Goal: Task Accomplishment & Management: Manage account settings

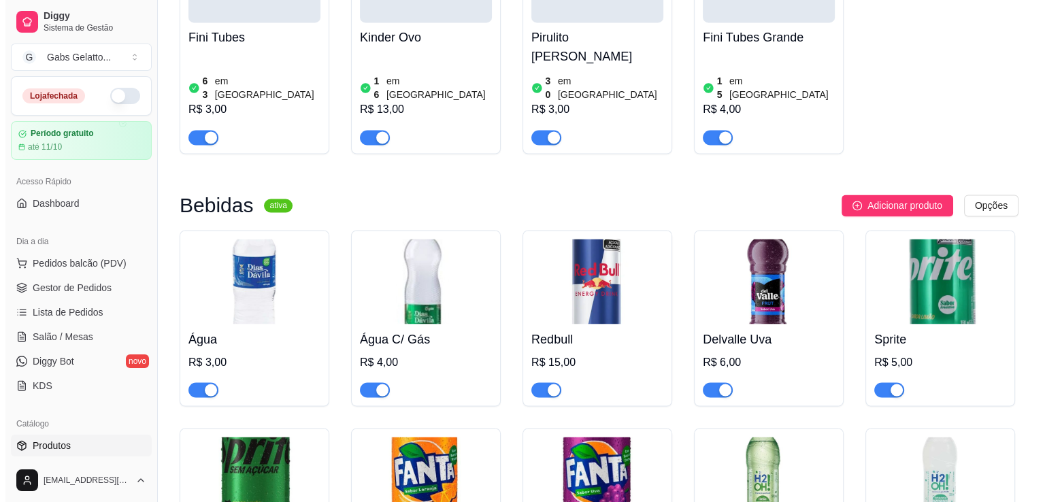
scroll to position [2041, 0]
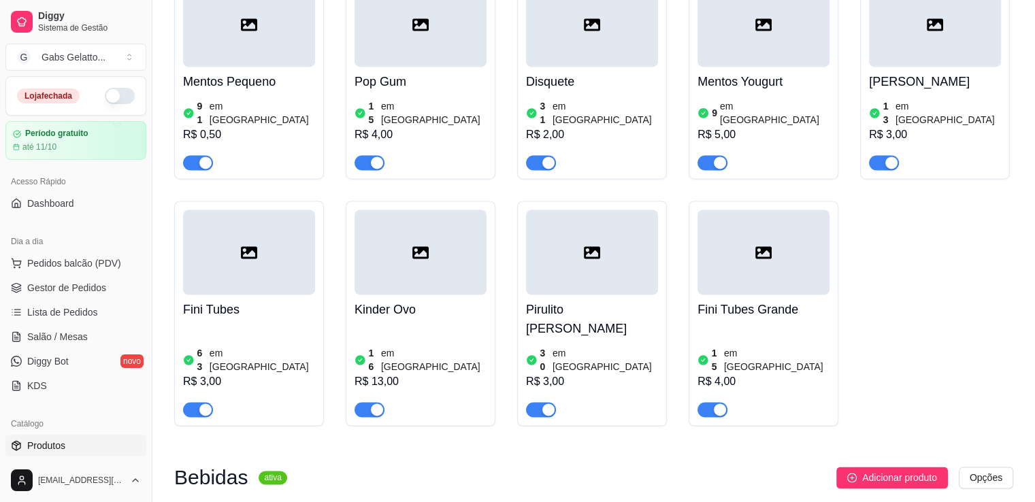
click at [438, 239] on div at bounding box center [420, 252] width 132 height 85
click at [786, 233] on div at bounding box center [763, 252] width 132 height 85
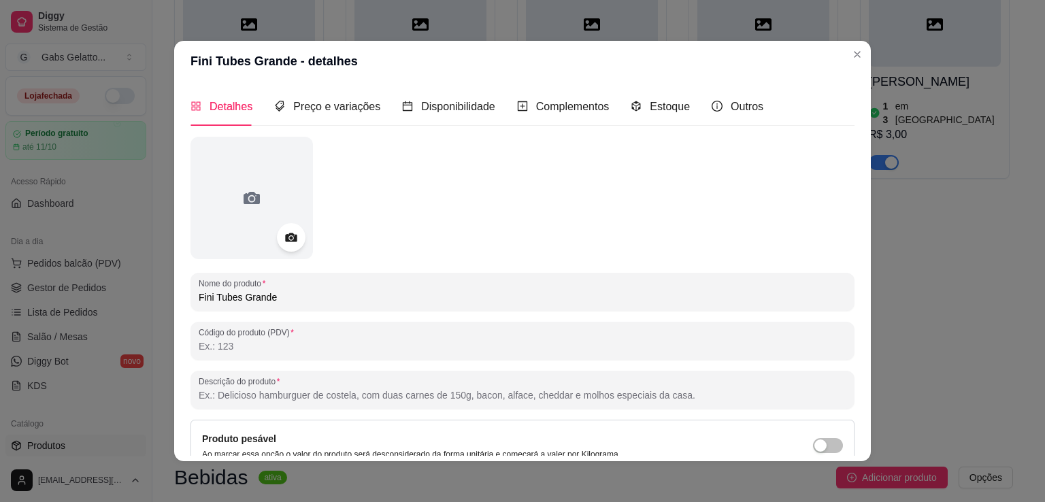
click at [285, 237] on icon at bounding box center [291, 237] width 12 height 9
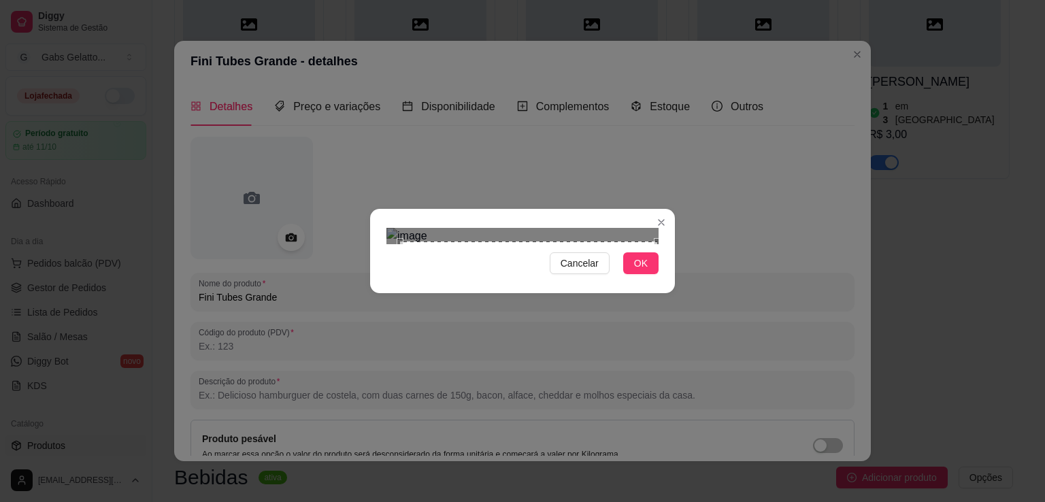
click at [693, 401] on div "Cancelar OK" at bounding box center [522, 251] width 1045 height 502
click at [333, 72] on div "Cancelar OK" at bounding box center [522, 251] width 1045 height 502
click at [710, 496] on div "Cancelar OK" at bounding box center [522, 251] width 1045 height 502
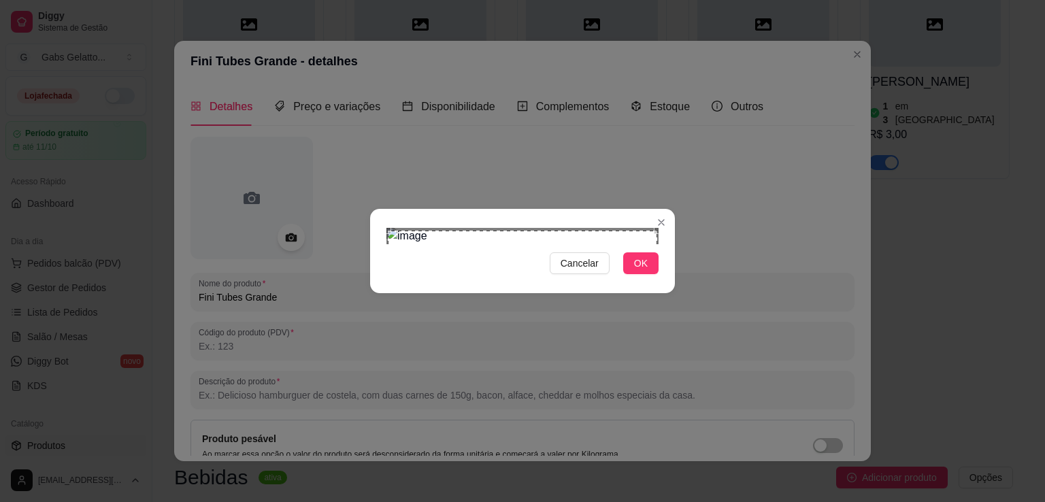
click at [596, 239] on div "Use the arrow keys to move the crop selection area" at bounding box center [522, 365] width 269 height 269
click at [636, 271] on span "OK" at bounding box center [641, 263] width 14 height 15
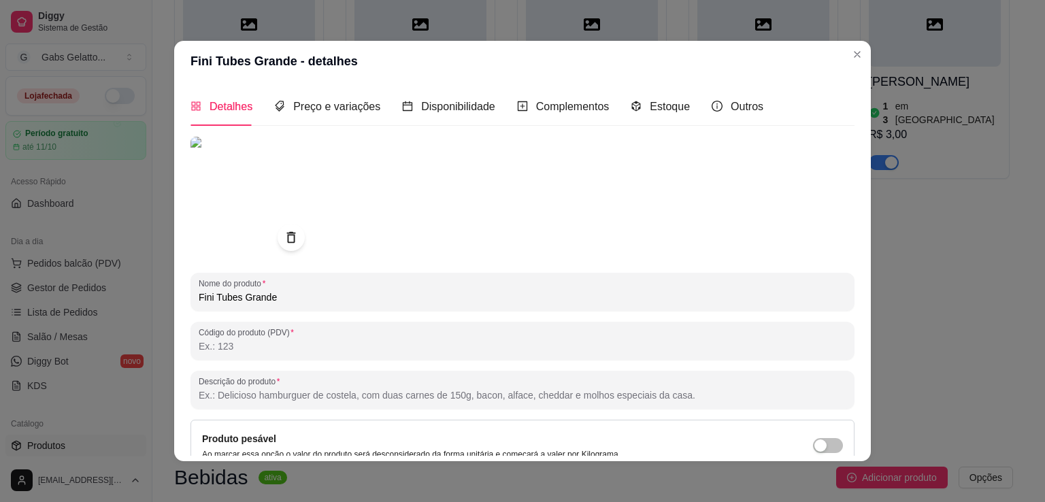
scroll to position [3, 0]
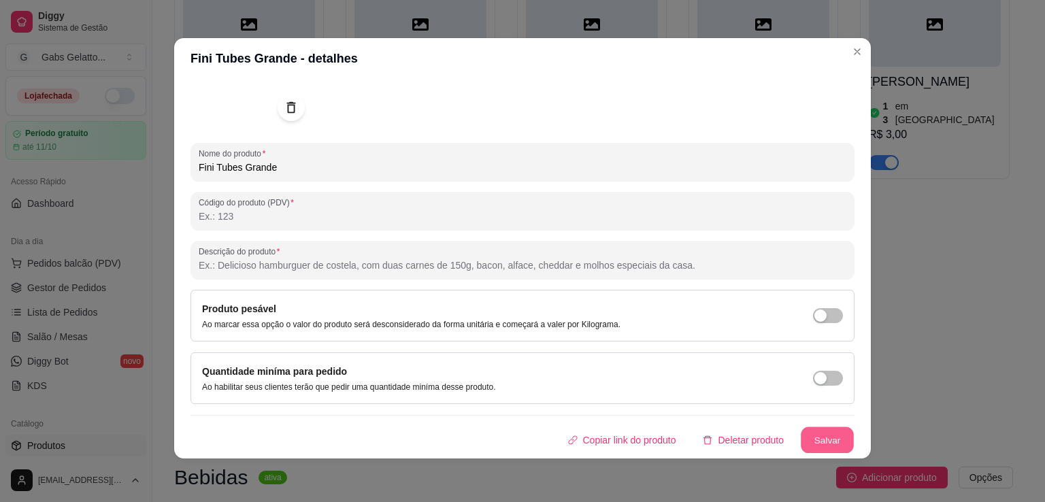
click at [814, 444] on button "Salvar" at bounding box center [827, 440] width 53 height 27
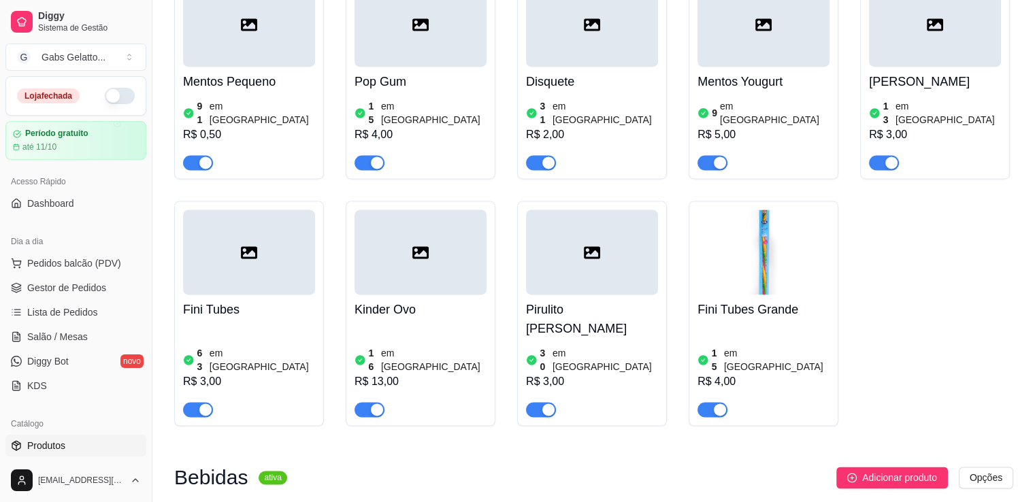
click at [232, 234] on div at bounding box center [249, 252] width 132 height 85
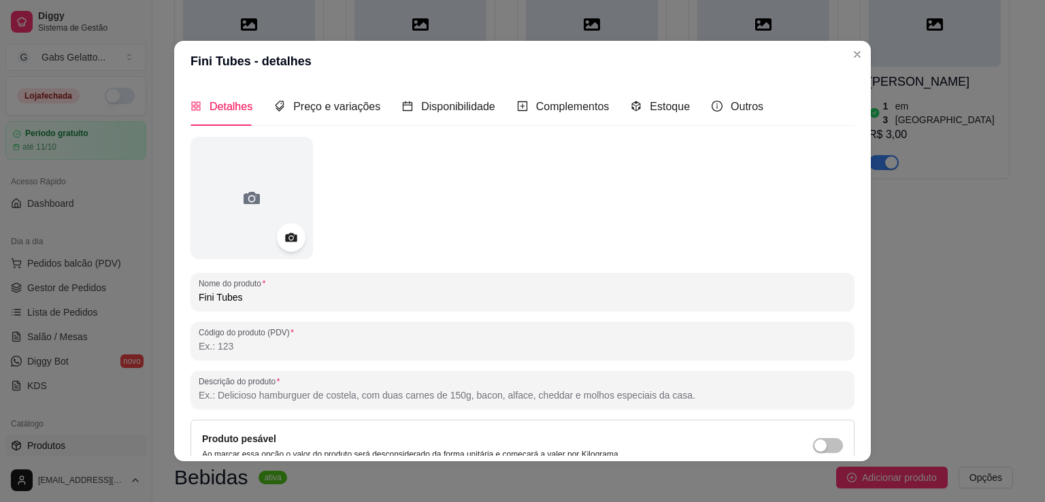
click at [286, 241] on icon at bounding box center [291, 238] width 16 height 16
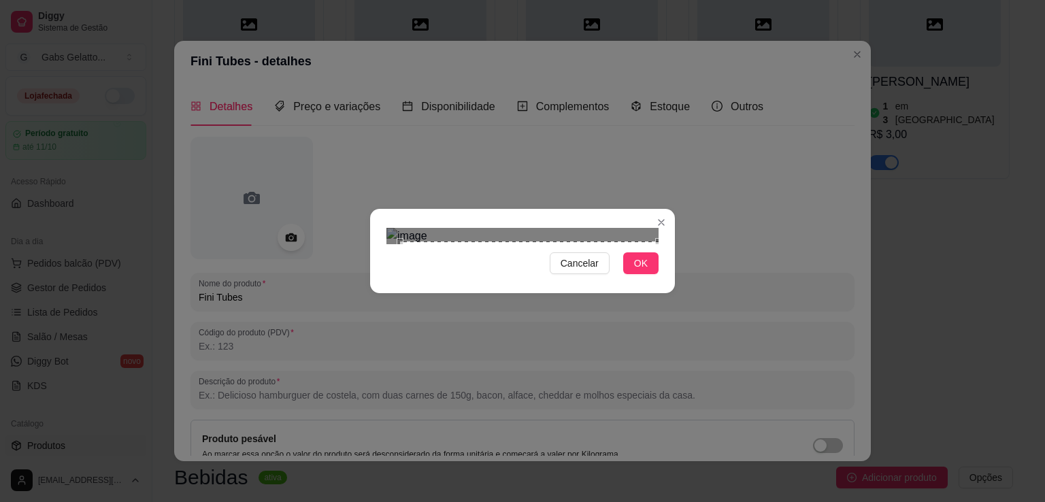
click at [714, 414] on div "Cancelar OK" at bounding box center [522, 251] width 1045 height 502
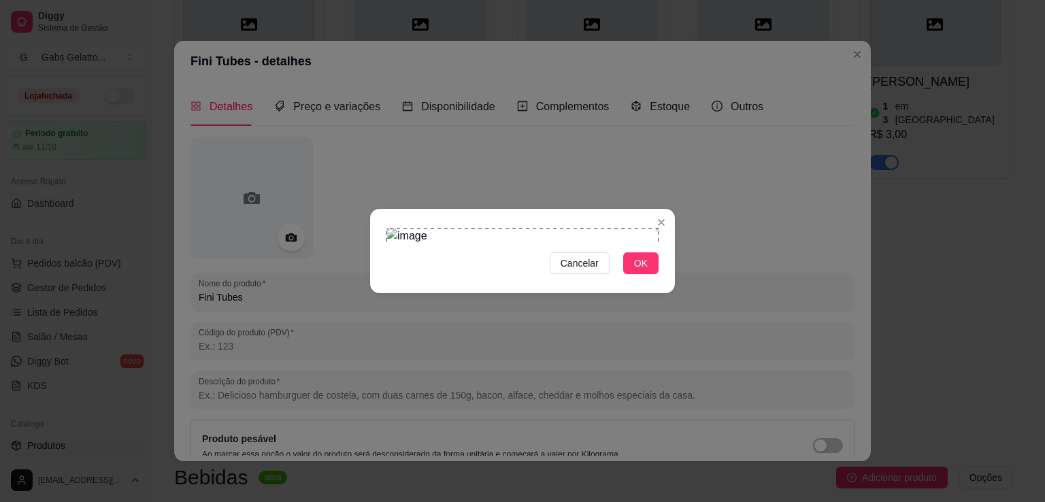
click at [325, 63] on div "Cancelar OK" at bounding box center [522, 251] width 1045 height 502
click at [630, 274] on button "OK" at bounding box center [640, 263] width 35 height 22
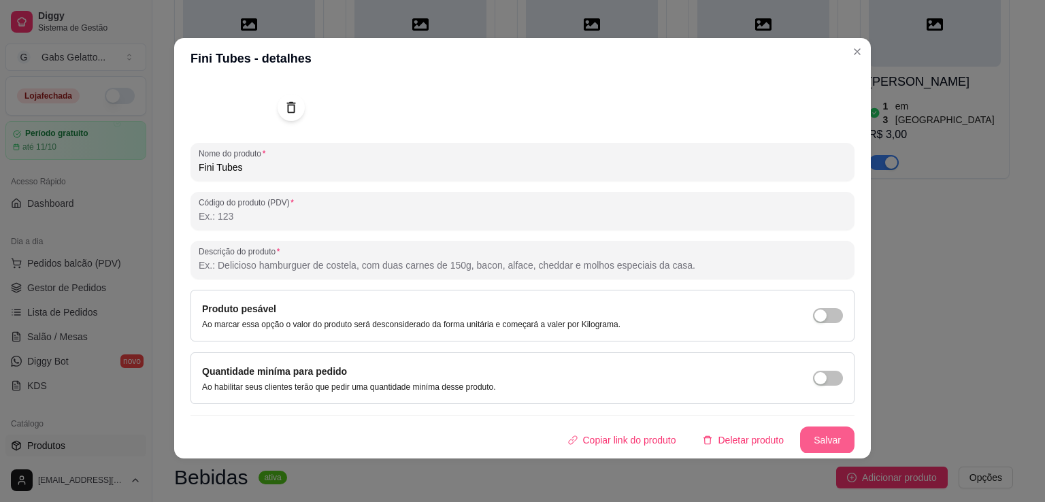
click at [826, 437] on button "Salvar" at bounding box center [827, 440] width 54 height 27
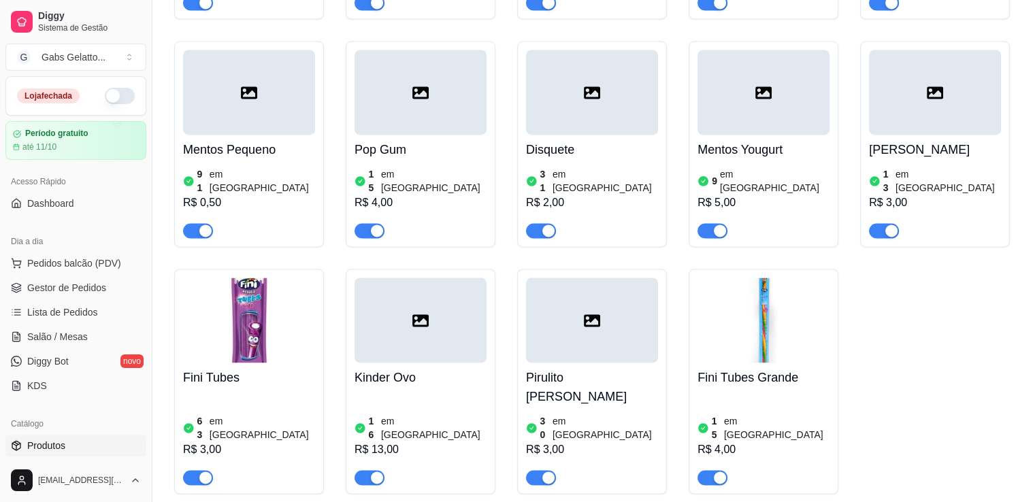
scroll to position [1905, 0]
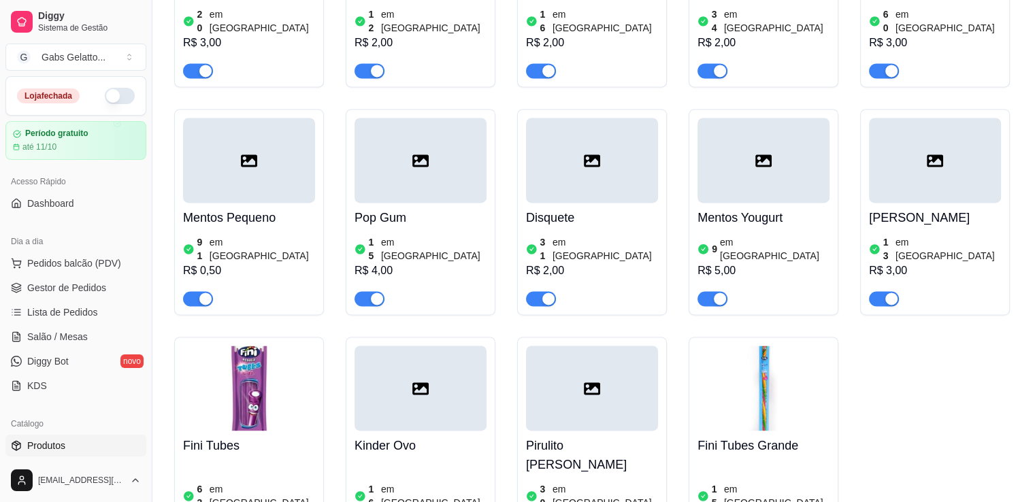
click at [776, 139] on div at bounding box center [763, 160] width 132 height 85
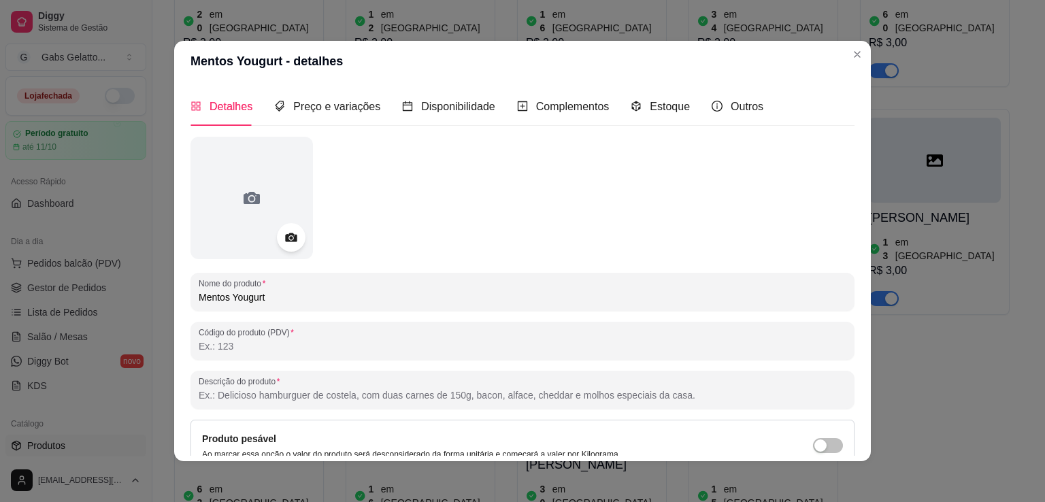
click at [285, 238] on icon at bounding box center [291, 237] width 12 height 9
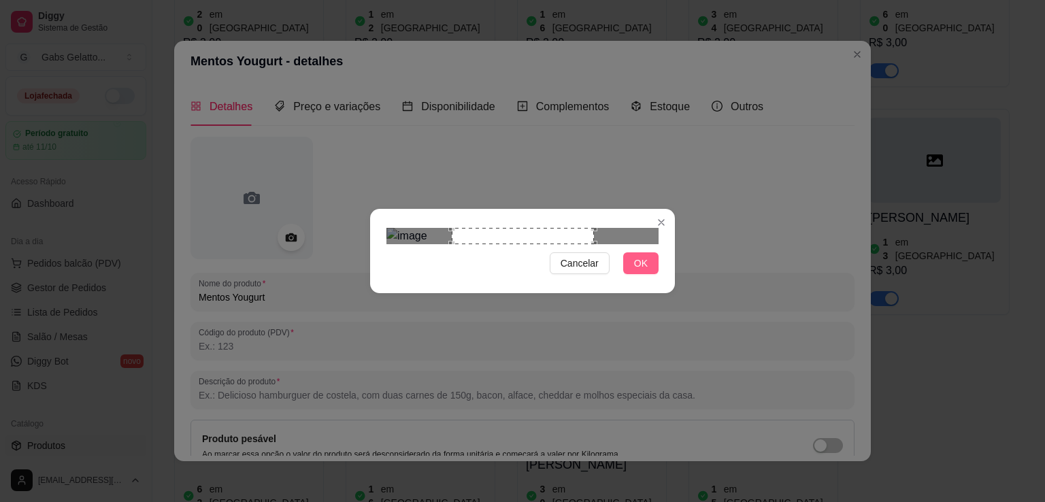
click at [647, 271] on span "OK" at bounding box center [641, 263] width 14 height 15
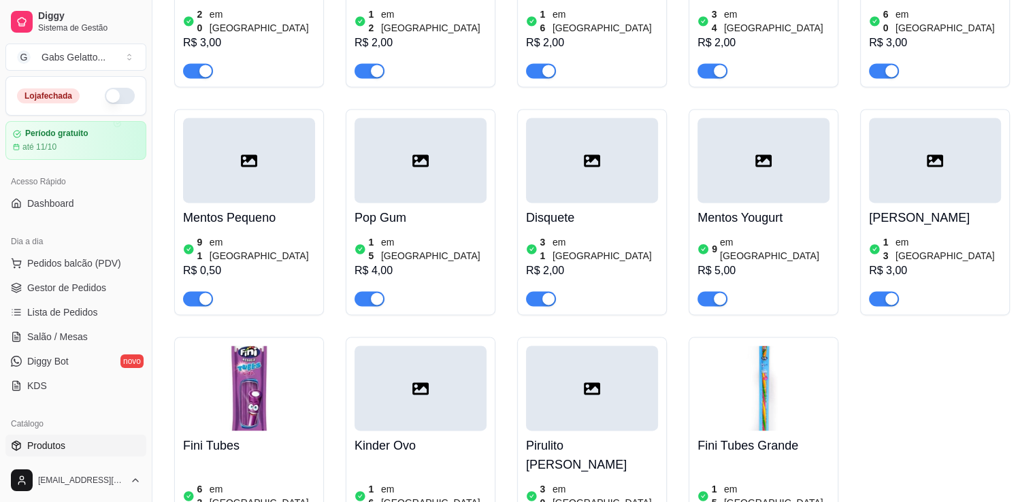
click at [799, 125] on div at bounding box center [763, 160] width 132 height 85
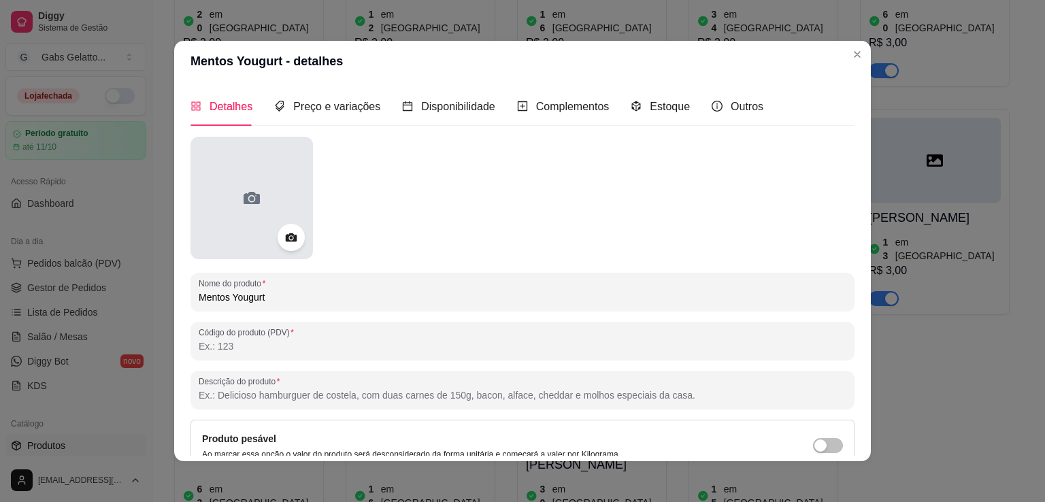
click at [251, 204] on icon at bounding box center [252, 198] width 22 height 22
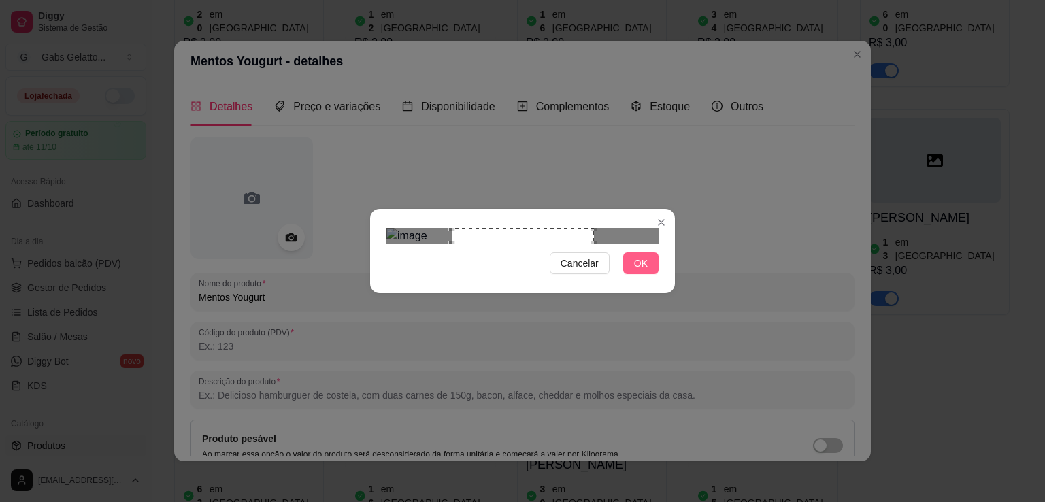
click at [656, 274] on button "OK" at bounding box center [640, 263] width 35 height 22
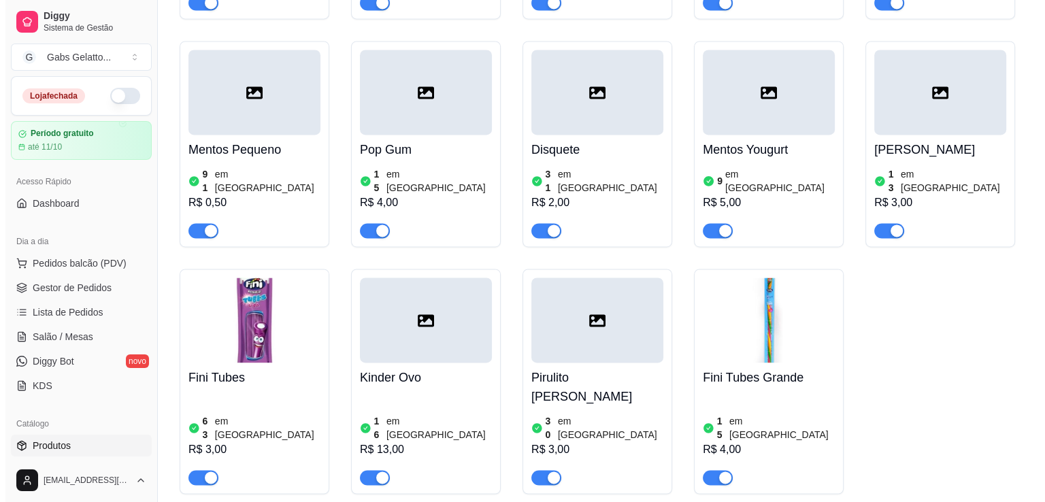
scroll to position [1837, 0]
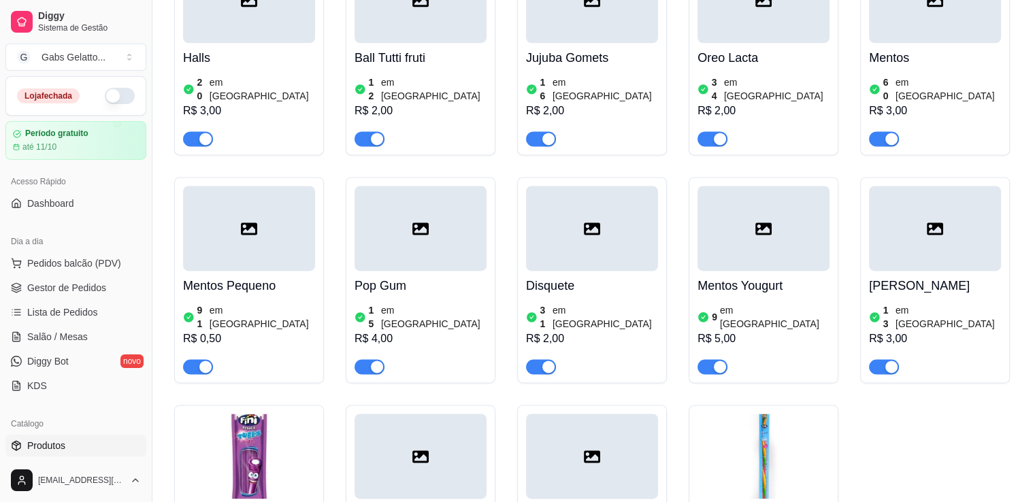
click at [741, 205] on div at bounding box center [763, 228] width 132 height 85
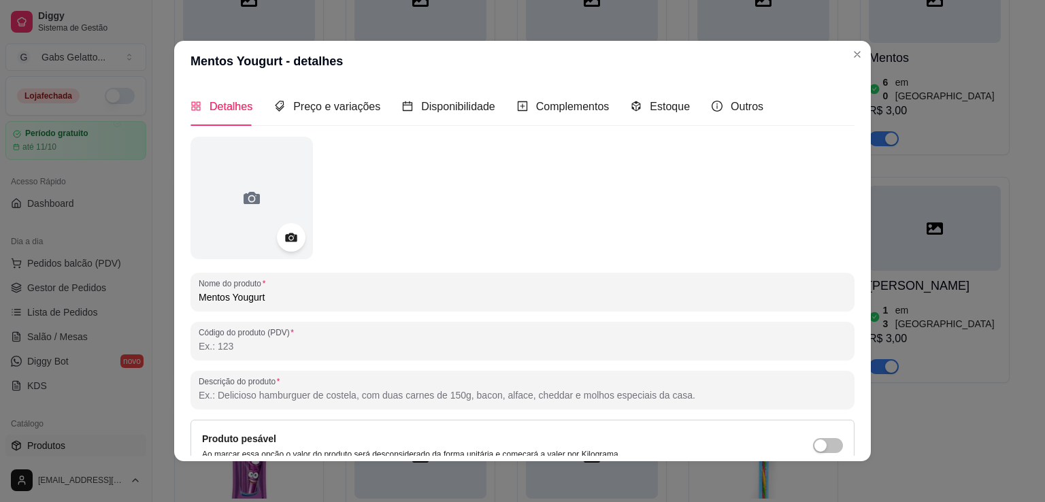
click at [288, 233] on icon at bounding box center [291, 238] width 16 height 16
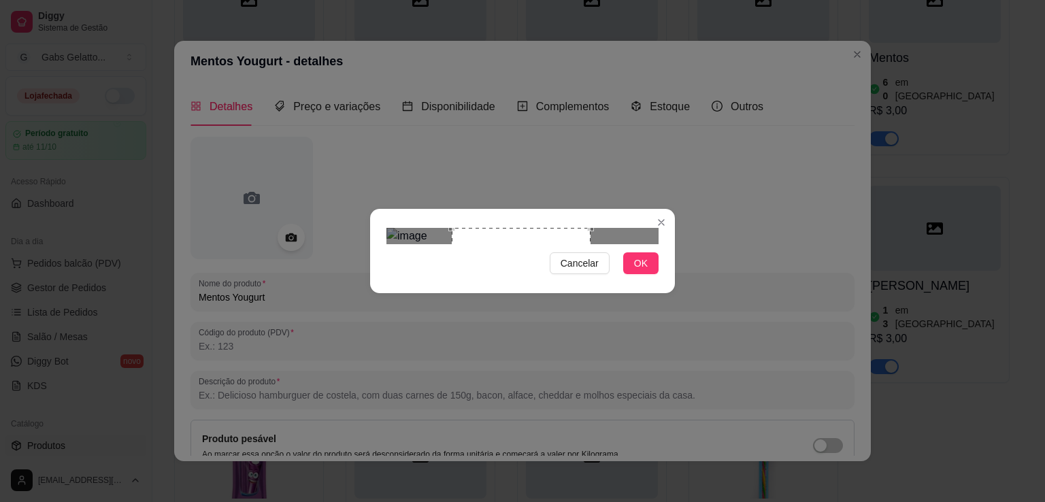
click at [588, 244] on div at bounding box center [522, 236] width 272 height 16
click at [535, 264] on div "Use the arrow keys to move the crop selection area" at bounding box center [521, 299] width 137 height 137
click at [645, 271] on span "OK" at bounding box center [641, 263] width 14 height 15
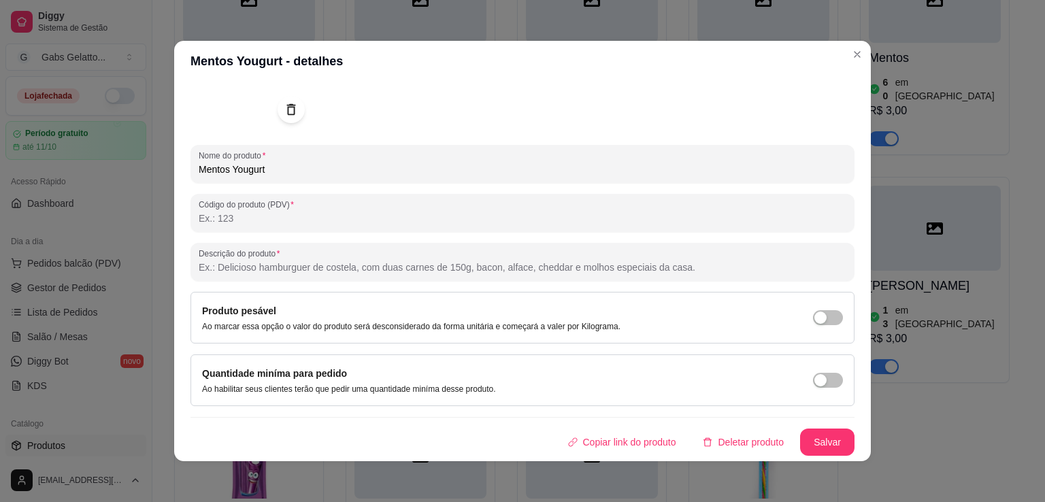
scroll to position [3, 0]
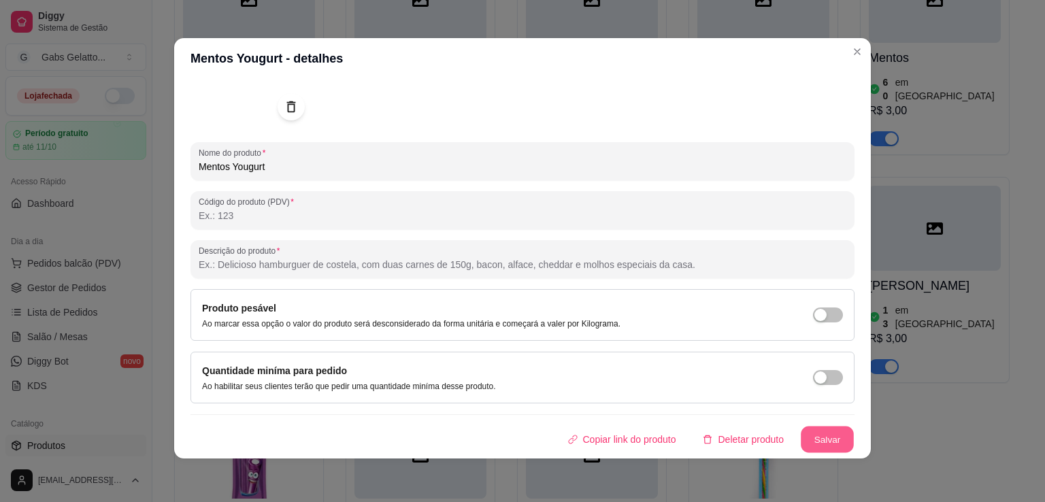
click at [801, 443] on button "Salvar" at bounding box center [827, 440] width 53 height 27
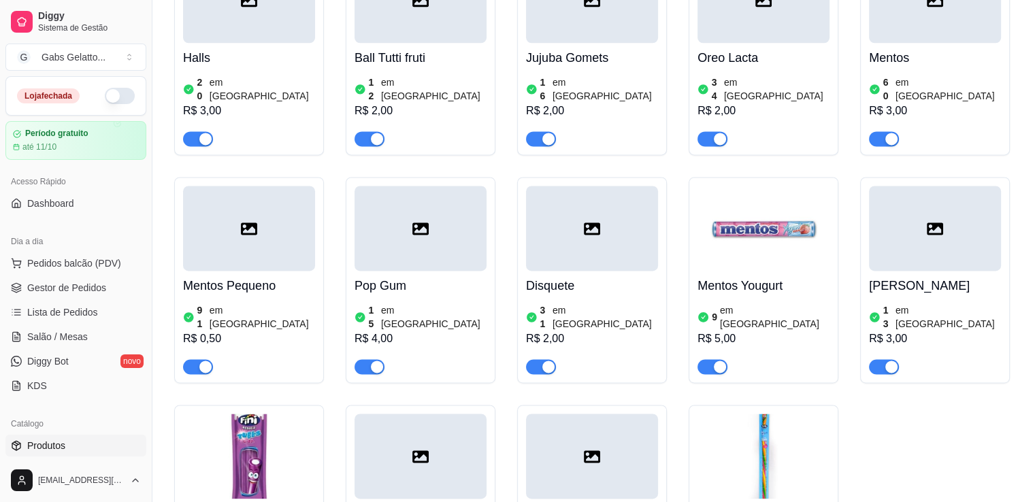
click at [956, 212] on div at bounding box center [935, 228] width 132 height 85
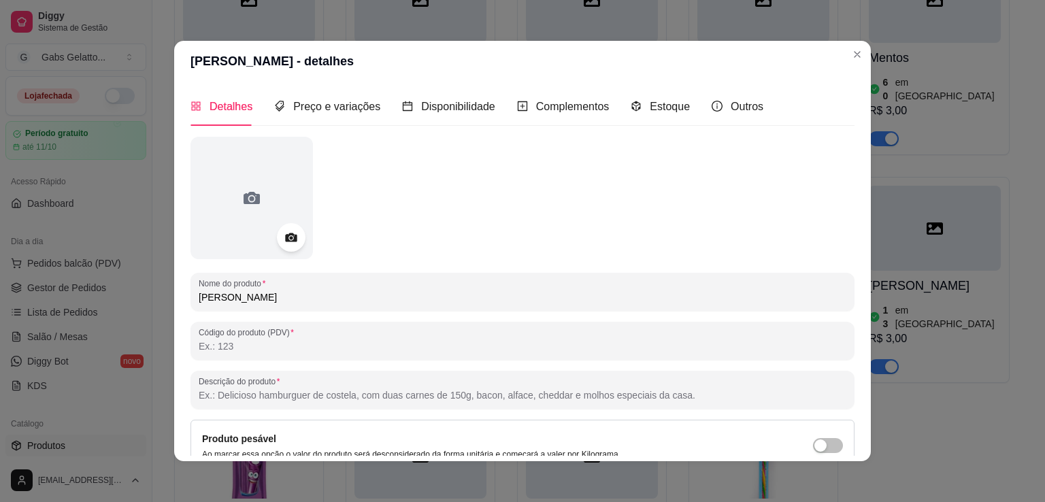
click at [286, 243] on icon at bounding box center [291, 238] width 16 height 16
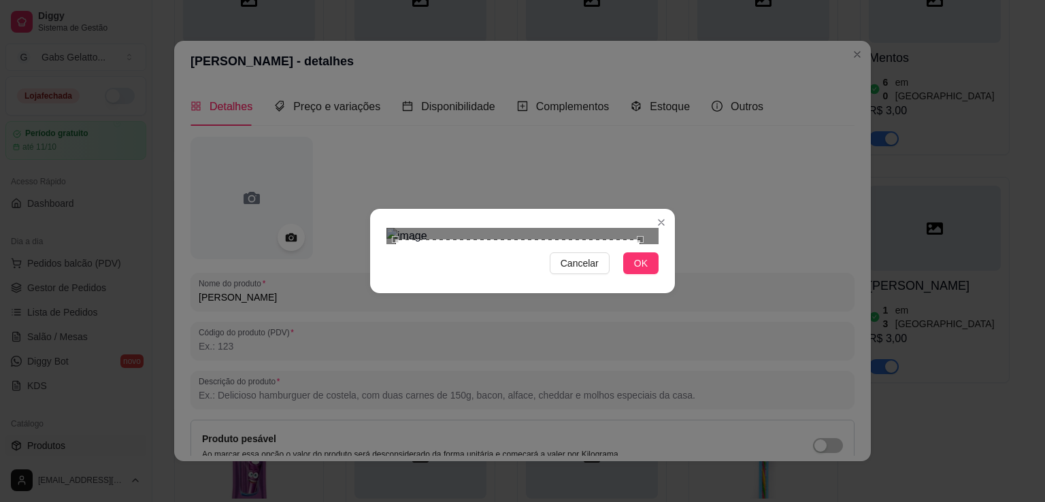
click at [537, 252] on div "Use the arrow keys to move the crop selection area" at bounding box center [517, 361] width 245 height 245
click at [399, 228] on div at bounding box center [522, 236] width 272 height 16
click at [401, 245] on div "Use the arrow keys to move the north west drag handle to change the crop select…" at bounding box center [401, 245] width 0 height 0
click at [481, 248] on div "Use the arrow keys to move the crop selection area" at bounding box center [522, 365] width 235 height 235
click at [636, 271] on span "OK" at bounding box center [641, 263] width 14 height 15
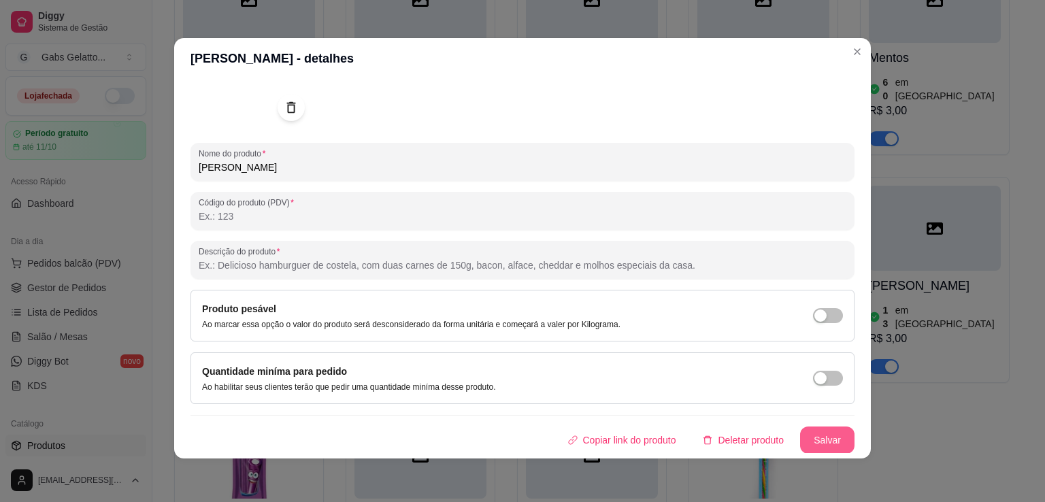
click at [814, 447] on button "Salvar" at bounding box center [827, 440] width 54 height 27
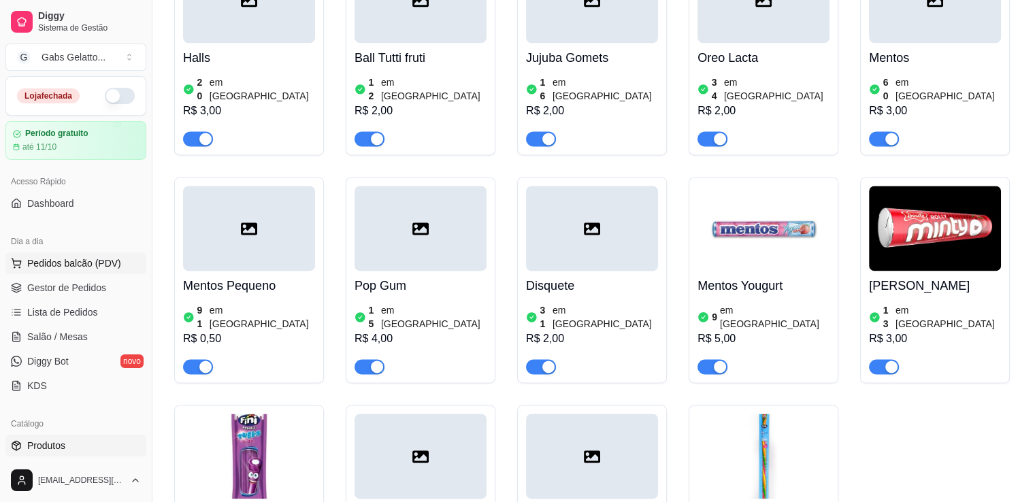
click at [71, 268] on span "Pedidos balcão (PDV)" at bounding box center [74, 263] width 94 height 14
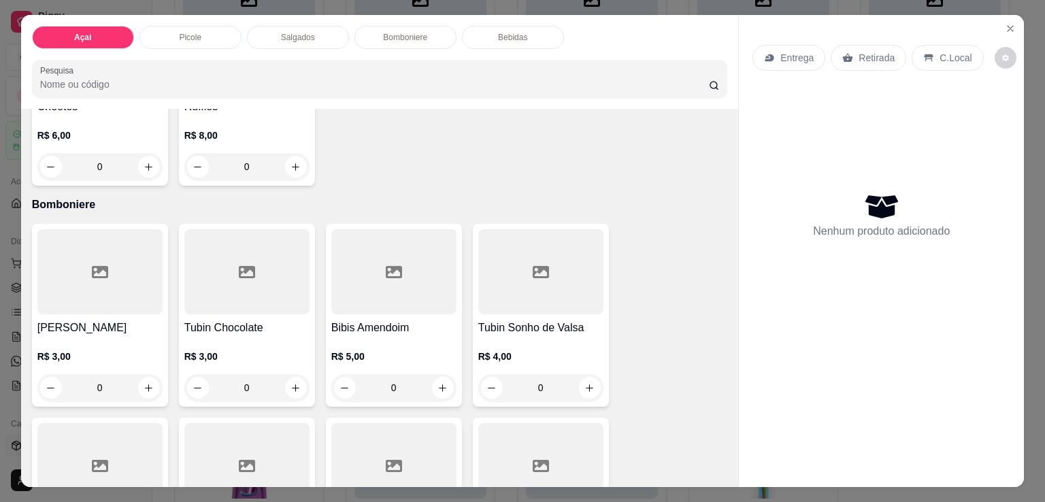
click at [384, 32] on p "Bomboniere" at bounding box center [405, 37] width 44 height 11
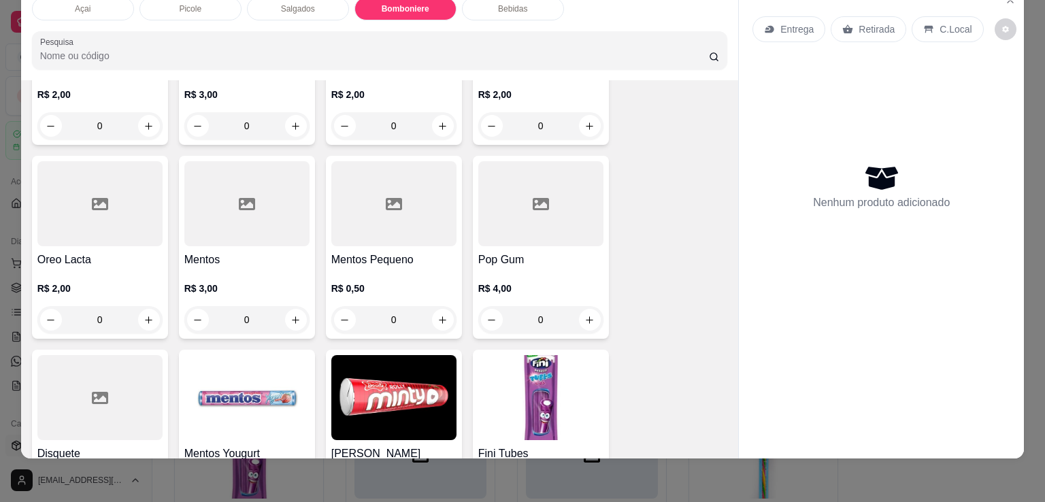
scroll to position [2128, 0]
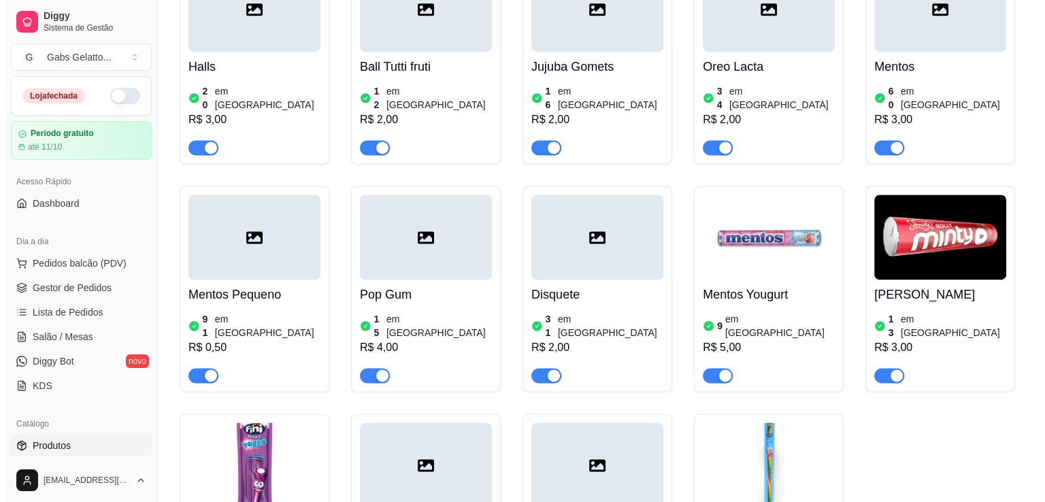
scroll to position [1760, 0]
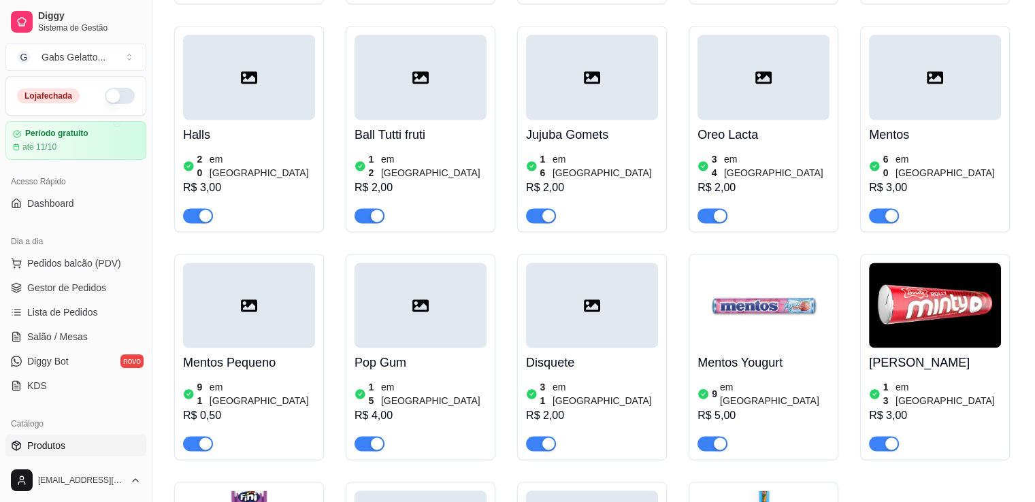
click at [964, 286] on img at bounding box center [935, 305] width 132 height 85
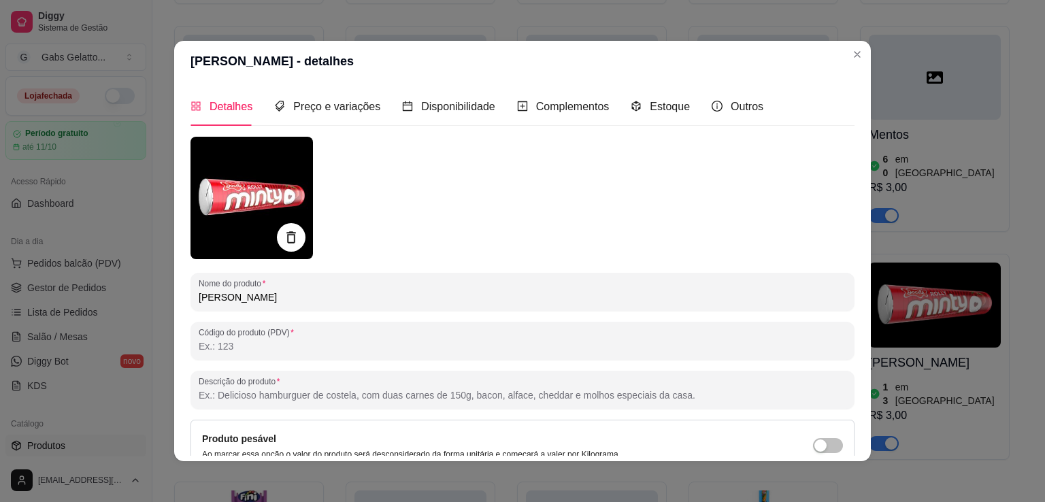
click at [283, 233] on icon at bounding box center [291, 238] width 16 height 16
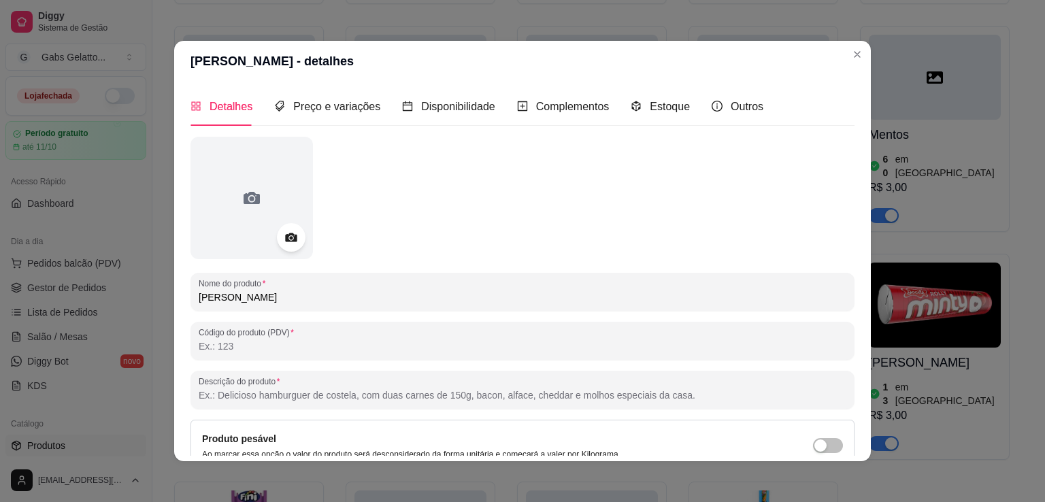
click at [286, 224] on div at bounding box center [291, 237] width 29 height 29
click at [283, 243] on icon at bounding box center [291, 238] width 16 height 16
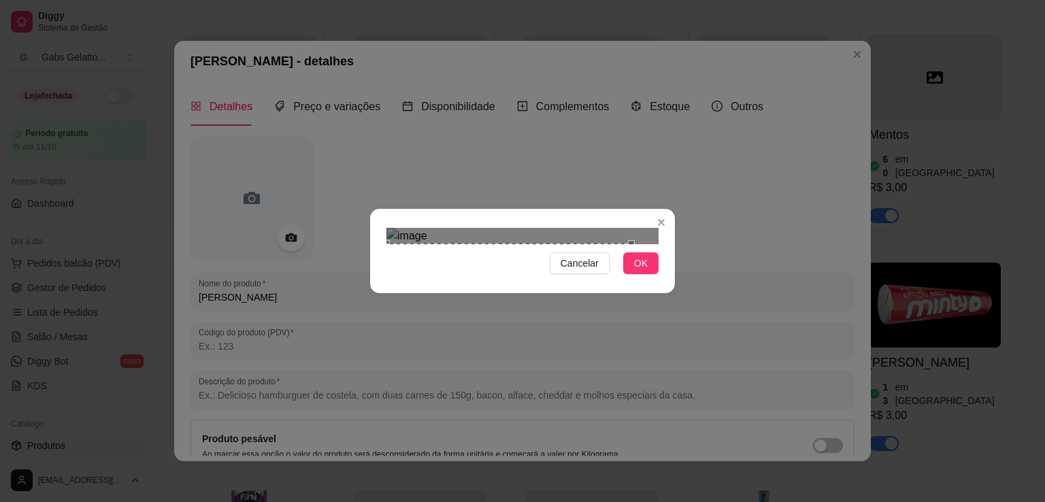
click at [474, 259] on div "Use the arrow keys to move the crop selection area" at bounding box center [508, 336] width 245 height 184
click at [596, 244] on div at bounding box center [522, 236] width 272 height 16
click at [531, 235] on div "Use the arrow keys to move the crop selection area" at bounding box center [497, 331] width 192 height 192
click at [514, 237] on div "Use the arrow keys to move the crop selection area" at bounding box center [482, 333] width 192 height 192
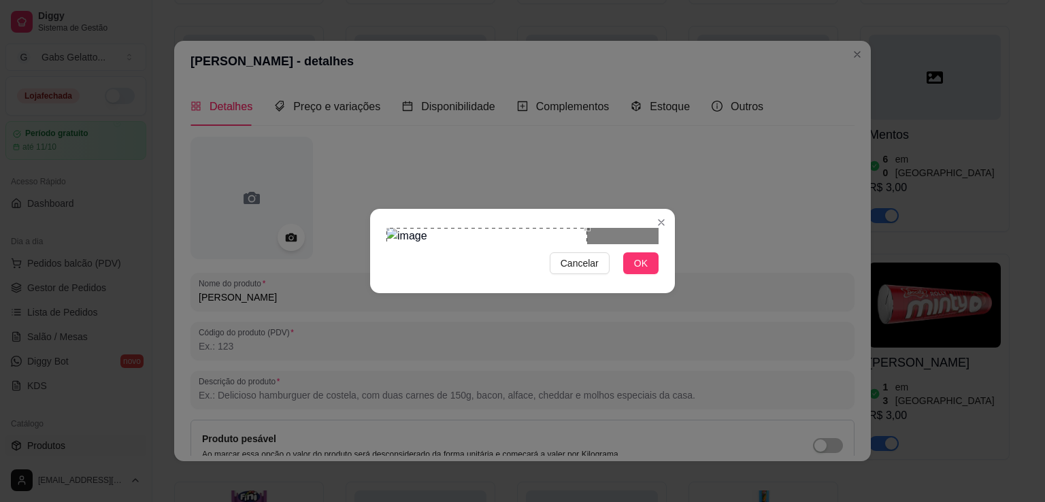
click at [601, 209] on section "Cancelar OK" at bounding box center [522, 251] width 305 height 84
click at [550, 229] on div "Use the arrow keys to move the crop selection area" at bounding box center [488, 329] width 201 height 201
click at [610, 280] on div "Cancelar OK" at bounding box center [522, 250] width 305 height 57
click at [531, 284] on div "Use the arrow keys to move the crop selection area" at bounding box center [489, 330] width 203 height 203
click at [651, 274] on button "OK" at bounding box center [640, 263] width 35 height 22
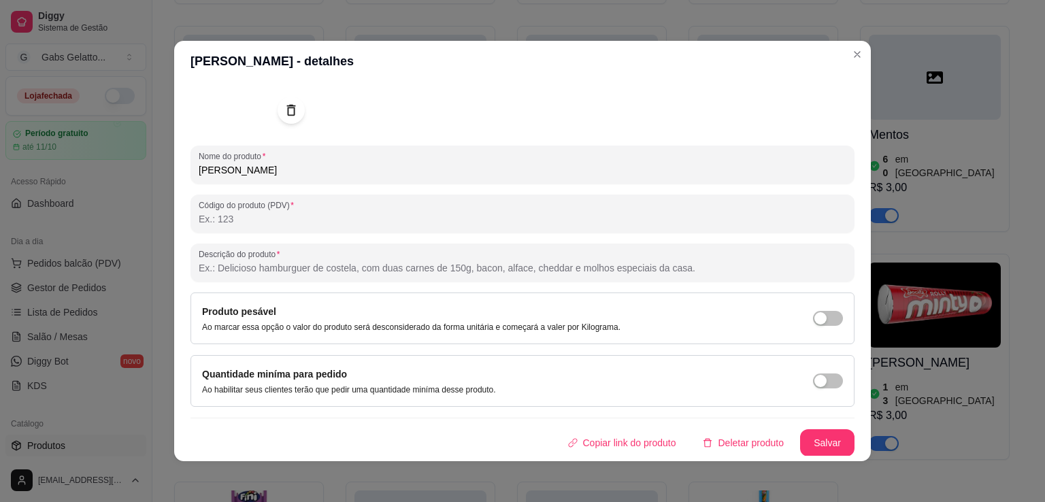
scroll to position [3, 0]
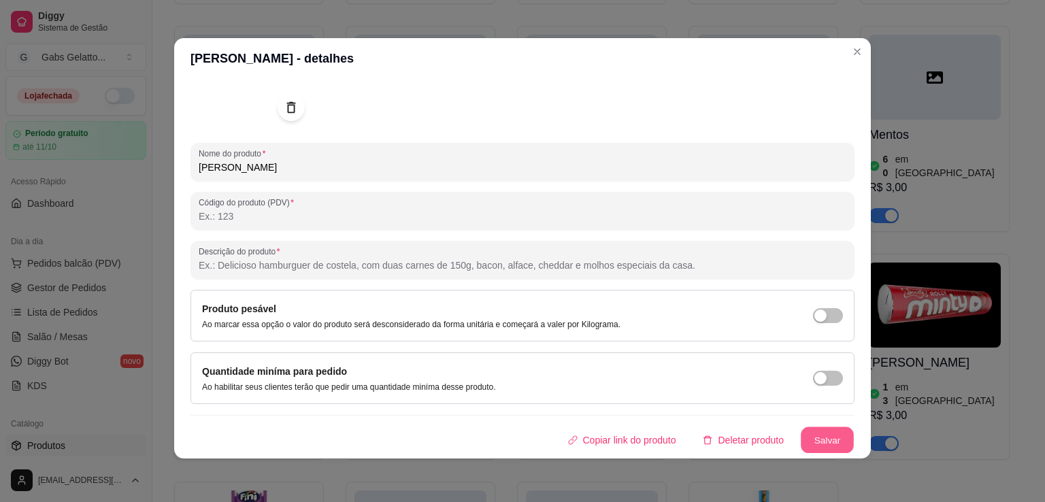
click at [837, 436] on button "Salvar" at bounding box center [827, 440] width 53 height 27
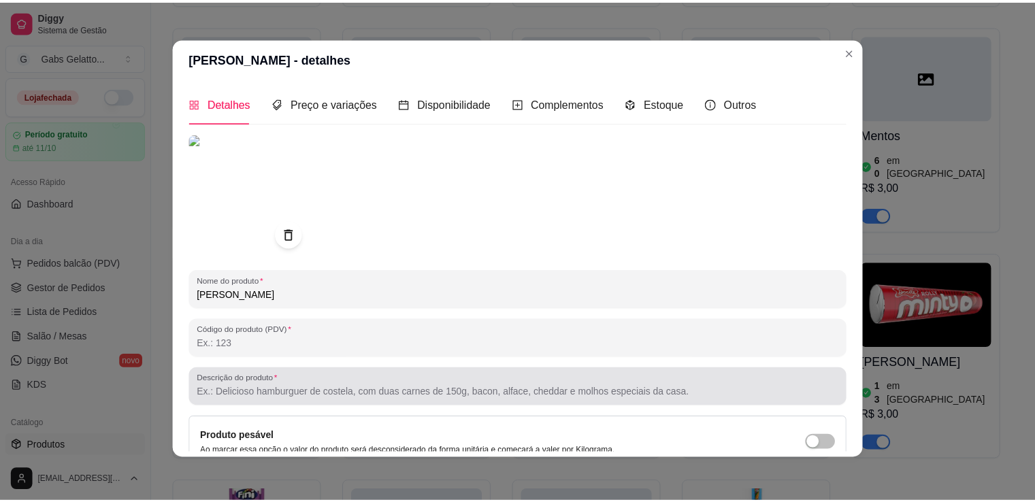
scroll to position [0, 0]
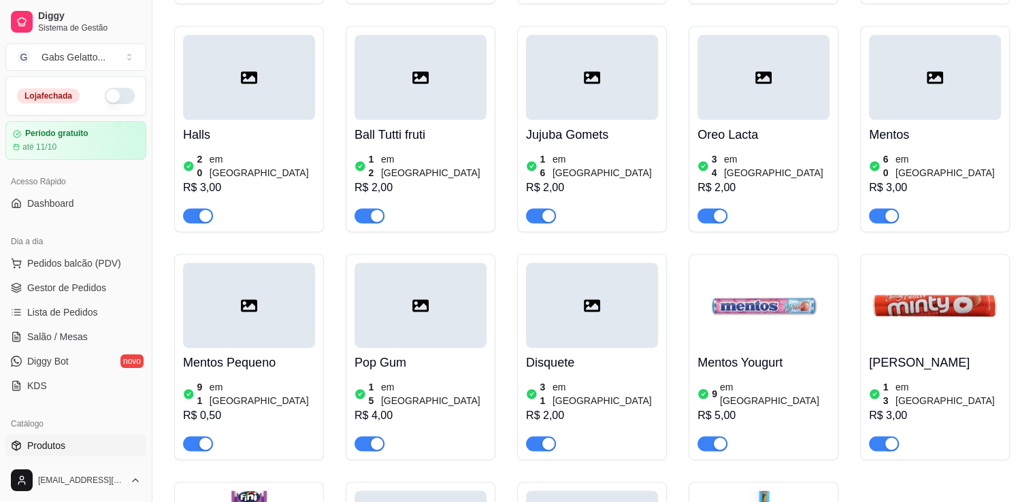
click at [557, 263] on div at bounding box center [592, 305] width 132 height 85
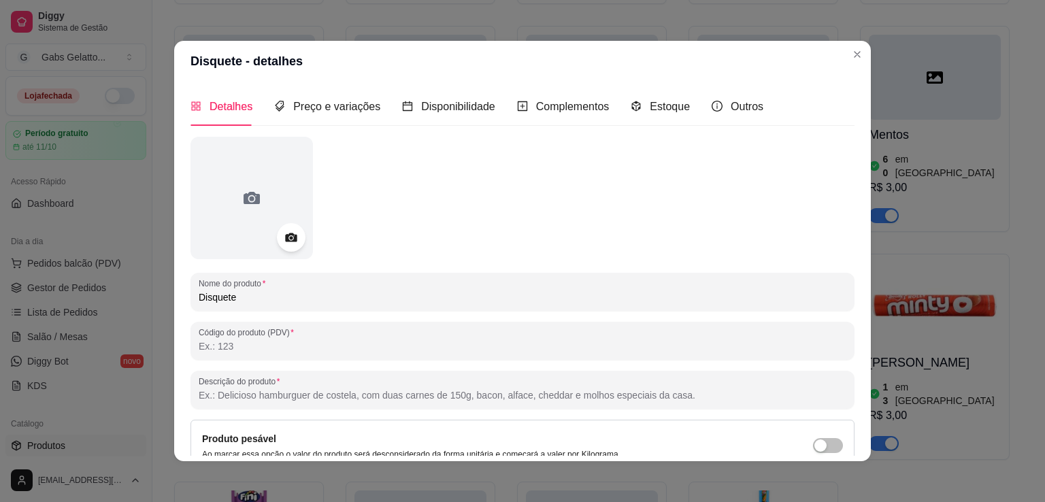
click at [288, 237] on icon at bounding box center [291, 238] width 16 height 16
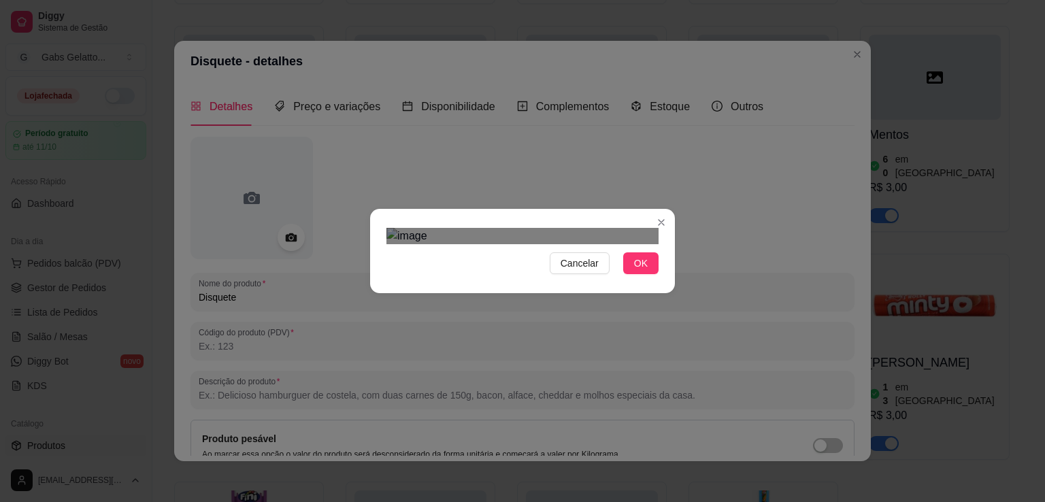
click at [644, 244] on img at bounding box center [522, 236] width 272 height 16
click at [658, 244] on img at bounding box center [522, 236] width 272 height 16
click at [354, 97] on div "Cancelar OK" at bounding box center [522, 251] width 1045 height 502
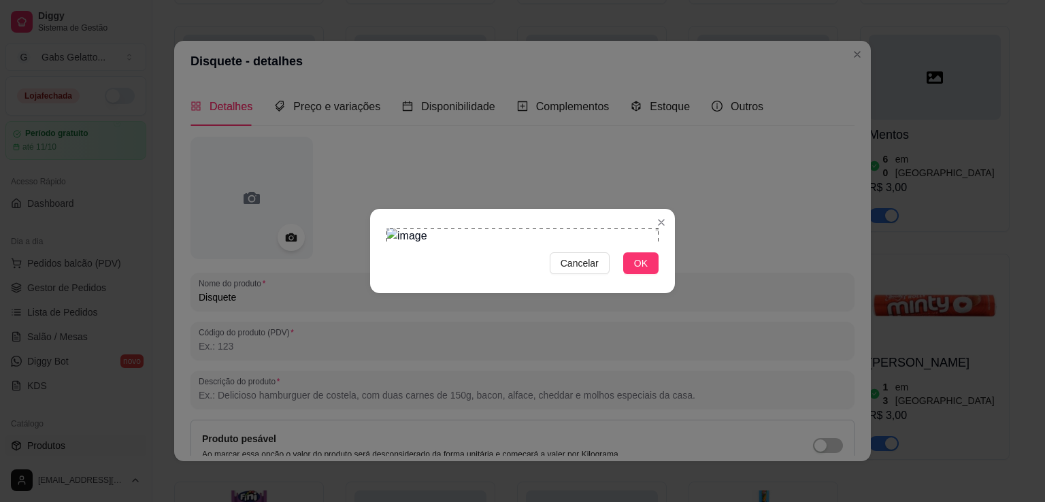
click at [668, 209] on section "Cancelar OK" at bounding box center [522, 251] width 305 height 84
click at [652, 274] on button "OK" at bounding box center [640, 263] width 35 height 22
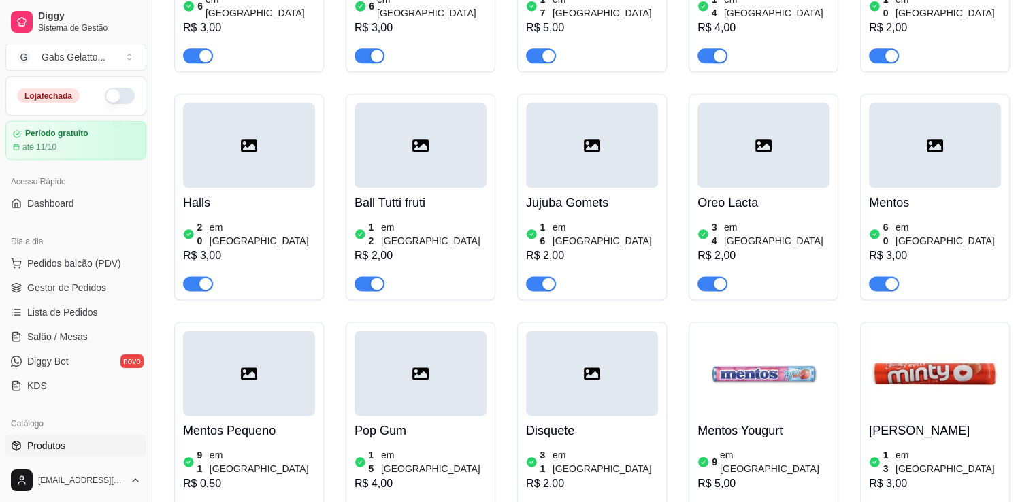
scroll to position [1828, 0]
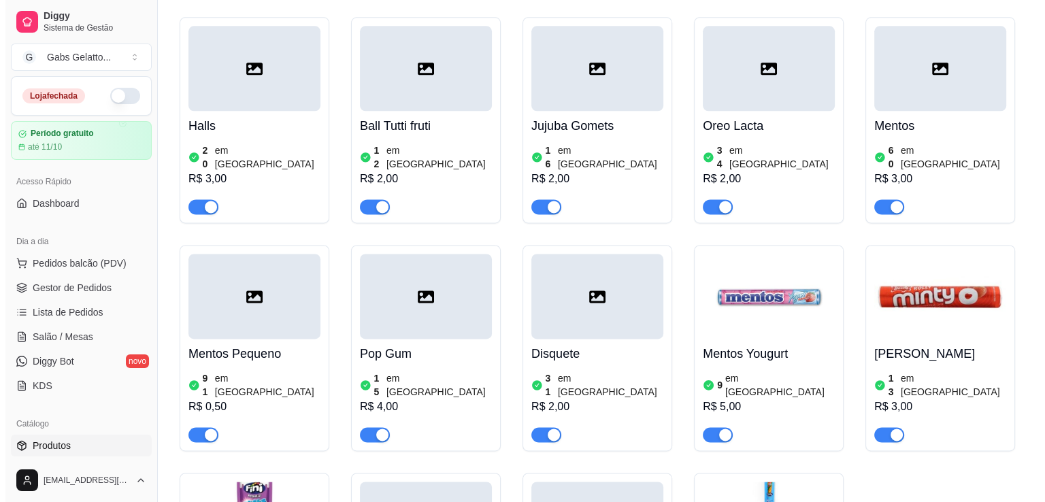
scroll to position [1973, 0]
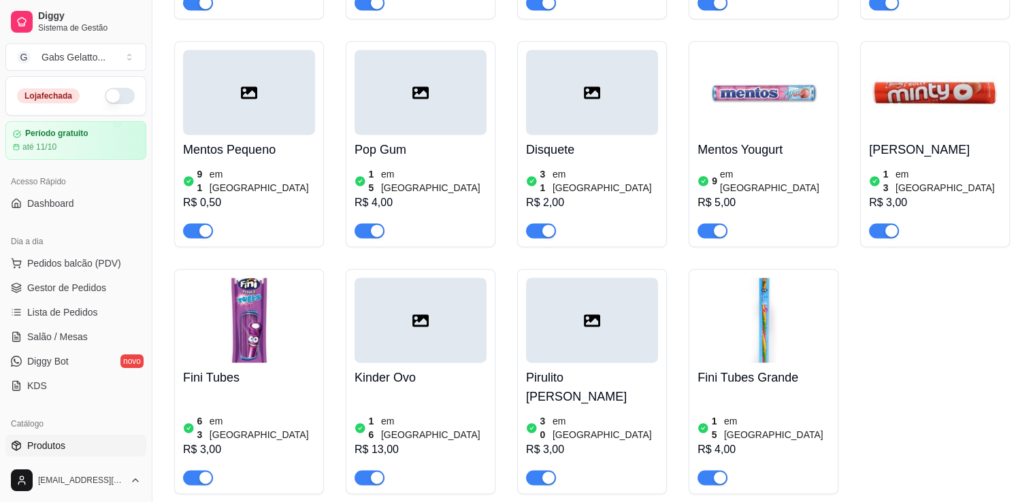
click at [587, 88] on div at bounding box center [592, 92] width 132 height 85
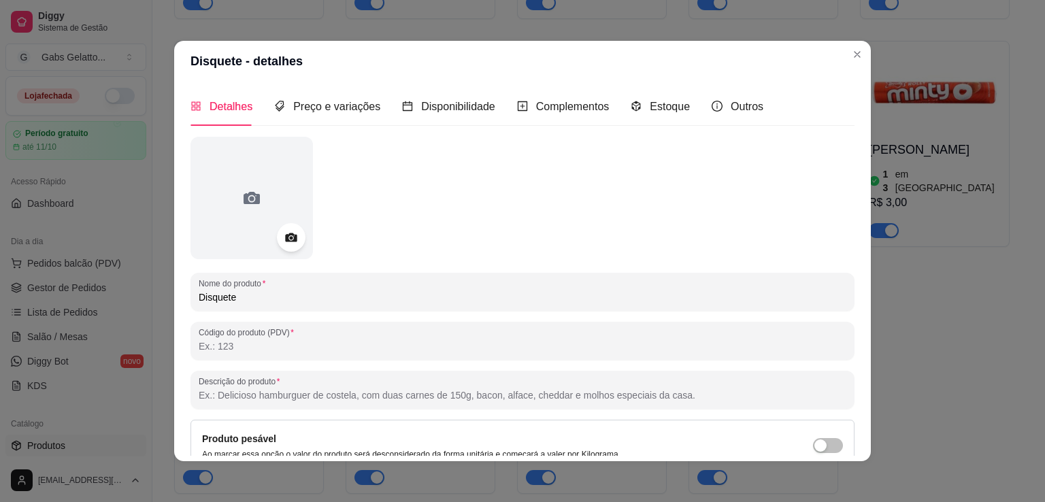
click at [286, 241] on icon at bounding box center [291, 237] width 12 height 9
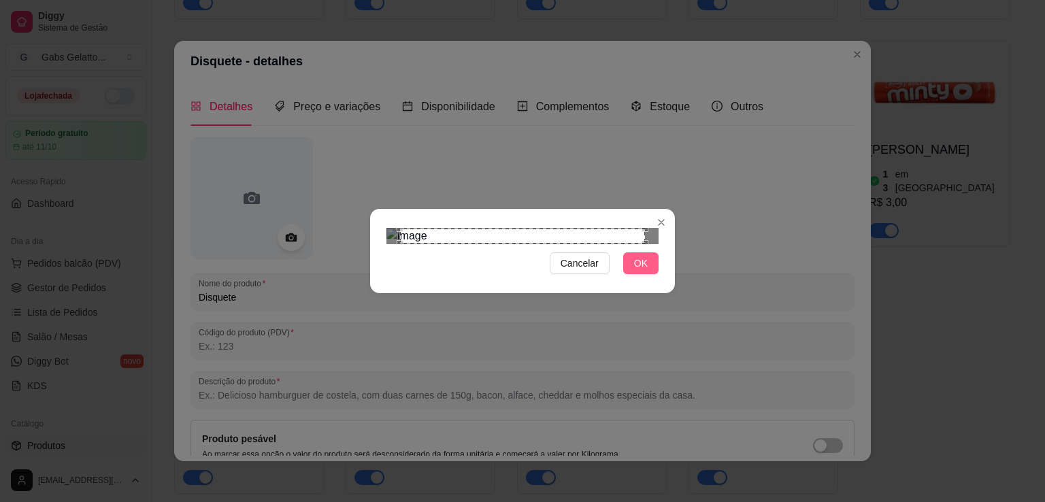
click at [642, 271] on span "OK" at bounding box center [641, 263] width 14 height 15
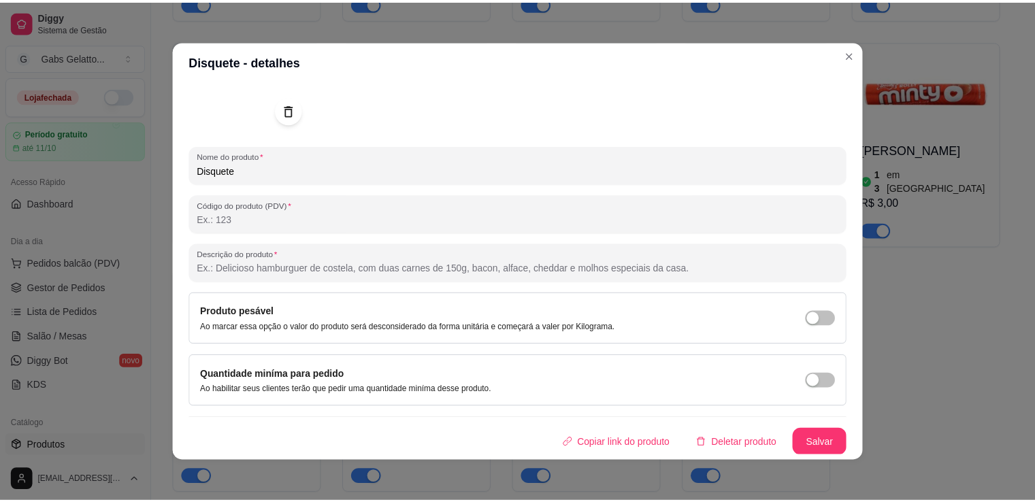
scroll to position [3, 0]
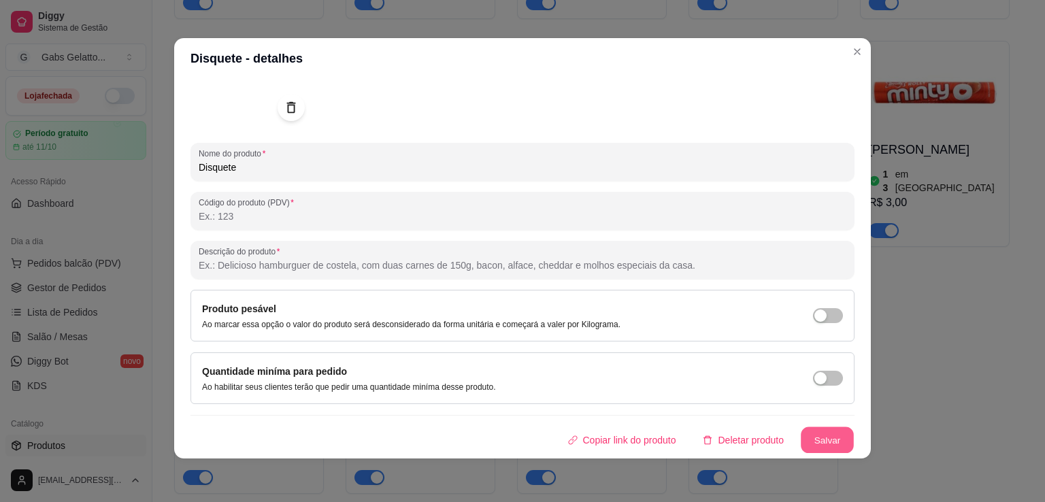
click at [827, 436] on button "Salvar" at bounding box center [827, 440] width 53 height 27
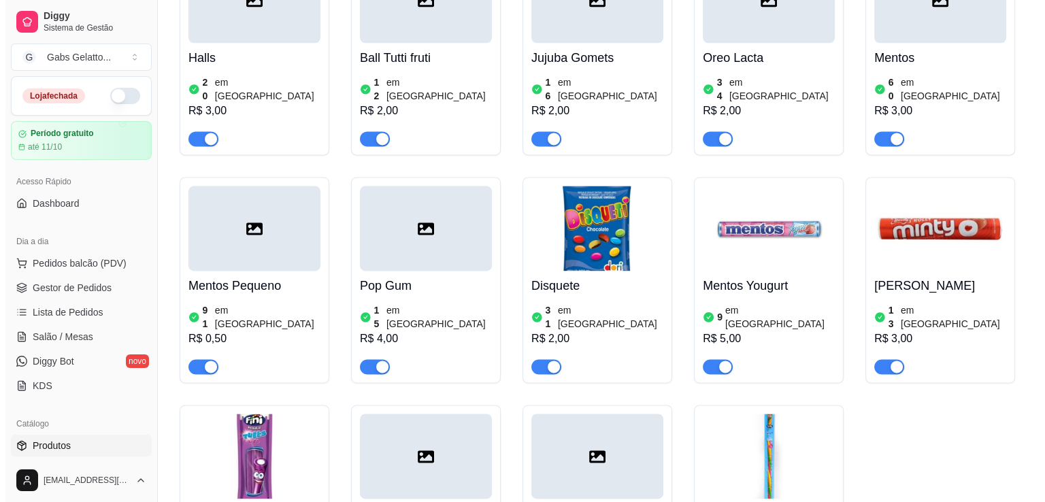
scroll to position [1769, 0]
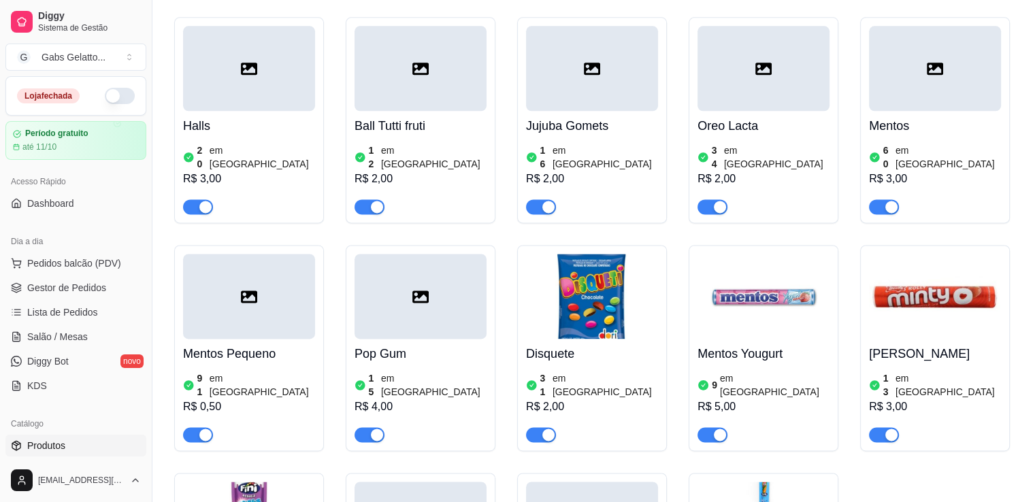
click at [393, 303] on div at bounding box center [420, 296] width 132 height 85
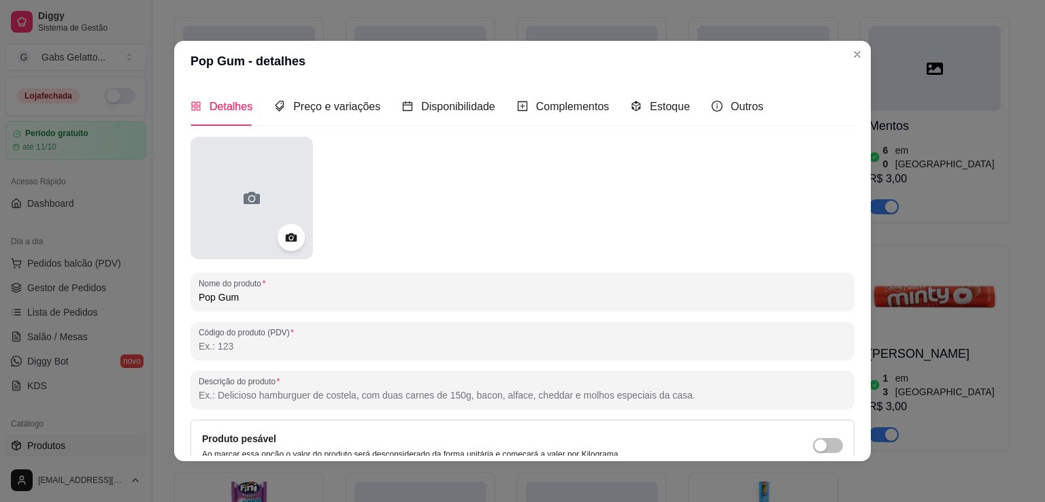
click at [232, 193] on div at bounding box center [251, 198] width 122 height 122
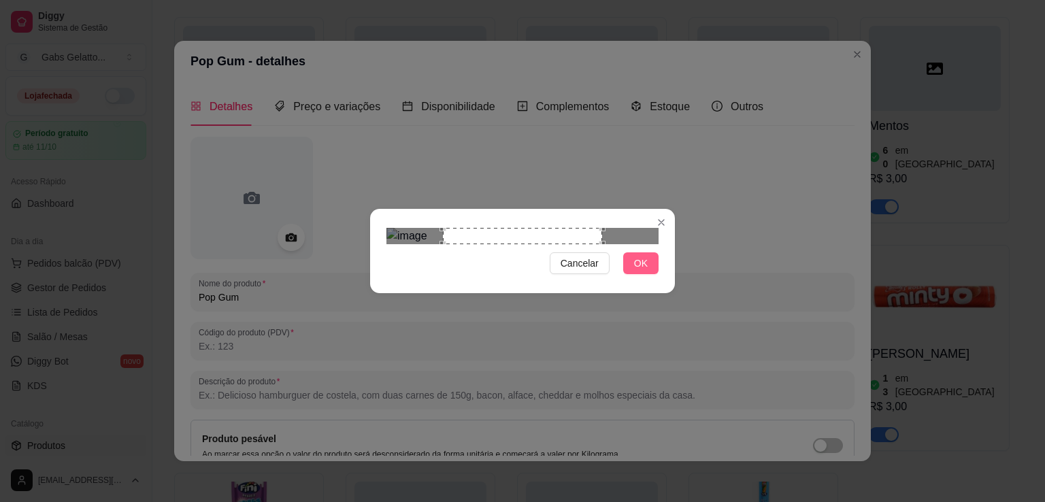
click at [648, 274] on button "OK" at bounding box center [640, 263] width 35 height 22
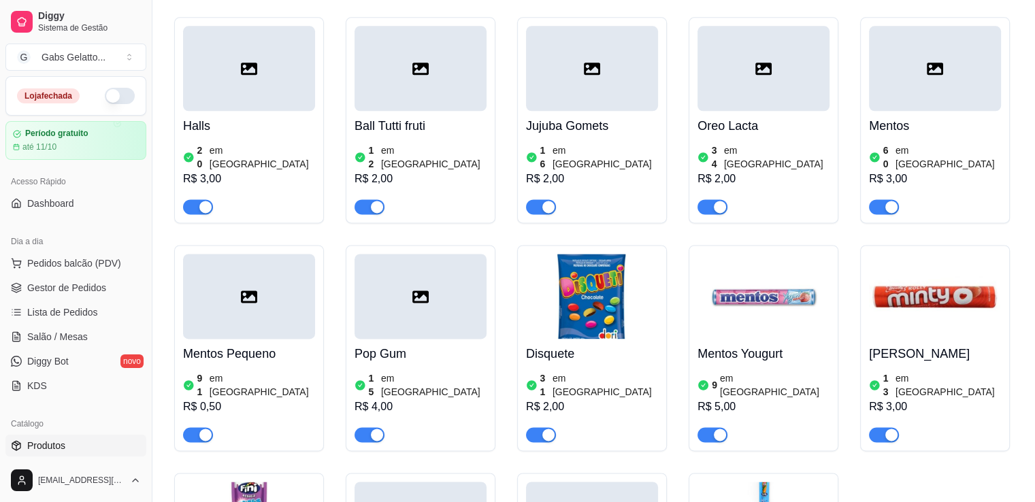
click at [390, 288] on div at bounding box center [420, 296] width 132 height 85
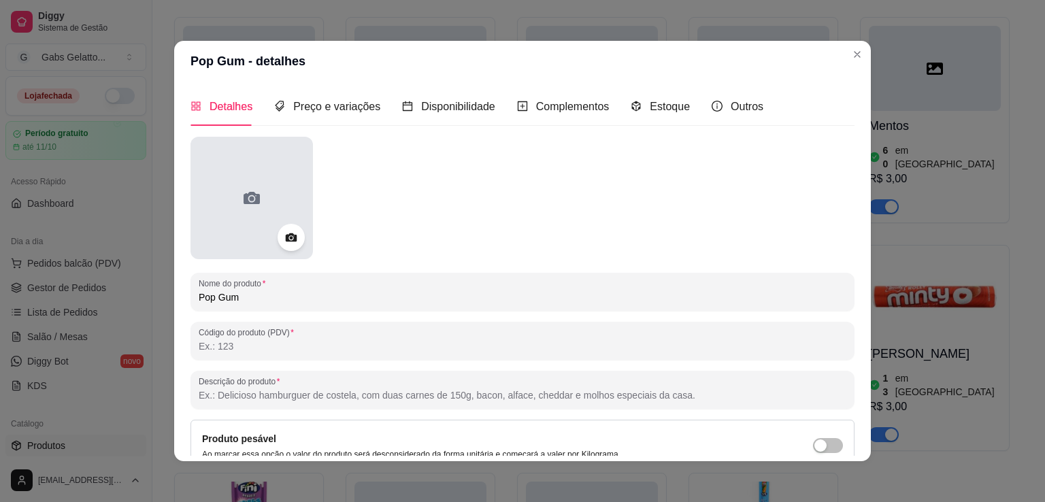
click at [272, 226] on div at bounding box center [251, 198] width 122 height 122
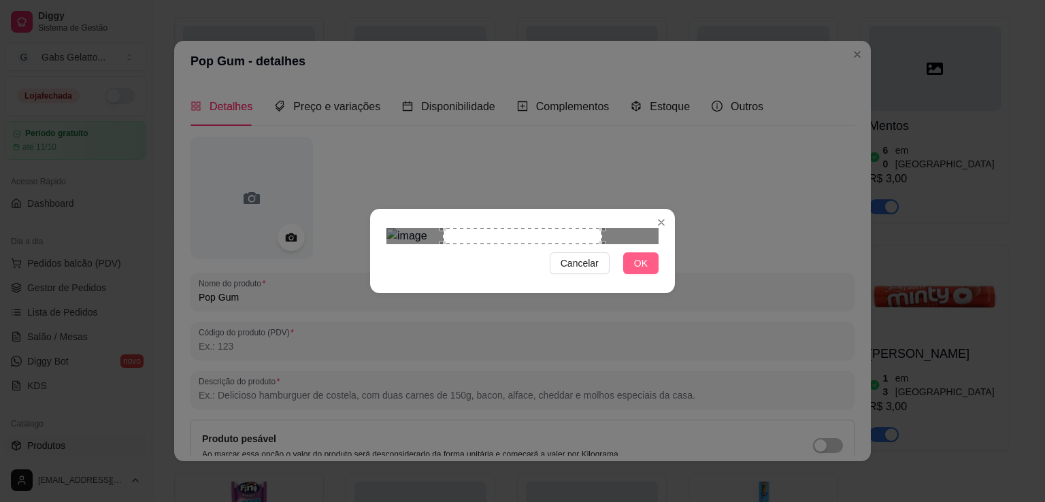
click at [639, 271] on span "OK" at bounding box center [641, 263] width 14 height 15
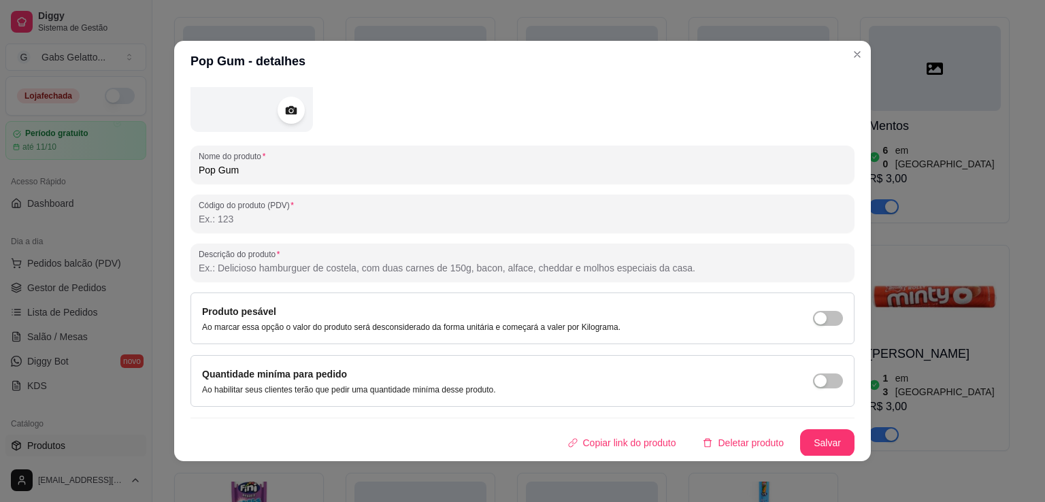
scroll to position [128, 0]
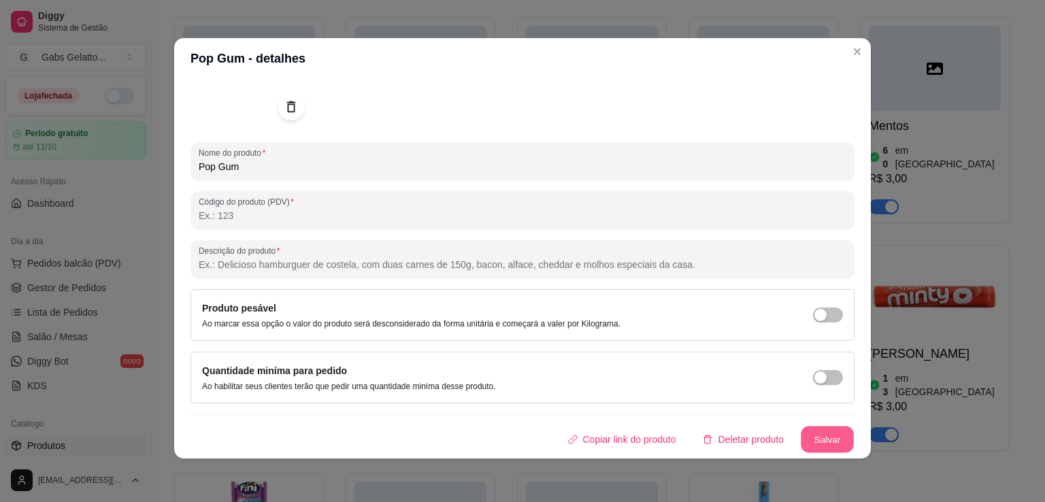
click at [822, 439] on button "Salvar" at bounding box center [827, 440] width 53 height 27
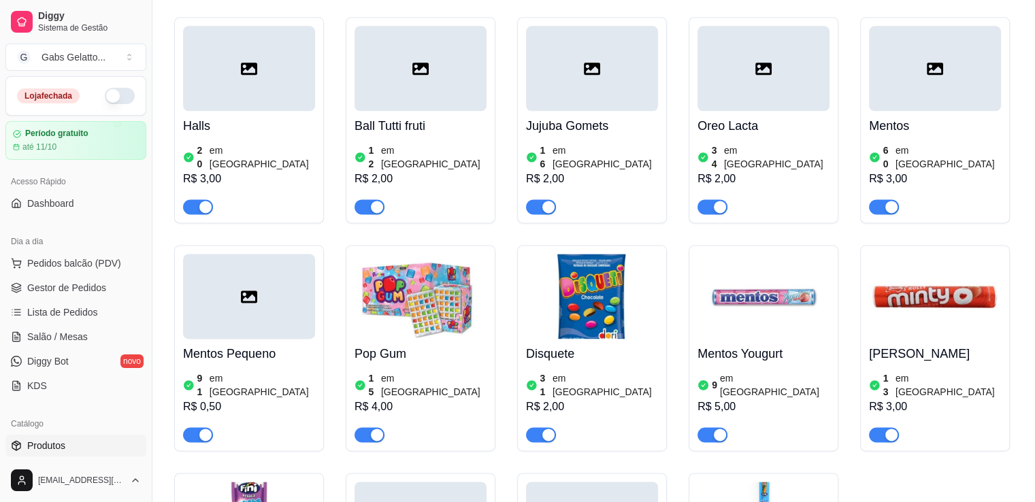
click at [250, 294] on div at bounding box center [249, 296] width 132 height 85
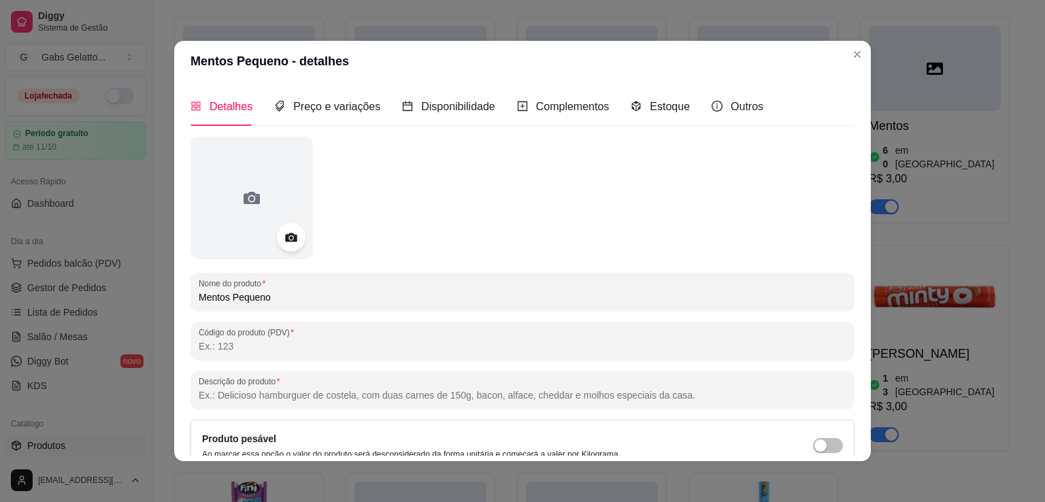
click at [294, 237] on div at bounding box center [291, 237] width 29 height 29
click at [286, 232] on icon at bounding box center [291, 238] width 16 height 16
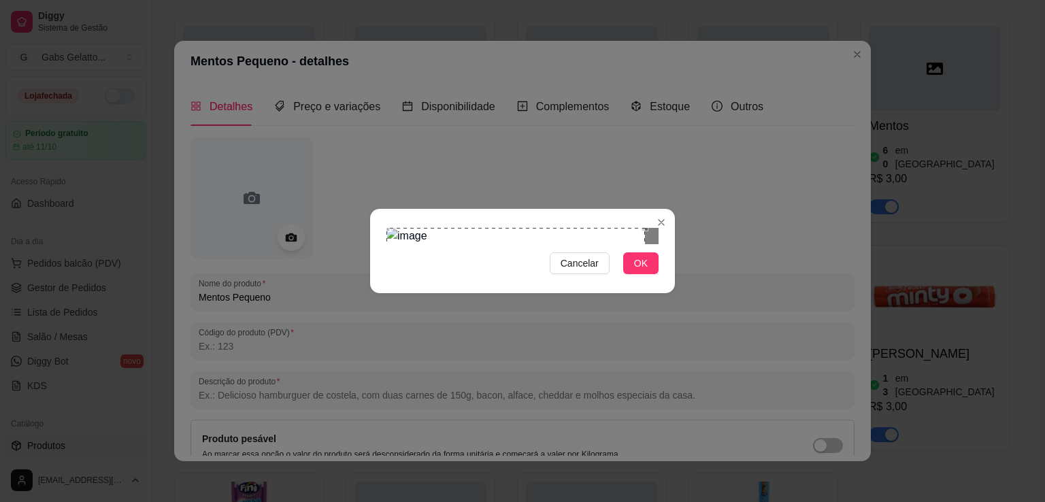
click at [361, 93] on div "Cancelar OK" at bounding box center [522, 251] width 1045 height 502
click at [680, 391] on div "Cancelar OK" at bounding box center [522, 251] width 1045 height 502
click at [639, 271] on span "OK" at bounding box center [641, 263] width 14 height 15
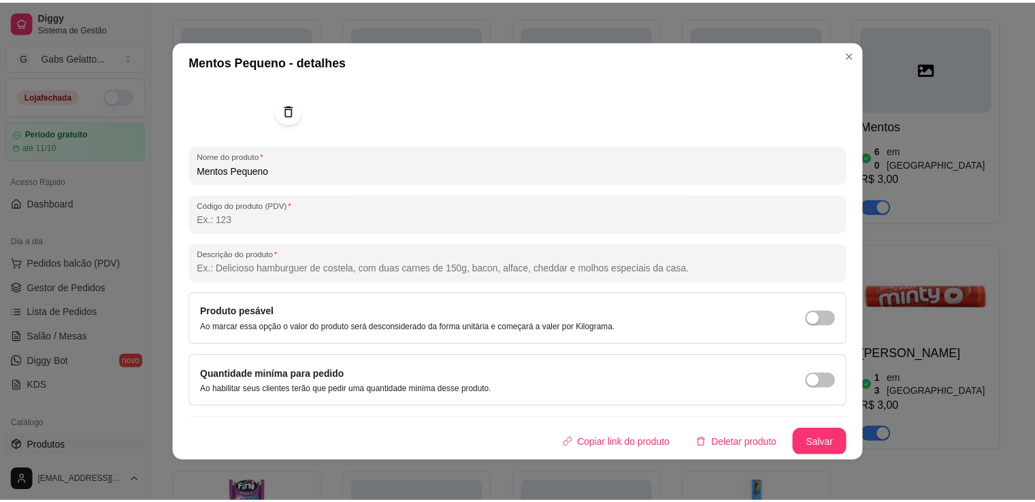
scroll to position [3, 0]
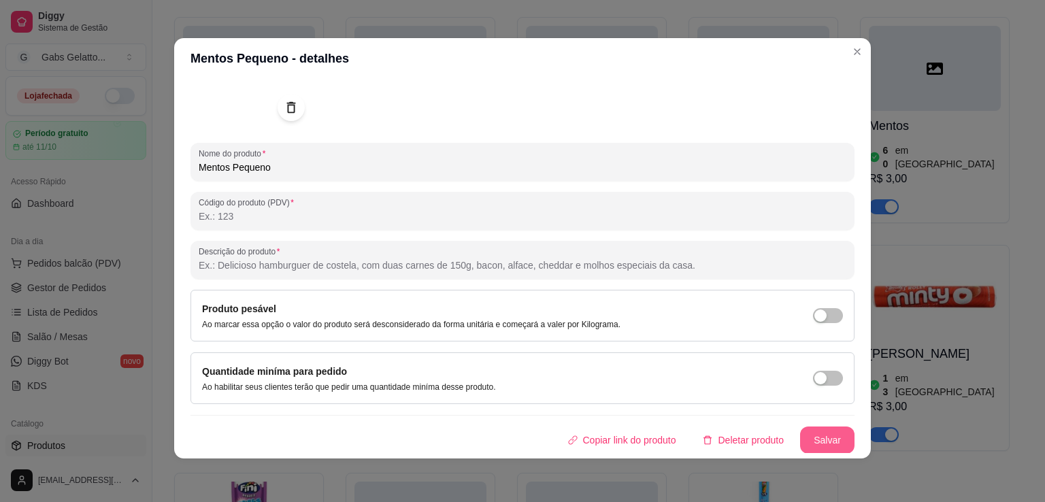
click at [812, 431] on button "Salvar" at bounding box center [827, 440] width 54 height 27
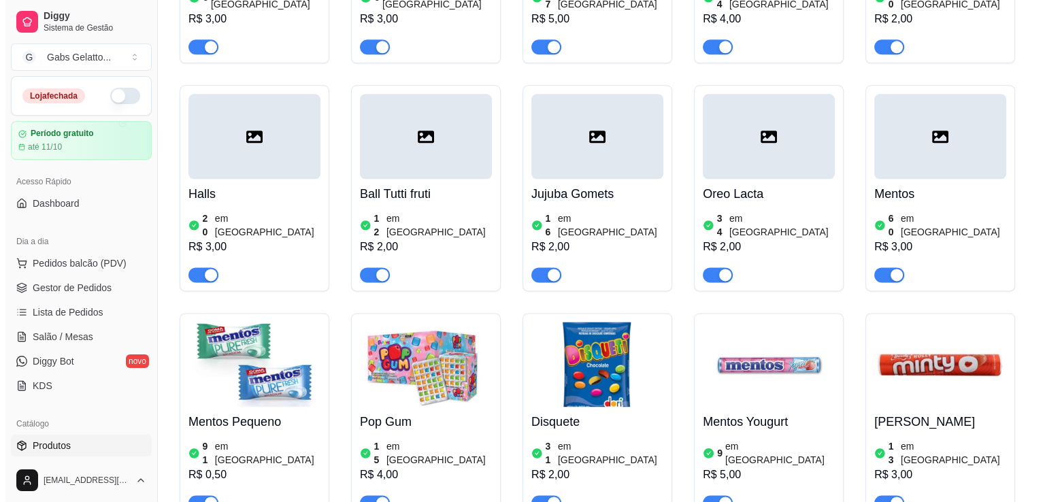
scroll to position [1633, 0]
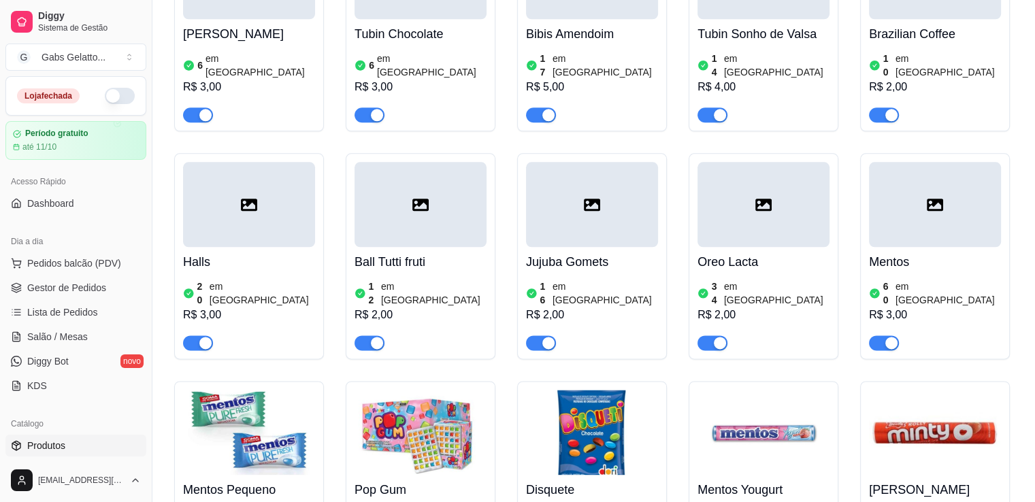
click at [931, 235] on div at bounding box center [935, 204] width 132 height 85
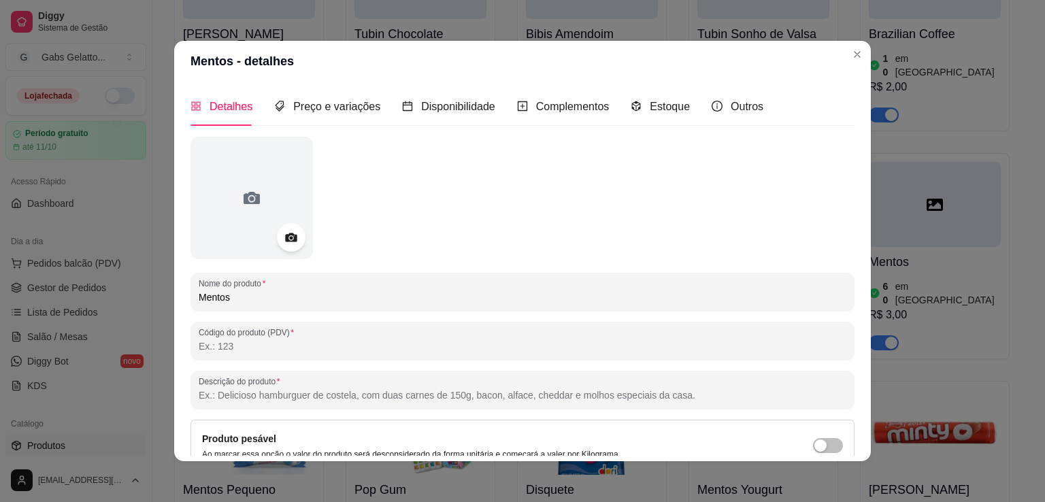
click at [283, 230] on icon at bounding box center [291, 238] width 16 height 16
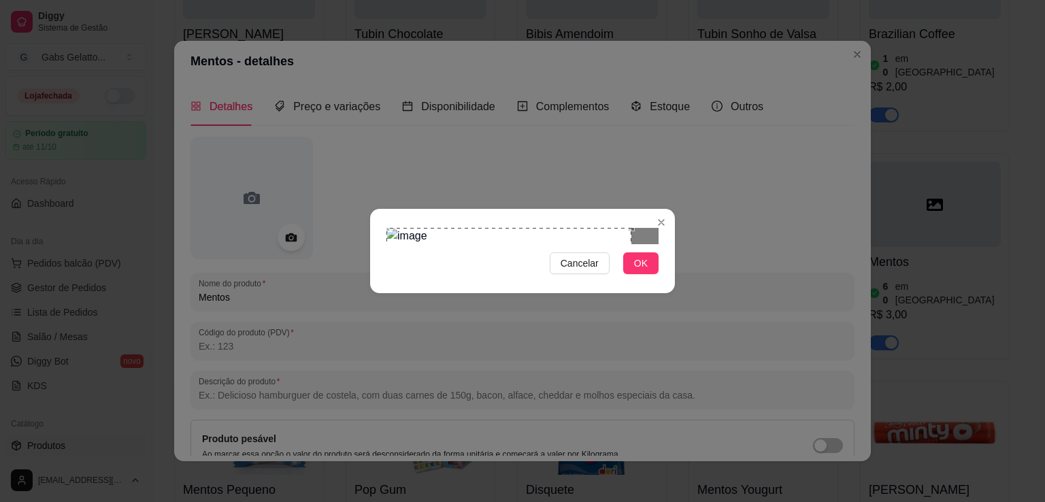
click at [479, 259] on div "Use the arrow keys to move the crop selection area" at bounding box center [508, 295] width 245 height 135
click at [613, 278] on div "Use the arrow keys to move the crop selection area" at bounding box center [508, 295] width 245 height 135
click at [504, 252] on div "Use the arrow keys to move the crop selection area" at bounding box center [508, 295] width 245 height 135
click at [494, 252] on div "Use the arrow keys to move the crop selection area" at bounding box center [508, 295] width 245 height 135
click at [493, 254] on div "Use the arrow keys to move the crop selection area" at bounding box center [508, 296] width 245 height 135
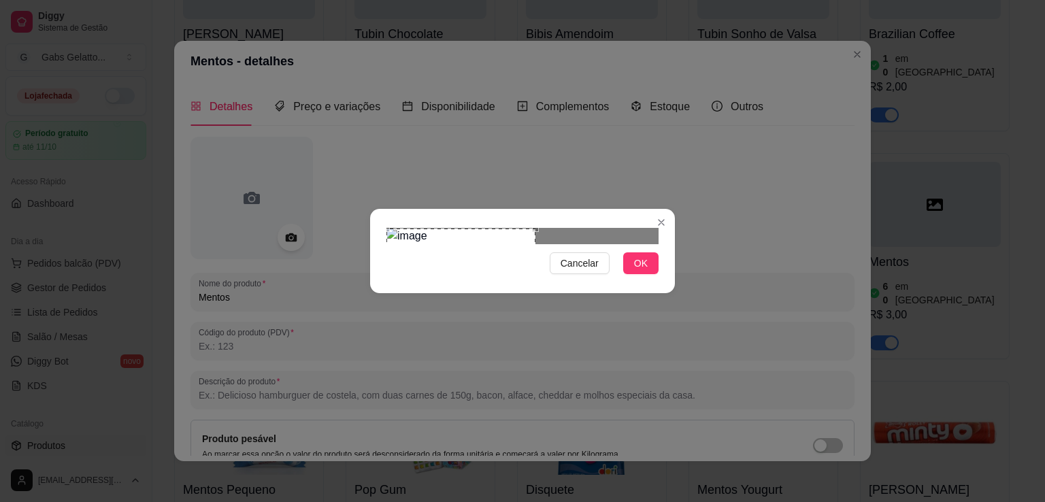
click at [573, 367] on div "Cancelar OK" at bounding box center [522, 251] width 1045 height 502
click at [495, 267] on div "Use the arrow keys to move the crop selection area" at bounding box center [461, 302] width 149 height 149
click at [644, 271] on span "OK" at bounding box center [641, 263] width 14 height 15
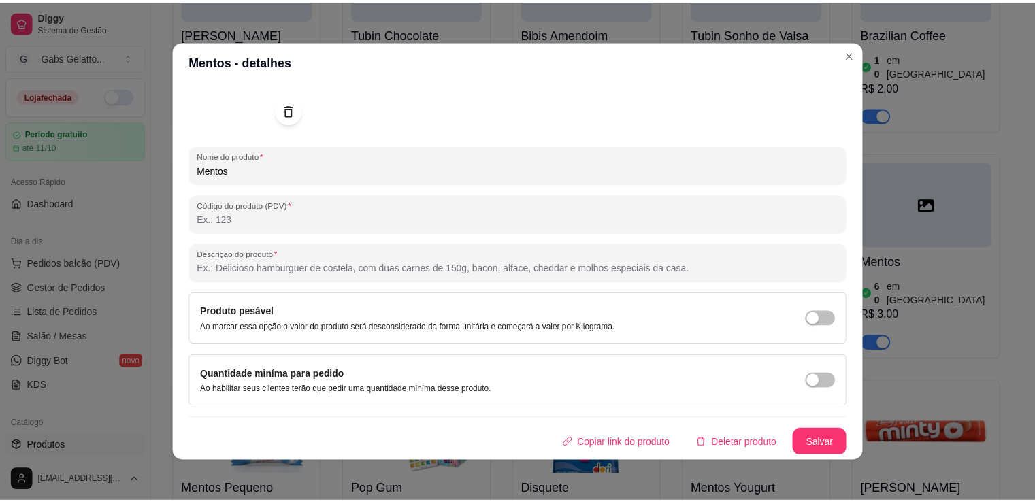
scroll to position [3, 0]
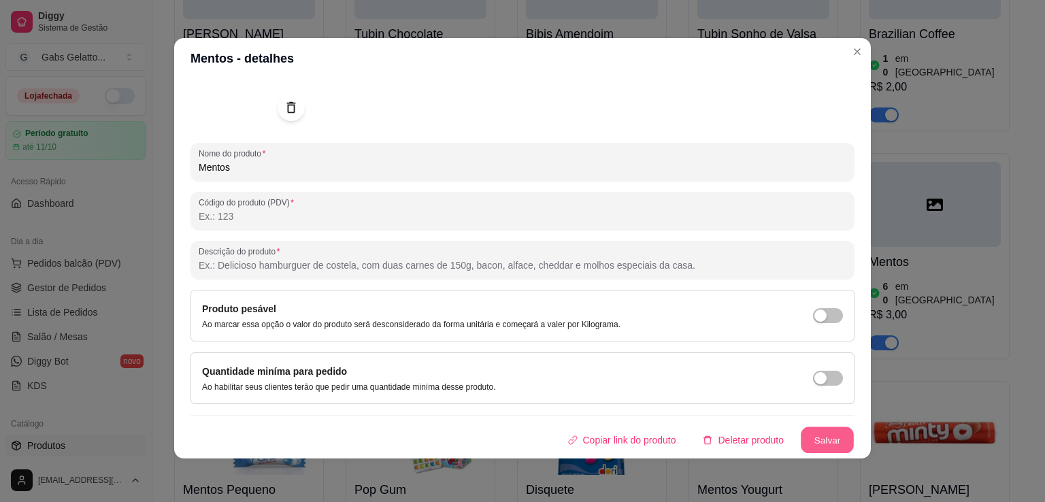
click at [826, 438] on button "Salvar" at bounding box center [827, 440] width 53 height 27
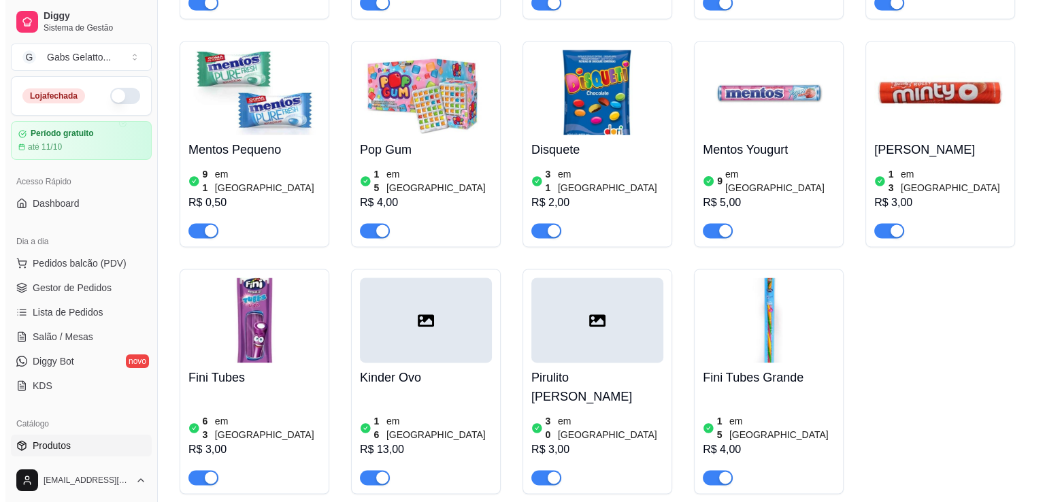
scroll to position [1633, 0]
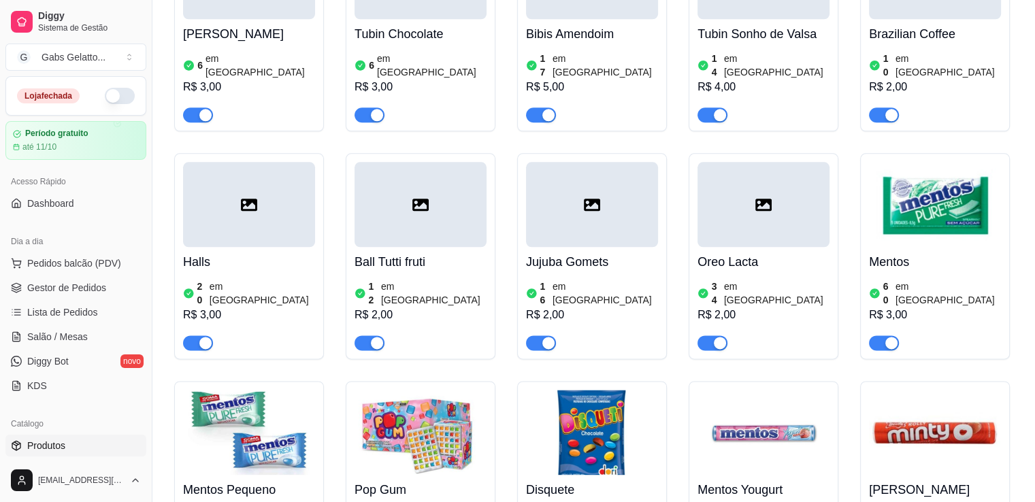
click at [754, 211] on div at bounding box center [763, 204] width 132 height 85
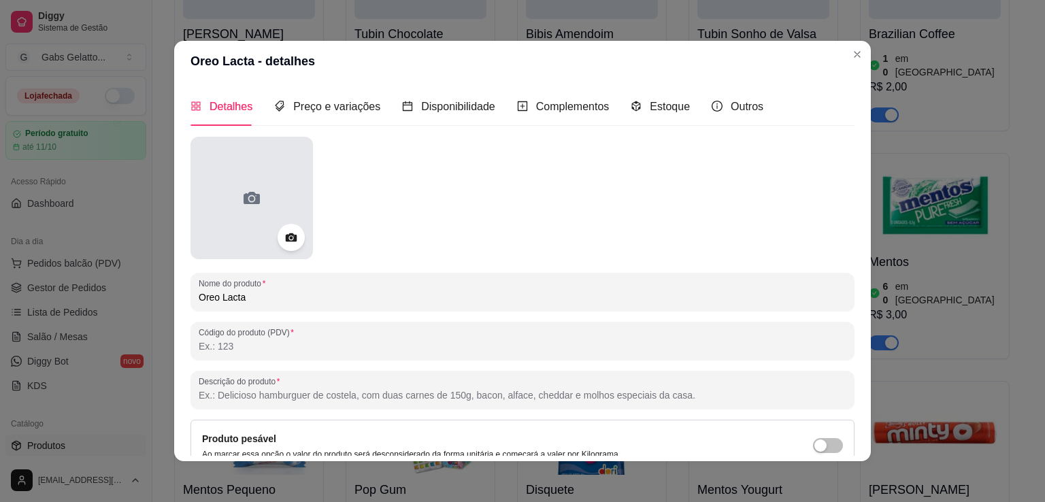
click at [250, 179] on div at bounding box center [251, 198] width 122 height 122
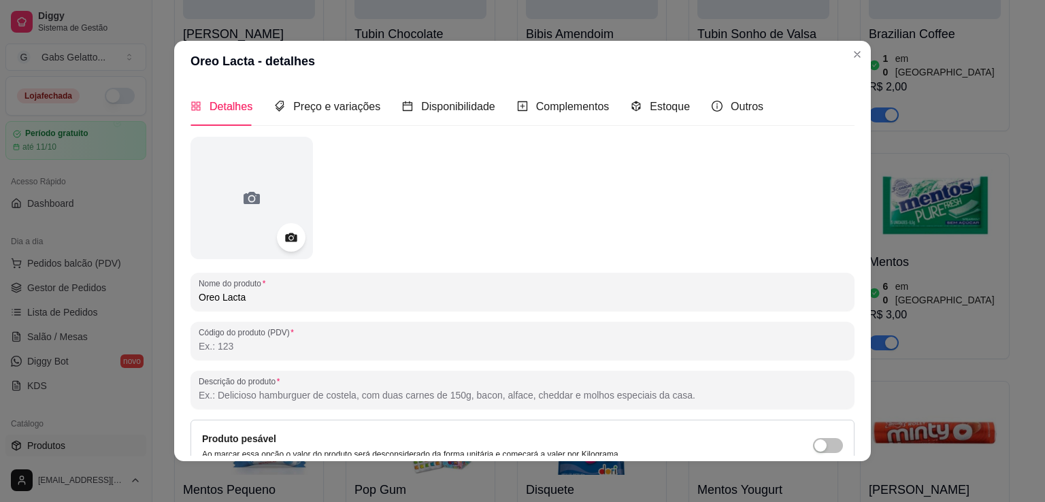
click at [294, 239] on div at bounding box center [291, 237] width 29 height 29
click at [278, 231] on div at bounding box center [291, 237] width 29 height 29
click at [285, 235] on icon at bounding box center [291, 237] width 12 height 9
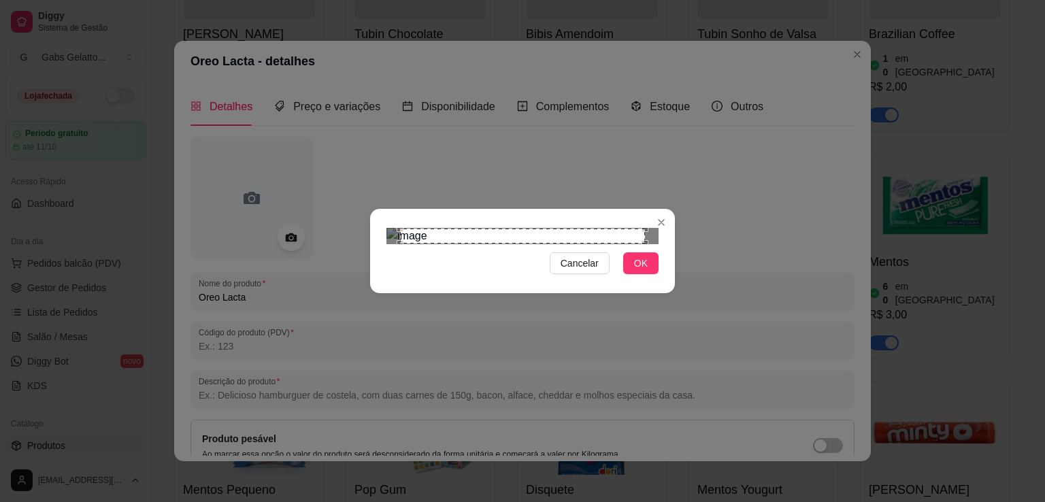
click at [554, 244] on div "Use the arrow keys to move the crop selection area" at bounding box center [522, 236] width 245 height 15
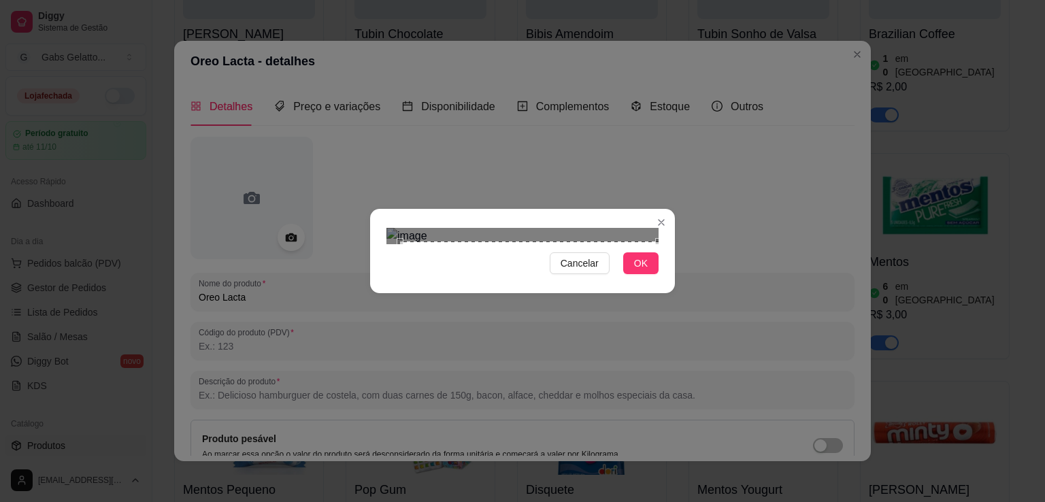
click at [659, 280] on div "Cancelar OK" at bounding box center [522, 250] width 305 height 57
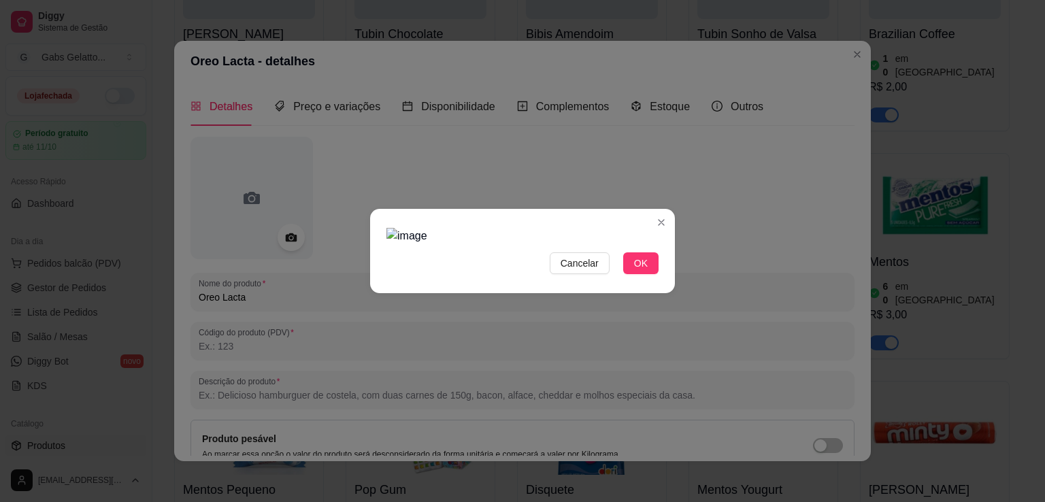
click at [401, 228] on img at bounding box center [522, 236] width 272 height 16
click at [656, 244] on img at bounding box center [522, 236] width 272 height 16
click at [636, 271] on span "OK" at bounding box center [641, 263] width 14 height 15
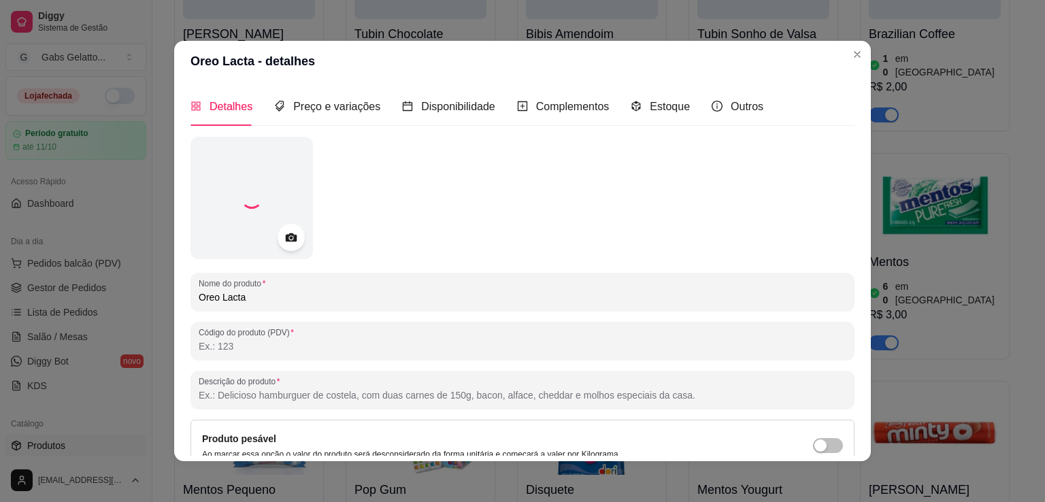
scroll to position [127, 0]
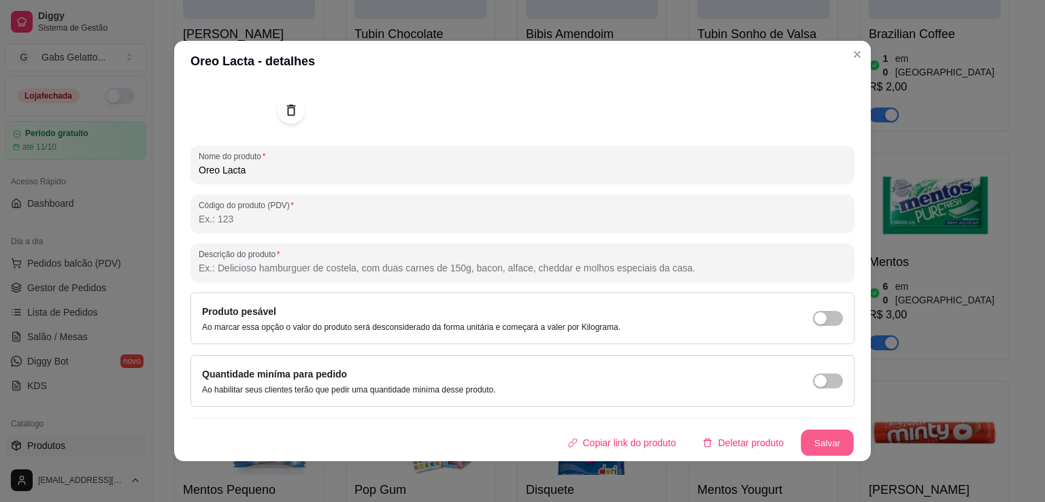
click at [815, 436] on button "Salvar" at bounding box center [827, 443] width 53 height 27
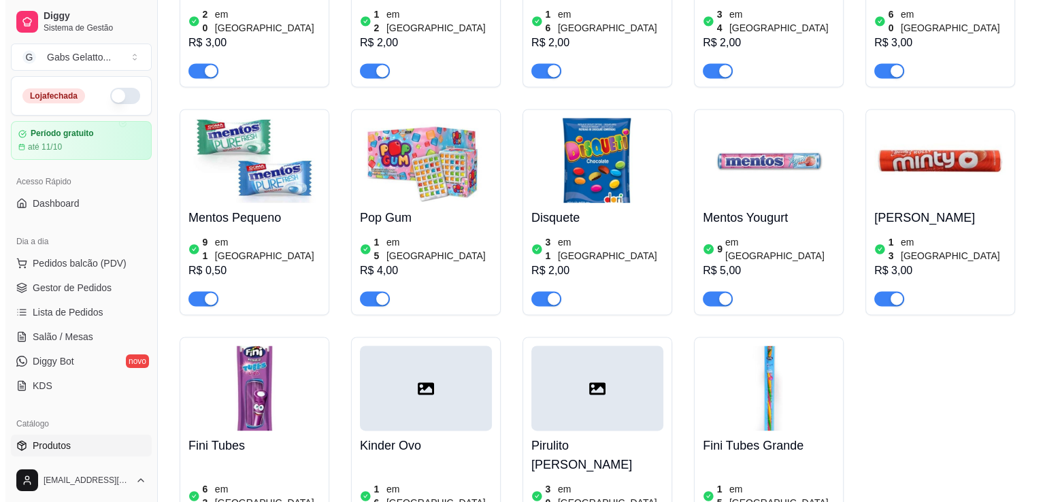
scroll to position [1973, 0]
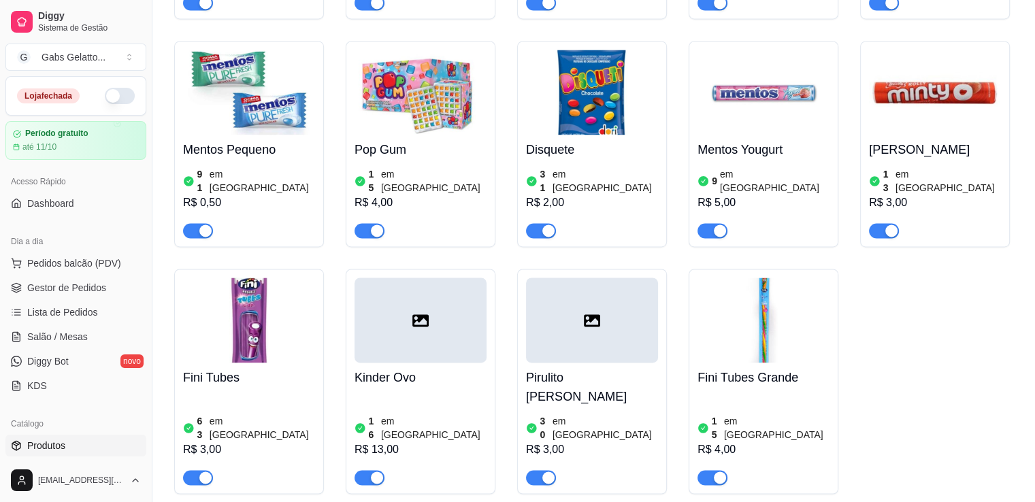
click at [449, 295] on div at bounding box center [420, 320] width 132 height 85
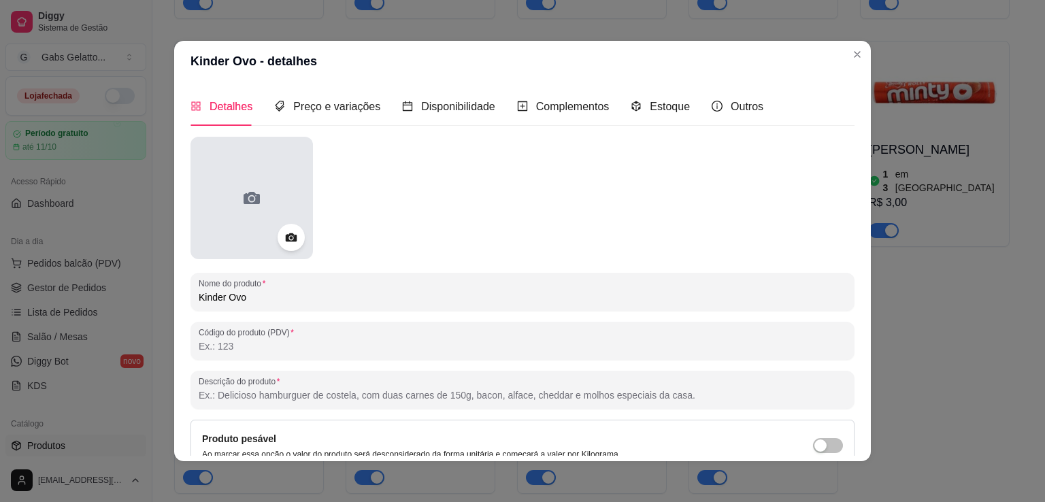
click at [275, 215] on div at bounding box center [251, 198] width 122 height 122
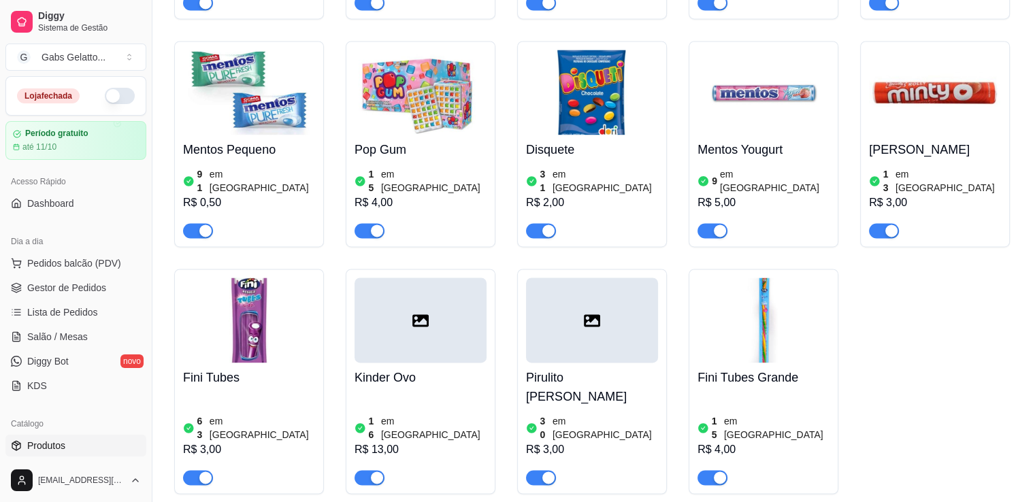
click at [446, 305] on div at bounding box center [420, 320] width 132 height 85
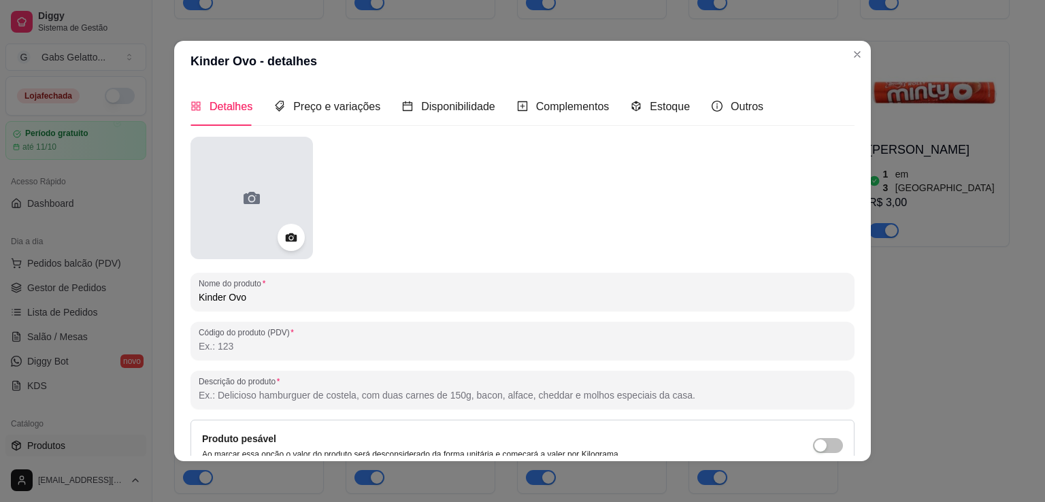
click at [233, 182] on div at bounding box center [251, 198] width 122 height 122
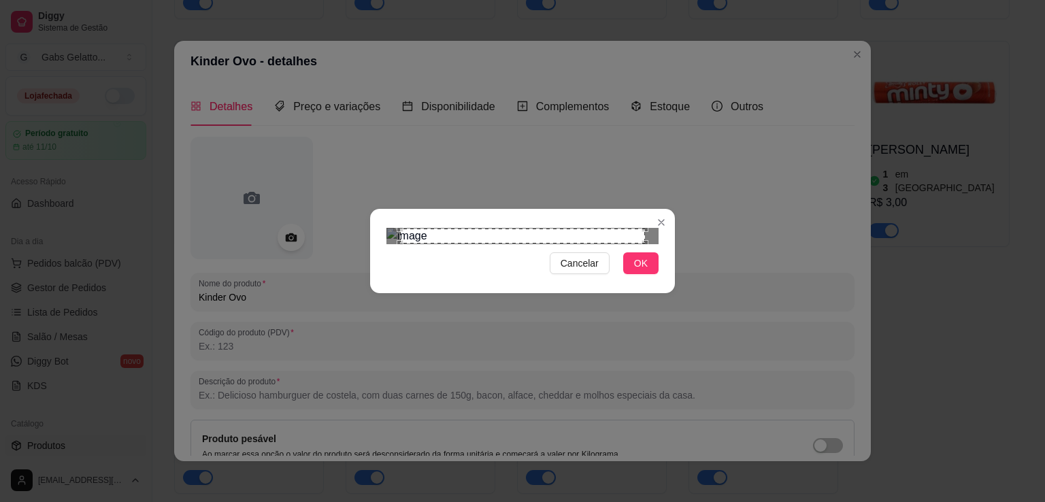
click at [529, 232] on div "Use the arrow keys to move the crop selection area" at bounding box center [522, 236] width 245 height 15
click at [530, 231] on div "Use the arrow keys to move the crop selection area" at bounding box center [522, 236] width 245 height 15
click at [648, 247] on div "Use the arrow keys to move the south east drag handle to change the crop select…" at bounding box center [648, 247] width 0 height 0
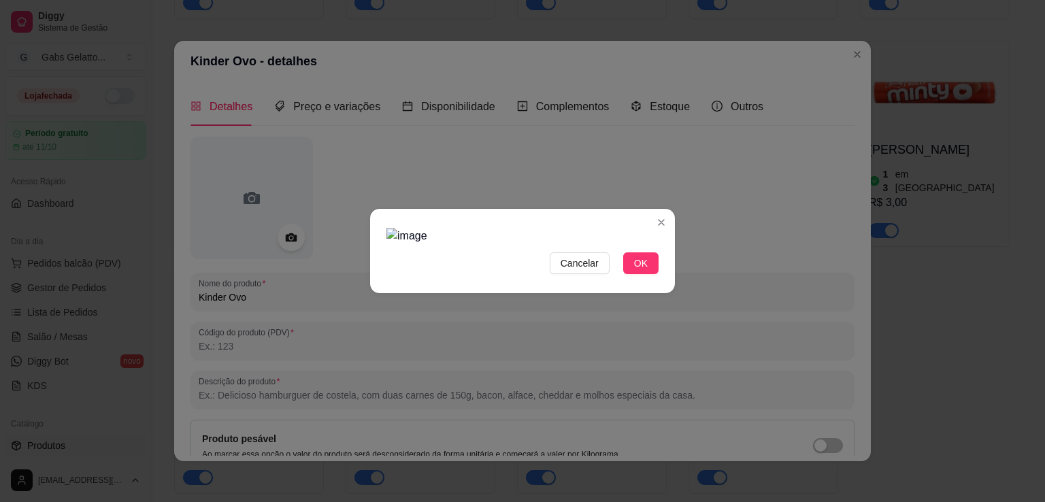
click at [644, 244] on div at bounding box center [522, 236] width 272 height 16
click at [564, 280] on div "Cancelar OK" at bounding box center [522, 250] width 305 height 57
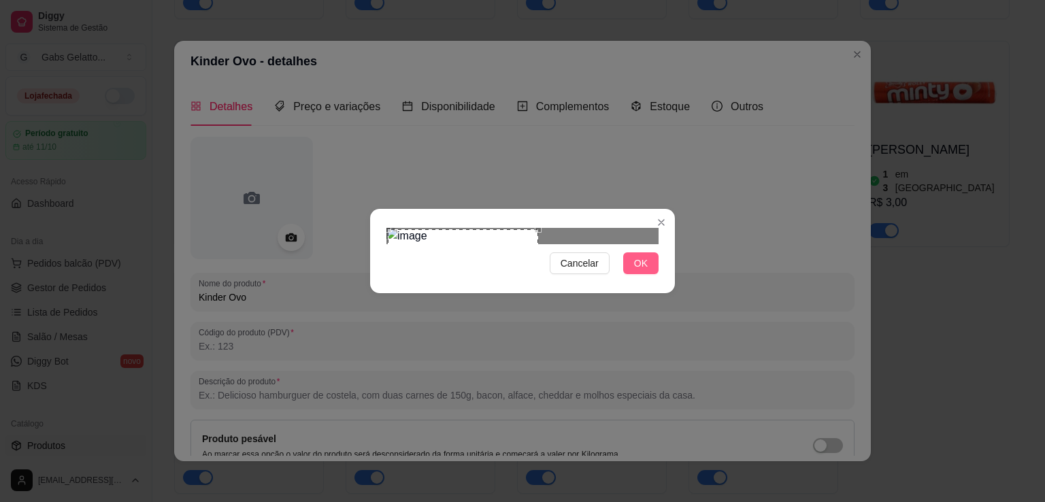
click at [650, 274] on button "OK" at bounding box center [640, 263] width 35 height 22
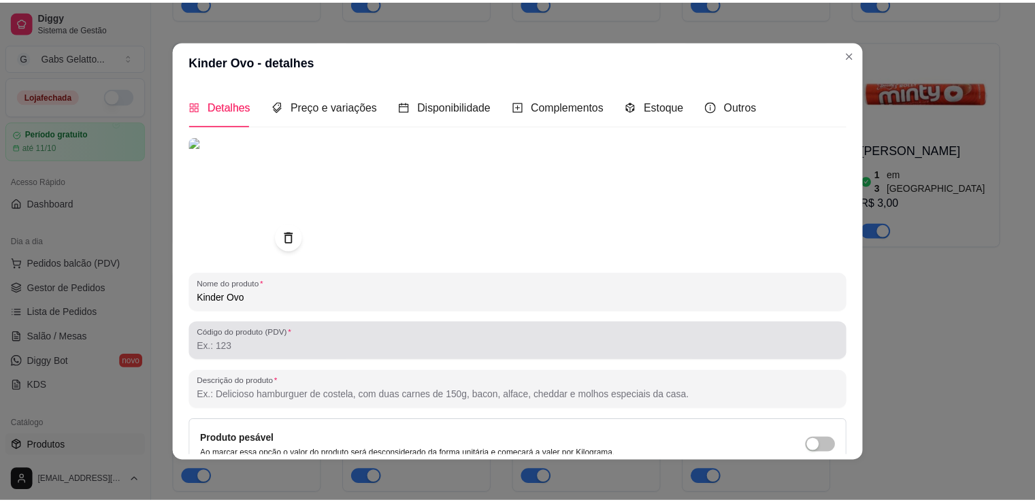
scroll to position [127, 0]
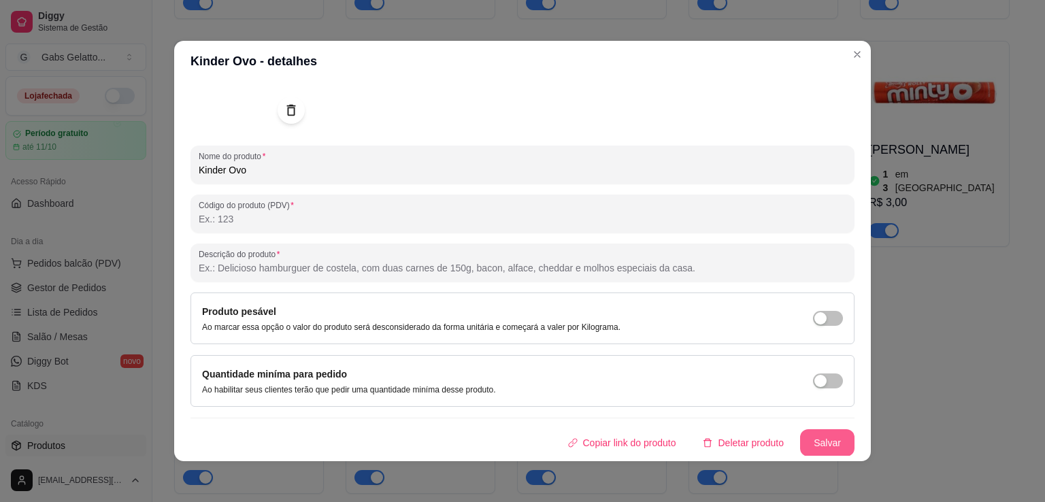
click at [800, 431] on button "Salvar" at bounding box center [827, 442] width 54 height 27
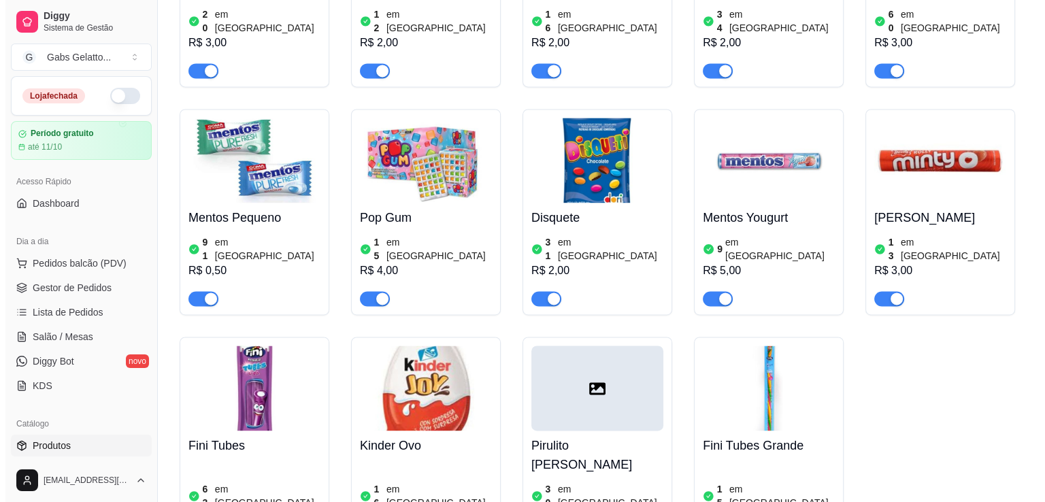
scroll to position [1973, 0]
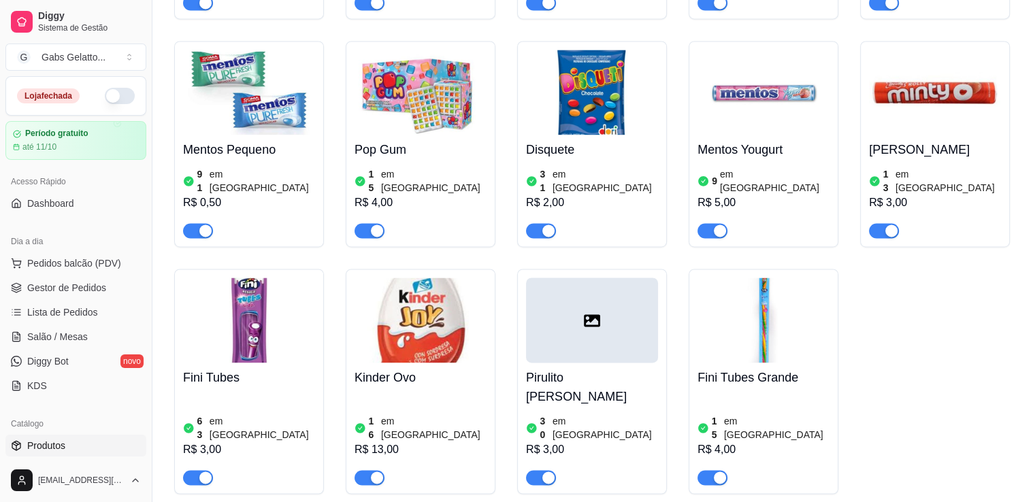
click at [567, 302] on div at bounding box center [592, 320] width 132 height 85
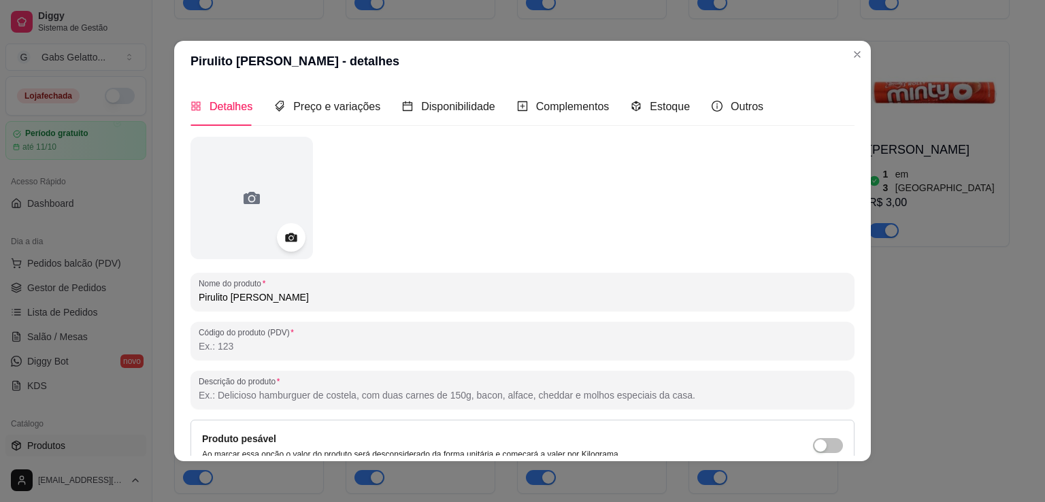
click at [286, 231] on div at bounding box center [291, 237] width 29 height 29
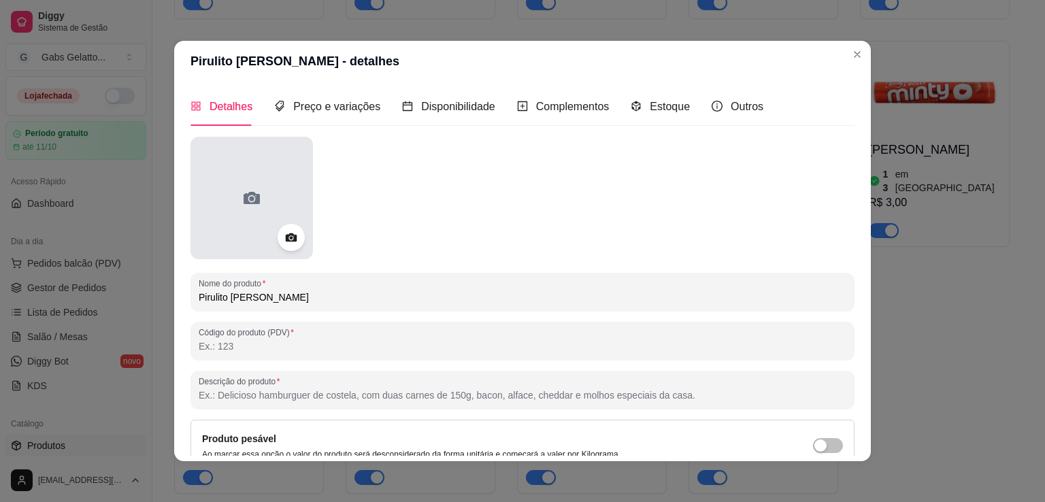
click at [267, 209] on div at bounding box center [251, 198] width 122 height 122
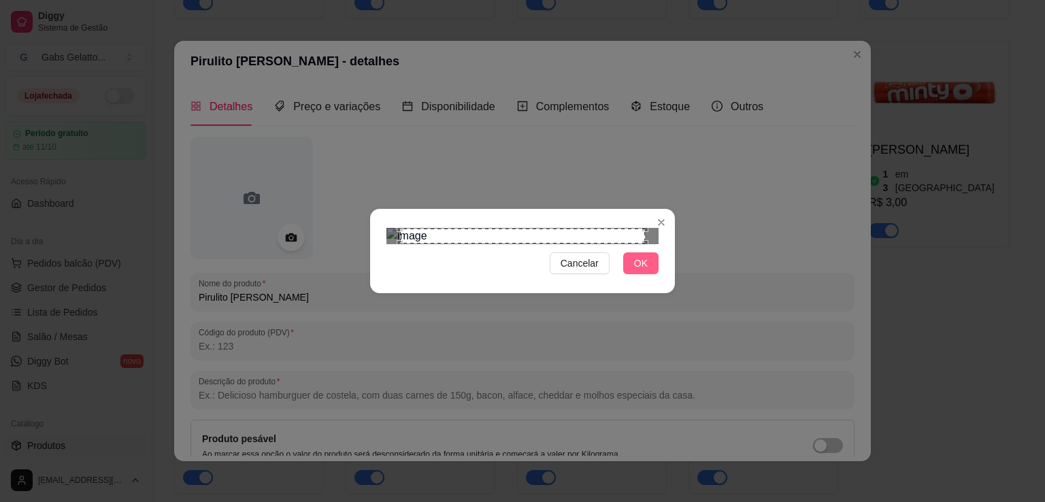
click at [647, 274] on button "OK" at bounding box center [640, 263] width 35 height 22
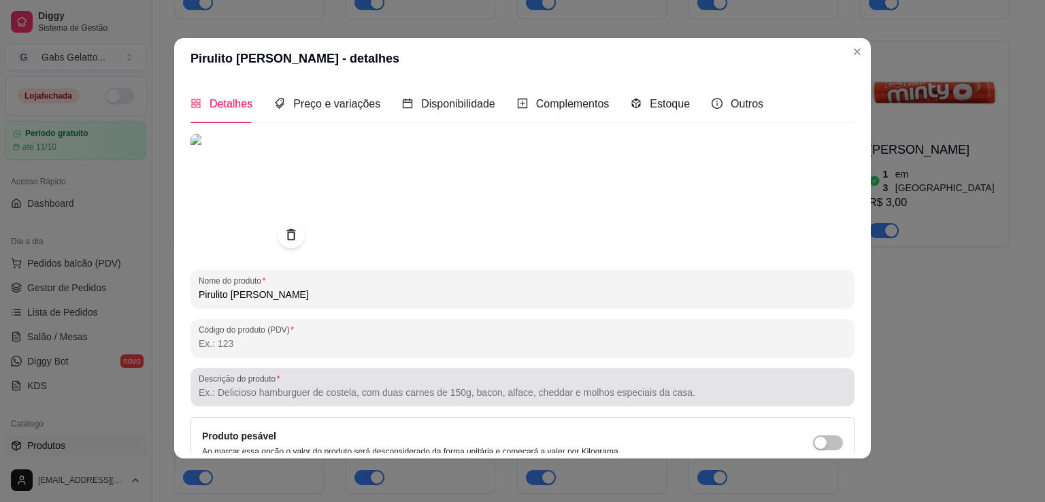
scroll to position [127, 0]
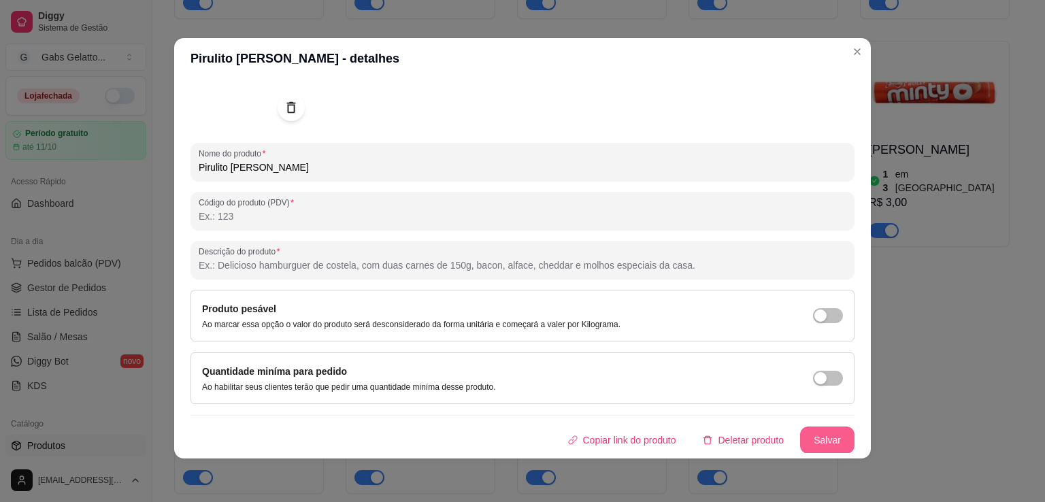
click at [803, 441] on button "Salvar" at bounding box center [827, 440] width 54 height 27
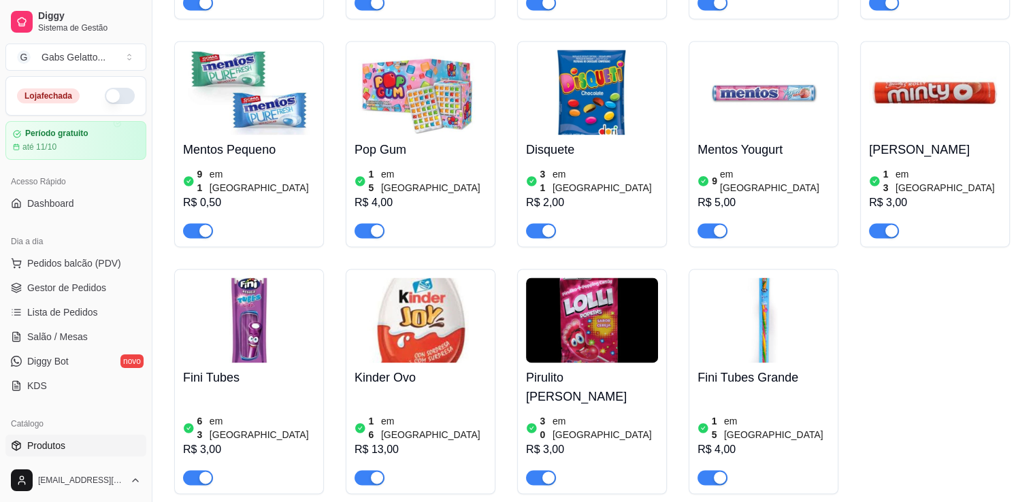
click at [603, 286] on img at bounding box center [592, 320] width 132 height 85
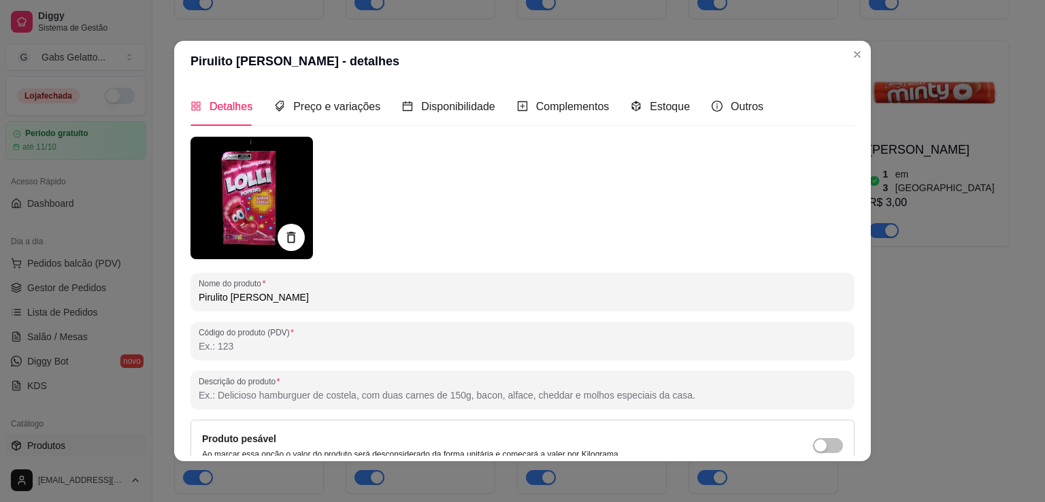
click at [222, 186] on img at bounding box center [251, 198] width 122 height 122
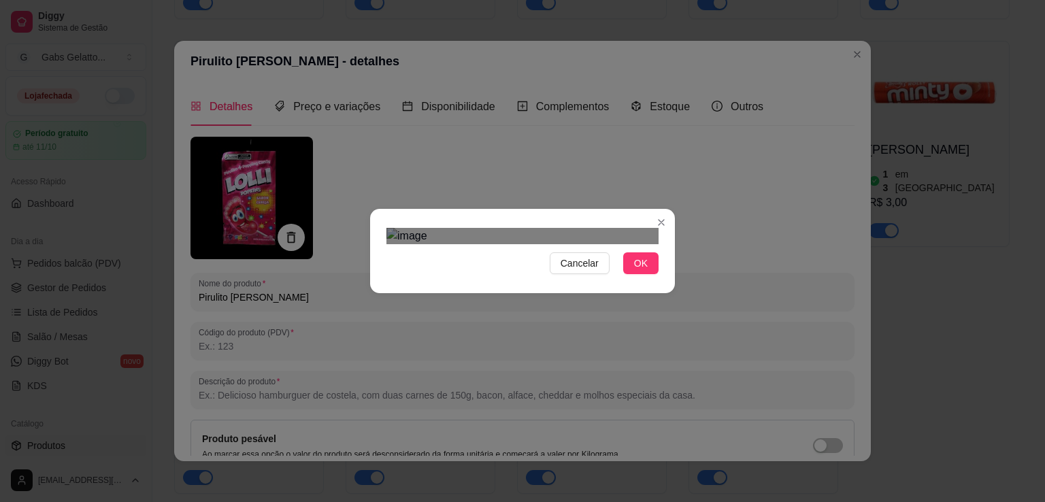
click at [504, 244] on div at bounding box center [522, 236] width 272 height 16
click at [424, 228] on img at bounding box center [522, 236] width 272 height 16
click at [606, 244] on img at bounding box center [522, 236] width 272 height 16
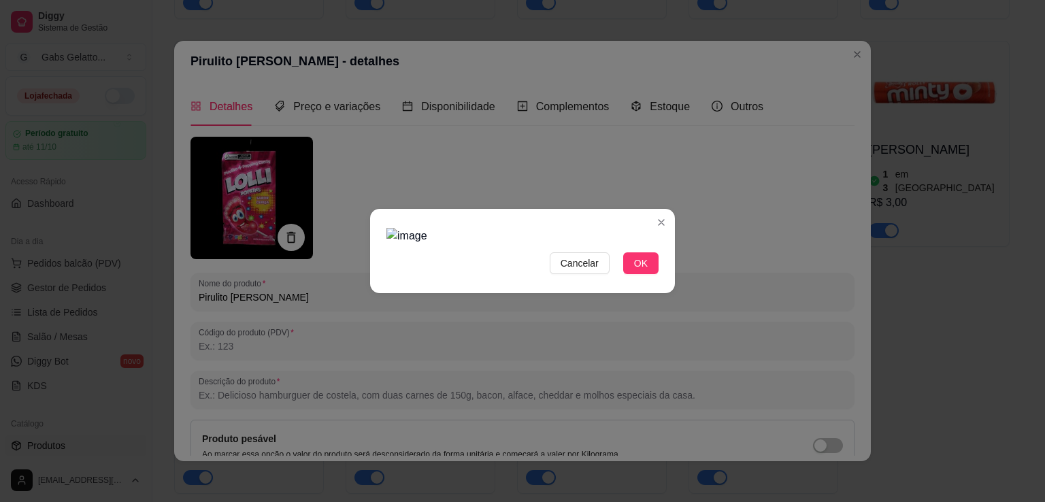
click at [411, 244] on img at bounding box center [522, 236] width 272 height 16
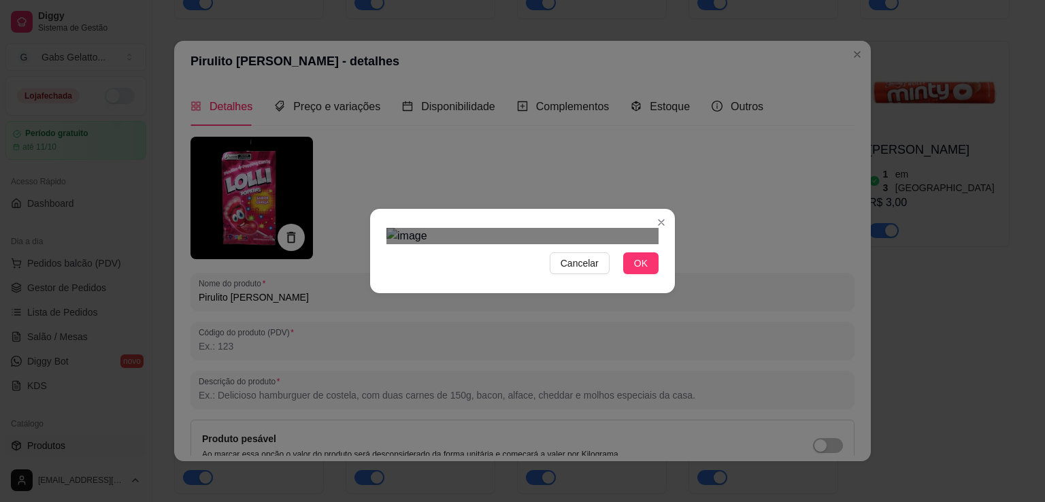
click at [533, 228] on img at bounding box center [522, 236] width 272 height 16
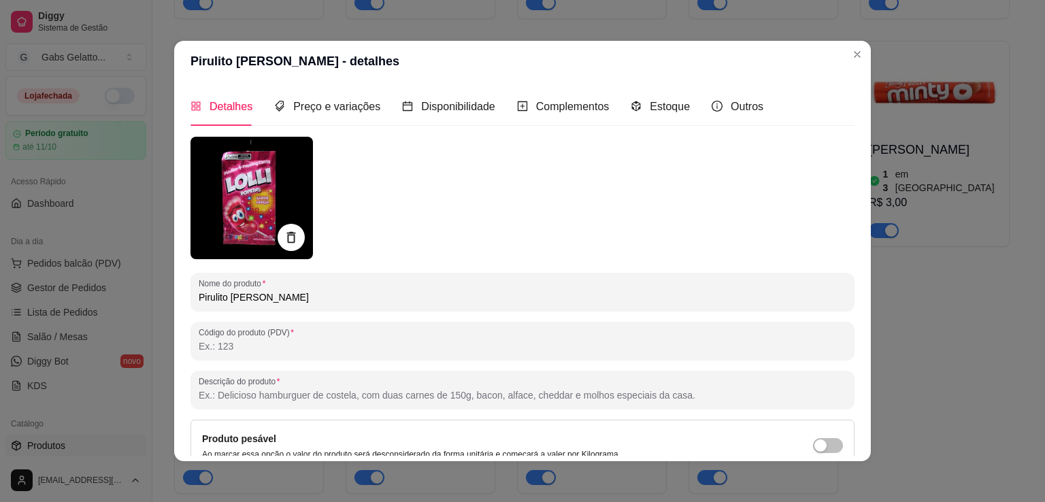
click at [297, 227] on img at bounding box center [251, 198] width 122 height 122
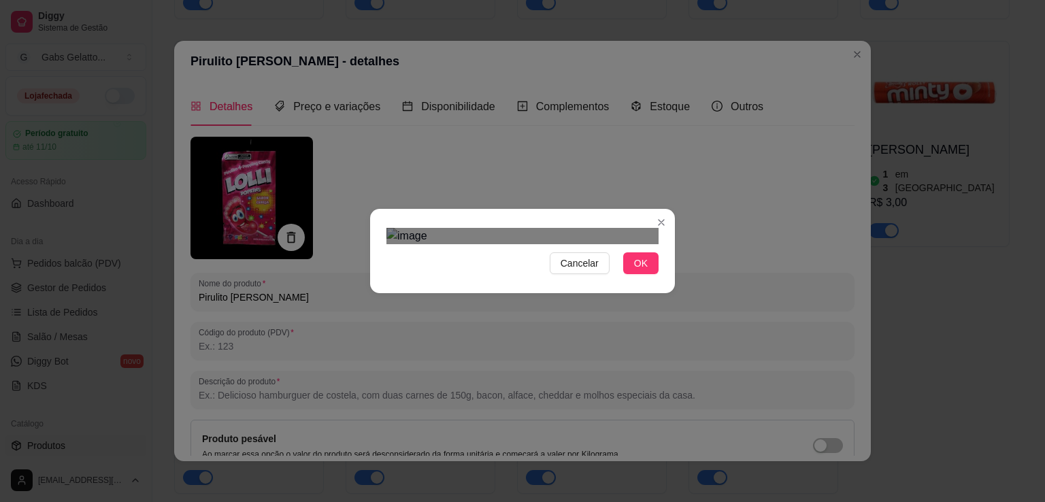
click at [607, 228] on div at bounding box center [522, 236] width 272 height 16
click at [439, 244] on div at bounding box center [522, 236] width 272 height 16
click at [531, 276] on div "Use the arrow keys to move the crop selection area" at bounding box center [523, 360] width 169 height 169
click at [531, 278] on div "Use the arrow keys to move the crop selection area" at bounding box center [523, 362] width 169 height 169
click at [634, 274] on button "OK" at bounding box center [640, 263] width 35 height 22
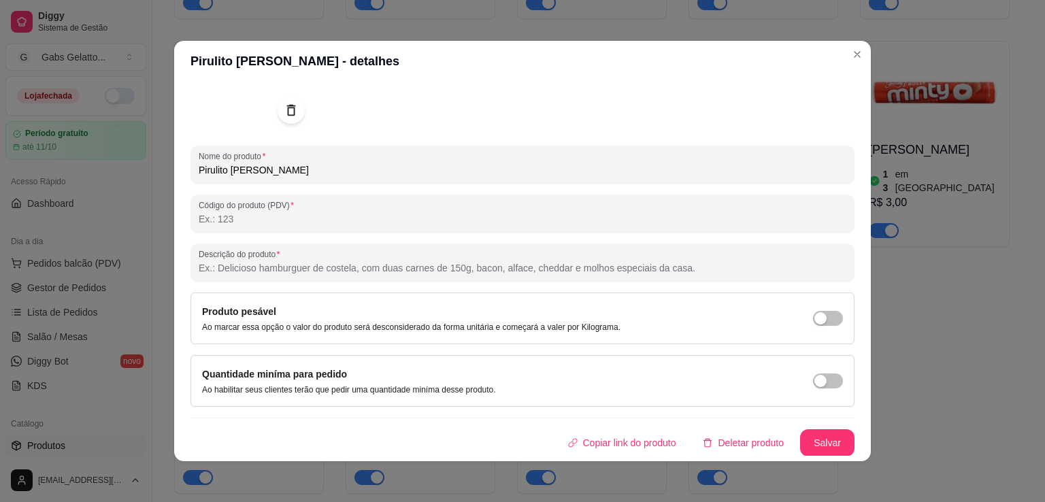
scroll to position [3, 0]
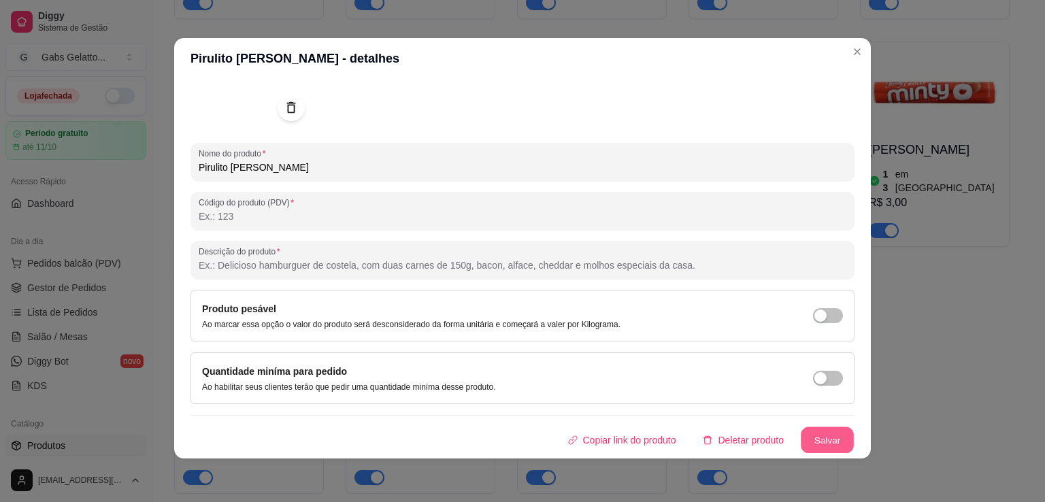
click at [801, 428] on button "Salvar" at bounding box center [827, 440] width 53 height 27
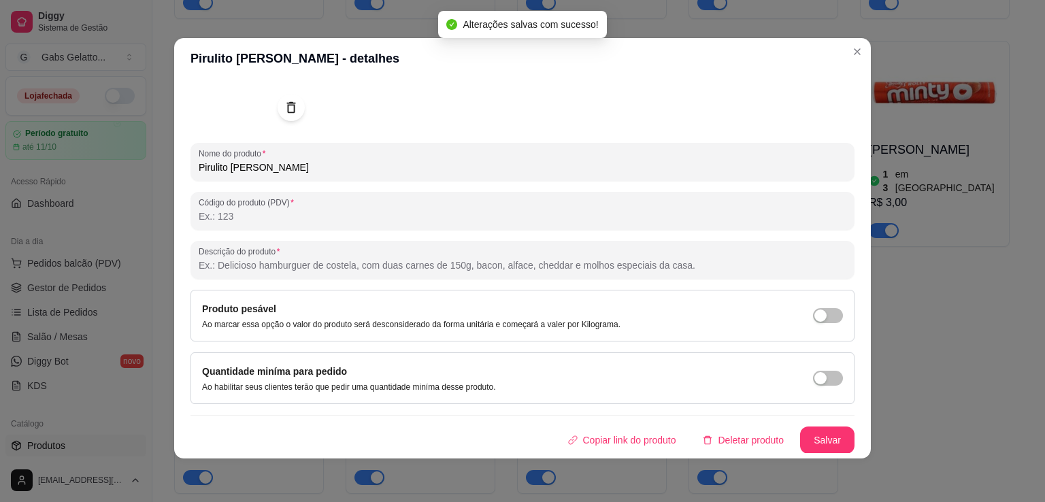
scroll to position [0, 0]
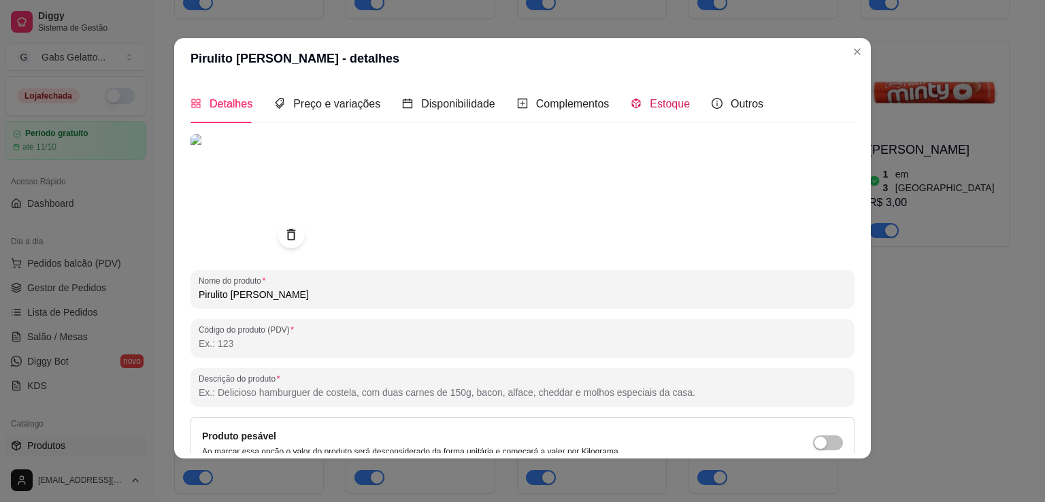
click at [677, 107] on span "Estoque" at bounding box center [670, 104] width 40 height 12
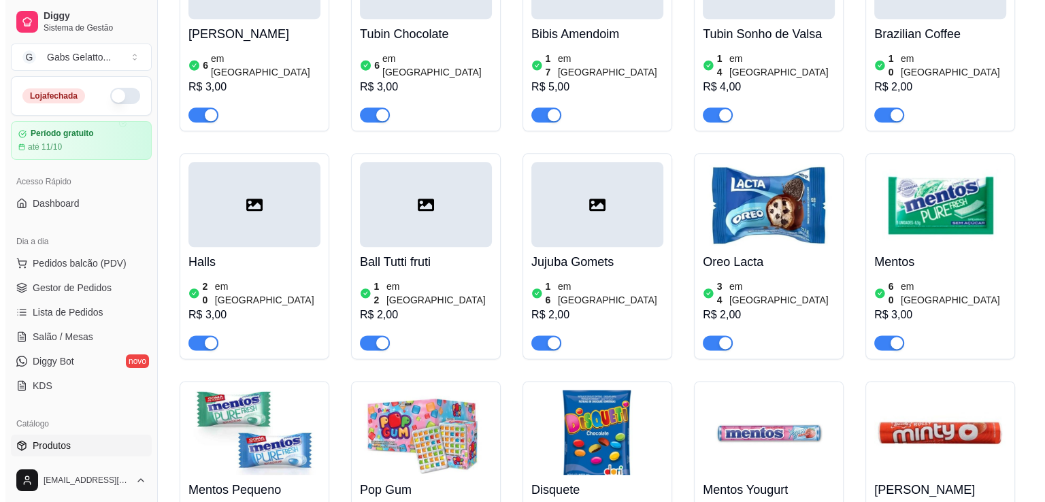
scroll to position [1701, 0]
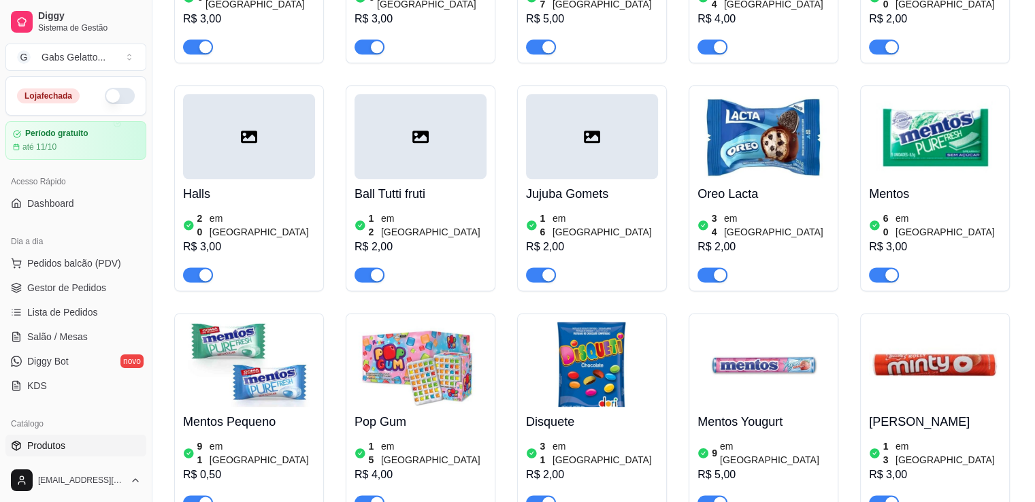
click at [577, 148] on div at bounding box center [592, 136] width 132 height 85
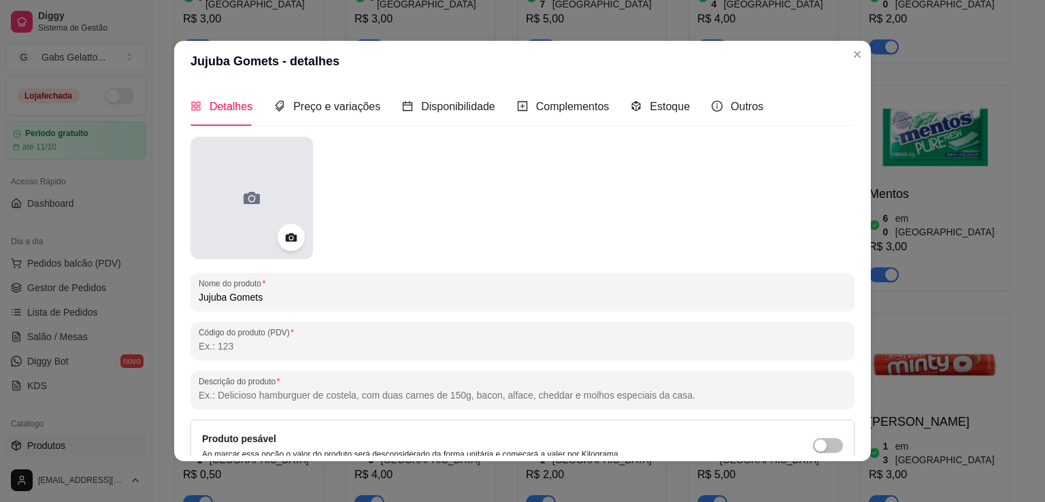
click at [258, 187] on div at bounding box center [251, 198] width 122 height 122
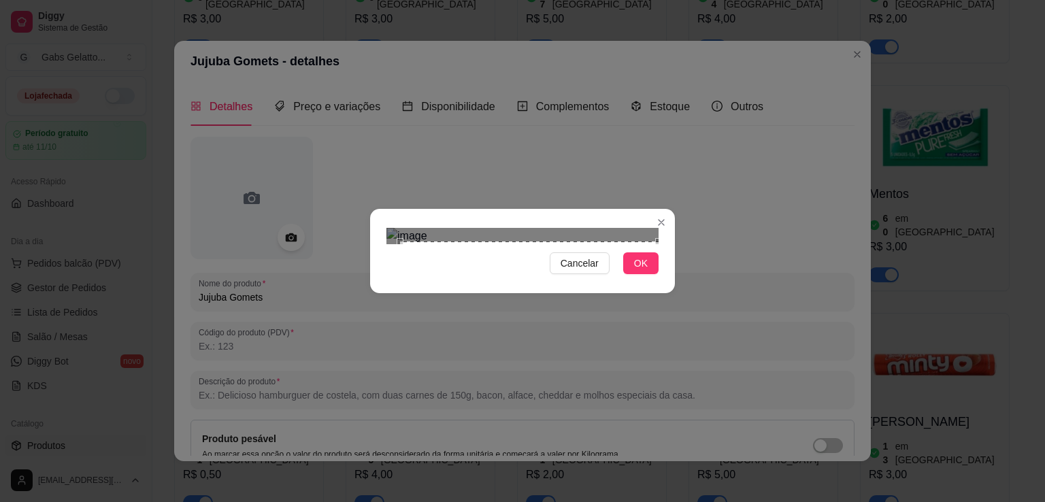
click at [663, 280] on div "Cancelar OK" at bounding box center [522, 250] width 305 height 57
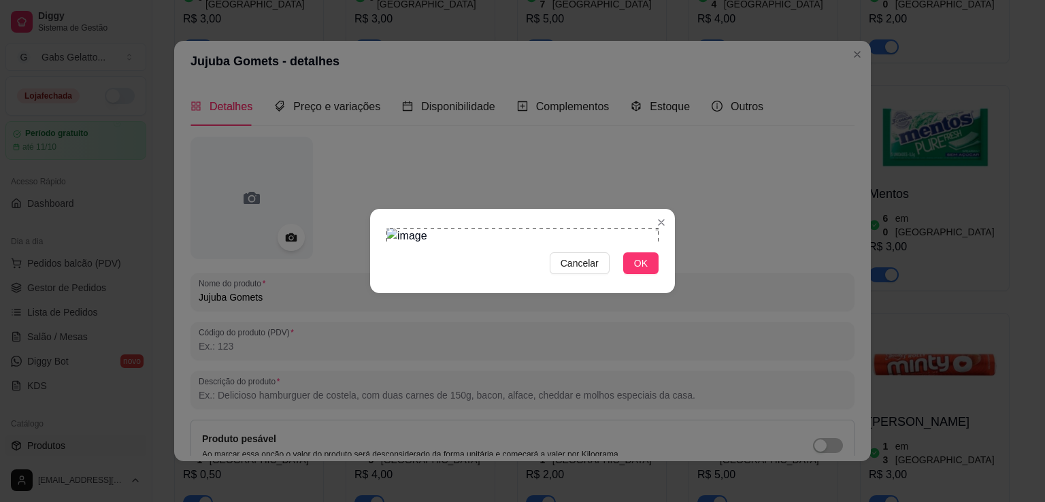
click at [381, 209] on section "Cancelar OK" at bounding box center [522, 251] width 305 height 84
click at [644, 271] on span "OK" at bounding box center [641, 263] width 14 height 15
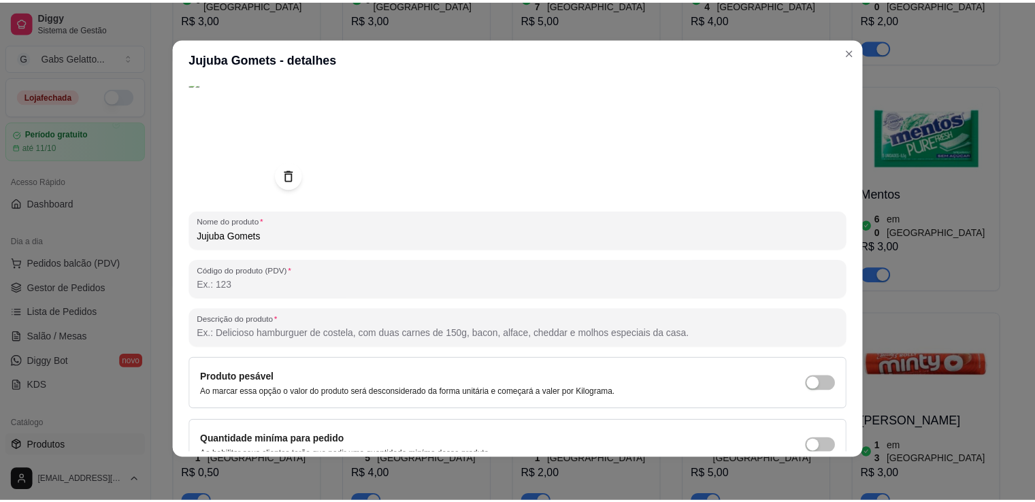
scroll to position [127, 0]
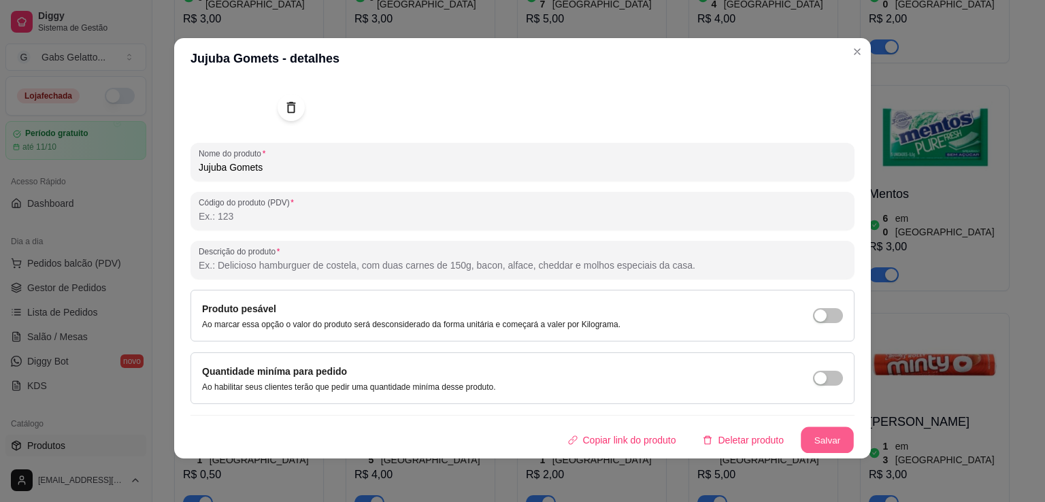
click at [818, 434] on button "Salvar" at bounding box center [827, 440] width 53 height 27
click at [808, 440] on button "Salvar" at bounding box center [827, 440] width 54 height 27
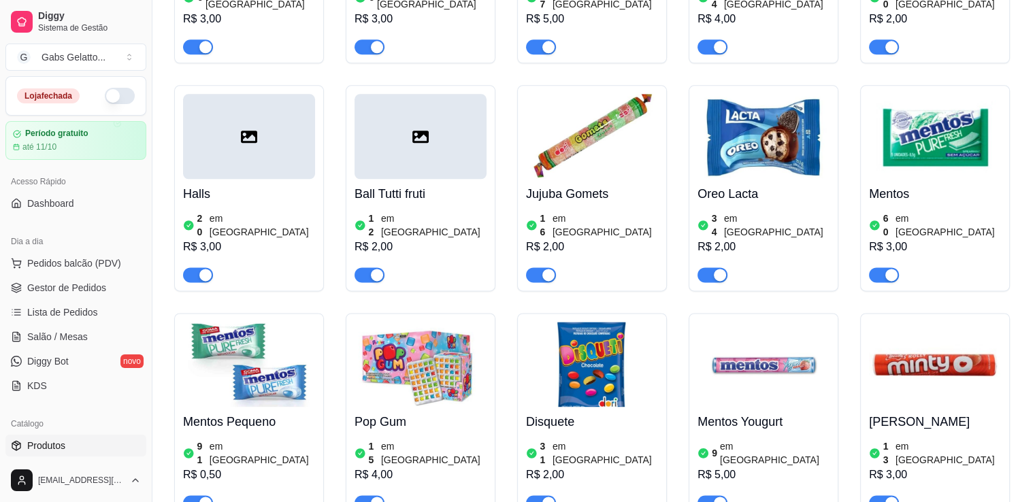
click at [556, 112] on img at bounding box center [592, 136] width 132 height 85
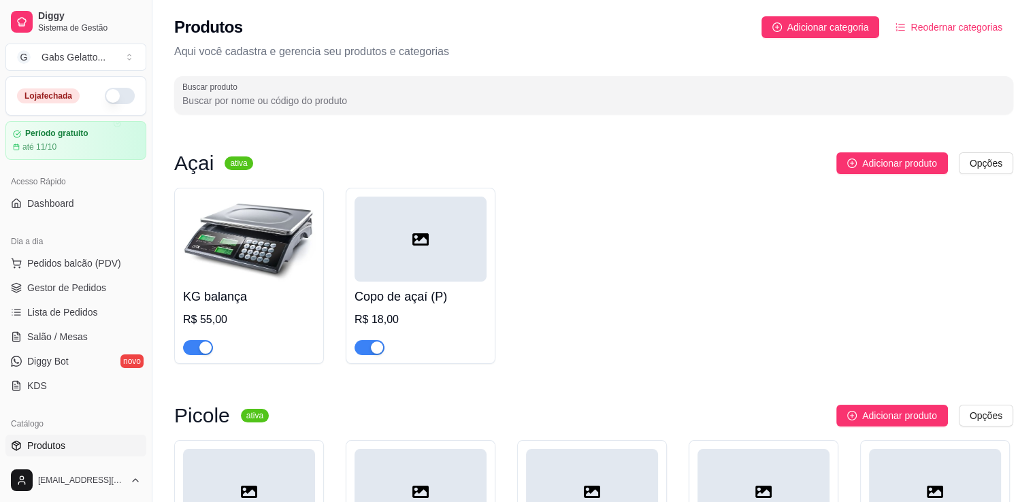
click at [252, 254] on img at bounding box center [249, 239] width 132 height 85
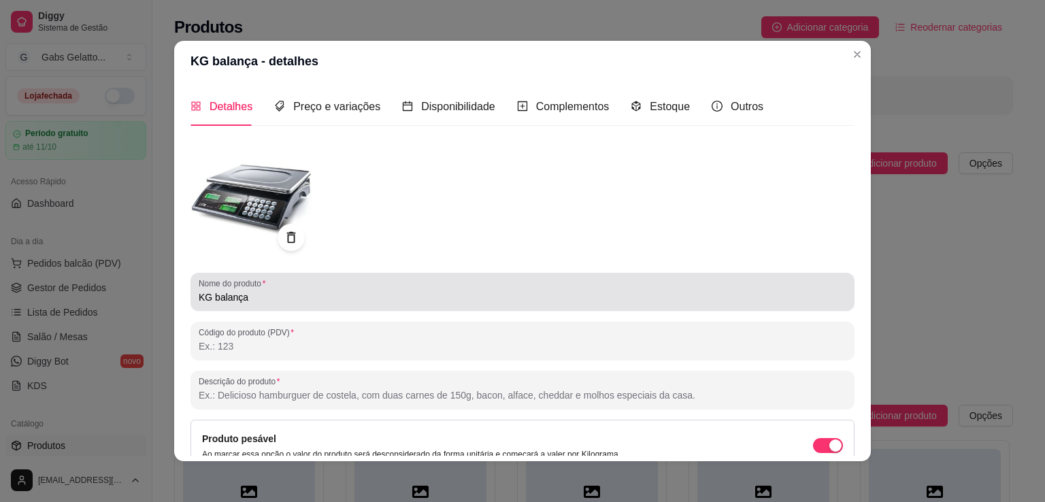
click at [214, 300] on input "KG balança" at bounding box center [523, 297] width 648 height 14
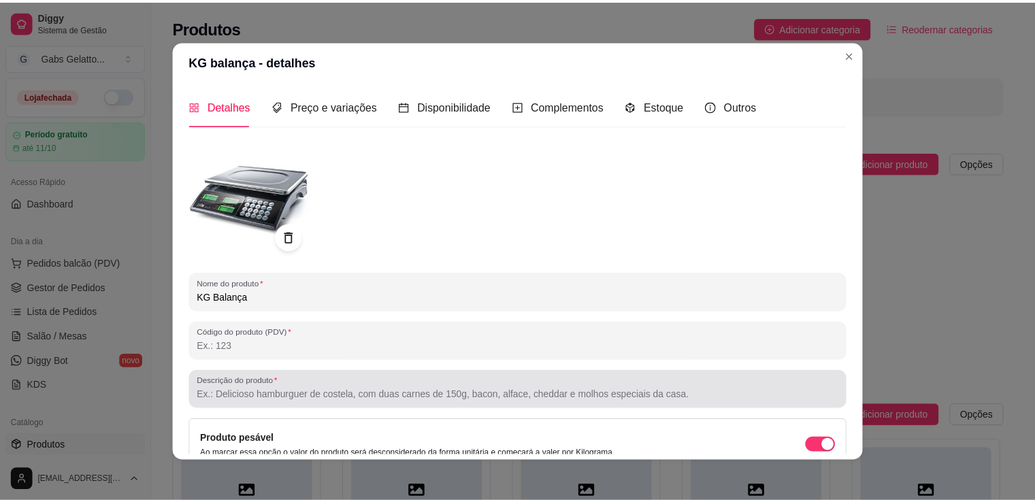
scroll to position [127, 0]
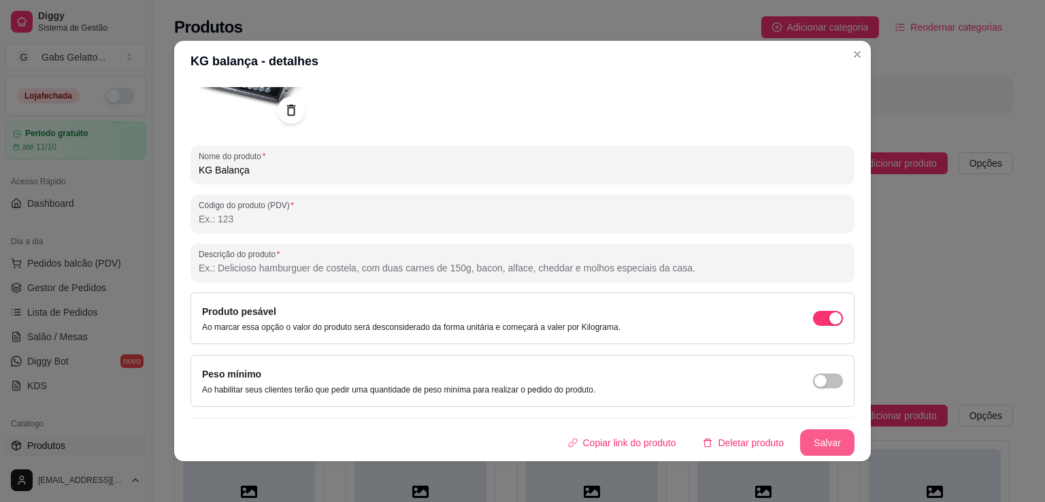
type input "KG Balança"
click at [801, 448] on button "Salvar" at bounding box center [827, 442] width 54 height 27
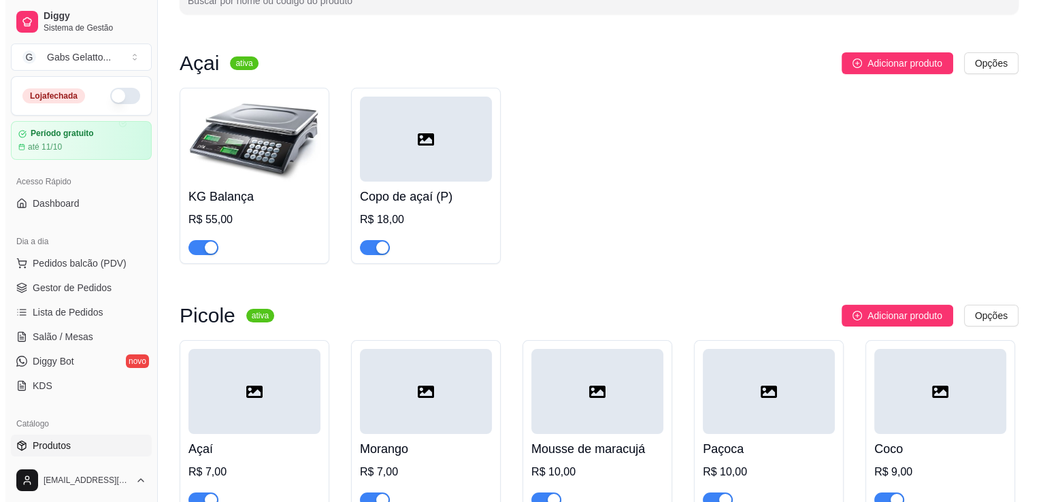
scroll to position [0, 0]
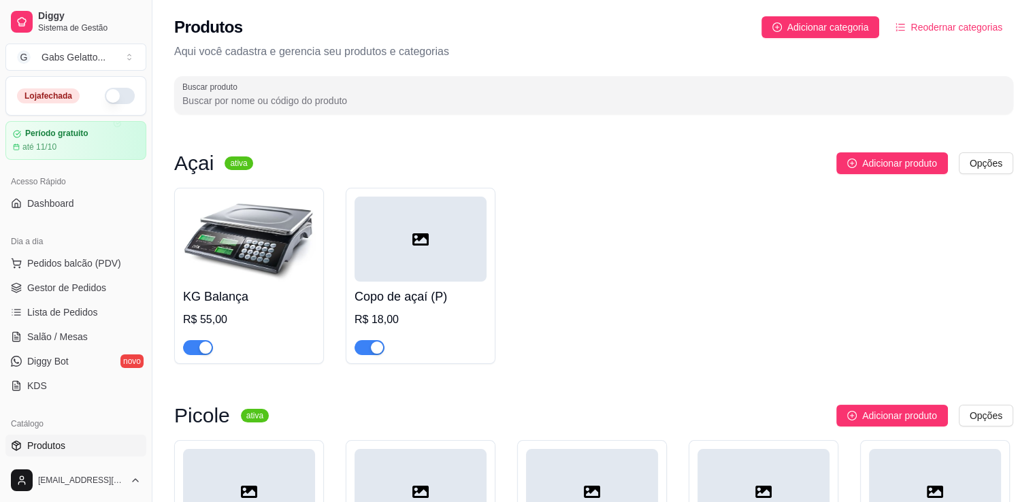
click at [436, 213] on div at bounding box center [420, 239] width 132 height 85
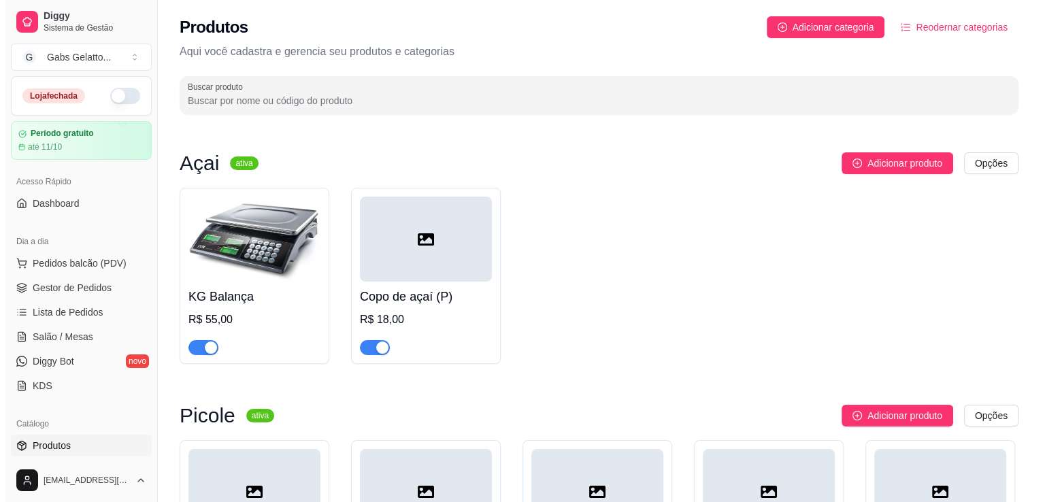
scroll to position [68, 0]
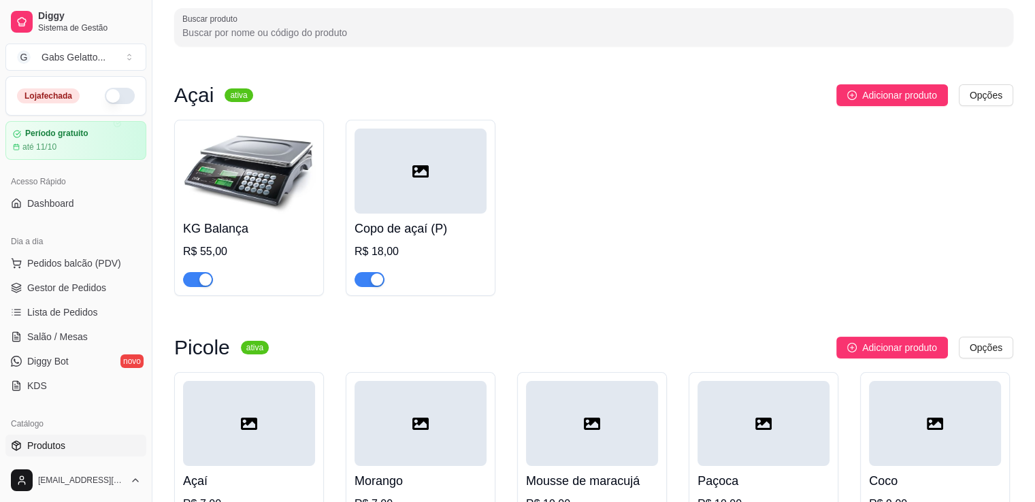
click at [448, 169] on div at bounding box center [420, 171] width 132 height 85
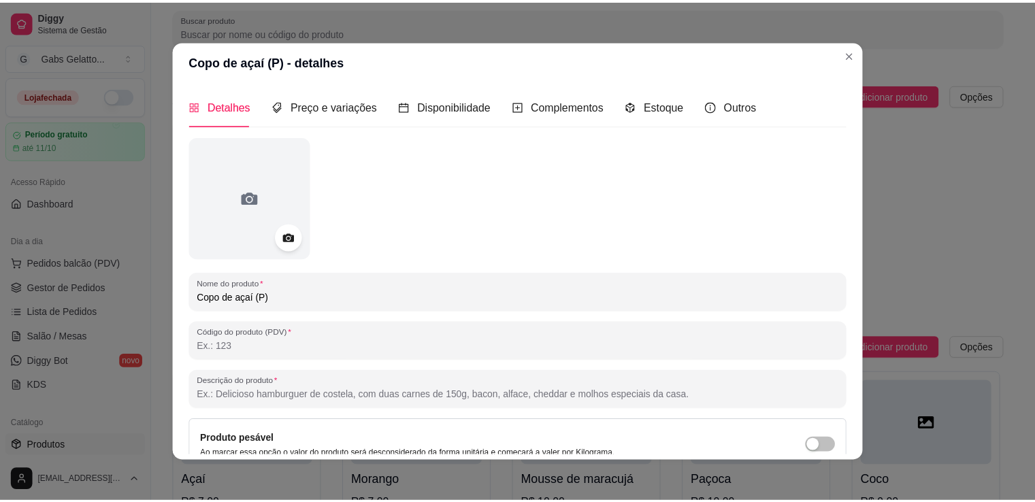
scroll to position [3, 0]
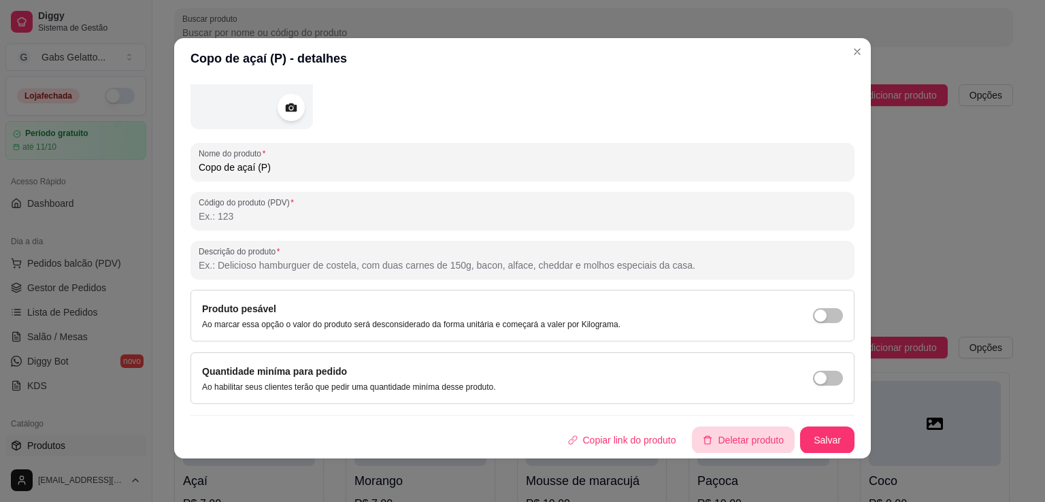
click at [733, 446] on button "Deletar produto" at bounding box center [743, 440] width 103 height 27
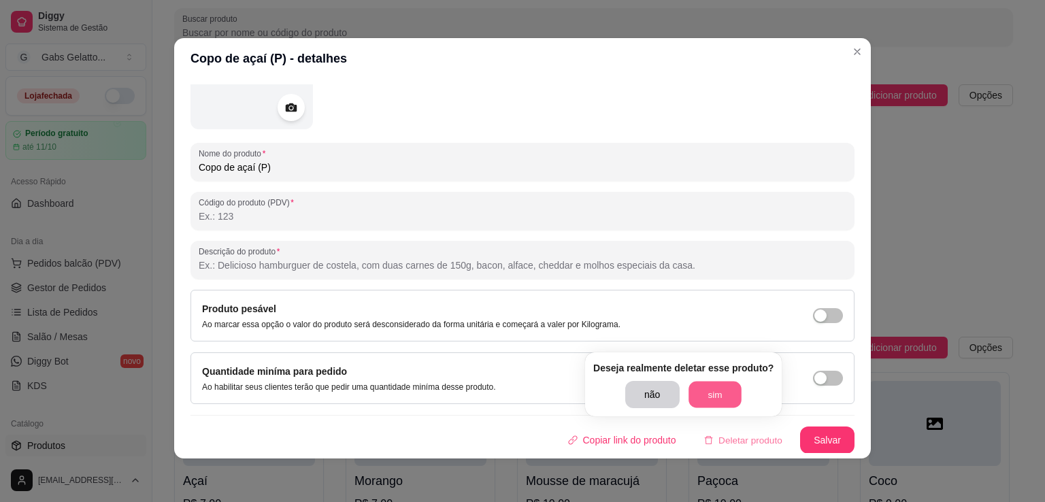
click at [706, 389] on button "sim" at bounding box center [714, 395] width 53 height 27
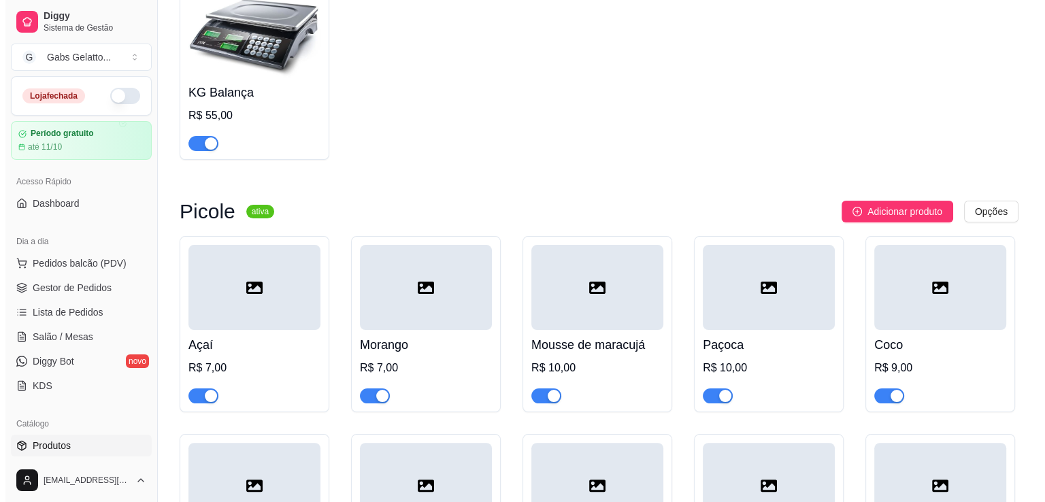
scroll to position [0, 0]
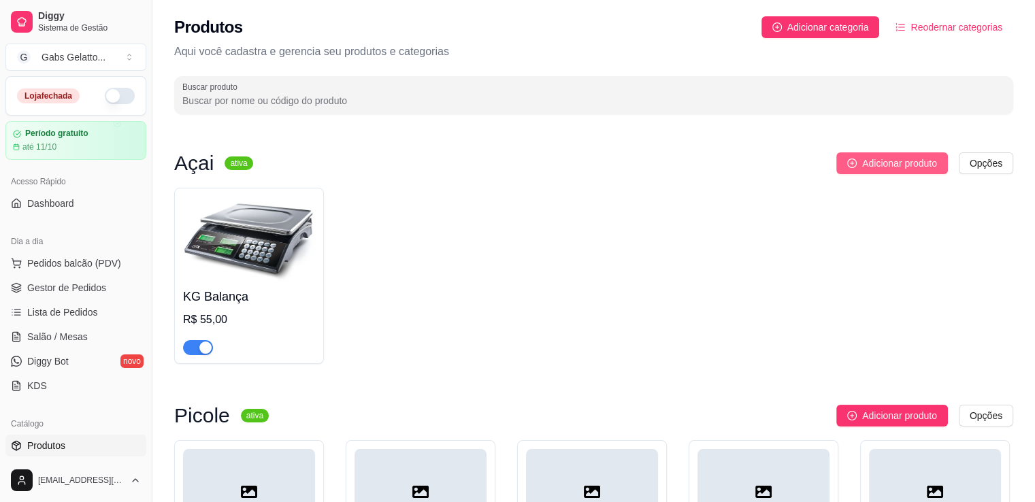
click at [891, 165] on span "Adicionar produto" at bounding box center [899, 163] width 75 height 15
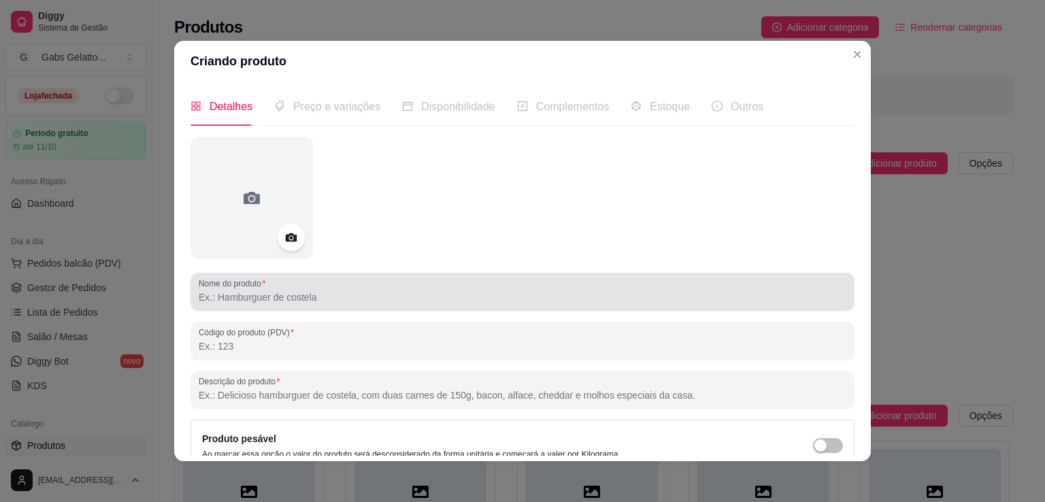
click at [354, 298] on input "Nome do produto" at bounding box center [523, 297] width 648 height 14
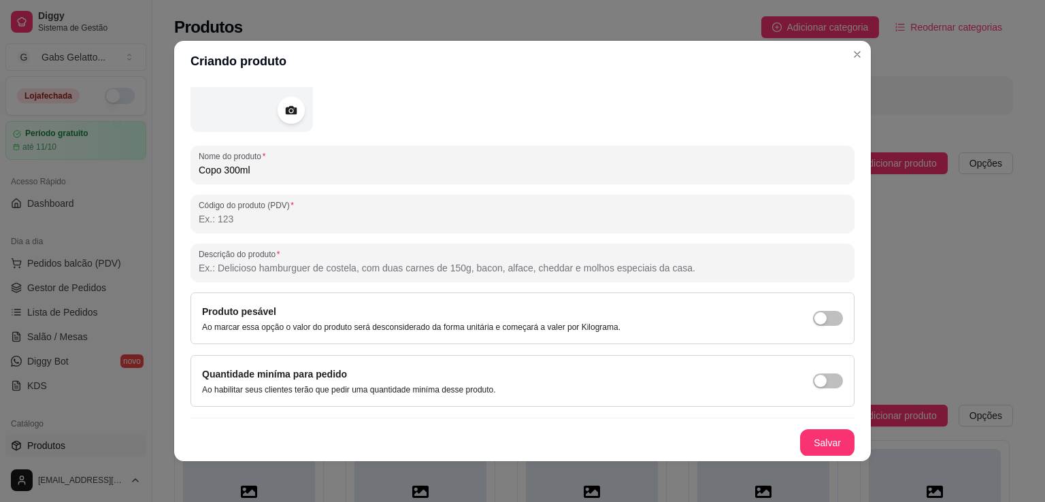
scroll to position [3, 0]
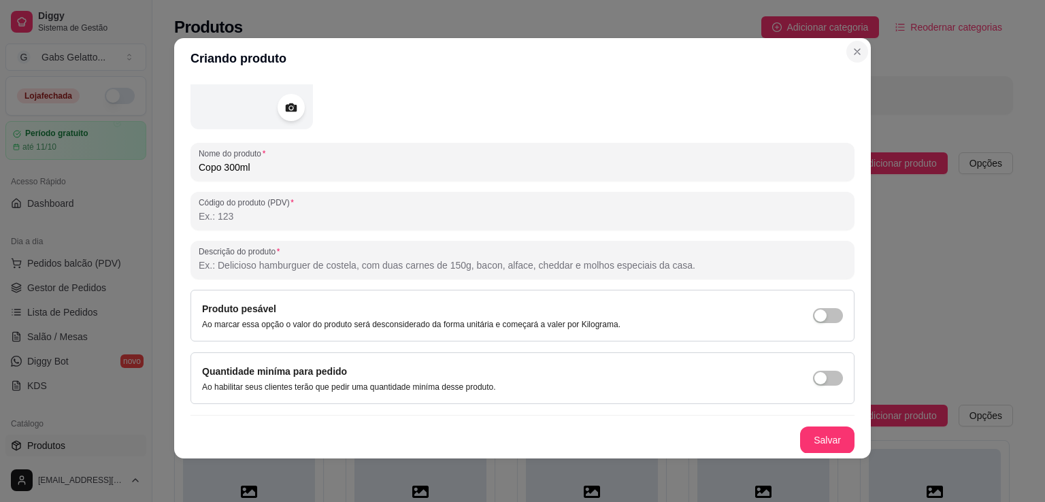
type input "Copo 300ml"
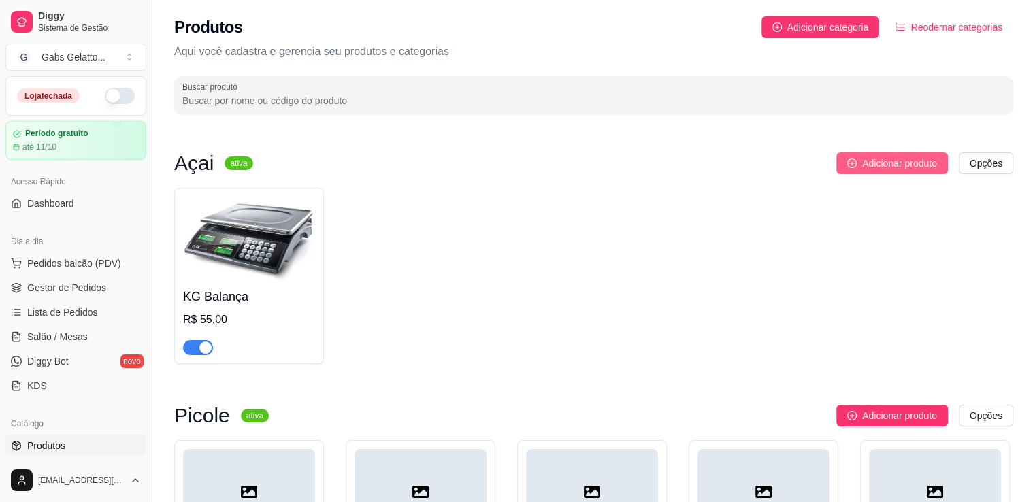
click at [914, 171] on button "Adicionar produto" at bounding box center [892, 163] width 112 height 22
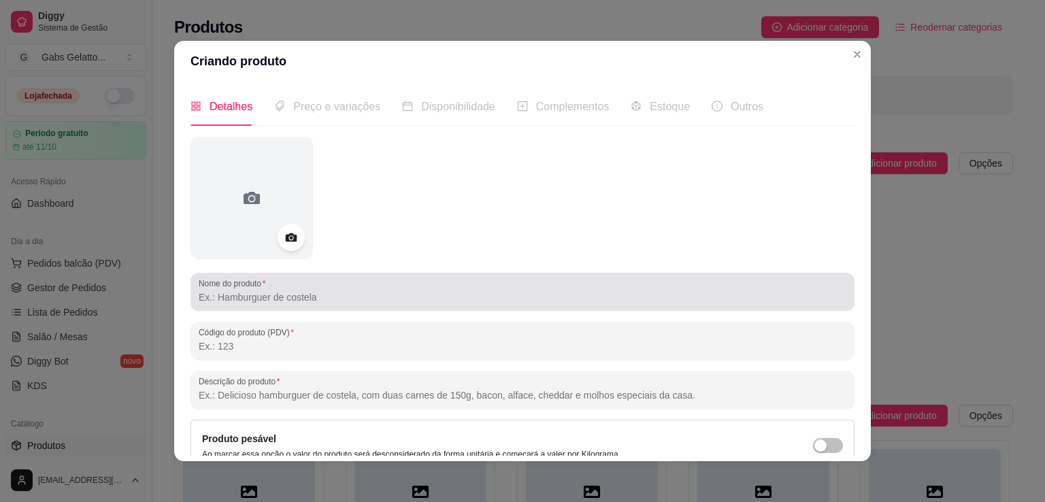
click at [305, 307] on div "Nome do produto" at bounding box center [522, 292] width 664 height 38
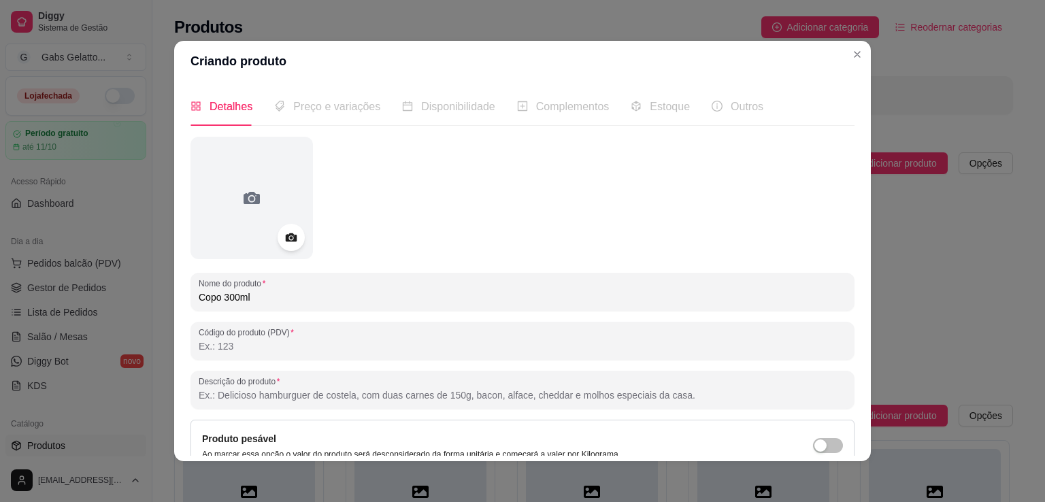
click at [219, 301] on input "Copo 300ml" at bounding box center [523, 297] width 648 height 14
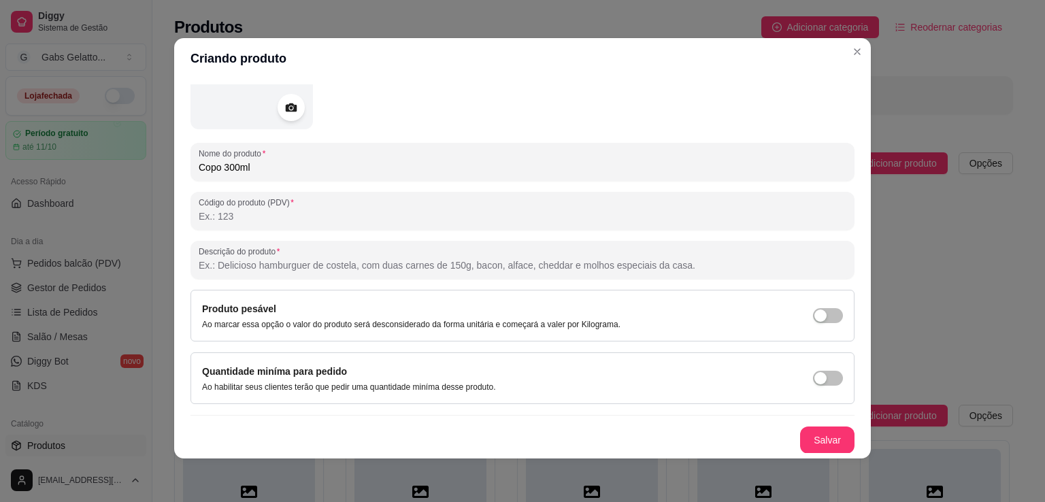
type input "Copo 300ml"
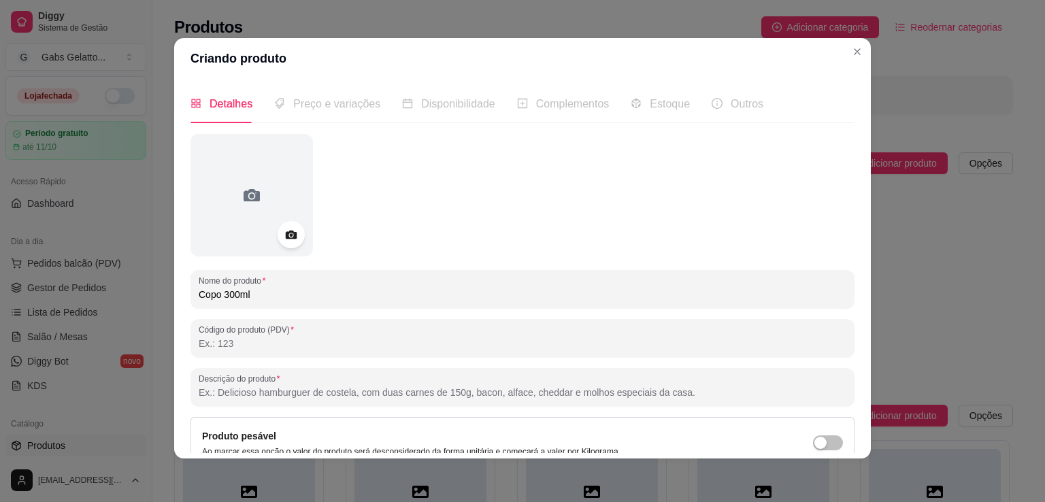
scroll to position [127, 0]
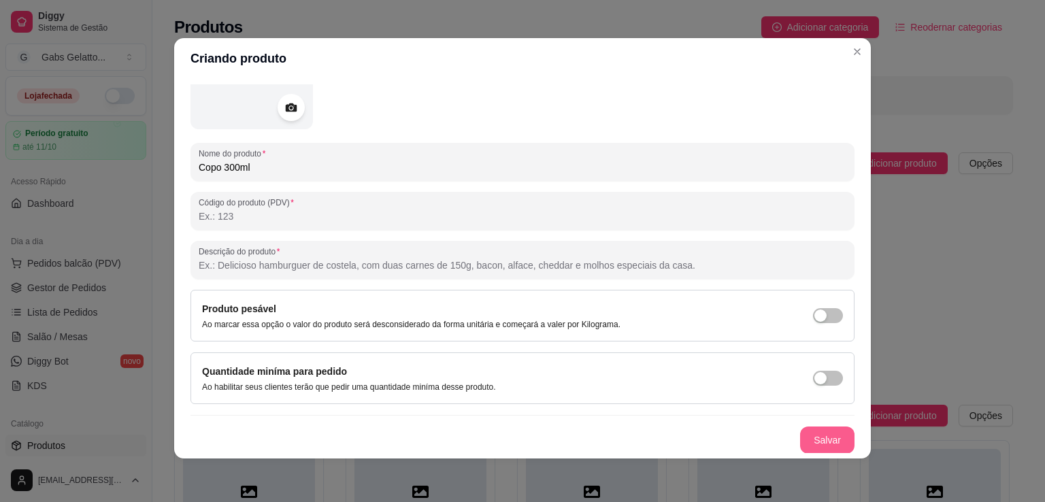
click at [814, 441] on button "Salvar" at bounding box center [827, 440] width 54 height 27
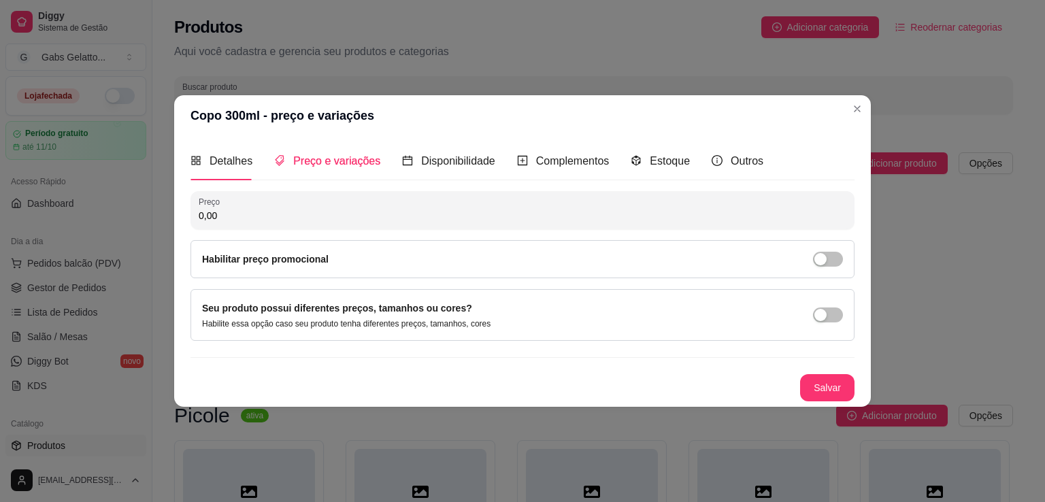
scroll to position [0, 0]
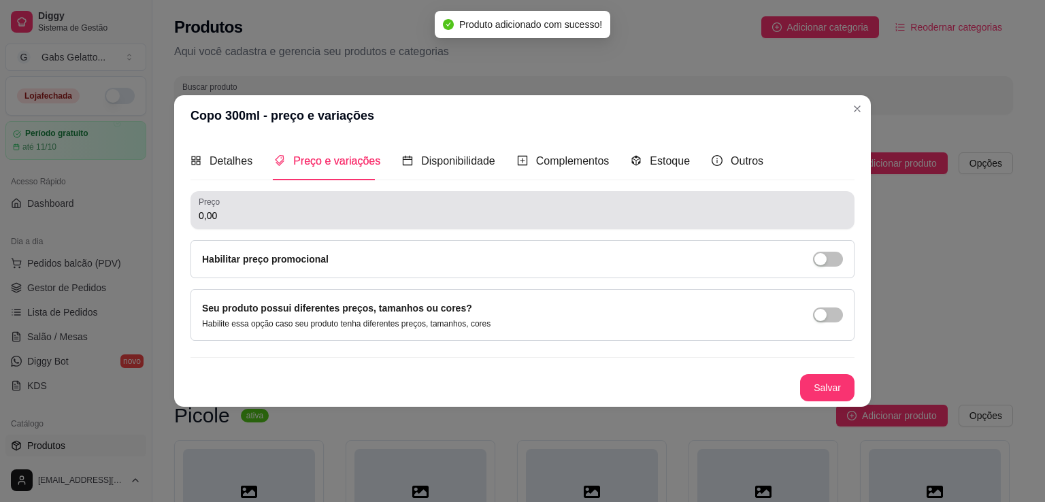
click at [639, 221] on input "0,00" at bounding box center [523, 216] width 648 height 14
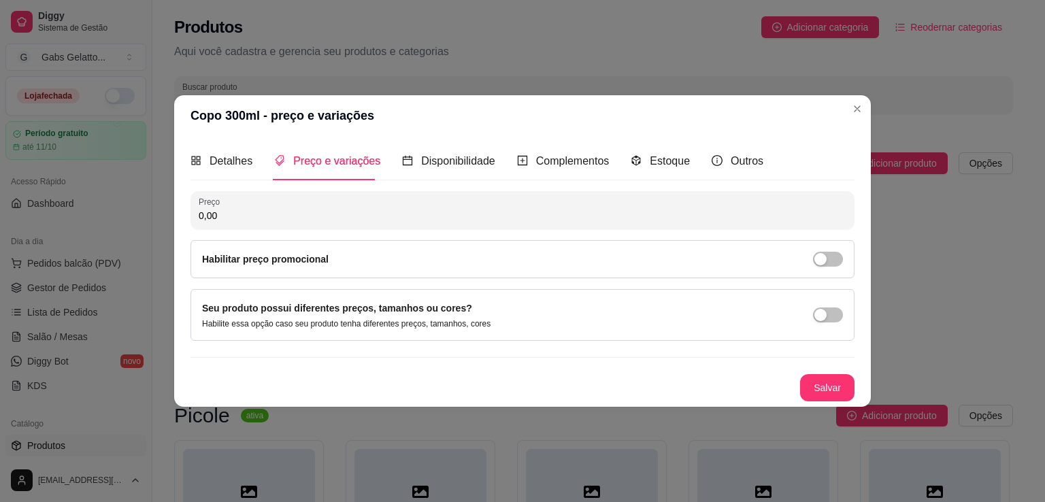
click at [639, 221] on input "0,00" at bounding box center [523, 216] width 648 height 14
click at [637, 221] on input "0,00" at bounding box center [523, 216] width 648 height 14
click at [634, 221] on input "0,00" at bounding box center [523, 216] width 648 height 14
type input "13,00"
click at [812, 382] on button "Salvar" at bounding box center [827, 387] width 54 height 27
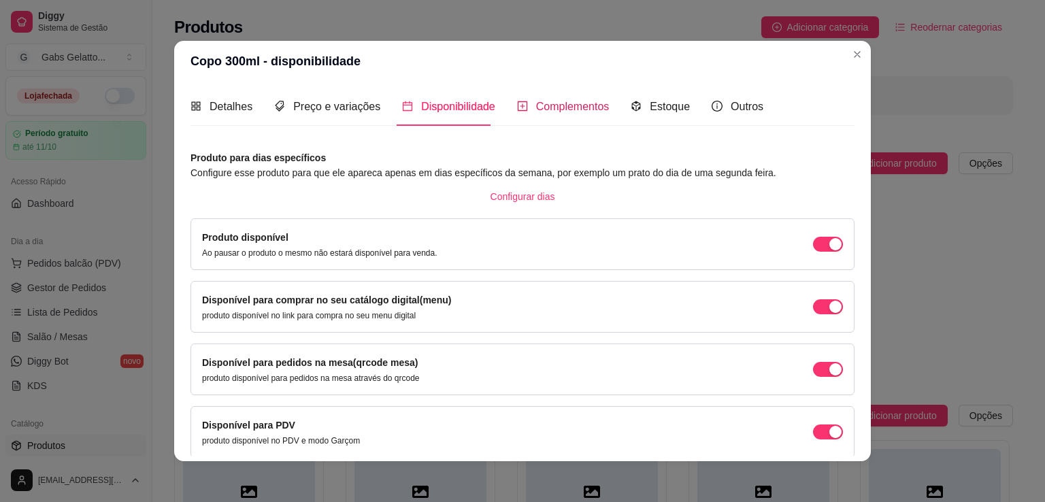
click at [559, 109] on span "Complementos" at bounding box center [572, 107] width 73 height 12
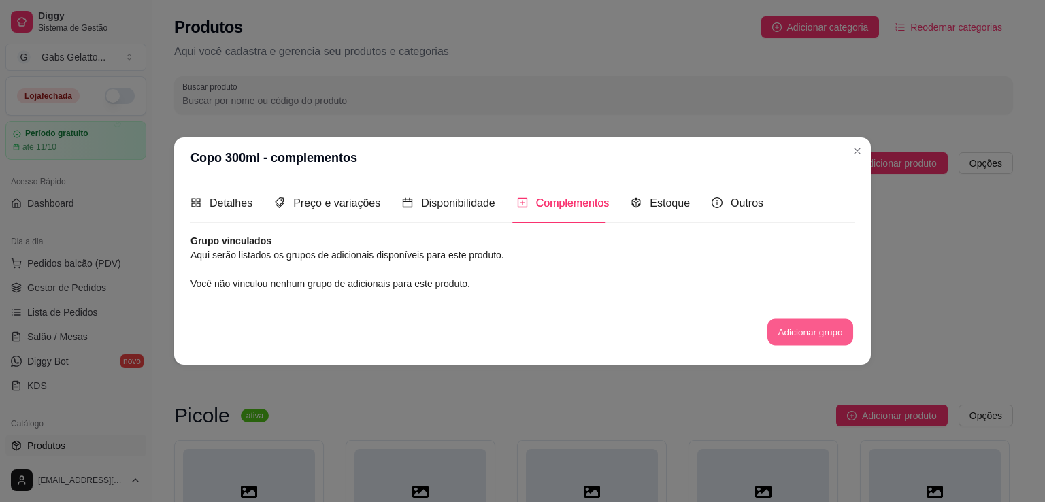
click at [802, 333] on button "Adicionar grupo" at bounding box center [810, 331] width 86 height 27
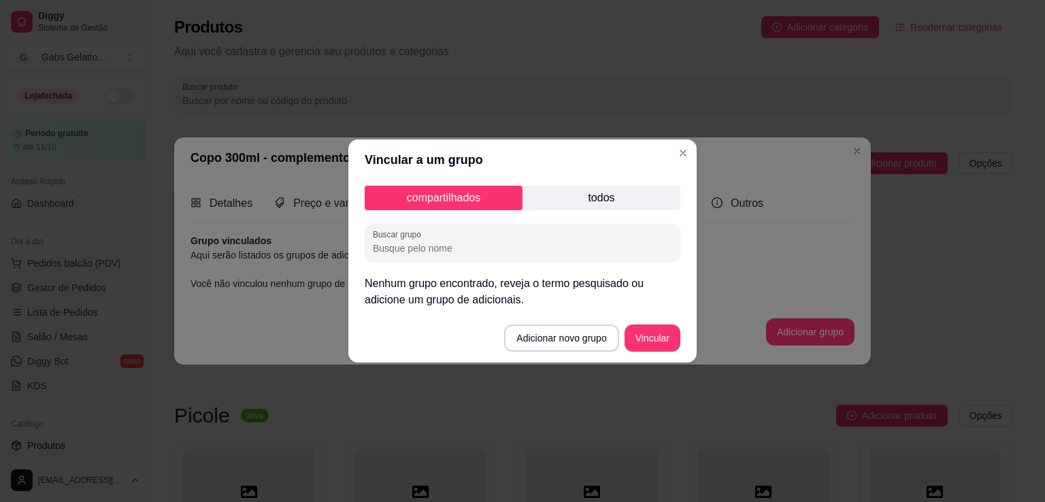
click at [608, 202] on p "todos" at bounding box center [601, 198] width 158 height 24
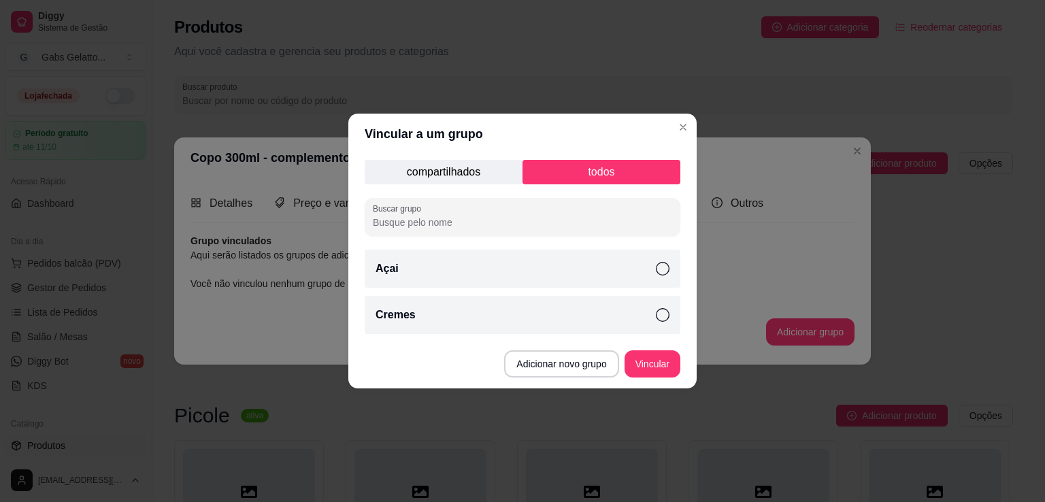
click at [618, 271] on div "Açai" at bounding box center [523, 269] width 316 height 38
click at [449, 271] on div "Açai" at bounding box center [523, 269] width 316 height 38
click at [456, 270] on div "Açai" at bounding box center [523, 269] width 316 height 38
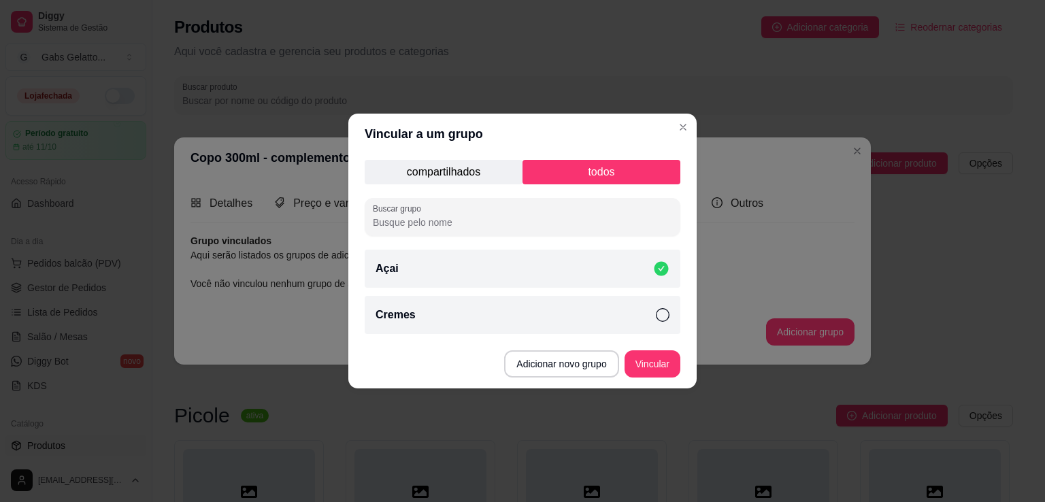
click at [489, 175] on p "compartilhados" at bounding box center [444, 172] width 158 height 24
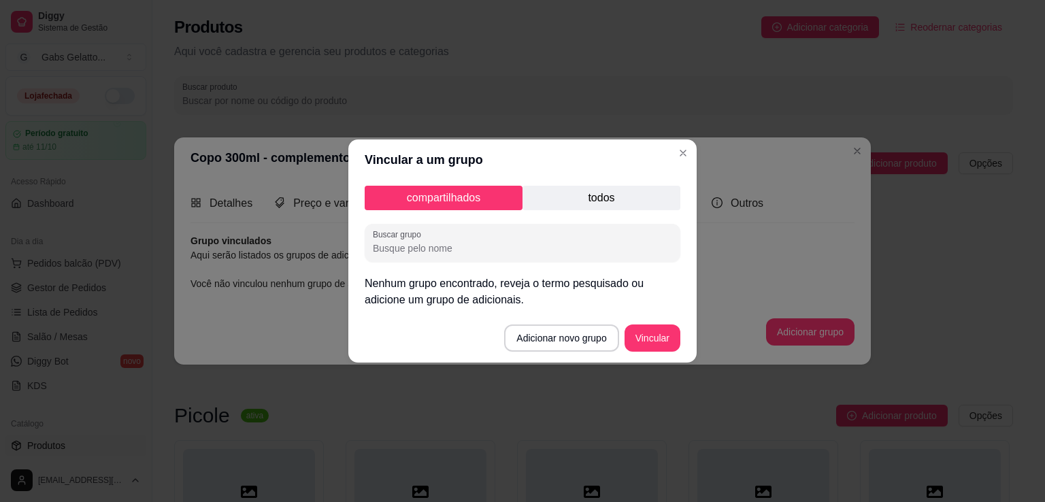
click at [601, 205] on p "todos" at bounding box center [601, 198] width 158 height 24
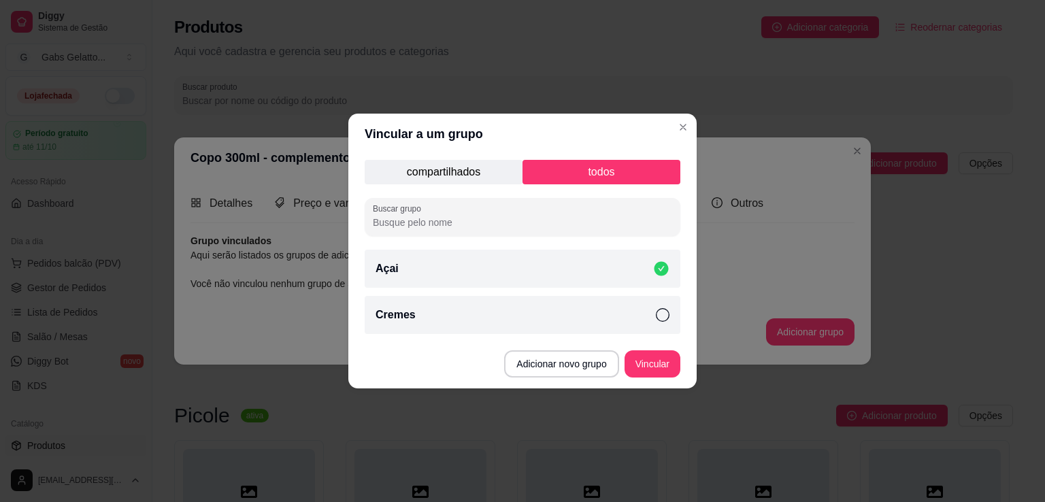
drag, startPoint x: 595, startPoint y: 292, endPoint x: 623, endPoint y: 307, distance: 32.3
click at [595, 292] on div "compartilhados todos Buscar grupo Açai Cremes" at bounding box center [522, 246] width 348 height 185
click at [647, 365] on button "Vincular" at bounding box center [652, 363] width 56 height 27
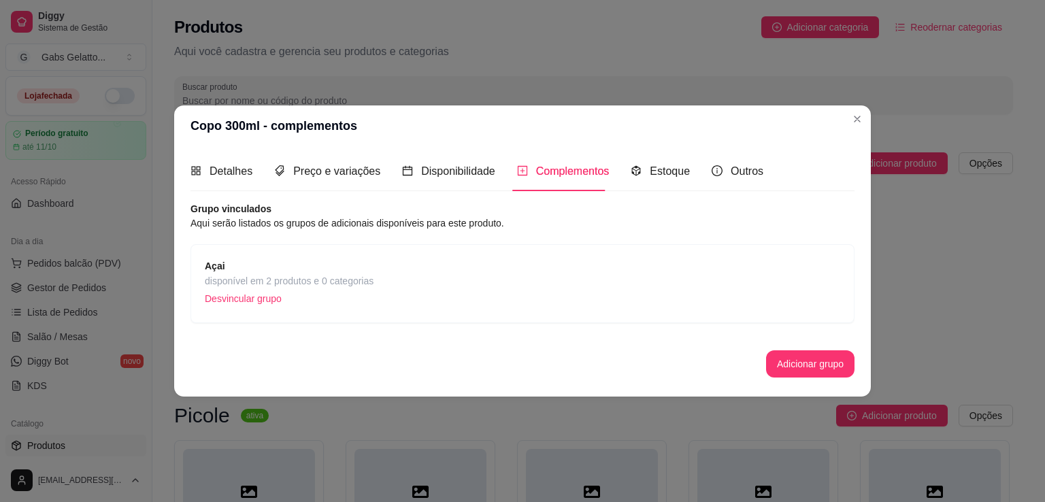
click at [393, 292] on div "Açai disponível em 2 produtos e 0 categorias Desvincular grupo" at bounding box center [522, 283] width 635 height 50
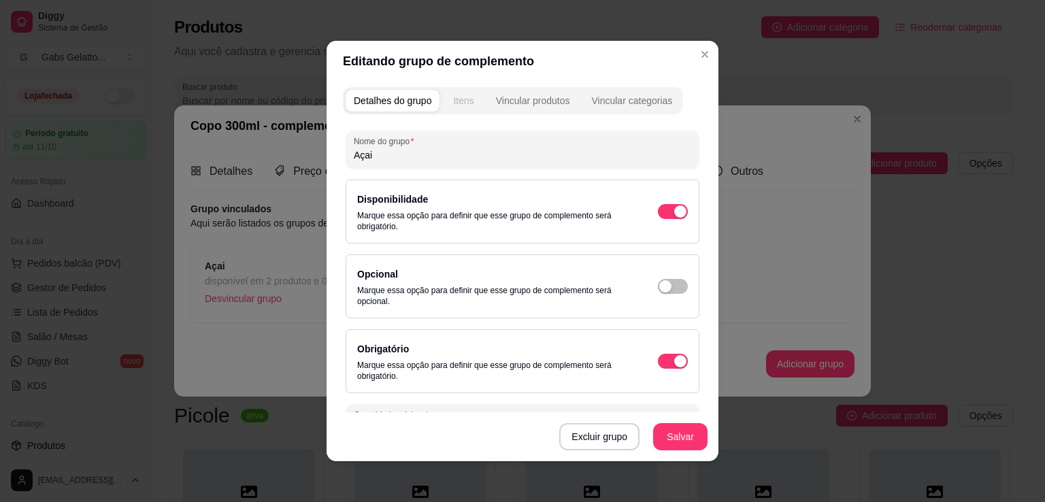
click at [473, 110] on button "Itens" at bounding box center [463, 101] width 37 height 22
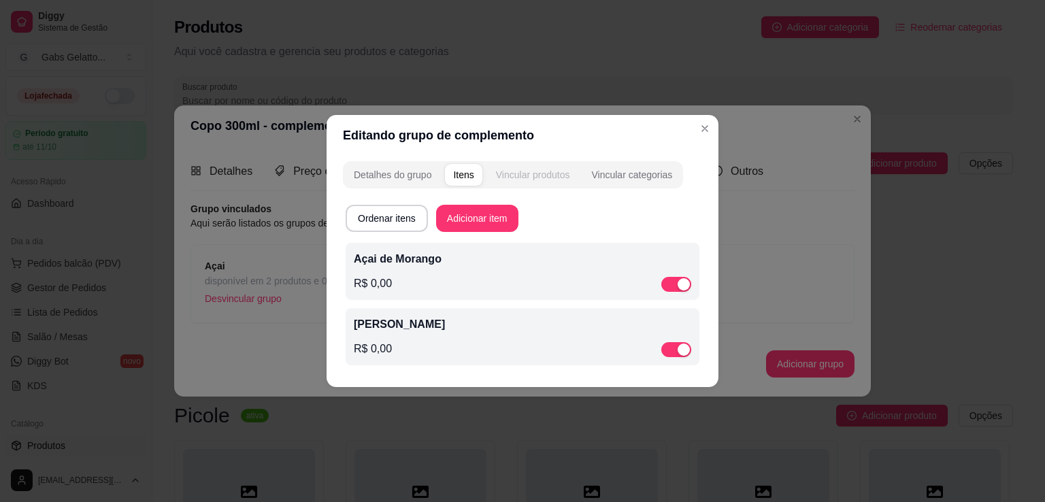
click at [525, 181] on button "Vincular produtos" at bounding box center [533, 175] width 90 height 22
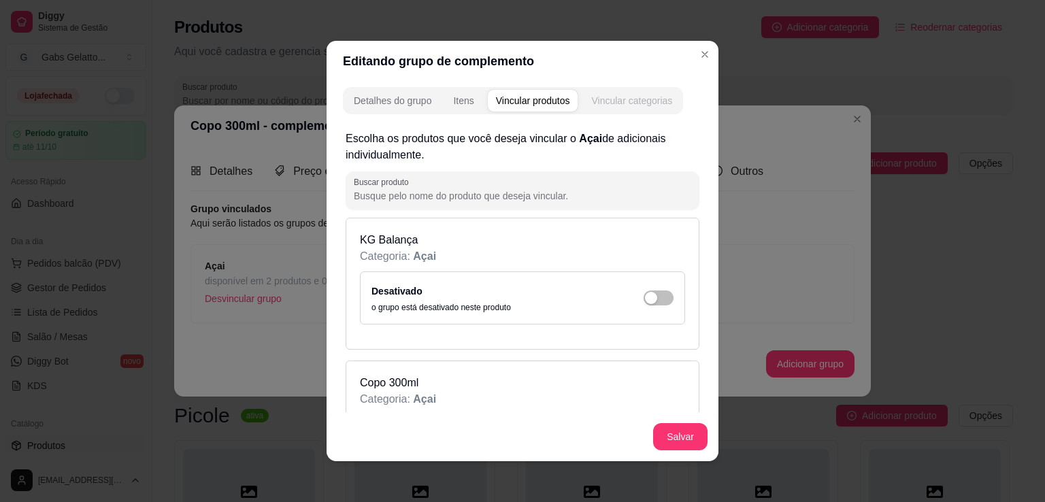
click at [601, 103] on div "Vincular categorias" at bounding box center [631, 101] width 81 height 14
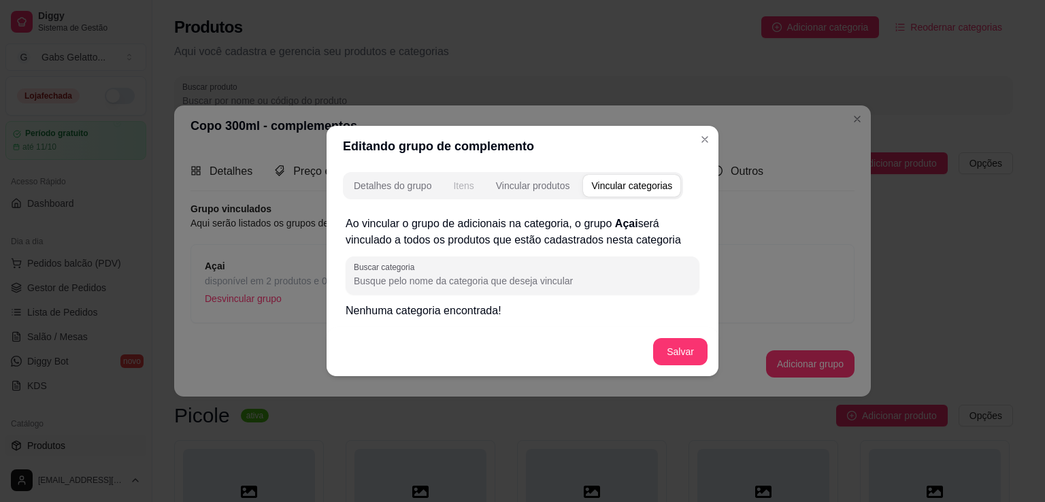
click at [435, 188] on button "Detalhes do grupo" at bounding box center [393, 186] width 94 height 22
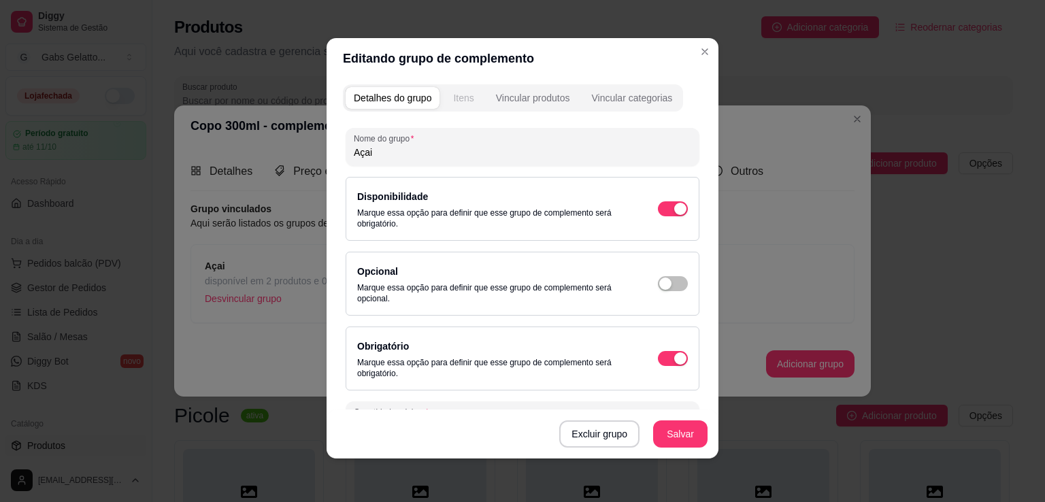
click at [465, 105] on button "Itens" at bounding box center [463, 98] width 37 height 22
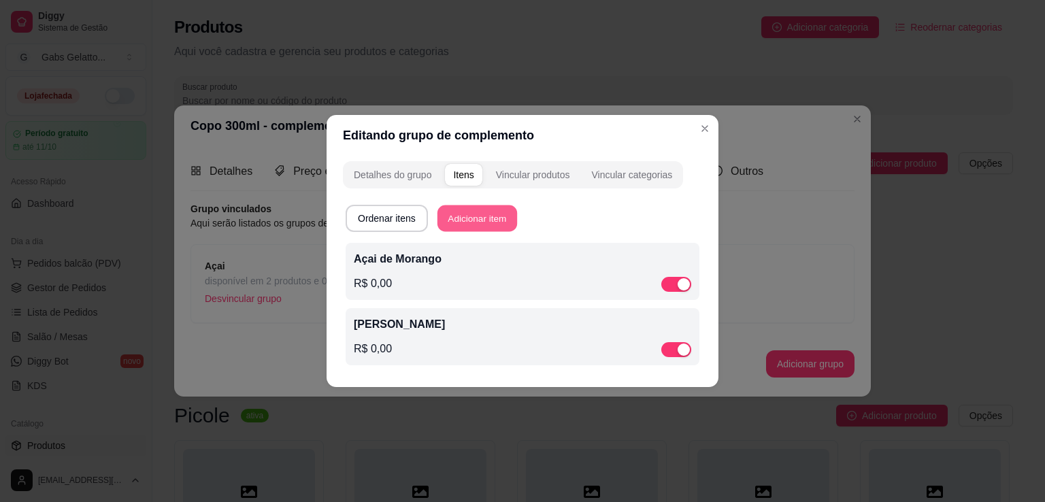
click at [473, 219] on button "Adicionar item" at bounding box center [477, 218] width 80 height 27
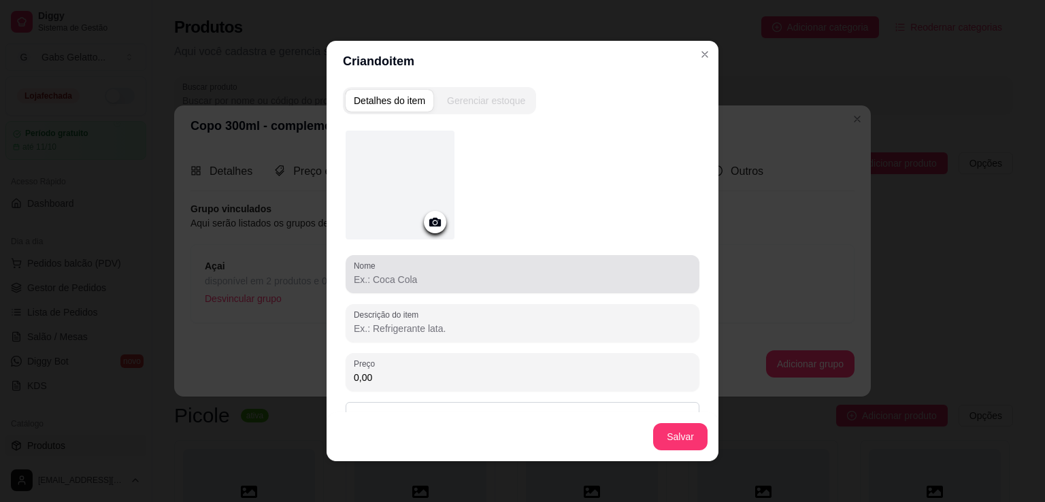
click at [441, 287] on div "Nome" at bounding box center [523, 274] width 354 height 38
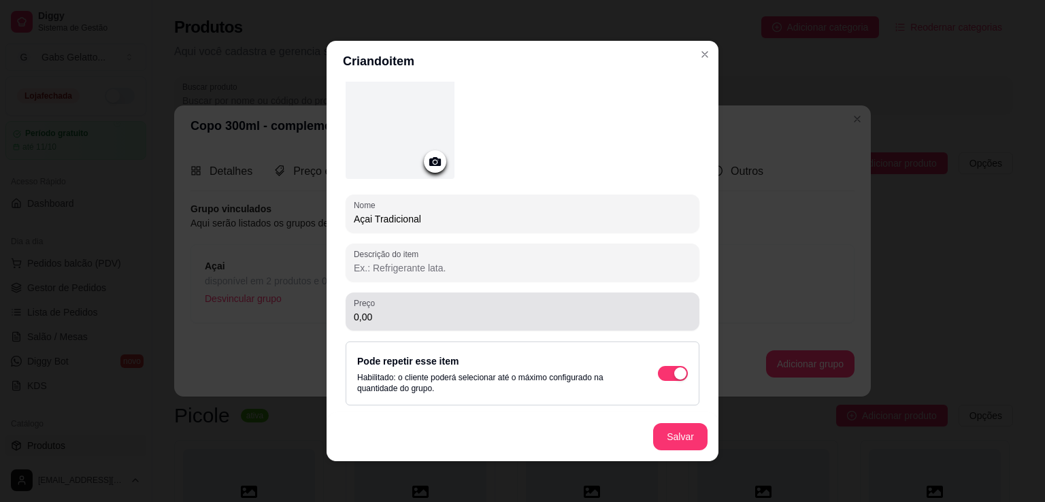
scroll to position [3, 0]
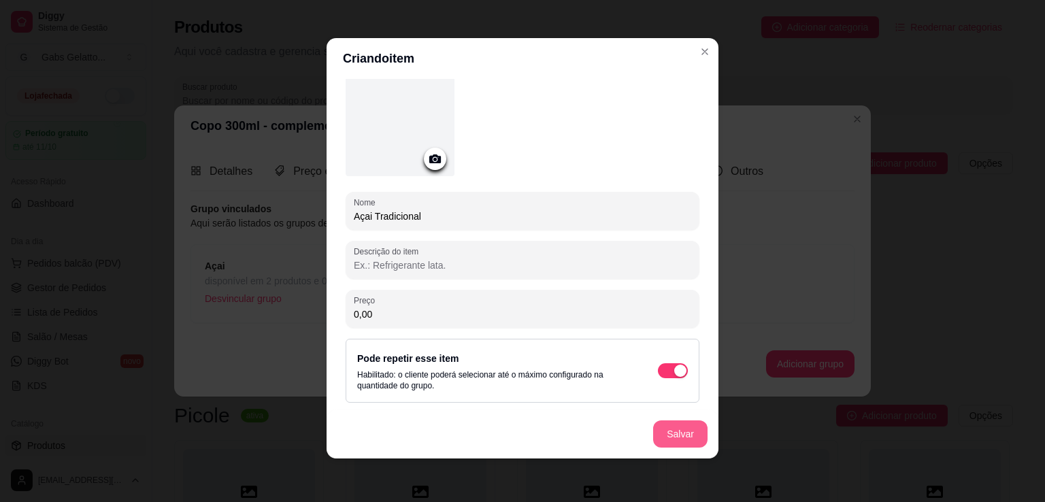
type input "Açai Tradicional"
click at [672, 437] on button "Salvar" at bounding box center [680, 433] width 54 height 27
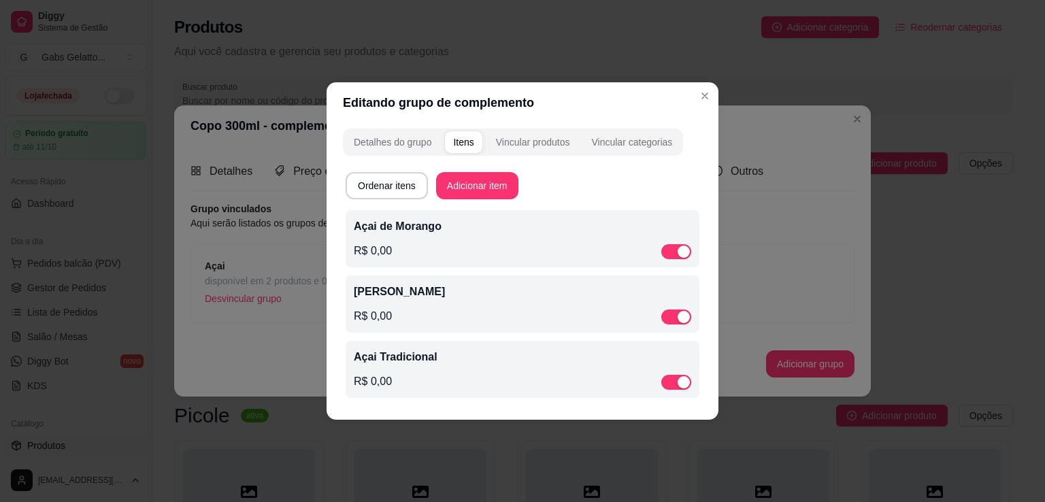
click at [439, 310] on div "R$ 0,00" at bounding box center [522, 316] width 337 height 16
click at [471, 360] on p "Açai Tradicional" at bounding box center [522, 357] width 337 height 16
click at [480, 186] on button "Adicionar item" at bounding box center [477, 186] width 80 height 27
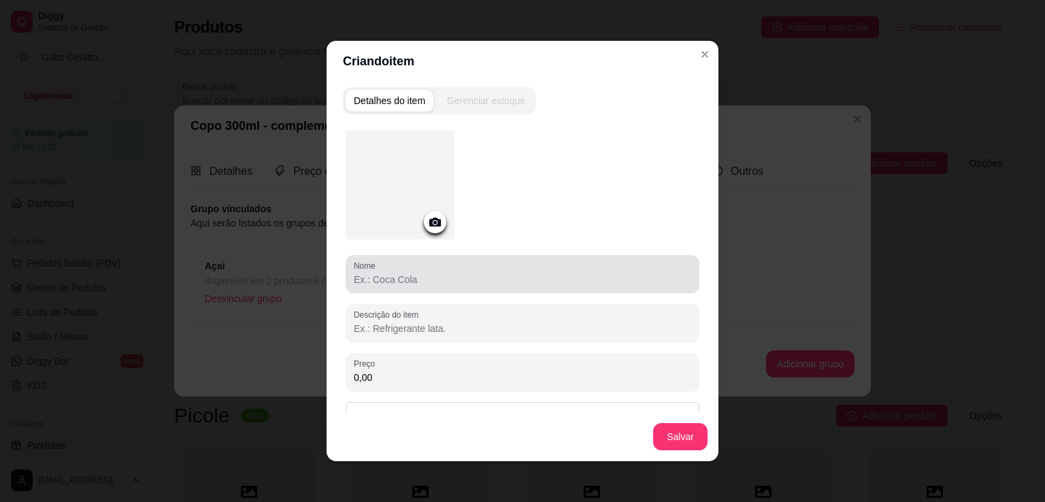
click at [457, 284] on input "Nome" at bounding box center [522, 280] width 337 height 14
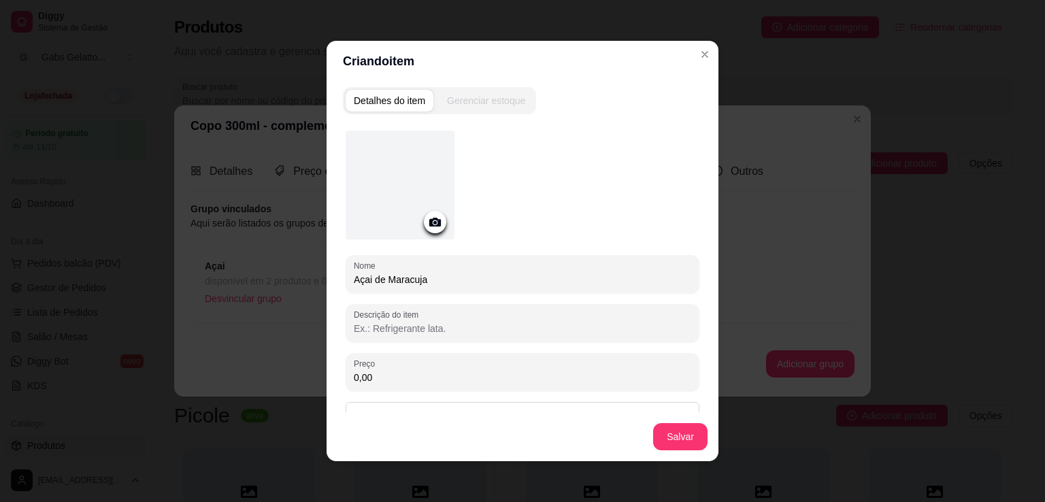
drag, startPoint x: 393, startPoint y: 283, endPoint x: 414, endPoint y: 284, distance: 20.5
click at [414, 284] on input "Açai de Maracuja" at bounding box center [522, 280] width 337 height 14
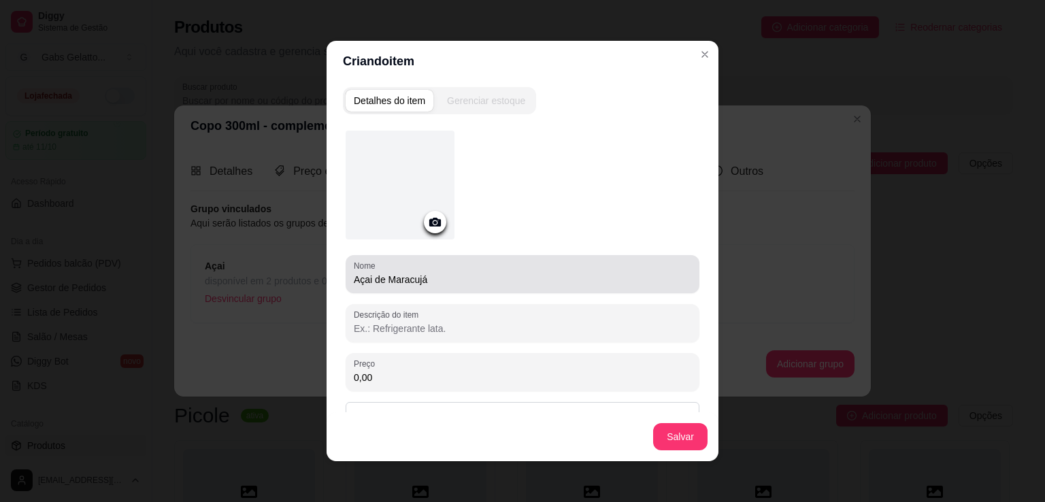
click at [355, 288] on div "Nome Açai de Maracujá" at bounding box center [523, 274] width 354 height 38
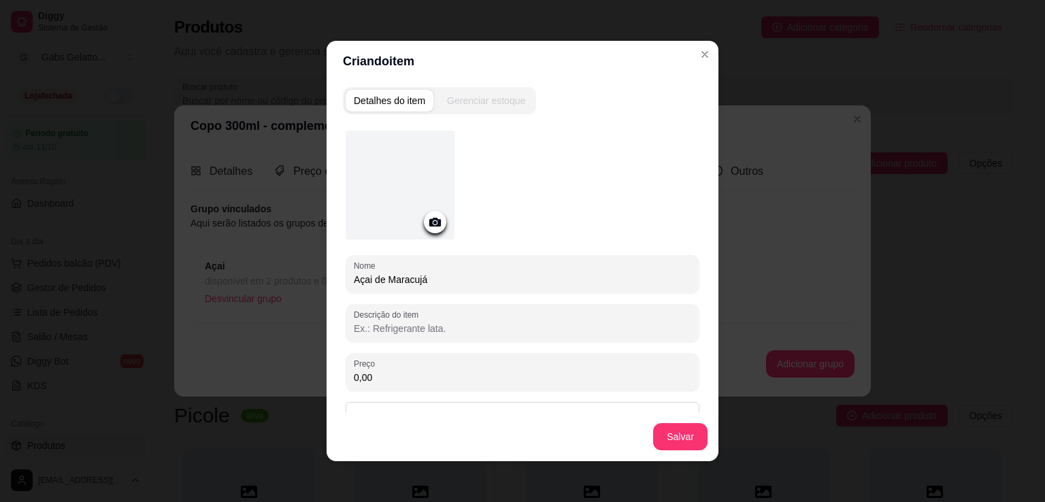
click at [361, 279] on input "Açai de Maracujá" at bounding box center [522, 280] width 337 height 14
drag, startPoint x: 361, startPoint y: 279, endPoint x: 521, endPoint y: 284, distance: 159.9
click at [521, 284] on input "Açai de Maracujá" at bounding box center [522, 280] width 337 height 14
type input "Açaí de Maracujá"
click at [465, 286] on div "Açaí de Maracujá" at bounding box center [522, 274] width 337 height 27
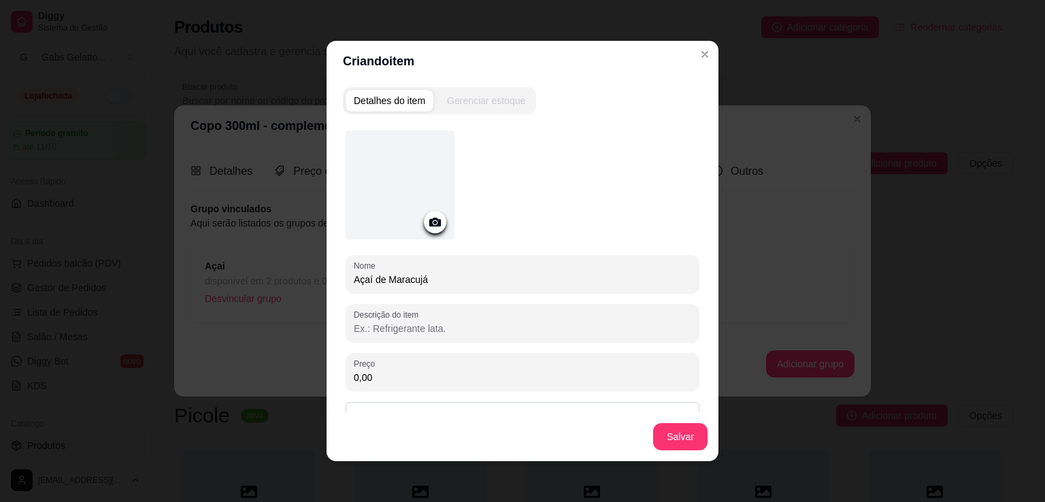
drag, startPoint x: 367, startPoint y: 282, endPoint x: 337, endPoint y: 285, distance: 30.8
click at [343, 285] on div "Nome Açaí de Maracujá Descrição do item Preço 0,00 Pode repetir esse item Habil…" at bounding box center [522, 319] width 359 height 395
click at [684, 439] on button "Salvar" at bounding box center [680, 436] width 54 height 27
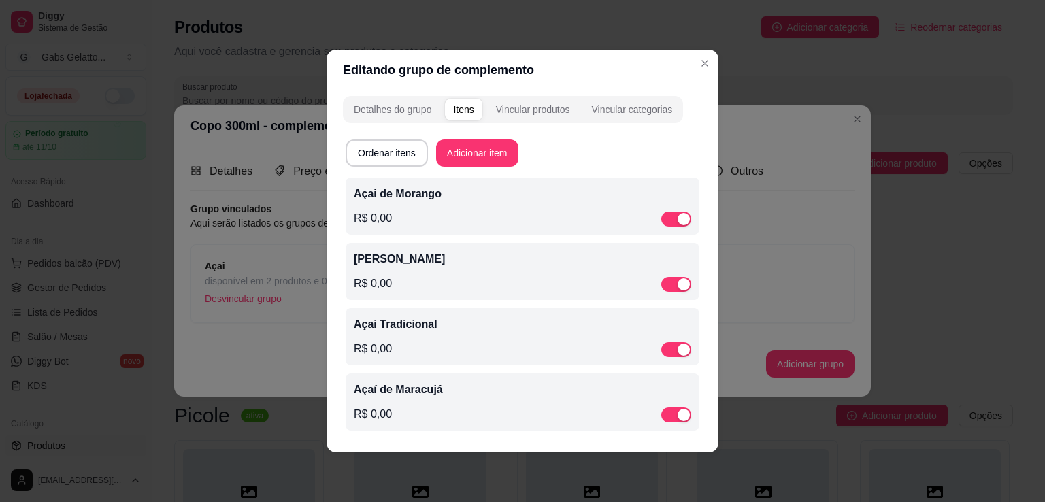
click at [421, 272] on div "Açai Grego R$ 0,00" at bounding box center [522, 271] width 337 height 41
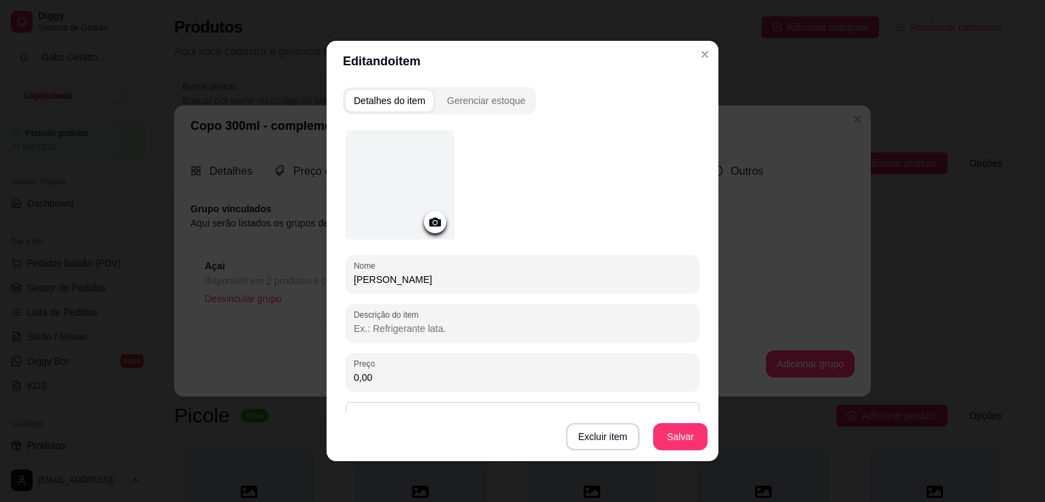
drag, startPoint x: 365, startPoint y: 279, endPoint x: 310, endPoint y: 282, distance: 54.5
click at [310, 282] on div "Editando item Detalhes do item Gerenciar estoque Nome Açai Grego Descrição do i…" at bounding box center [522, 251] width 1045 height 502
paste input "í"
type input "Açaí Grego"
click at [685, 437] on button "Salvar" at bounding box center [680, 437] width 53 height 27
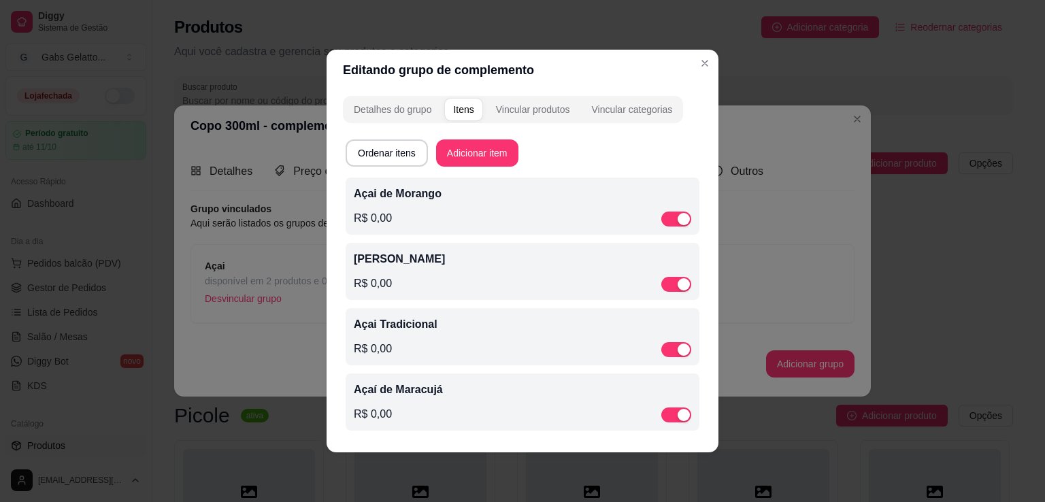
click at [414, 329] on p "Açai Tradicional" at bounding box center [522, 324] width 337 height 16
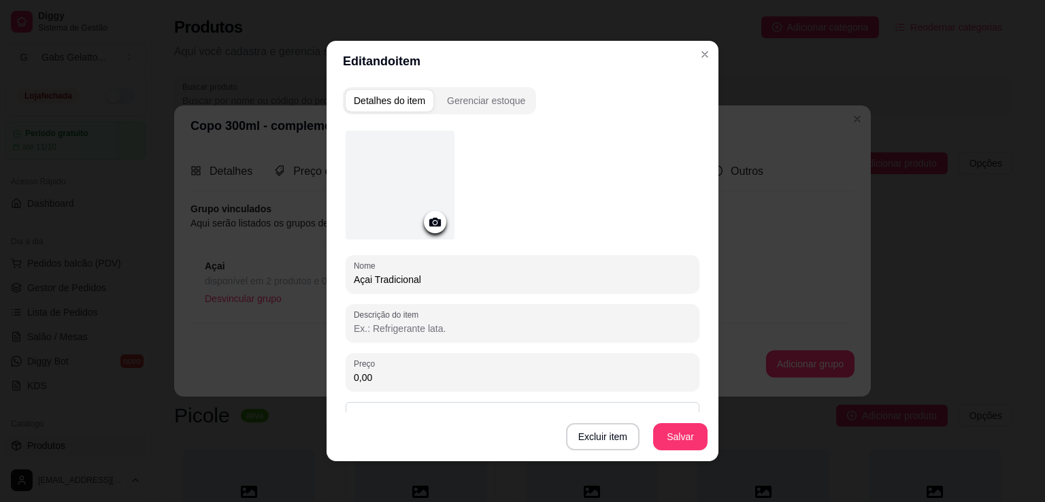
drag, startPoint x: 365, startPoint y: 278, endPoint x: 331, endPoint y: 280, distance: 34.1
click at [333, 280] on div "Detalhes do item Gerenciar estoque Nome Açai Tradicional Descrição do item Preç…" at bounding box center [523, 272] width 392 height 380
paste input "í"
type input "Açaí Tradicional"
click at [671, 435] on button "Salvar" at bounding box center [680, 436] width 54 height 27
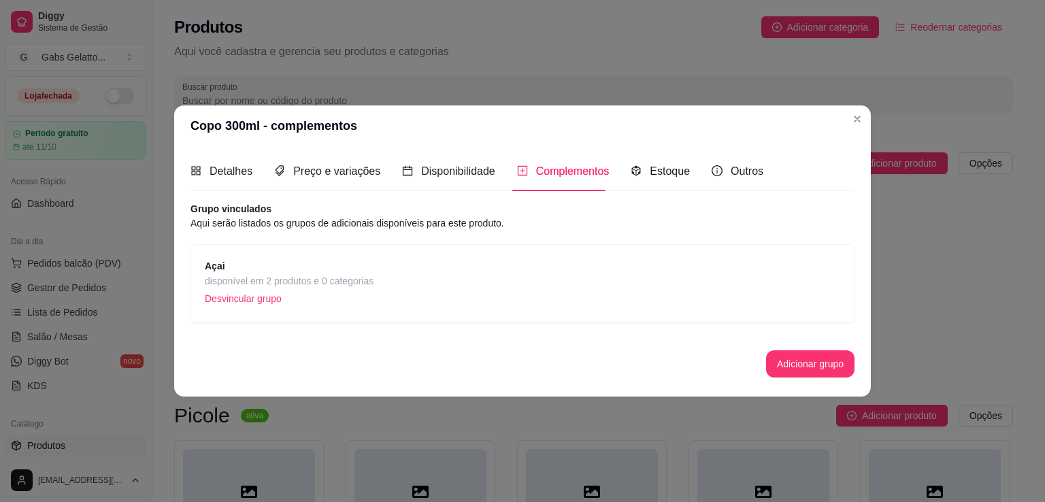
click at [298, 284] on span "disponível em 2 produtos e 0 categorias" at bounding box center [289, 280] width 169 height 15
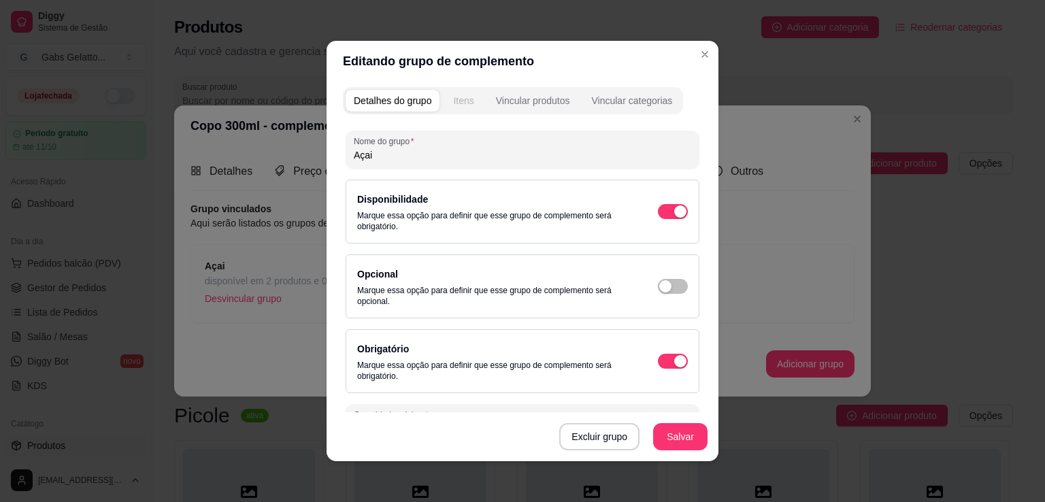
click at [468, 110] on button "Itens" at bounding box center [463, 101] width 37 height 22
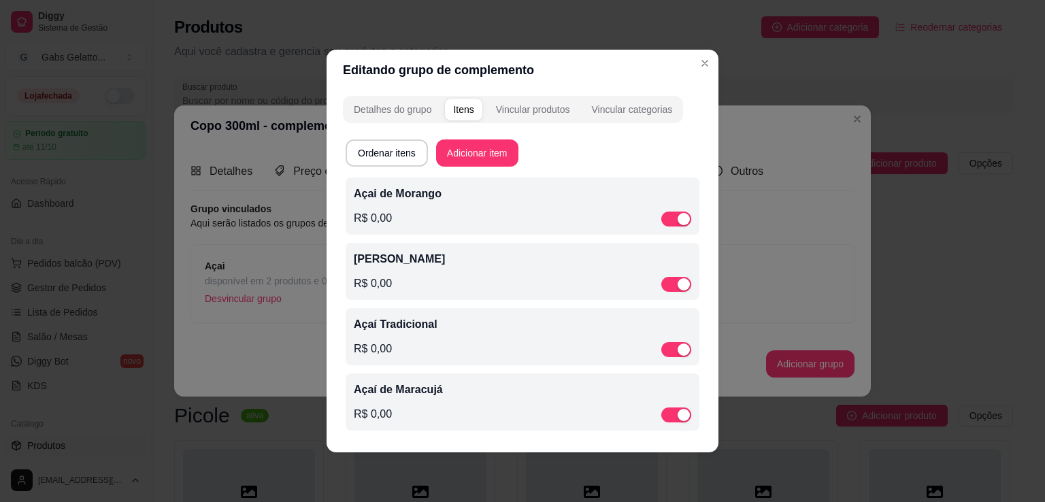
click at [443, 205] on div "Açai de Morango R$ 0,00" at bounding box center [522, 206] width 337 height 41
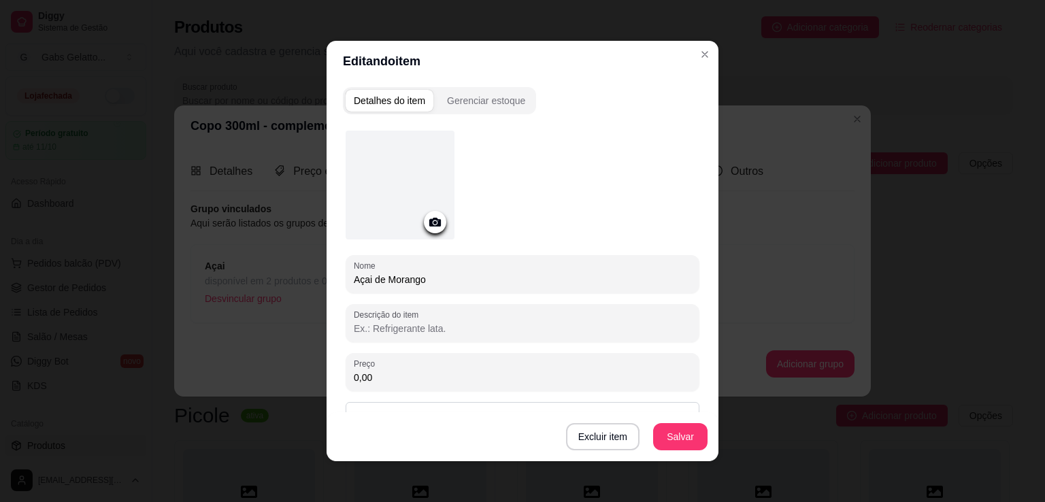
drag, startPoint x: 367, startPoint y: 278, endPoint x: 328, endPoint y: 278, distance: 38.8
click at [329, 278] on div "Detalhes do item Gerenciar estoque Nome Açai de Morango Descrição do item Preço…" at bounding box center [523, 272] width 392 height 380
paste input "í"
type input "Açaí de Morango"
click at [668, 435] on button "Salvar" at bounding box center [680, 436] width 54 height 27
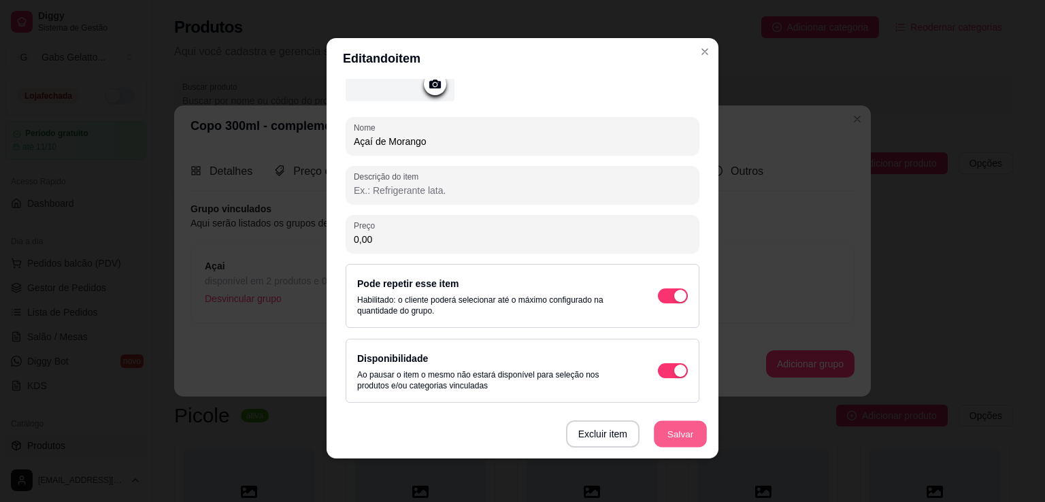
click at [676, 430] on button "Salvar" at bounding box center [680, 434] width 53 height 27
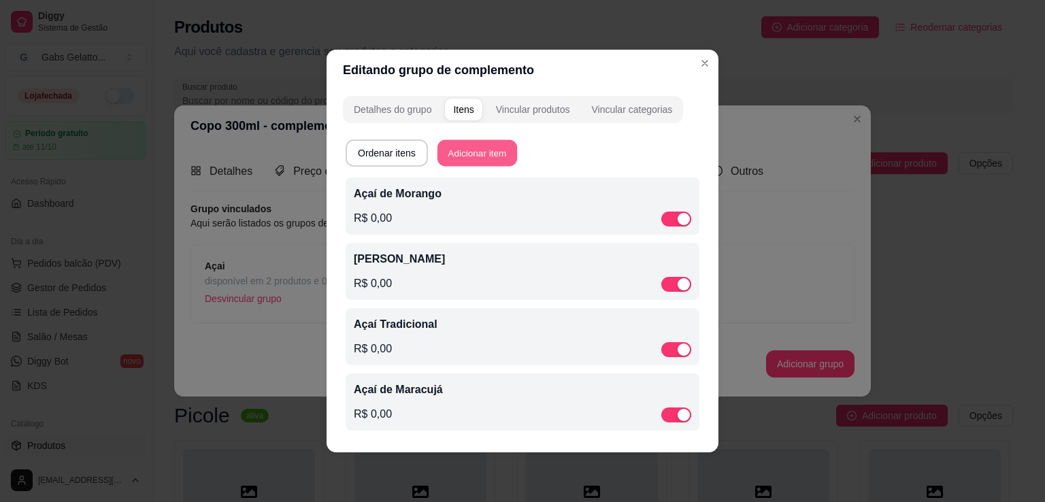
click at [484, 153] on button "Adicionar item" at bounding box center [477, 153] width 80 height 27
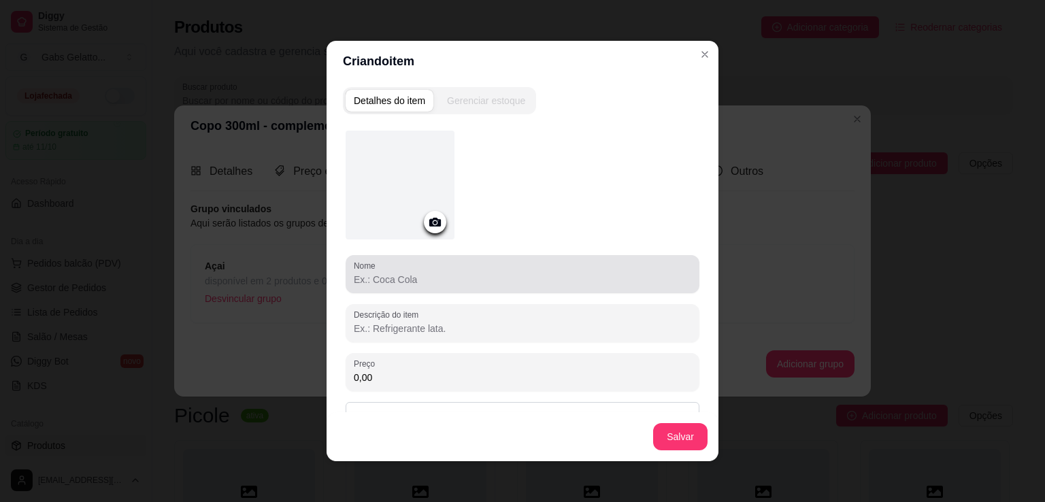
click at [430, 269] on div at bounding box center [522, 274] width 337 height 27
paste input "Açaí"
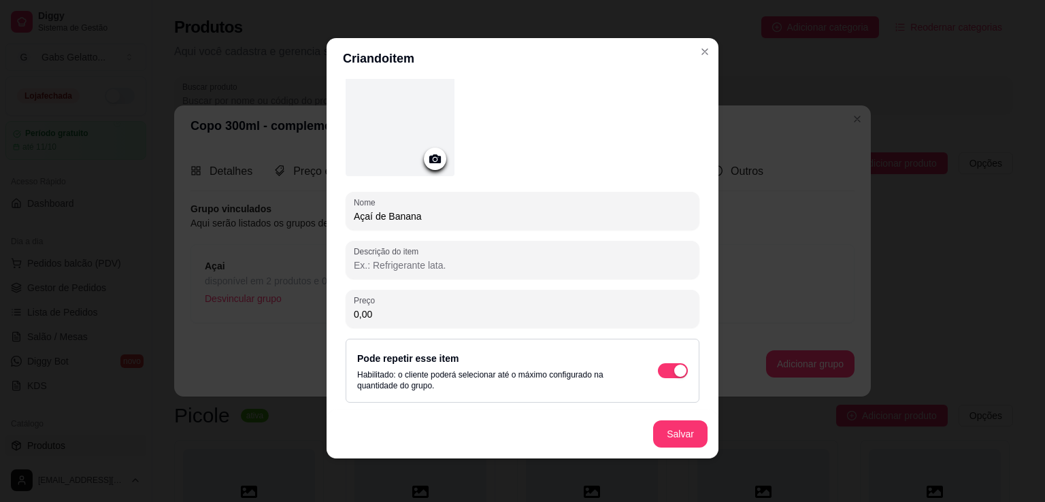
click at [376, 215] on input "Açaí de Banana" at bounding box center [522, 217] width 337 height 14
click at [380, 214] on input "Açaí de Banana" at bounding box center [522, 217] width 337 height 14
type input "Açaí com Banana"
click at [687, 430] on button "Salvar" at bounding box center [680, 433] width 54 height 27
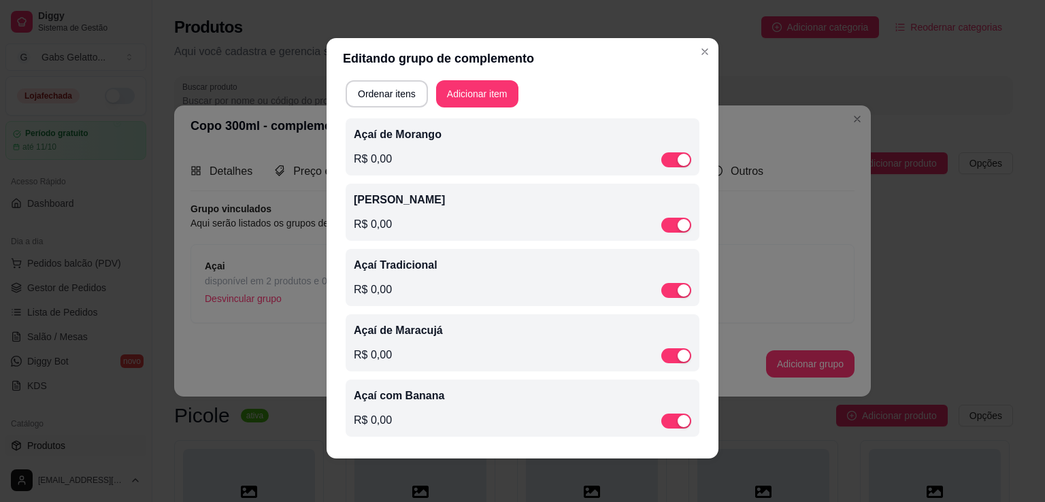
scroll to position [0, 0]
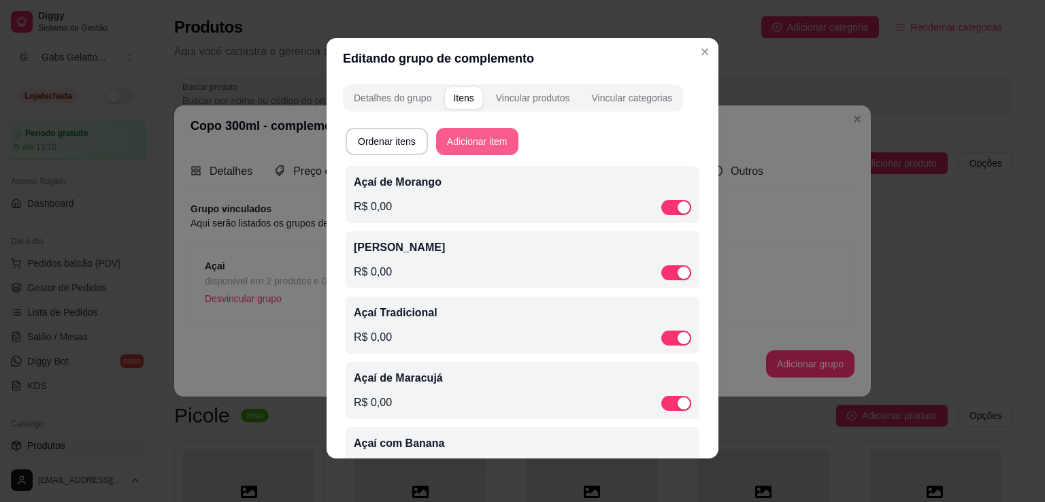
click at [480, 150] on button "Adicionar item" at bounding box center [477, 141] width 82 height 27
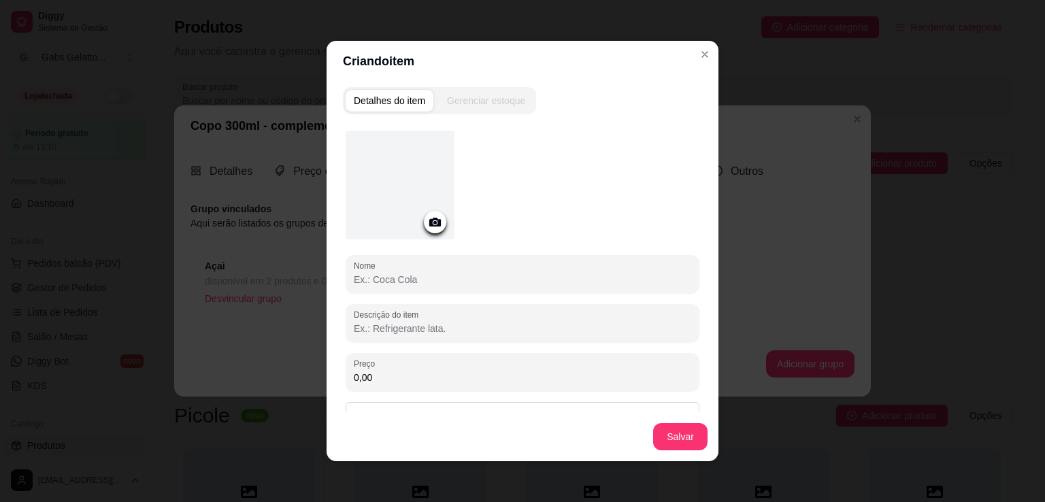
click at [424, 278] on input "Nome" at bounding box center [522, 280] width 337 height 14
type input "A"
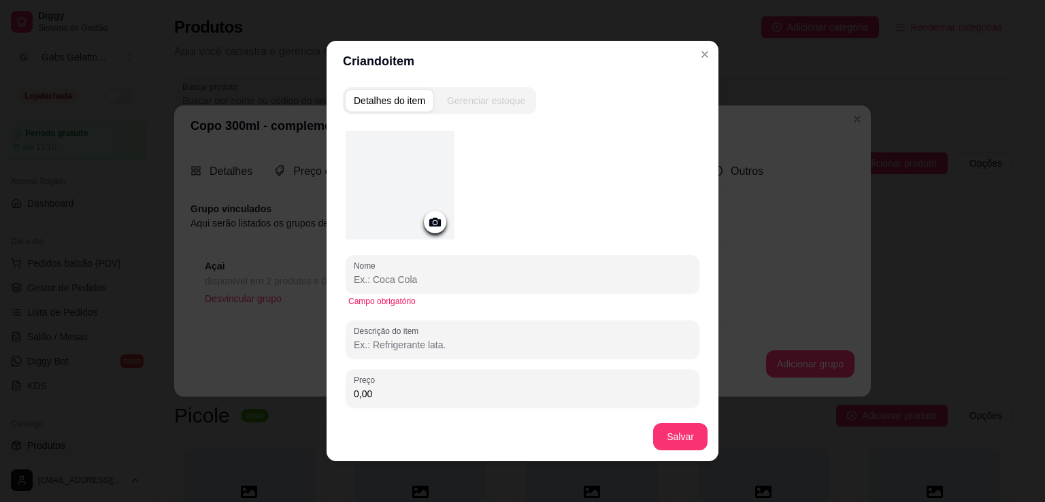
paste input "Açaí"
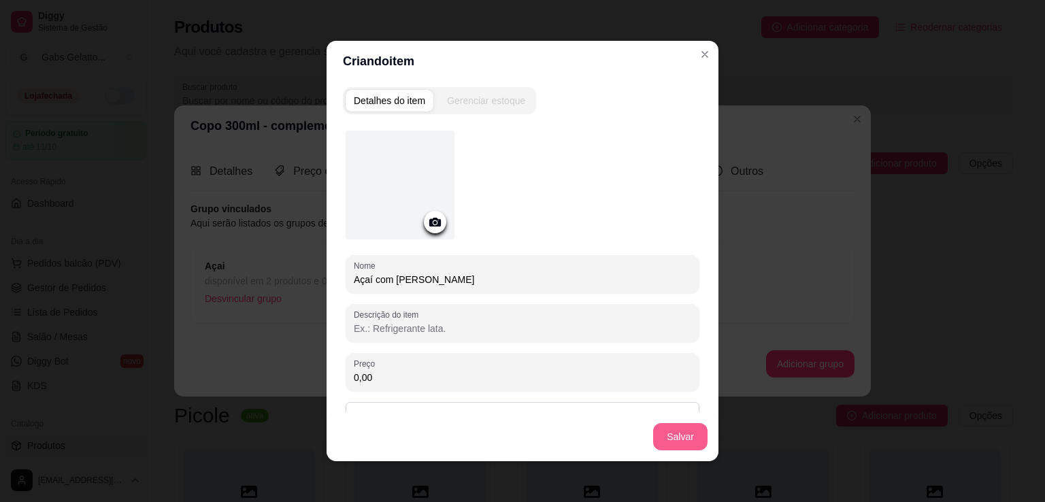
type input "Açaí com Ninho"
click at [688, 433] on button "Salvar" at bounding box center [680, 437] width 53 height 27
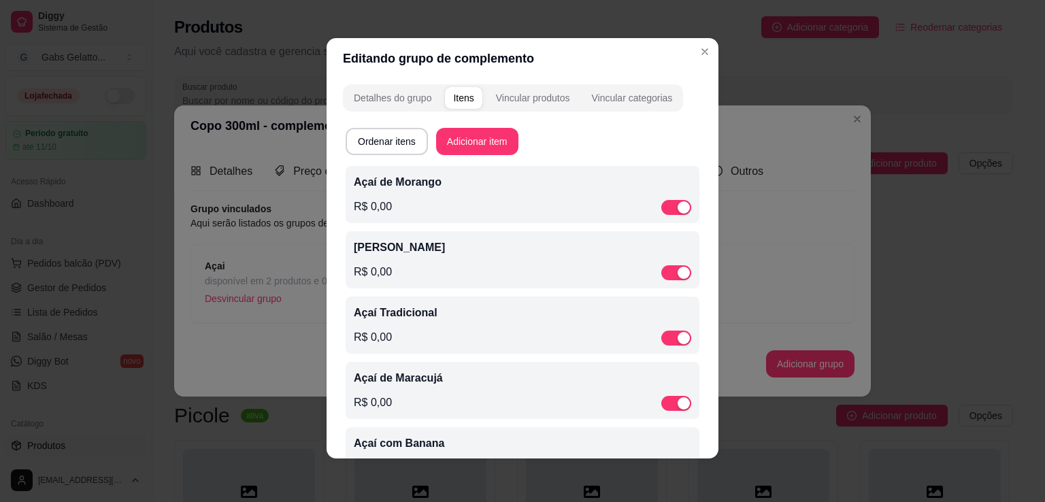
scroll to position [68, 0]
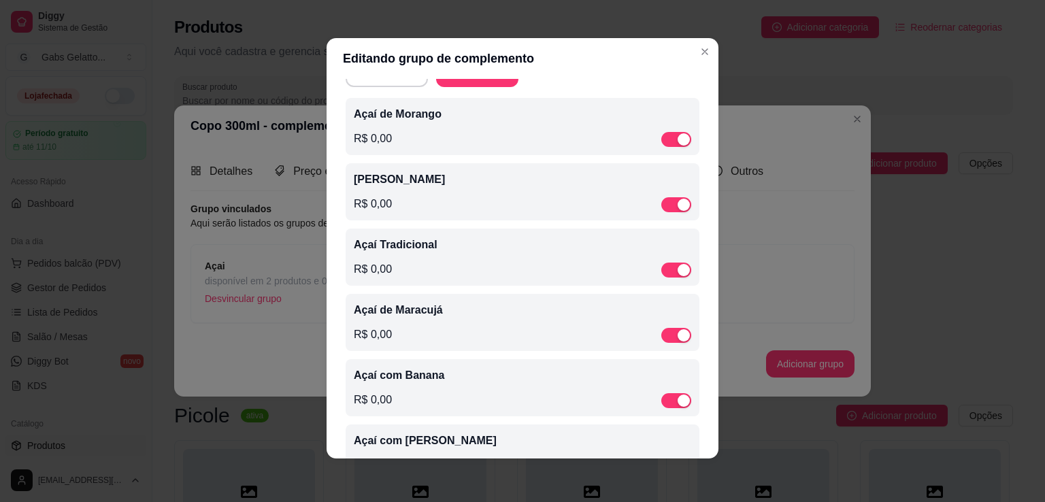
click at [418, 316] on p "Açaí de Maracujá" at bounding box center [522, 310] width 337 height 16
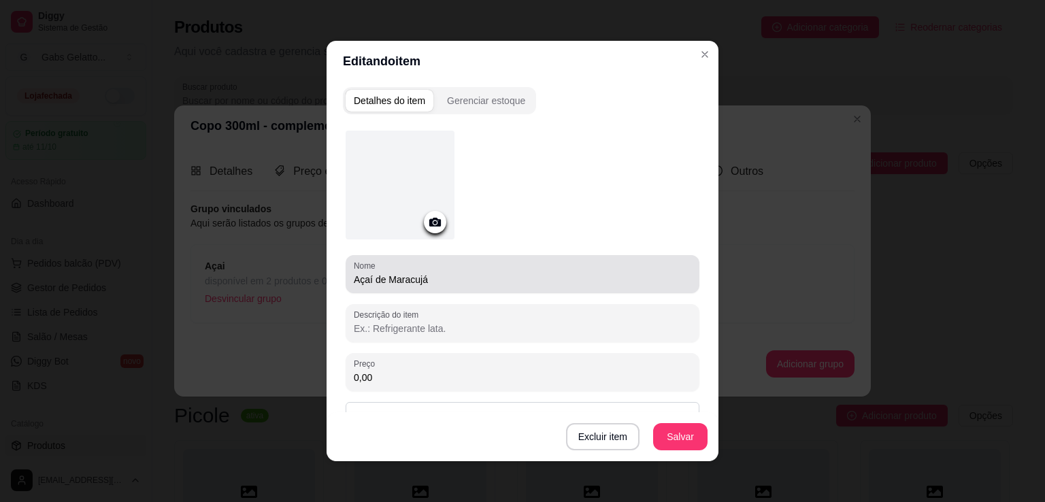
click at [378, 280] on input "Açaí de Maracujá" at bounding box center [522, 280] width 337 height 14
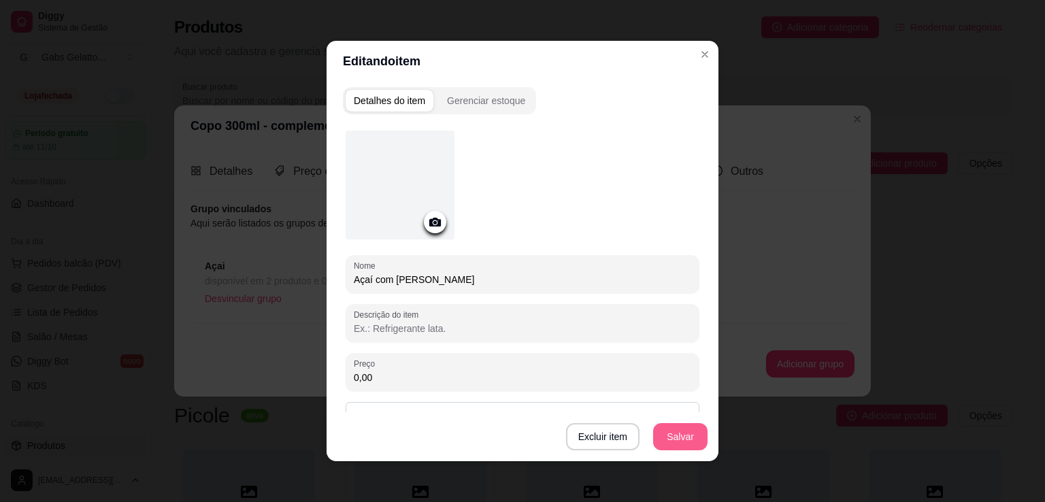
type input "Açaí com Maracujá"
click at [659, 440] on button "Salvar" at bounding box center [680, 436] width 54 height 27
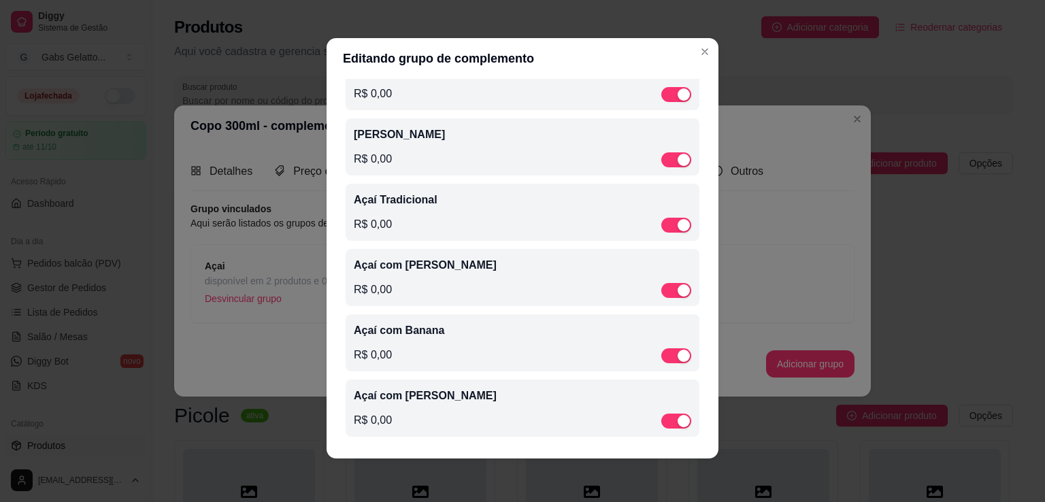
scroll to position [0, 0]
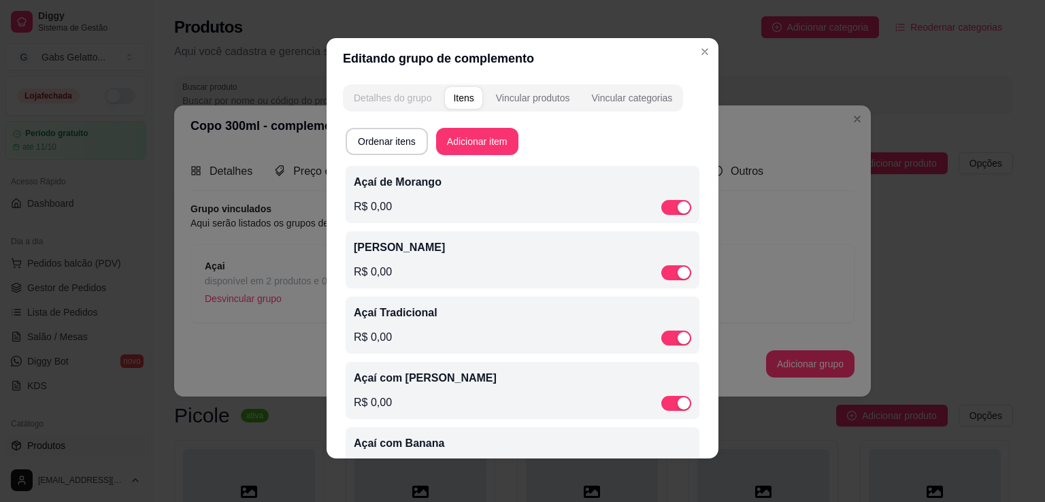
click at [396, 98] on div "Detalhes do grupo" at bounding box center [393, 98] width 78 height 14
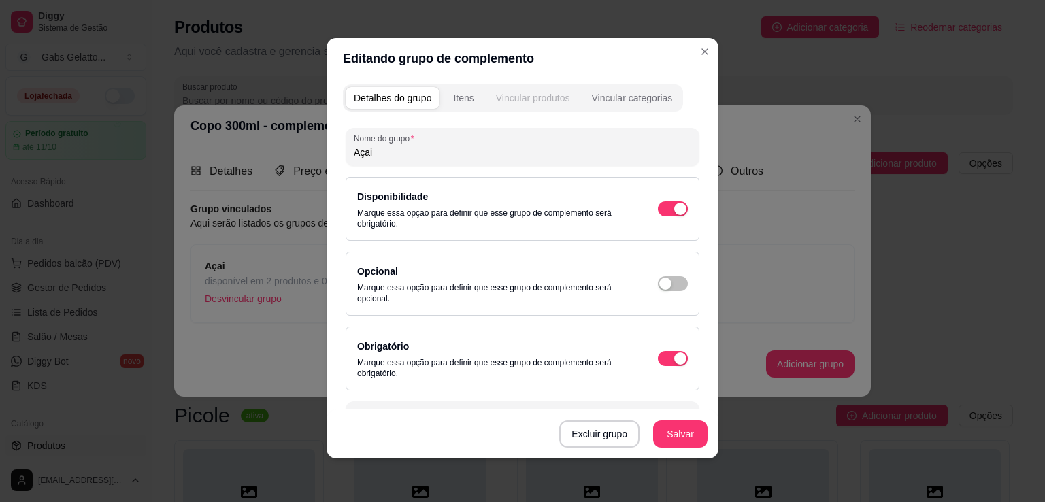
click at [511, 96] on div "Vincular produtos" at bounding box center [533, 98] width 74 height 14
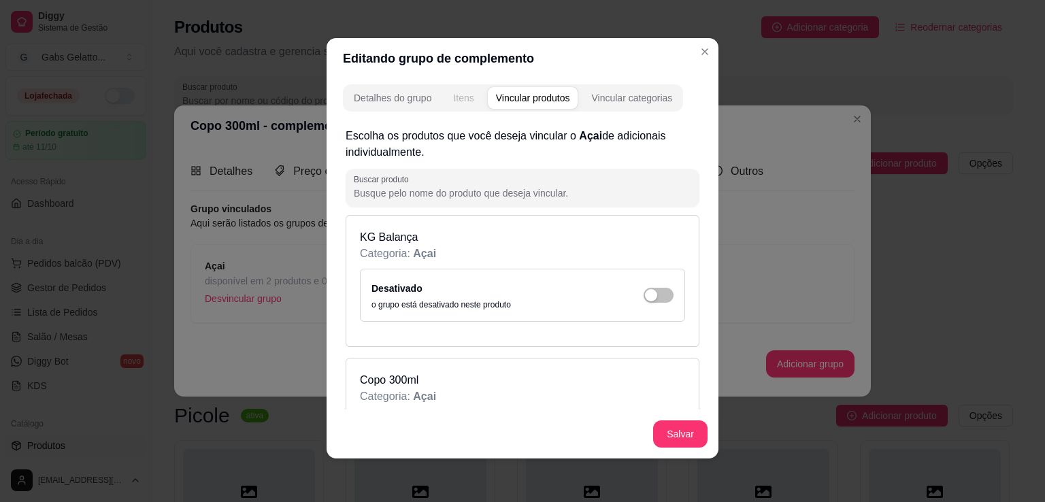
click at [446, 94] on button "Itens" at bounding box center [463, 98] width 37 height 22
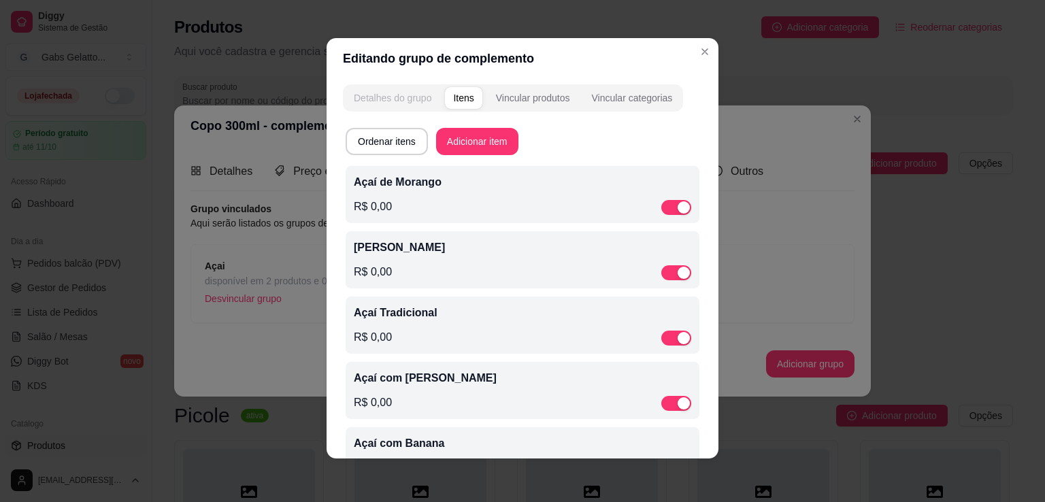
click at [418, 99] on div "Detalhes do grupo" at bounding box center [393, 98] width 78 height 14
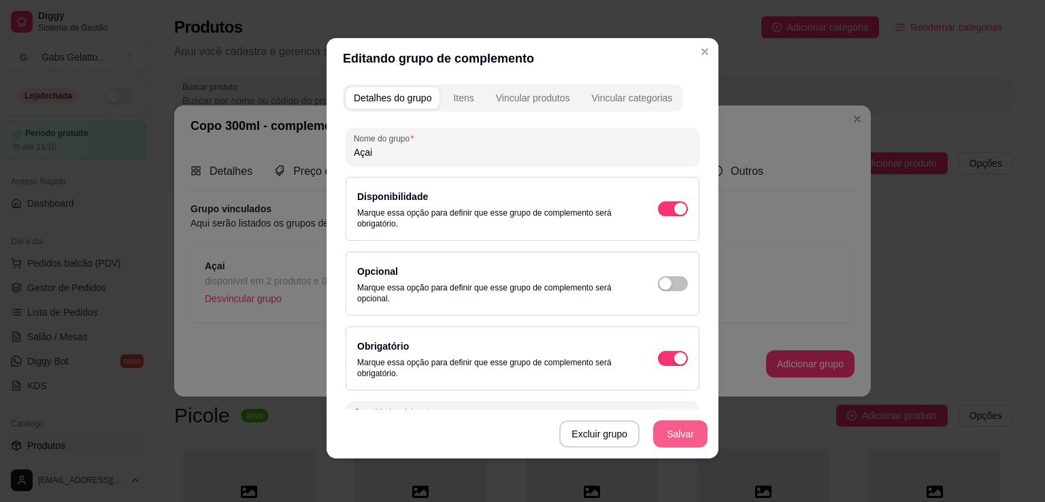
click at [673, 444] on button "Salvar" at bounding box center [680, 433] width 54 height 27
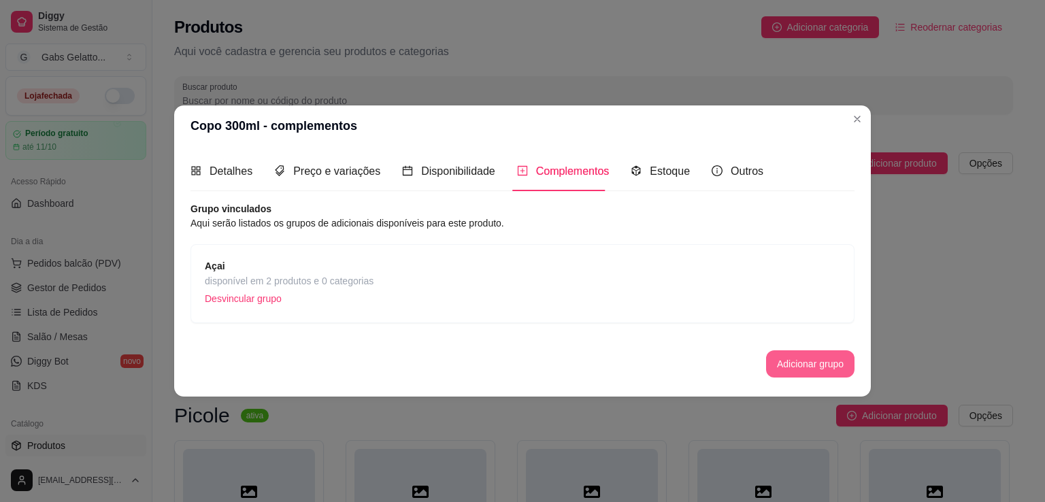
click at [795, 368] on button "Adicionar grupo" at bounding box center [810, 363] width 88 height 27
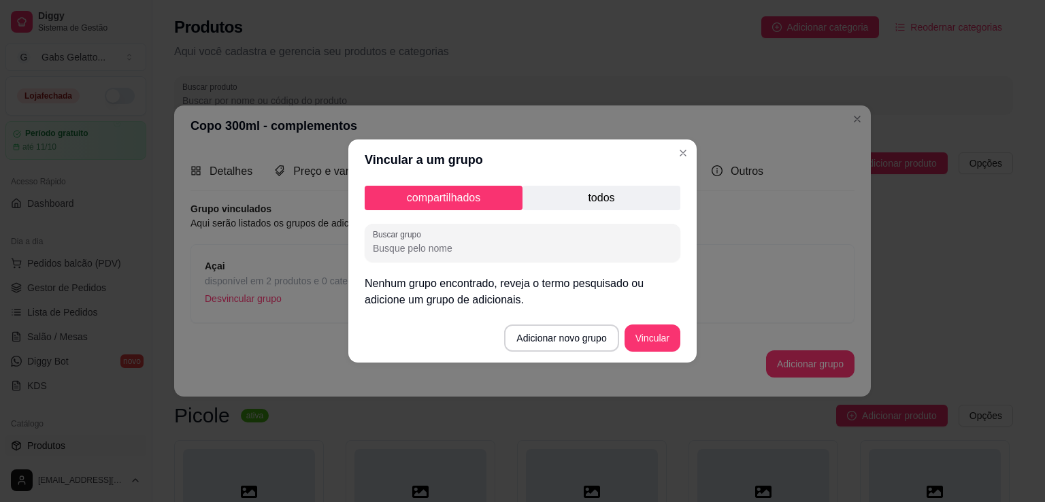
click at [586, 199] on p "todos" at bounding box center [601, 198] width 158 height 24
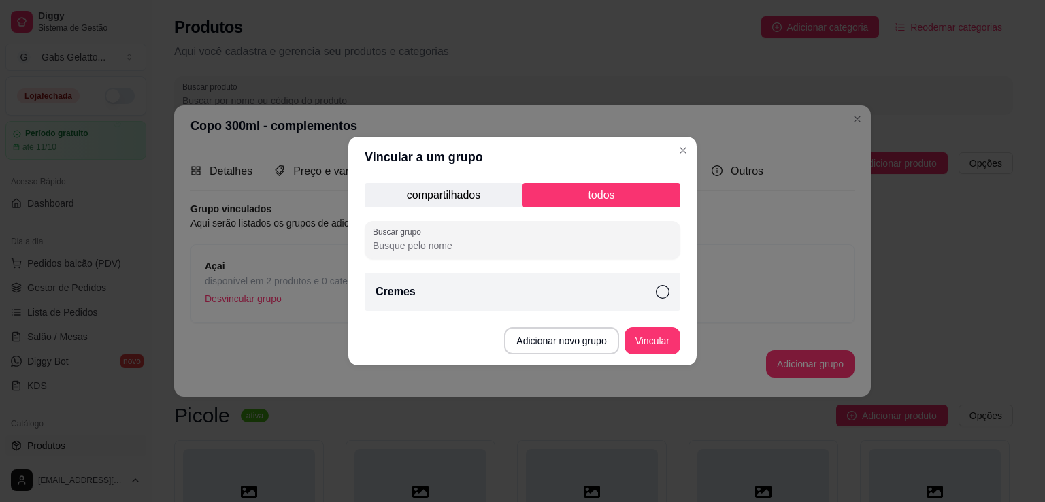
click at [654, 292] on div "Cremes" at bounding box center [523, 292] width 316 height 38
click at [651, 344] on button "Vincular" at bounding box center [652, 340] width 56 height 27
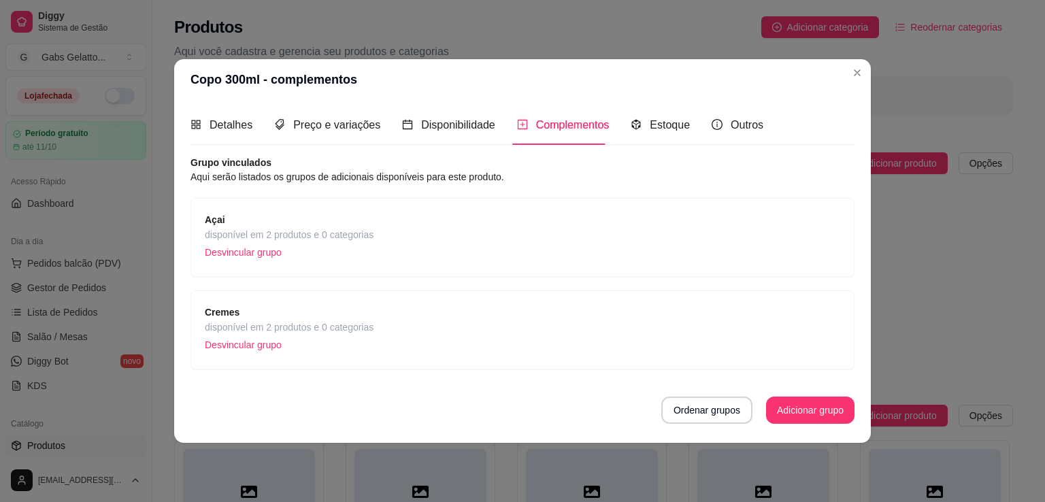
click at [359, 238] on span "disponível em 2 produtos e 0 categorias" at bounding box center [289, 234] width 169 height 15
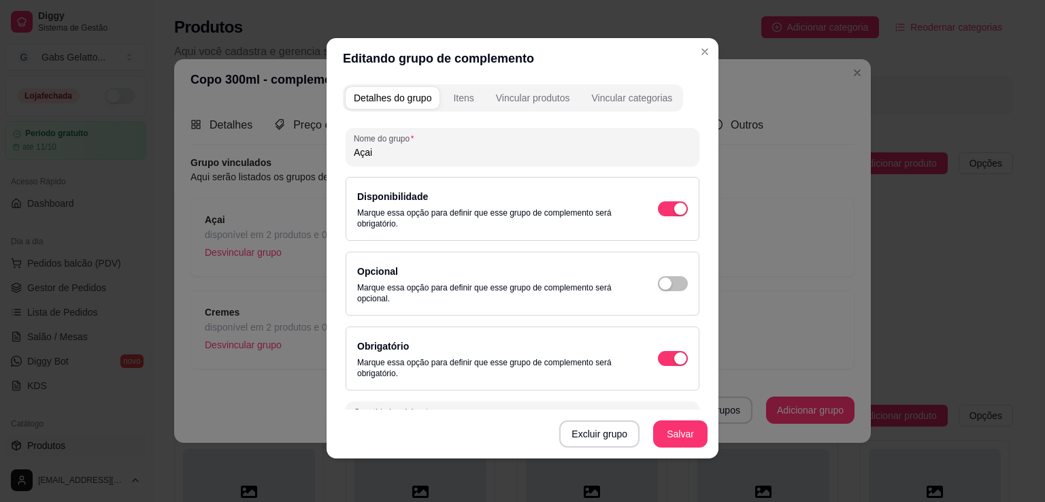
scroll to position [0, 0]
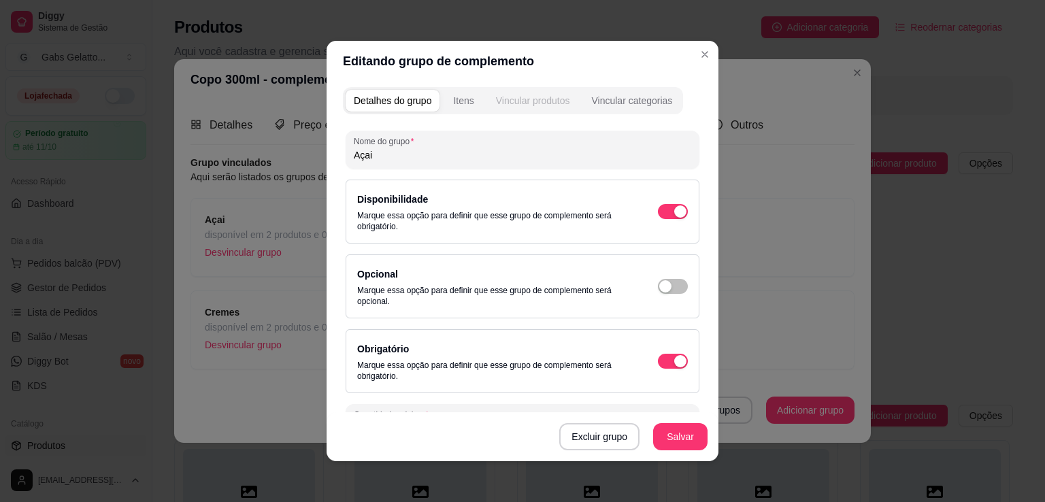
click at [527, 107] on button "Vincular produtos" at bounding box center [533, 101] width 90 height 22
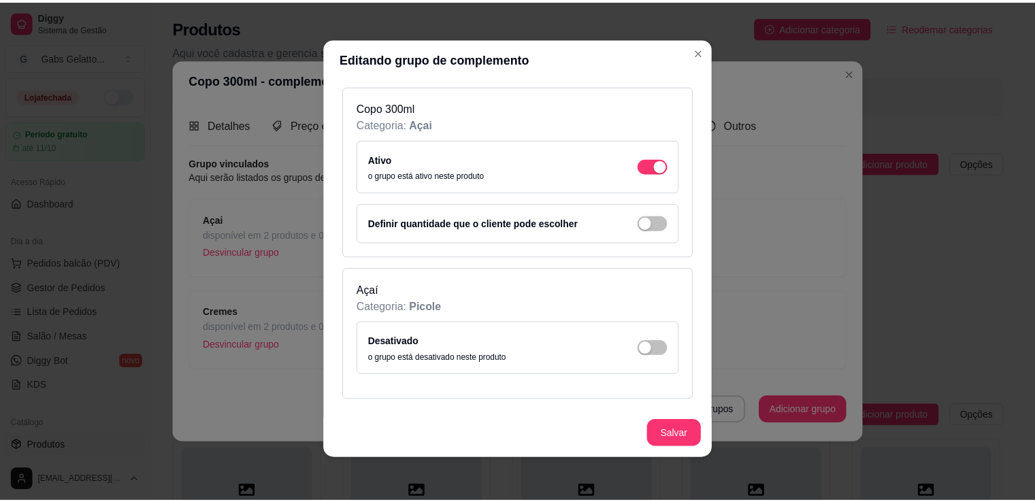
scroll to position [340, 0]
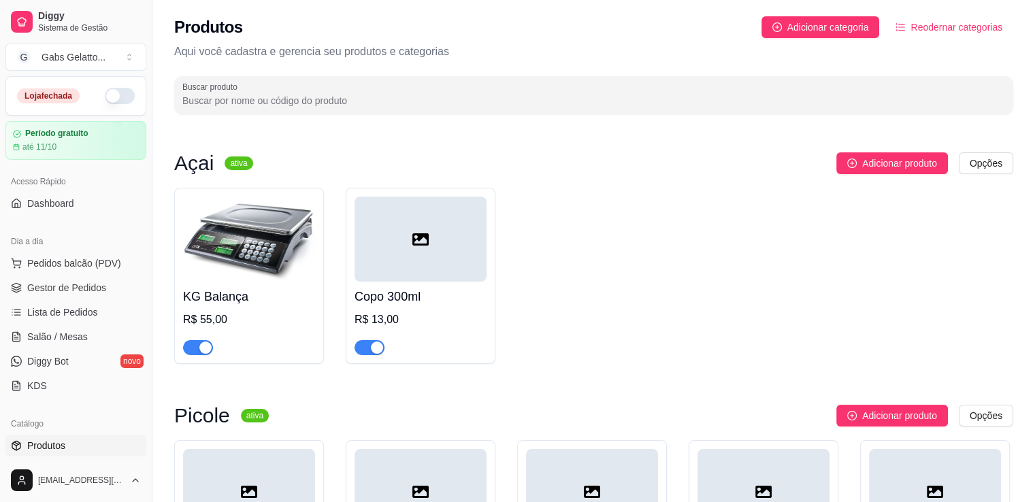
click at [284, 254] on img at bounding box center [249, 239] width 132 height 85
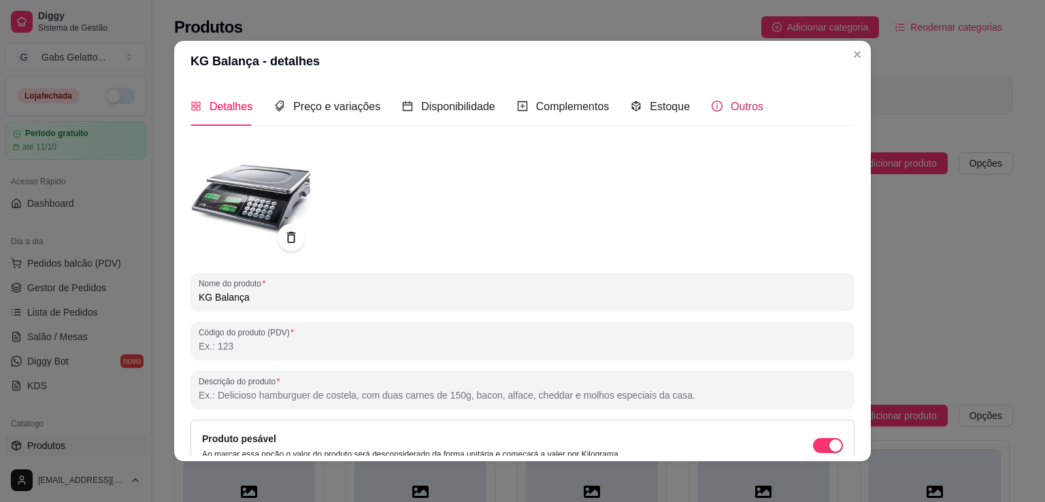
click at [731, 102] on span "Outros" at bounding box center [747, 107] width 33 height 12
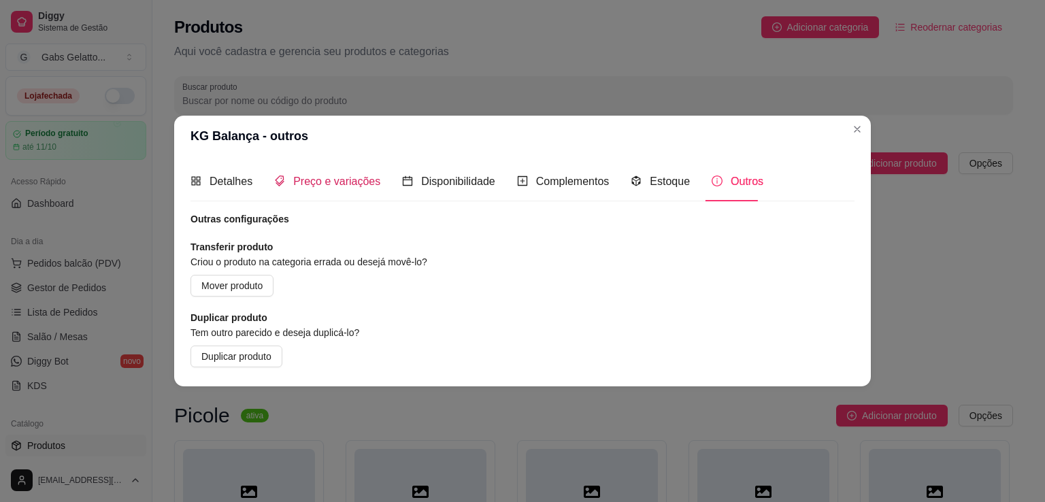
click at [369, 180] on span "Preço e variações" at bounding box center [336, 182] width 87 height 12
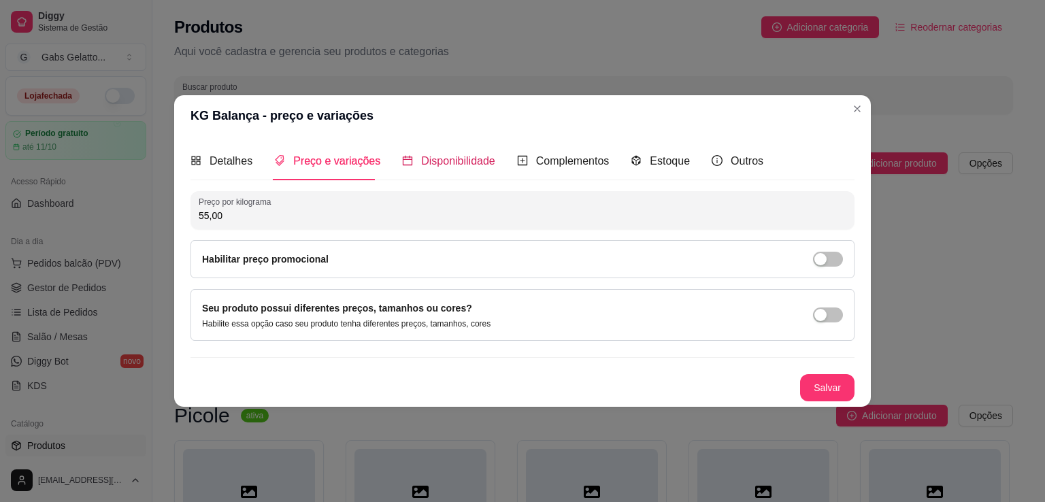
click at [454, 167] on span "Disponibilidade" at bounding box center [458, 161] width 74 height 12
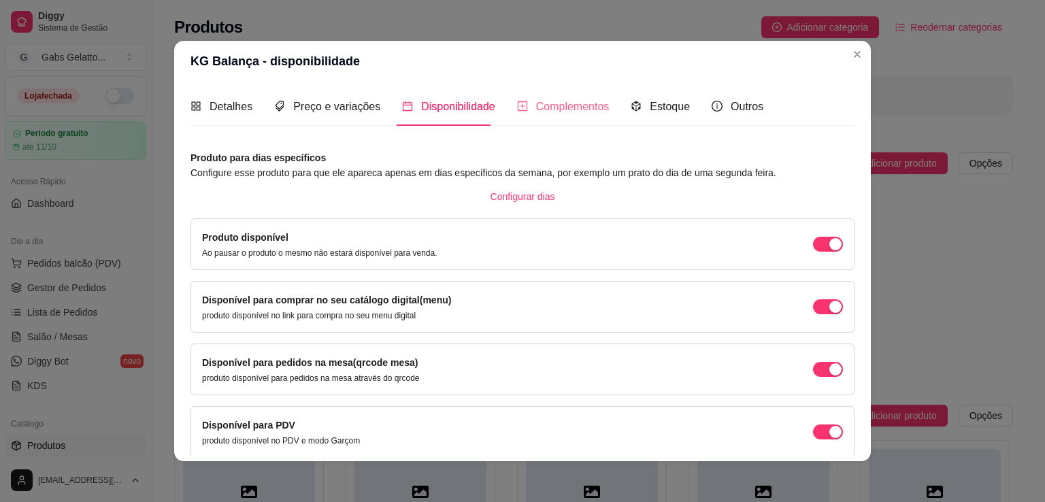
click at [535, 97] on div "Complementos" at bounding box center [563, 106] width 93 height 39
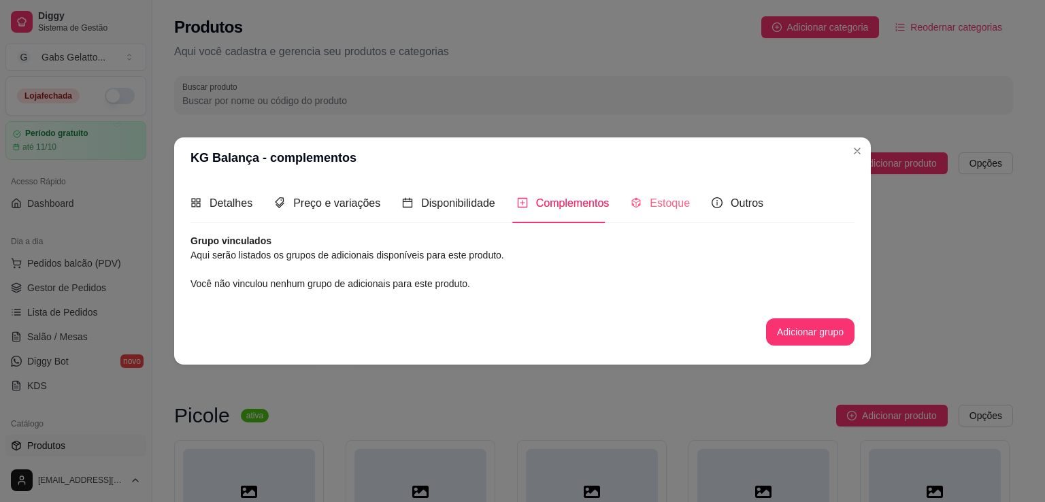
click at [644, 214] on div "Estoque" at bounding box center [660, 203] width 59 height 39
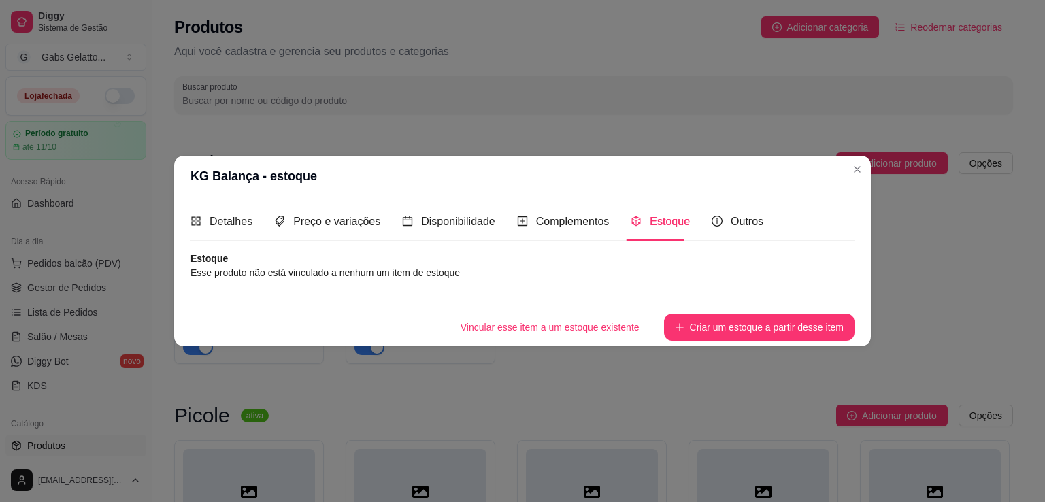
click at [763, 217] on div "Detalhes Preço e variações Disponibilidade Complementos Estoque Outros" at bounding box center [522, 221] width 664 height 39
click at [731, 219] on span "Outros" at bounding box center [747, 222] width 33 height 12
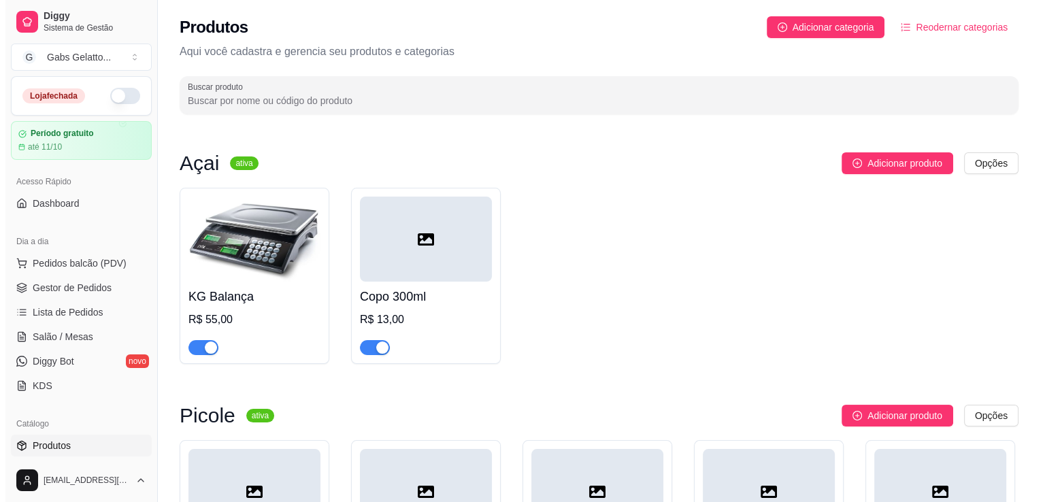
scroll to position [136, 0]
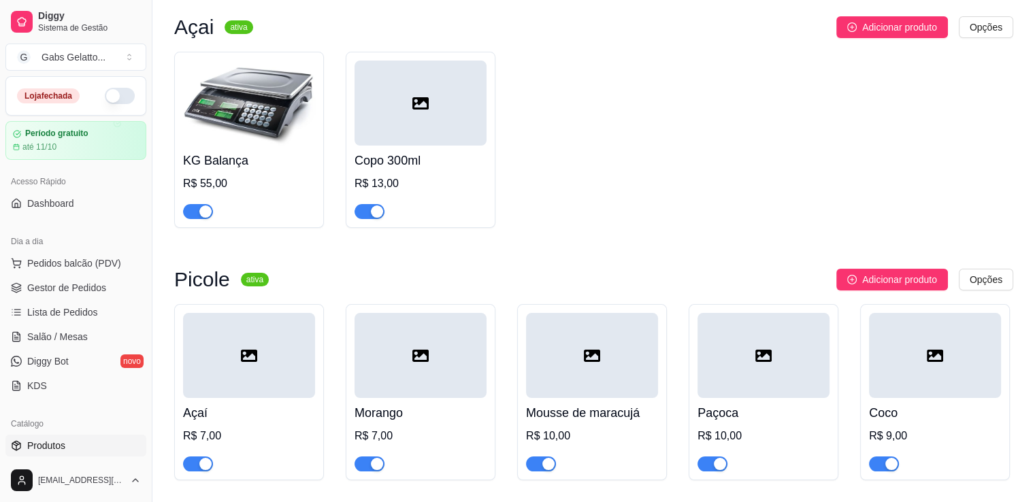
click at [457, 115] on div at bounding box center [420, 103] width 132 height 85
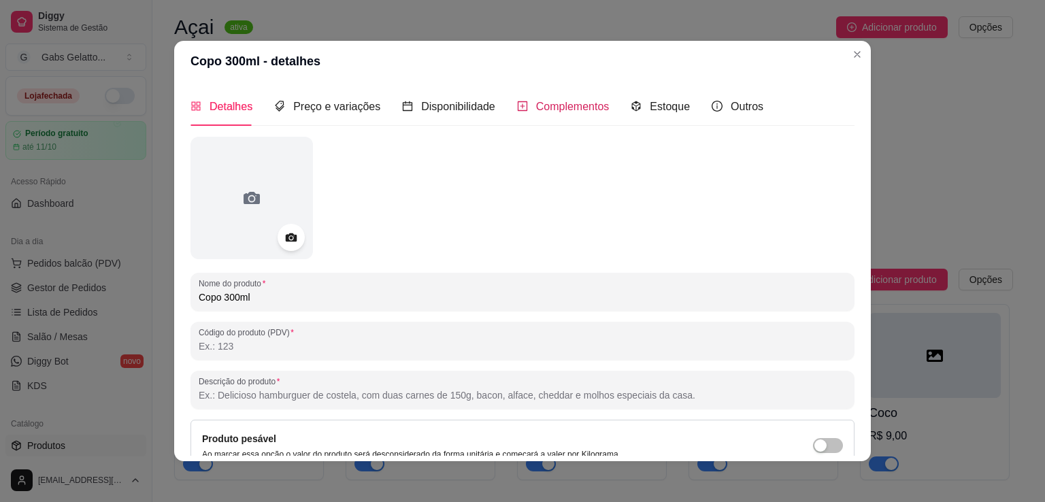
click at [574, 112] on span "Complementos" at bounding box center [572, 107] width 73 height 12
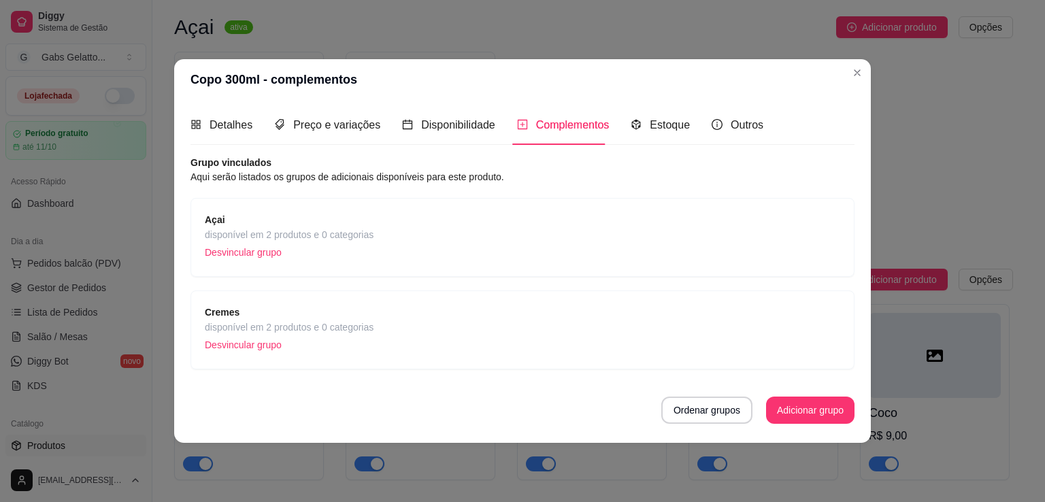
click at [258, 340] on p "Desvincular grupo" at bounding box center [289, 345] width 169 height 20
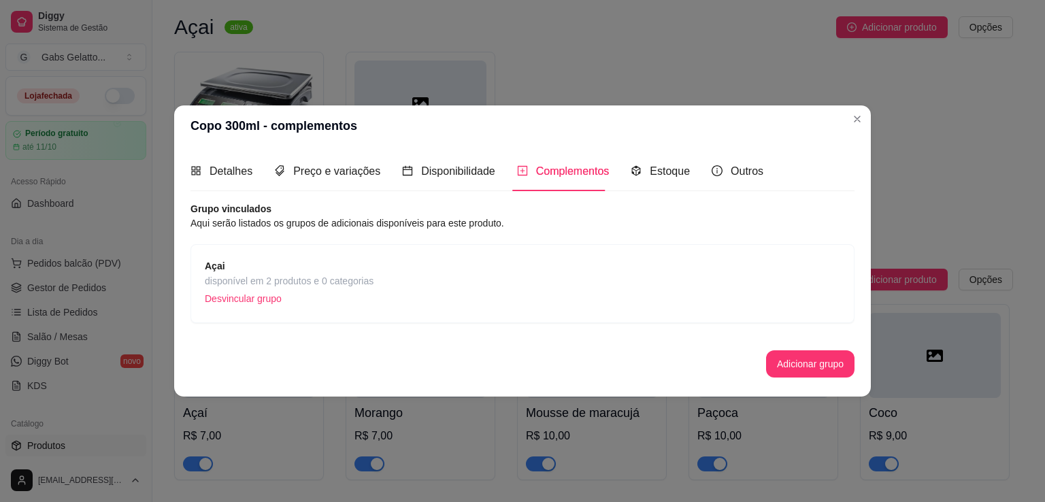
click at [266, 299] on p "Desvincular grupo" at bounding box center [289, 298] width 169 height 20
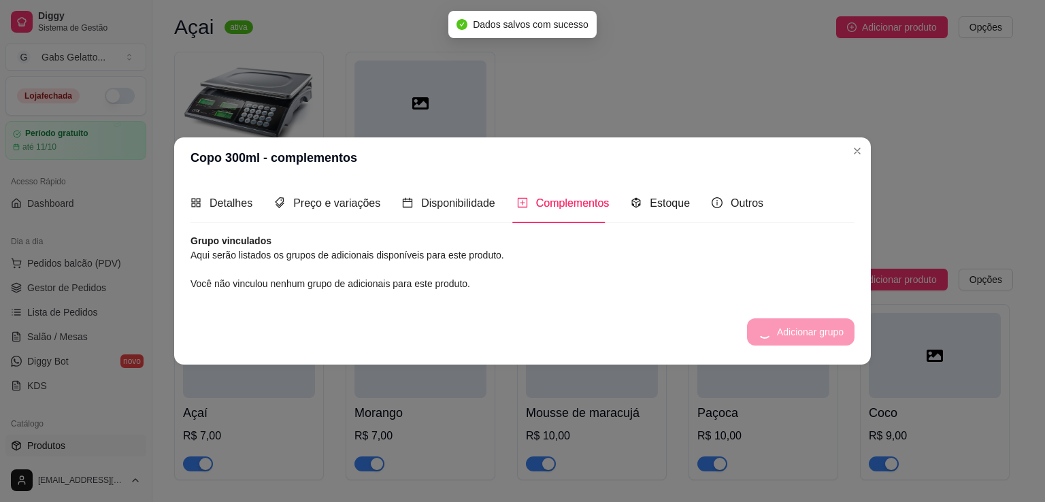
click at [795, 333] on div "Adicionar grupo" at bounding box center [800, 331] width 107 height 27
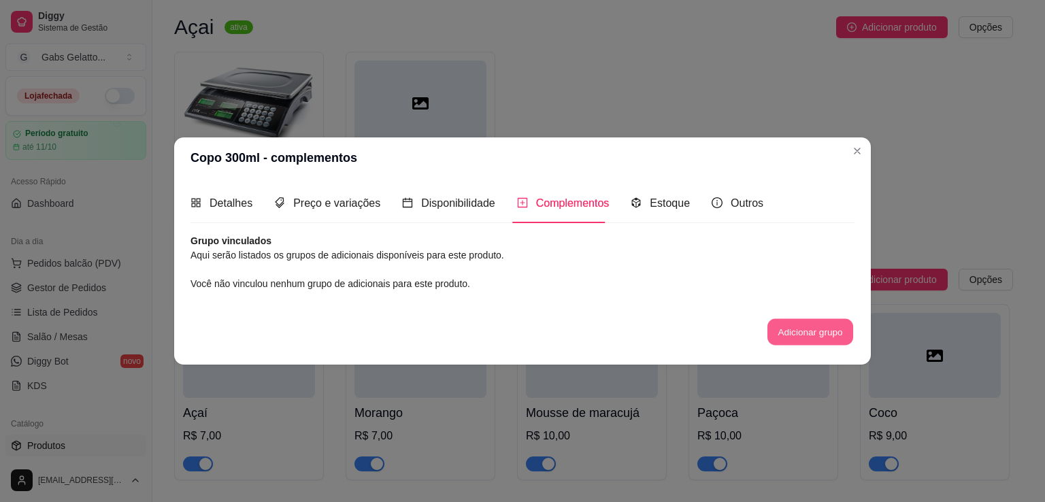
click at [789, 330] on button "Adicionar grupo" at bounding box center [810, 331] width 86 height 27
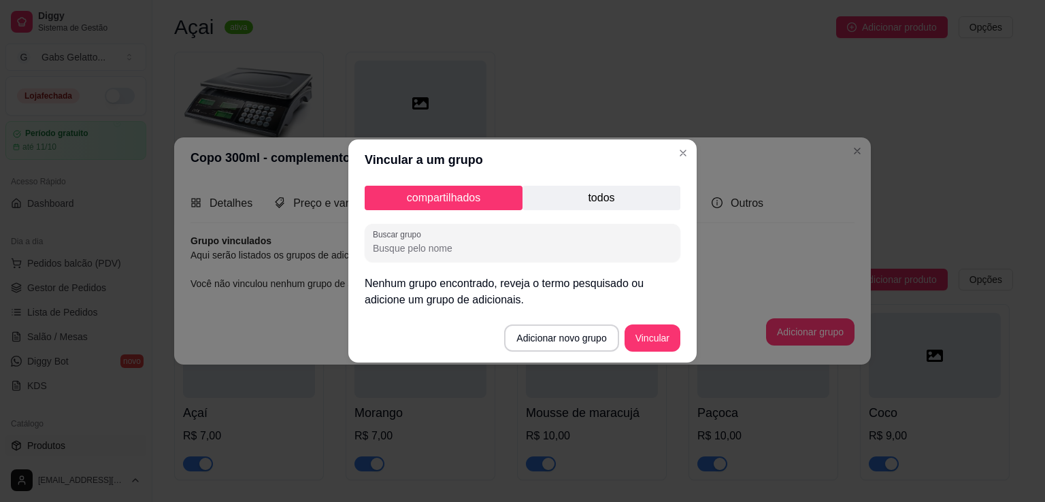
click at [595, 199] on p "todos" at bounding box center [601, 198] width 158 height 24
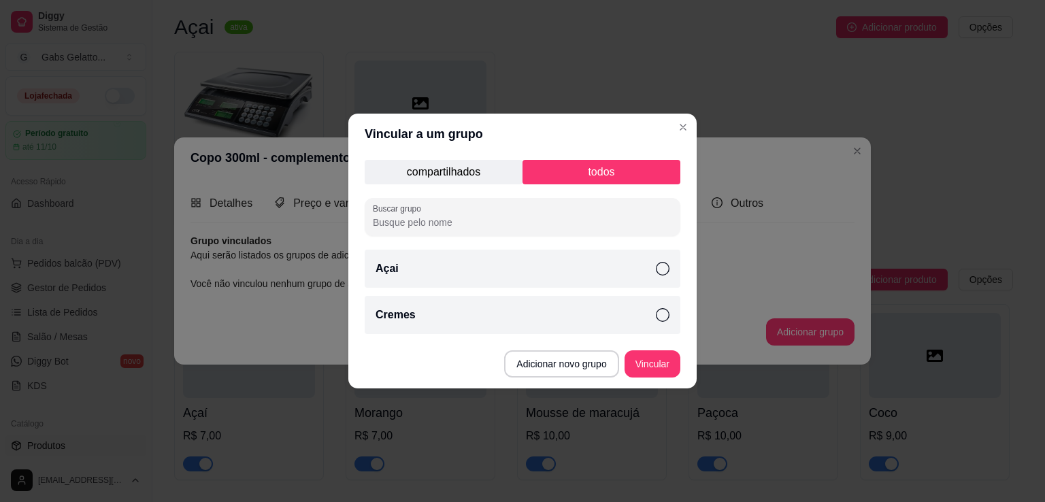
click at [512, 314] on div "Cremes" at bounding box center [523, 315] width 316 height 38
click at [615, 288] on div "compartilhados todos Buscar grupo Açai Cremes" at bounding box center [522, 246] width 348 height 185
click at [631, 280] on div "Açai" at bounding box center [523, 269] width 316 height 38
click at [657, 369] on button "Vincular" at bounding box center [652, 363] width 56 height 27
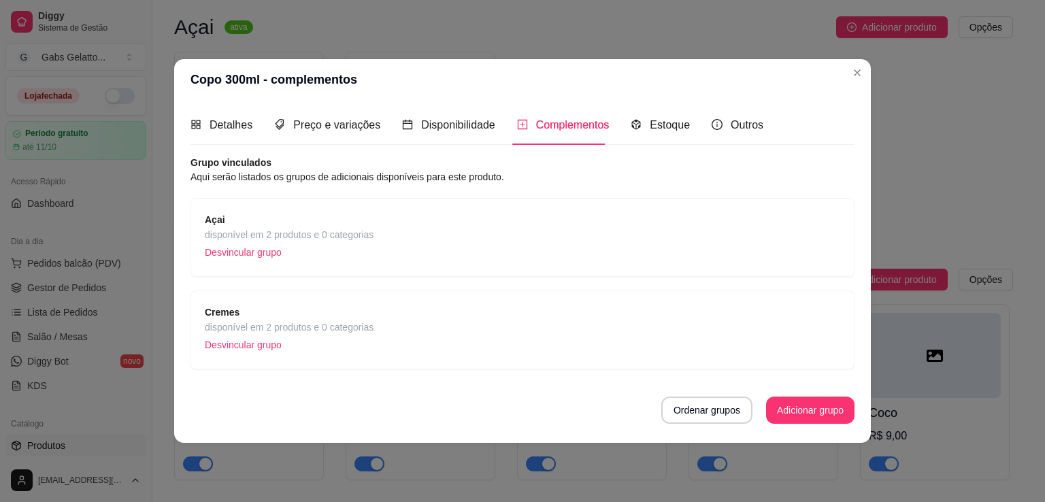
click at [327, 314] on span "Cremes" at bounding box center [289, 312] width 169 height 15
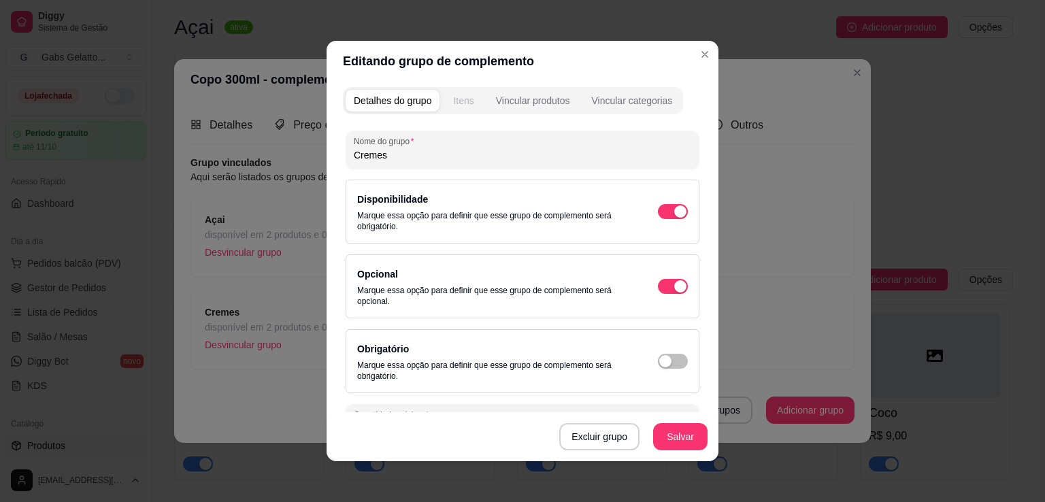
click at [446, 98] on button "Itens" at bounding box center [463, 101] width 37 height 22
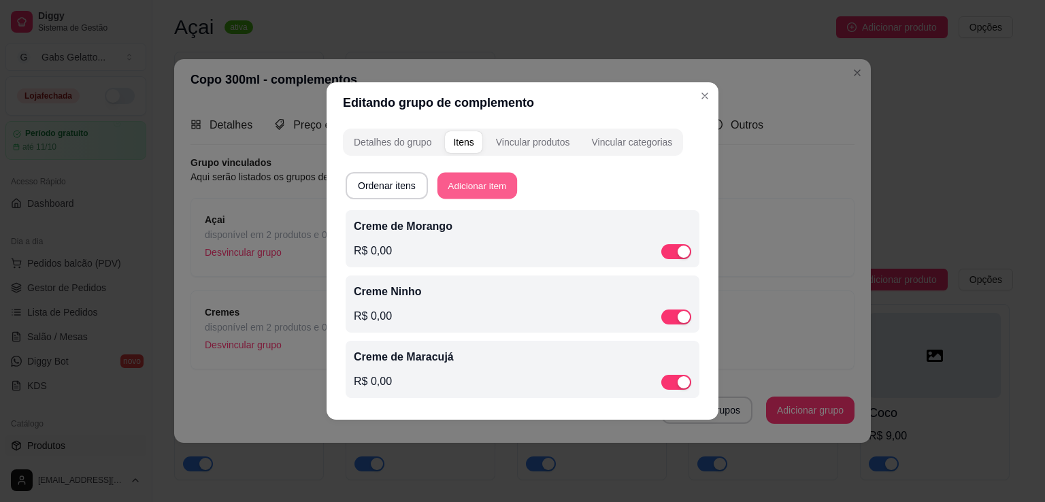
click at [492, 182] on button "Adicionar item" at bounding box center [477, 186] width 80 height 27
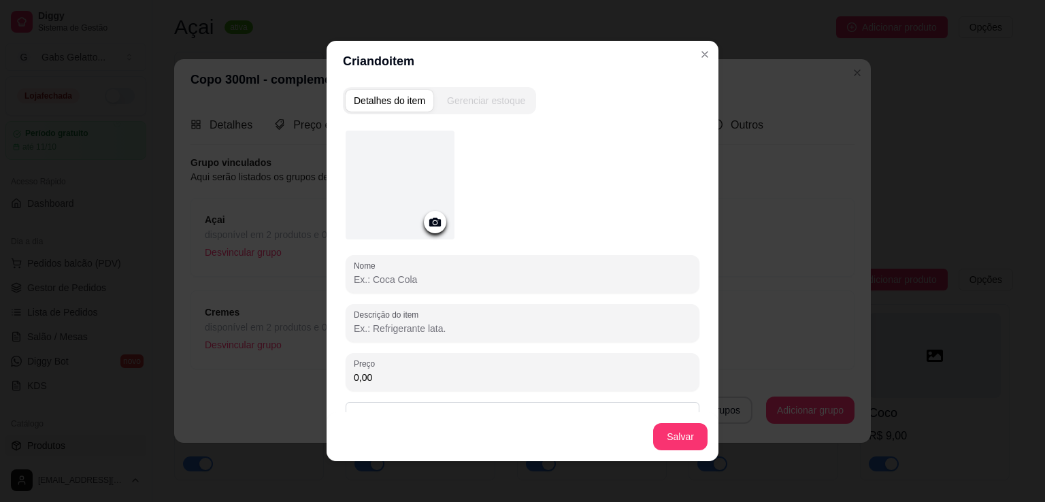
click at [422, 296] on div "Nome Descrição do item Preço 0,00 Pode repetir esse item Habilitado: o cliente …" at bounding box center [523, 298] width 354 height 335
click at [431, 286] on div at bounding box center [522, 274] width 337 height 27
drag, startPoint x: 390, startPoint y: 278, endPoint x: 269, endPoint y: 278, distance: 121.1
click at [272, 278] on div "Criando item Detalhes do item Gerenciar estoque Nome Creme de Torta de Limão De…" at bounding box center [522, 251] width 1045 height 502
type input "Torta de Limão"
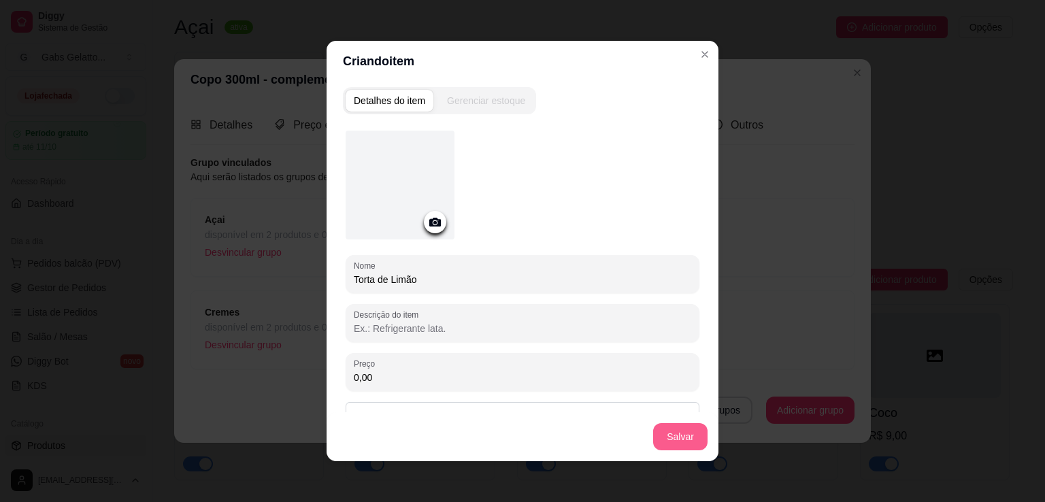
click at [669, 441] on button "Salvar" at bounding box center [680, 436] width 54 height 27
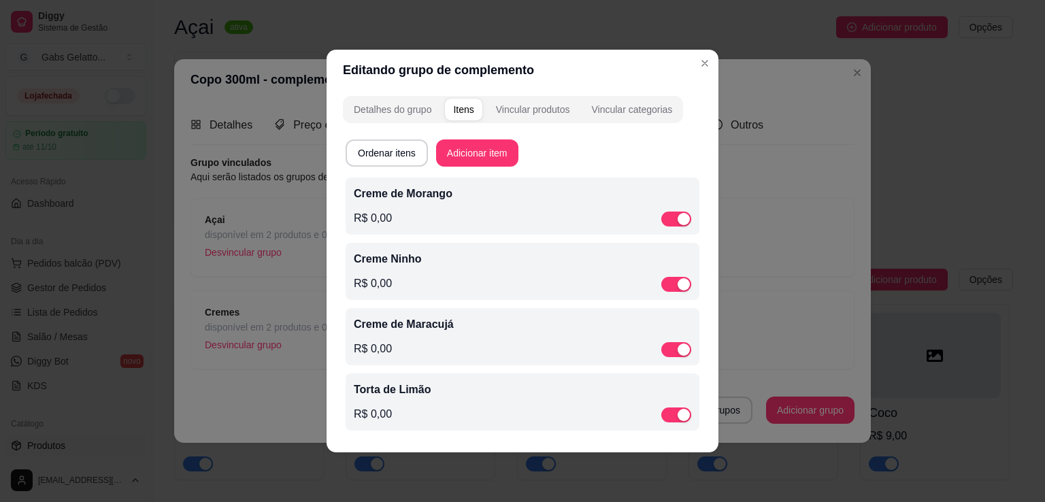
click at [471, 335] on div "Creme de Maracujá R$ 0,00" at bounding box center [522, 336] width 337 height 41
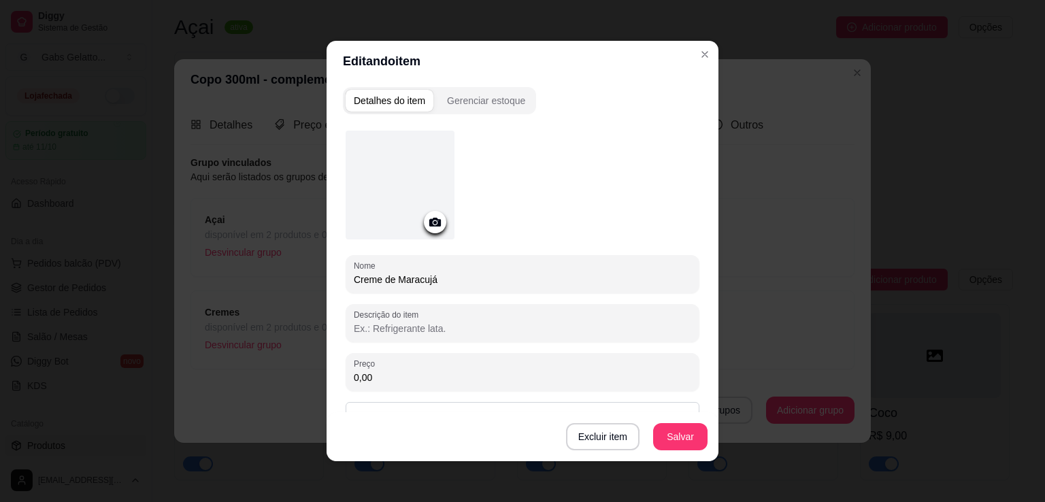
drag, startPoint x: 392, startPoint y: 278, endPoint x: 297, endPoint y: 283, distance: 95.4
click at [297, 283] on div "Editando item Detalhes do item Gerenciar estoque Nome Creme de Maracujá Descriç…" at bounding box center [522, 251] width 1045 height 502
type input "Maracujá"
click at [669, 430] on button "Salvar" at bounding box center [680, 437] width 53 height 27
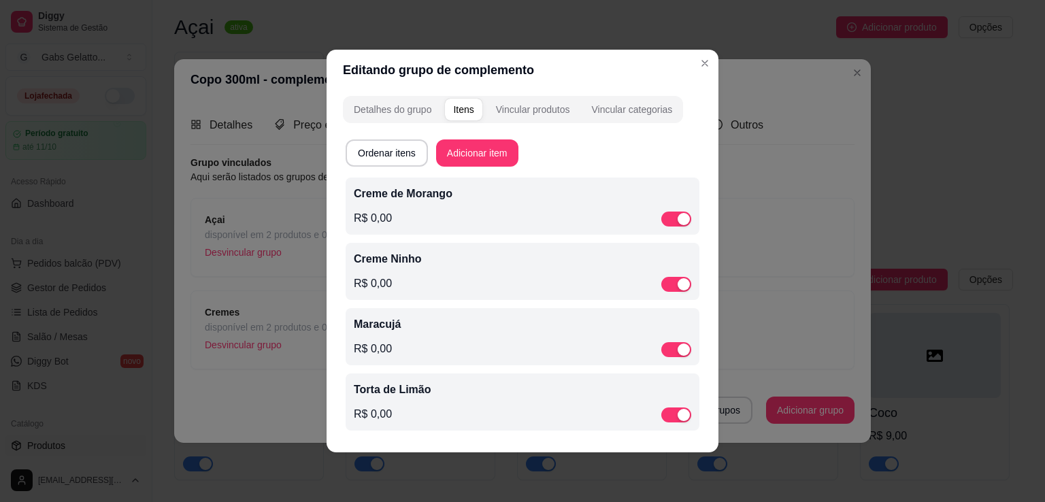
click at [418, 246] on div "Creme Ninho R$ 0,00" at bounding box center [523, 271] width 354 height 57
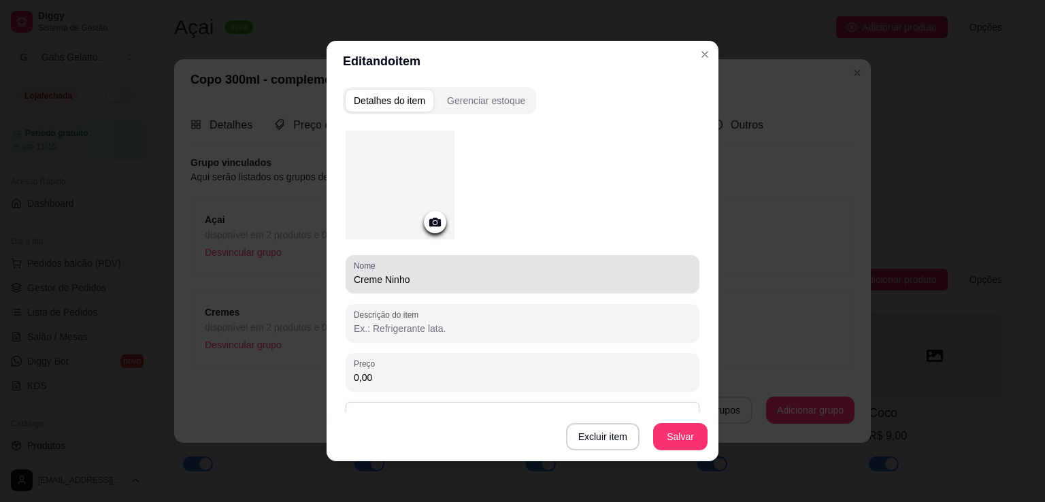
click at [380, 278] on input "Creme Ninho" at bounding box center [522, 280] width 337 height 14
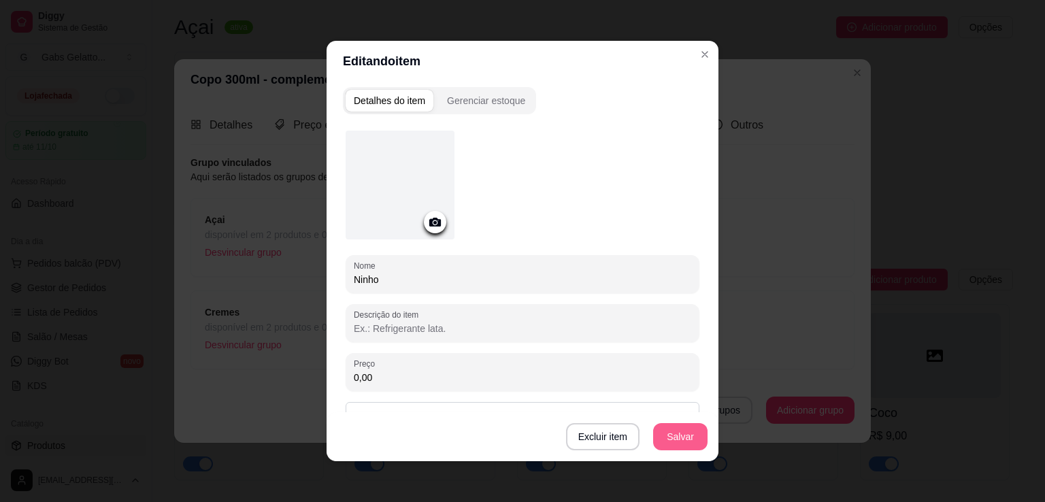
type input "Ninho"
click at [668, 436] on button "Salvar" at bounding box center [680, 436] width 54 height 27
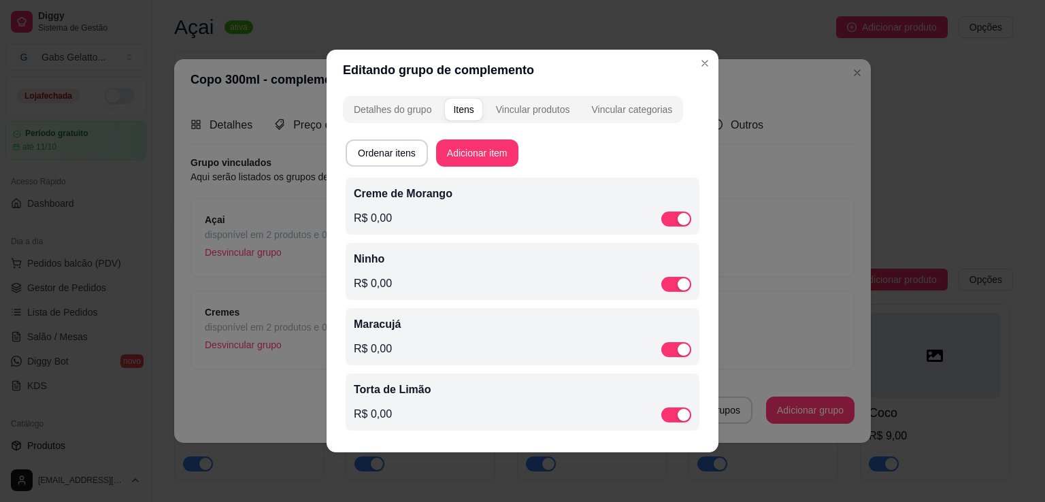
click at [453, 194] on p "Creme de Morango" at bounding box center [522, 194] width 337 height 16
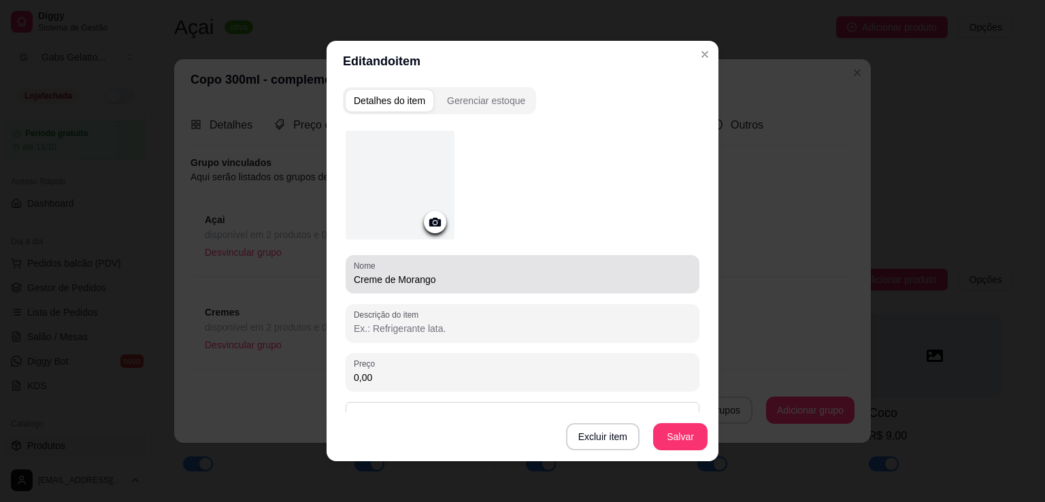
click at [394, 283] on input "Creme de Morango" at bounding box center [522, 280] width 337 height 14
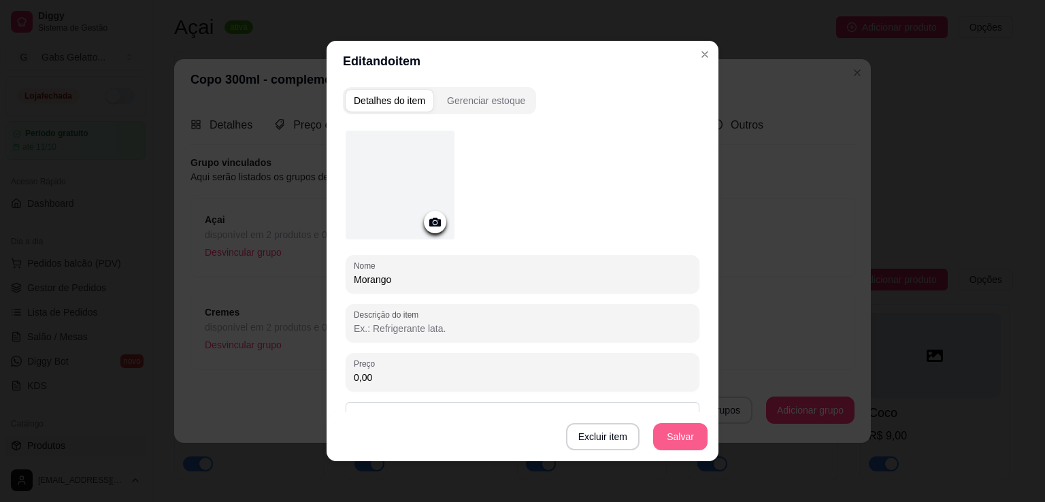
type input "Morango"
click at [672, 433] on button "Salvar" at bounding box center [680, 436] width 54 height 27
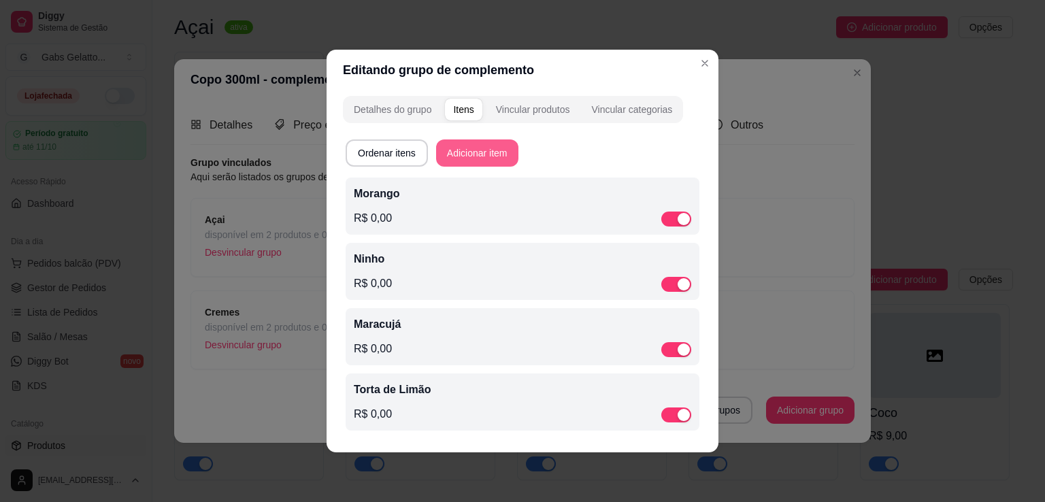
click at [458, 156] on button "Adicionar item" at bounding box center [477, 152] width 82 height 27
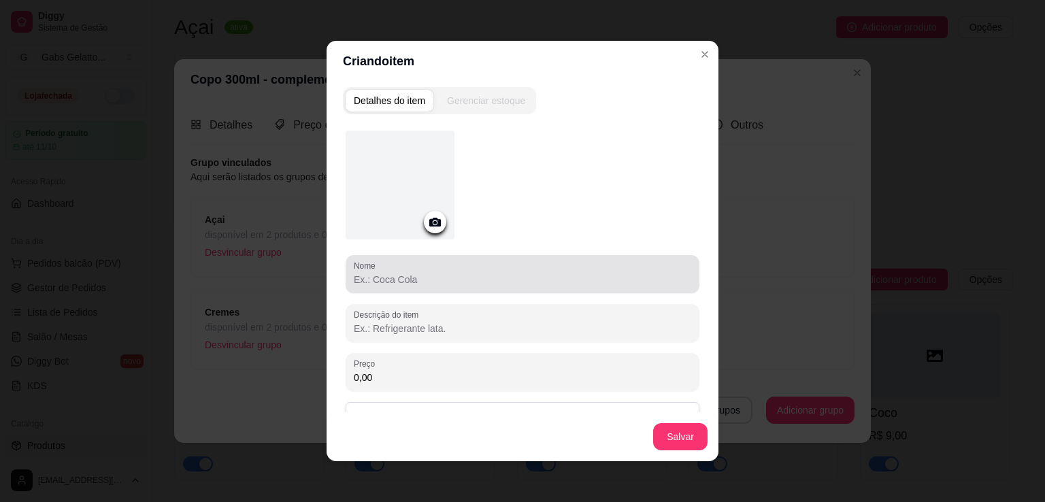
click at [419, 283] on input "Nome" at bounding box center [522, 280] width 337 height 14
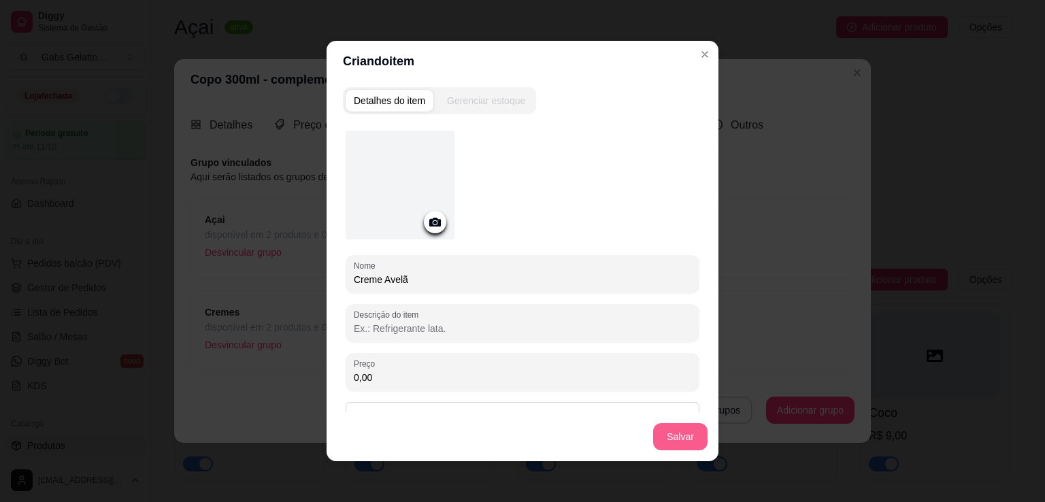
type input "Creme Avelã"
click at [672, 441] on button "Salvar" at bounding box center [680, 436] width 54 height 27
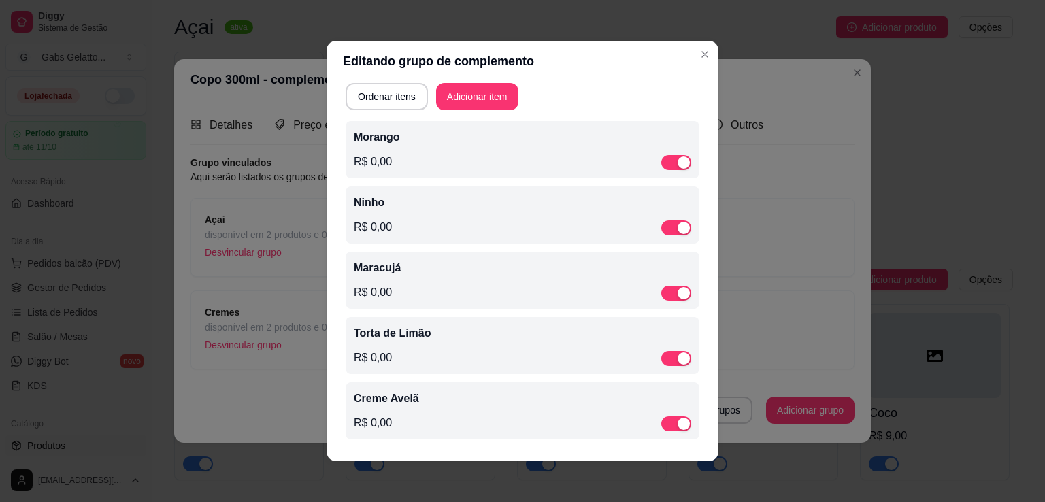
scroll to position [3, 0]
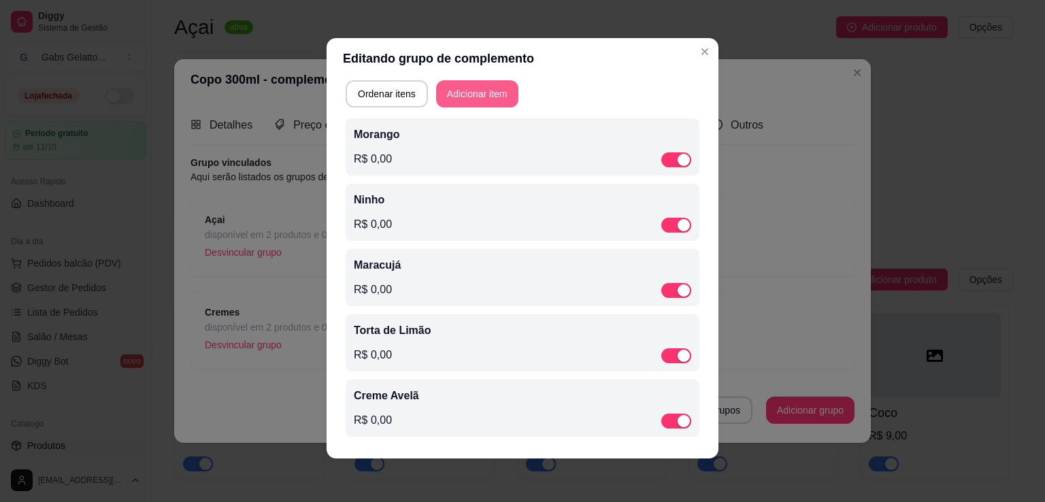
click at [485, 97] on button "Adicionar item" at bounding box center [477, 93] width 82 height 27
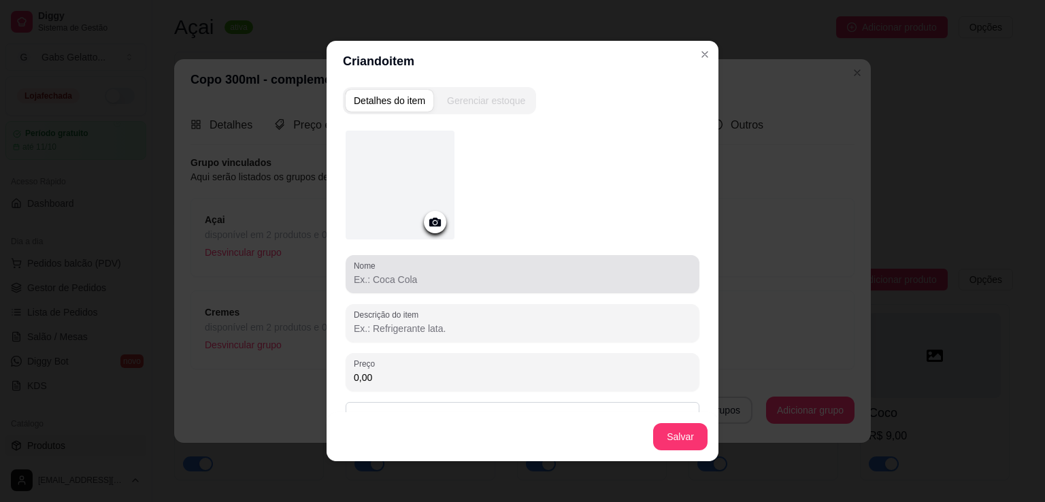
click at [437, 283] on input "Nome" at bounding box center [522, 280] width 337 height 14
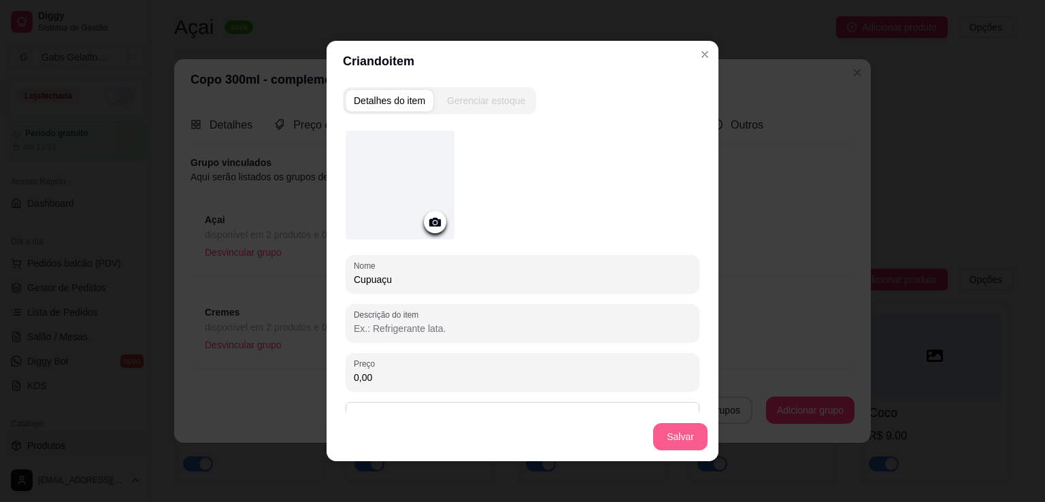
type input "Cupuaçu"
click at [675, 441] on button "Salvar" at bounding box center [680, 436] width 54 height 27
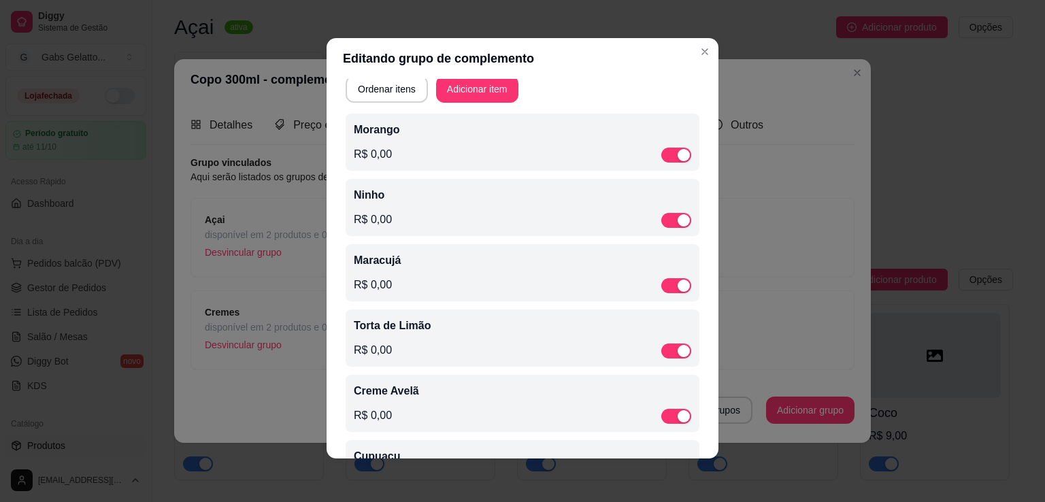
click at [481, 77] on header "Editando grupo de complemento" at bounding box center [523, 58] width 392 height 41
click at [481, 88] on button "Adicionar item" at bounding box center [477, 89] width 80 height 27
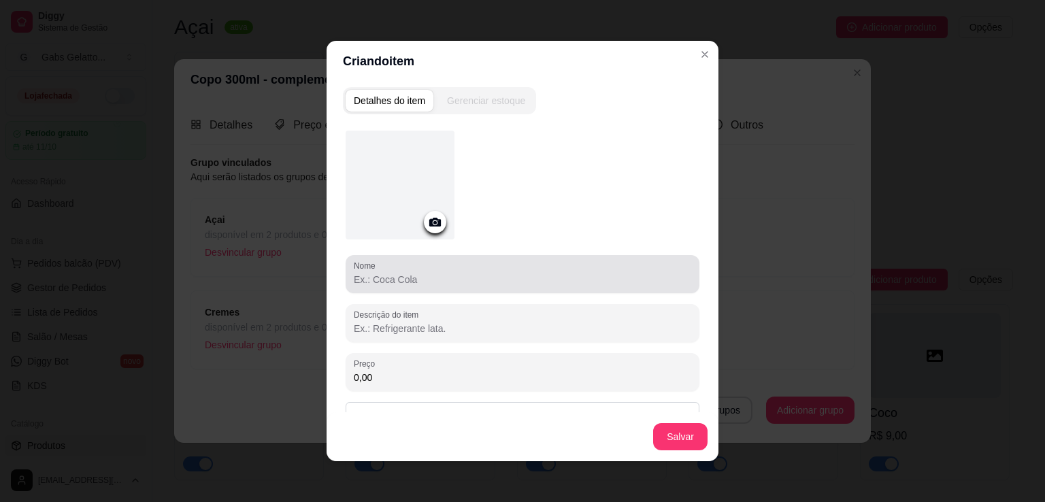
click at [460, 264] on div at bounding box center [522, 274] width 337 height 27
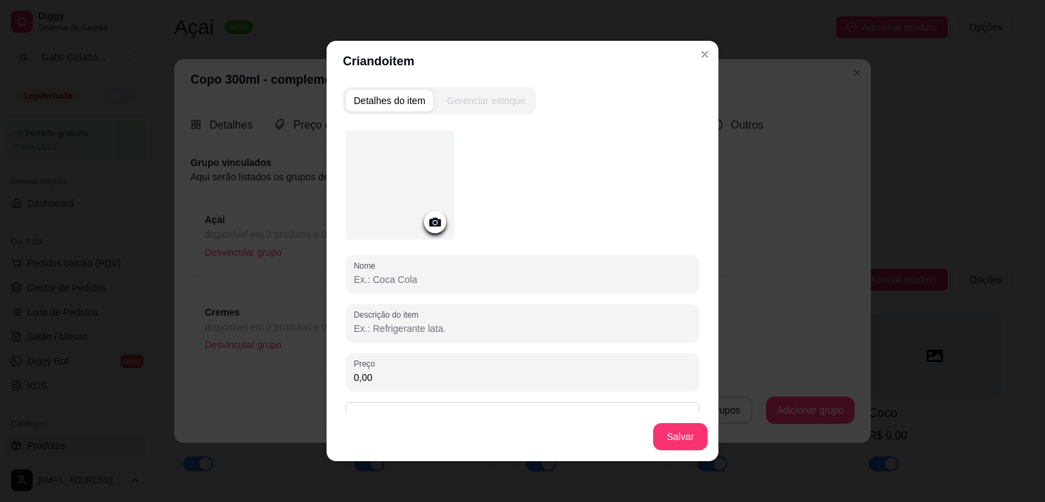
click at [454, 266] on div at bounding box center [522, 274] width 337 height 27
click at [354, 275] on input "Sundae" at bounding box center [522, 280] width 337 height 14
click at [346, 276] on div "Nome Sundae" at bounding box center [523, 274] width 354 height 38
click at [348, 276] on div "Nome Sundae" at bounding box center [523, 274] width 354 height 38
type input "Trufa Sundae"
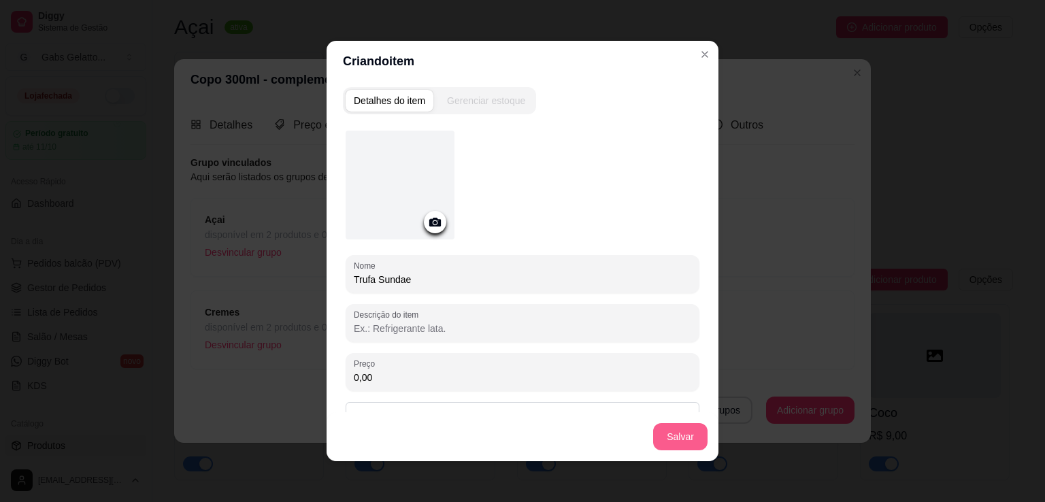
click at [662, 437] on button "Salvar" at bounding box center [680, 436] width 54 height 27
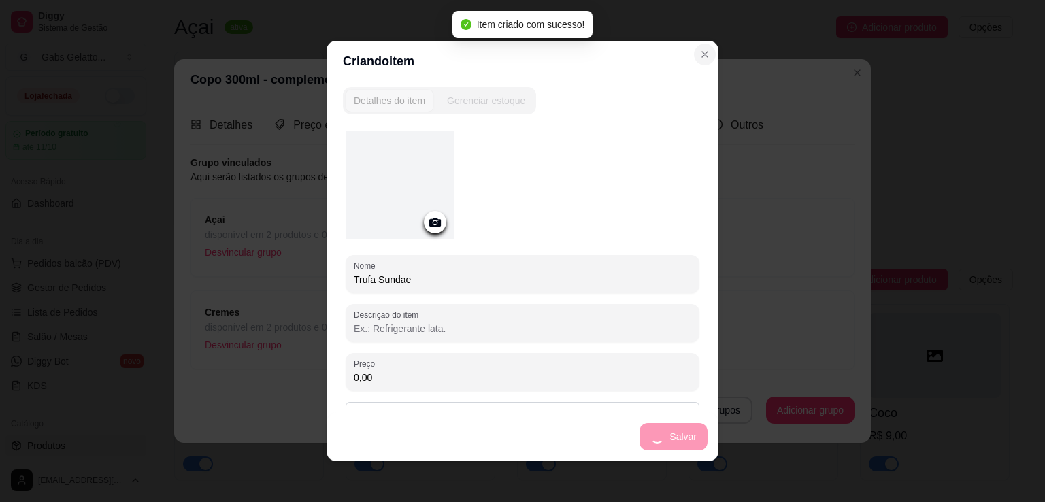
click at [699, 59] on div "Criando item Detalhes do item Gerenciar estoque Nome Trufa Sundae Descrição do …" at bounding box center [522, 251] width 1045 height 502
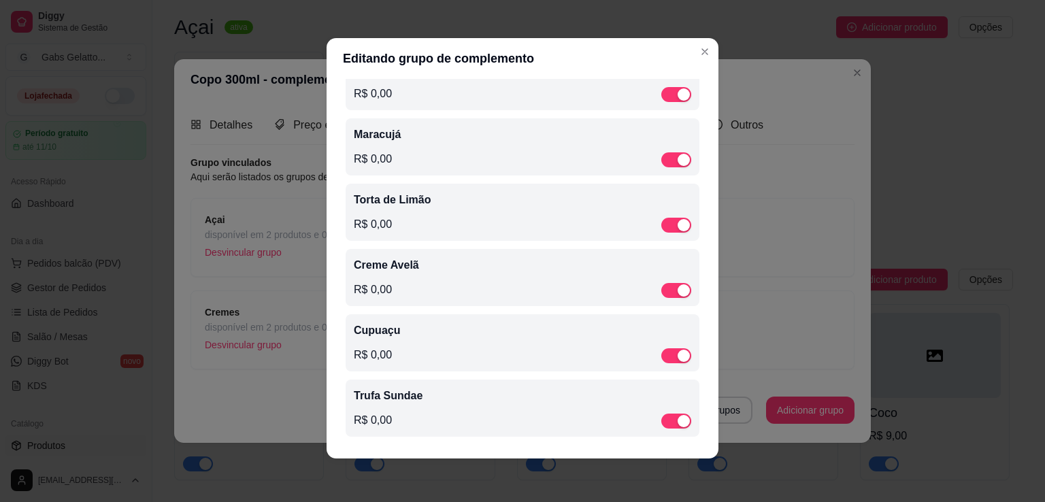
scroll to position [0, 0]
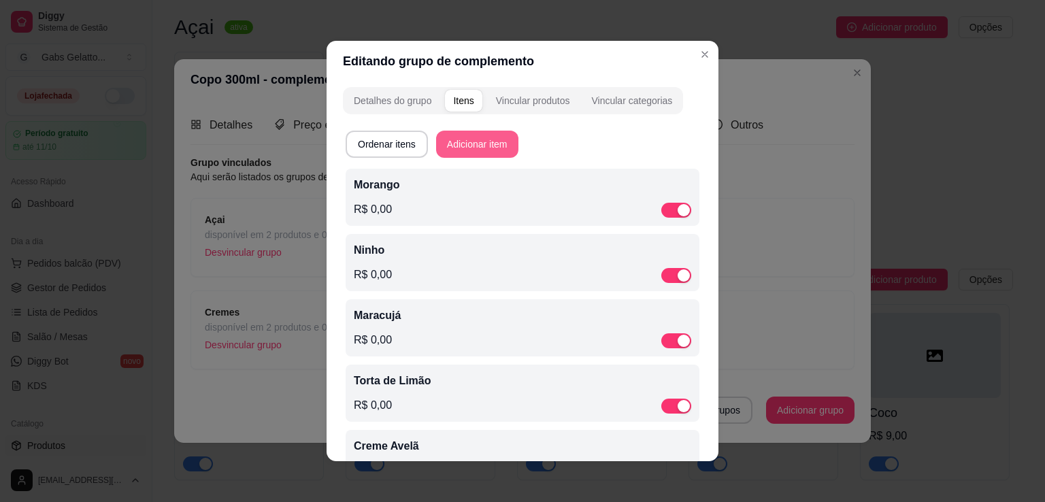
click at [450, 139] on button "Adicionar item" at bounding box center [477, 144] width 82 height 27
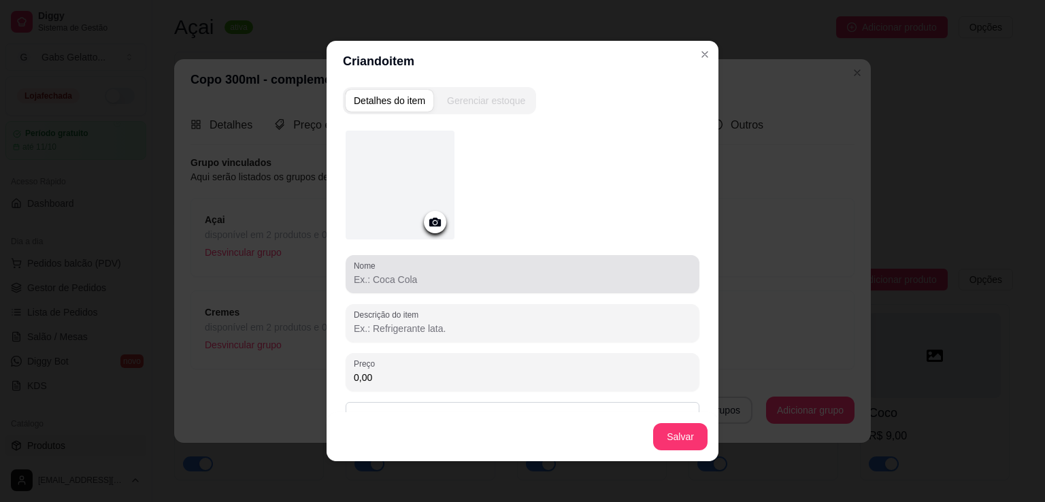
click at [439, 275] on input "Nome" at bounding box center [522, 280] width 337 height 14
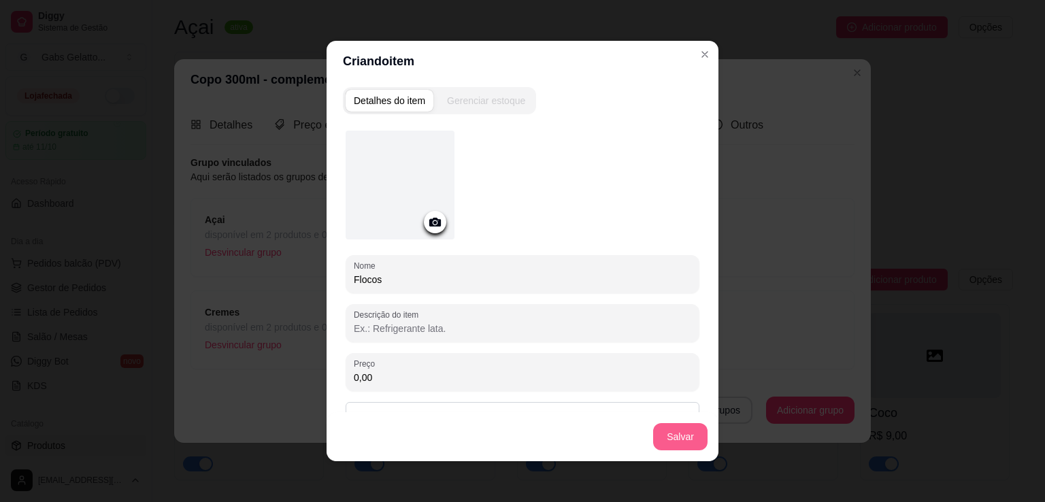
type input "Flocos"
click at [671, 442] on button "Salvar" at bounding box center [680, 437] width 53 height 27
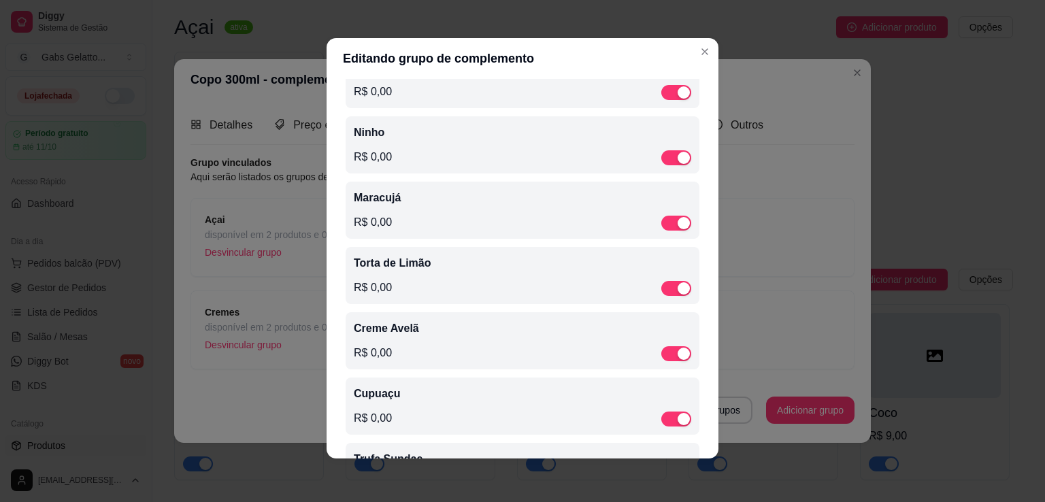
scroll to position [47, 0]
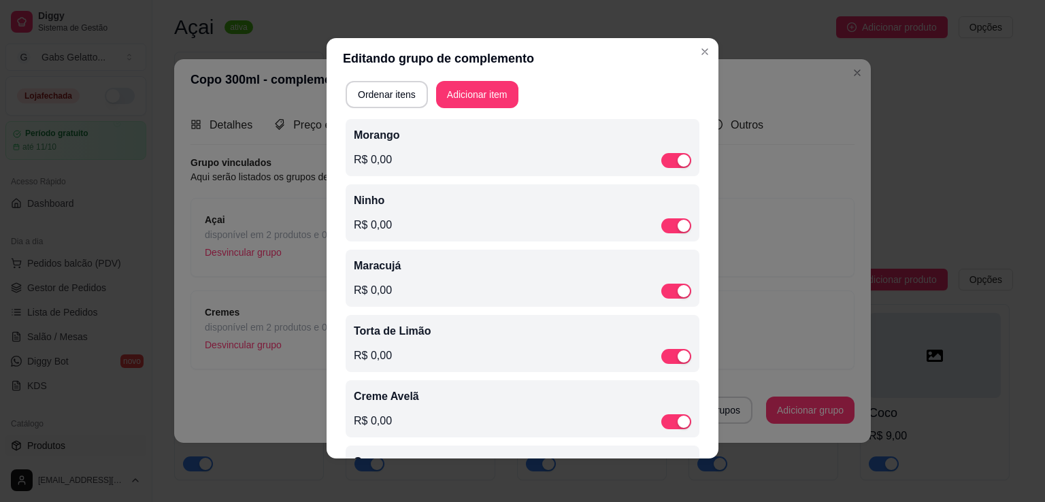
click at [498, 110] on div "Ordenar itens Adicionar item Morango R$ 0,00 Ninho R$ 0,00 Maracujá R$ 0,00 Tor…" at bounding box center [523, 361] width 354 height 561
click at [501, 103] on button "Adicionar item" at bounding box center [477, 94] width 82 height 27
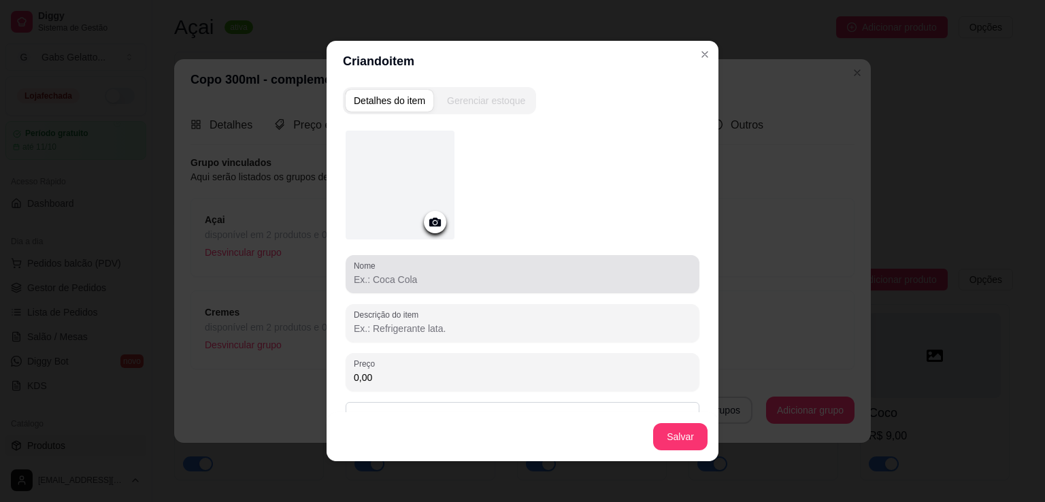
click at [456, 276] on input "Nome" at bounding box center [522, 280] width 337 height 14
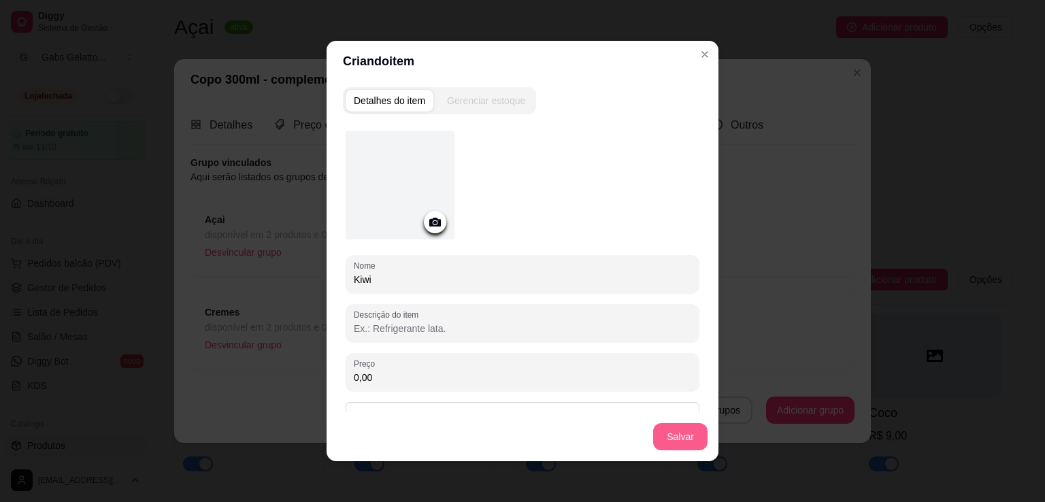
type input "Kiwi"
click at [661, 436] on button "Salvar" at bounding box center [680, 436] width 54 height 27
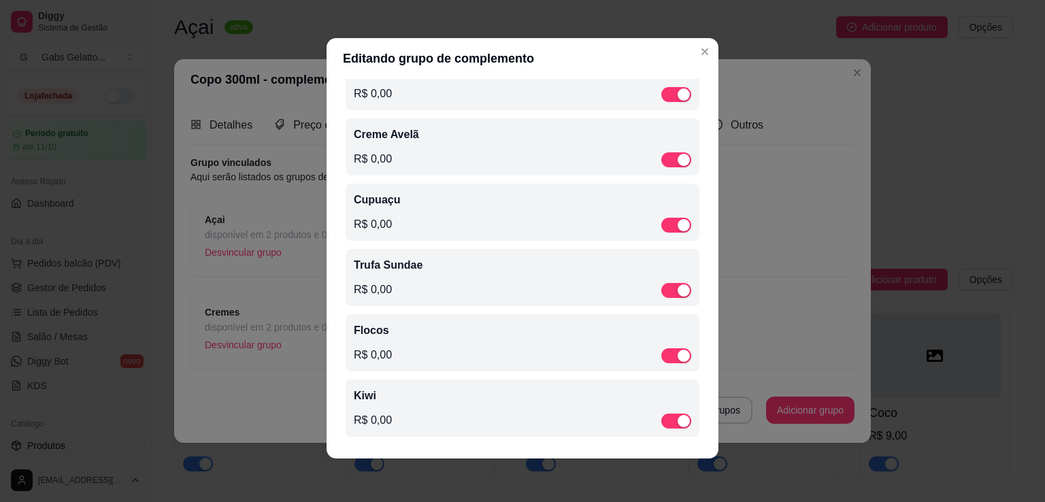
scroll to position [0, 0]
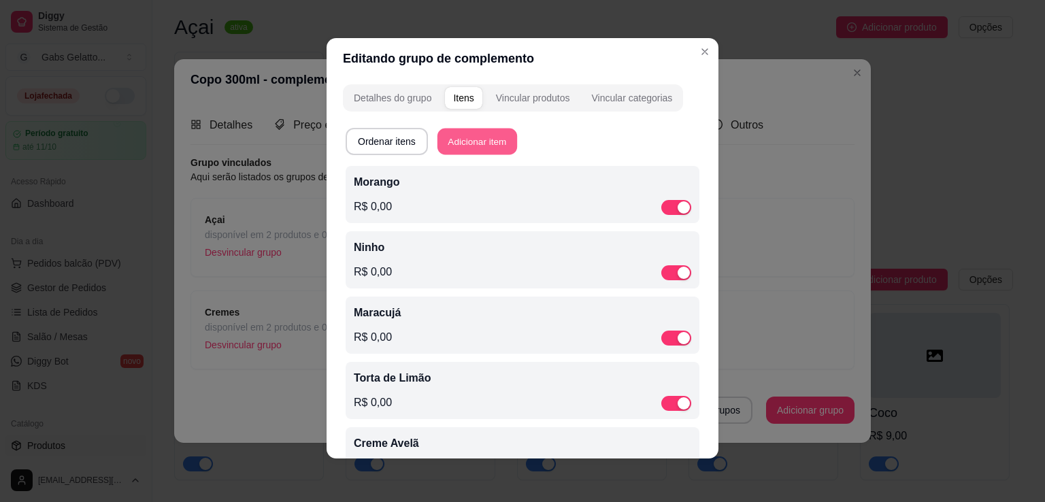
click at [475, 137] on button "Adicionar item" at bounding box center [477, 142] width 80 height 27
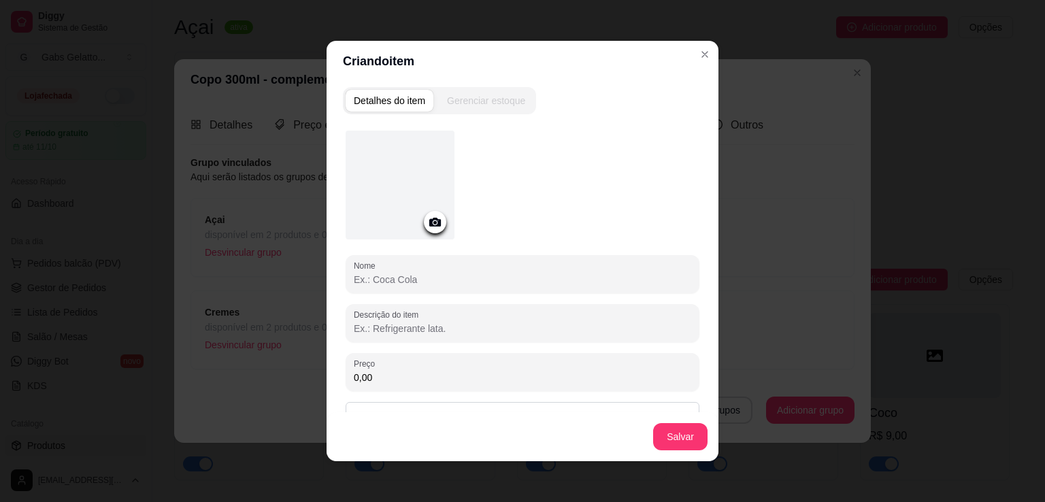
click at [495, 285] on input "Nome" at bounding box center [522, 280] width 337 height 14
type input "Paçoca"
click at [668, 450] on div "Salvar" at bounding box center [523, 436] width 392 height 49
click at [667, 442] on div "Salvar" at bounding box center [523, 436] width 392 height 49
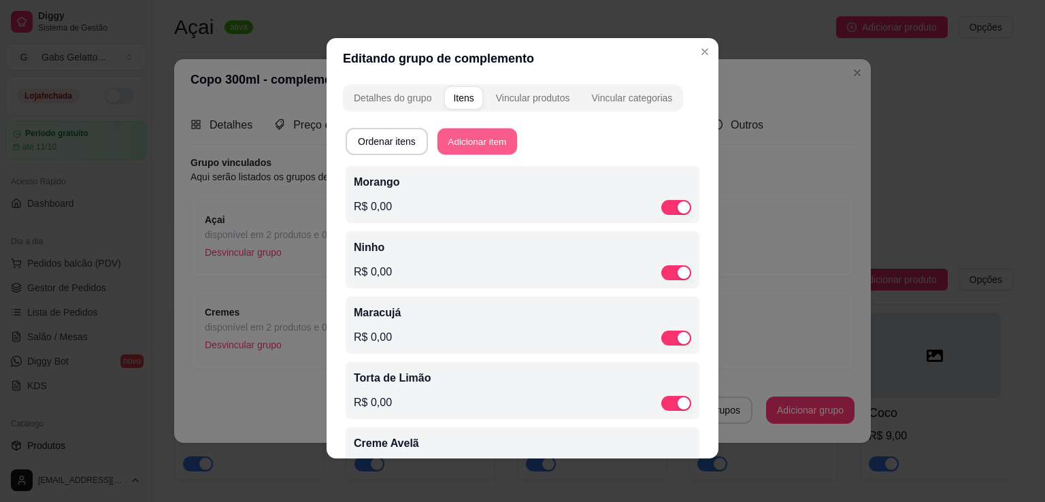
click at [461, 137] on button "Adicionar item" at bounding box center [477, 142] width 80 height 27
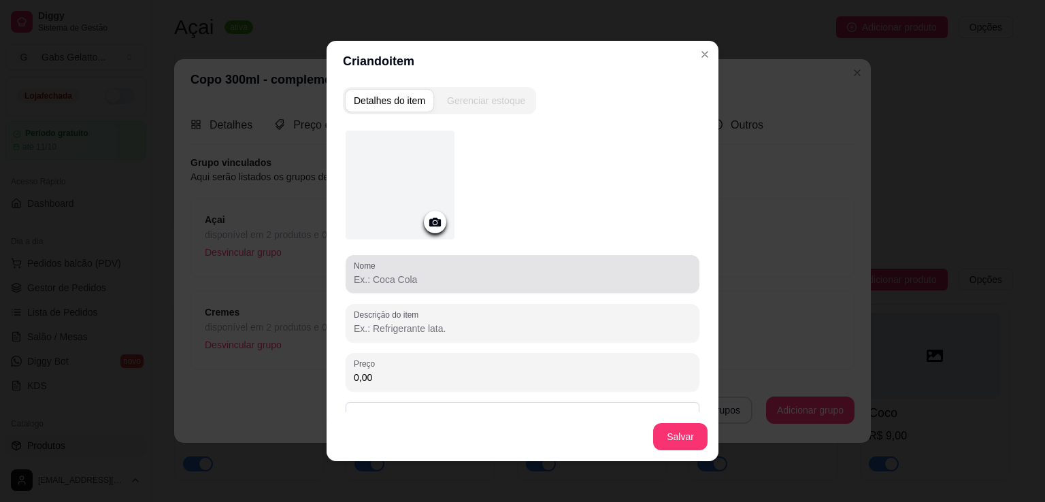
click at [451, 273] on input "Nome" at bounding box center [522, 280] width 337 height 14
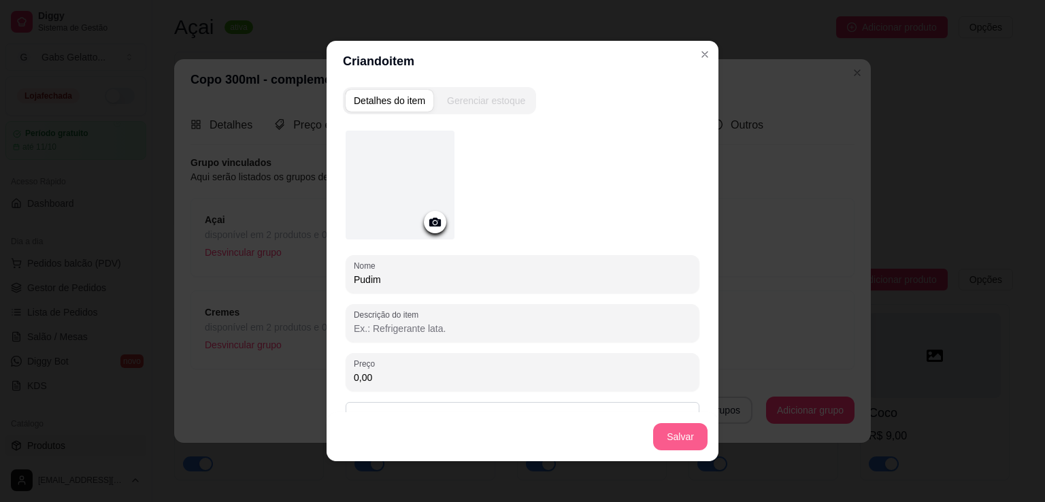
type input "Pudim"
click at [686, 427] on button "Salvar" at bounding box center [680, 436] width 54 height 27
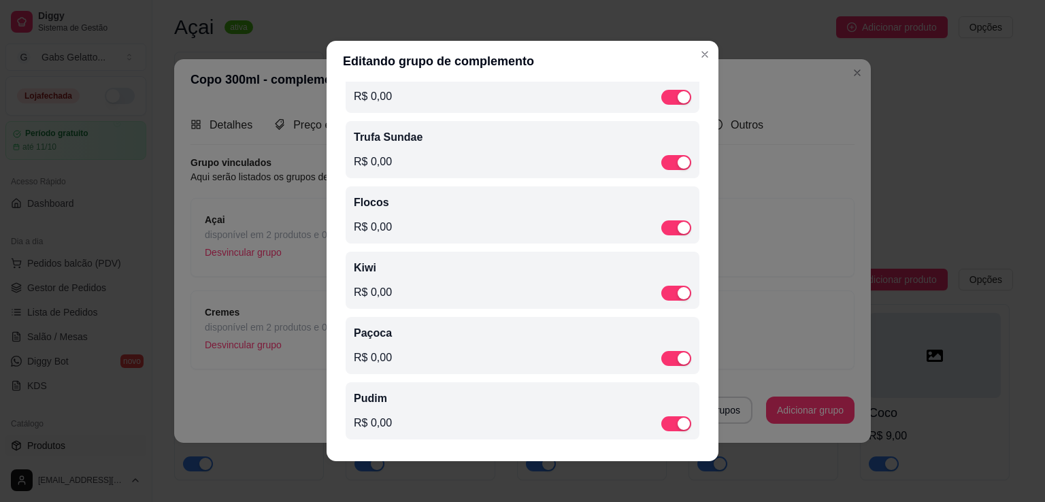
scroll to position [3, 0]
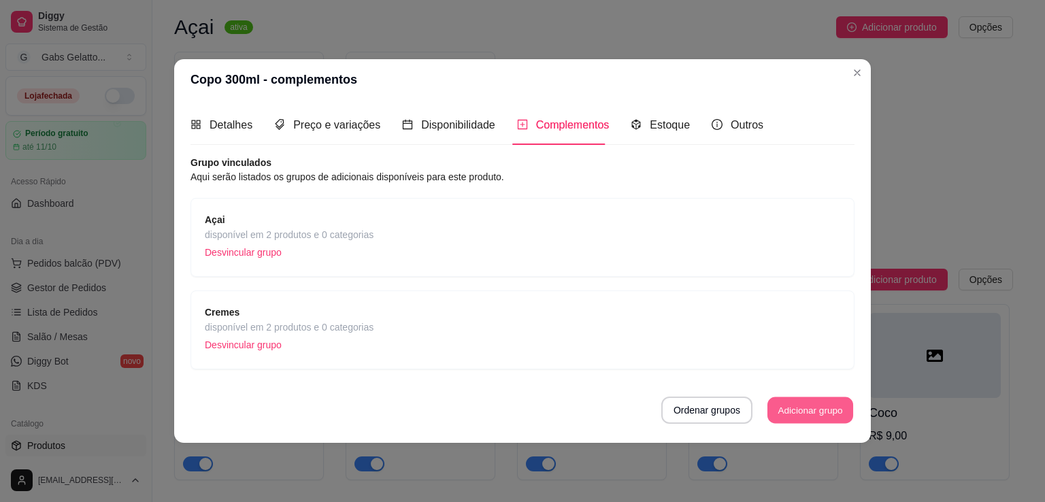
click at [807, 411] on button "Adicionar grupo" at bounding box center [810, 410] width 86 height 27
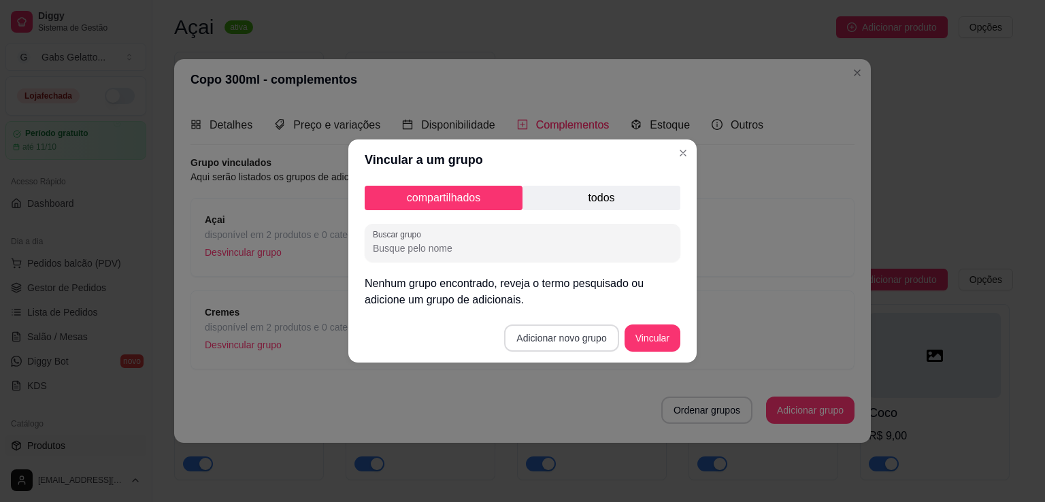
click at [576, 348] on button "Adicionar novo grupo" at bounding box center [561, 337] width 114 height 27
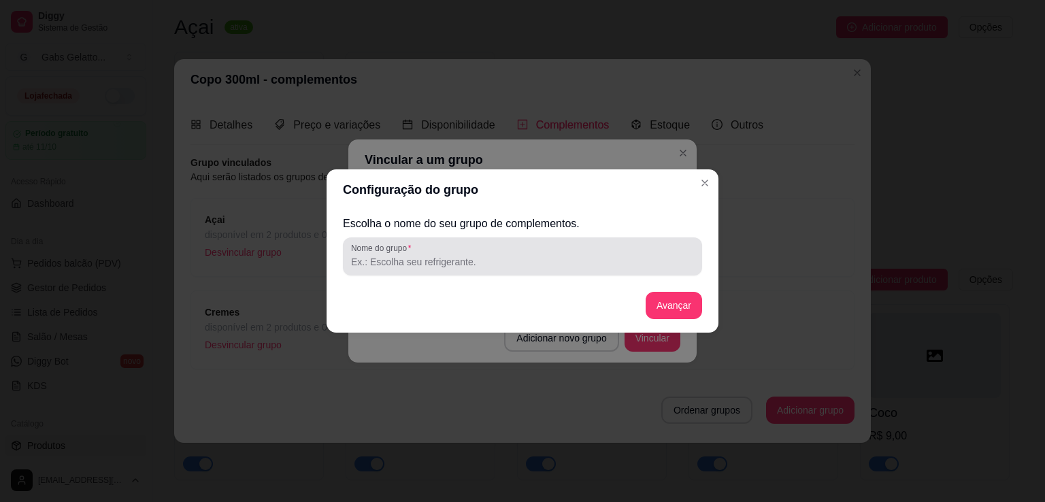
click at [484, 252] on div at bounding box center [522, 256] width 343 height 27
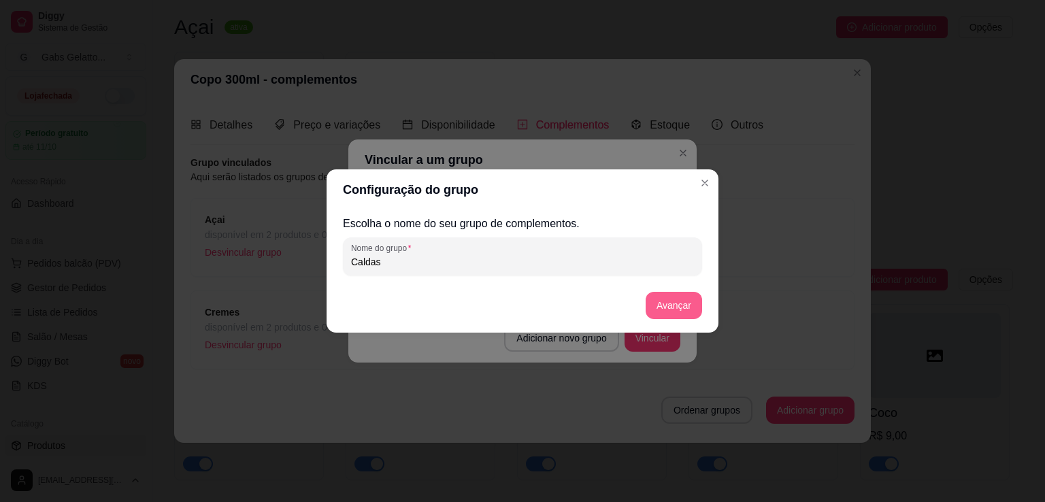
type input "Caldas"
click at [667, 309] on button "Avançar" at bounding box center [674, 305] width 56 height 27
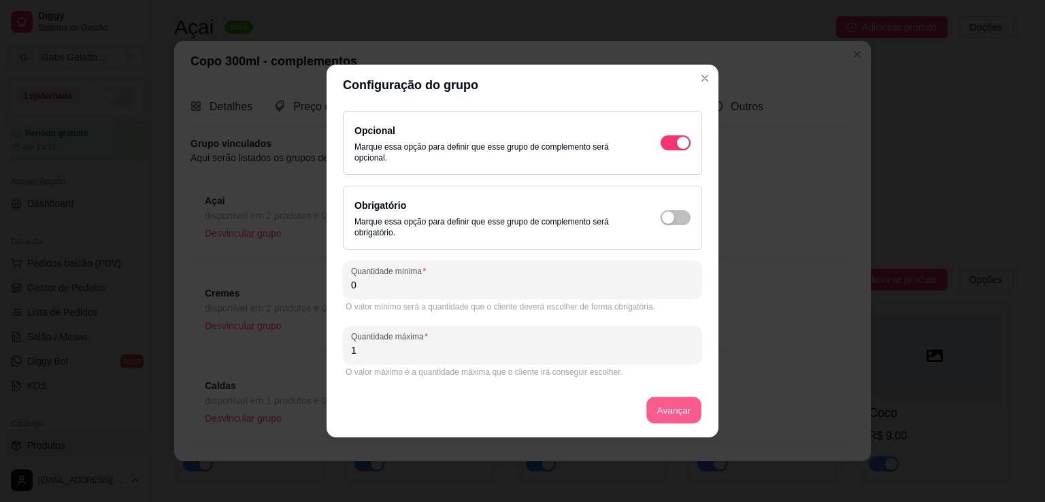
click at [676, 403] on button "Avançar" at bounding box center [673, 410] width 55 height 27
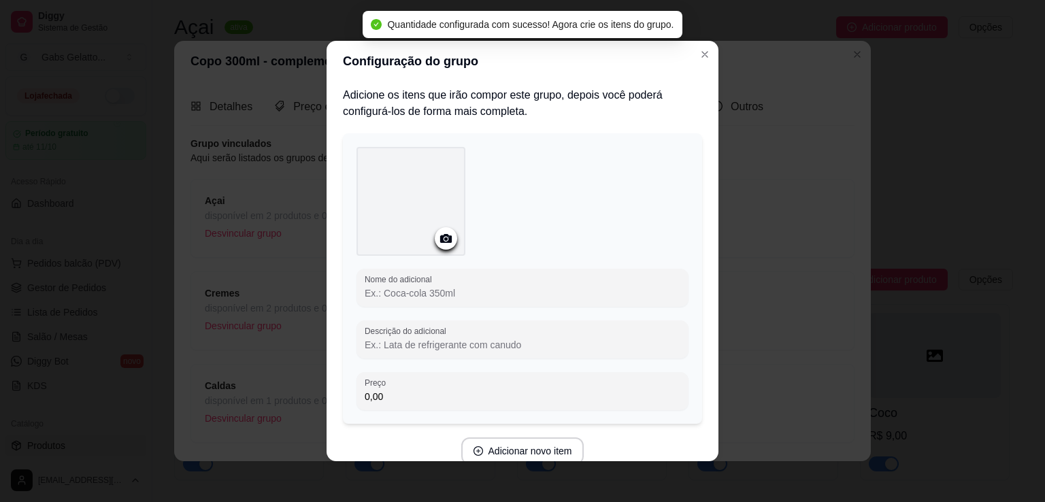
click at [480, 289] on input "Nome do adicional" at bounding box center [523, 293] width 316 height 14
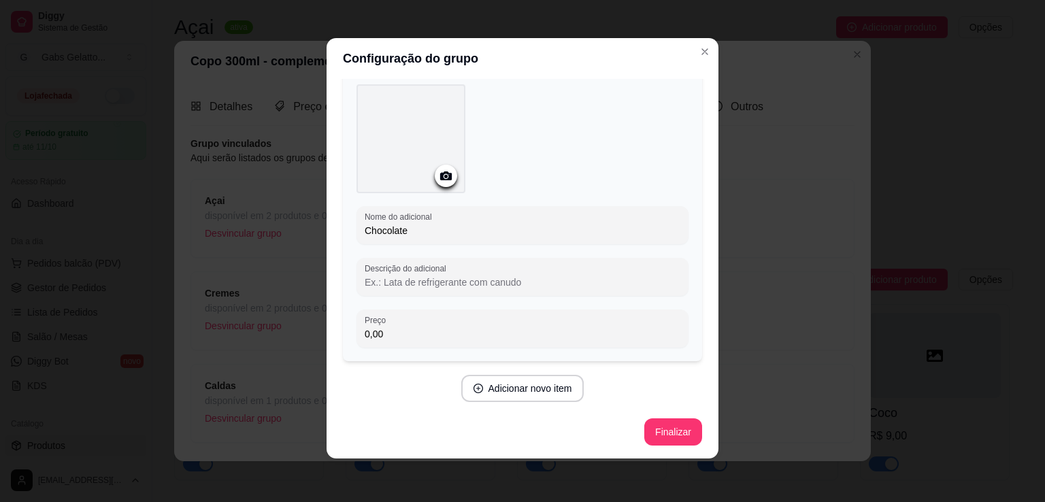
type input "Chocolate"
click at [644, 431] on button "Finalizar" at bounding box center [673, 431] width 58 height 27
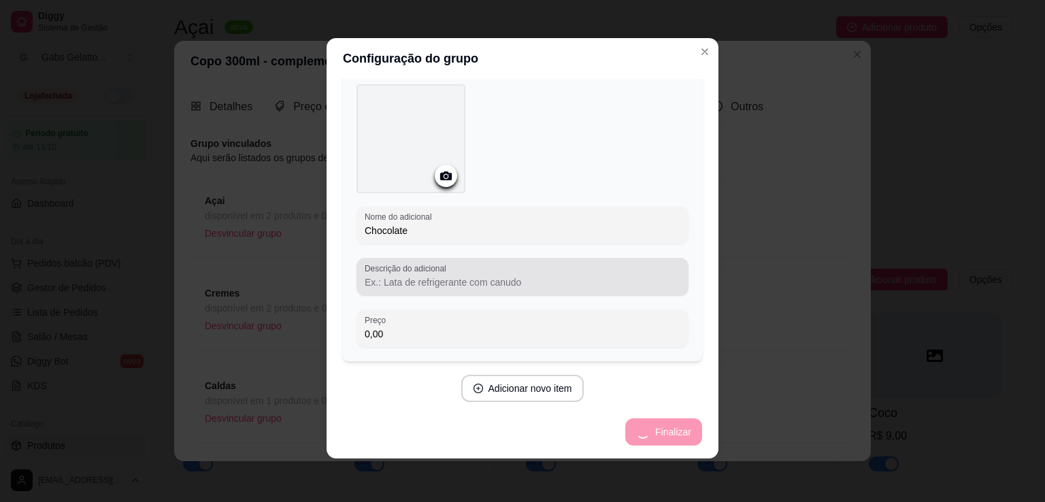
scroll to position [0, 0]
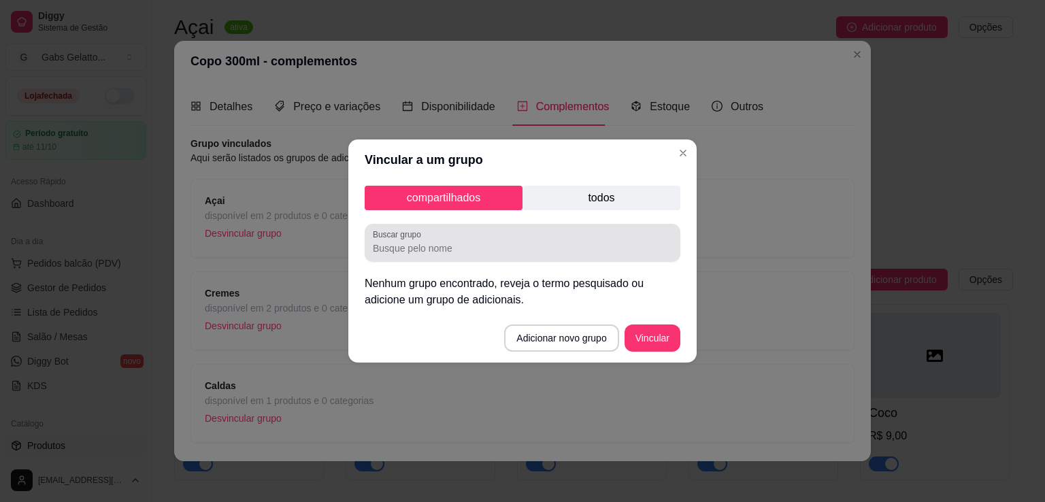
click at [612, 244] on input "Buscar grupo" at bounding box center [522, 248] width 299 height 14
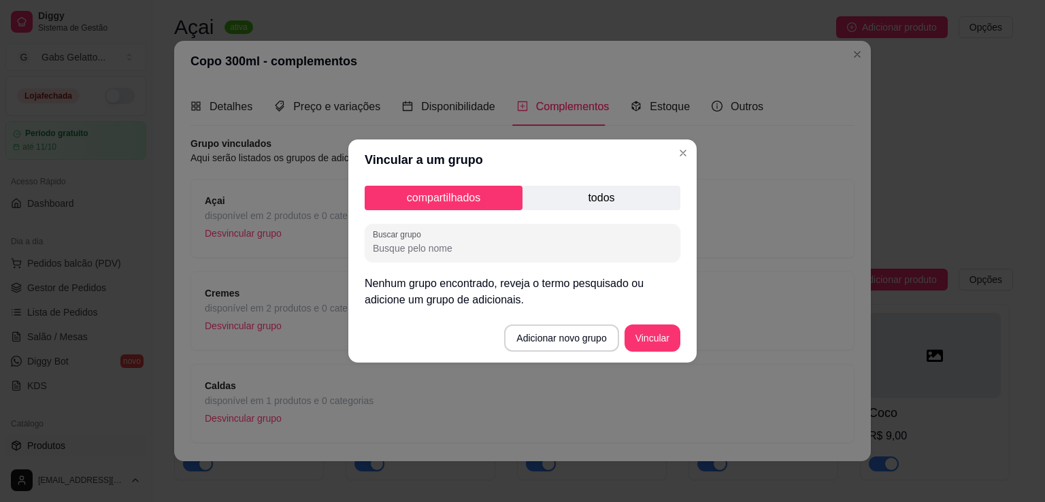
click at [620, 200] on p "todos" at bounding box center [601, 198] width 158 height 24
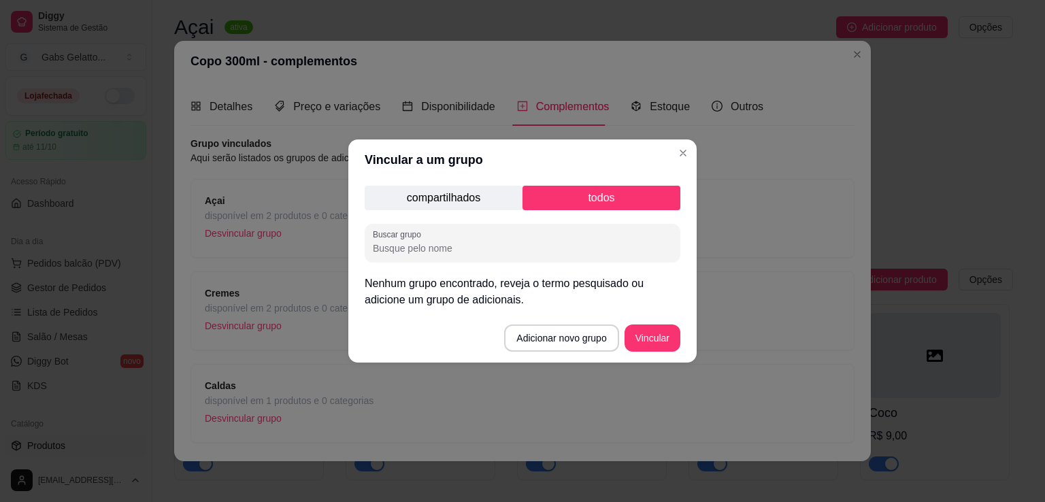
click at [463, 203] on p "compartilhados" at bounding box center [444, 198] width 158 height 24
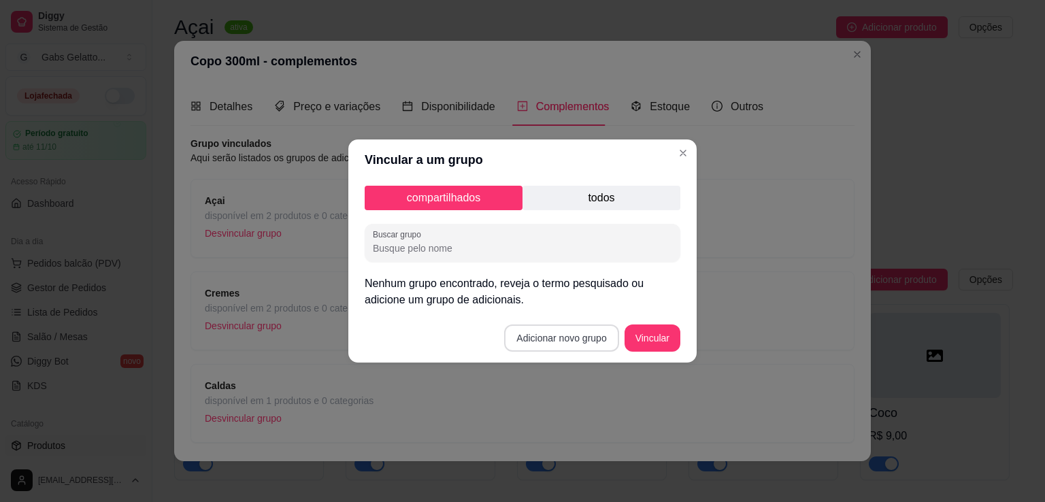
click at [556, 329] on button "Adicionar novo grupo" at bounding box center [561, 337] width 114 height 27
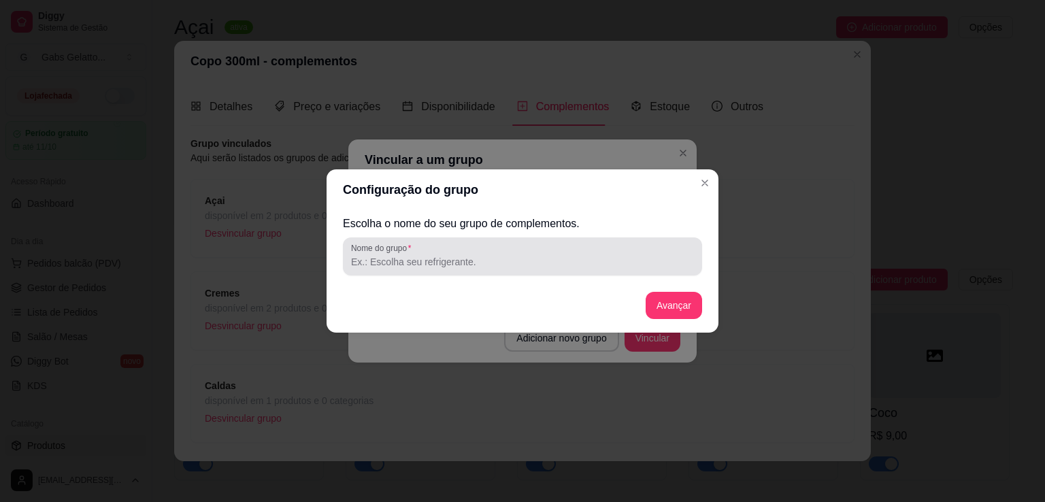
click at [524, 270] on div "Nome do grupo" at bounding box center [522, 256] width 359 height 38
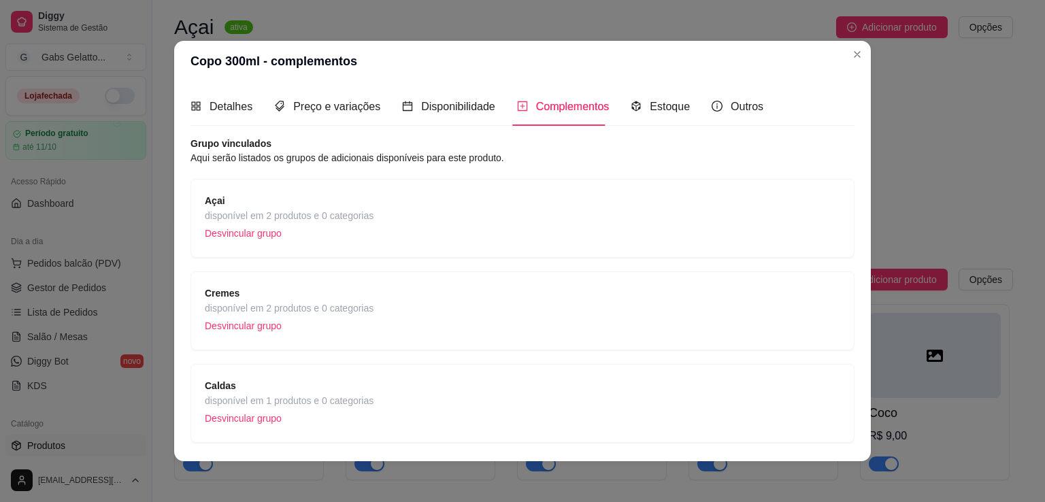
click at [326, 391] on span "Caldas" at bounding box center [289, 385] width 169 height 15
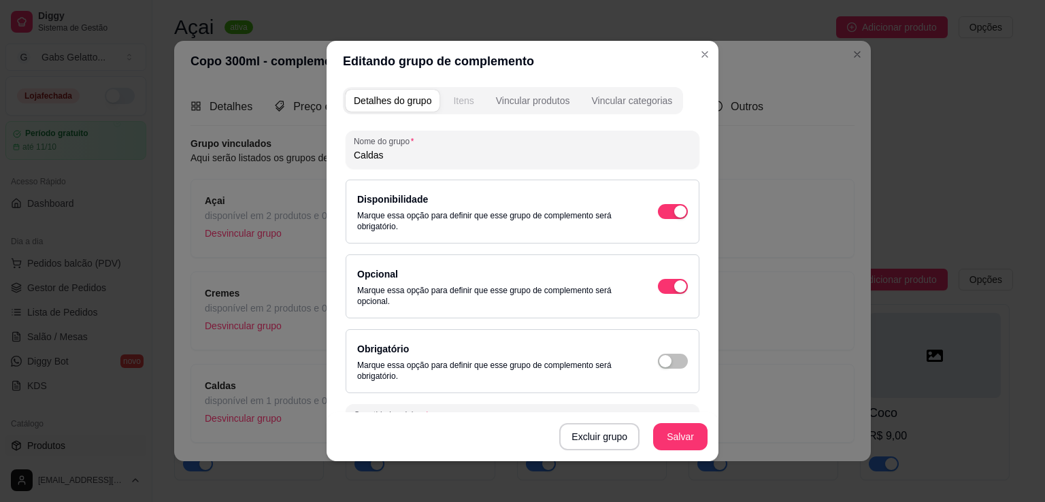
click at [460, 99] on div "Itens" at bounding box center [463, 101] width 20 height 14
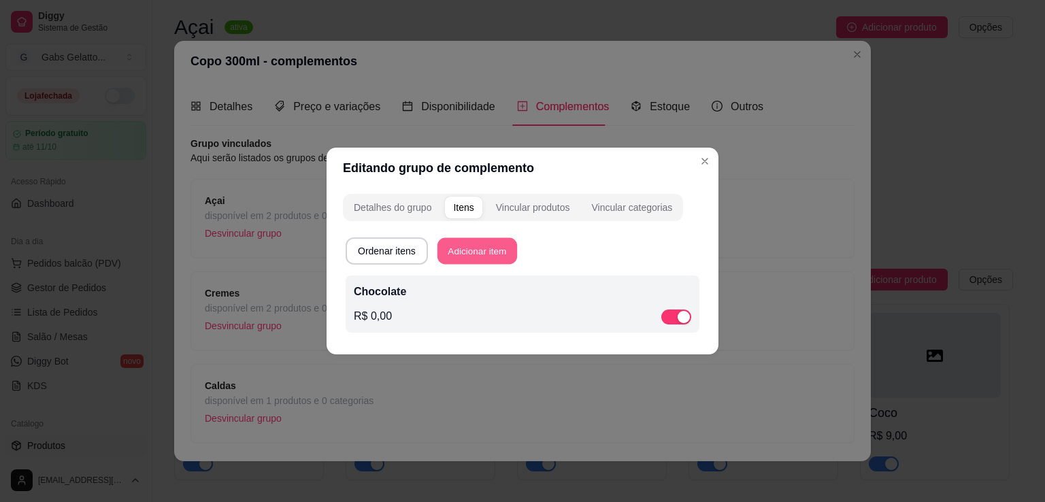
click at [471, 246] on button "Adicionar item" at bounding box center [477, 251] width 80 height 27
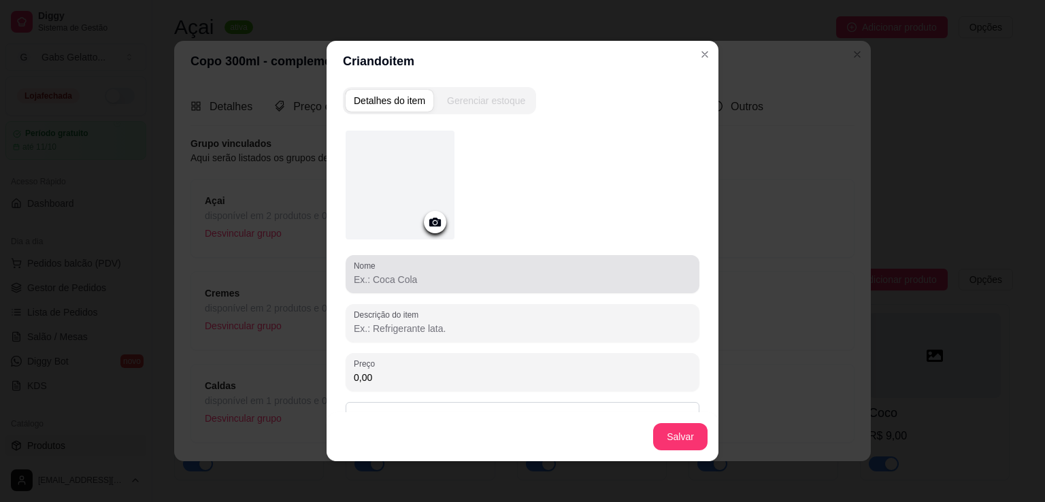
click at [465, 273] on input "Nome" at bounding box center [522, 280] width 337 height 14
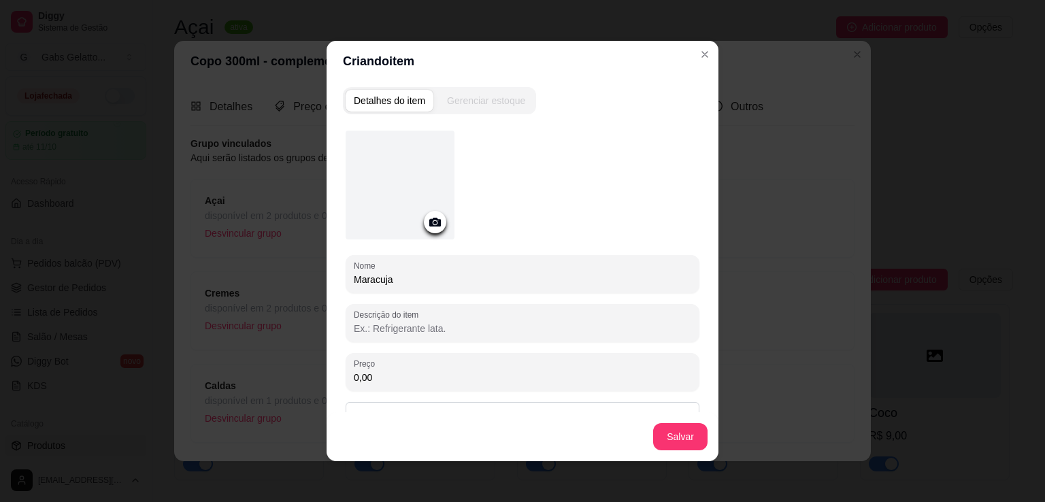
drag, startPoint x: 370, startPoint y: 286, endPoint x: 358, endPoint y: 283, distance: 12.7
drag, startPoint x: 358, startPoint y: 283, endPoint x: 483, endPoint y: 315, distance: 129.2
click at [483, 315] on div at bounding box center [522, 323] width 337 height 27
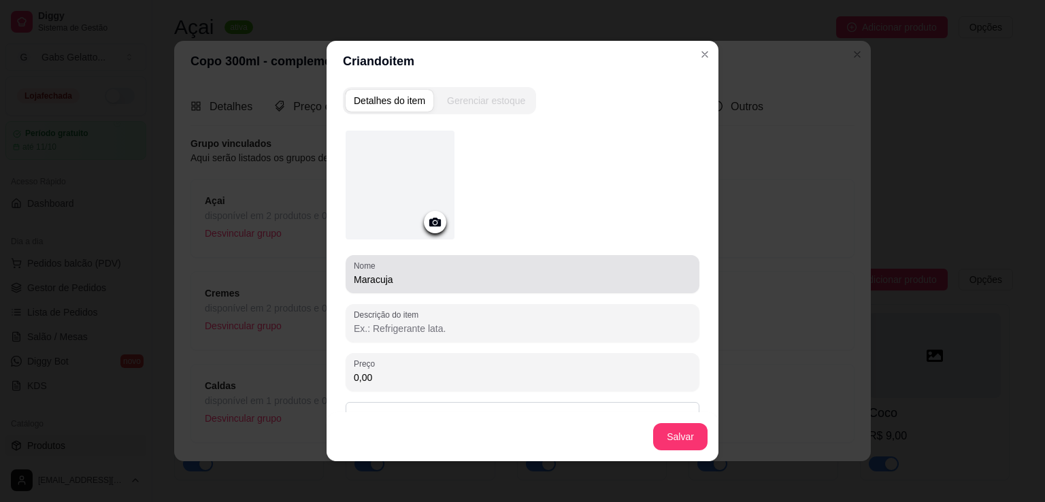
click at [422, 288] on div "Nome Maracuja" at bounding box center [523, 274] width 354 height 38
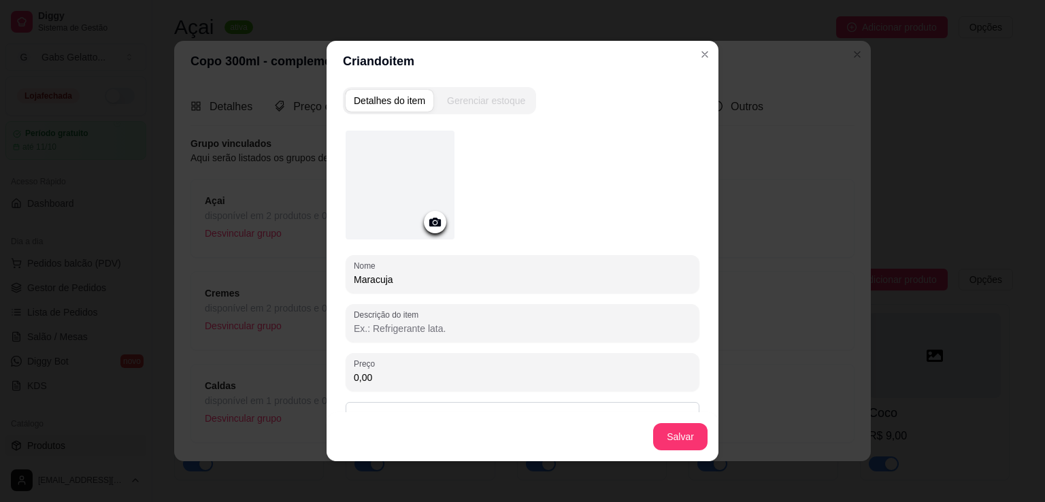
click at [422, 280] on input "Maracuja" at bounding box center [522, 280] width 337 height 14
click at [401, 284] on input "Maracuja" at bounding box center [522, 280] width 337 height 14
click at [427, 284] on input "Maracuja" at bounding box center [522, 280] width 337 height 14
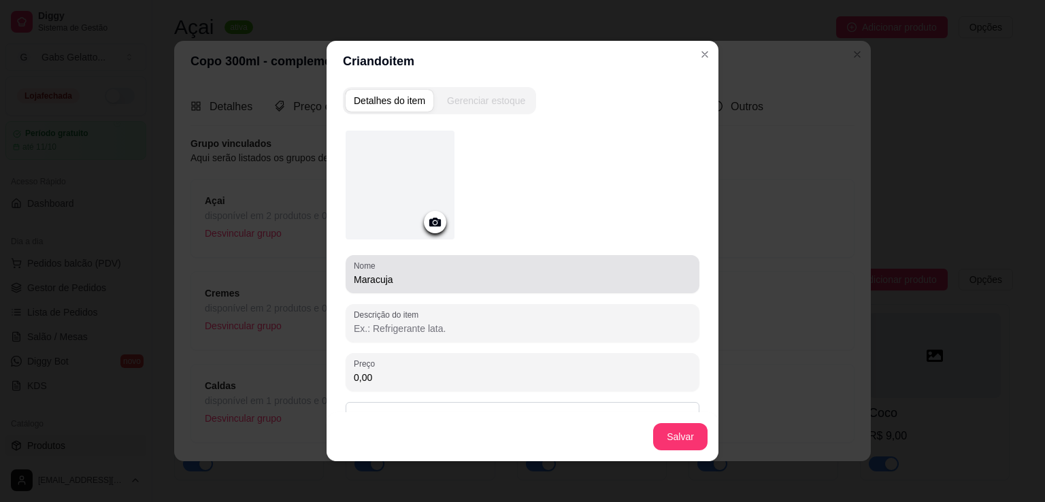
drag, startPoint x: 369, startPoint y: 286, endPoint x: 439, endPoint y: 288, distance: 70.1
click at [439, 288] on div "Nome Maracuja" at bounding box center [523, 274] width 354 height 38
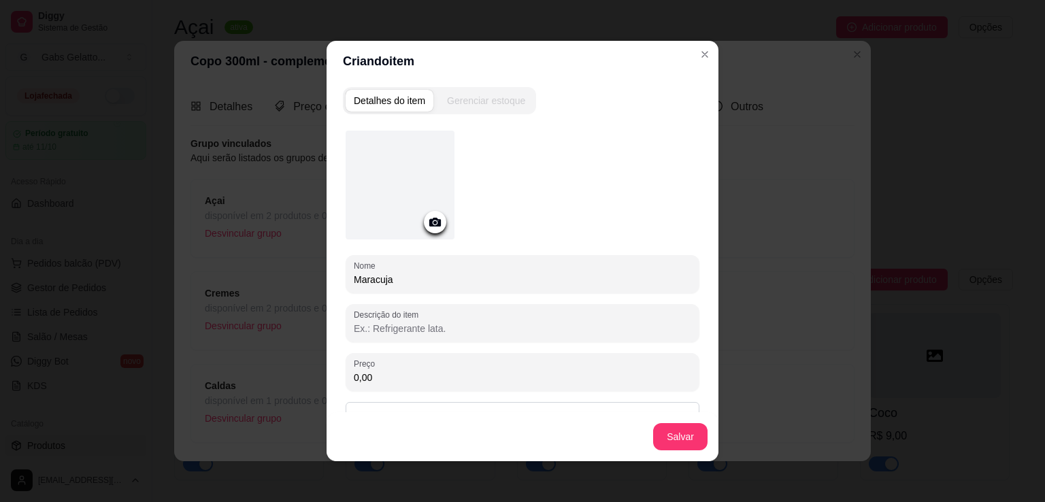
drag, startPoint x: 395, startPoint y: 281, endPoint x: 437, endPoint y: 280, distance: 42.9
click at [398, 281] on input "Maracuja" at bounding box center [522, 280] width 337 height 14
drag, startPoint x: 448, startPoint y: 278, endPoint x: 457, endPoint y: 280, distance: 8.9
click at [450, 278] on input "Maracuja" at bounding box center [522, 280] width 337 height 14
click at [503, 282] on input "Maracuja" at bounding box center [522, 280] width 337 height 14
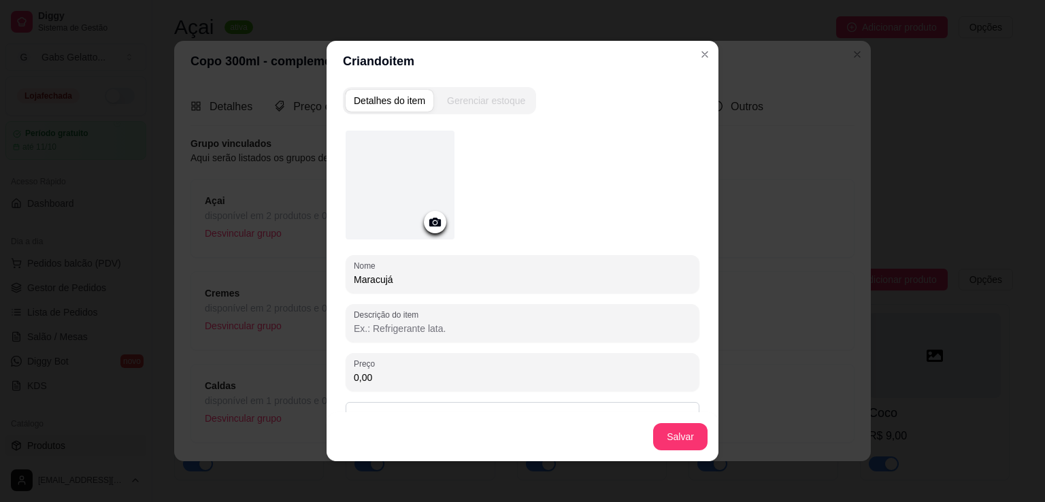
type input "Maracujá"
click at [658, 438] on button "Salvar" at bounding box center [680, 437] width 53 height 27
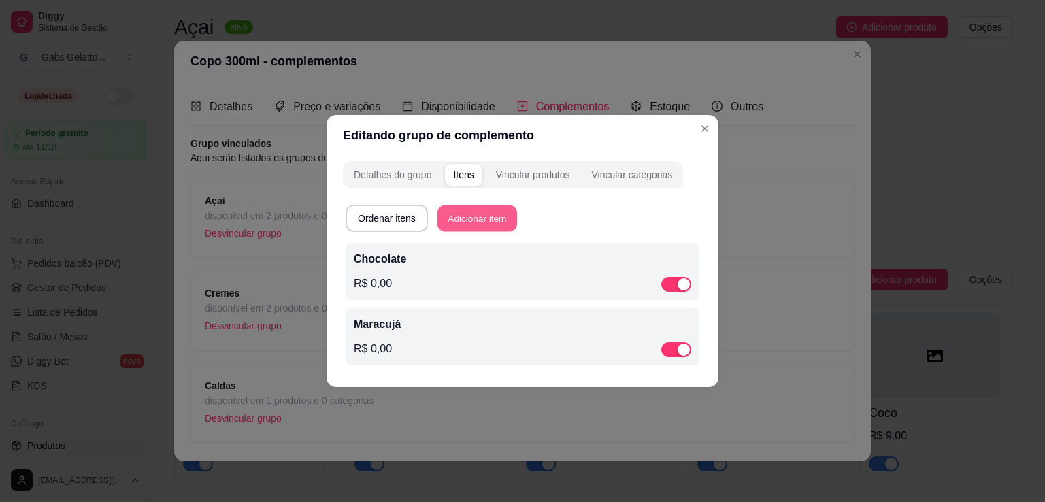
click at [478, 213] on button "Adicionar item" at bounding box center [477, 218] width 80 height 27
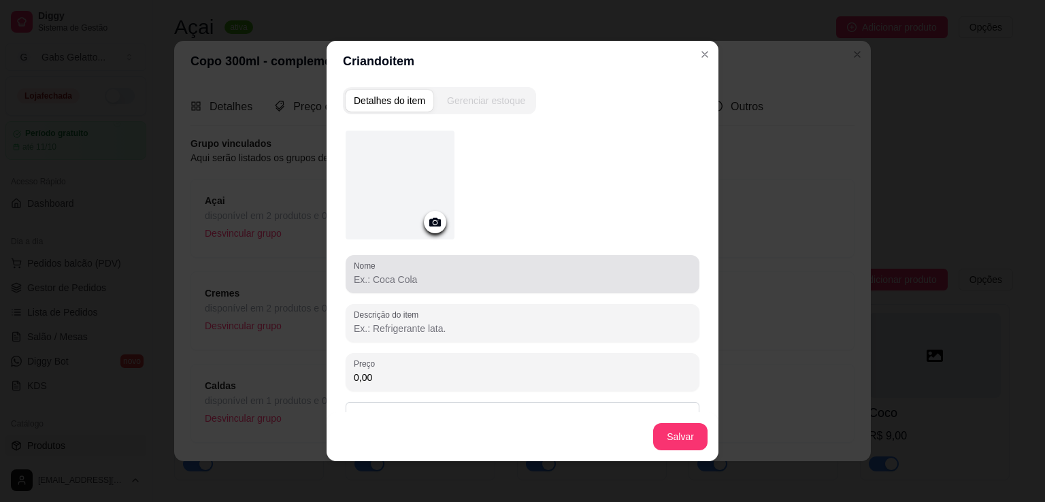
click at [424, 280] on input "Nome" at bounding box center [522, 280] width 337 height 14
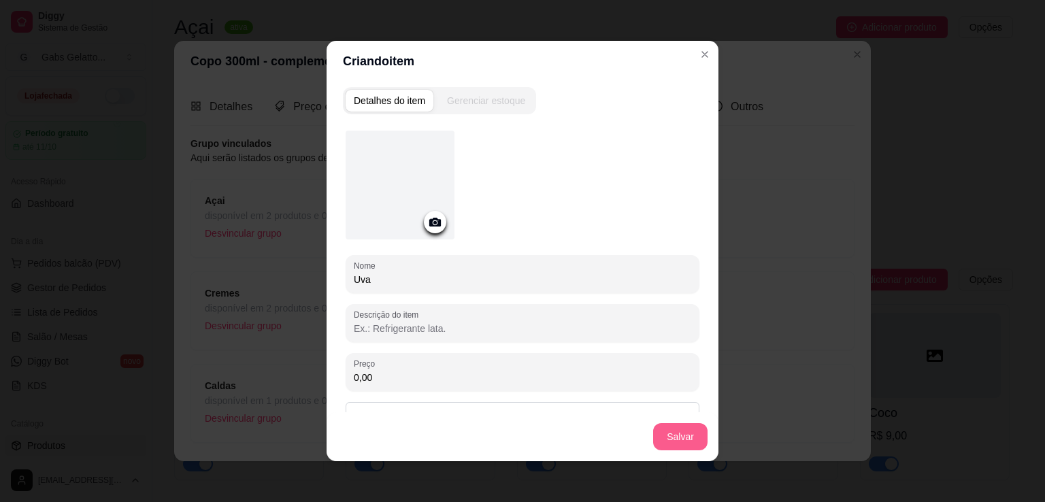
type input "Uva"
click at [682, 441] on button "Salvar" at bounding box center [680, 436] width 54 height 27
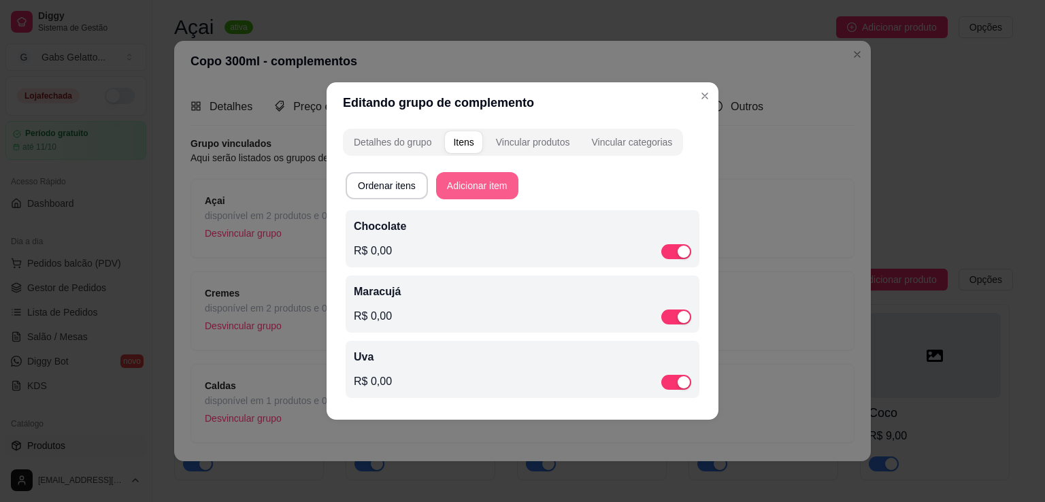
click at [472, 186] on button "Adicionar item" at bounding box center [477, 185] width 82 height 27
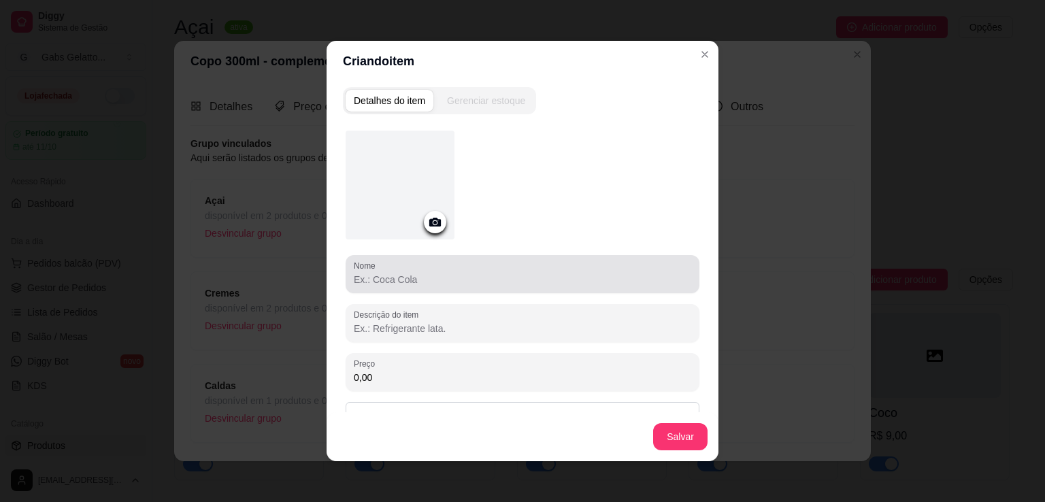
click at [427, 279] on input "Nome" at bounding box center [522, 280] width 337 height 14
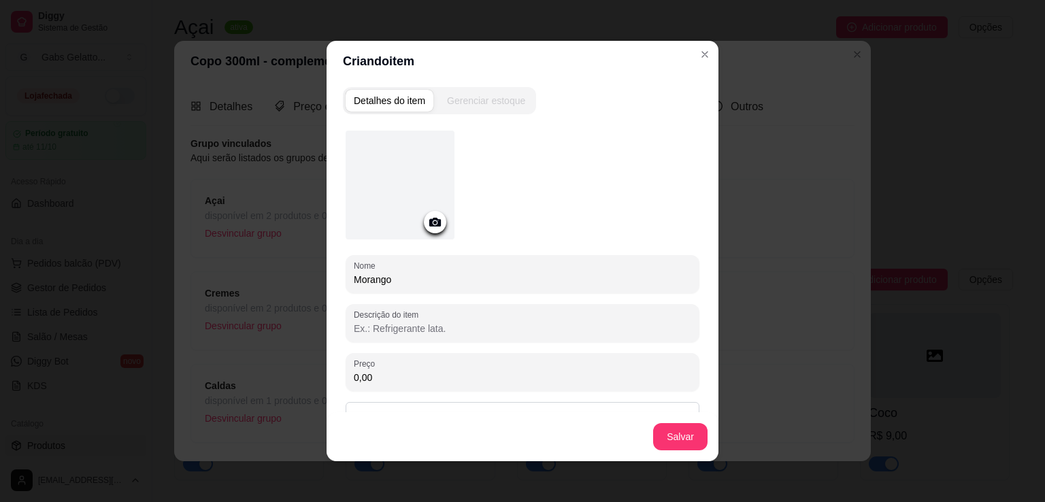
type input "Morango"
click at [683, 446] on button "Salvar" at bounding box center [680, 437] width 53 height 27
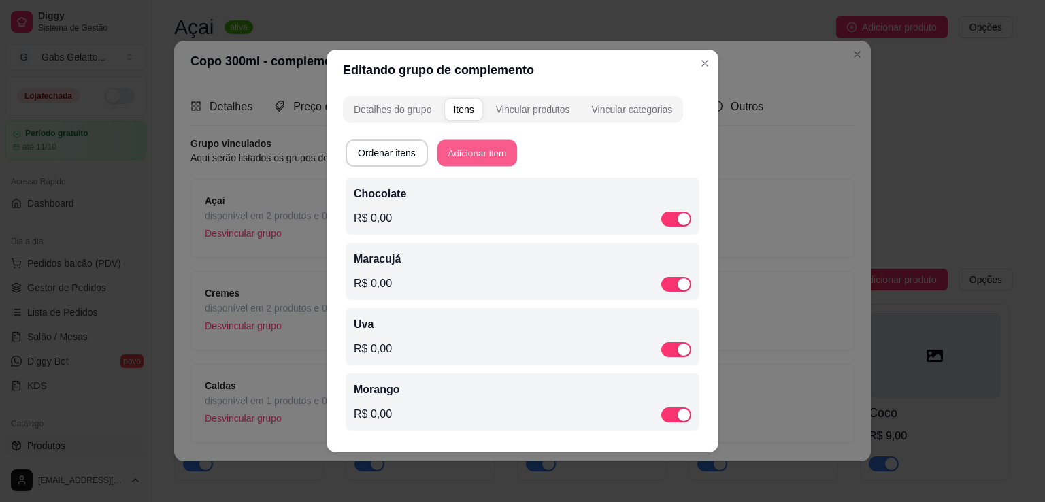
click at [488, 147] on button "Adicionar item" at bounding box center [477, 153] width 80 height 27
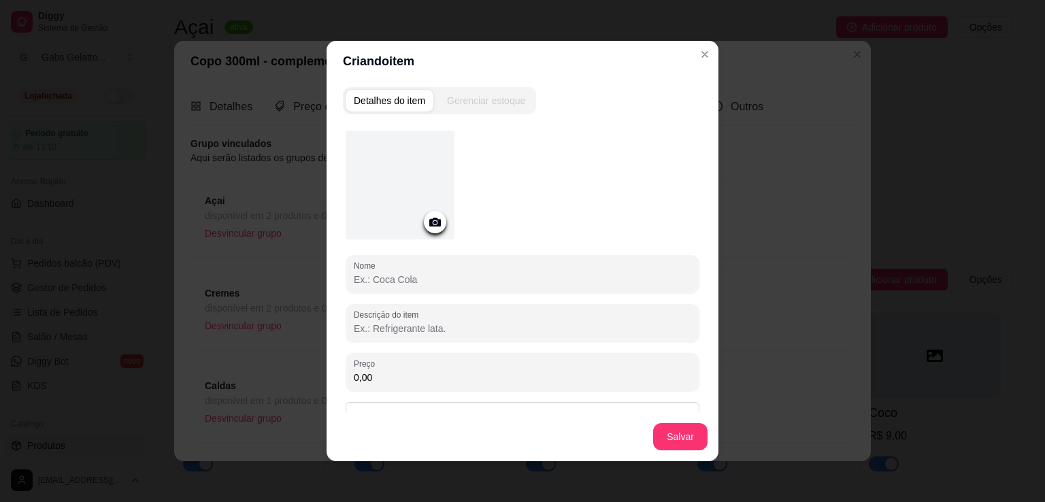
click at [439, 280] on input "Nome" at bounding box center [522, 280] width 337 height 14
type input "Limão"
click at [655, 439] on button "Salvar" at bounding box center [680, 436] width 54 height 27
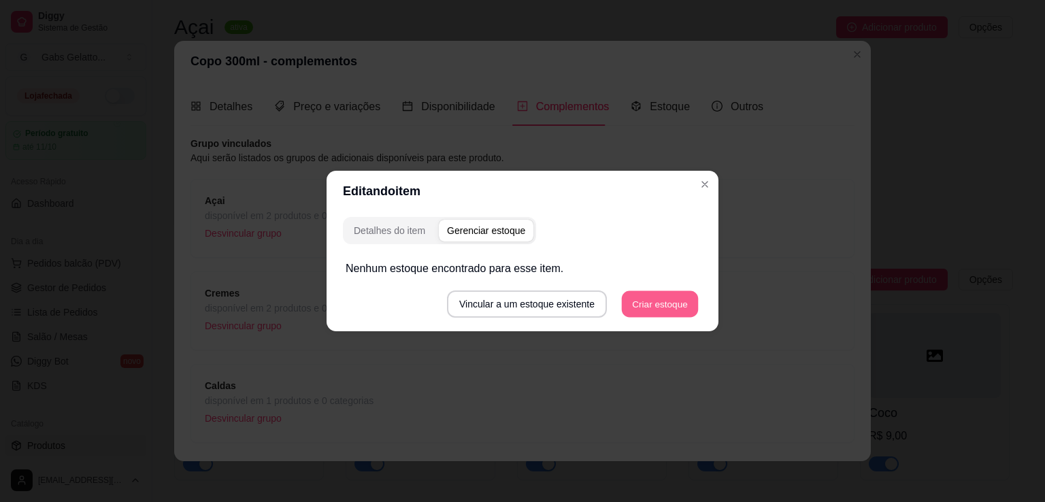
click at [665, 310] on button "Criar estoque" at bounding box center [660, 304] width 77 height 27
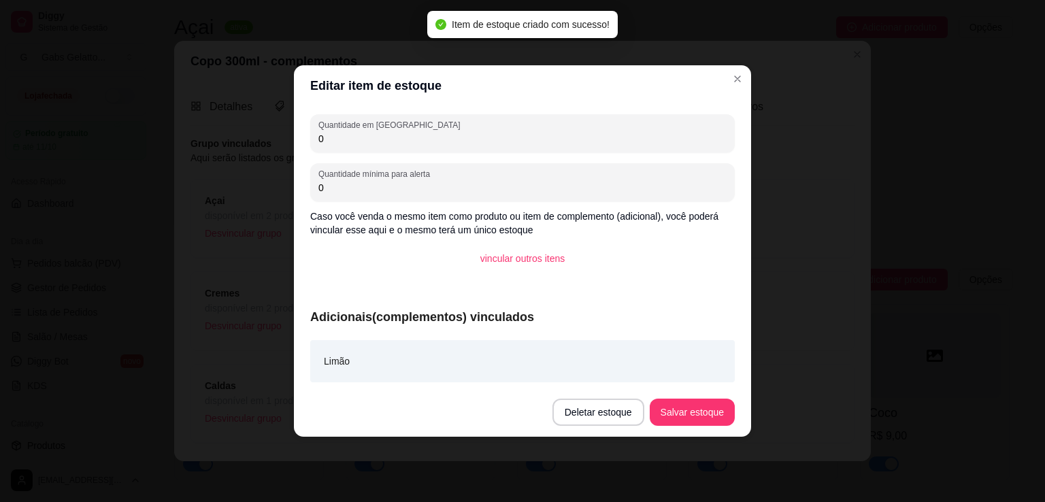
click at [727, 82] on header "Editar item de estoque" at bounding box center [522, 85] width 457 height 41
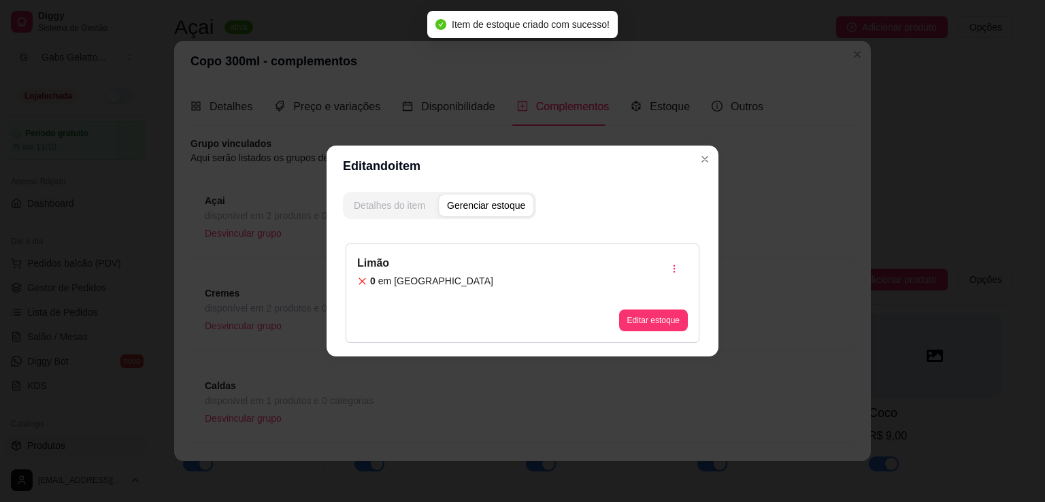
click at [408, 207] on div "Detalhes do item" at bounding box center [389, 206] width 71 height 14
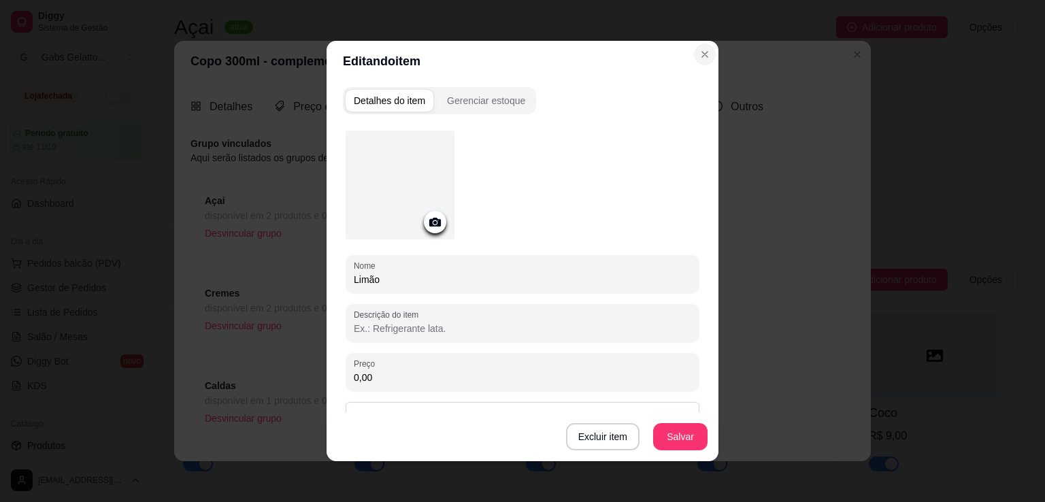
click at [656, 269] on section "Editando item Detalhes do item Gerenciar estoque Nome Limão Descrição do item P…" at bounding box center [523, 251] width 392 height 420
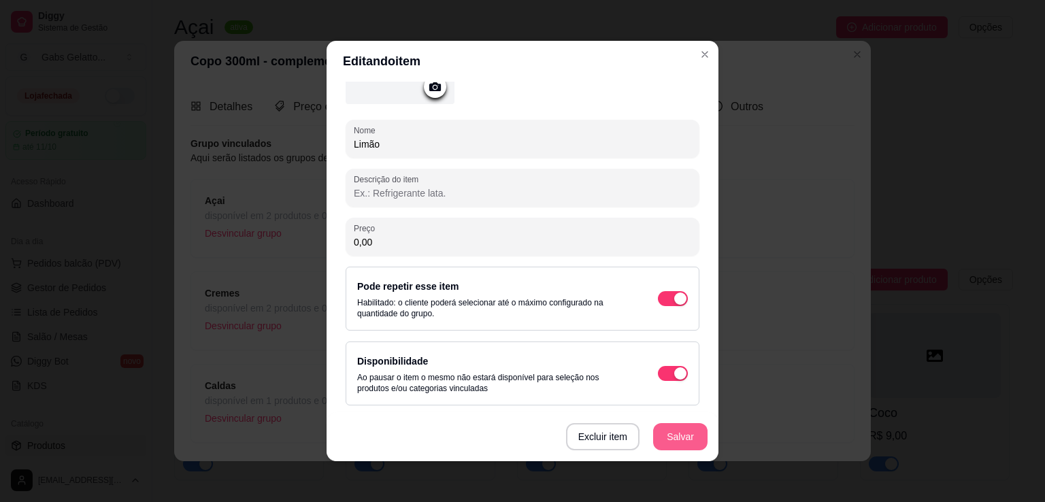
click at [690, 429] on button "Salvar" at bounding box center [680, 436] width 54 height 27
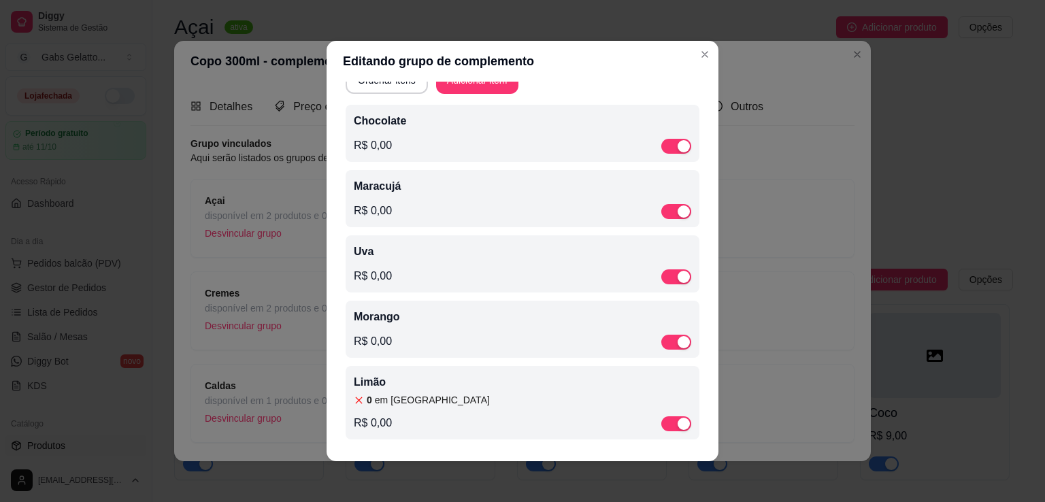
scroll to position [3, 0]
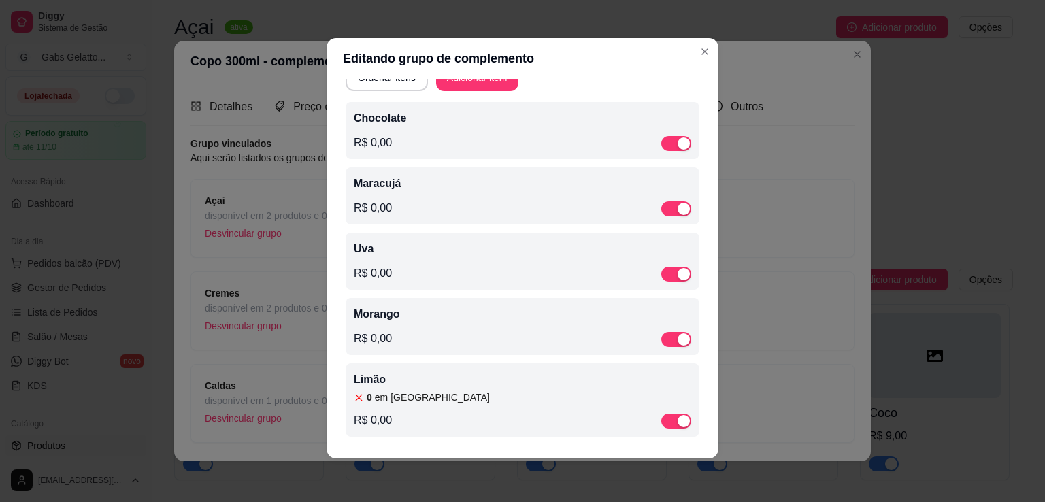
click at [399, 393] on article "em [GEOGRAPHIC_DATA]" at bounding box center [432, 397] width 115 height 14
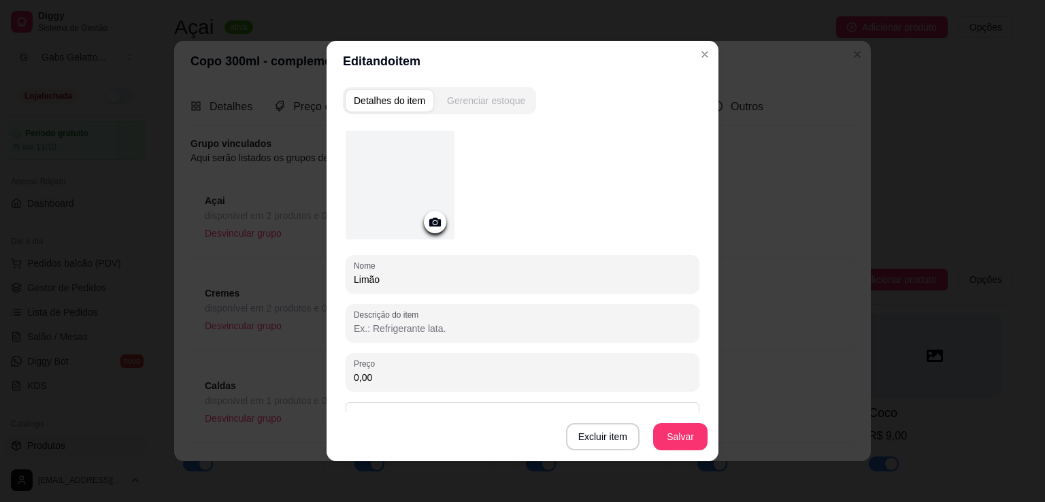
click at [484, 101] on div "Gerenciar estoque" at bounding box center [486, 101] width 78 height 14
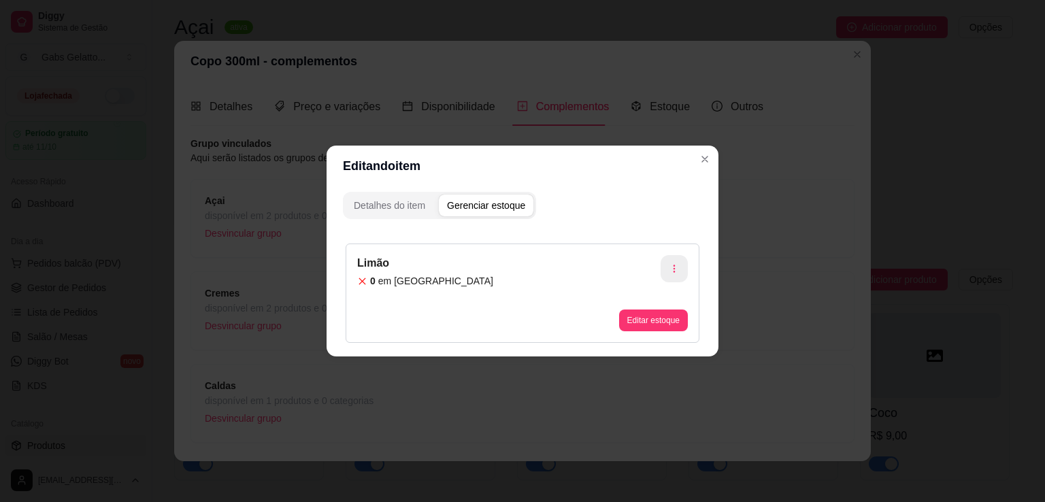
click at [675, 272] on icon "button" at bounding box center [674, 269] width 10 height 10
click at [639, 327] on span "Apagar estoque" at bounding box center [681, 326] width 99 height 14
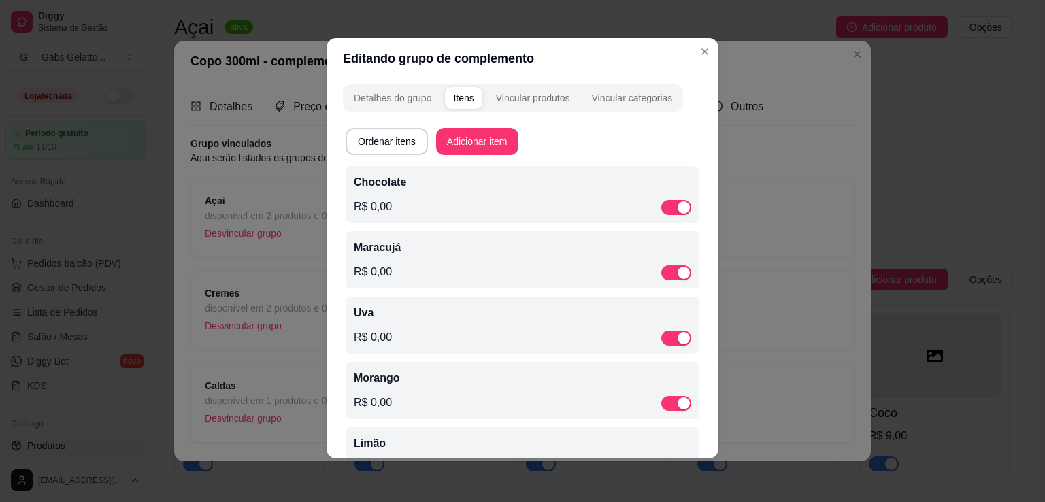
scroll to position [0, 0]
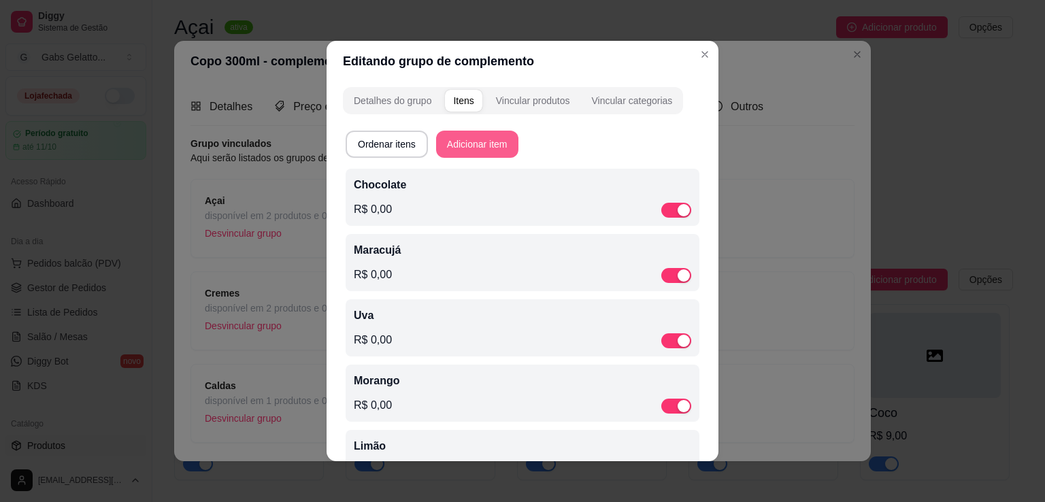
click at [459, 137] on button "Adicionar item" at bounding box center [477, 144] width 82 height 27
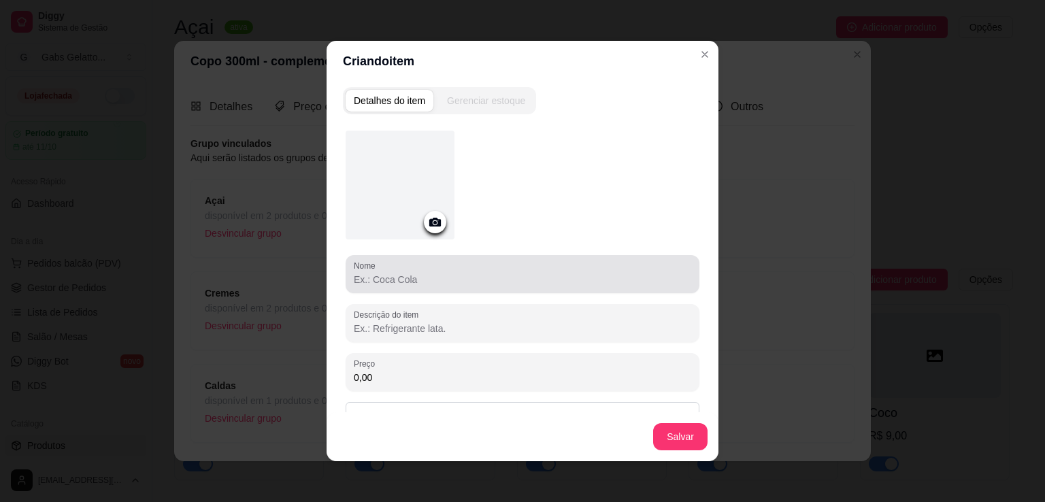
click at [431, 270] on div at bounding box center [522, 274] width 337 height 27
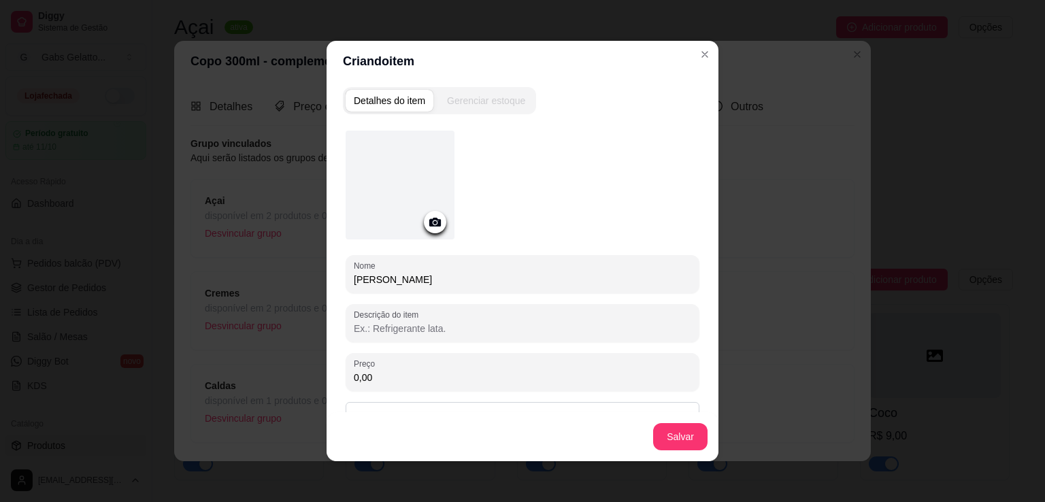
type input "[PERSON_NAME]"
click at [663, 435] on button "Salvar" at bounding box center [680, 437] width 53 height 27
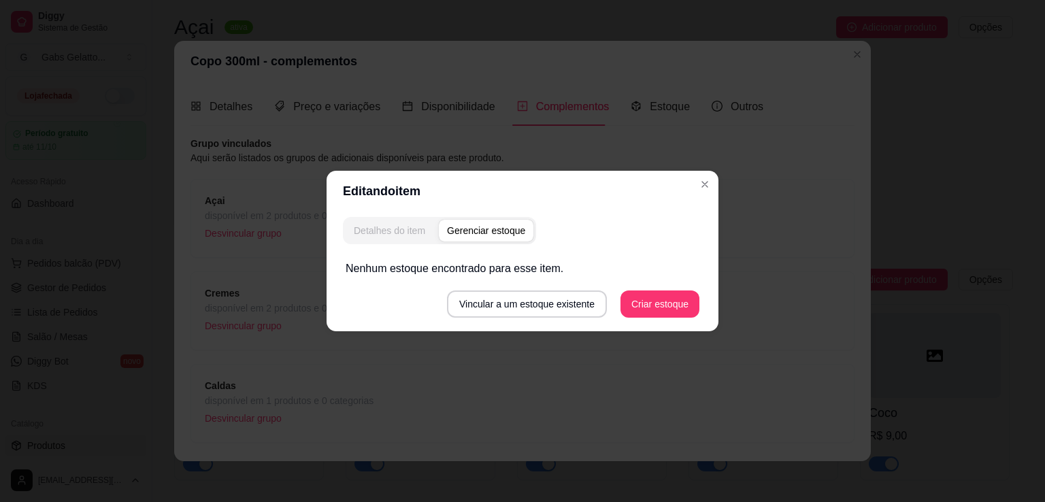
click at [411, 233] on div "Detalhes do item" at bounding box center [389, 231] width 71 height 14
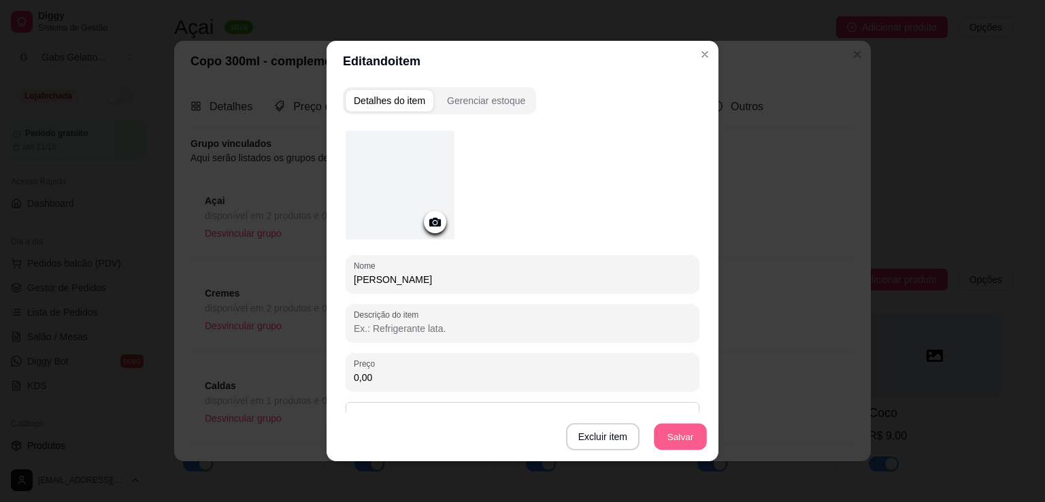
click at [680, 438] on button "Salvar" at bounding box center [680, 437] width 53 height 27
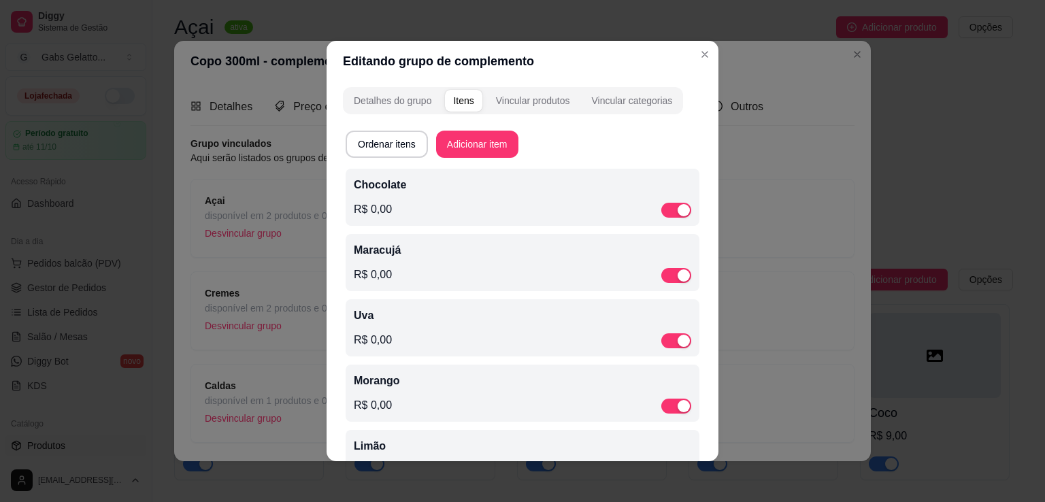
click at [481, 160] on div "Ordenar itens Adicionar item Chocolate R$ 0,00 Maracujá R$ 0,00 Uva R$ 0,00 Mor…" at bounding box center [523, 346] width 354 height 430
click at [478, 148] on button "Adicionar item" at bounding box center [477, 144] width 82 height 27
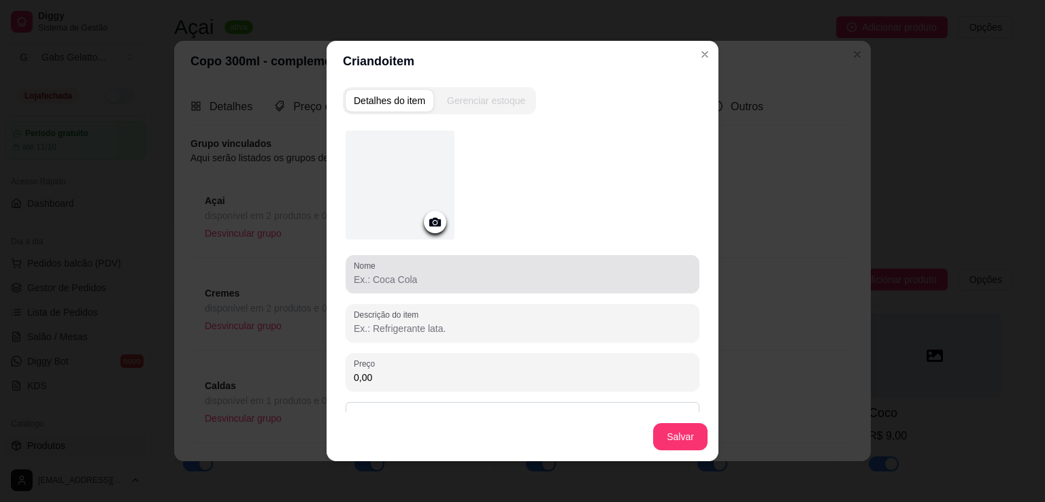
click at [452, 291] on div "Nome" at bounding box center [523, 274] width 354 height 38
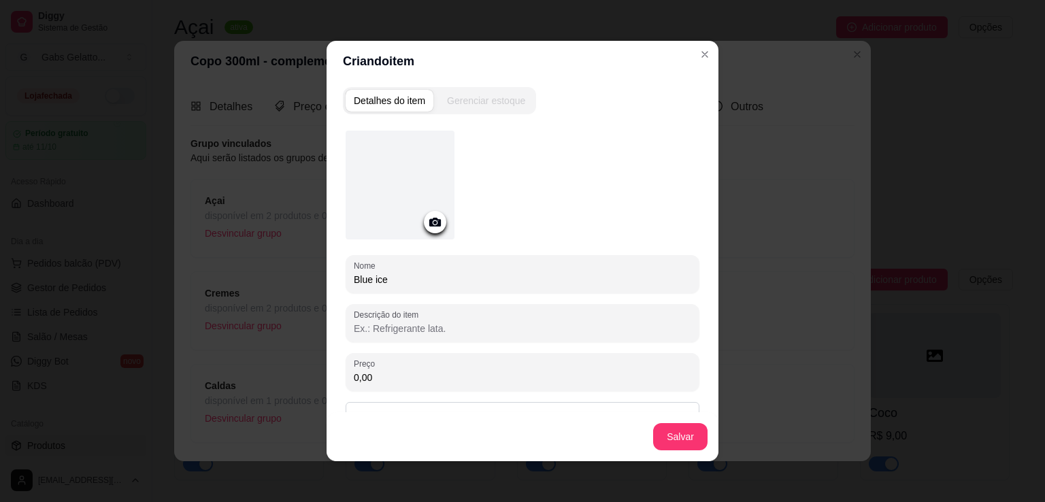
type input "Blue ice"
click at [669, 452] on div "Salvar" at bounding box center [523, 436] width 392 height 49
click at [683, 434] on button "Salvar" at bounding box center [680, 436] width 54 height 27
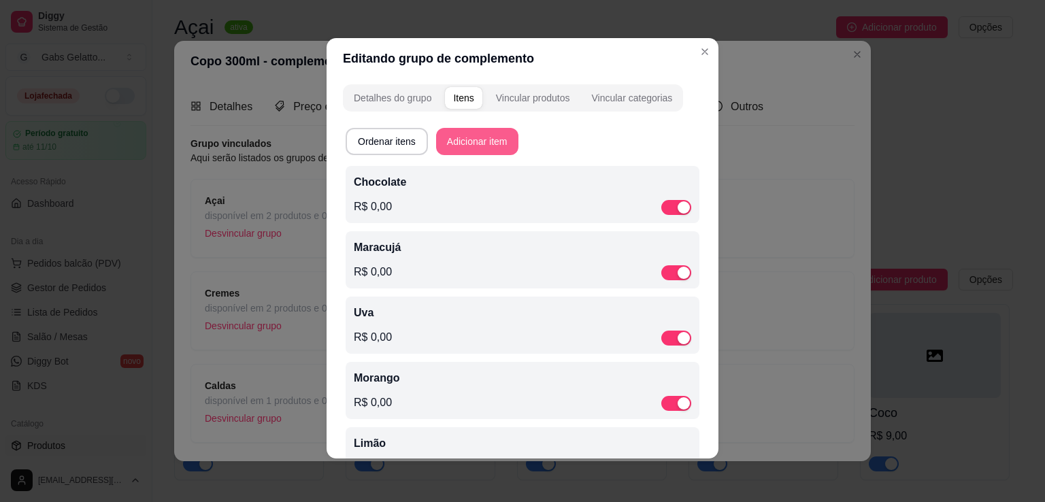
click at [494, 142] on button "Adicionar item" at bounding box center [477, 141] width 82 height 27
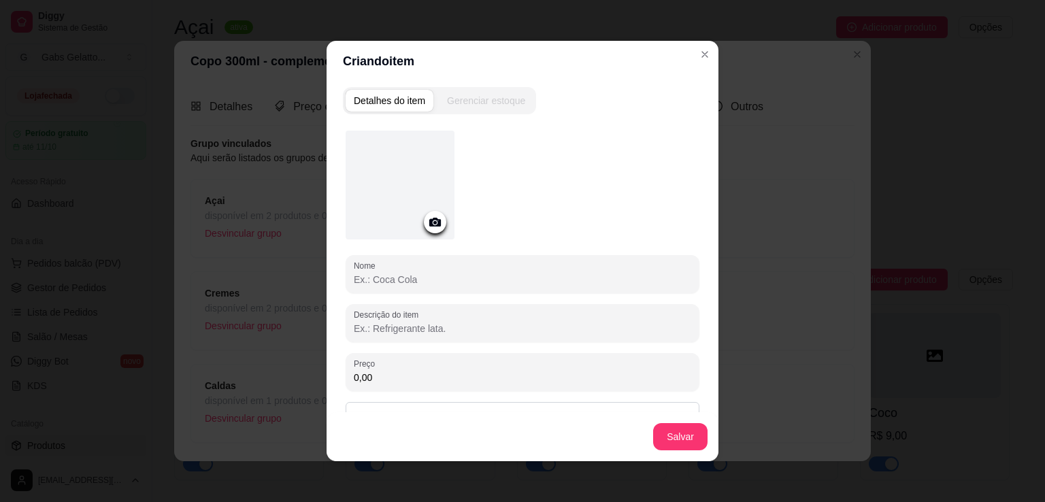
click at [426, 280] on input "Nome" at bounding box center [522, 280] width 337 height 14
type input "Caramelo"
click at [688, 432] on button "Salvar" at bounding box center [680, 437] width 53 height 27
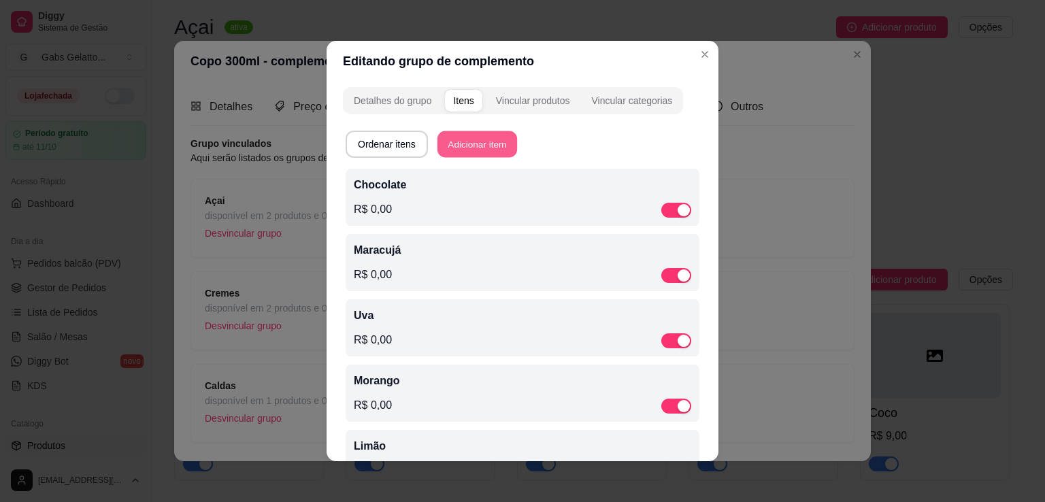
click at [479, 131] on button "Adicionar item" at bounding box center [477, 144] width 80 height 27
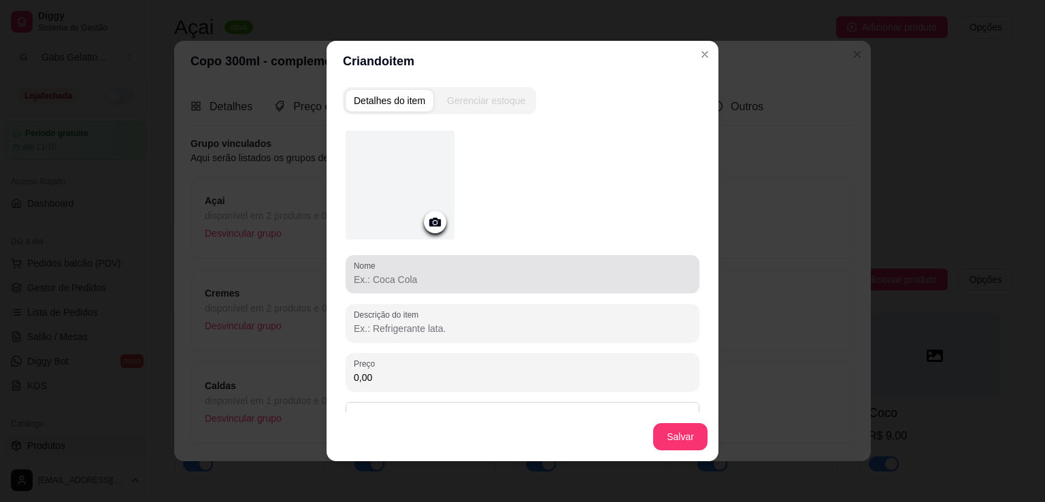
click at [443, 265] on div at bounding box center [522, 274] width 337 height 27
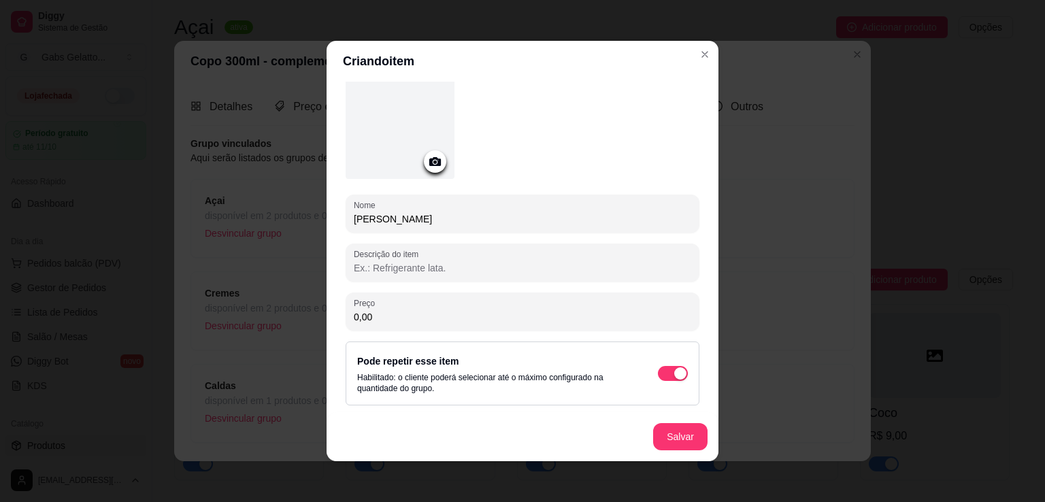
scroll to position [3, 0]
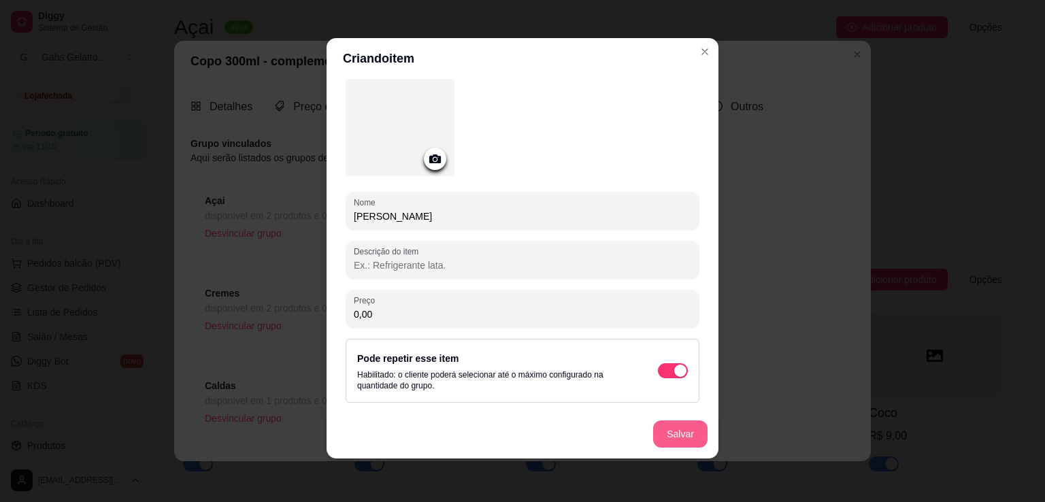
type input "[PERSON_NAME]"
click at [694, 435] on button "Salvar" at bounding box center [680, 434] width 53 height 27
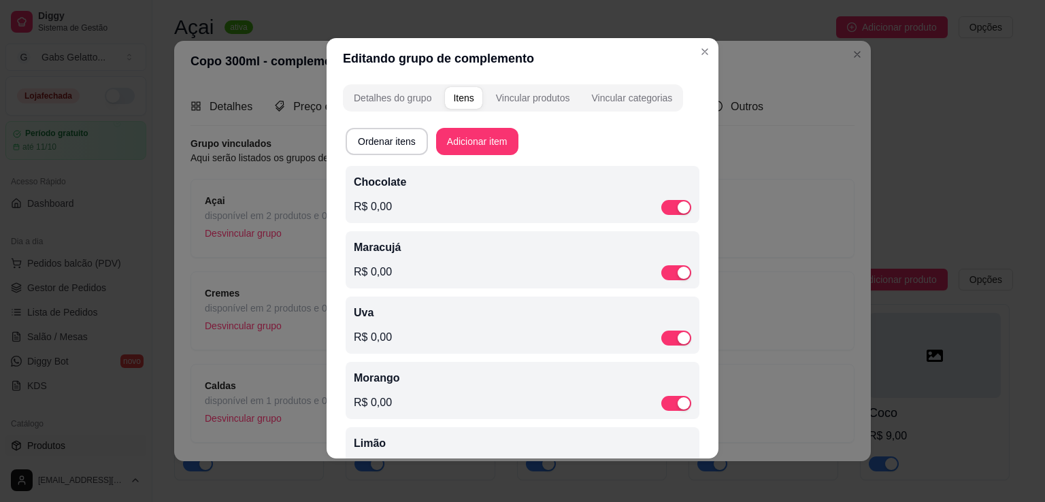
scroll to position [0, 0]
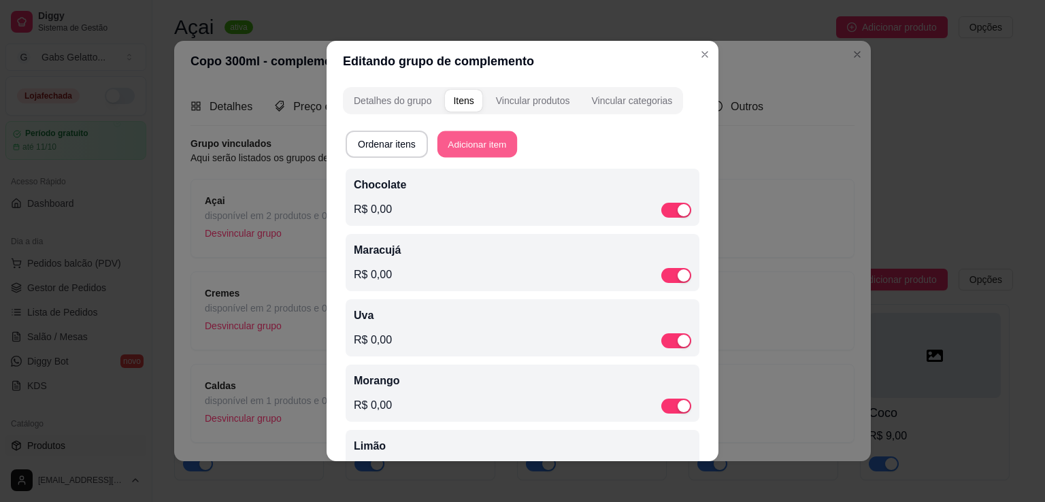
click at [459, 137] on button "Adicionar item" at bounding box center [477, 144] width 80 height 27
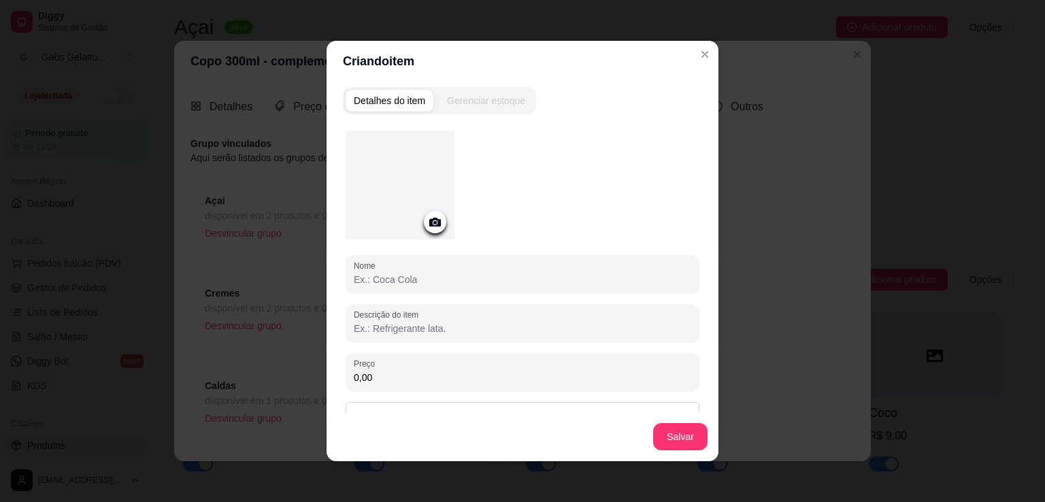
click at [442, 264] on div at bounding box center [522, 274] width 337 height 27
type input "Fini Dentadura"
click at [688, 437] on button "Salvar" at bounding box center [680, 437] width 53 height 27
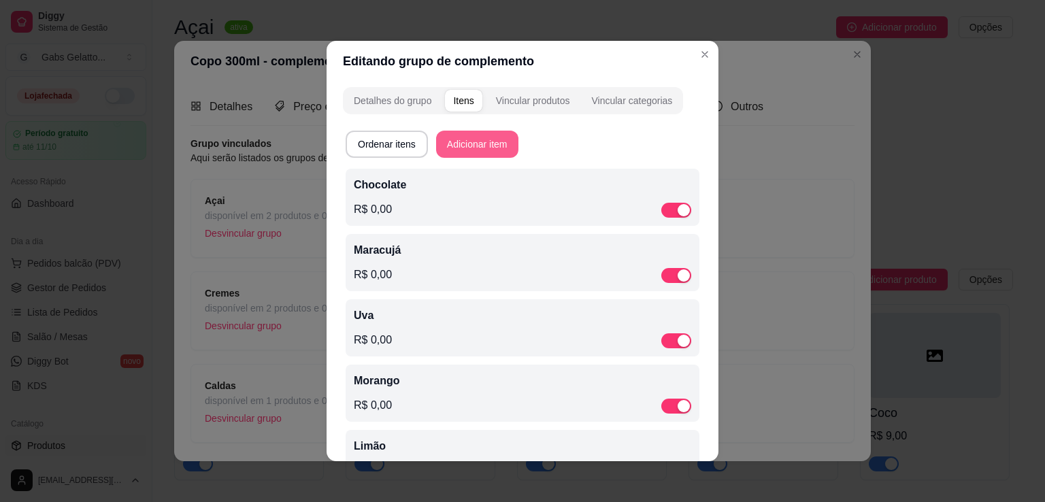
click at [478, 148] on button "Adicionar item" at bounding box center [477, 144] width 82 height 27
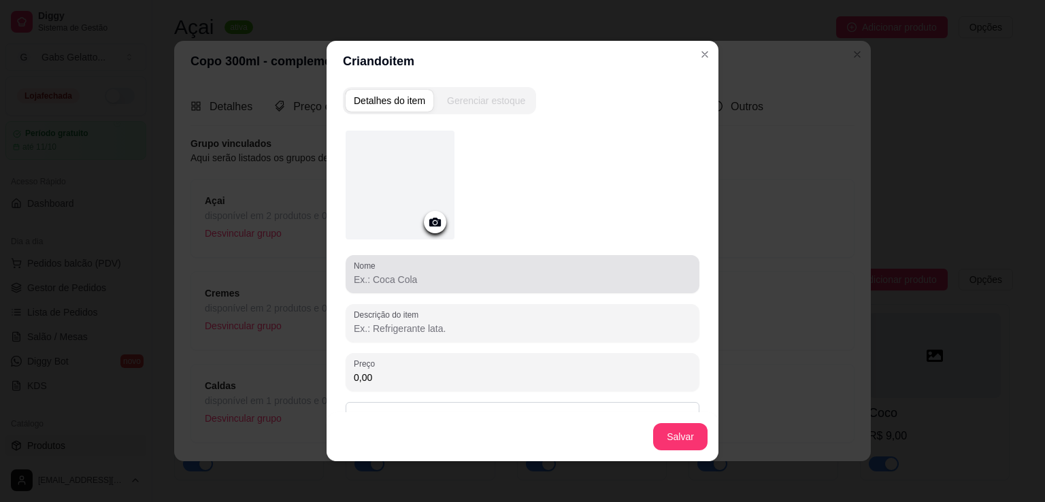
click at [462, 269] on div at bounding box center [522, 274] width 337 height 27
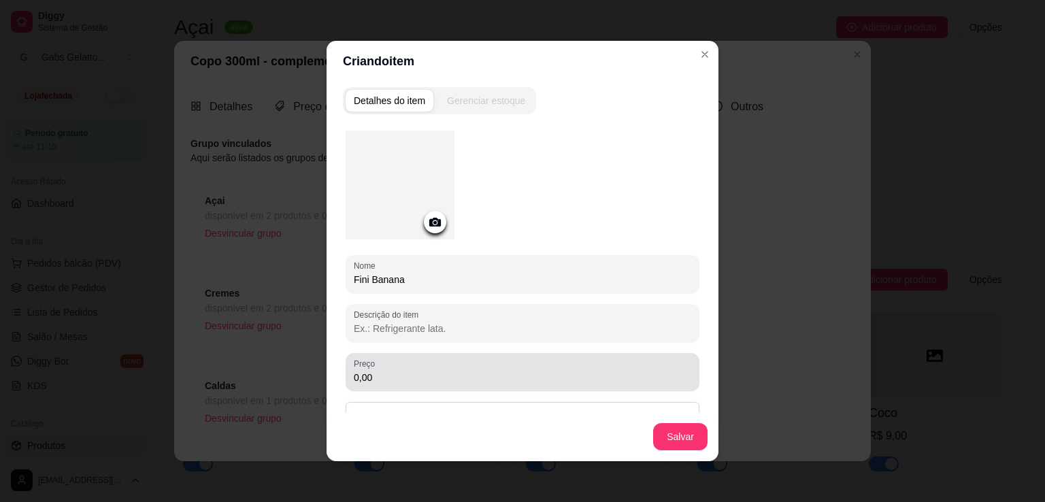
scroll to position [3, 0]
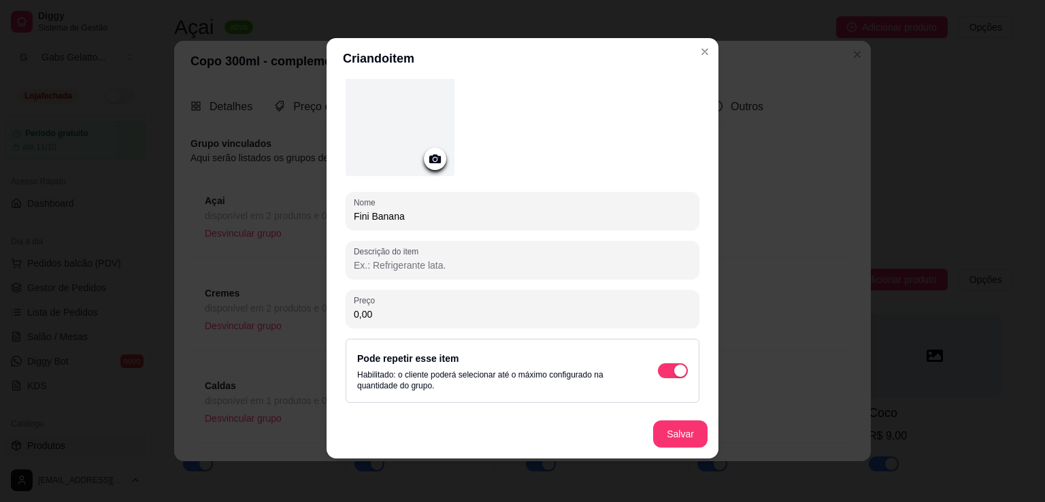
type input "Fini Banana"
click at [683, 446] on button "Salvar" at bounding box center [680, 433] width 54 height 27
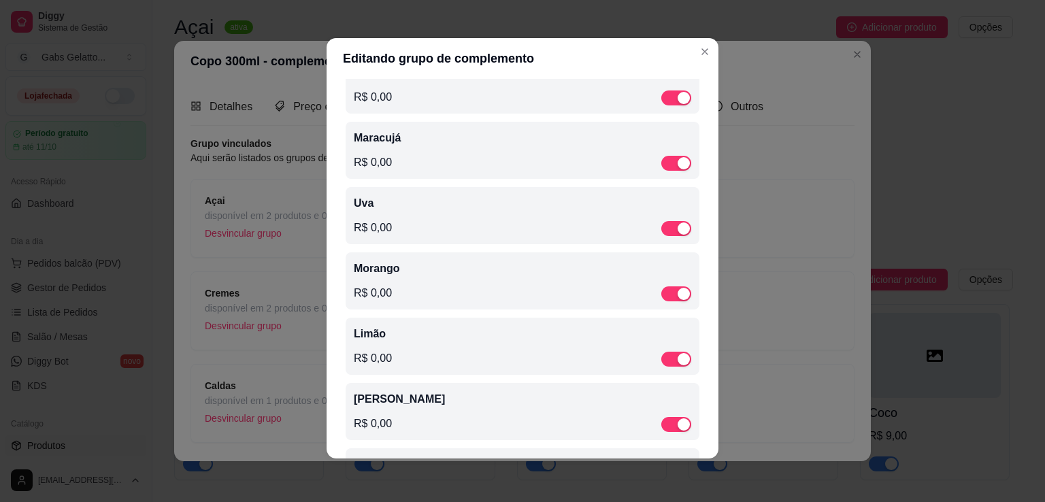
scroll to position [41, 0]
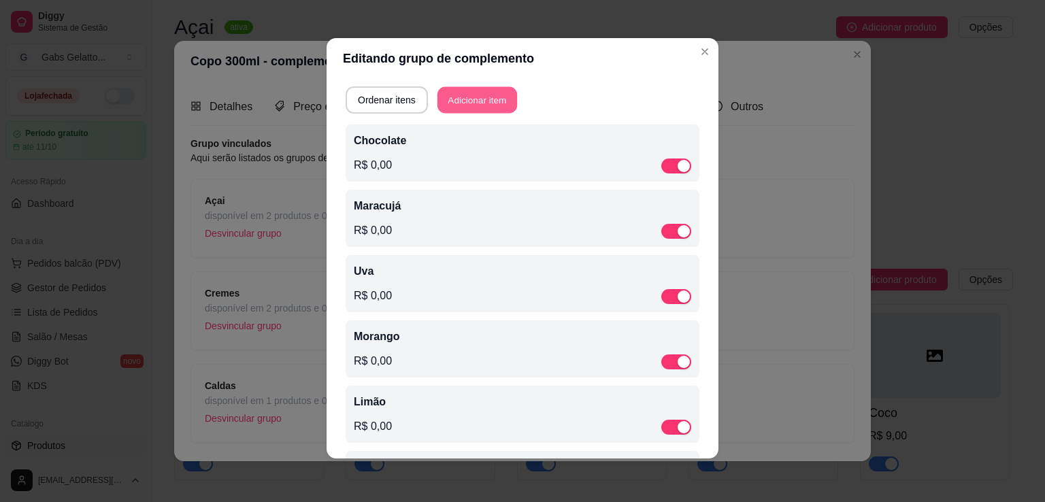
click at [480, 93] on button "Adicionar item" at bounding box center [477, 100] width 80 height 27
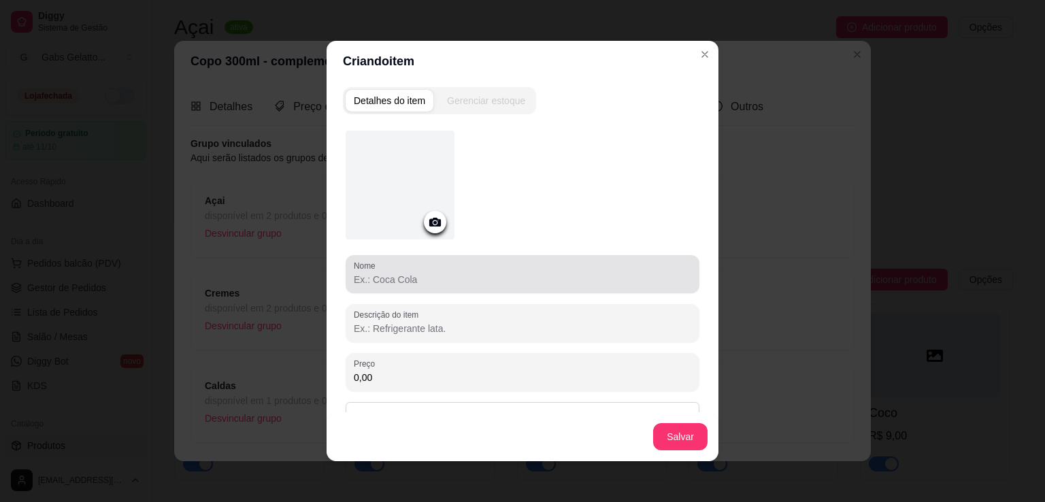
click at [420, 281] on input "Nome" at bounding box center [522, 280] width 337 height 14
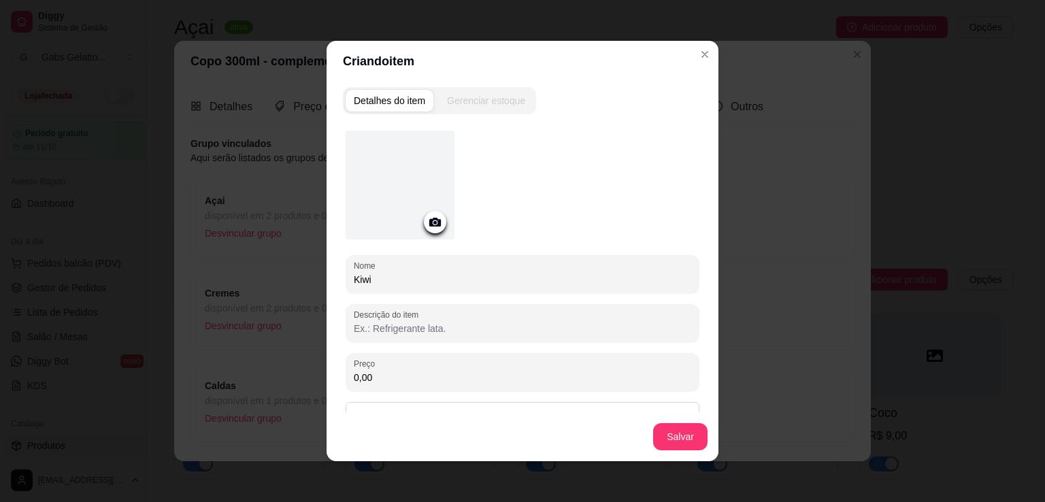
type input "Kiwi"
click at [656, 440] on button "Salvar" at bounding box center [680, 437] width 53 height 27
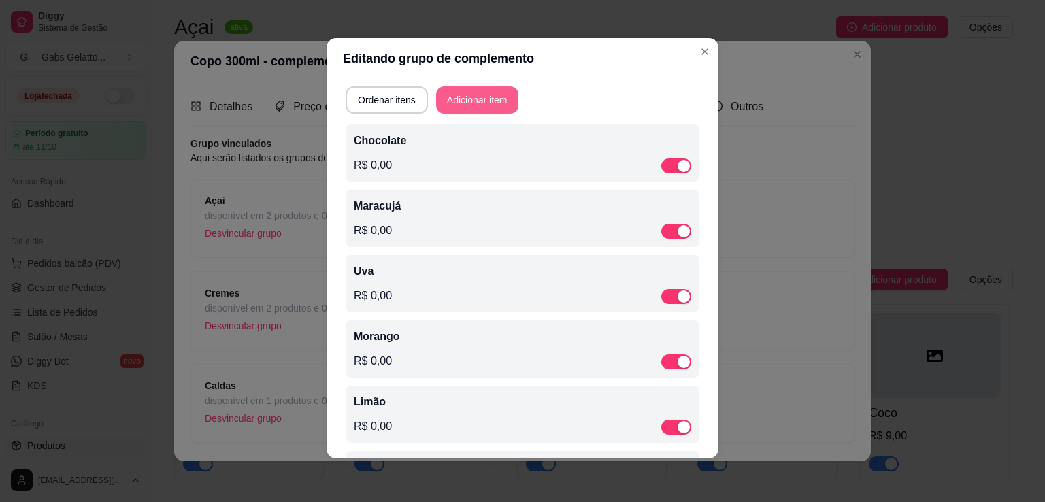
click at [475, 90] on button "Adicionar item" at bounding box center [477, 99] width 82 height 27
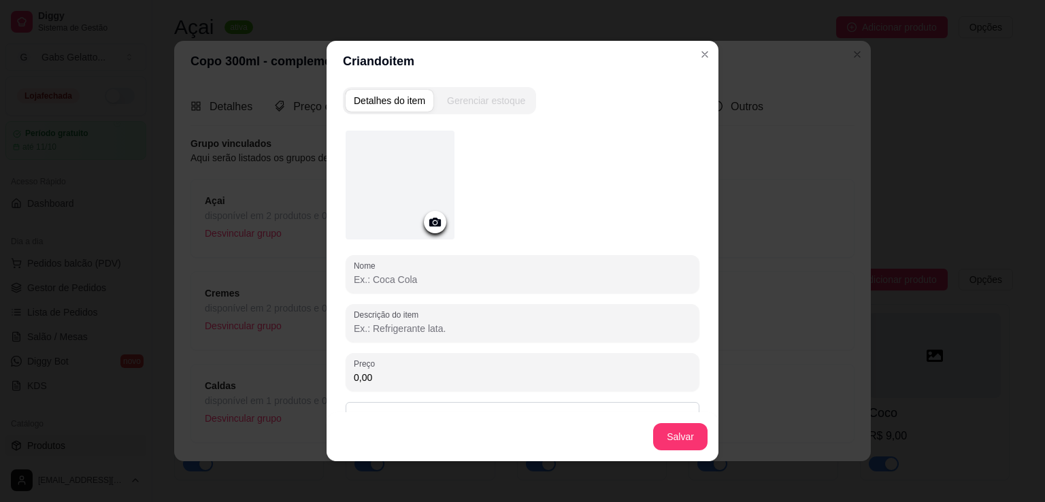
click at [419, 283] on input "Nome" at bounding box center [522, 280] width 337 height 14
type input "Chiclete"
click at [658, 441] on button "Salvar" at bounding box center [680, 437] width 53 height 27
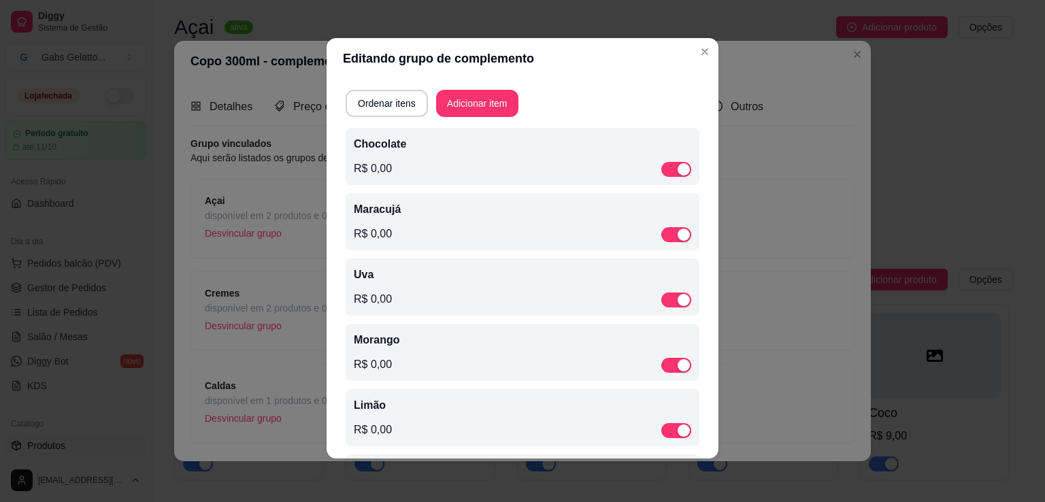
scroll to position [0, 0]
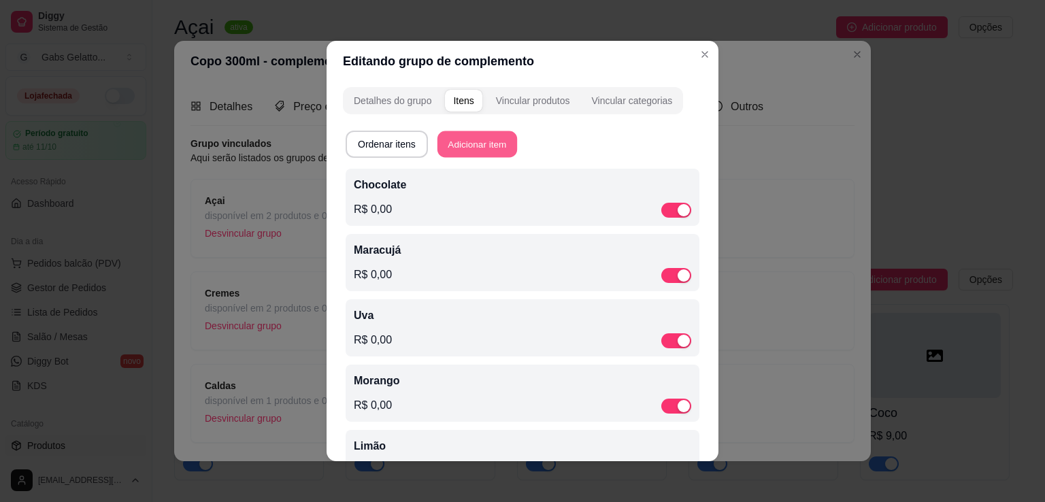
click at [490, 148] on button "Adicionar item" at bounding box center [477, 144] width 80 height 27
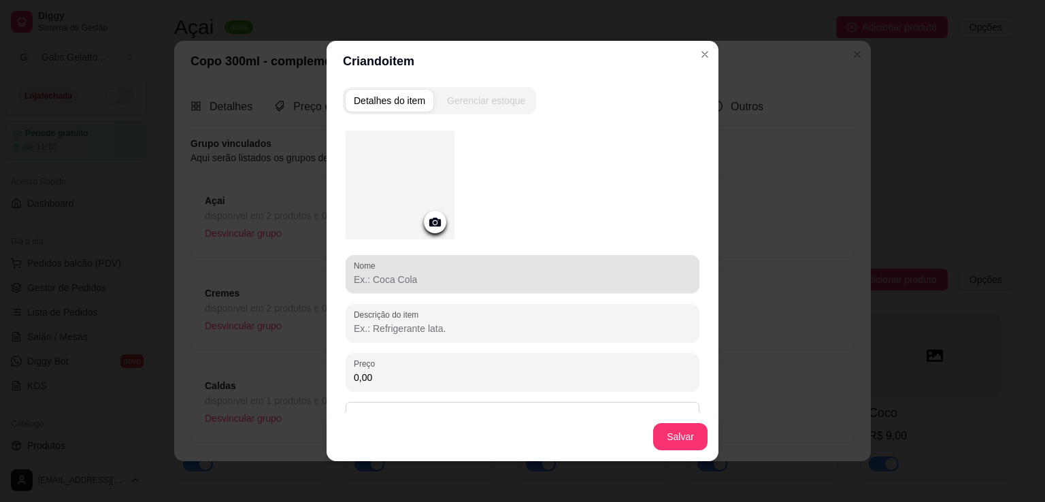
click at [503, 273] on input "Nome" at bounding box center [522, 280] width 337 height 14
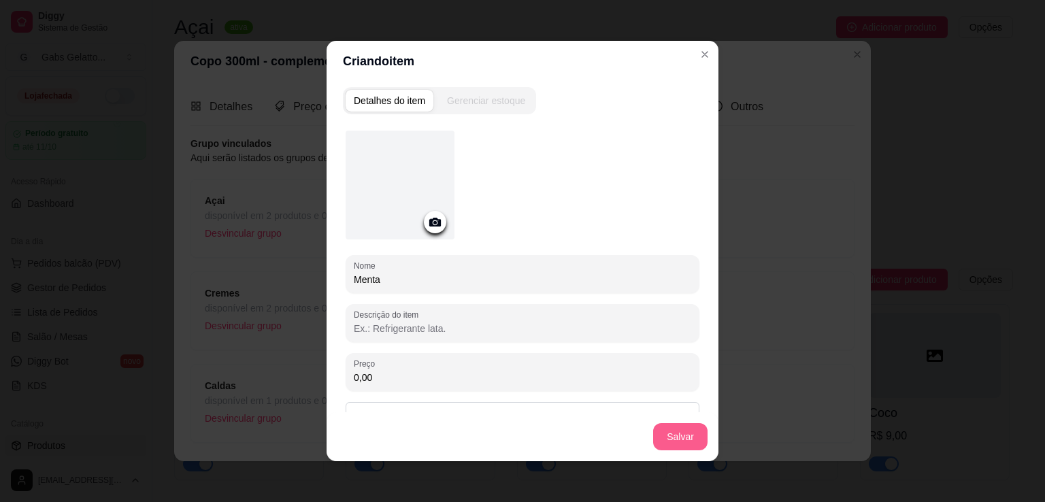
type input "Menta"
click at [663, 451] on div "Salvar" at bounding box center [523, 436] width 392 height 49
click at [663, 434] on button "Salvar" at bounding box center [680, 437] width 53 height 27
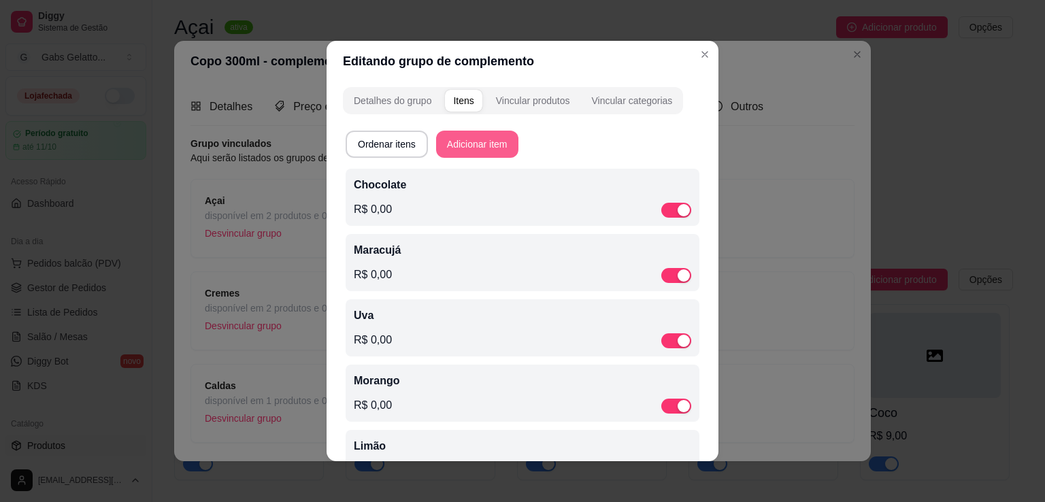
click at [466, 148] on button "Adicionar item" at bounding box center [477, 144] width 82 height 27
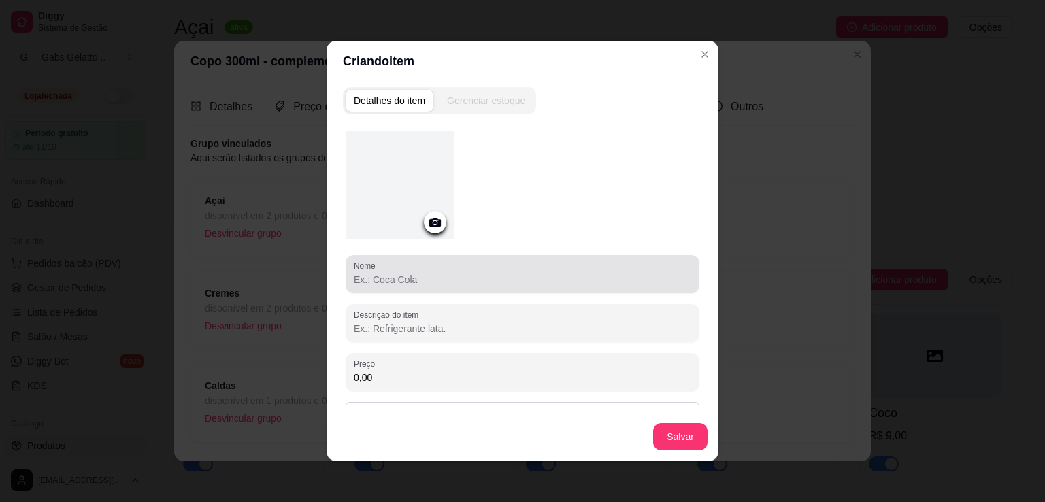
click at [430, 288] on div "Nome" at bounding box center [523, 274] width 354 height 38
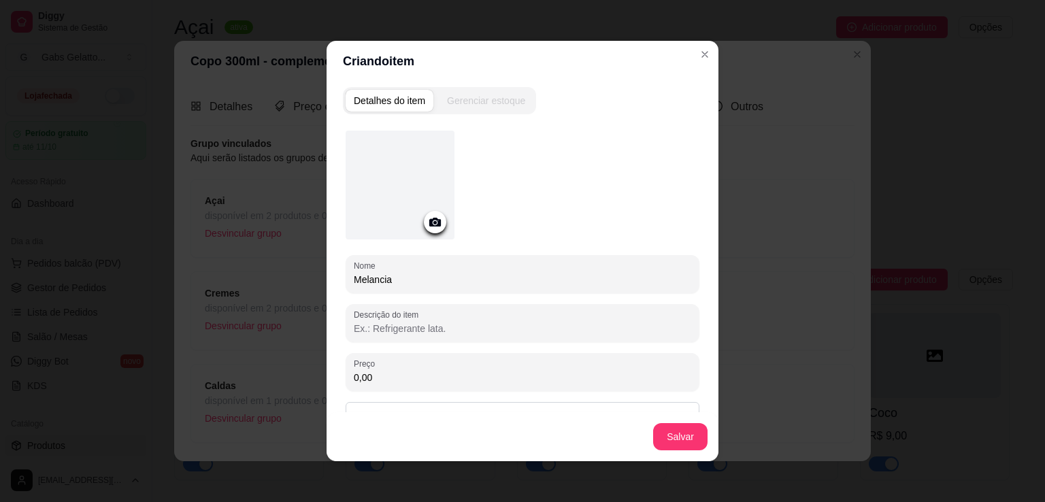
type input "Melancia"
click at [686, 450] on div "Salvar" at bounding box center [523, 436] width 392 height 49
drag, startPoint x: 687, startPoint y: 450, endPoint x: 685, endPoint y: 441, distance: 8.4
click at [686, 448] on div "Salvar" at bounding box center [523, 436] width 392 height 49
click at [685, 441] on button "Salvar" at bounding box center [680, 436] width 54 height 27
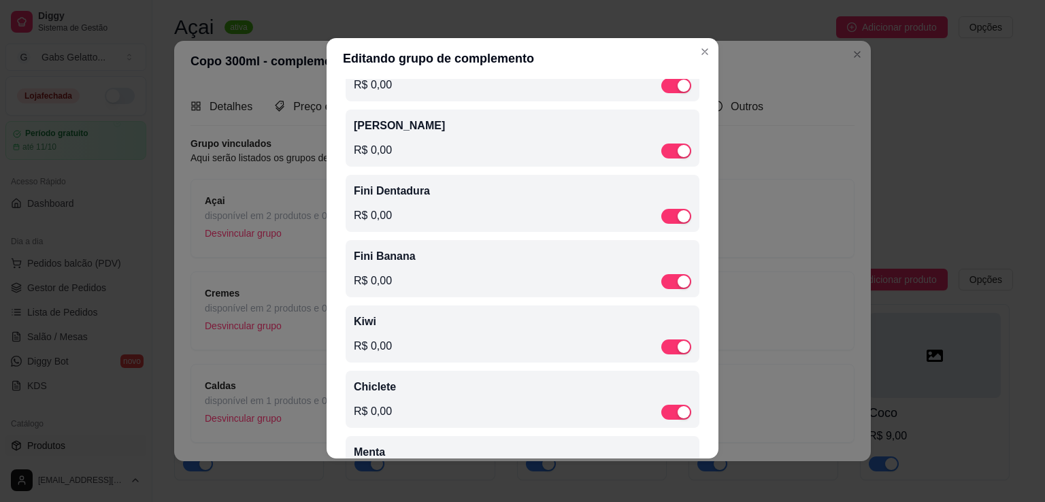
scroll to position [511, 0]
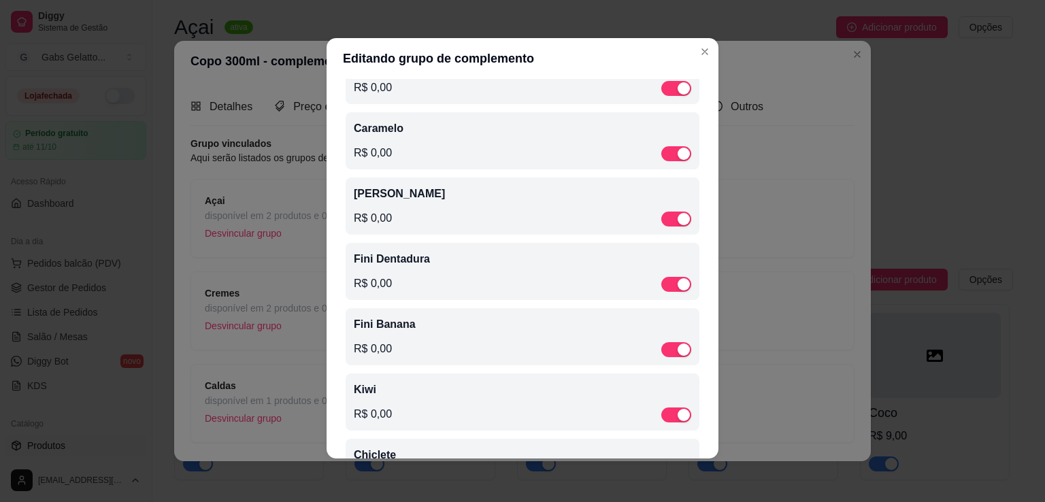
click at [458, 148] on div "Caramelo R$ 0,00" at bounding box center [522, 140] width 337 height 41
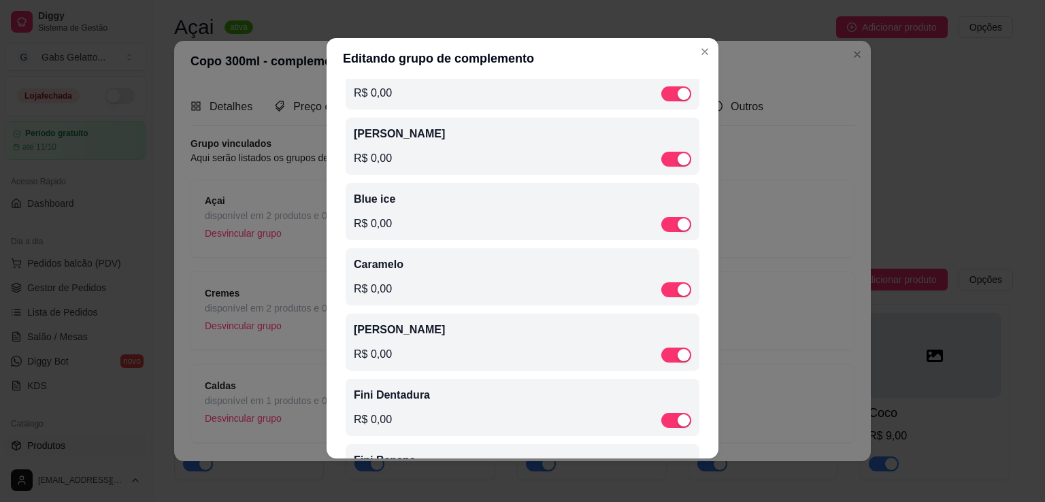
click at [451, 285] on div "Caramelo R$ 0,00" at bounding box center [522, 276] width 337 height 41
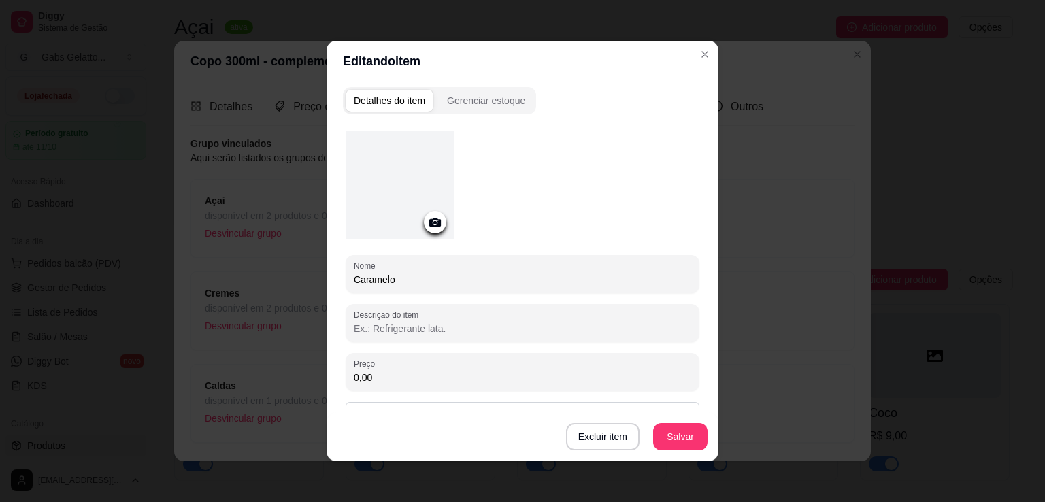
click at [435, 282] on input "Caramelo" at bounding box center [522, 280] width 337 height 14
type input "Caramelo Toffee"
click at [676, 445] on button "Salvar" at bounding box center [680, 436] width 54 height 27
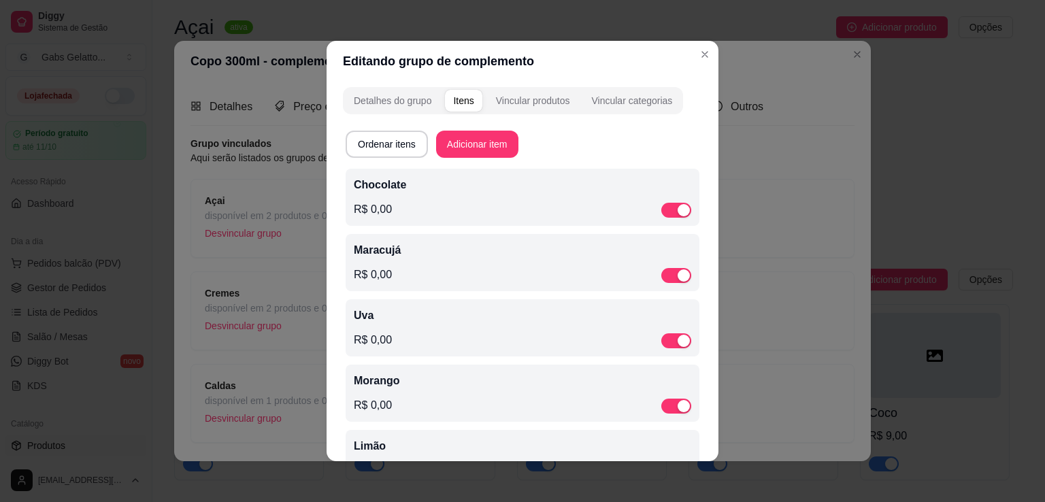
scroll to position [3, 0]
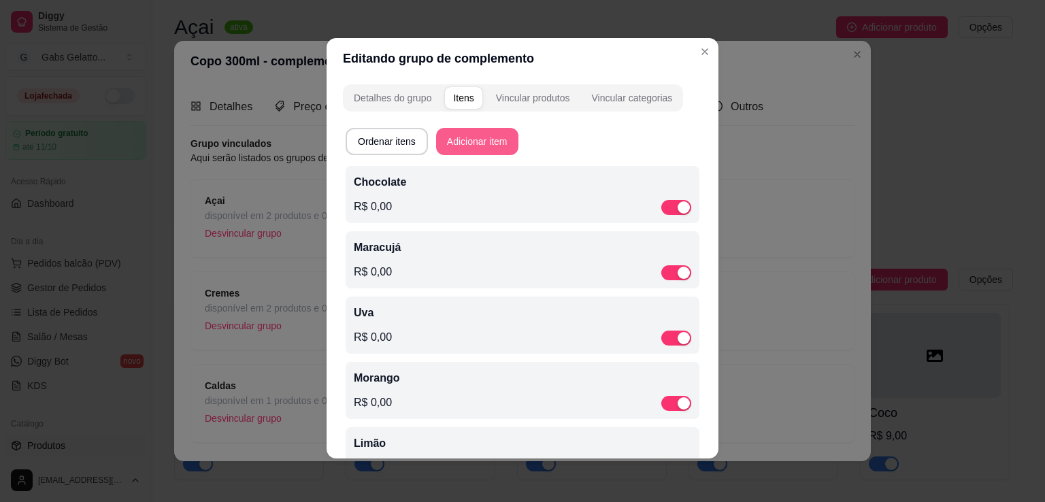
click at [498, 129] on button "Adicionar item" at bounding box center [477, 141] width 82 height 27
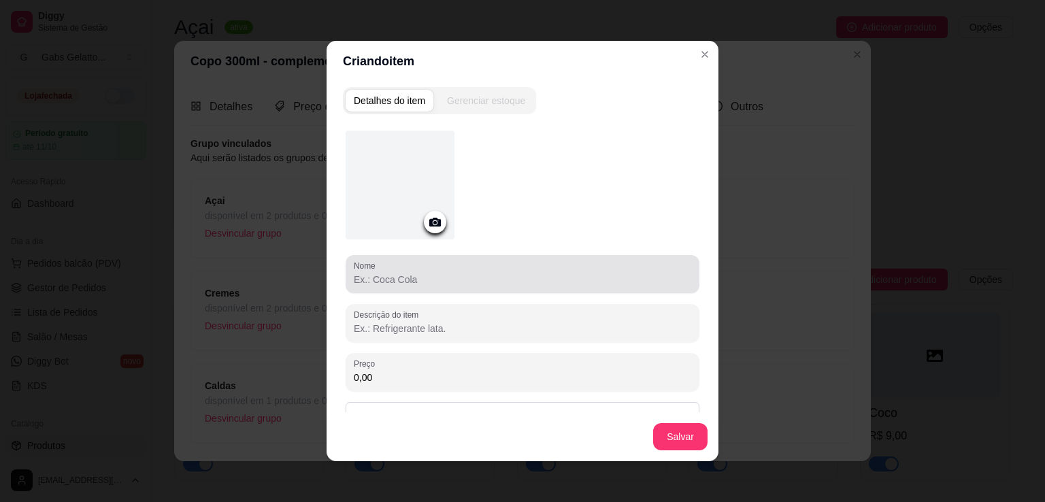
click at [468, 288] on div "Nome" at bounding box center [523, 274] width 354 height 38
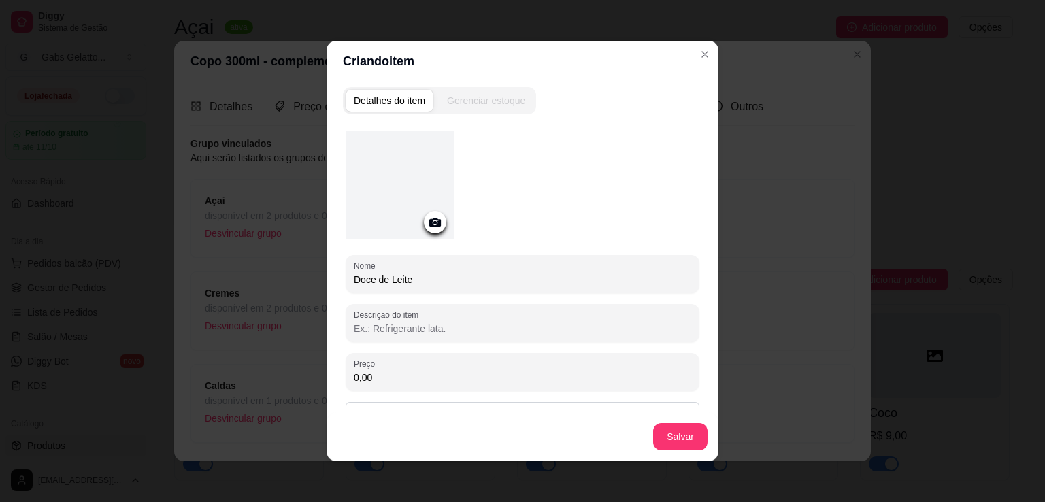
type input "Doce de Leite"
click at [671, 439] on button "Salvar" at bounding box center [680, 436] width 54 height 27
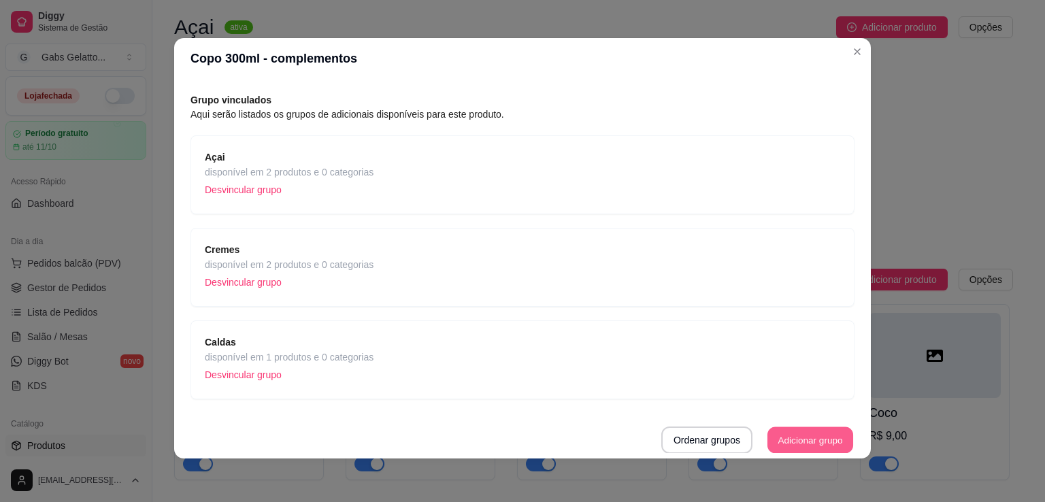
click at [767, 435] on button "Adicionar grupo" at bounding box center [810, 440] width 86 height 27
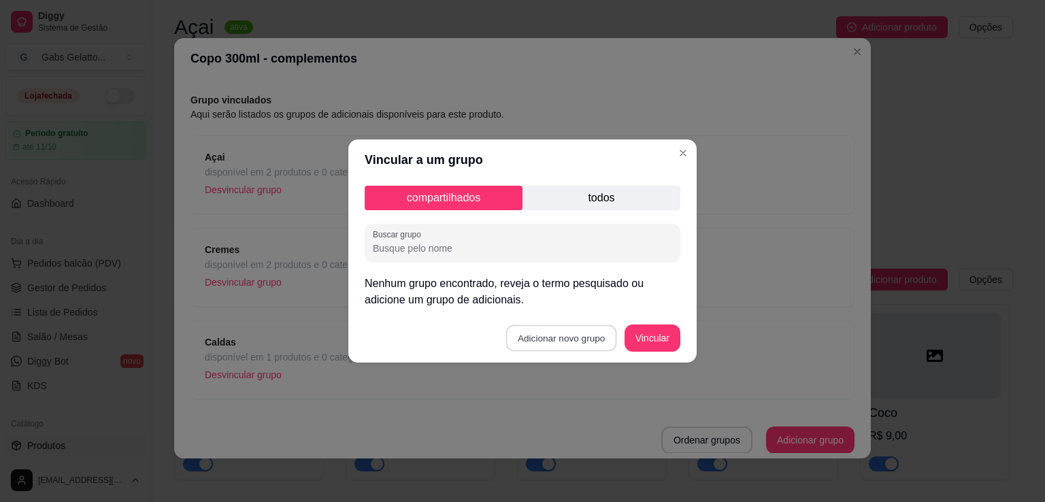
click at [597, 342] on button "Adicionar novo grupo" at bounding box center [561, 338] width 111 height 27
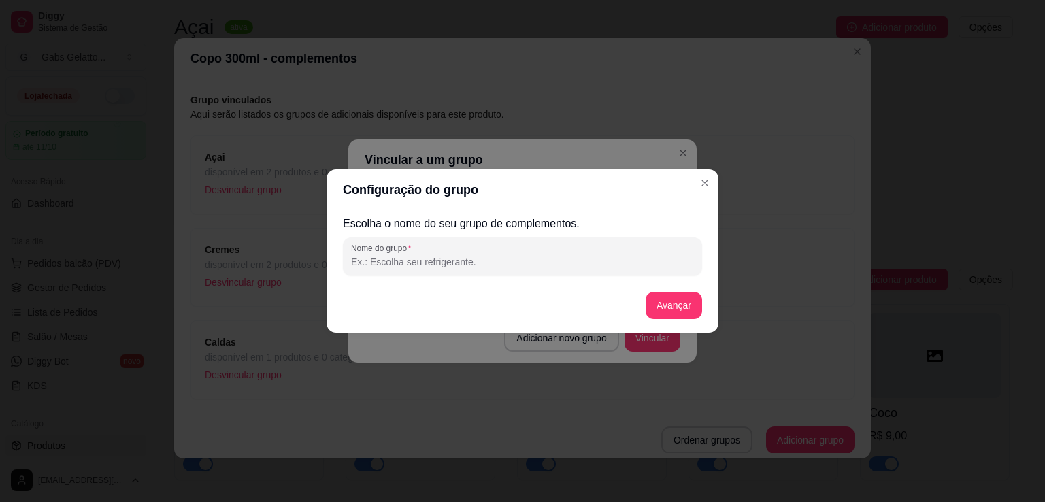
click at [494, 262] on input "Nome do grupo" at bounding box center [522, 262] width 343 height 14
type input "Acompanhamento"
click at [669, 314] on button "Avançar" at bounding box center [673, 306] width 55 height 27
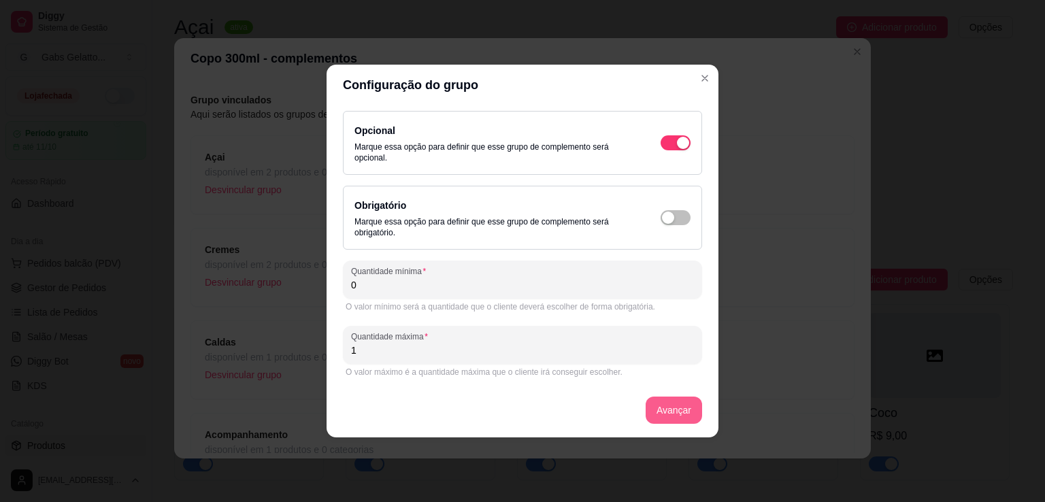
click at [680, 405] on button "Avançar" at bounding box center [674, 410] width 56 height 27
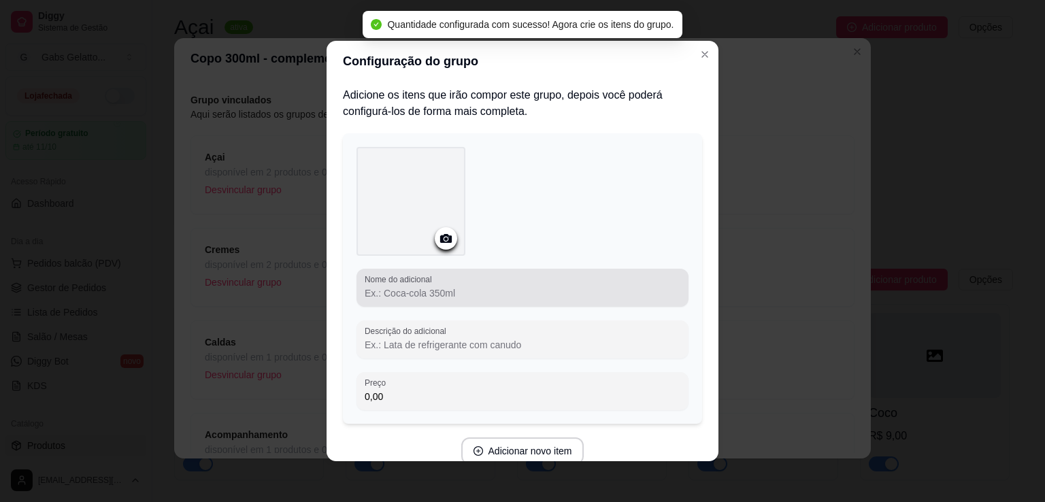
click at [451, 286] on input "Nome do adicional" at bounding box center [523, 293] width 316 height 14
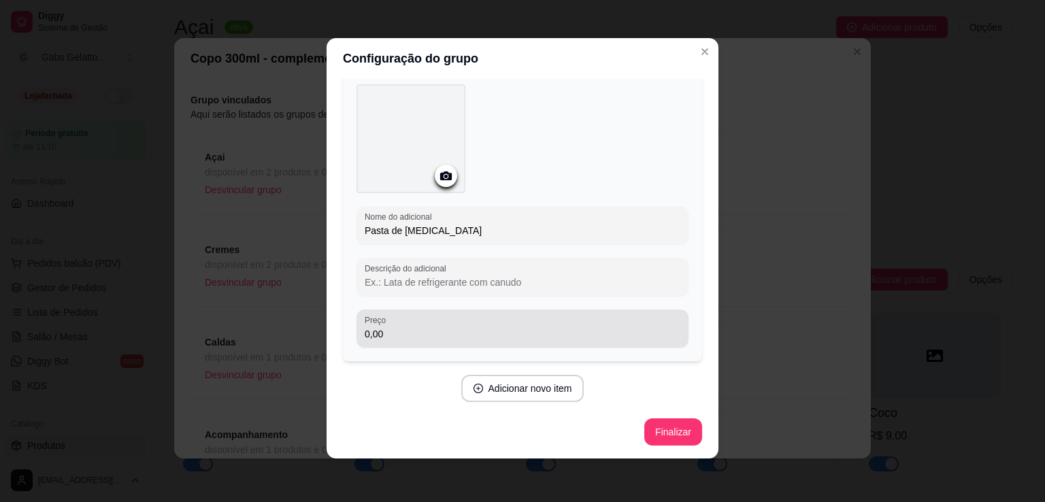
type input "Pasta de amen"
click at [452, 345] on div "Preço 0,00" at bounding box center [522, 329] width 332 height 38
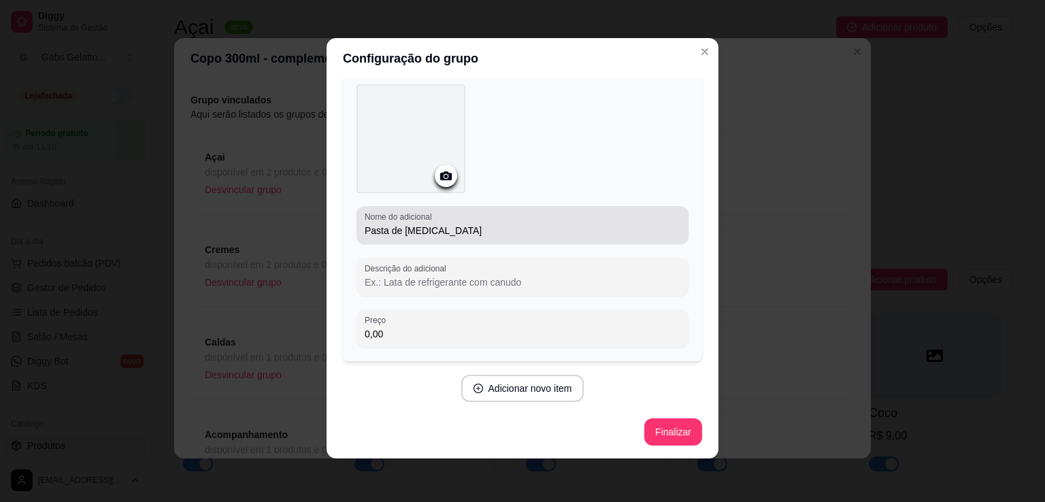
click at [478, 237] on div "Pasta de amen" at bounding box center [523, 225] width 316 height 27
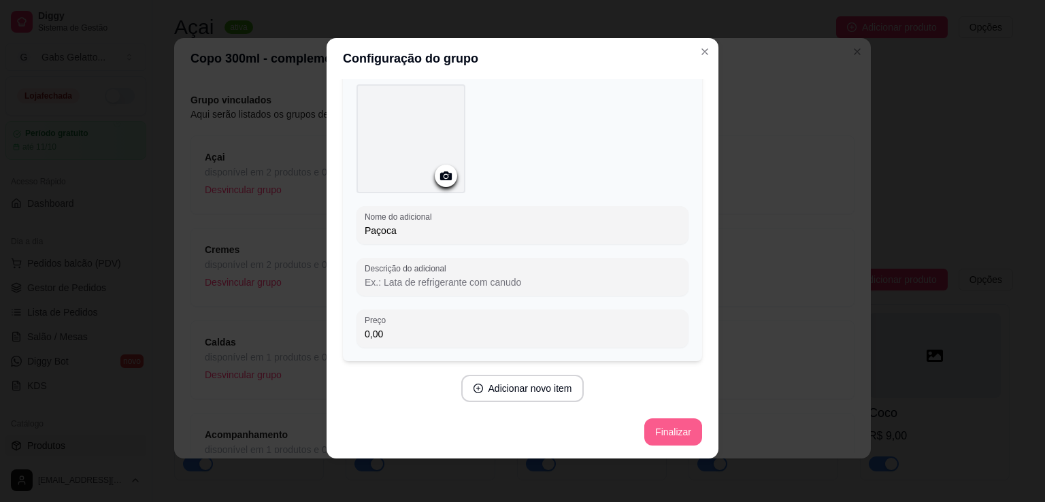
type input "Paçoca"
click at [655, 439] on button "Finalizar" at bounding box center [673, 431] width 58 height 27
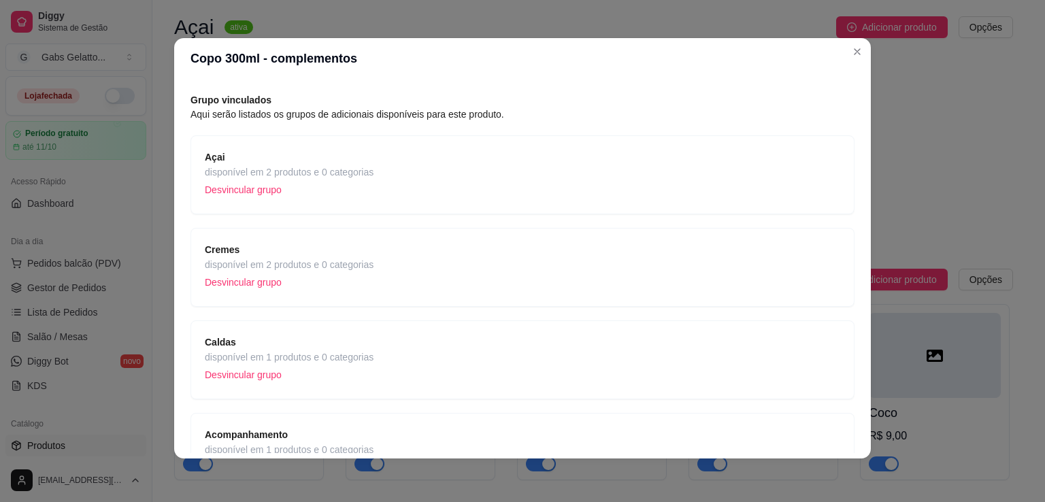
scroll to position [133, 0]
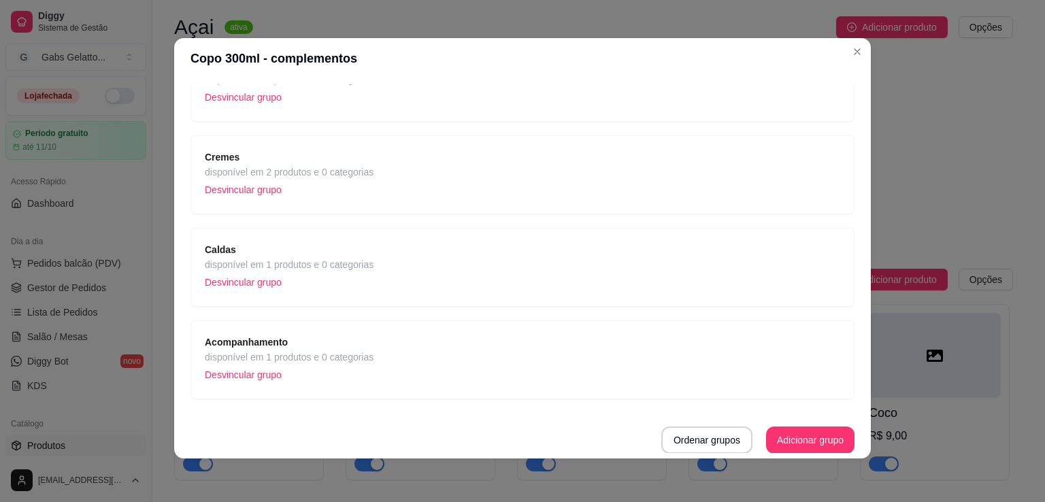
click at [361, 356] on span "disponível em 1 produtos e 0 categorias" at bounding box center [289, 357] width 169 height 15
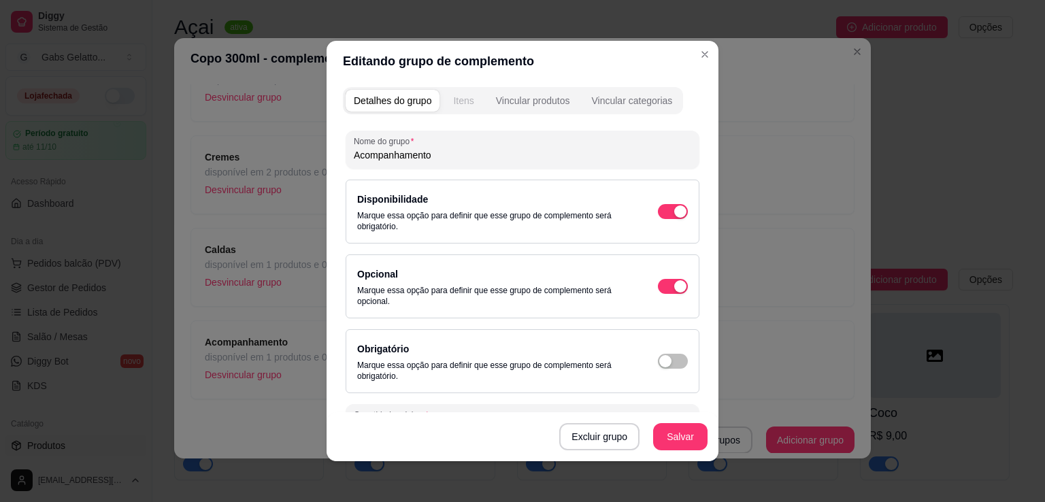
click at [463, 107] on button "Itens" at bounding box center [463, 101] width 37 height 22
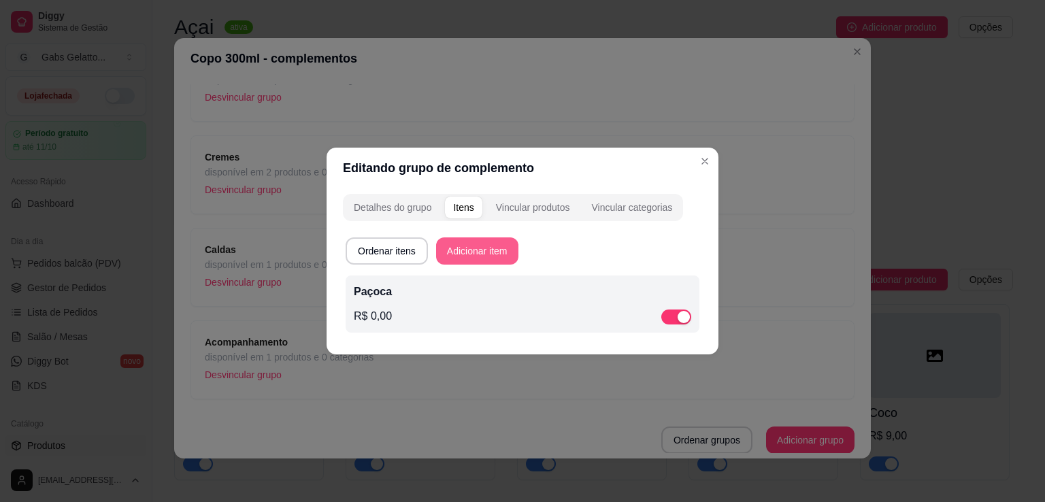
click at [495, 250] on button "Adicionar item" at bounding box center [477, 250] width 82 height 27
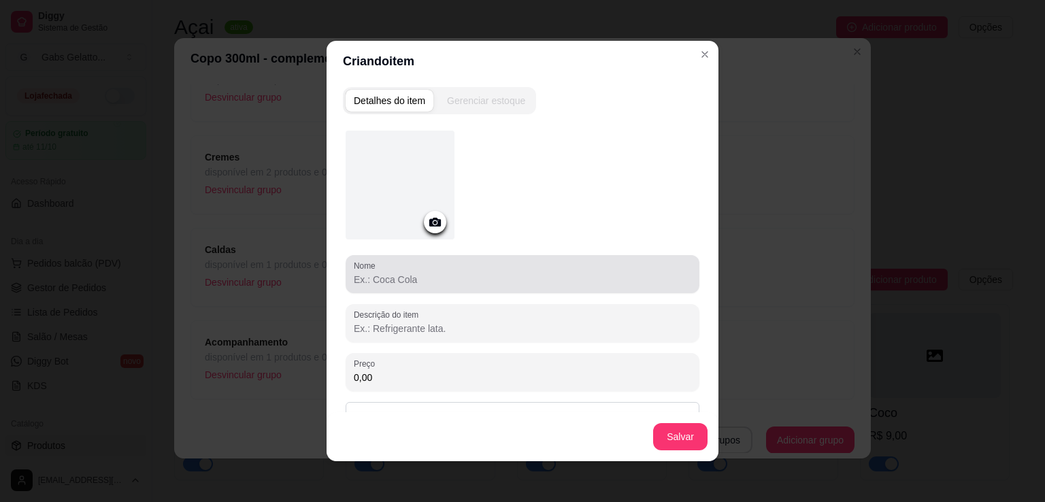
click at [457, 273] on input "Nome" at bounding box center [522, 280] width 337 height 14
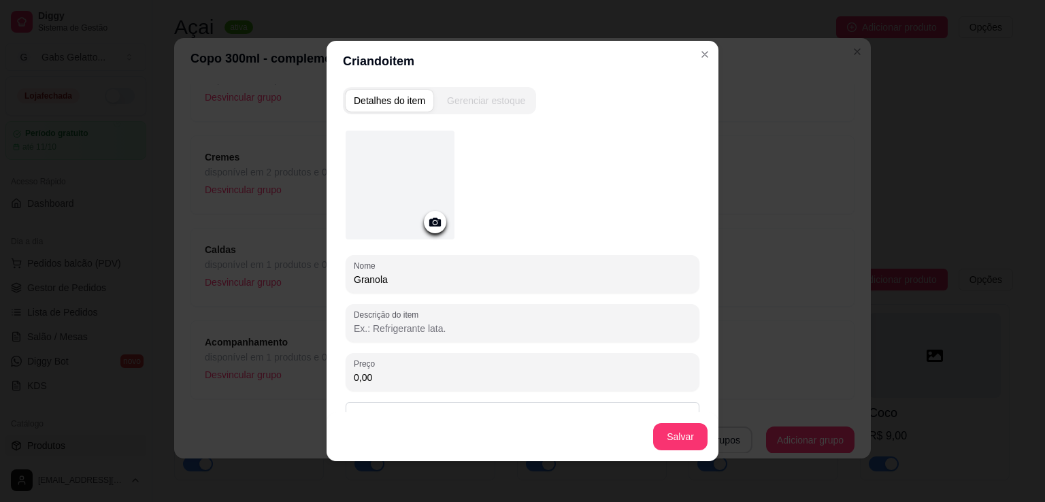
type input "Granola"
click at [669, 440] on button "Salvar" at bounding box center [680, 437] width 53 height 27
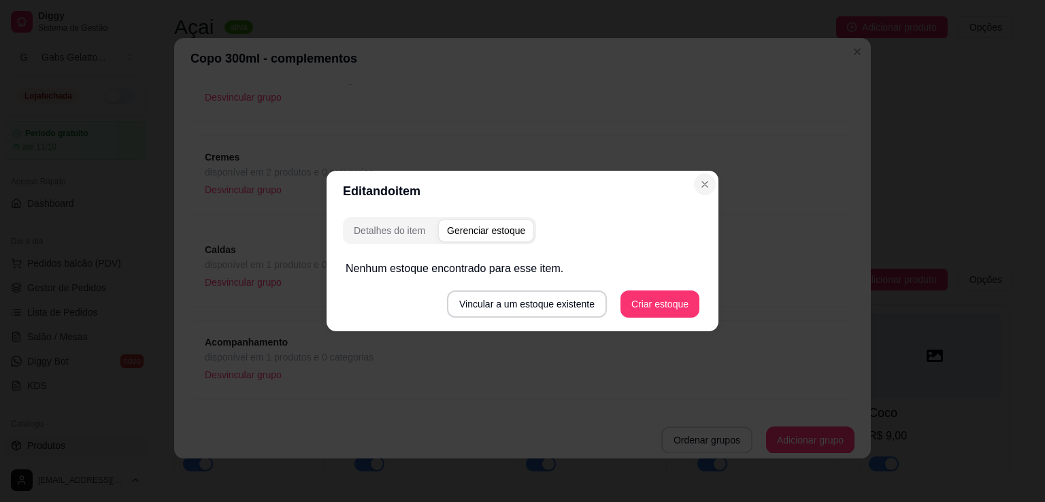
click at [686, 245] on section "Editando item Detalhes do item Gerenciar estoque Nenhum estoque encontrado para…" at bounding box center [523, 251] width 392 height 161
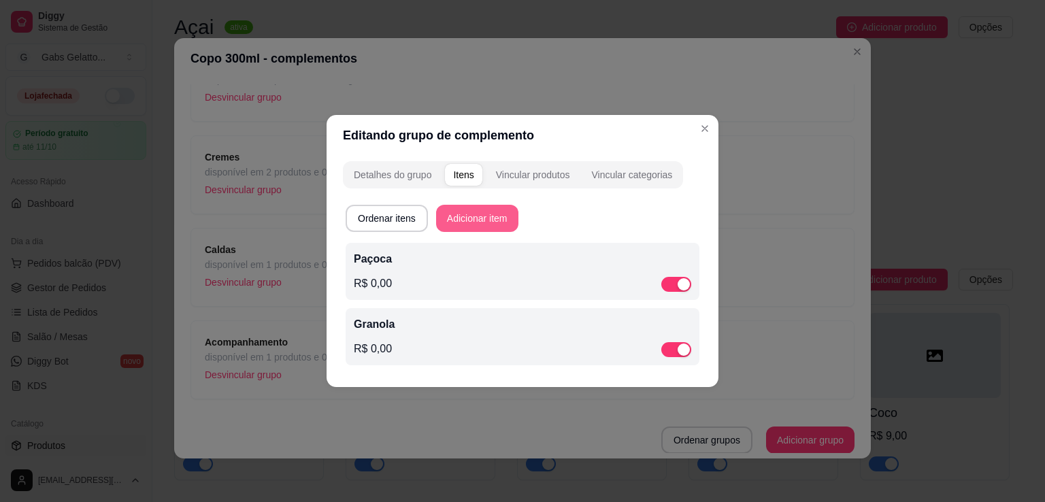
click at [503, 222] on button "Adicionar item" at bounding box center [477, 218] width 82 height 27
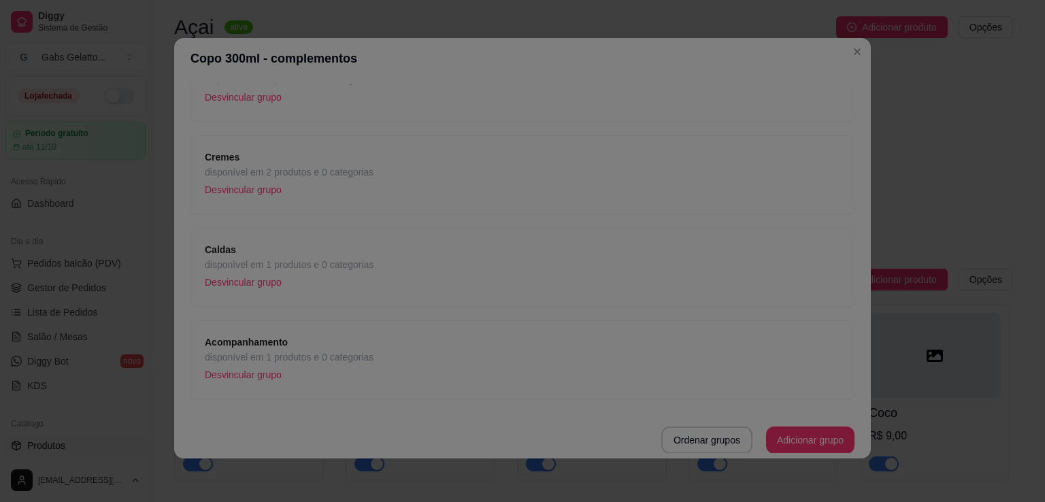
click at [463, 270] on div at bounding box center [522, 274] width 337 height 27
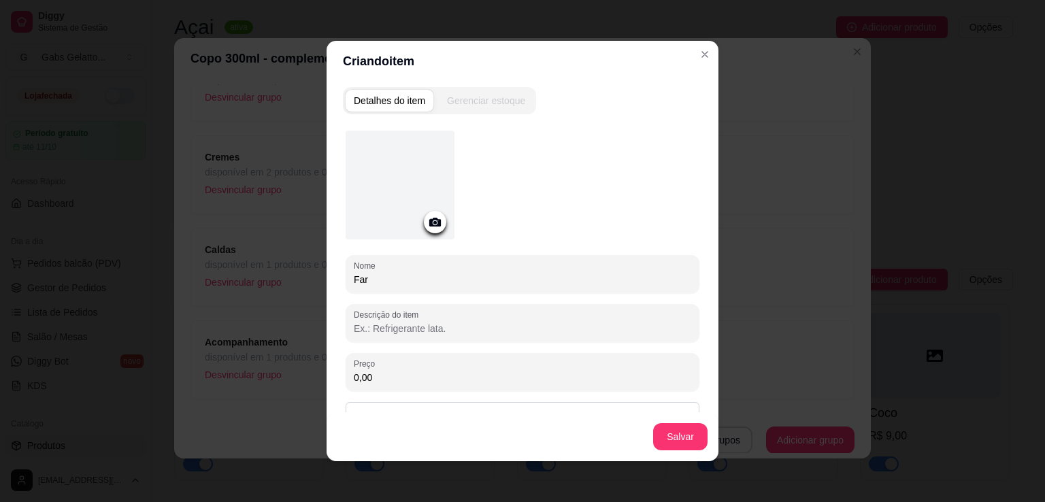
type input "Fara"
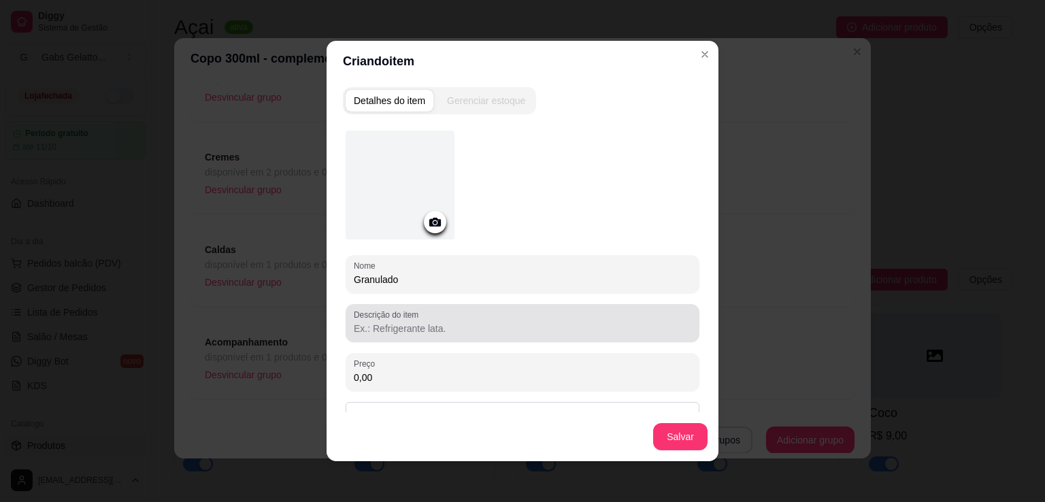
scroll to position [61, 0]
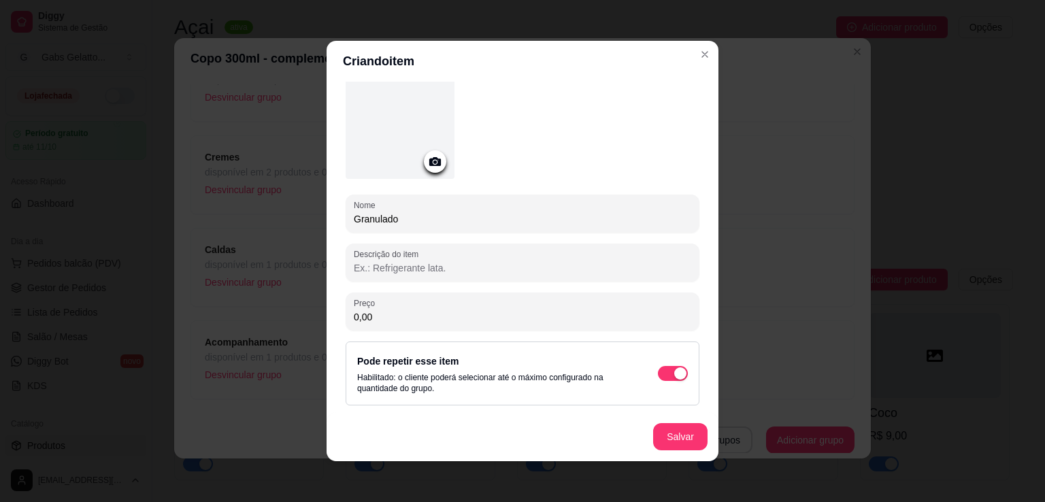
type input "Granulado"
click at [699, 440] on button "Salvar" at bounding box center [680, 437] width 53 height 27
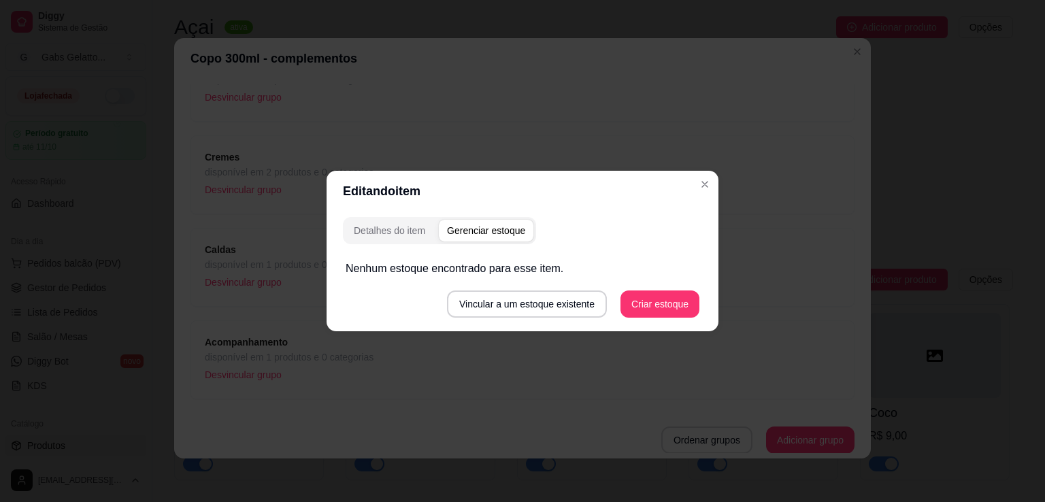
scroll to position [0, 0]
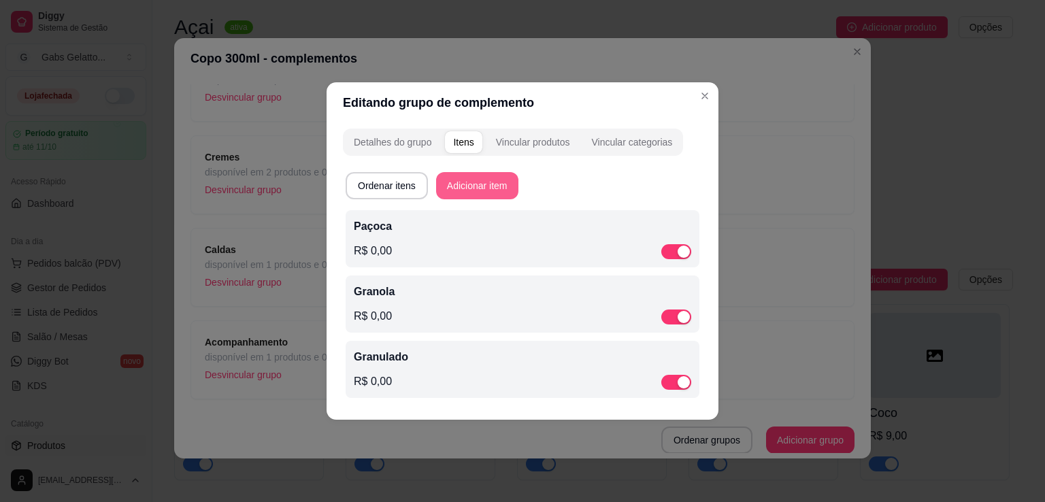
click at [488, 173] on button "Adicionar item" at bounding box center [477, 185] width 82 height 27
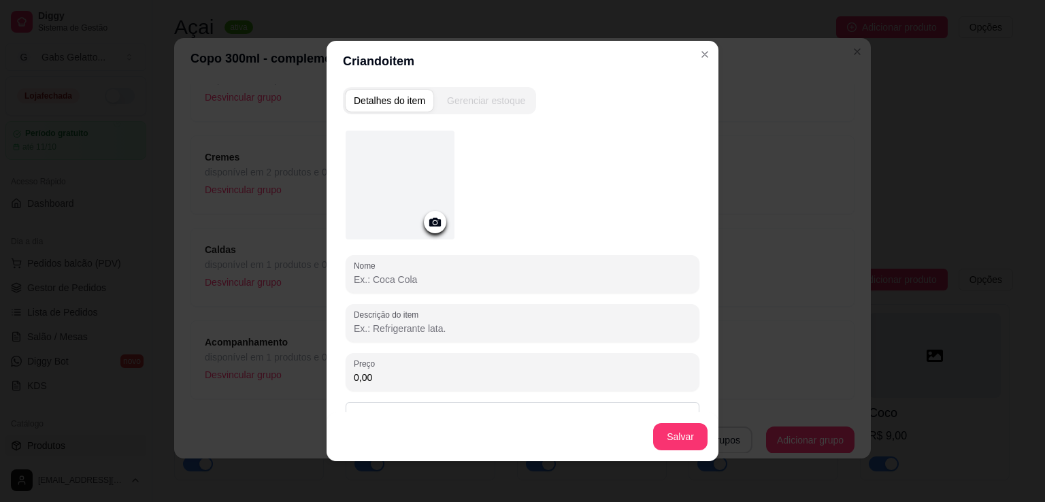
click at [410, 277] on input "Nome" at bounding box center [522, 280] width 337 height 14
click at [453, 273] on input "Nome" at bounding box center [522, 280] width 337 height 14
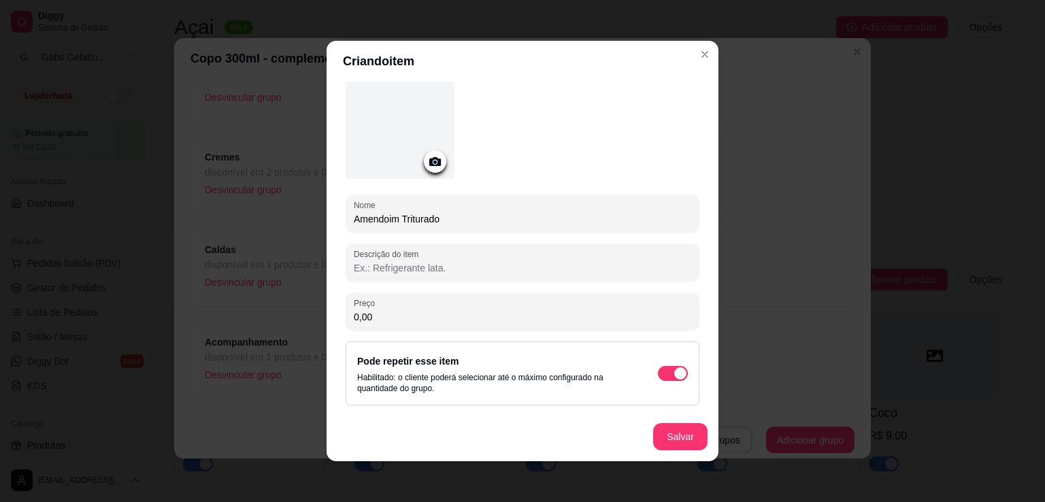
type input "Amendoim Triturado"
click at [663, 446] on button "Salvar" at bounding box center [680, 437] width 53 height 27
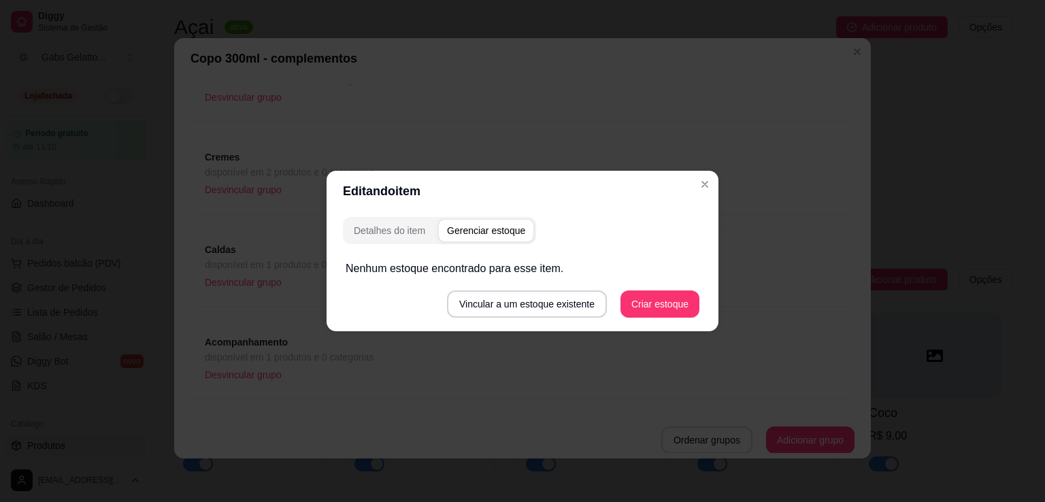
scroll to position [0, 0]
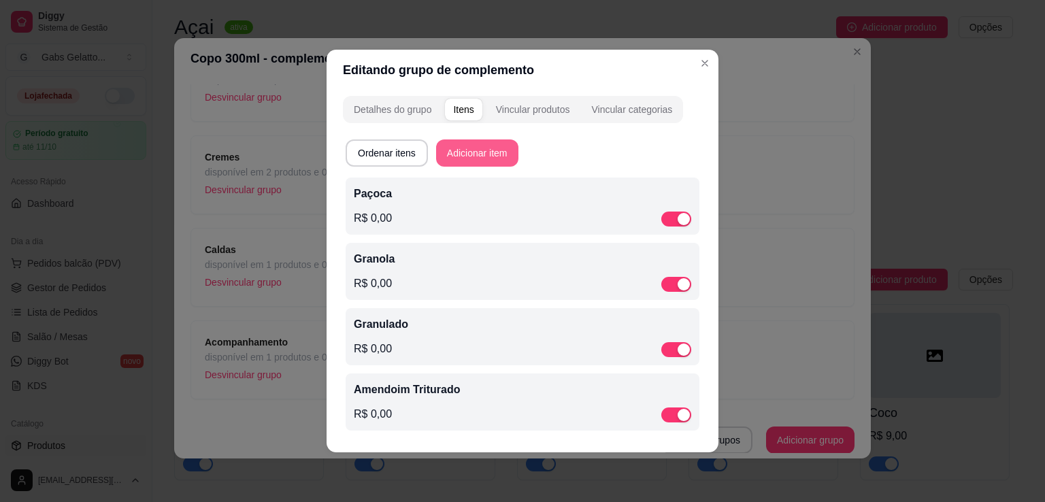
click at [490, 154] on button "Adicionar item" at bounding box center [477, 152] width 82 height 27
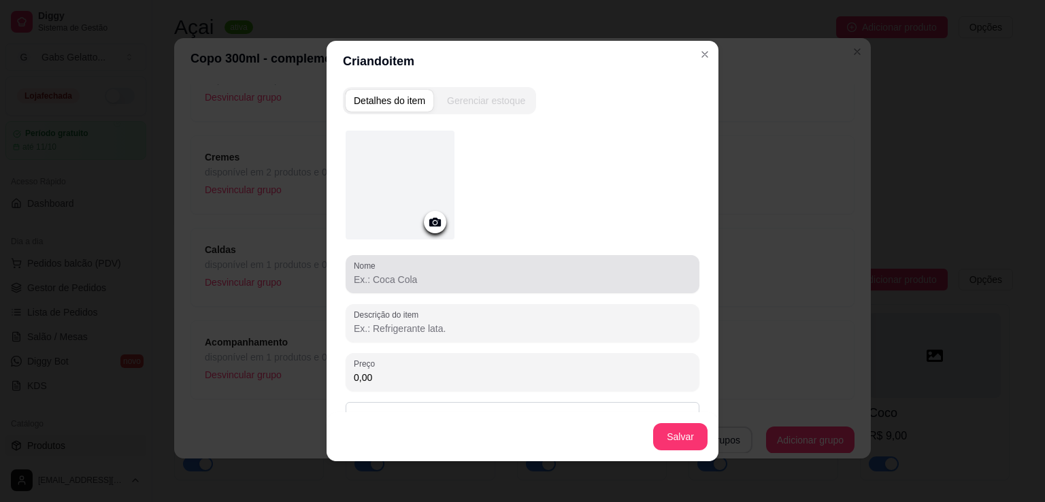
click at [443, 265] on div at bounding box center [522, 274] width 337 height 27
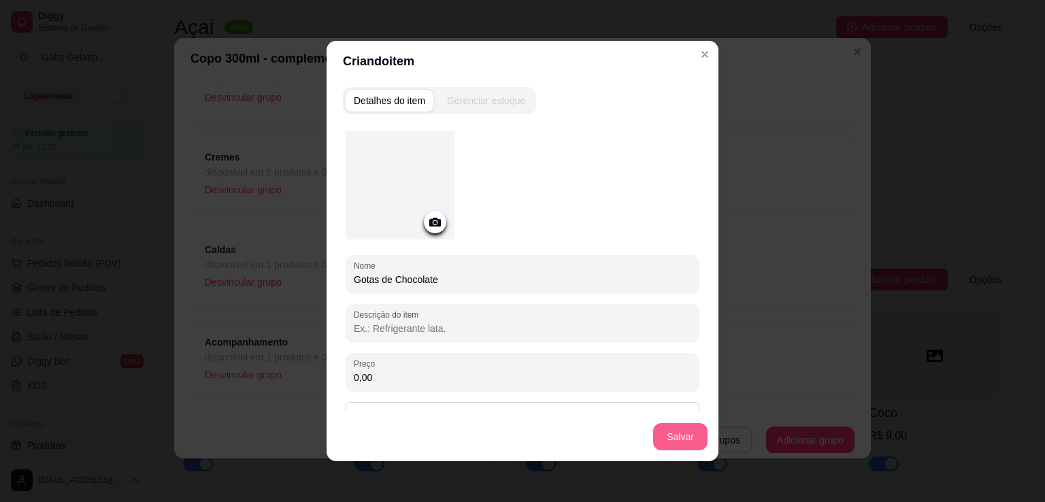
type input "Gotas de Chocolate"
click at [663, 427] on button "Salvar" at bounding box center [680, 436] width 54 height 27
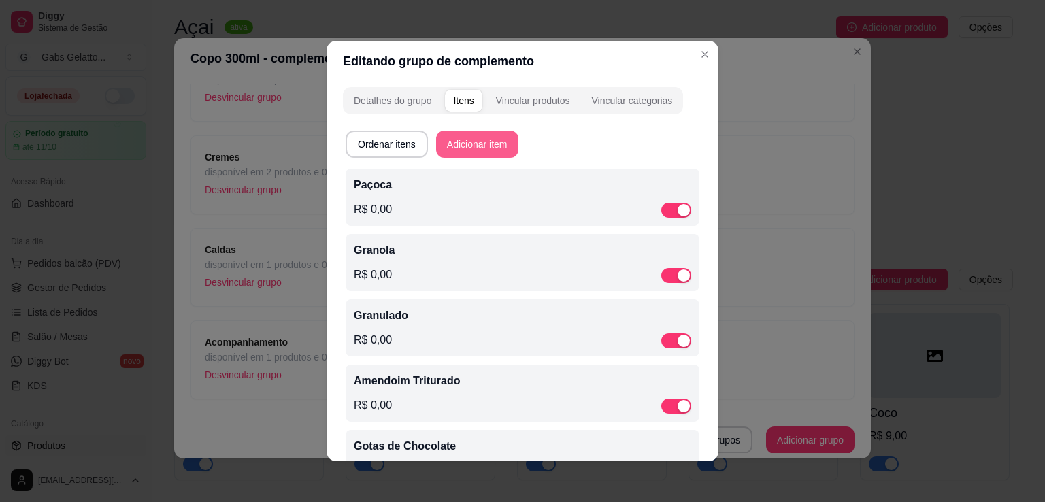
click at [469, 135] on button "Adicionar item" at bounding box center [477, 144] width 82 height 27
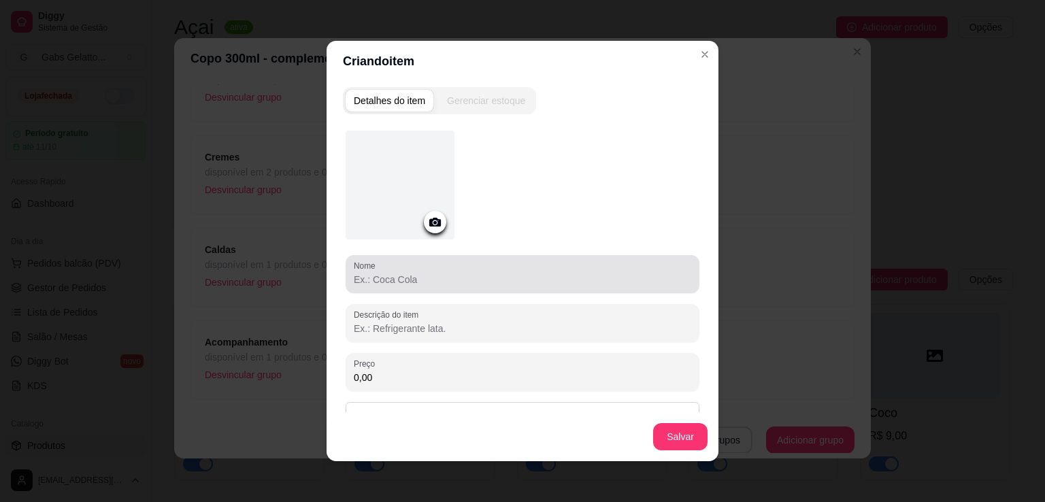
click at [398, 281] on input "Nome" at bounding box center [522, 280] width 337 height 14
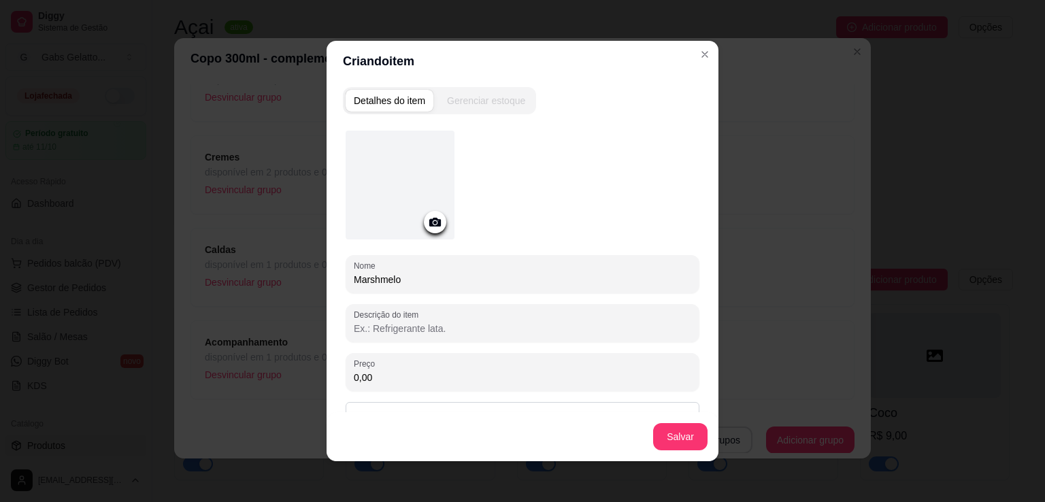
drag, startPoint x: 394, startPoint y: 276, endPoint x: 437, endPoint y: 286, distance: 44.1
click at [437, 286] on div "Marshmelo" at bounding box center [522, 274] width 337 height 27
type input "Jujuba"
click at [661, 428] on button "Salvar" at bounding box center [680, 436] width 54 height 27
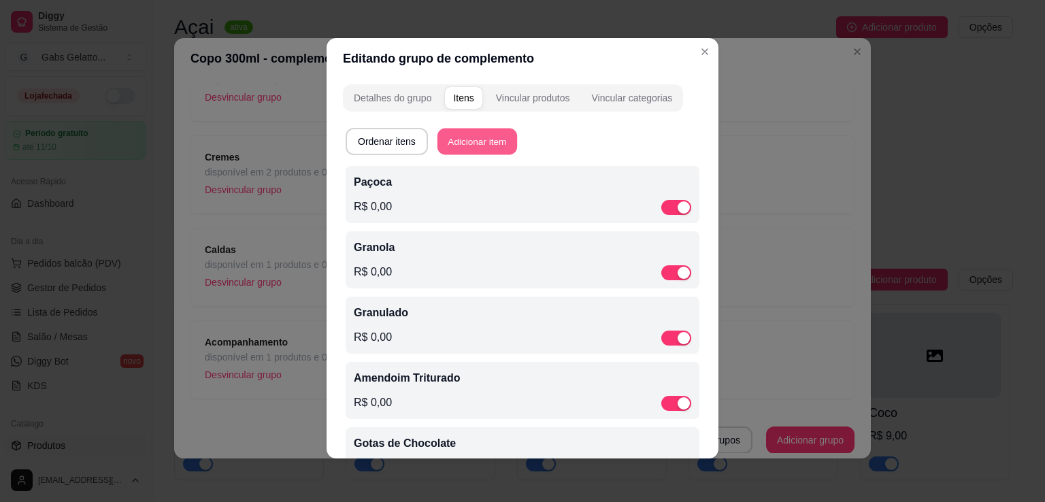
click at [463, 137] on button "Adicionar item" at bounding box center [477, 142] width 80 height 27
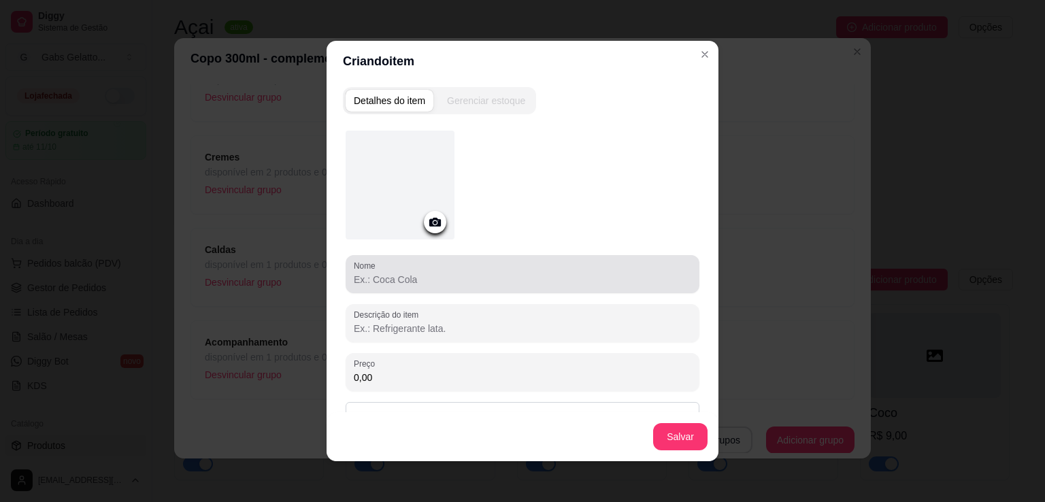
click at [453, 288] on div "Nome" at bounding box center [523, 274] width 354 height 38
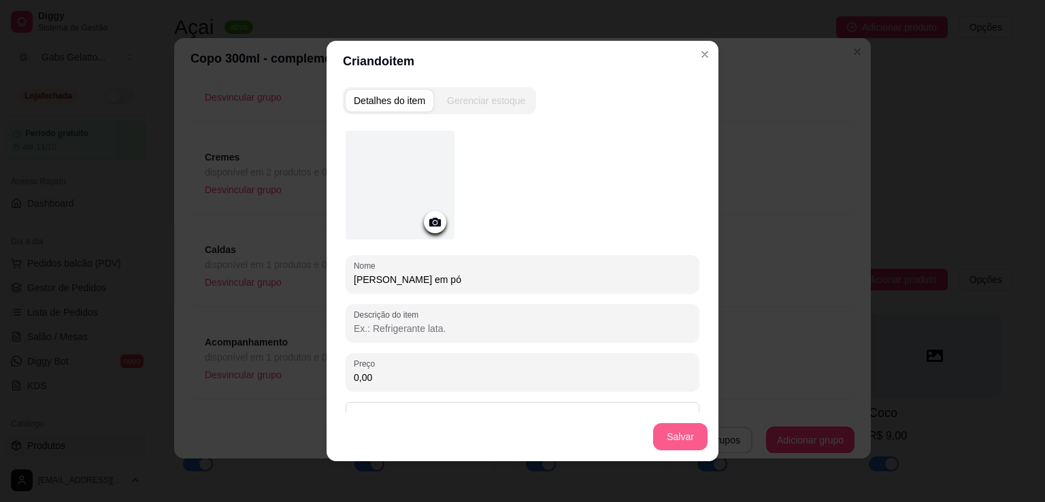
type input "[PERSON_NAME] em pó"
click at [680, 431] on button "Salvar" at bounding box center [680, 437] width 53 height 27
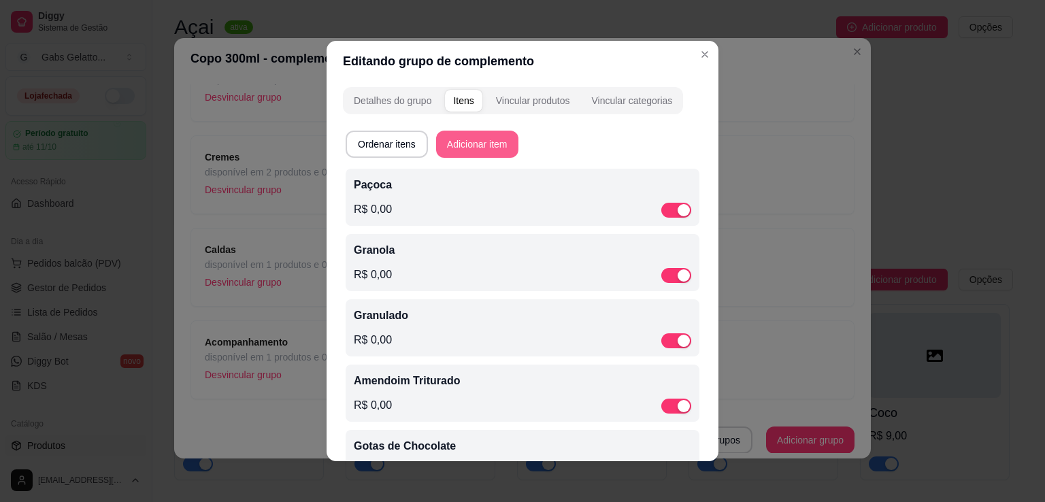
click at [470, 153] on button "Adicionar item" at bounding box center [477, 144] width 82 height 27
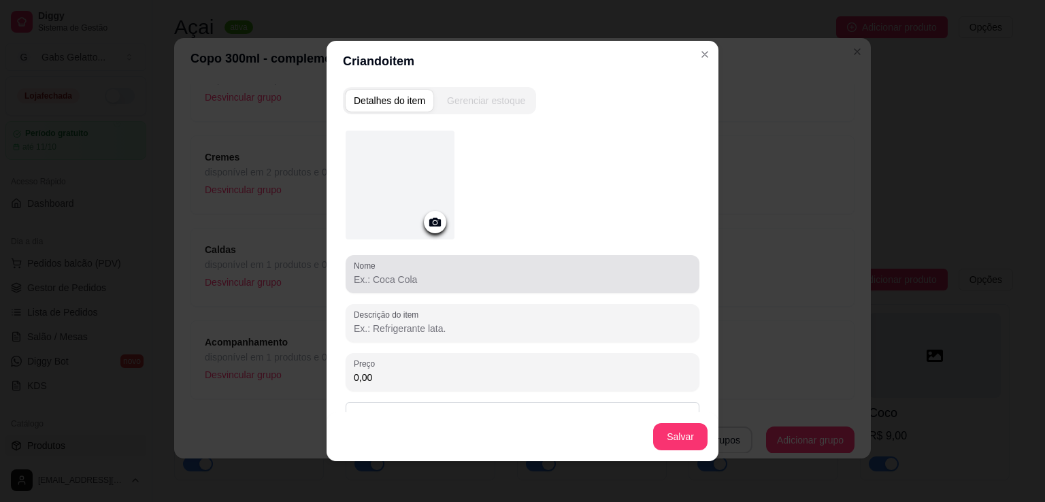
click at [487, 276] on input "Nome" at bounding box center [522, 280] width 337 height 14
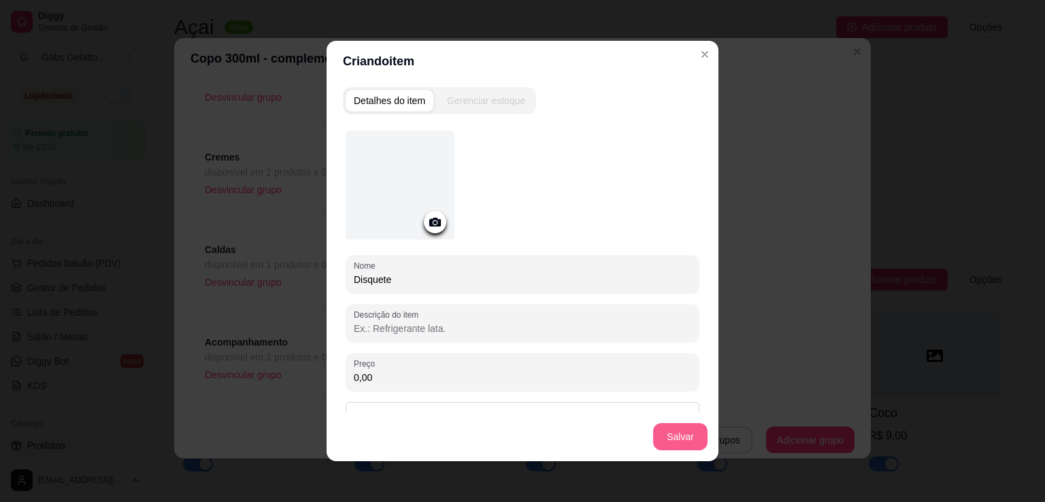
type input "Disquete"
click at [667, 433] on button "Salvar" at bounding box center [680, 436] width 54 height 27
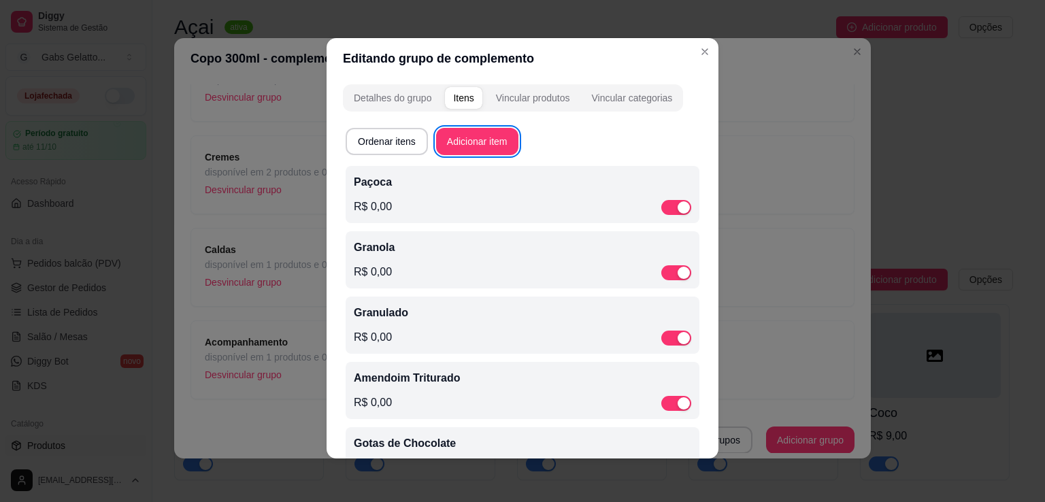
scroll to position [251, 0]
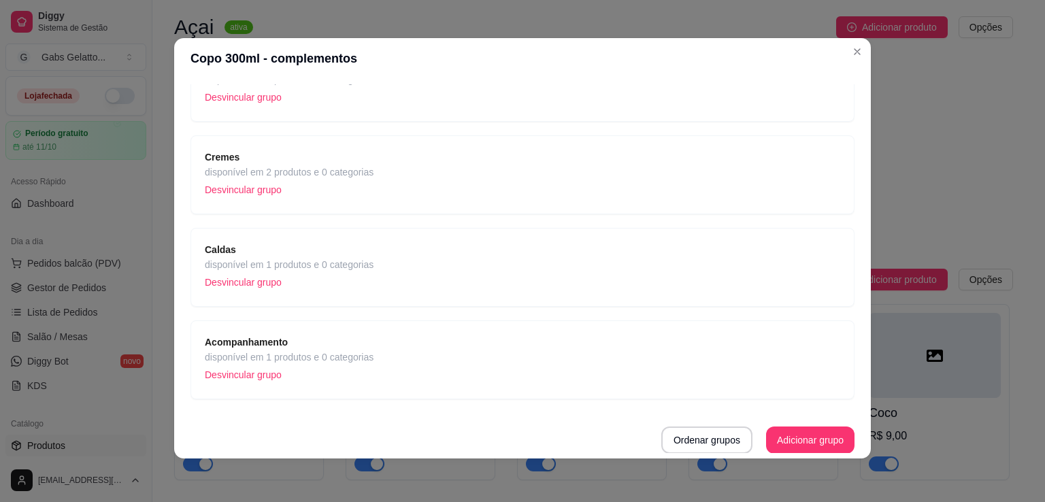
click at [337, 350] on span "disponível em 1 produtos e 0 categorias" at bounding box center [289, 357] width 169 height 15
click at [366, 251] on span "Caldas" at bounding box center [289, 249] width 169 height 15
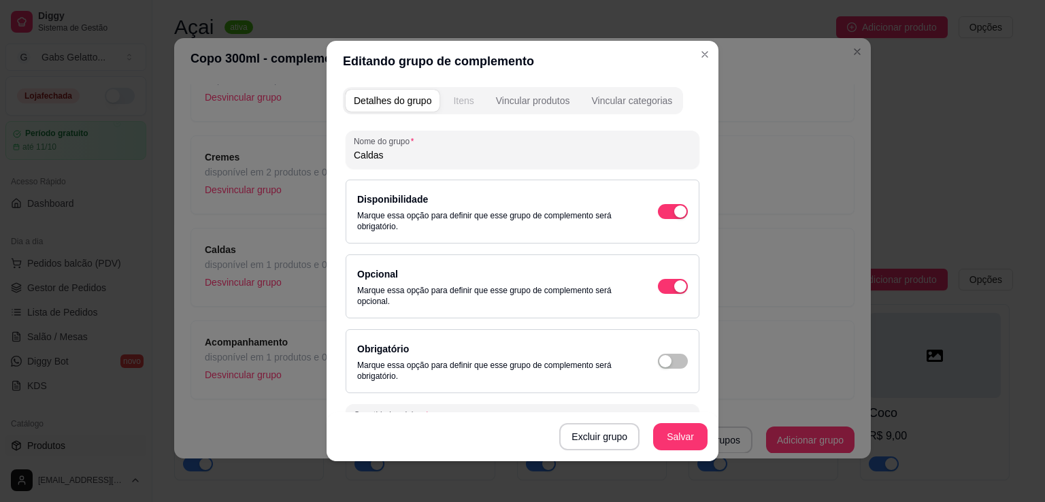
click at [459, 106] on div "Itens" at bounding box center [463, 101] width 20 height 14
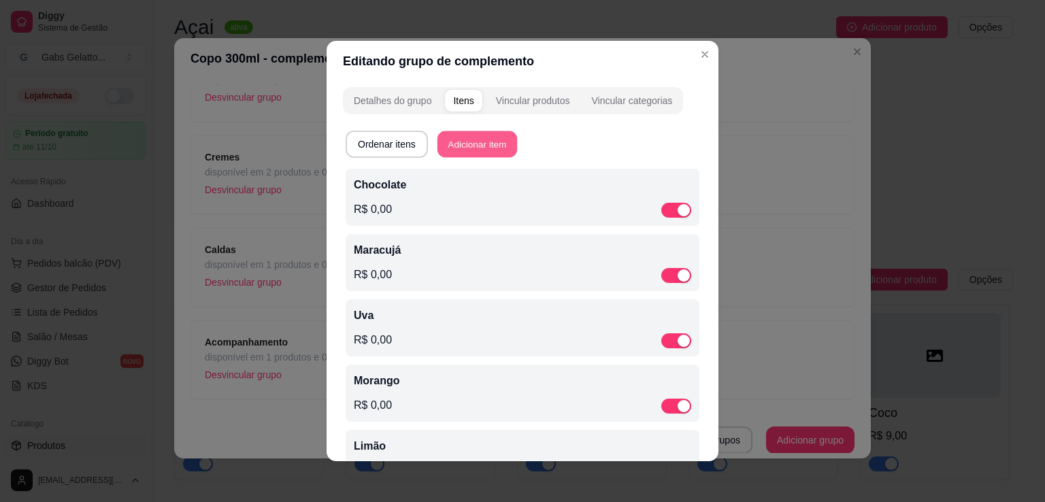
click at [477, 139] on button "Adicionar item" at bounding box center [477, 144] width 80 height 27
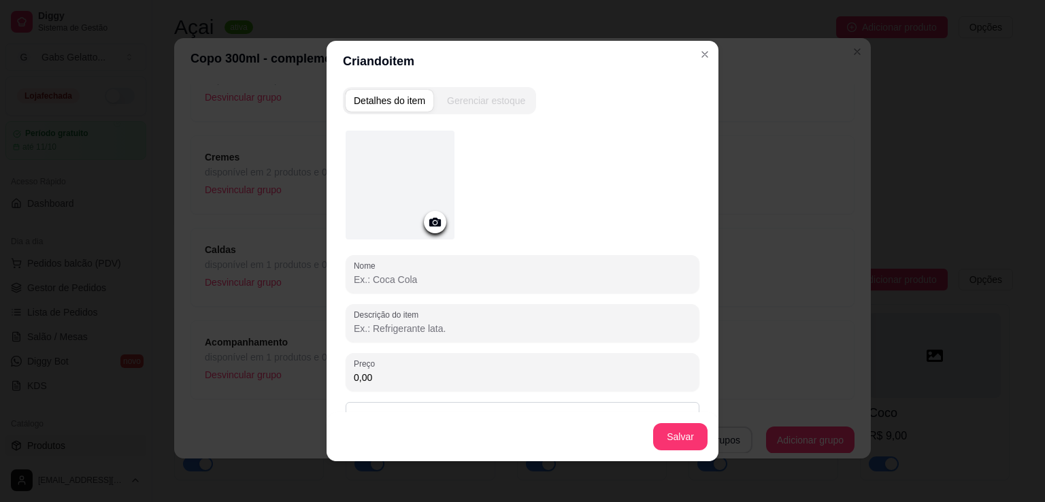
click at [463, 281] on input "Nome" at bounding box center [522, 280] width 337 height 14
click at [499, 277] on input "Leite Condessado" at bounding box center [522, 280] width 337 height 14
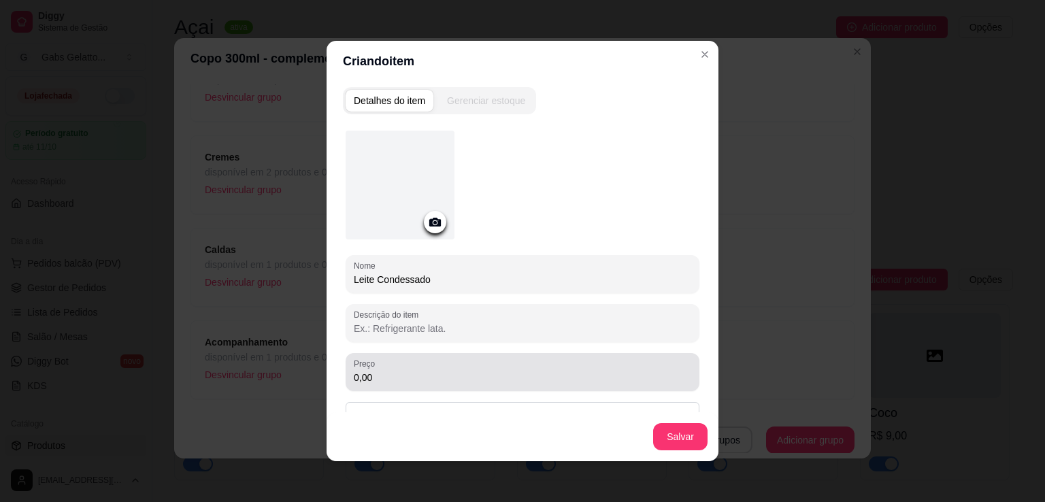
scroll to position [61, 0]
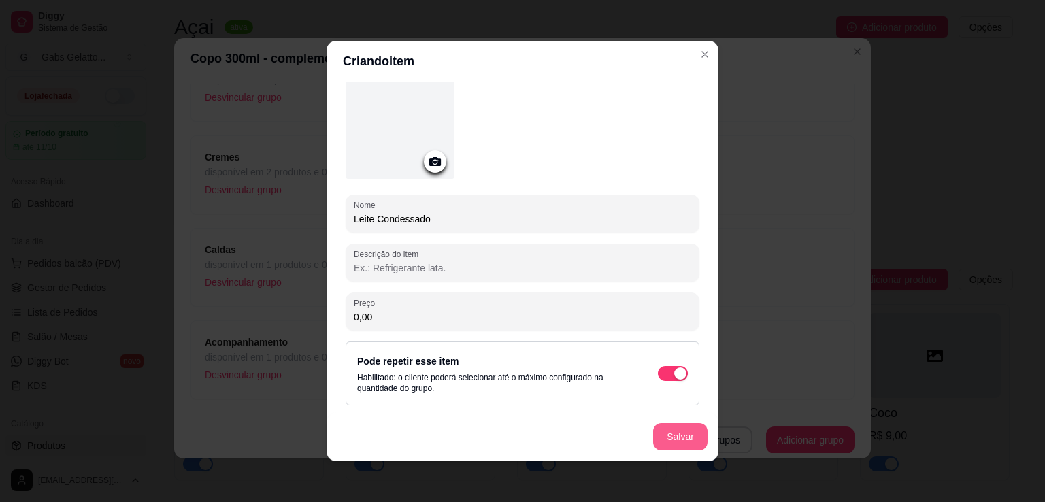
type input "Leite Condessado"
click at [673, 433] on button "Salvar" at bounding box center [680, 436] width 54 height 27
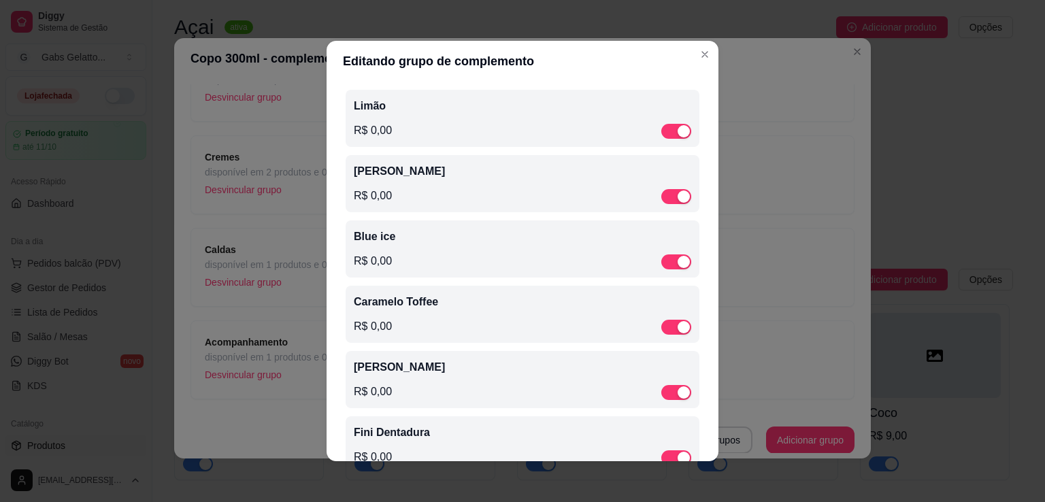
scroll to position [0, 0]
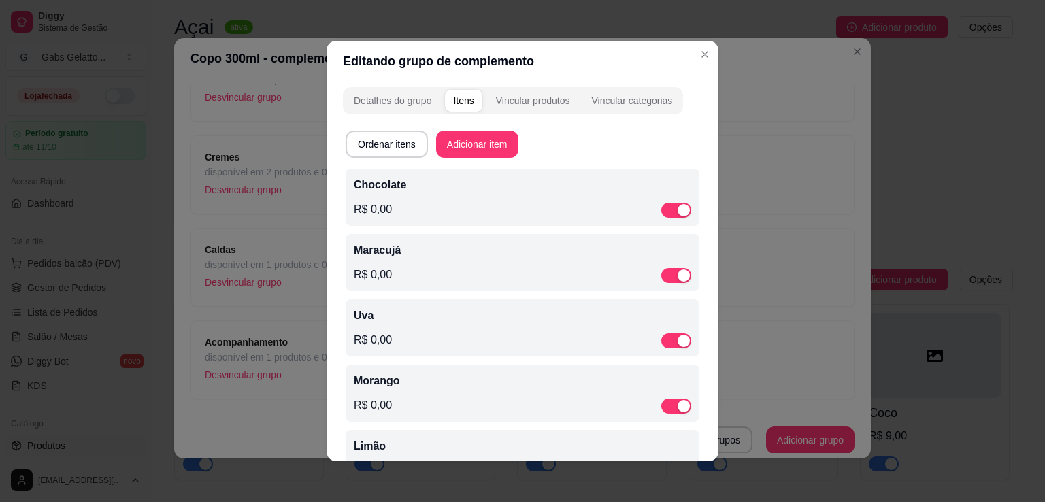
click at [397, 153] on button "Ordenar itens" at bounding box center [387, 144] width 82 height 27
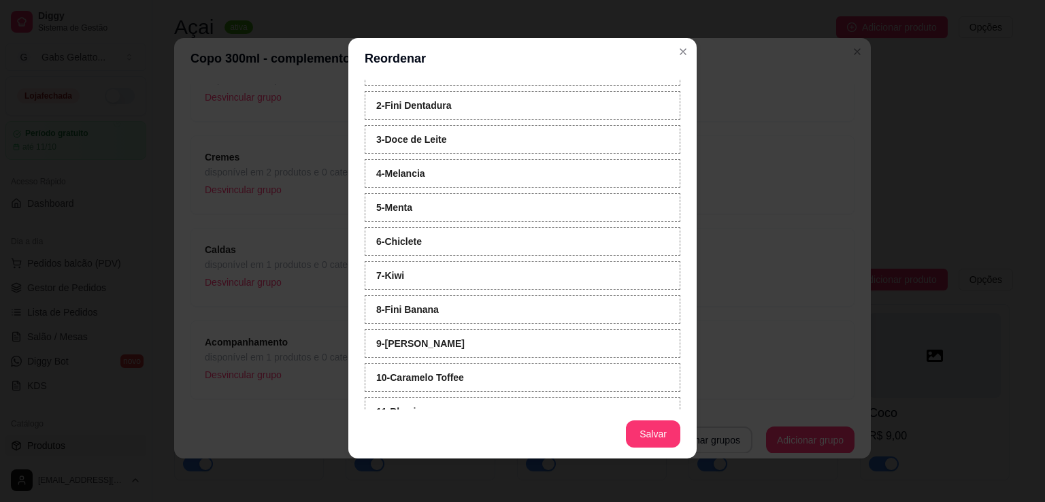
scroll to position [295, 0]
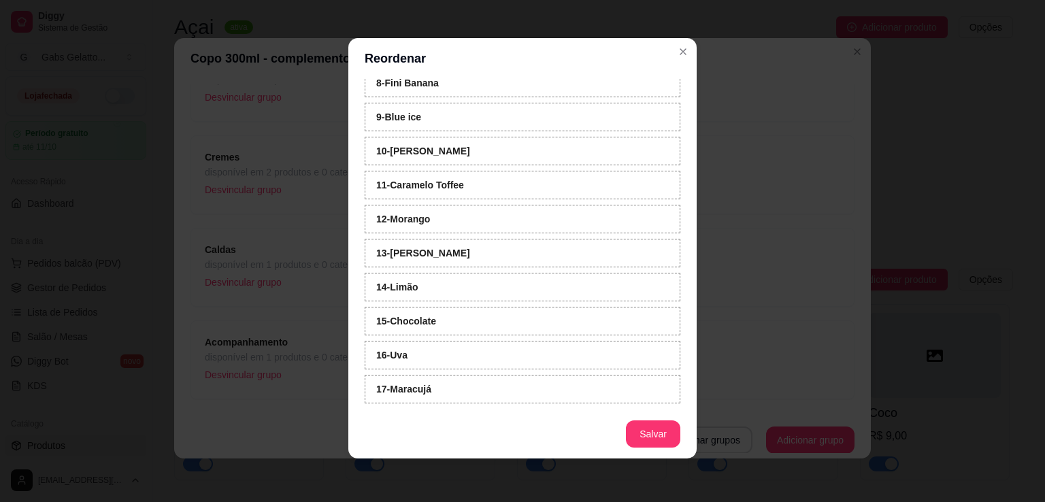
click at [417, 316] on strong "15 - Chocolate" at bounding box center [406, 321] width 60 height 11
click at [440, 112] on strong "3 - Doce de Leite" at bounding box center [411, 117] width 71 height 11
click at [414, 130] on div "1 - Leite Condessado 2 - Fini Dentadura 3 - Doce de Leite 4 - Melancia 5 - Choc…" at bounding box center [523, 324] width 316 height 578
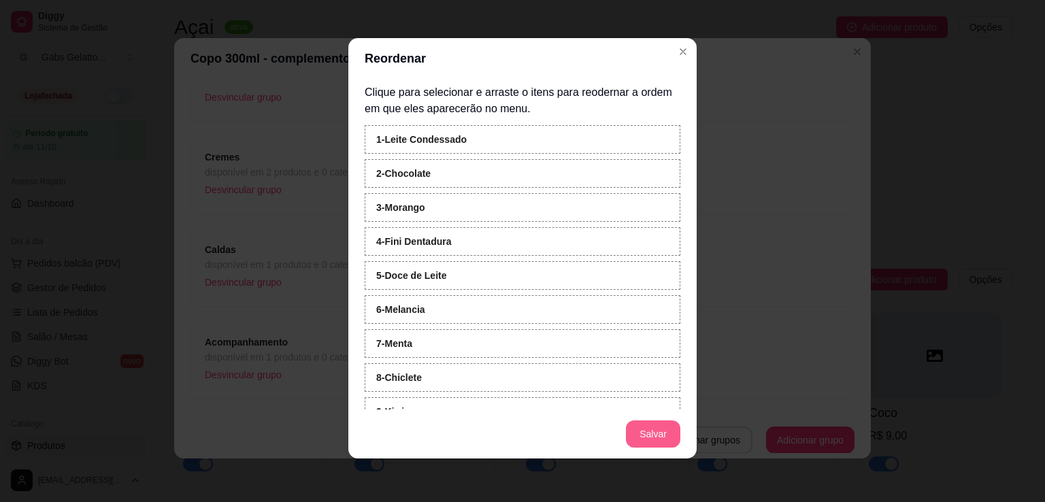
click at [648, 430] on button "Salvar" at bounding box center [653, 433] width 54 height 27
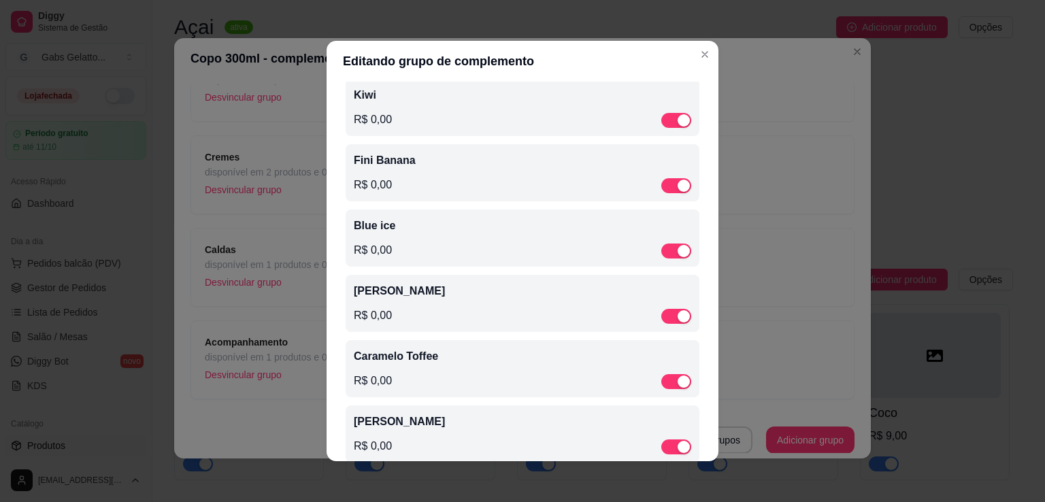
scroll to position [680, 0]
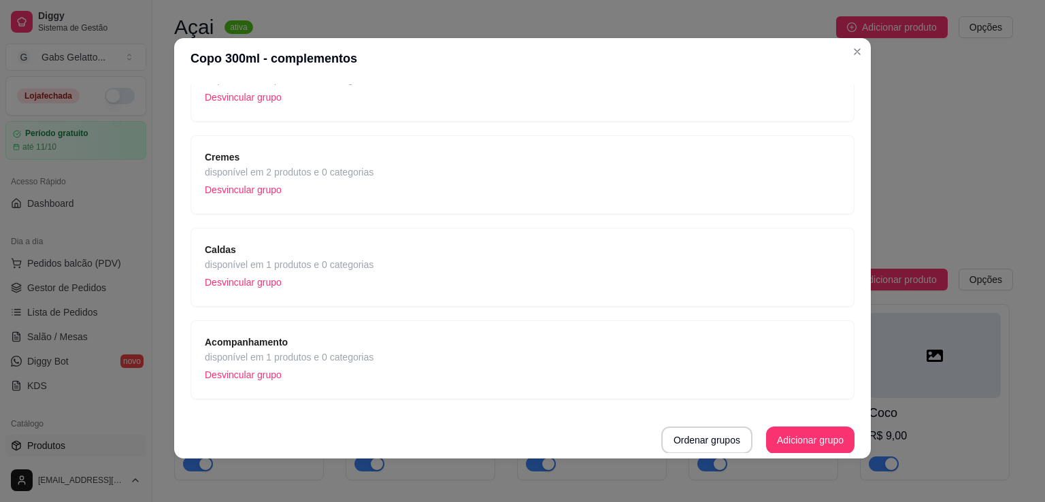
click at [322, 350] on span "disponível em 1 produtos e 0 categorias" at bounding box center [289, 357] width 169 height 15
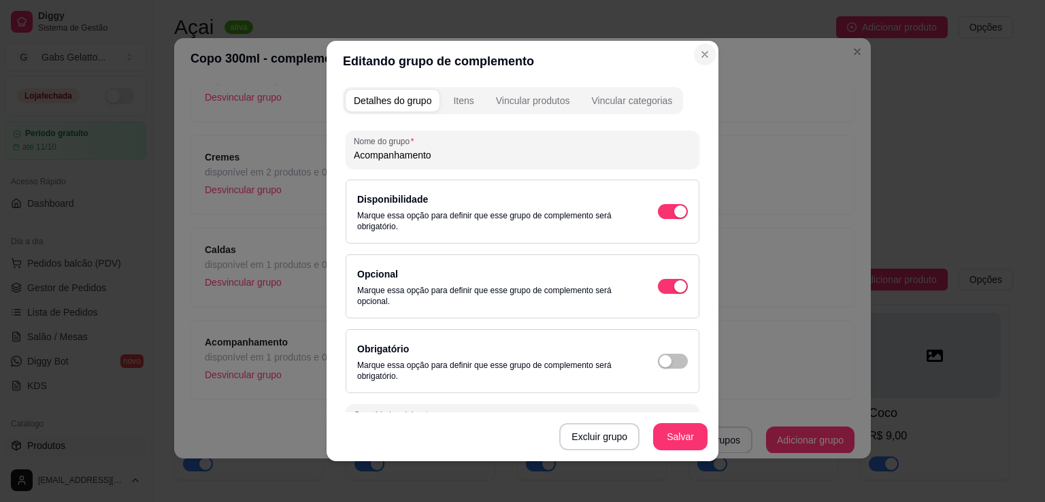
click at [543, 137] on section "Editando grupo de complemento Detalhes do grupo Itens Vincular produtos Vincula…" at bounding box center [523, 251] width 392 height 420
click at [471, 103] on button "Itens" at bounding box center [463, 101] width 37 height 22
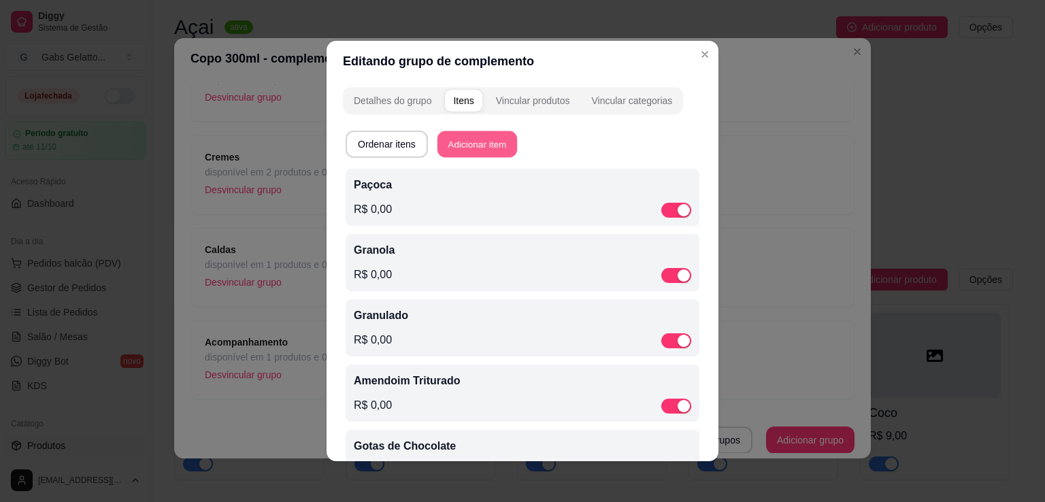
click at [475, 148] on button "Adicionar item" at bounding box center [477, 144] width 80 height 27
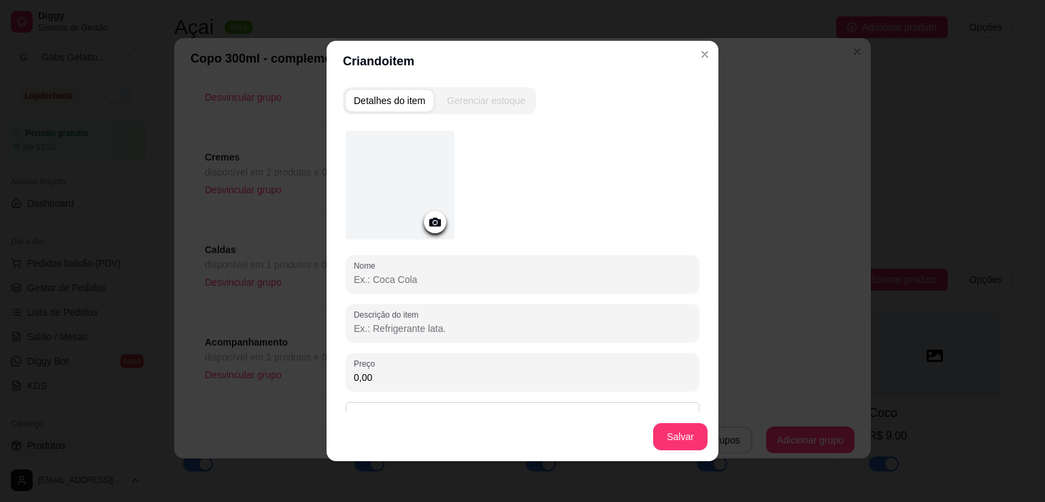
click at [427, 283] on input "Nome" at bounding box center [522, 280] width 337 height 14
type input "G"
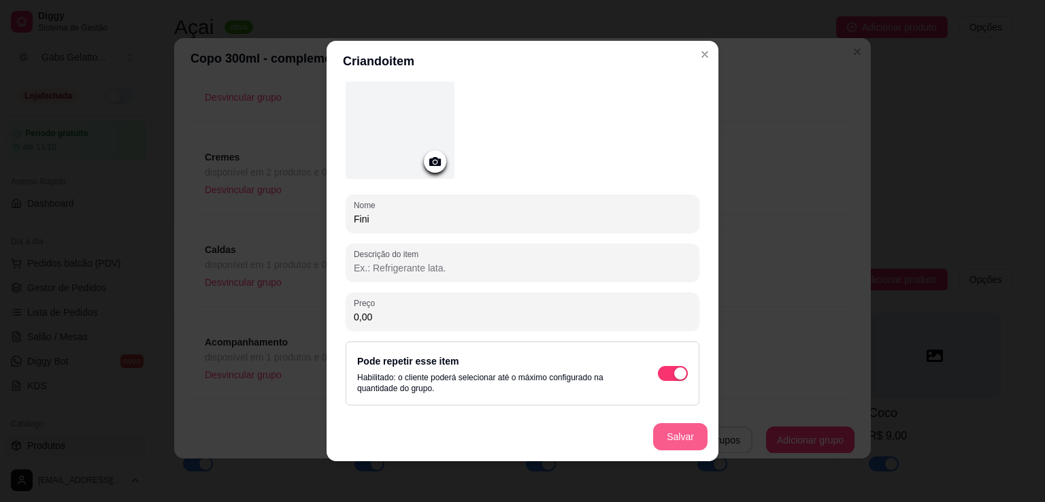
type input "Fini"
click at [671, 433] on button "Salvar" at bounding box center [680, 436] width 54 height 27
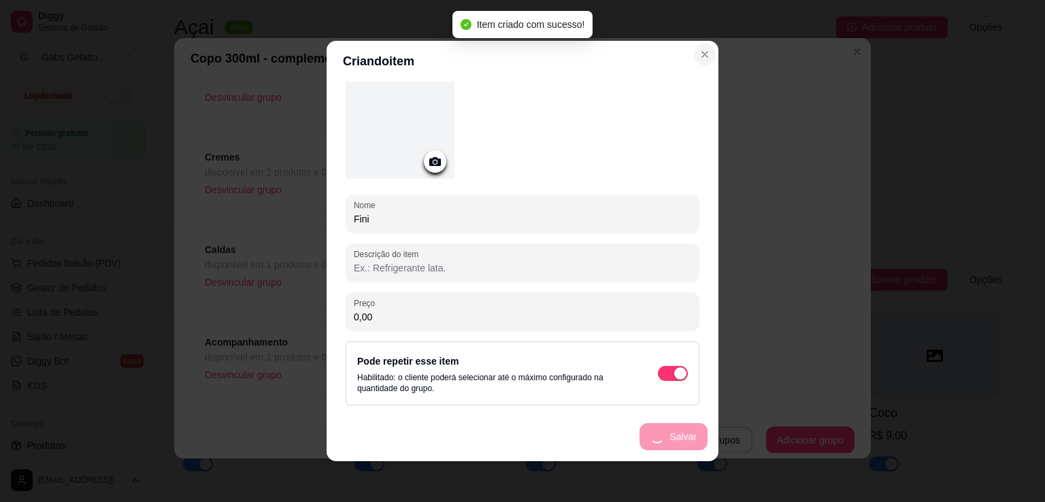
scroll to position [0, 0]
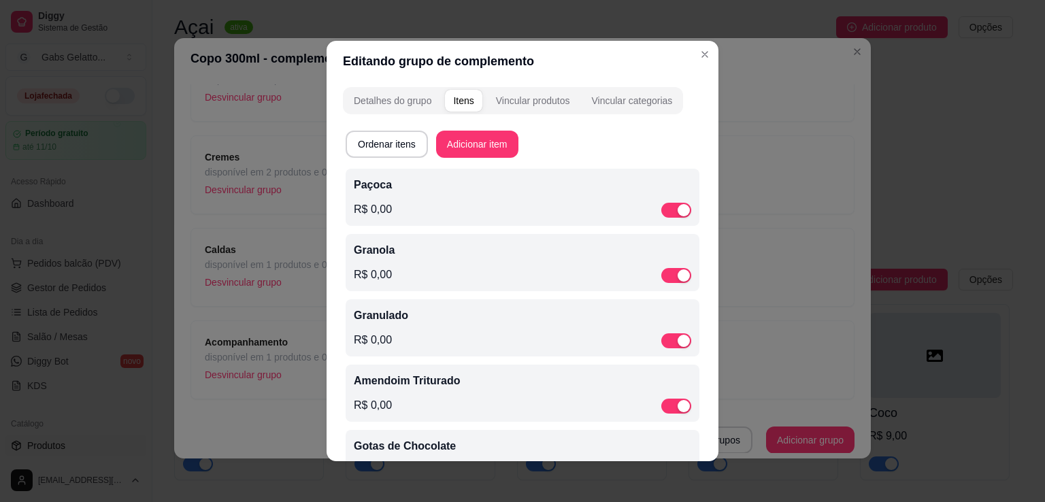
click at [655, 235] on div "Editando grupo de complemento Detalhes do grupo Itens Vincular produtos Vincula…" at bounding box center [522, 251] width 1045 height 502
click at [713, 188] on div "Editando grupo de complemento Detalhes do grupo Itens Vincular produtos Vincula…" at bounding box center [522, 251] width 1045 height 502
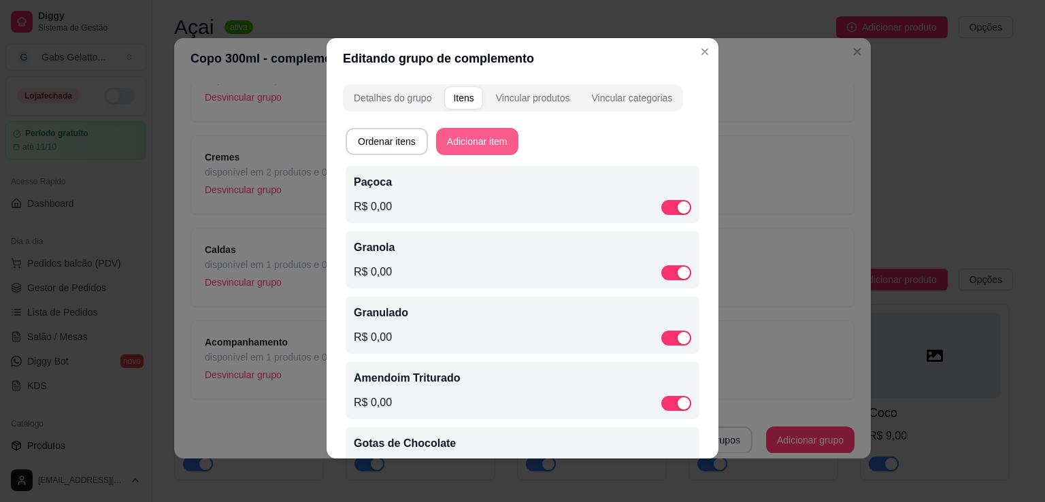
click at [473, 137] on button "Adicionar item" at bounding box center [477, 141] width 82 height 27
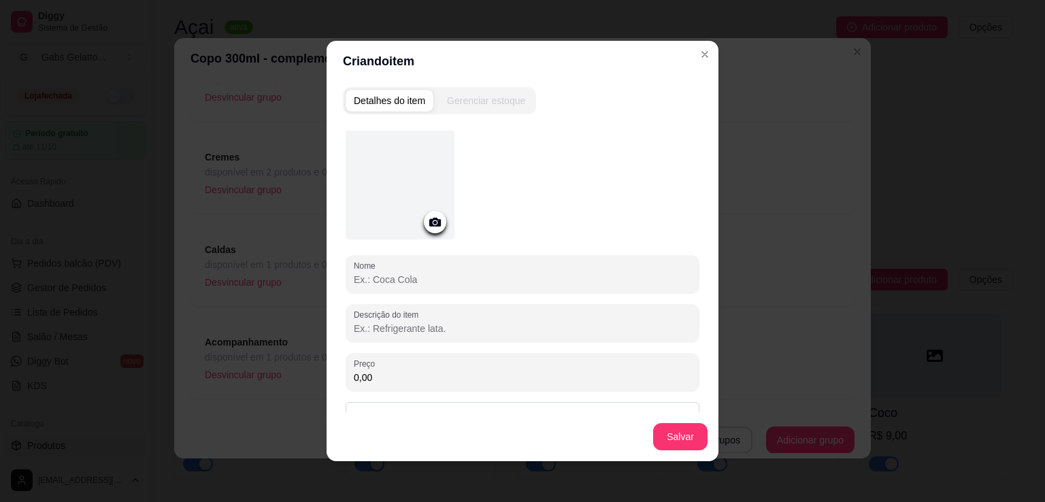
click at [438, 284] on input "Nome" at bounding box center [522, 280] width 337 height 14
paste input "chocoball"
click at [354, 283] on input "chocoball" at bounding box center [522, 280] width 337 height 14
click at [354, 281] on input "chocoball" at bounding box center [522, 280] width 337 height 14
type input "Chocoball"
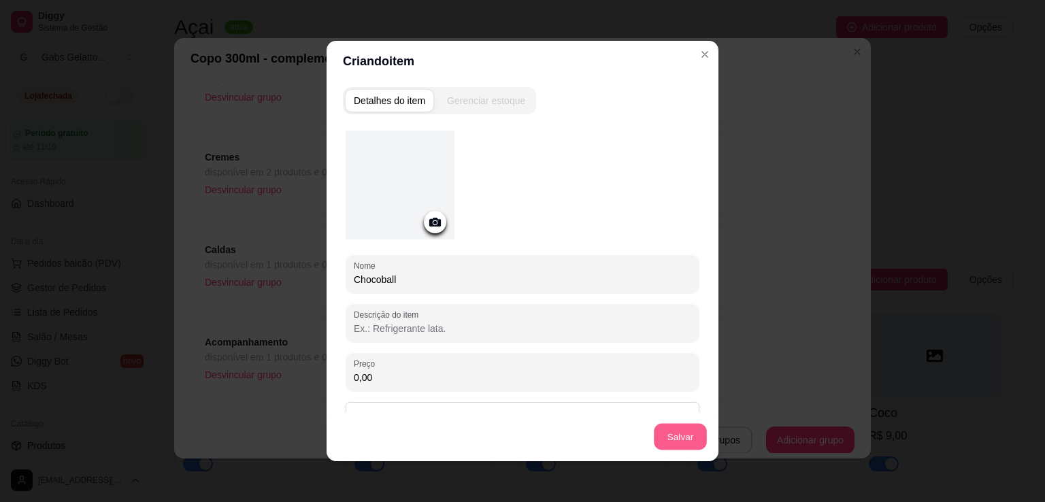
click at [673, 437] on button "Salvar" at bounding box center [680, 437] width 53 height 27
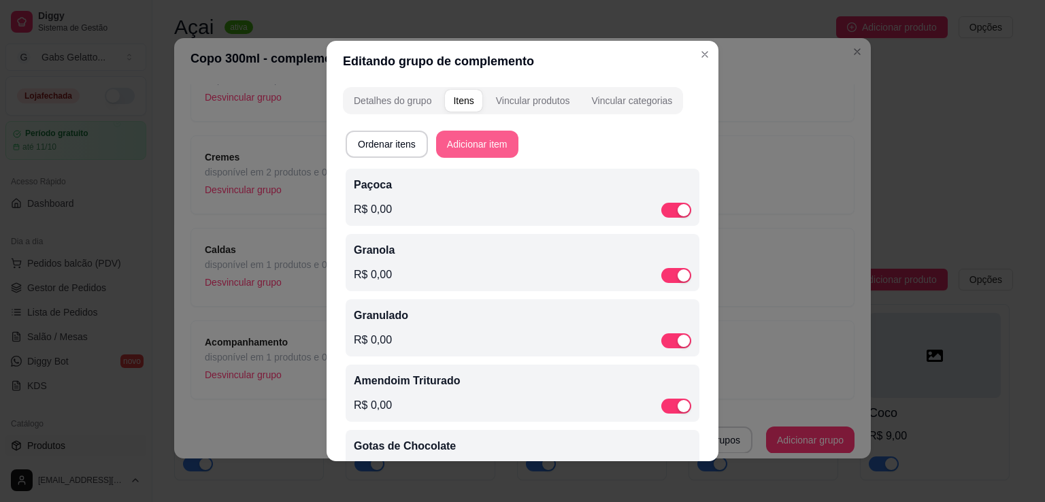
click at [450, 152] on button "Adicionar item" at bounding box center [477, 144] width 82 height 27
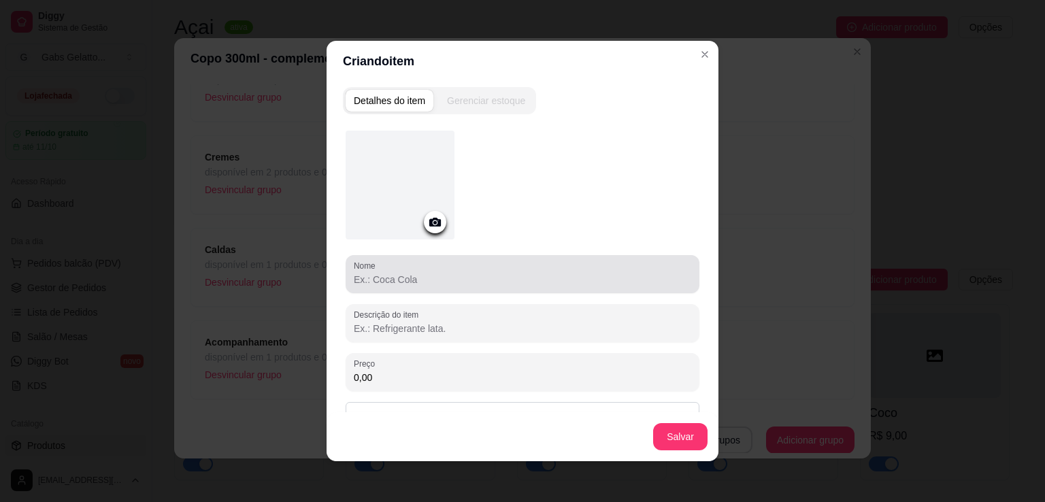
click at [389, 280] on input "Nome" at bounding box center [522, 280] width 337 height 14
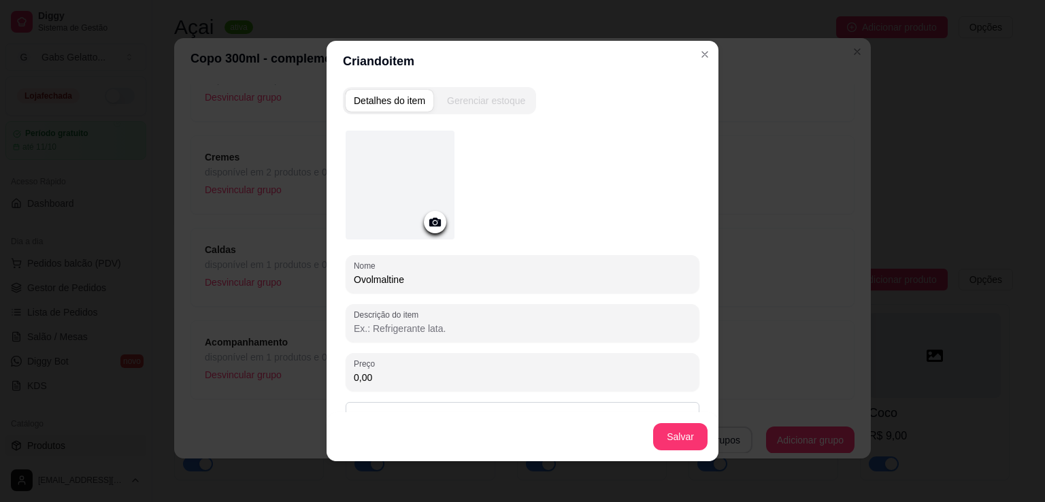
click at [369, 284] on input "Ovolmaltine" at bounding box center [522, 280] width 337 height 14
click at [410, 284] on input "Ovomaltine" at bounding box center [522, 280] width 337 height 14
type input "Ovomaltine"
click at [672, 441] on button "Salvar" at bounding box center [680, 436] width 54 height 27
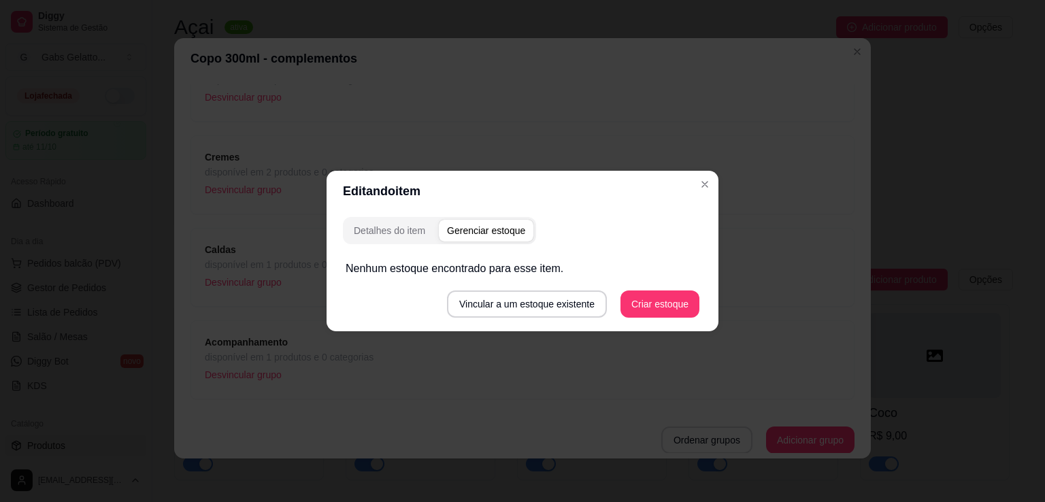
click at [696, 176] on header "Editando item" at bounding box center [523, 191] width 392 height 41
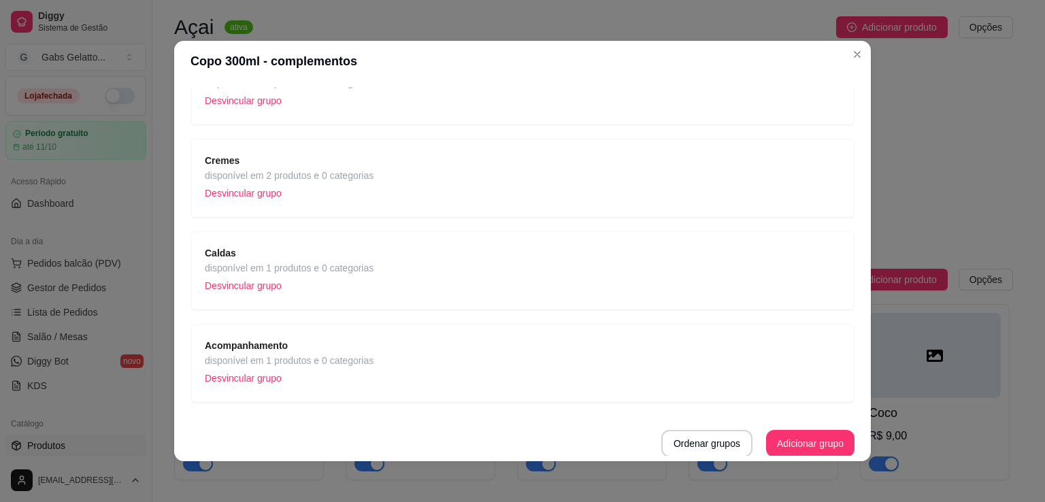
scroll to position [3, 0]
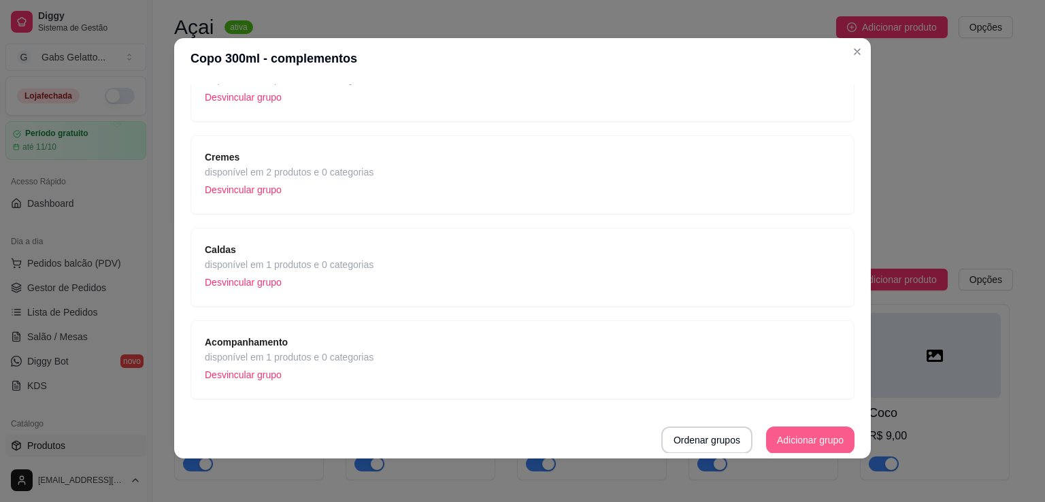
click at [776, 434] on button "Adicionar grupo" at bounding box center [810, 440] width 88 height 27
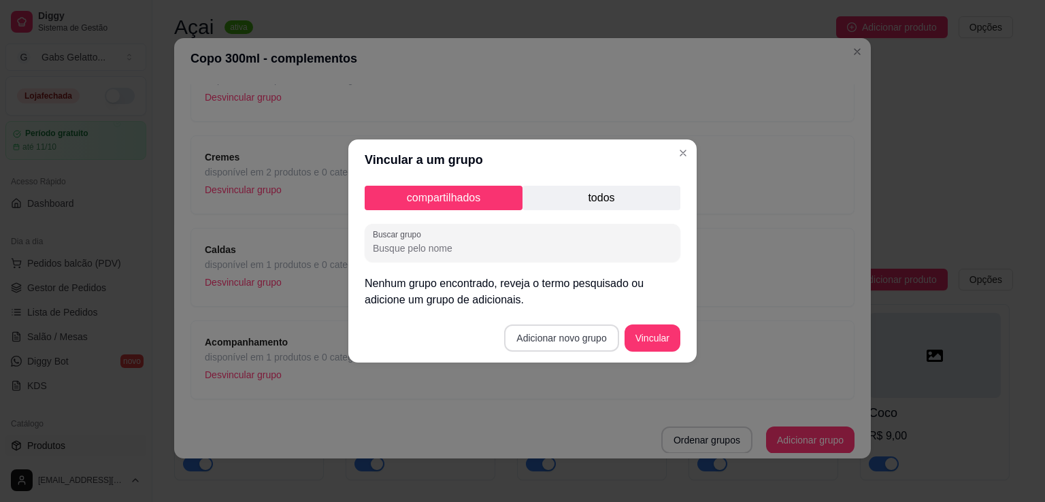
click at [577, 350] on button "Adicionar novo grupo" at bounding box center [561, 337] width 114 height 27
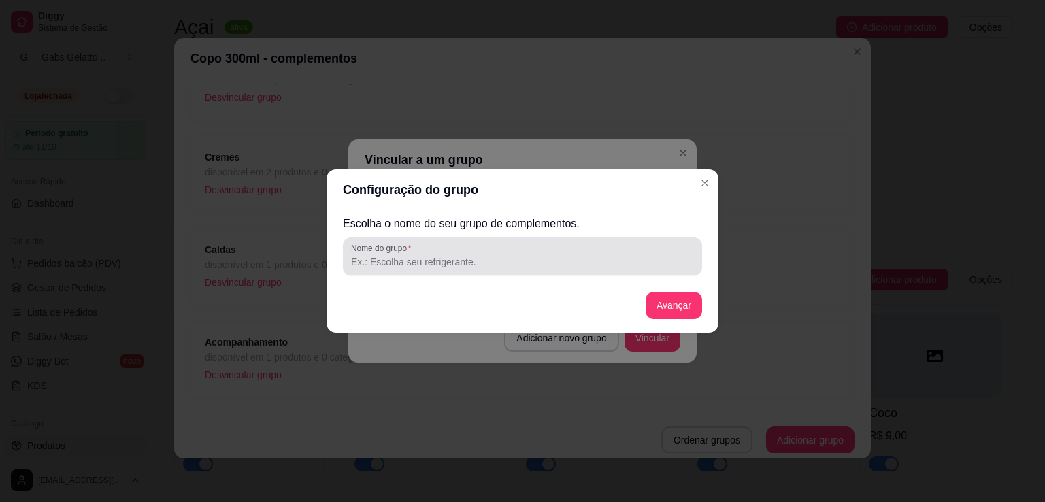
click at [454, 263] on input "Nome do grupo" at bounding box center [522, 262] width 343 height 14
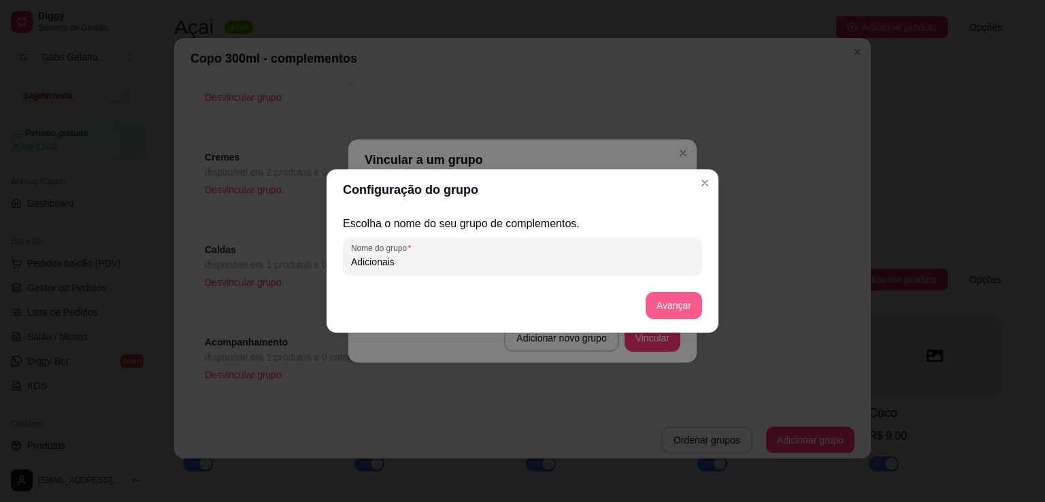
type input "Adicionais"
click at [669, 311] on button "Avançar" at bounding box center [673, 306] width 55 height 27
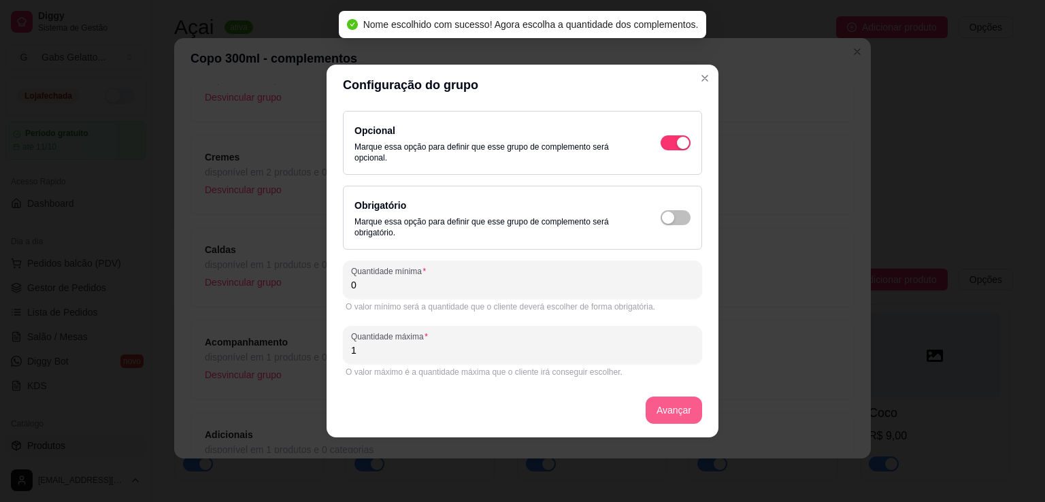
click at [656, 411] on button "Avançar" at bounding box center [674, 410] width 56 height 27
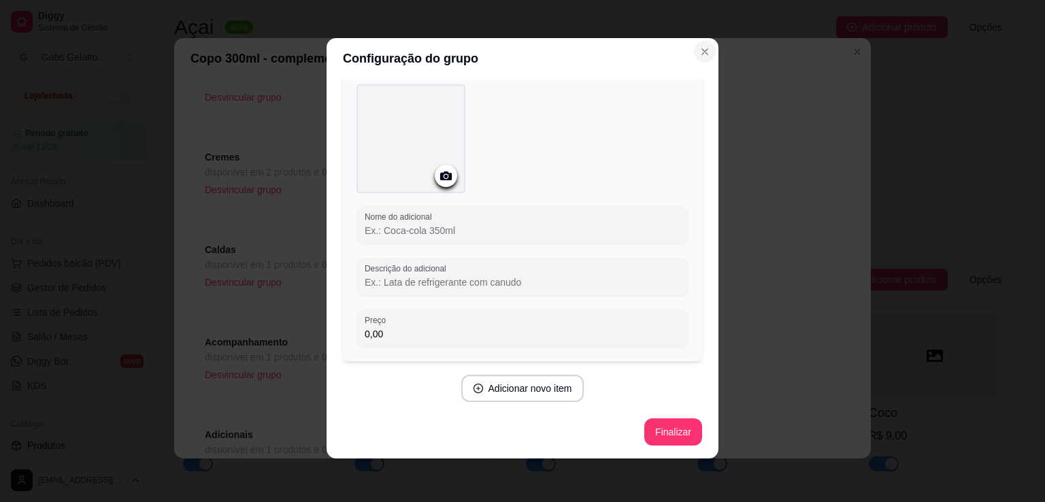
click at [699, 61] on button "Close" at bounding box center [705, 52] width 22 height 22
click at [699, 53] on icon "Close" at bounding box center [704, 51] width 11 height 11
click at [701, 48] on icon "Close" at bounding box center [704, 51] width 11 height 11
click at [699, 61] on button "Close" at bounding box center [705, 52] width 22 height 22
click at [699, 56] on icon "Close" at bounding box center [704, 51] width 11 height 11
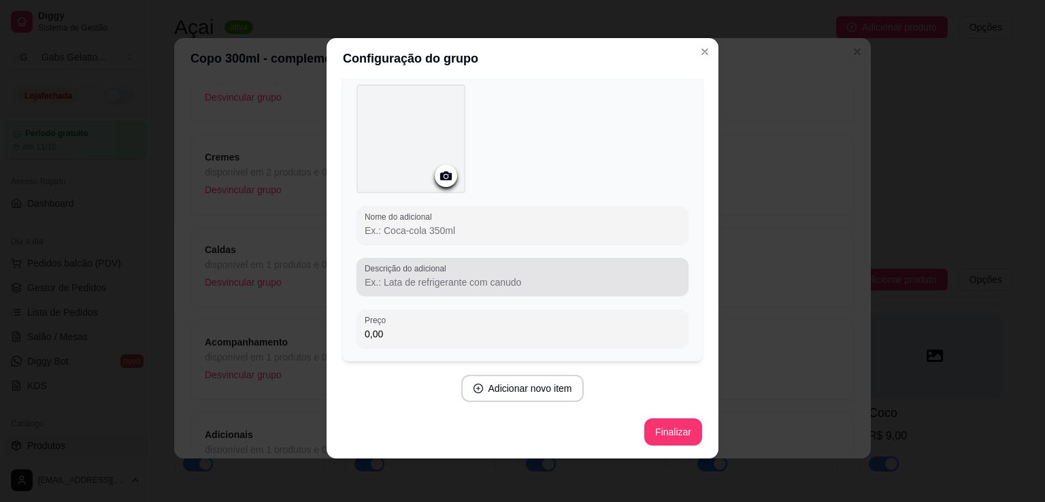
scroll to position [0, 0]
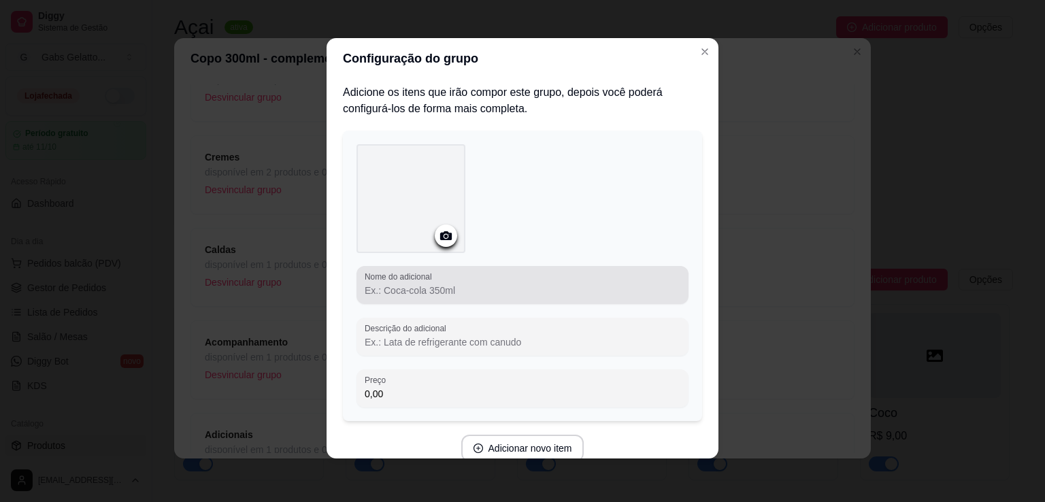
click at [452, 301] on div "Nome do adicional" at bounding box center [522, 285] width 332 height 38
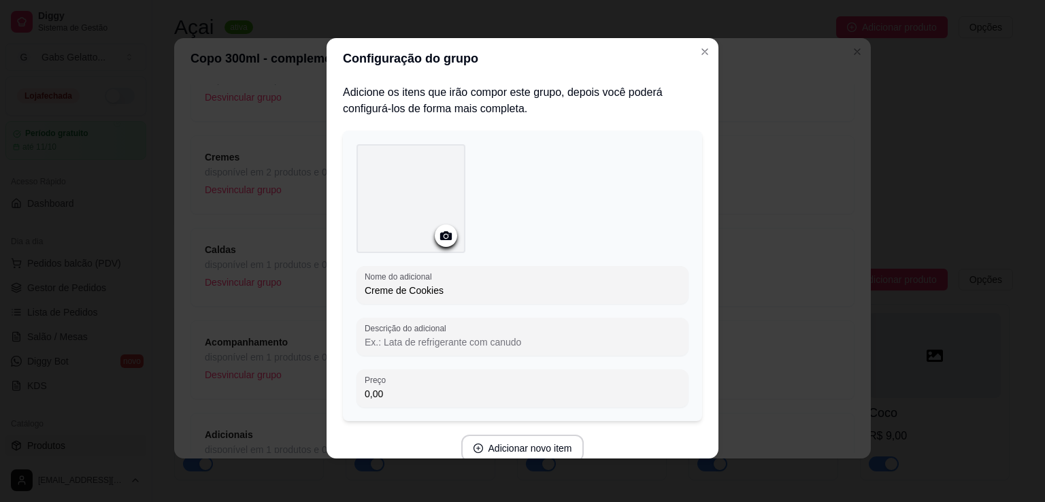
scroll to position [60, 0]
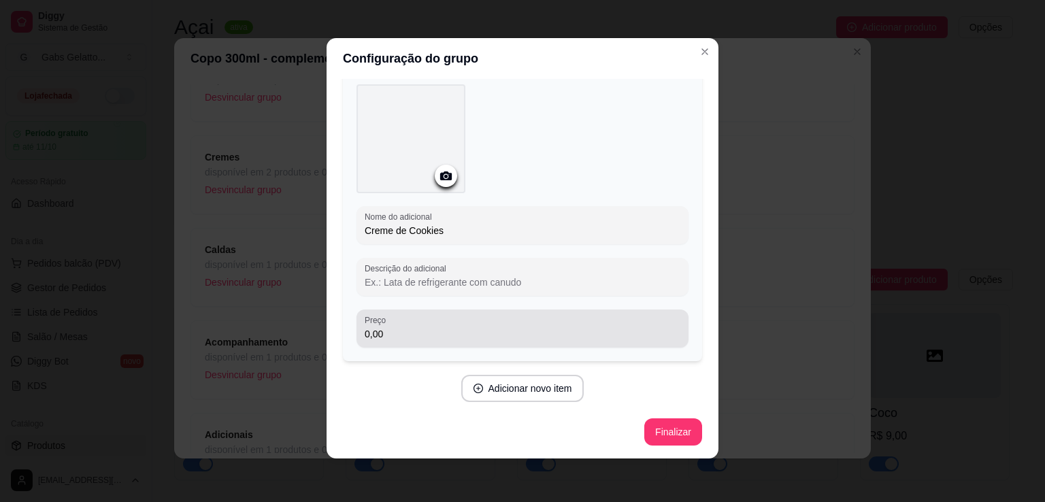
type input "Creme de Cookies"
click at [438, 329] on input "0,00" at bounding box center [523, 334] width 316 height 14
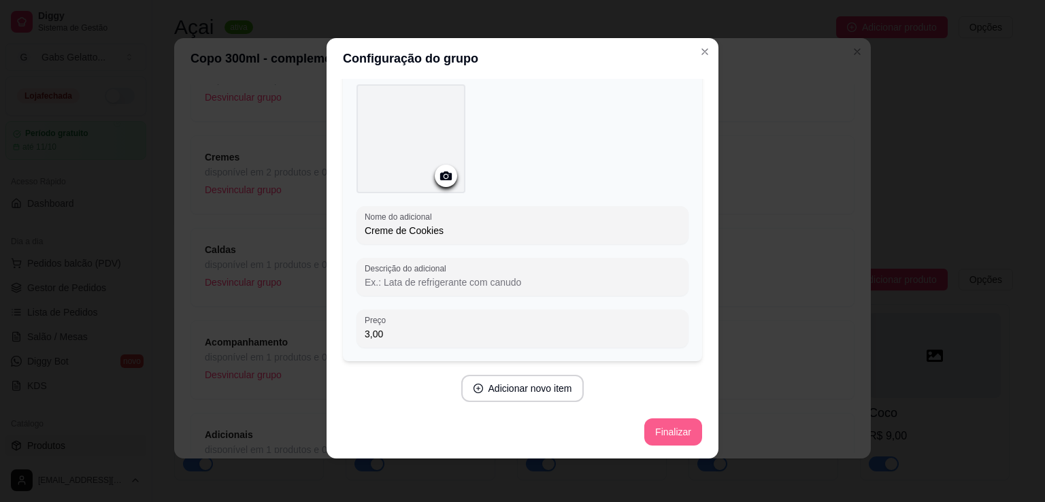
type input "3,00"
click at [648, 439] on button "Finalizar" at bounding box center [673, 431] width 58 height 27
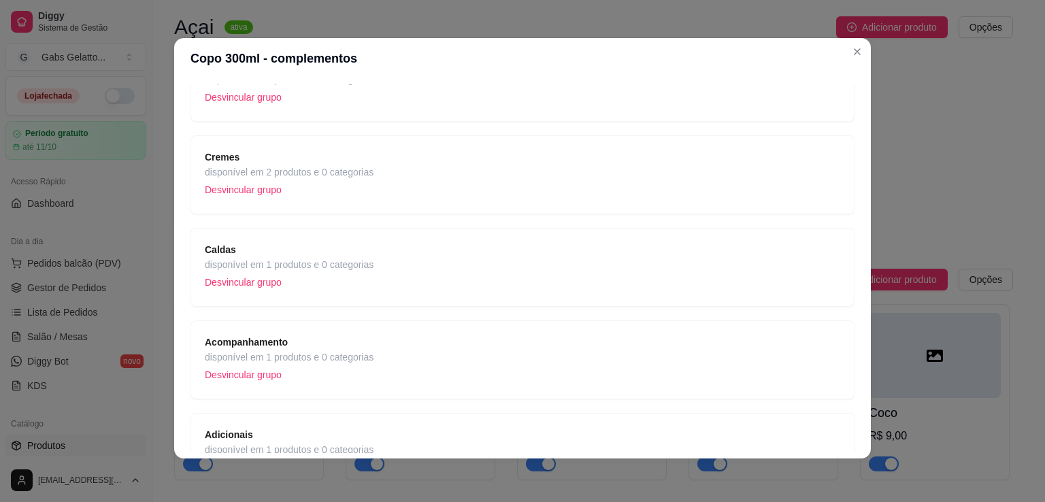
scroll to position [225, 0]
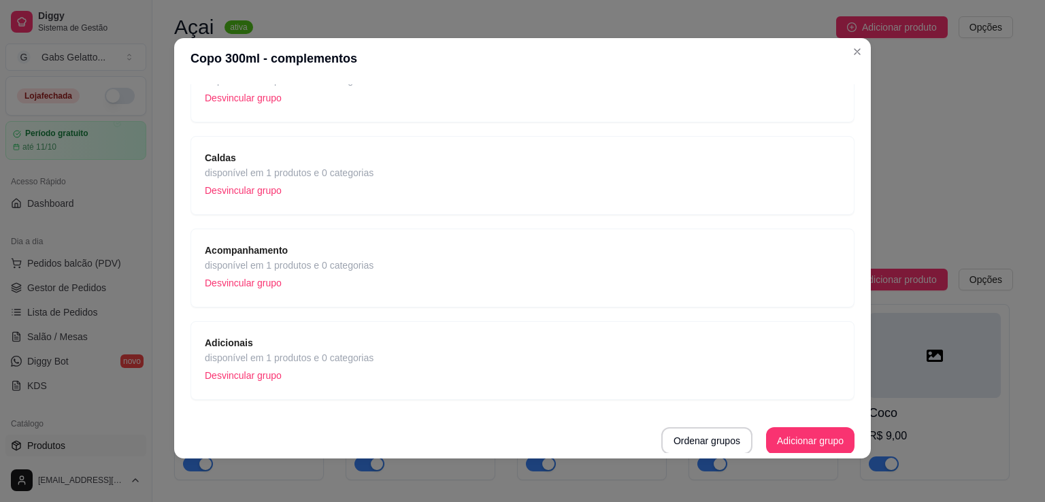
click at [310, 354] on span "disponível em 1 produtos e 0 categorias" at bounding box center [289, 357] width 169 height 15
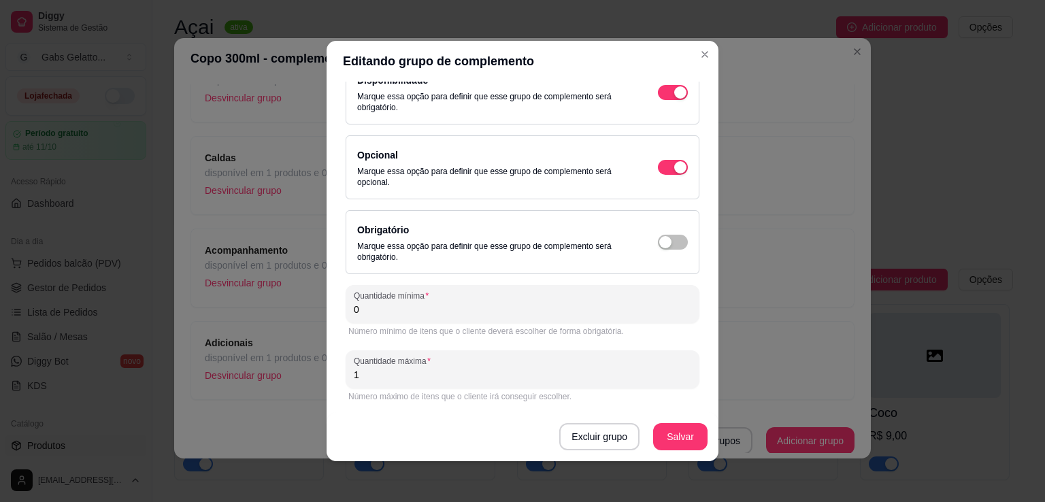
scroll to position [3, 0]
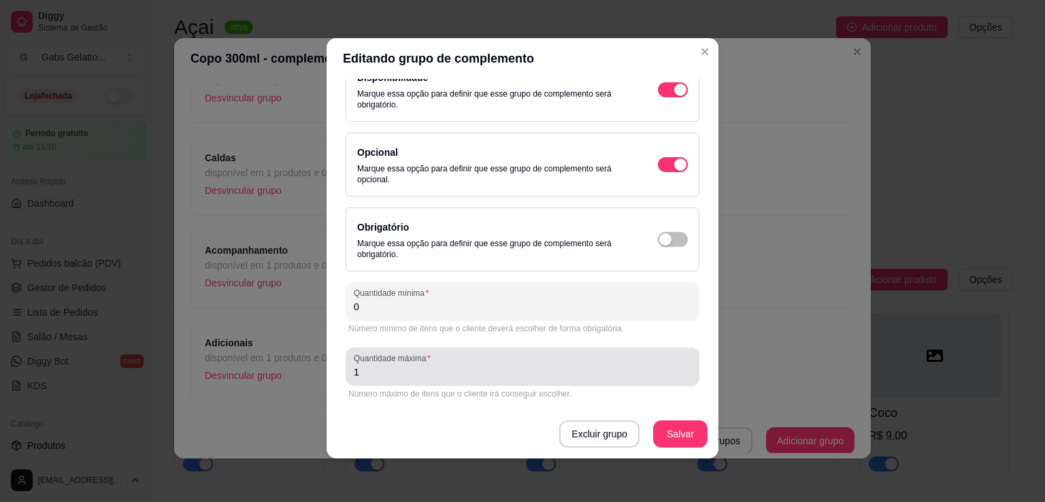
click at [420, 373] on input "1" at bounding box center [522, 372] width 337 height 14
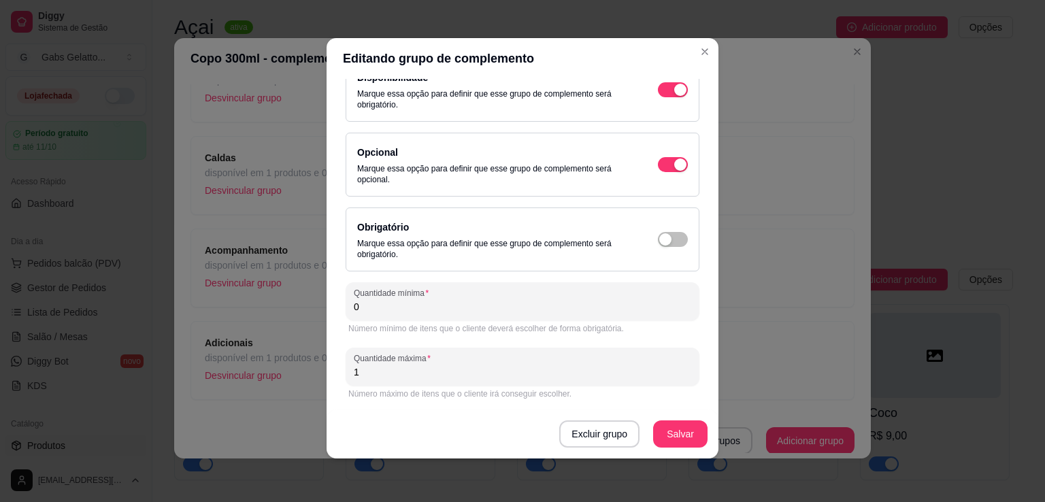
scroll to position [51, 0]
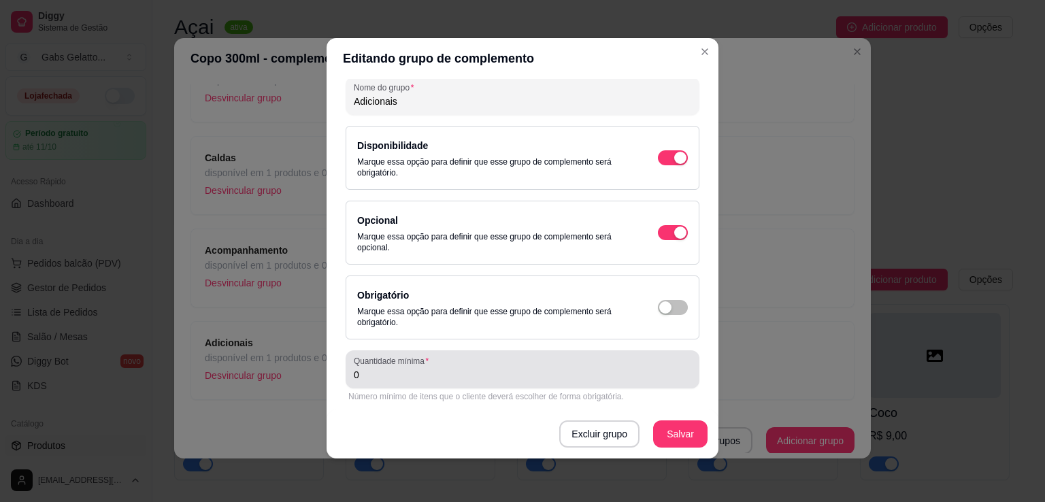
type input "5"
click at [422, 382] on div "Quantidade mínima 0" at bounding box center [523, 369] width 354 height 38
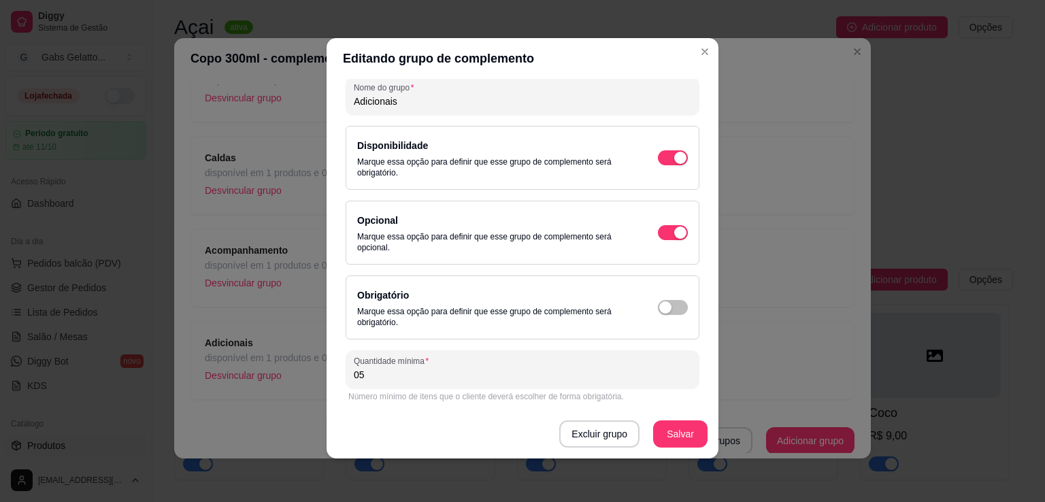
type input "0"
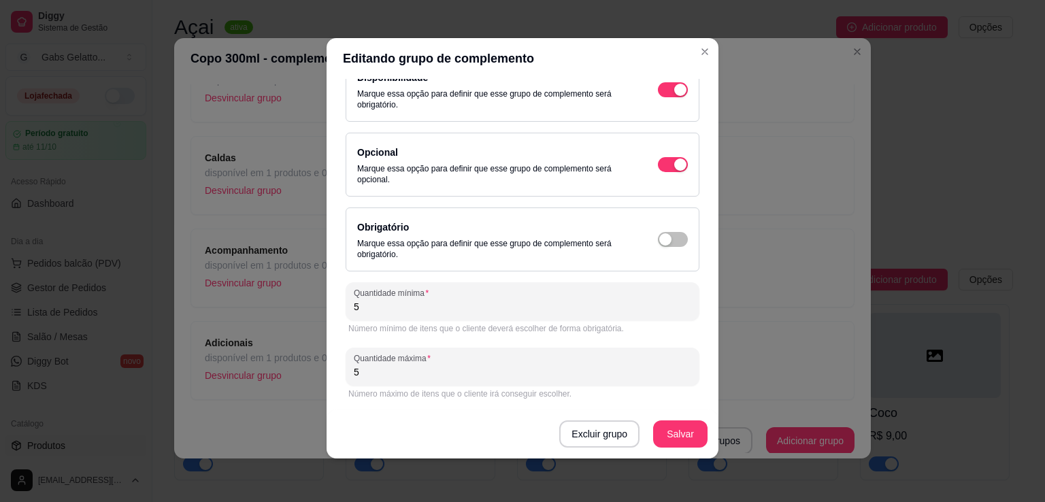
type input "5"
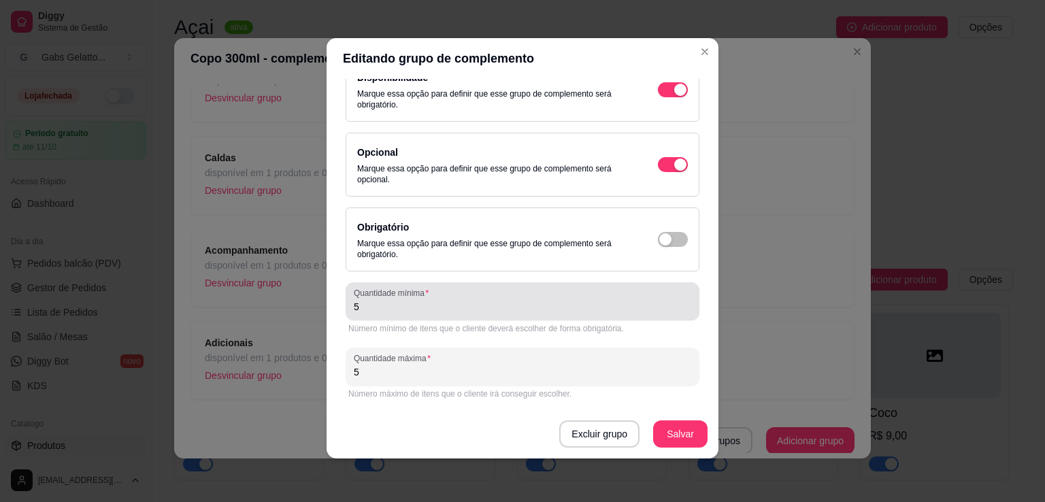
click at [395, 314] on div "5" at bounding box center [522, 301] width 337 height 27
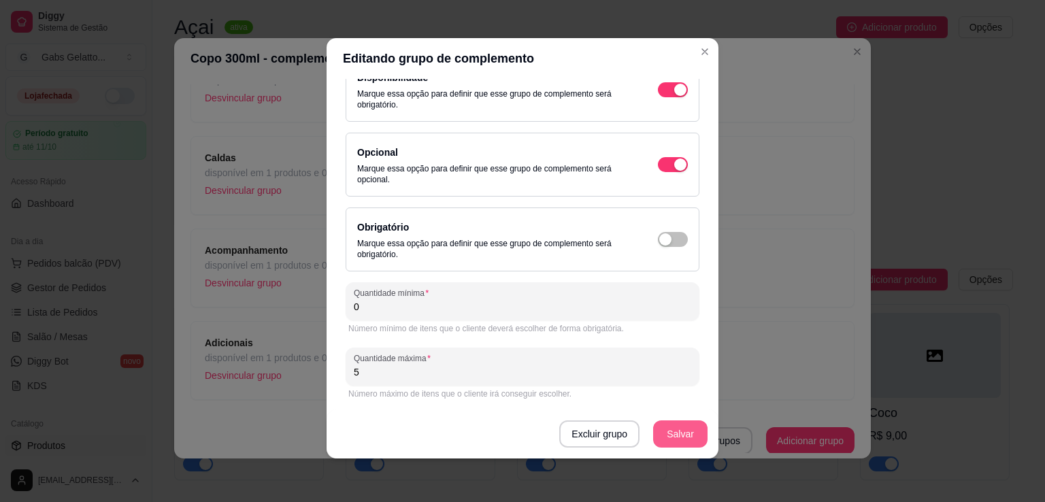
type input "0"
click at [698, 433] on button "Salvar" at bounding box center [680, 434] width 53 height 27
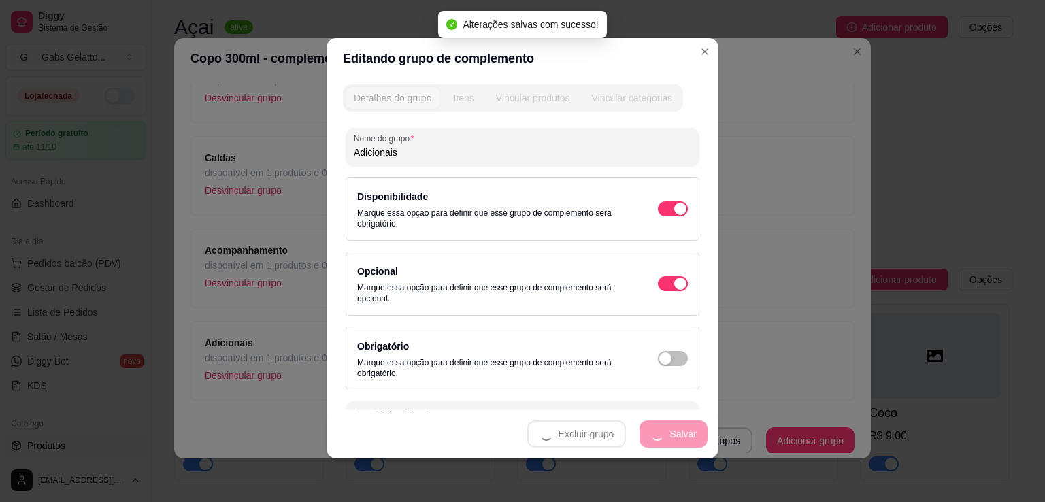
scroll to position [0, 0]
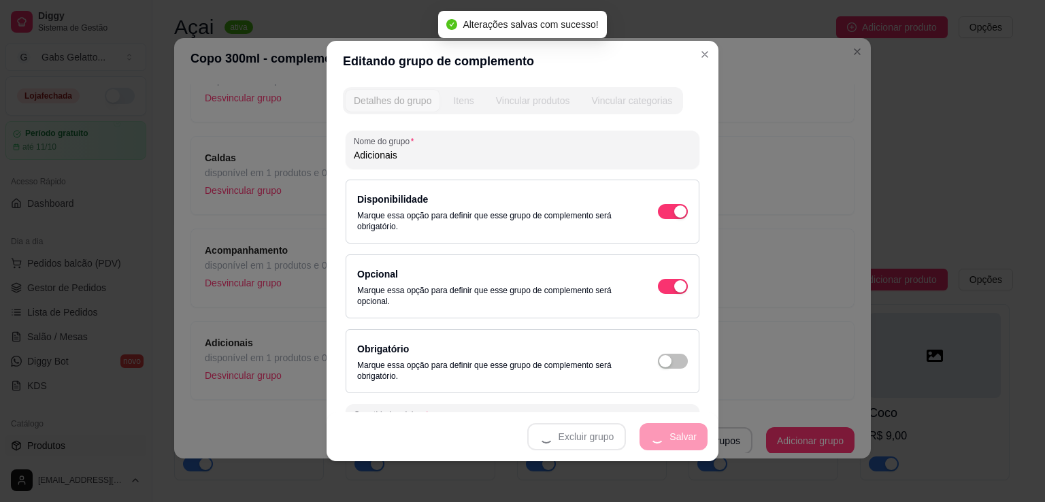
click at [459, 108] on button "Itens" at bounding box center [463, 101] width 37 height 22
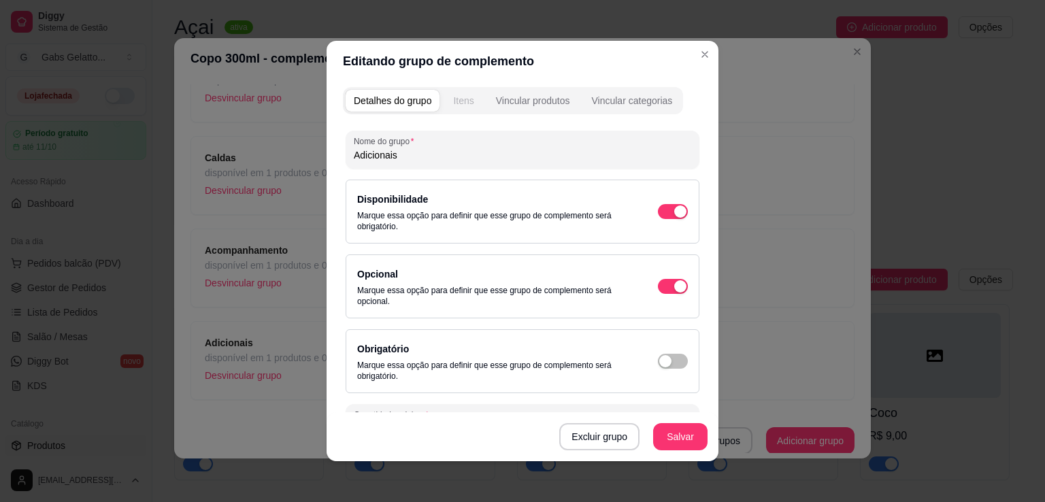
click at [448, 92] on button "Itens" at bounding box center [463, 101] width 37 height 22
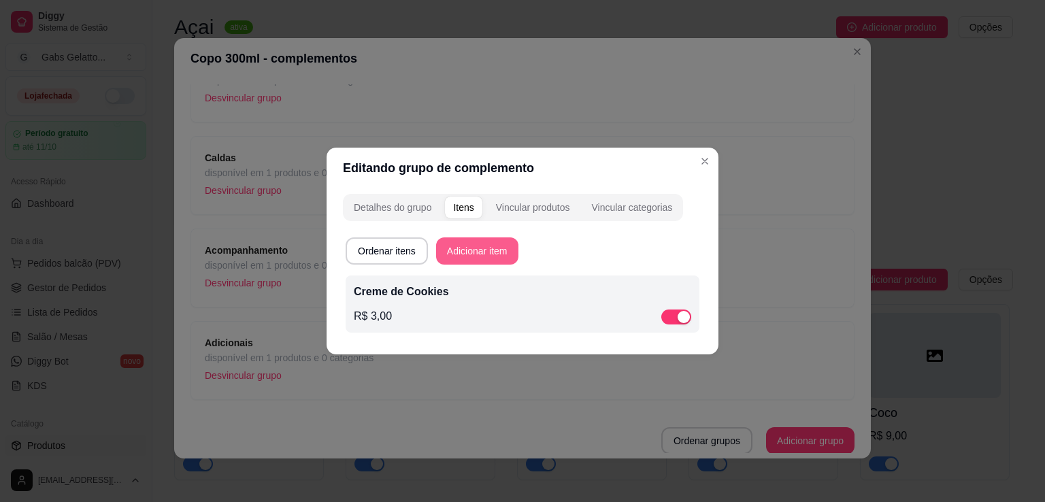
click at [490, 258] on button "Adicionar item" at bounding box center [477, 250] width 82 height 27
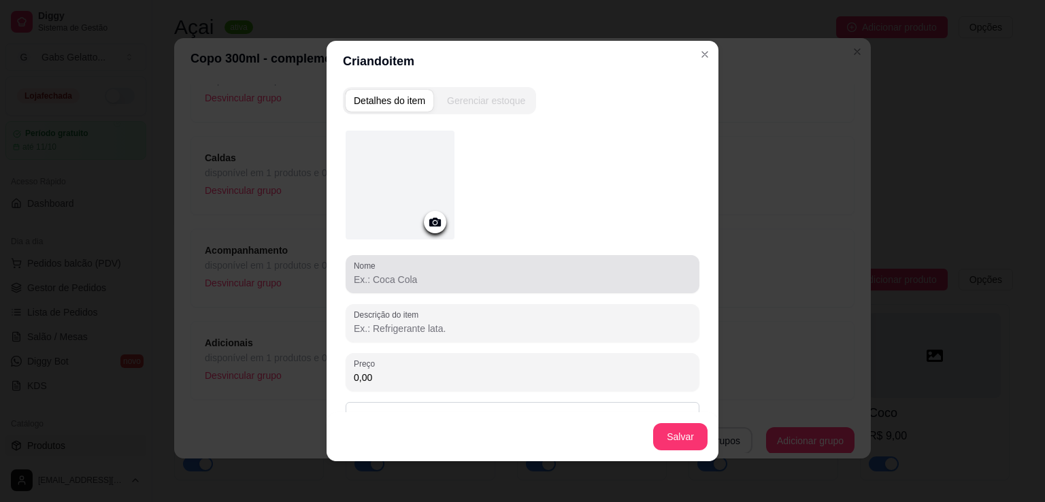
click at [464, 263] on div at bounding box center [522, 274] width 337 height 27
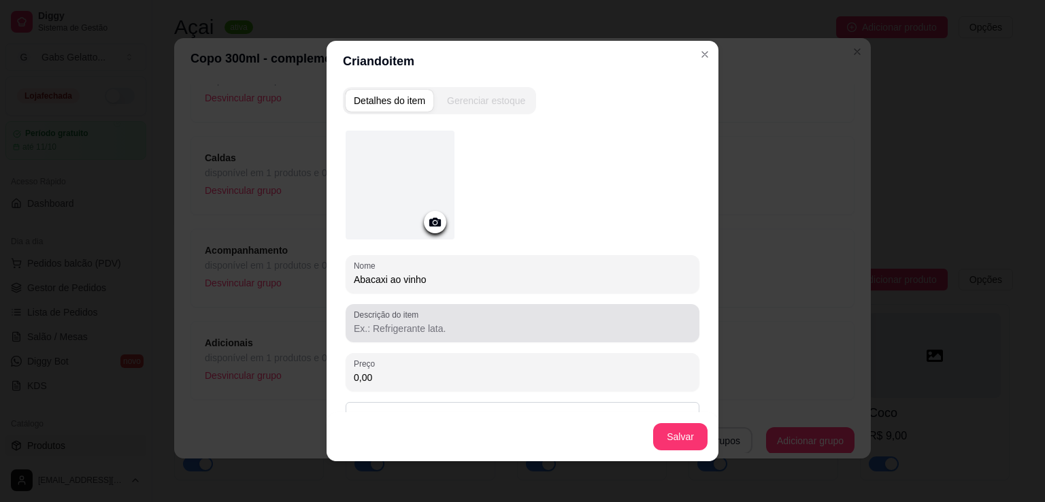
scroll to position [3, 0]
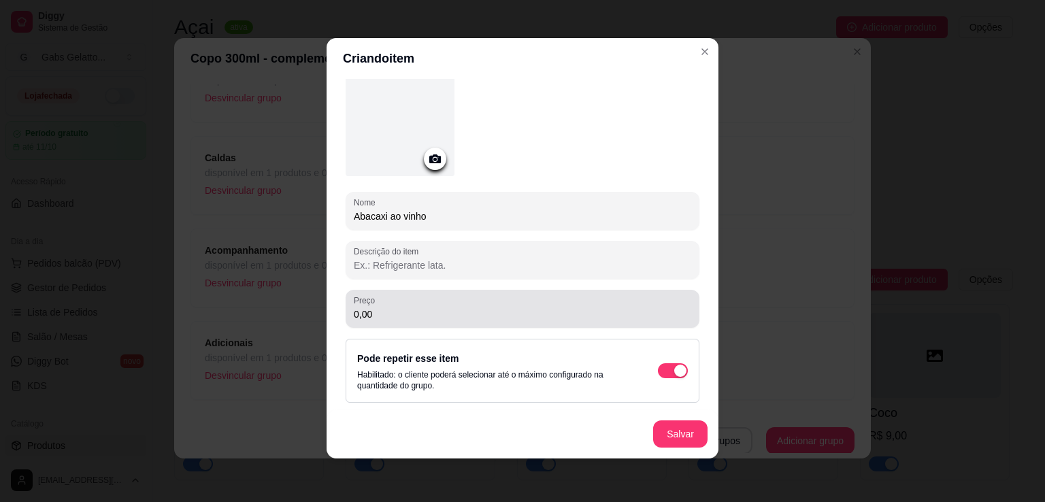
type input "Abacaxi ao vinho"
click at [468, 310] on input "0,00" at bounding box center [522, 314] width 337 height 14
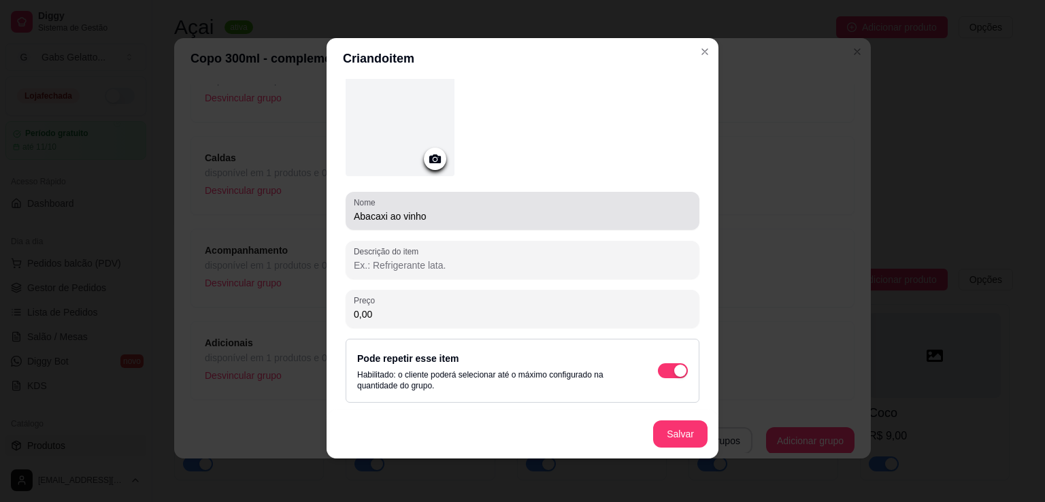
drag, startPoint x: 487, startPoint y: 202, endPoint x: 476, endPoint y: 225, distance: 25.6
click at [487, 205] on div "Abacaxi ao vinho" at bounding box center [522, 210] width 337 height 27
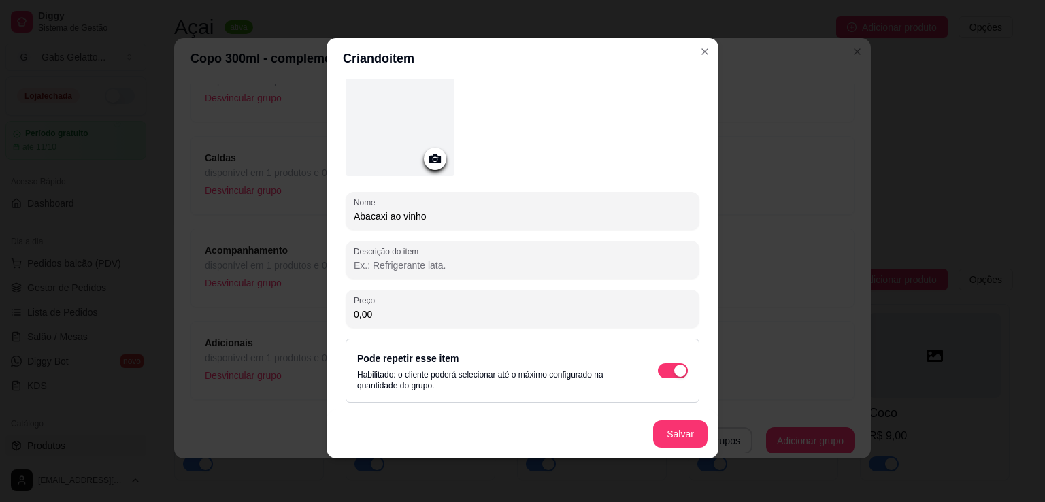
click at [458, 309] on input "0,00" at bounding box center [522, 314] width 337 height 14
type input "2,00"
click at [683, 441] on button "Salvar" at bounding box center [680, 434] width 53 height 27
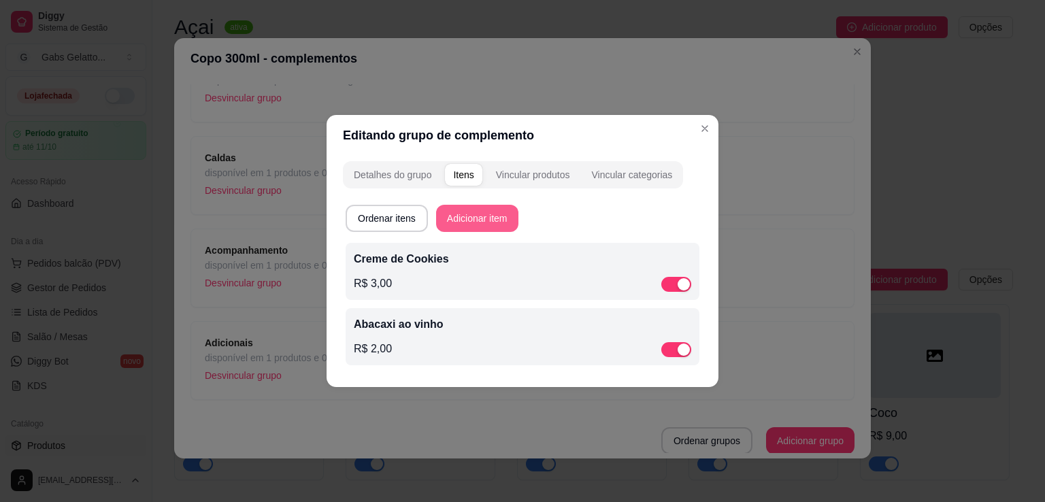
click at [482, 212] on button "Adicionar item" at bounding box center [477, 218] width 82 height 27
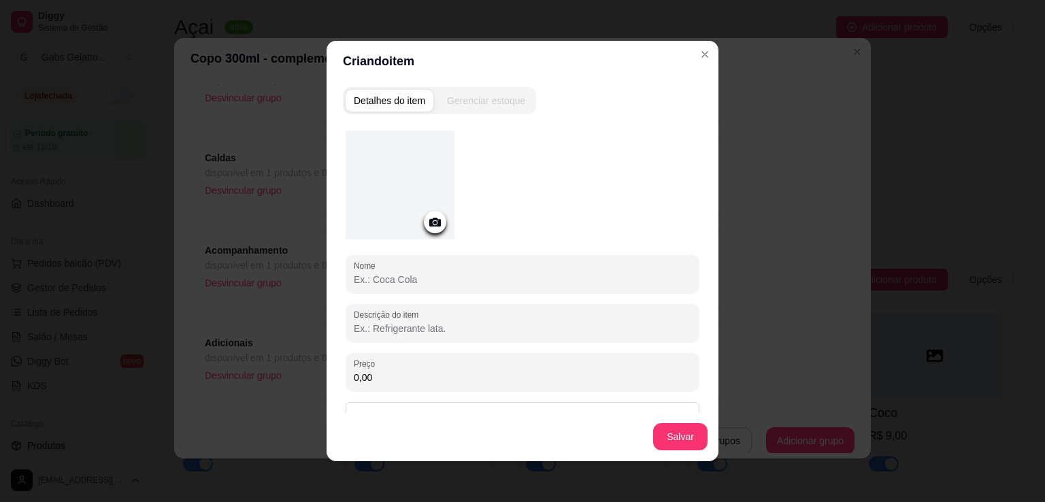
click at [476, 278] on input "Nome" at bounding box center [522, 280] width 337 height 14
type input "Calda de mor"
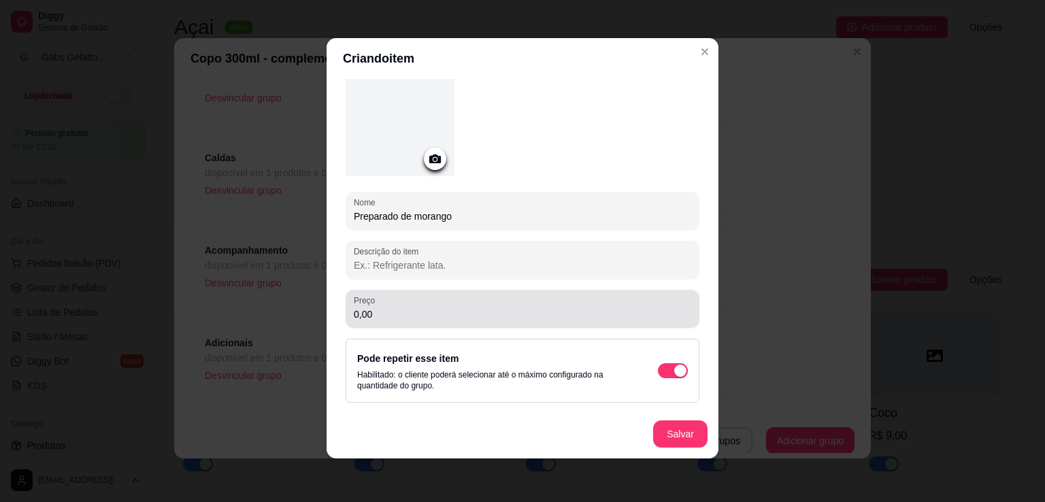
type input "Preparado de morango"
click at [505, 310] on input "0,00" at bounding box center [522, 314] width 337 height 14
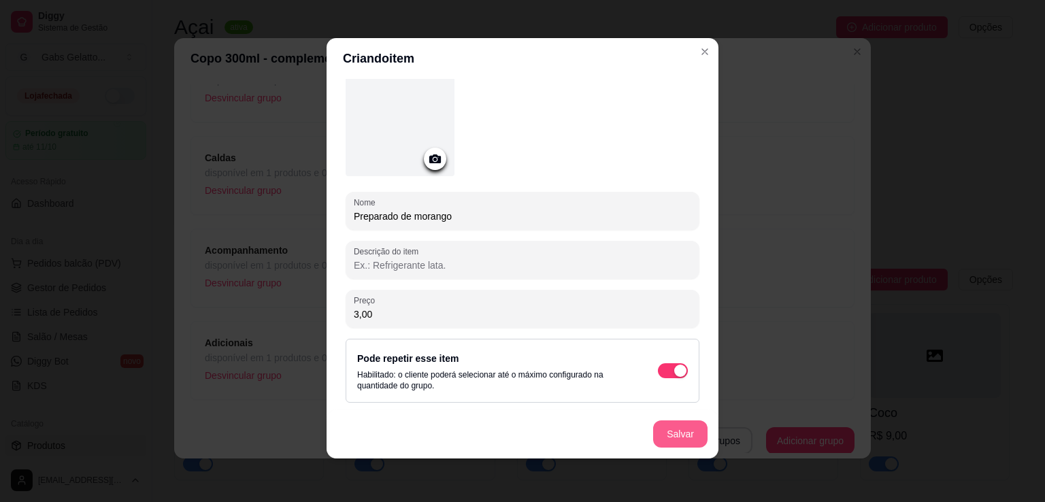
type input "3,00"
click at [669, 435] on button "Salvar" at bounding box center [680, 434] width 53 height 27
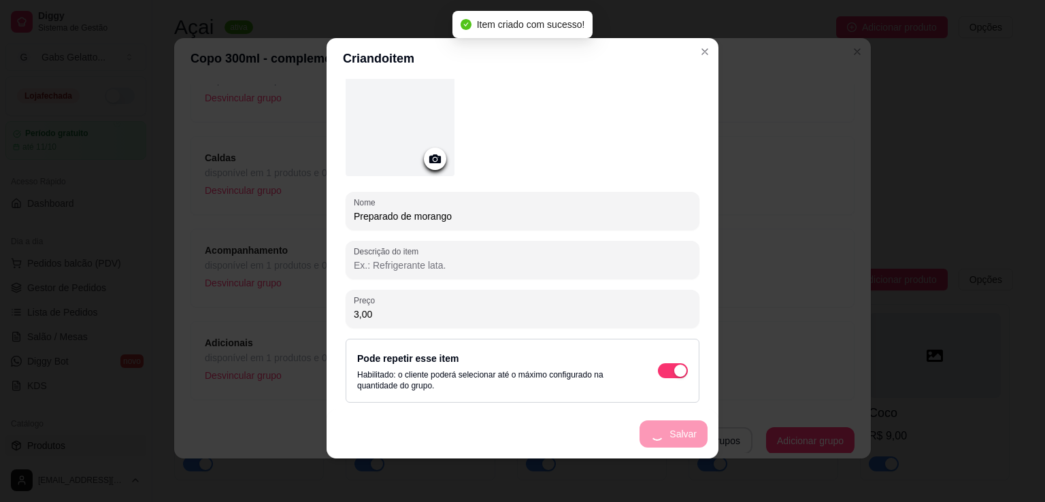
scroll to position [0, 0]
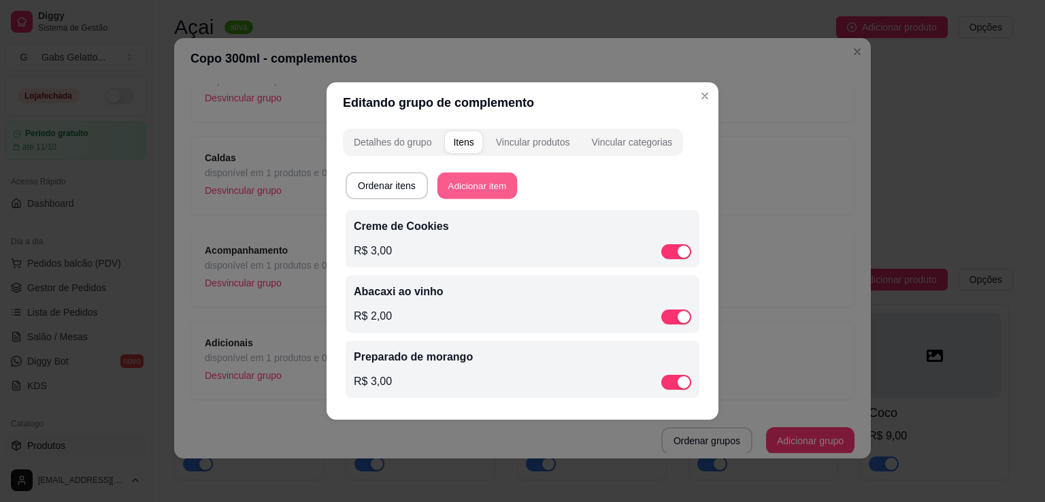
click at [482, 190] on button "Adicionar item" at bounding box center [477, 186] width 80 height 27
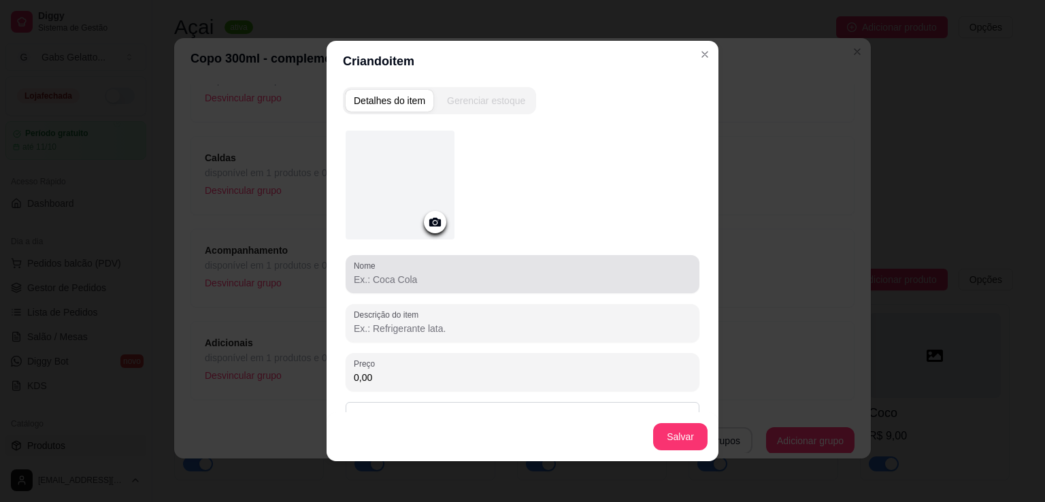
click at [449, 285] on input "Nome" at bounding box center [522, 280] width 337 height 14
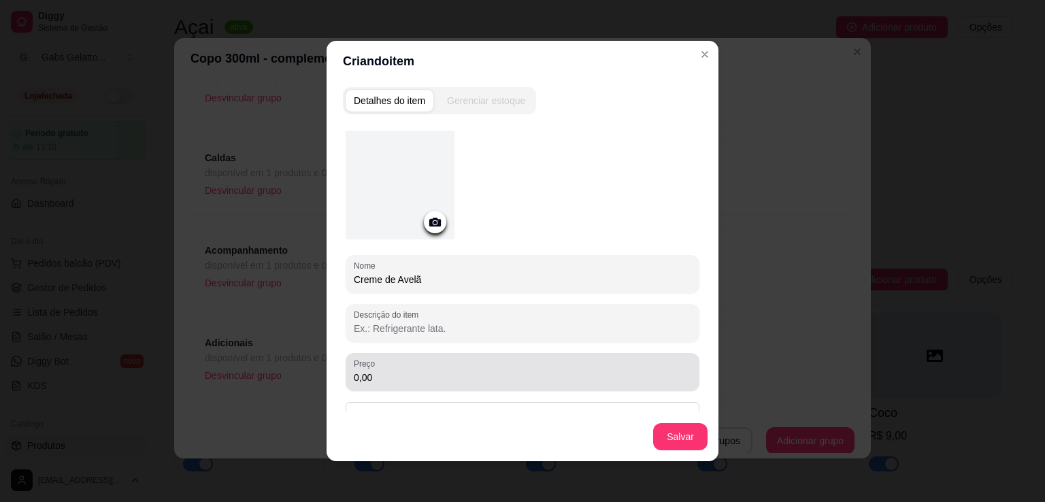
type input "Creme de Avelã"
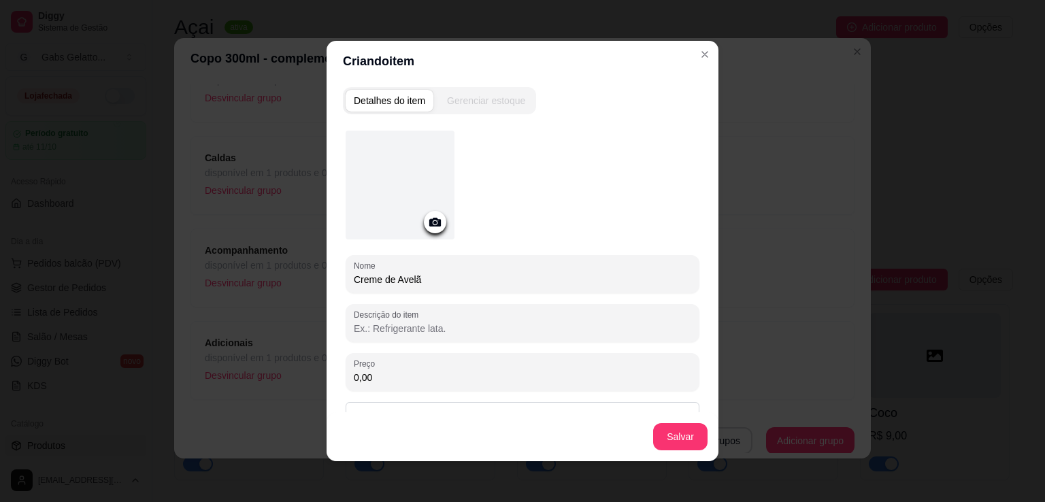
click at [450, 382] on input "0,00" at bounding box center [522, 378] width 337 height 14
type input "4,00"
click at [666, 438] on button "Salvar" at bounding box center [680, 436] width 54 height 27
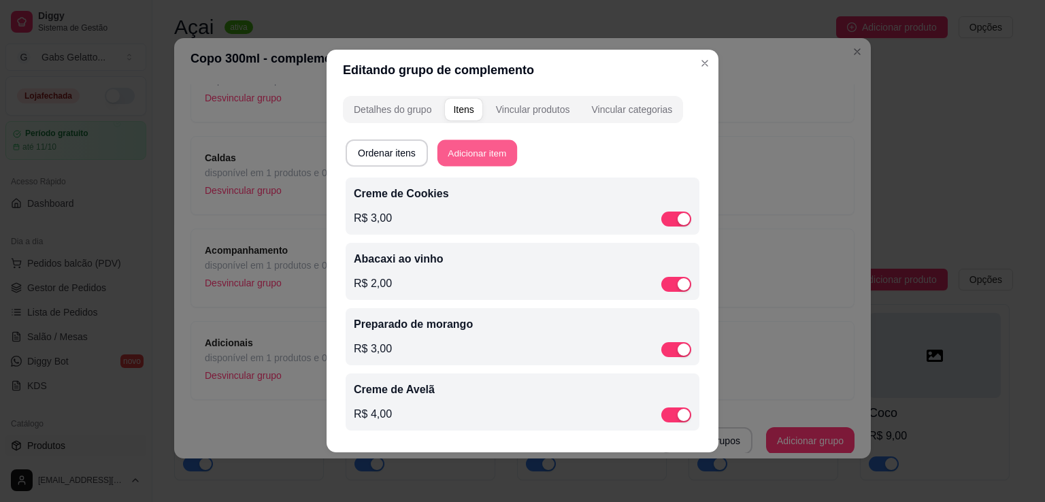
click at [493, 152] on button "Adicionar item" at bounding box center [477, 153] width 80 height 27
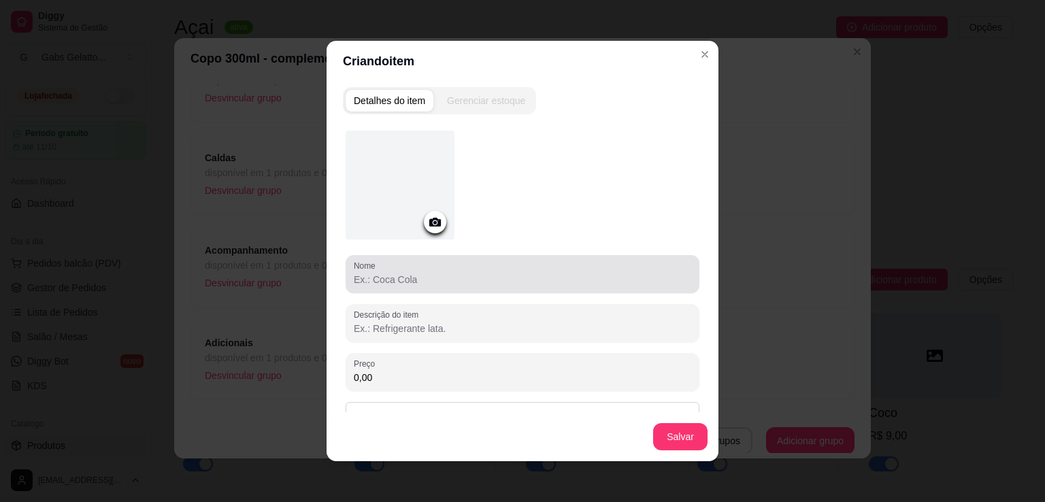
click at [432, 268] on div at bounding box center [522, 274] width 337 height 27
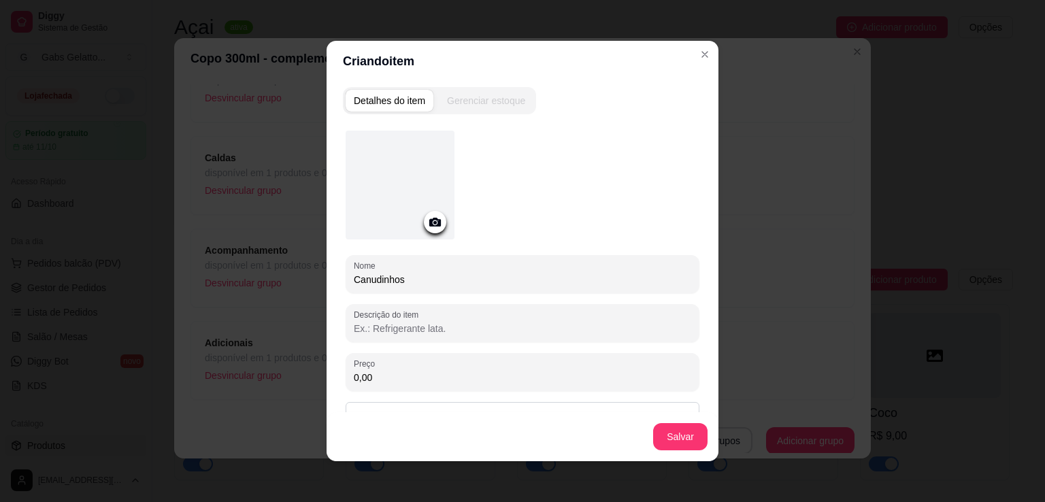
type input "Canudinhos"
click at [456, 371] on input "0,00" at bounding box center [522, 378] width 337 height 14
type input "2,50"
click at [666, 435] on button "Salvar" at bounding box center [680, 436] width 54 height 27
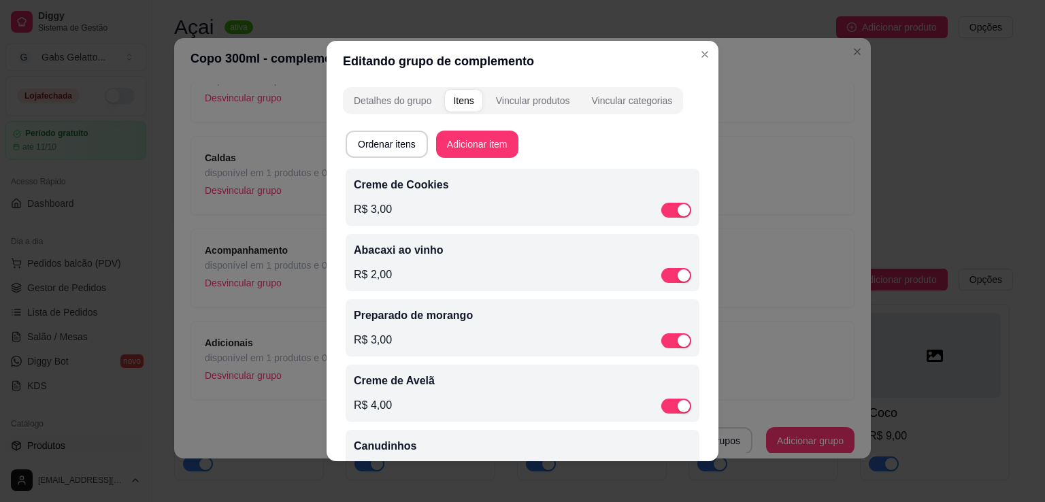
scroll to position [52, 0]
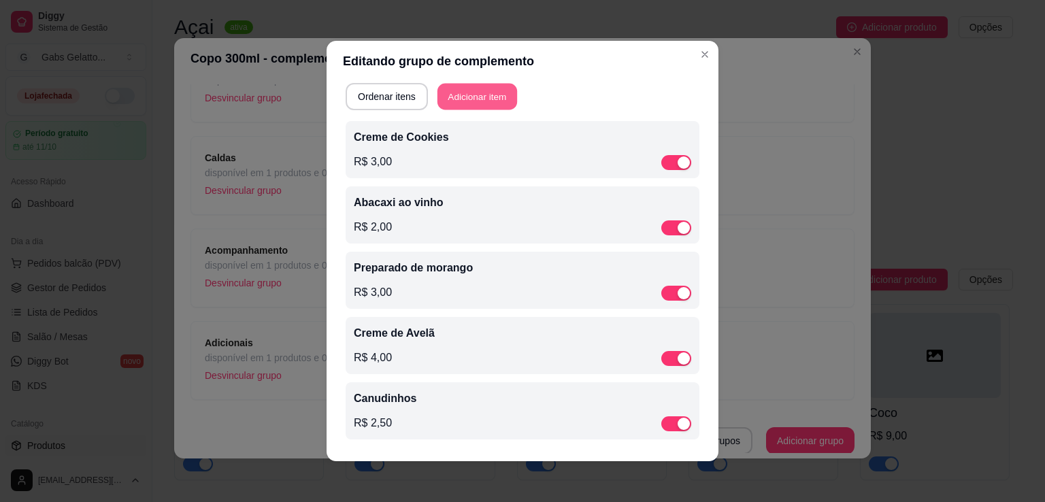
click at [489, 100] on button "Adicionar item" at bounding box center [477, 97] width 80 height 27
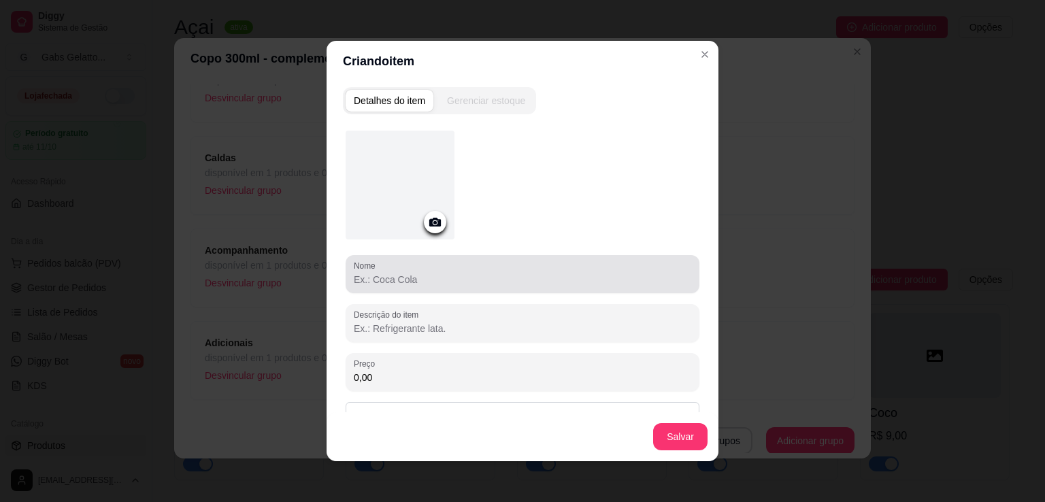
click at [427, 273] on input "Nome" at bounding box center [522, 280] width 337 height 14
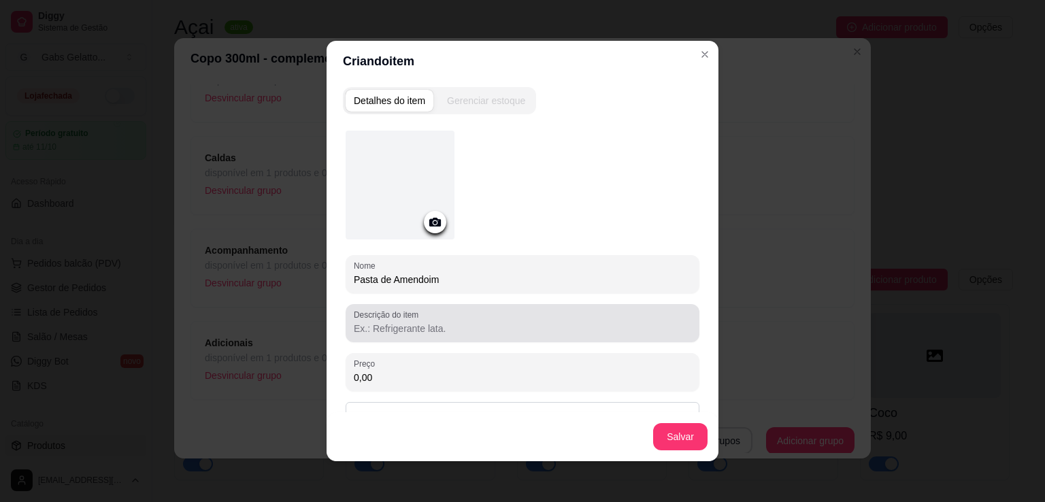
scroll to position [61, 0]
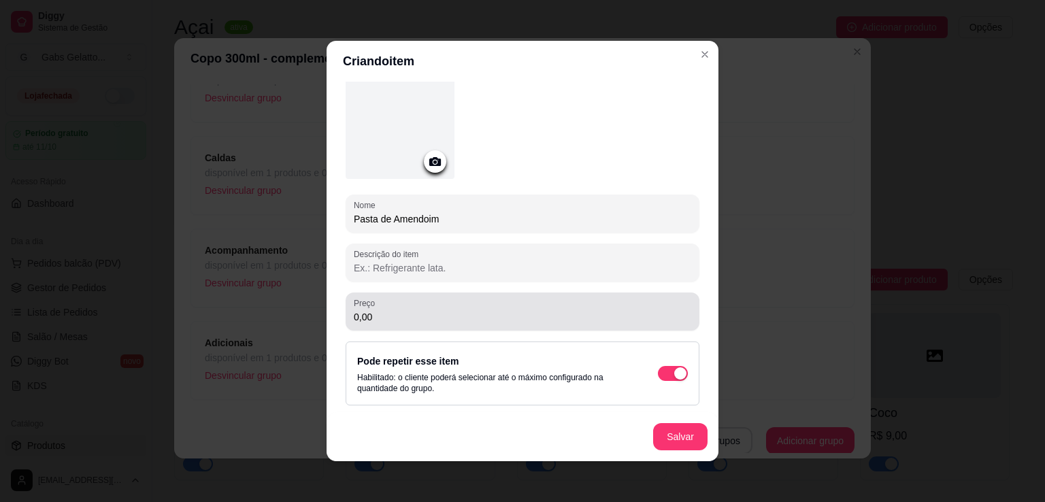
type input "Pasta de Amendoim"
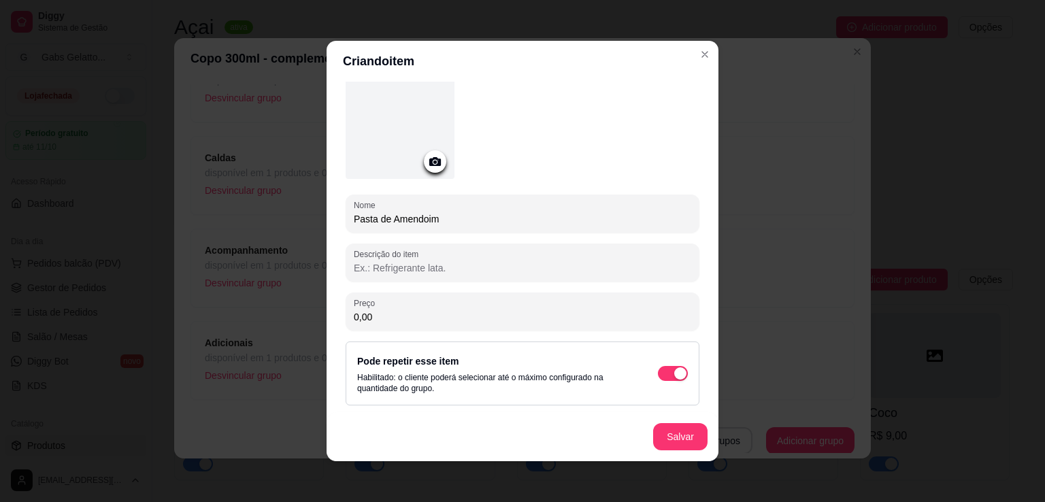
click at [517, 311] on input "0,00" at bounding box center [522, 317] width 337 height 14
type input "4,00"
click at [684, 446] on button "Salvar" at bounding box center [680, 436] width 54 height 27
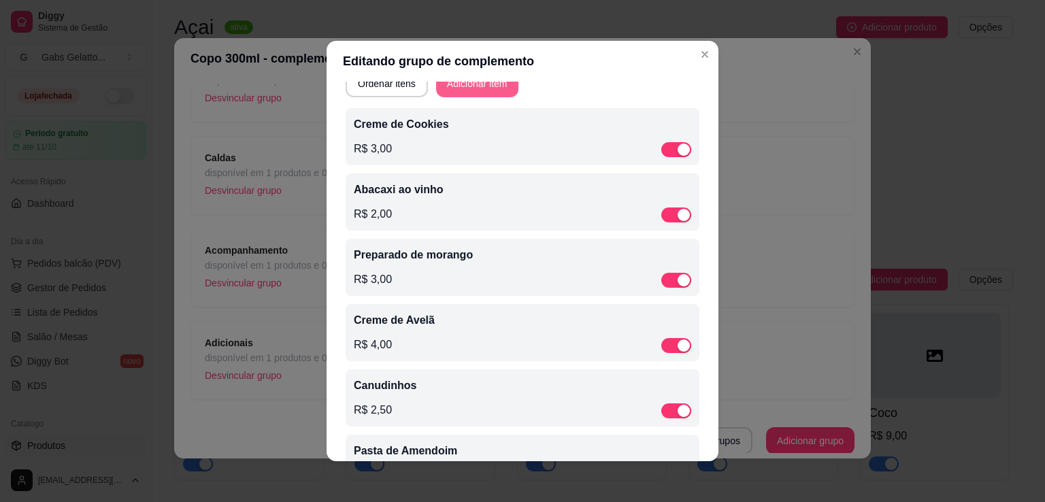
click at [468, 93] on button "Adicionar item" at bounding box center [477, 83] width 82 height 27
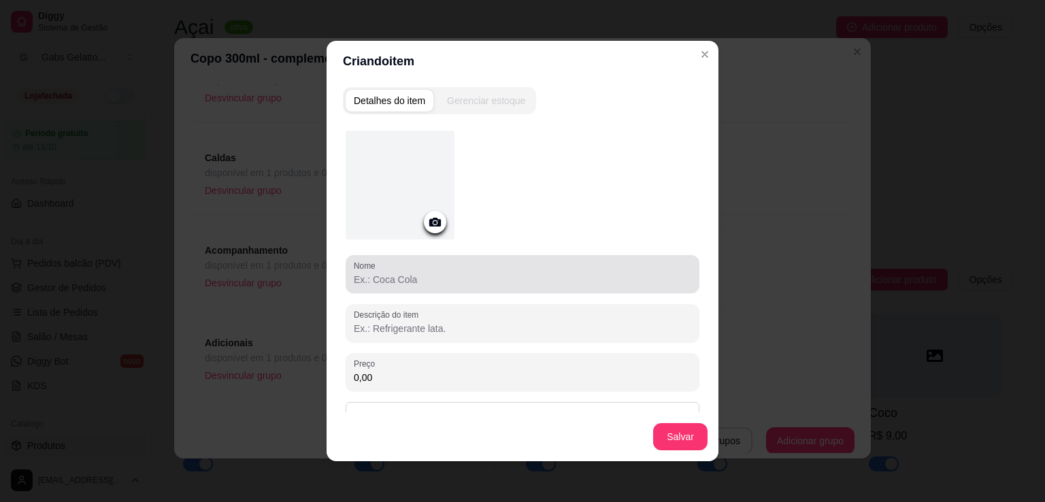
click at [414, 276] on input "Nome" at bounding box center [522, 280] width 337 height 14
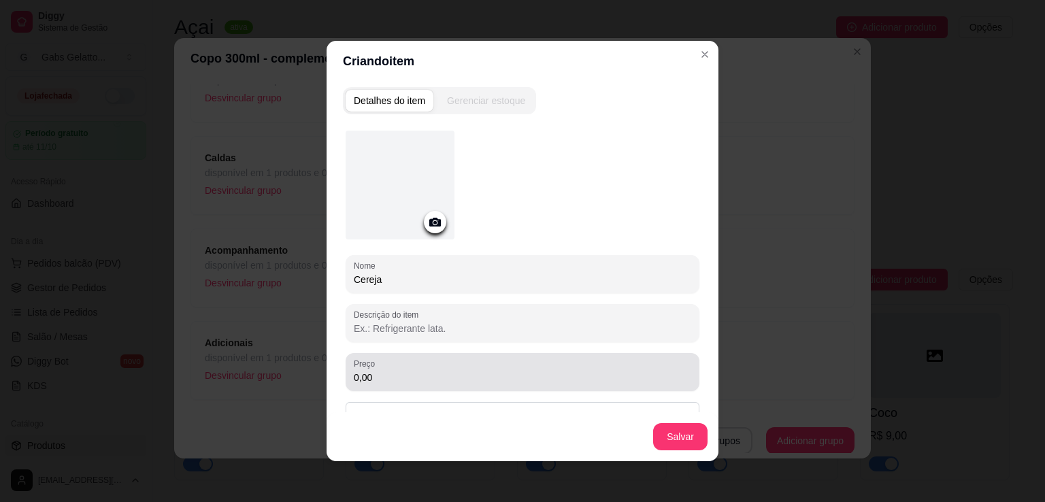
type input "Cereja"
click at [395, 368] on div "0,00" at bounding box center [522, 371] width 337 height 27
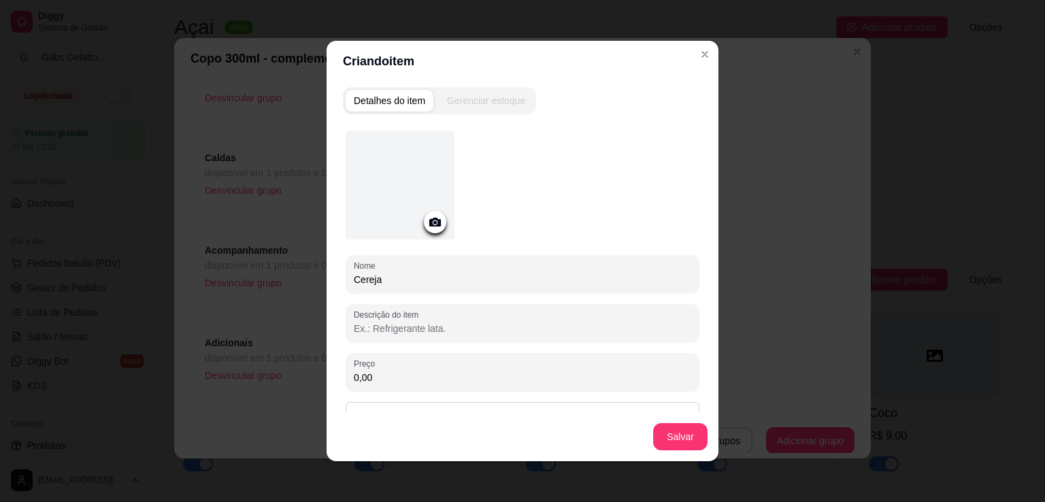
click at [399, 388] on div "Preço 0,00" at bounding box center [523, 372] width 354 height 38
type input "2,00"
click at [682, 441] on button "Salvar" at bounding box center [680, 436] width 54 height 27
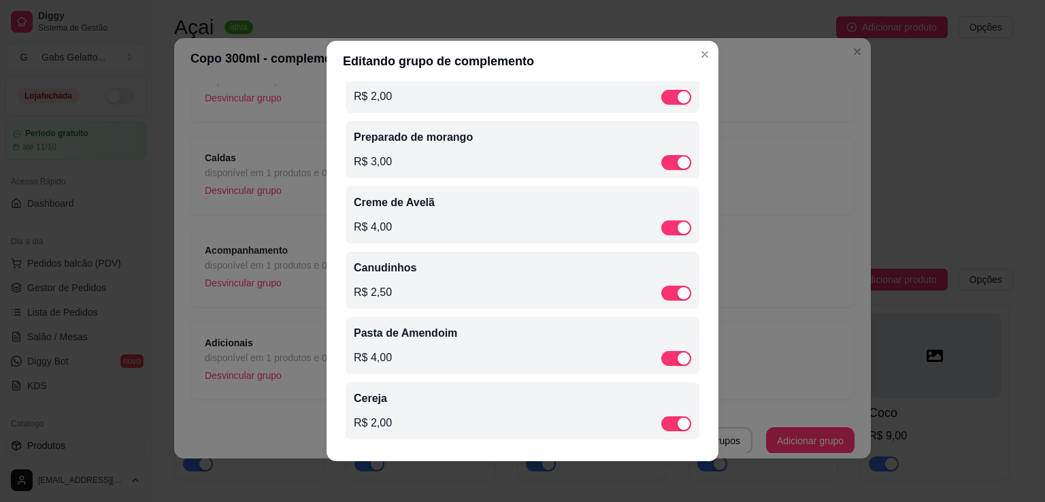
scroll to position [0, 0]
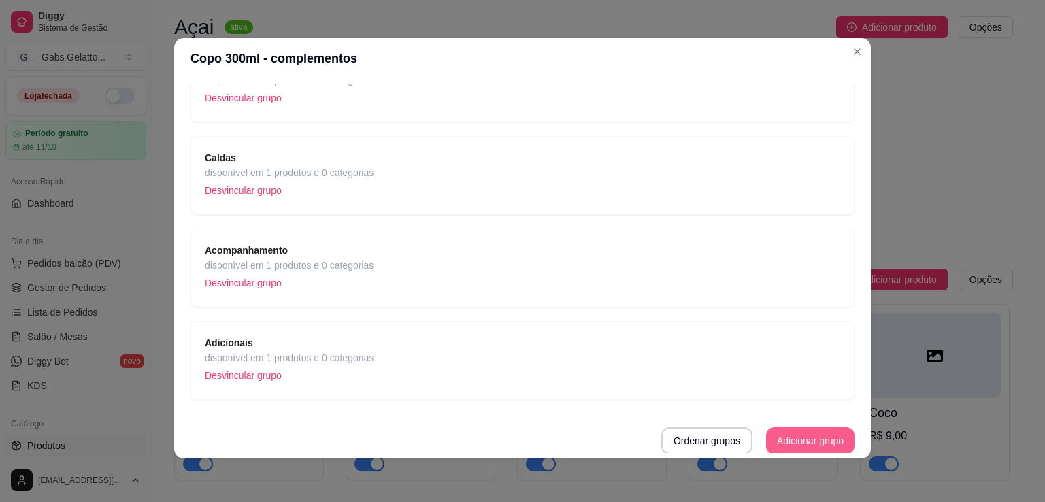
click at [784, 441] on button "Adicionar grupo" at bounding box center [810, 440] width 88 height 27
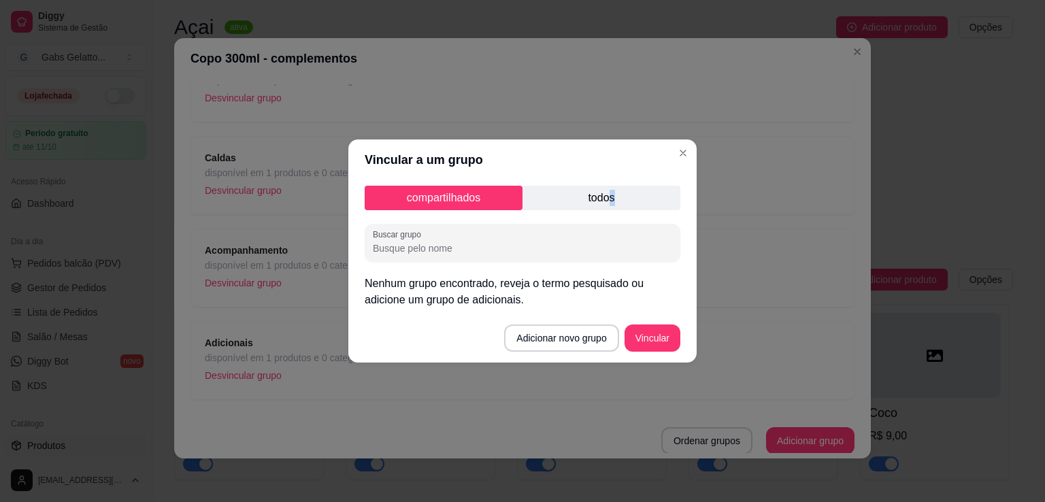
click at [612, 205] on p "todos" at bounding box center [601, 198] width 158 height 24
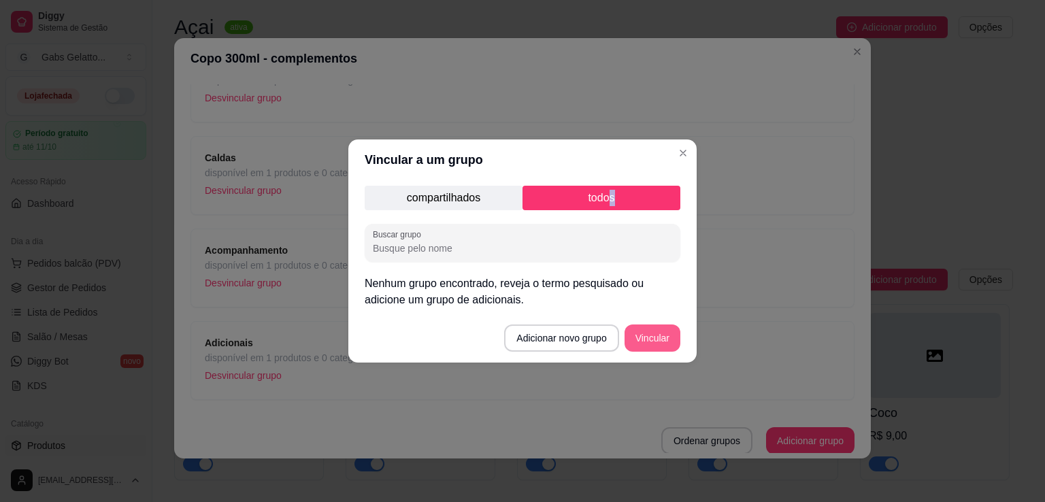
click at [652, 339] on button "Vincular" at bounding box center [652, 337] width 56 height 27
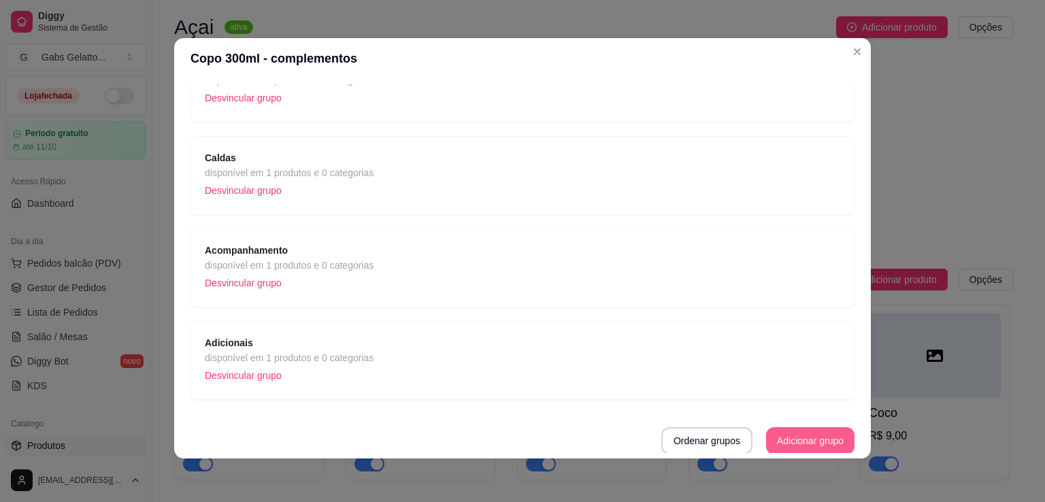
click at [770, 437] on button "Adicionar grupo" at bounding box center [810, 440] width 88 height 27
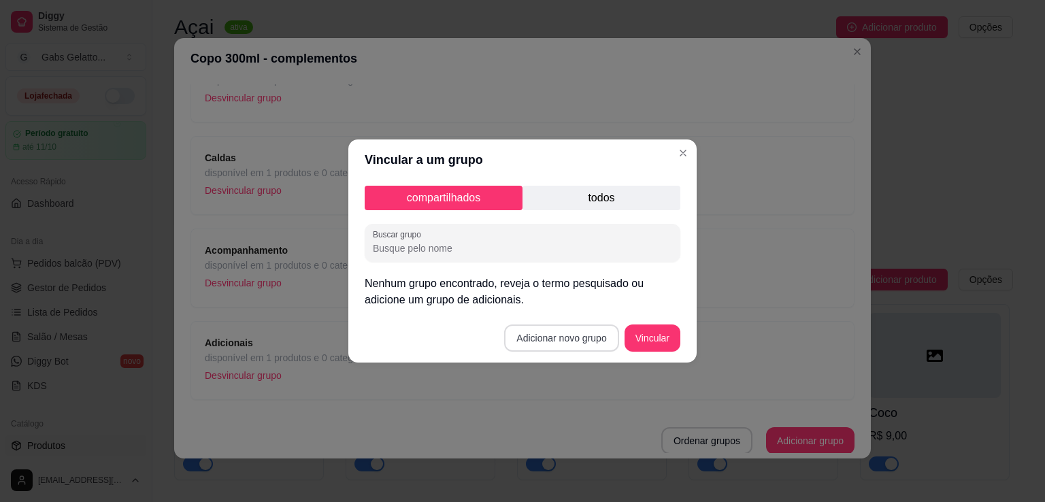
click at [543, 330] on button "Adicionar novo grupo" at bounding box center [561, 337] width 114 height 27
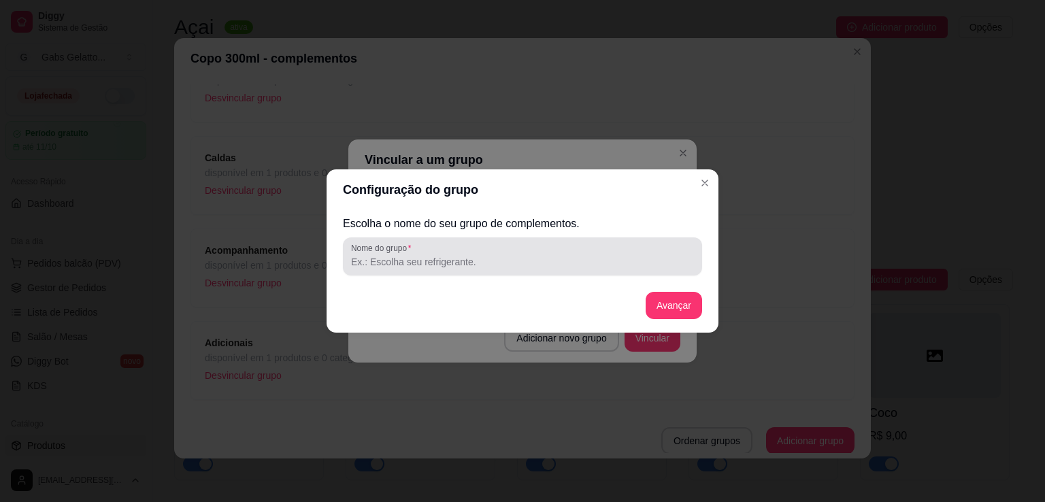
click at [461, 250] on div at bounding box center [522, 256] width 343 height 27
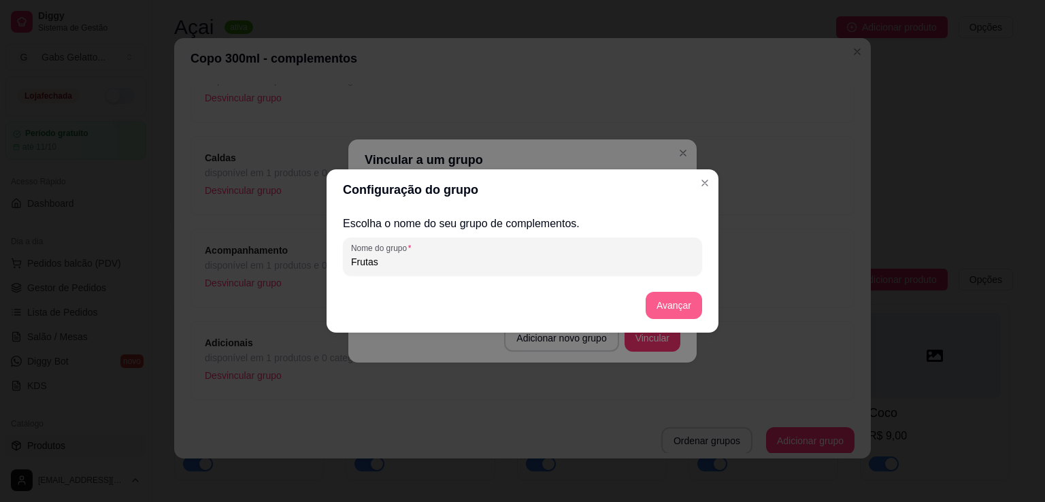
type input "Frutas"
click at [675, 309] on button "Avançar" at bounding box center [674, 305] width 56 height 27
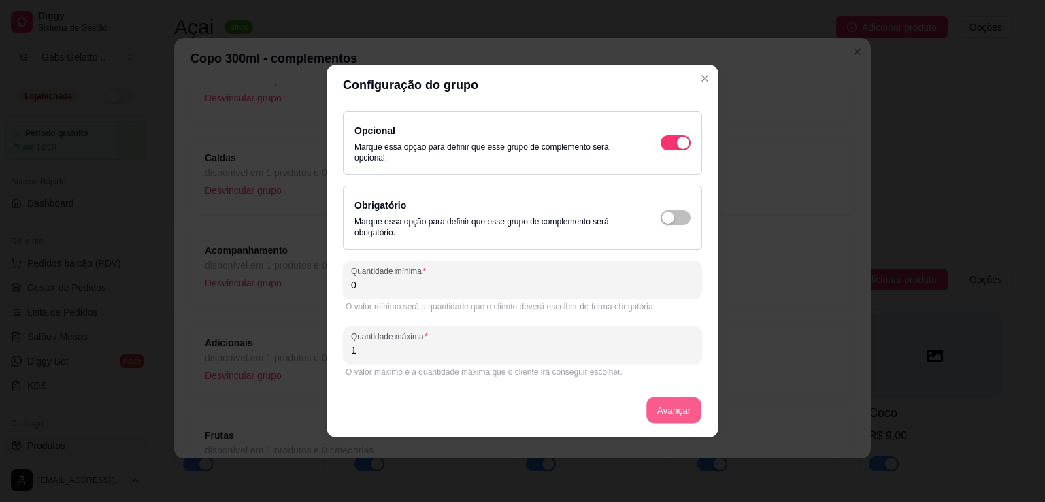
click at [657, 406] on button "Avançar" at bounding box center [673, 410] width 55 height 27
click at [657, 406] on div "Avançar" at bounding box center [522, 410] width 359 height 27
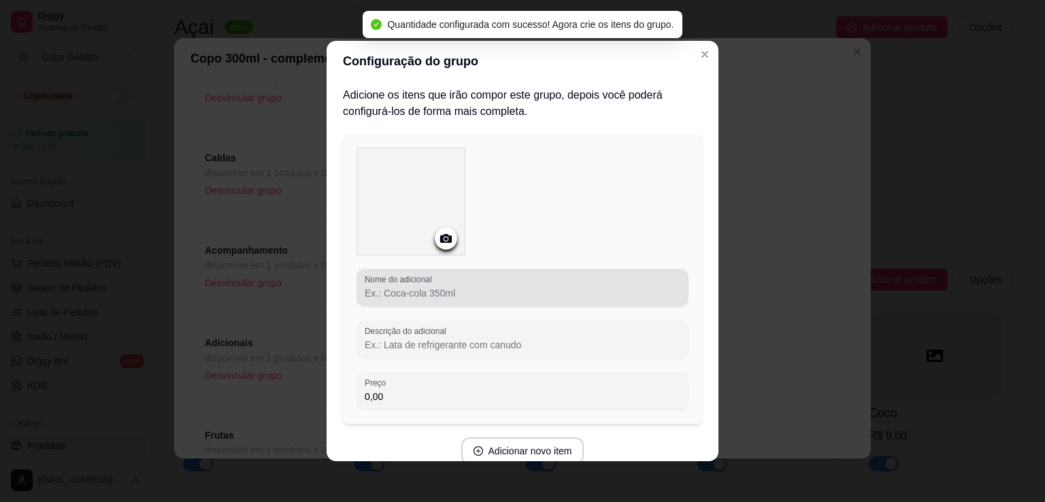
click at [439, 295] on input "Nome do adicional" at bounding box center [523, 293] width 316 height 14
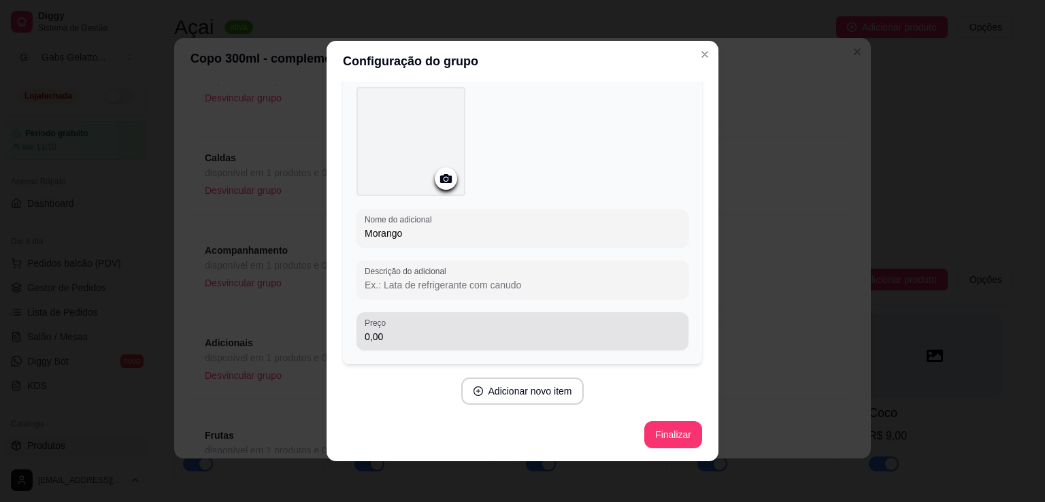
scroll to position [3, 0]
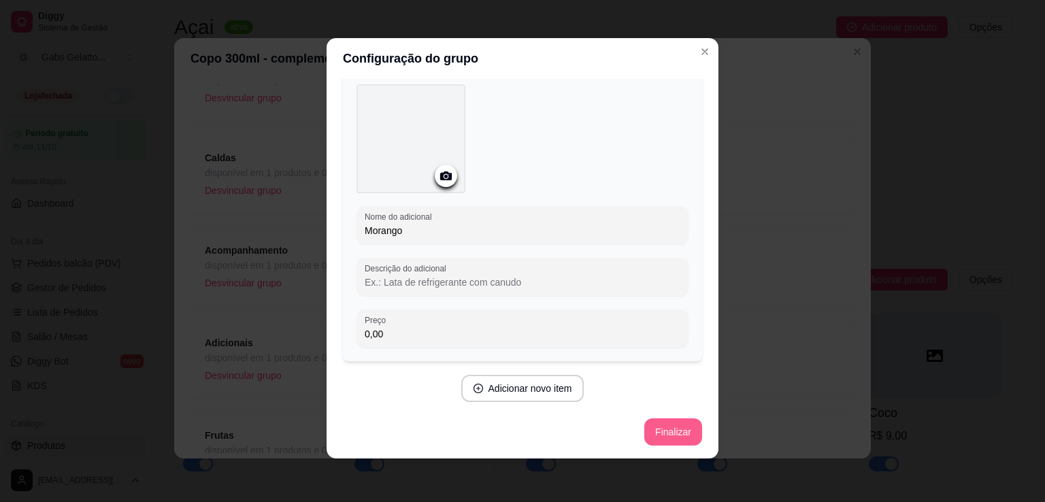
type input "Morango"
click at [650, 435] on button "Finalizar" at bounding box center [673, 432] width 56 height 27
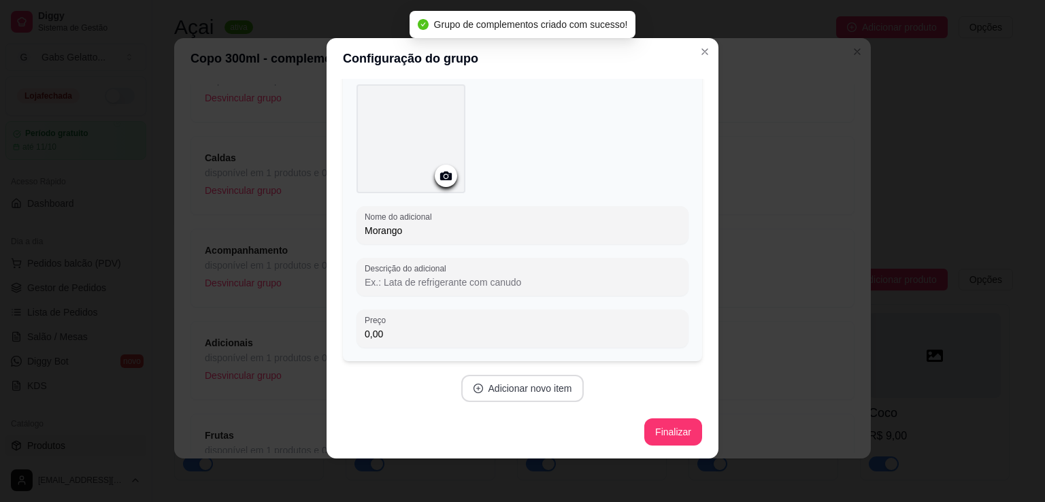
click at [531, 389] on button "Adicionar novo item" at bounding box center [522, 388] width 123 height 27
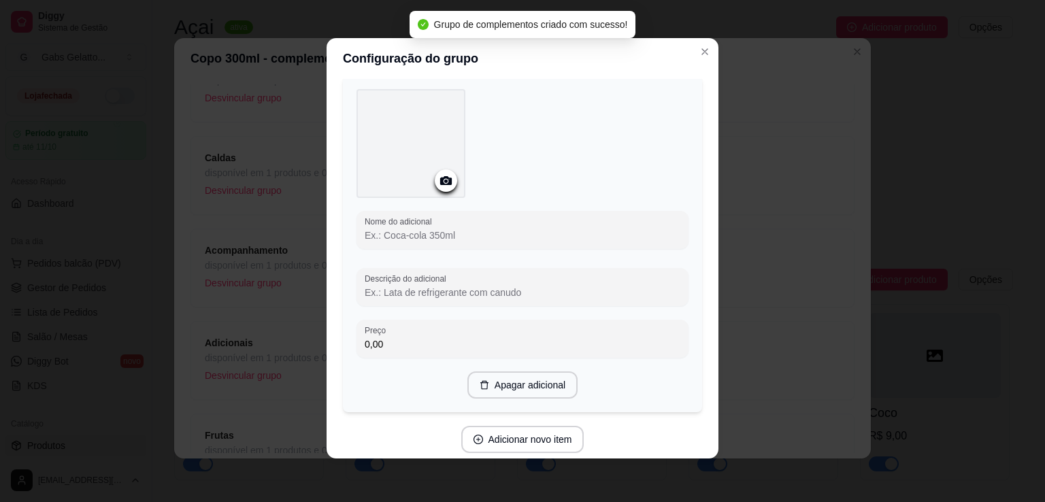
scroll to position [0, 0]
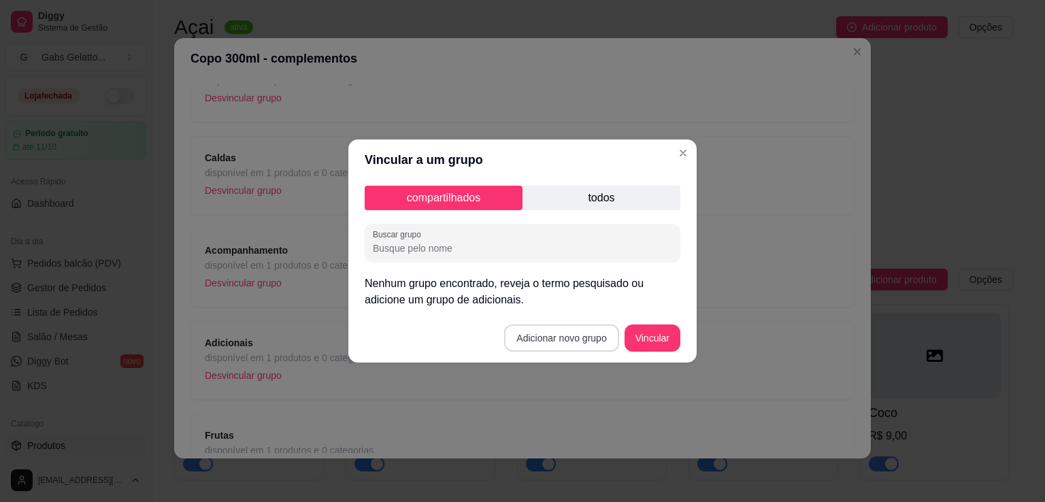
click at [580, 346] on button "Adicionar novo grupo" at bounding box center [561, 337] width 114 height 27
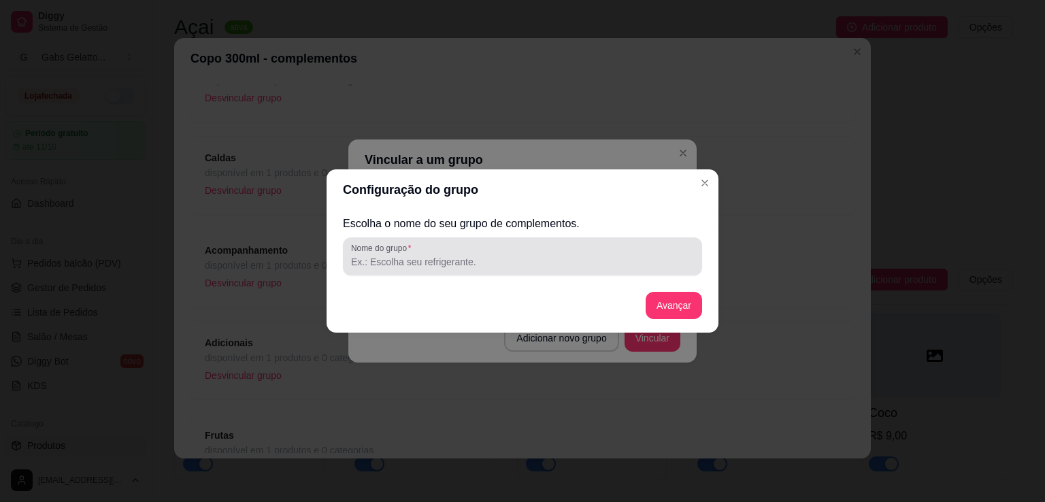
click at [460, 266] on input "Nome do grupo" at bounding box center [522, 262] width 343 height 14
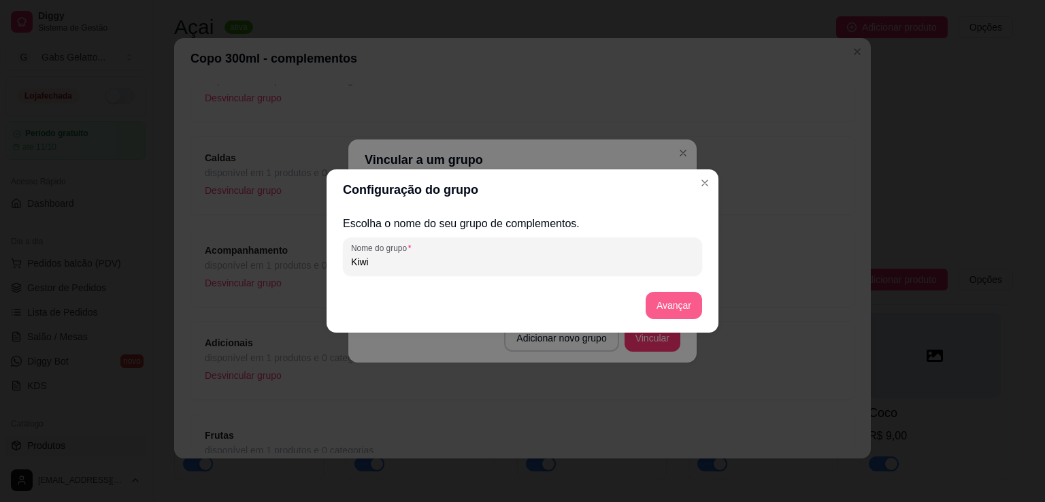
type input "Kiwi"
click at [667, 295] on button "Avançar" at bounding box center [674, 305] width 56 height 27
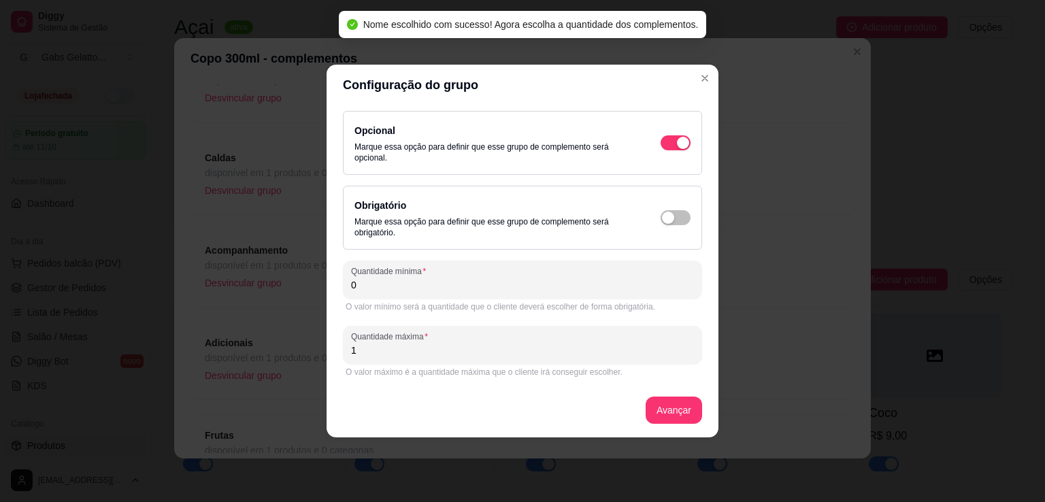
click at [715, 84] on header "Configuração do grupo" at bounding box center [523, 85] width 392 height 41
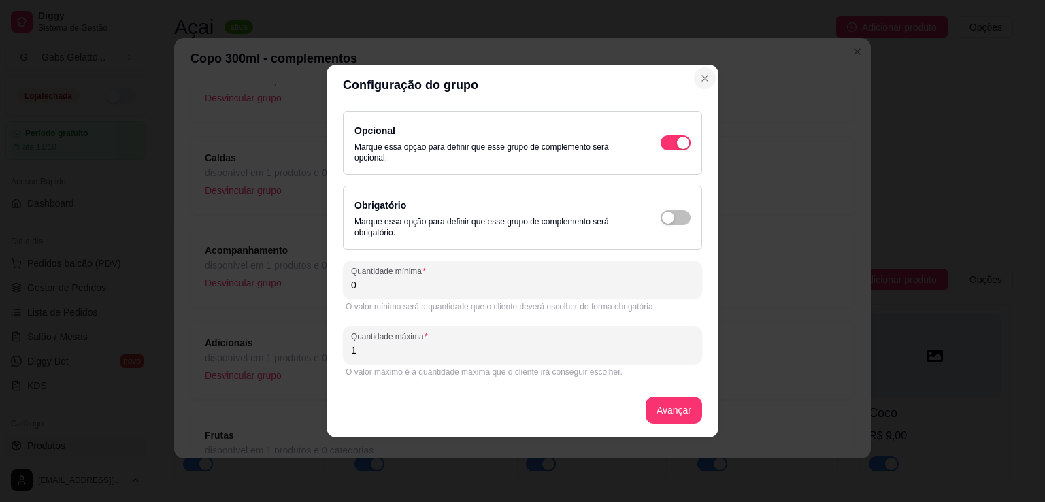
click at [710, 73] on icon "Close" at bounding box center [704, 78] width 11 height 11
click at [702, 82] on icon "Close" at bounding box center [704, 78] width 11 height 11
click at [705, 80] on icon "Close" at bounding box center [704, 78] width 11 height 11
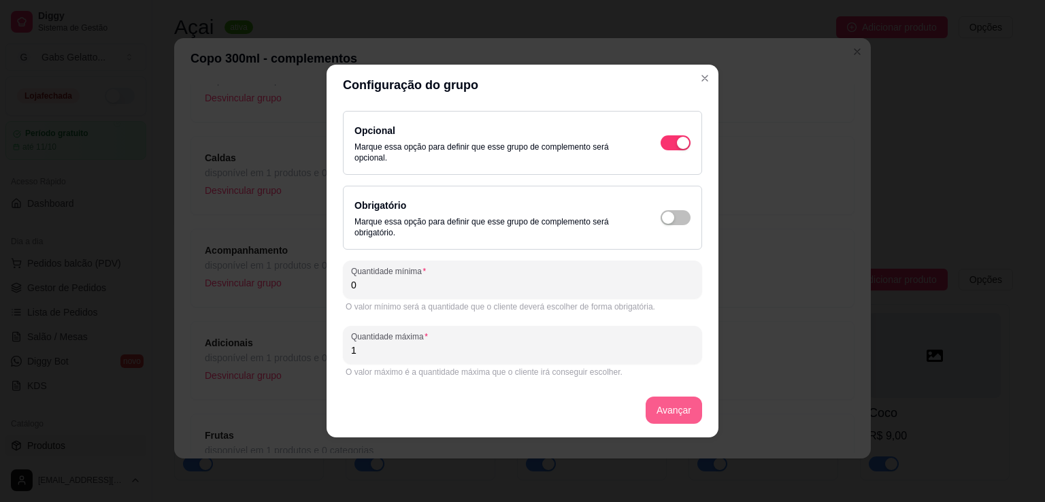
click at [667, 418] on button "Avançar" at bounding box center [674, 410] width 56 height 27
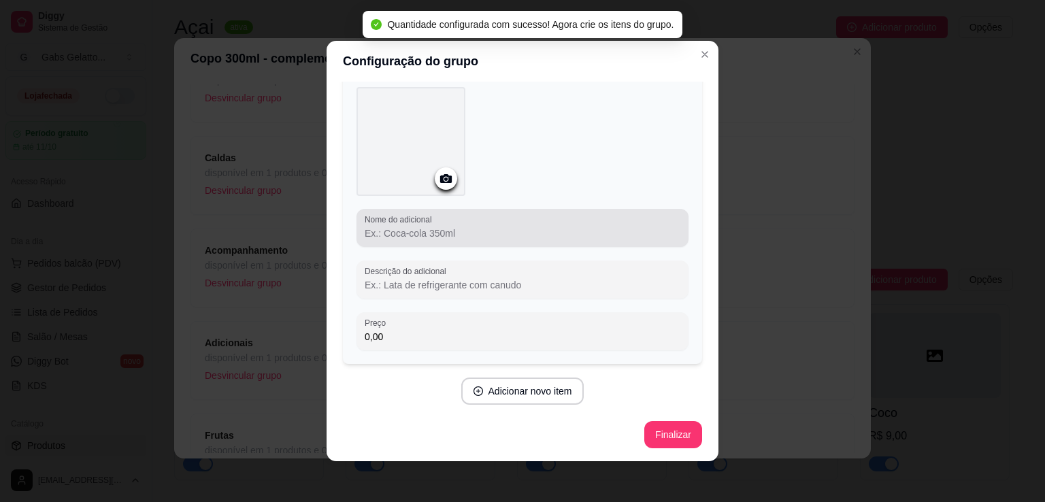
scroll to position [3, 0]
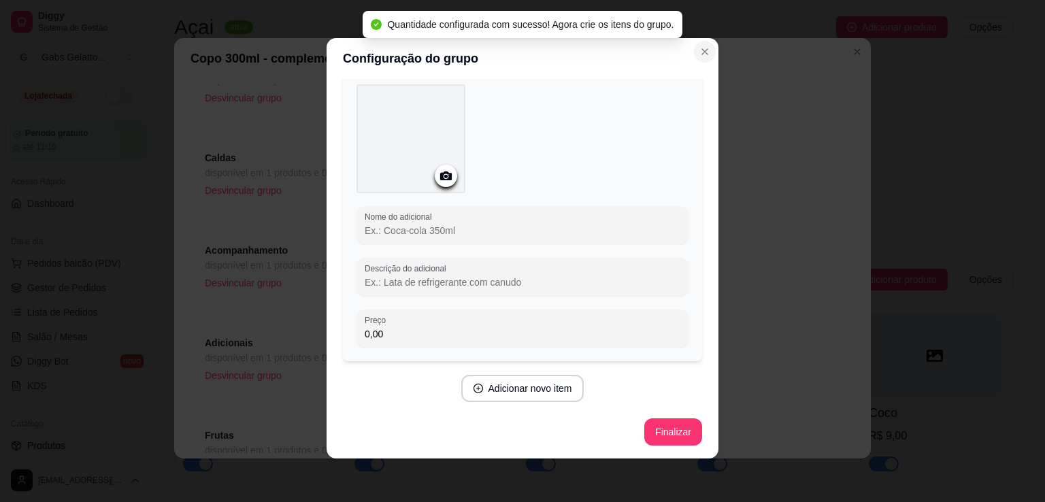
click at [703, 55] on icon "Close" at bounding box center [704, 51] width 11 height 11
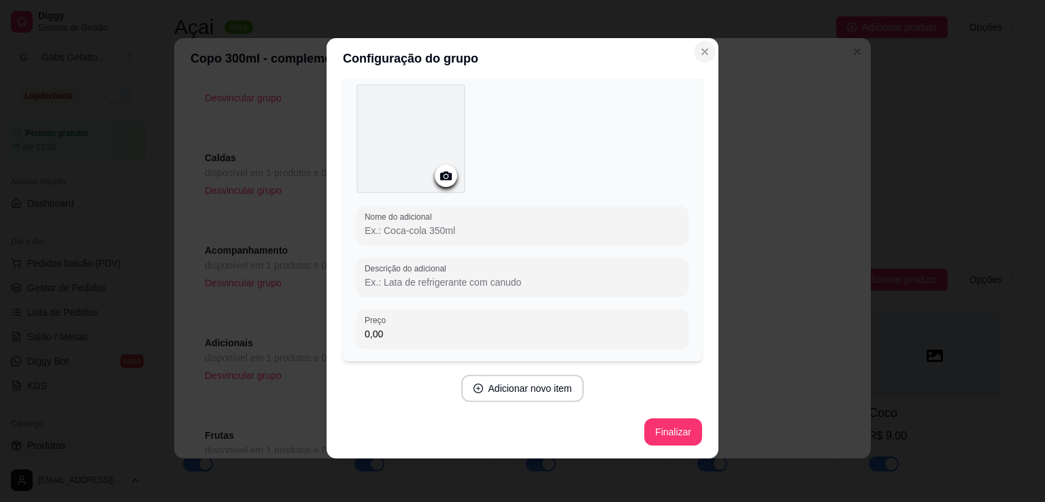
click at [702, 50] on icon "Close" at bounding box center [704, 51] width 11 height 11
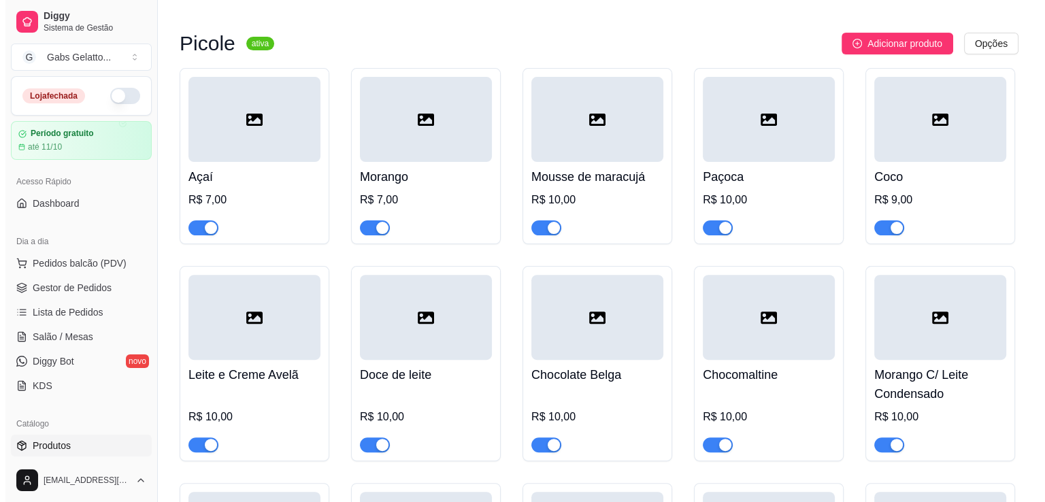
scroll to position [100, 0]
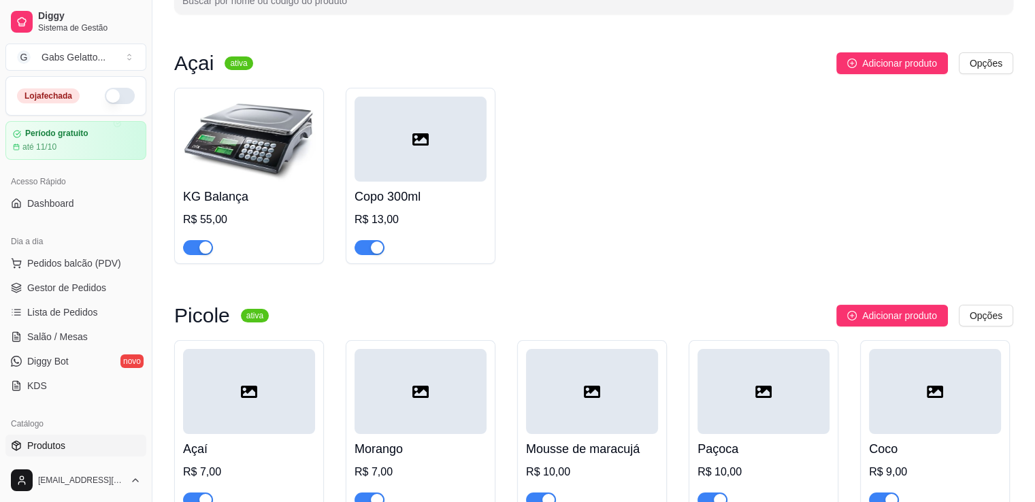
click at [408, 163] on div at bounding box center [420, 139] width 132 height 85
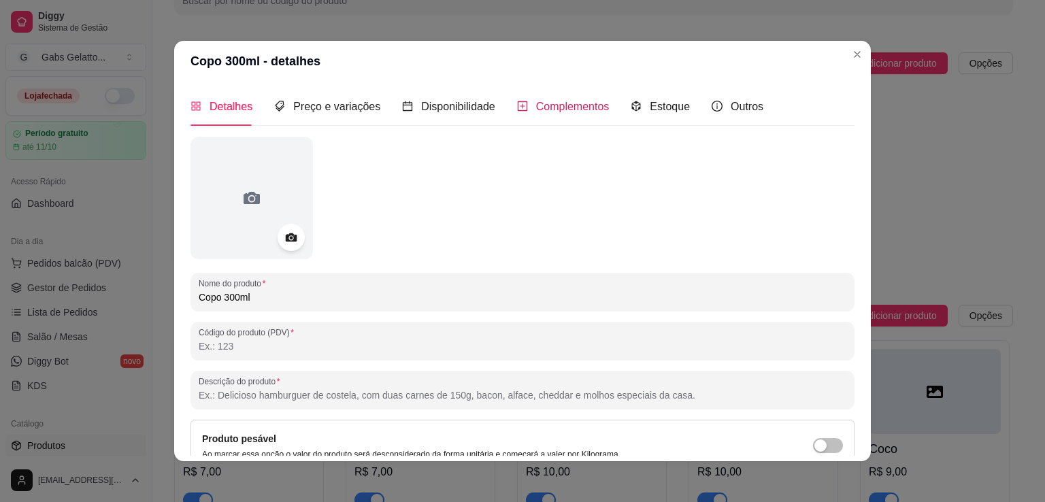
click at [599, 101] on span "Complementos" at bounding box center [572, 107] width 73 height 12
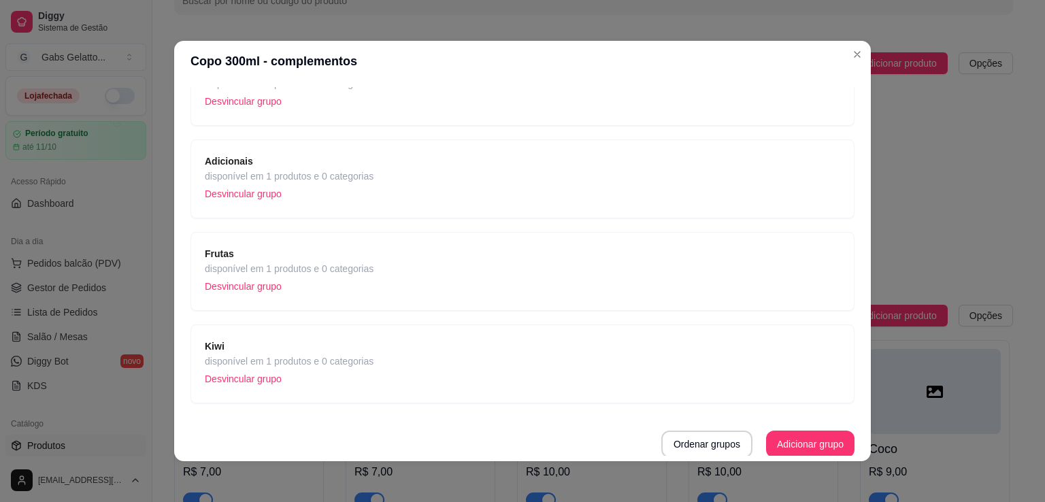
scroll to position [3, 0]
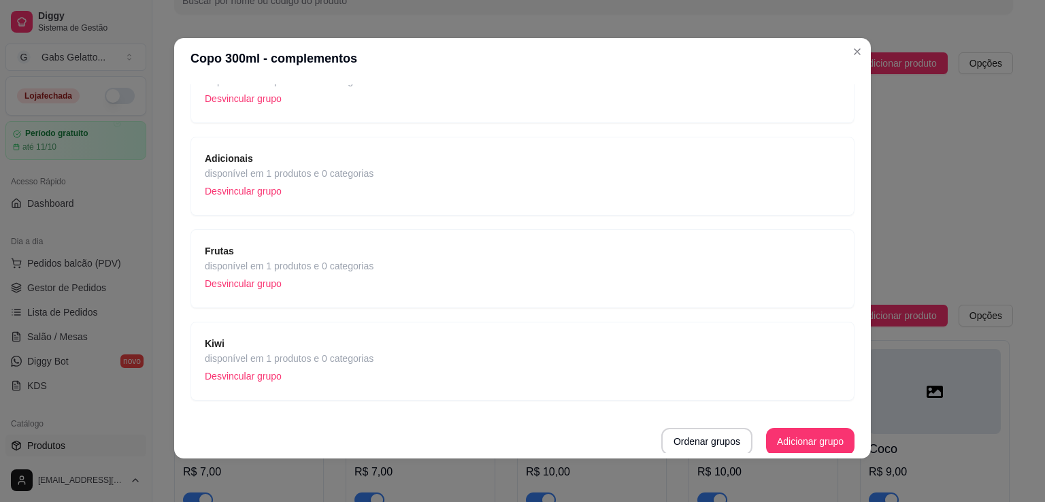
click at [234, 376] on p "Desvincular grupo" at bounding box center [289, 376] width 169 height 20
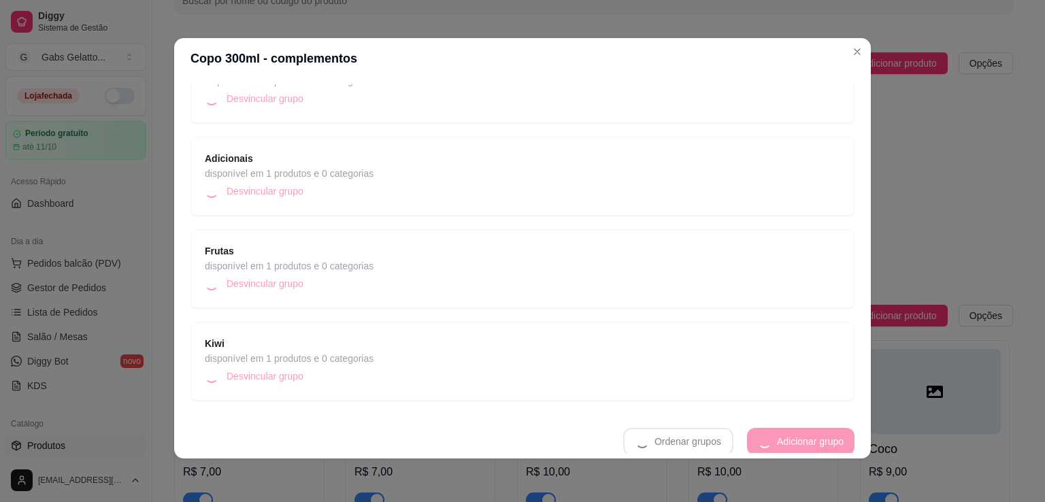
scroll to position [318, 0]
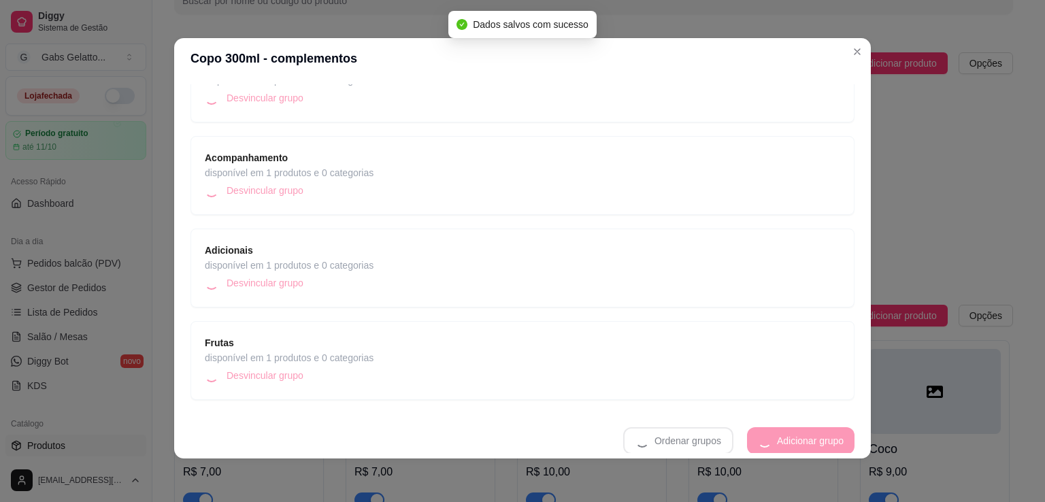
click at [350, 258] on span "disponível em 1 produtos e 0 categorias" at bounding box center [289, 265] width 169 height 15
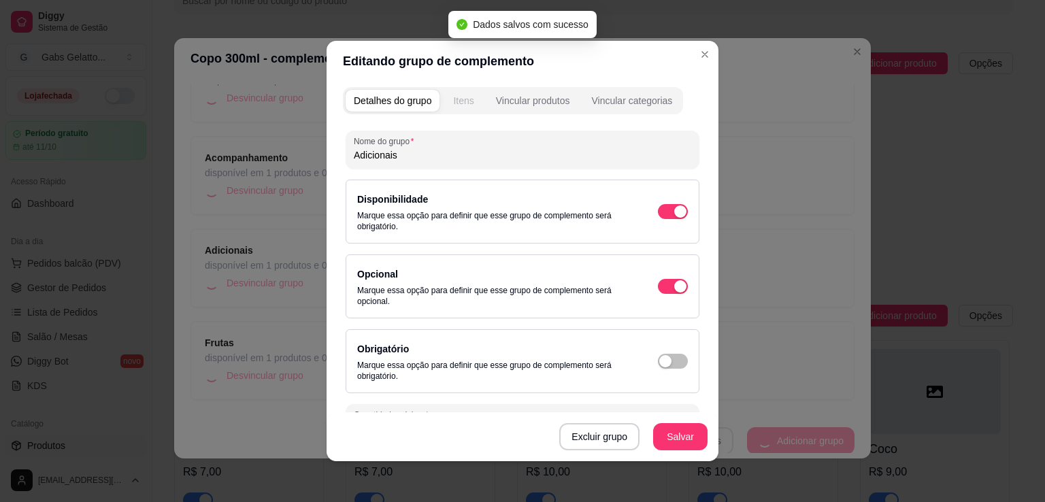
click at [458, 99] on div "Itens" at bounding box center [463, 101] width 20 height 14
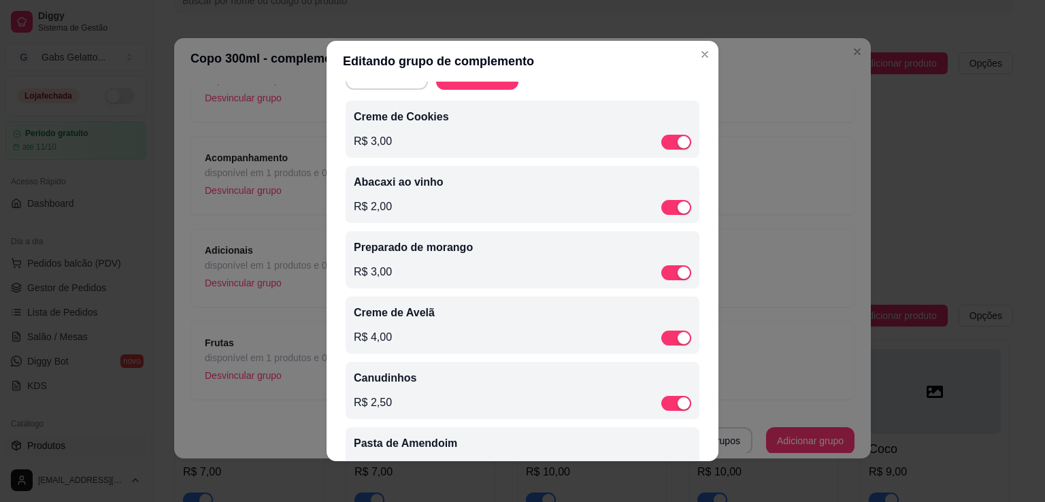
scroll to position [185, 0]
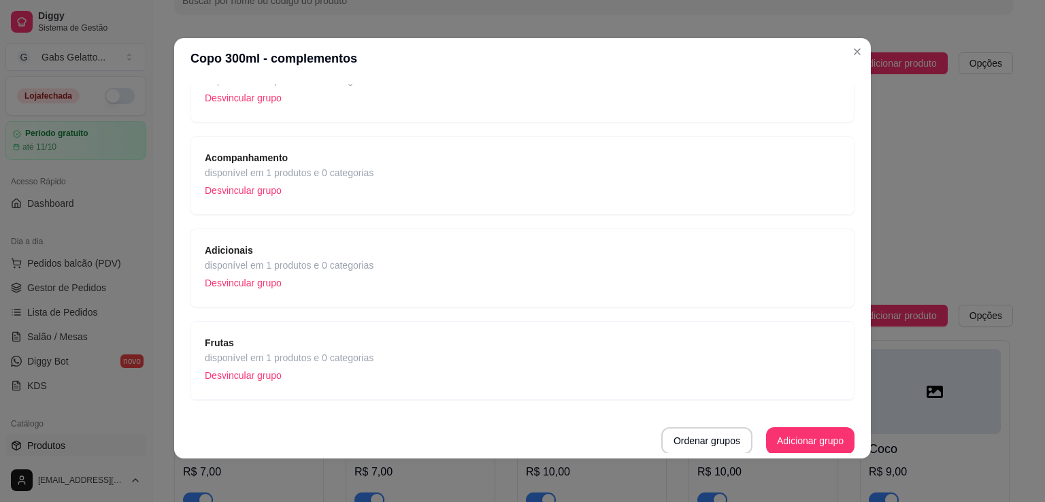
click at [329, 350] on span "disponível em 1 produtos e 0 categorias" at bounding box center [289, 357] width 169 height 15
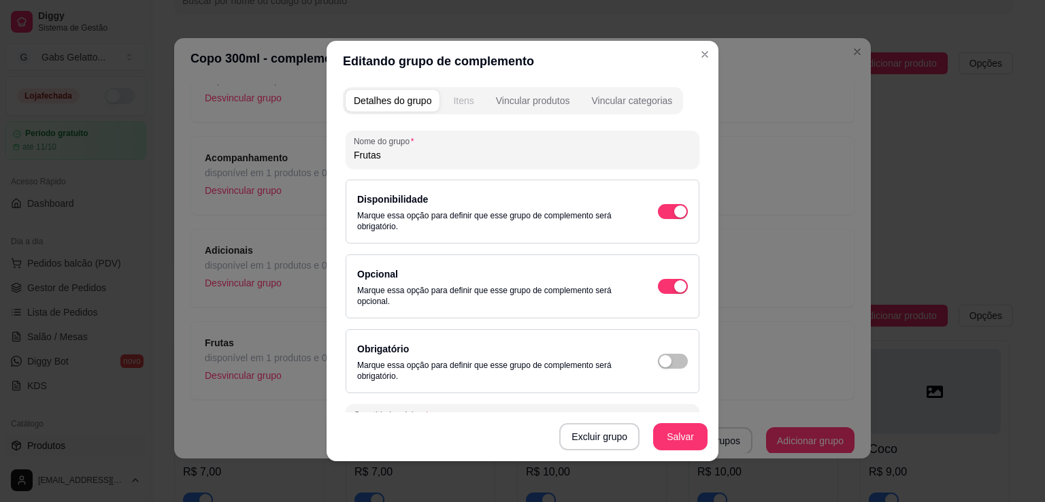
click at [453, 100] on div "Itens" at bounding box center [463, 101] width 20 height 14
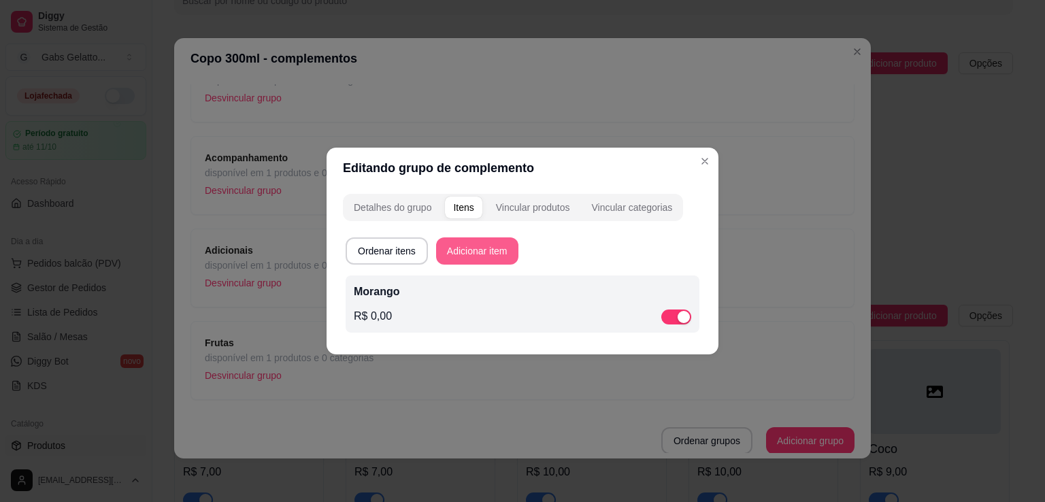
click at [458, 248] on button "Adicionar item" at bounding box center [477, 250] width 82 height 27
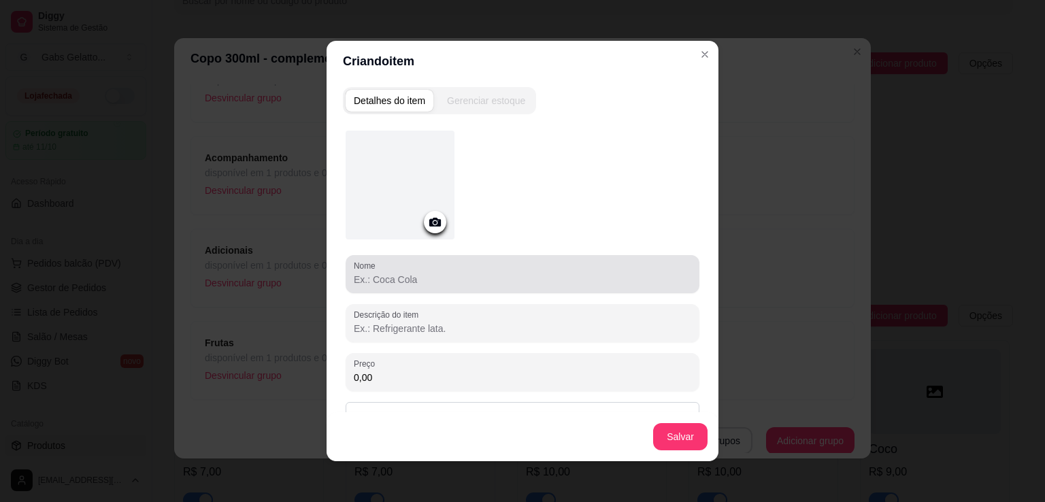
click at [435, 271] on div at bounding box center [522, 274] width 337 height 27
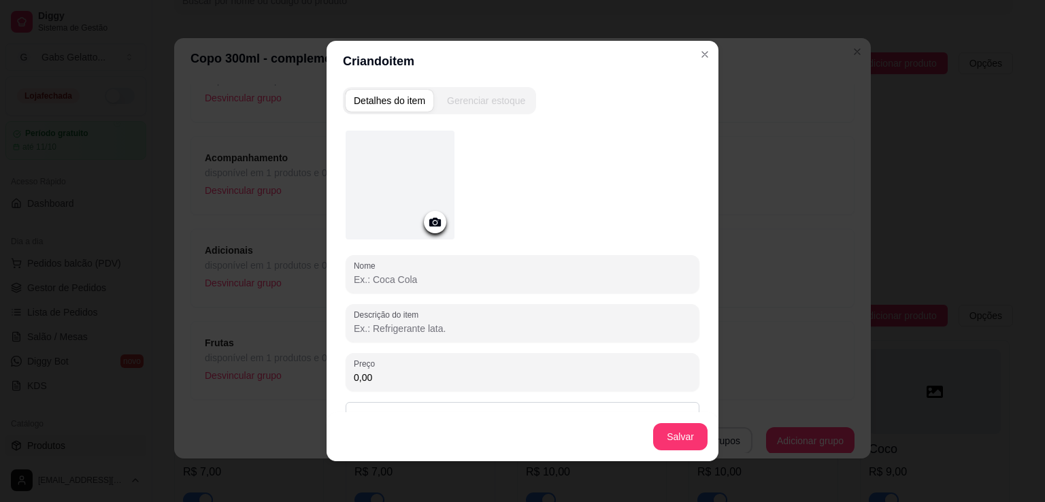
type input "k"
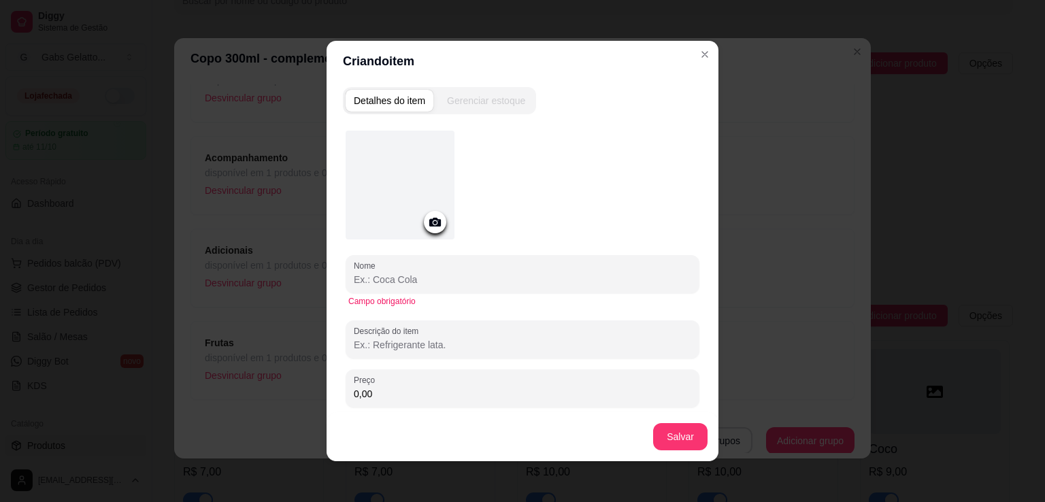
type input "k"
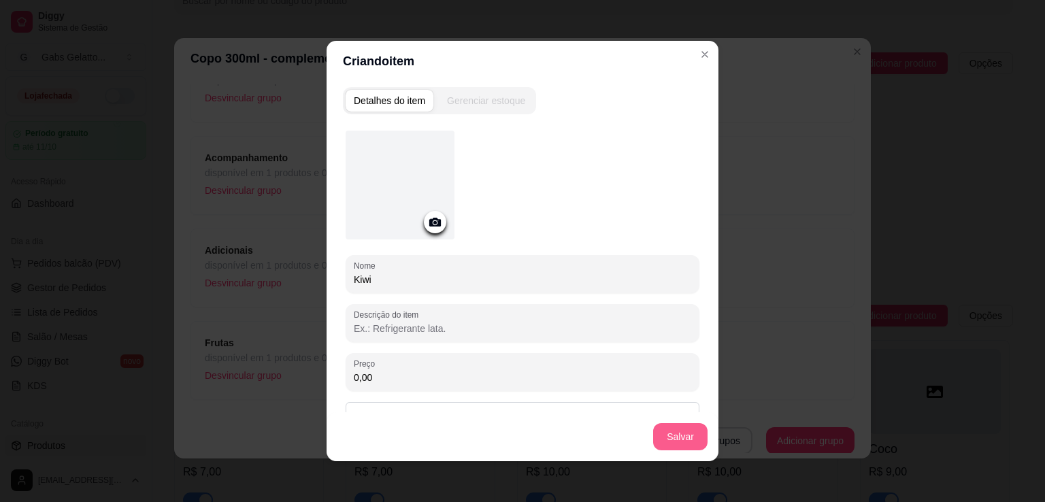
type input "Kiwi"
click at [697, 439] on button "Salvar" at bounding box center [680, 437] width 53 height 27
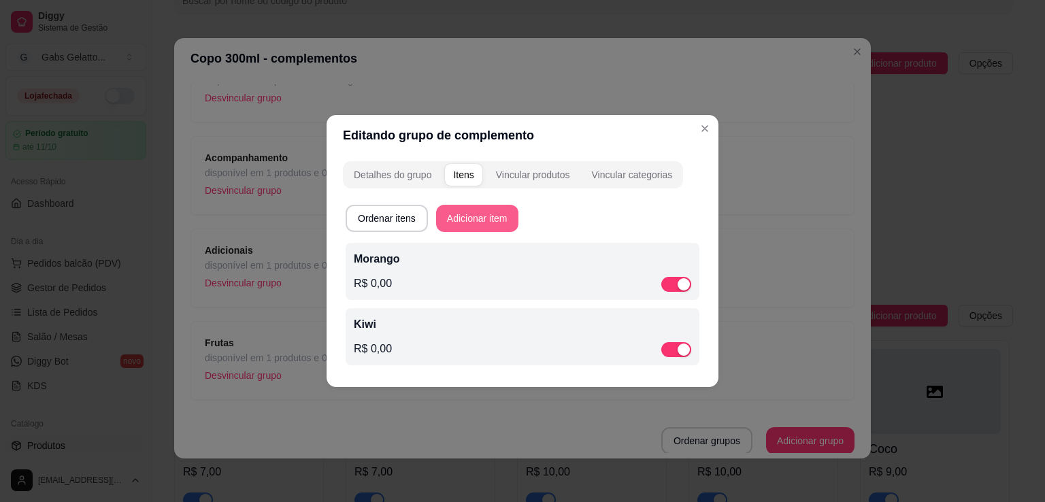
click at [473, 219] on button "Adicionar item" at bounding box center [477, 218] width 82 height 27
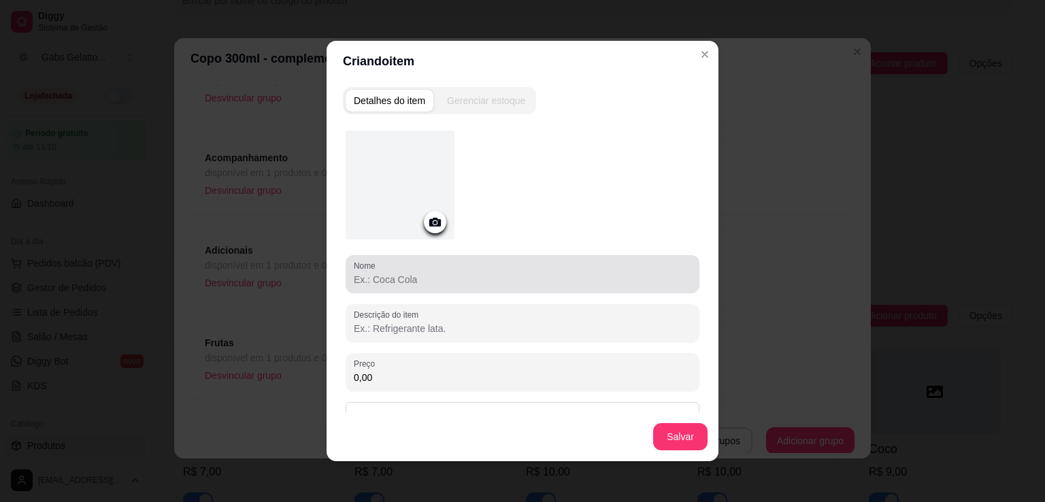
click at [448, 281] on input "Nome" at bounding box center [522, 280] width 337 height 14
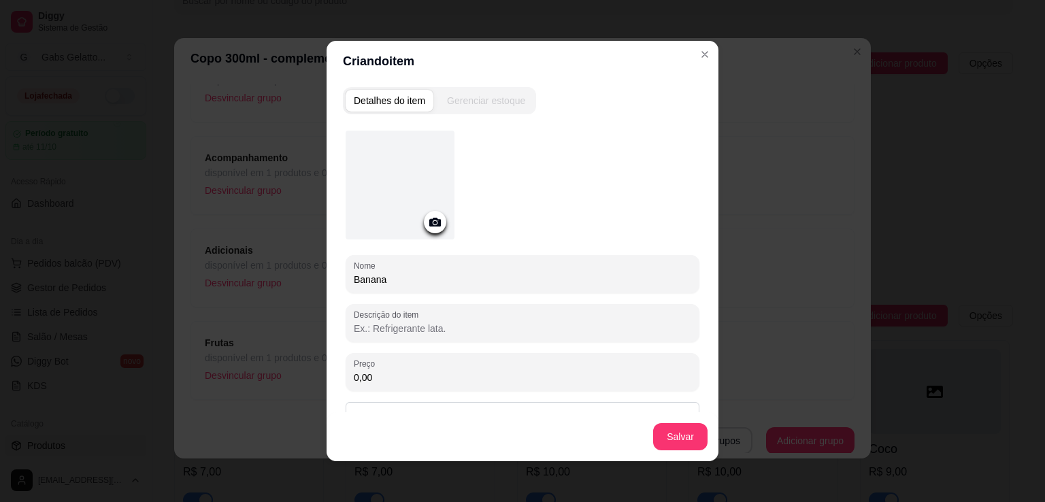
type input "Banana"
click at [672, 437] on button "Salvar" at bounding box center [680, 437] width 53 height 27
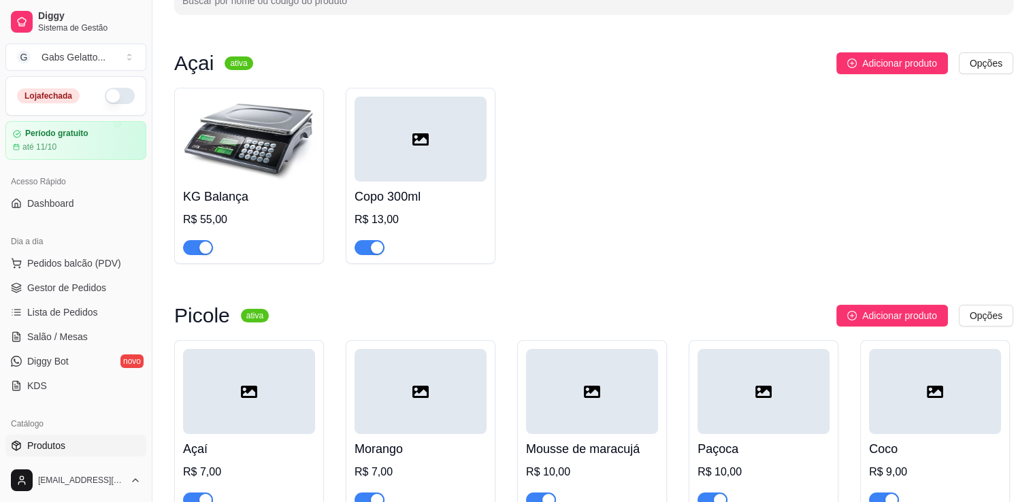
click at [401, 167] on div at bounding box center [420, 139] width 132 height 85
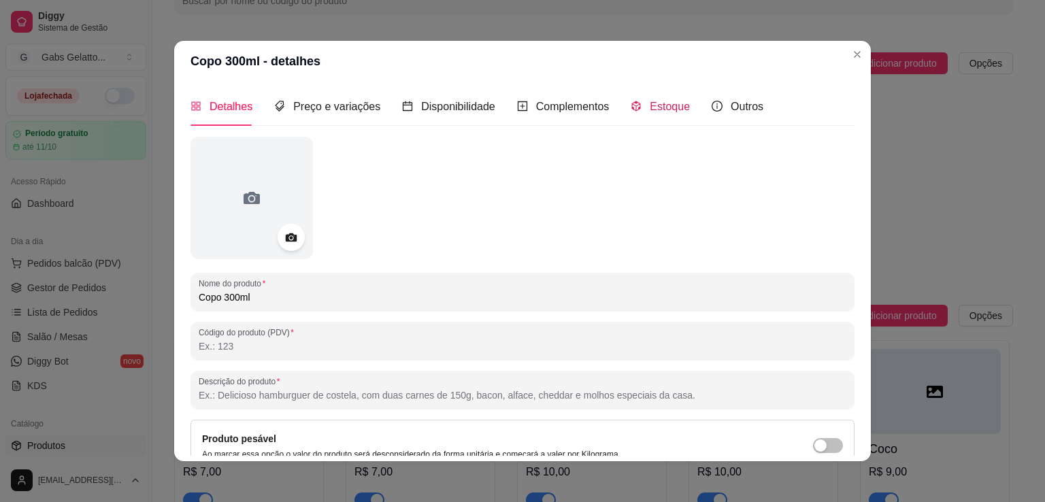
click at [654, 101] on span "Estoque" at bounding box center [670, 107] width 40 height 12
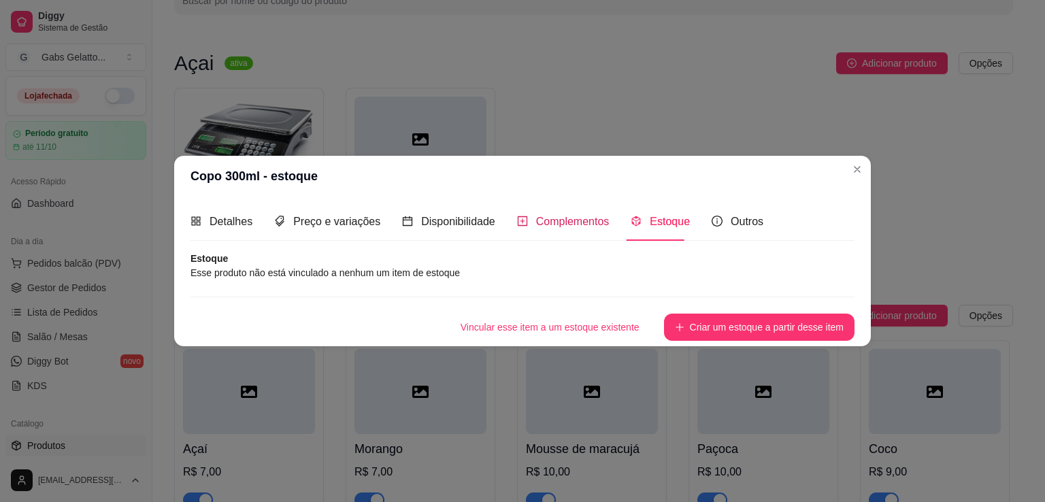
click at [574, 227] on span "Complementos" at bounding box center [572, 222] width 73 height 12
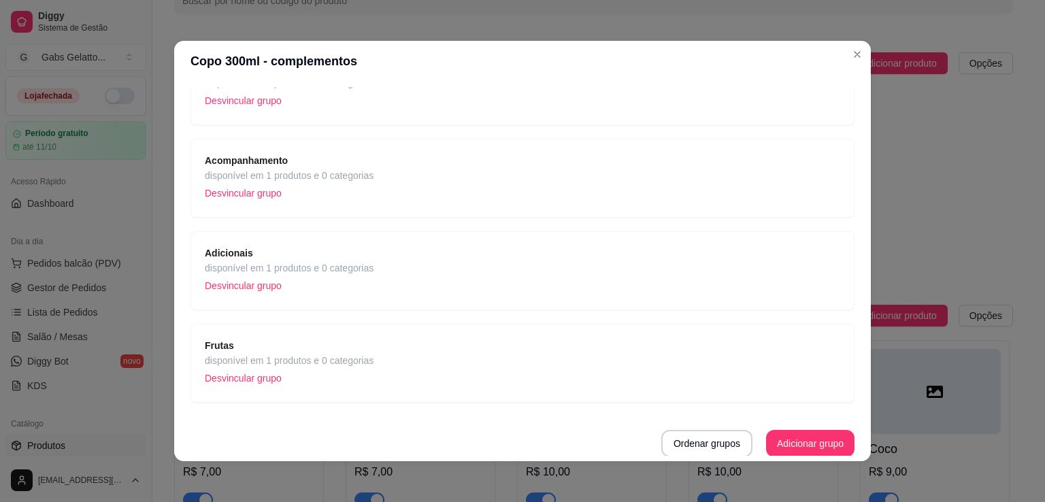
scroll to position [3, 0]
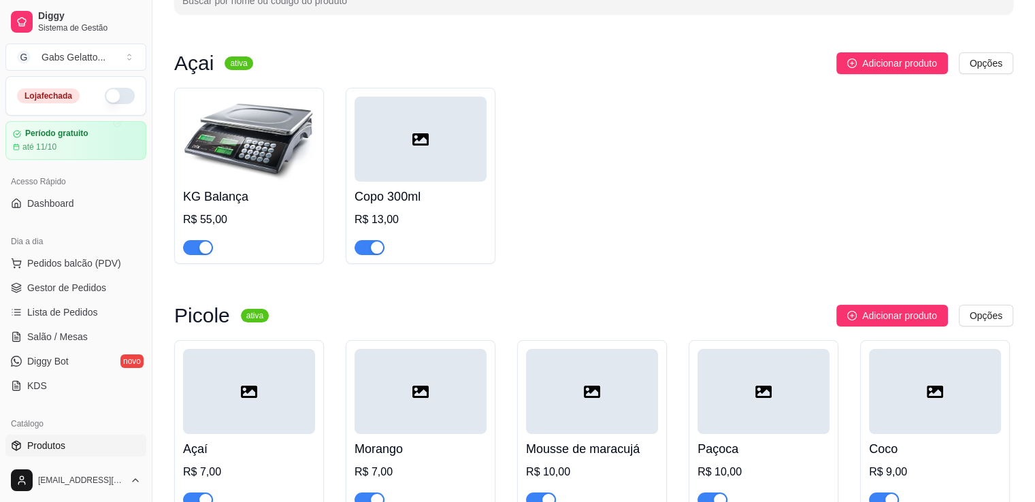
click at [430, 140] on div at bounding box center [420, 139] width 132 height 85
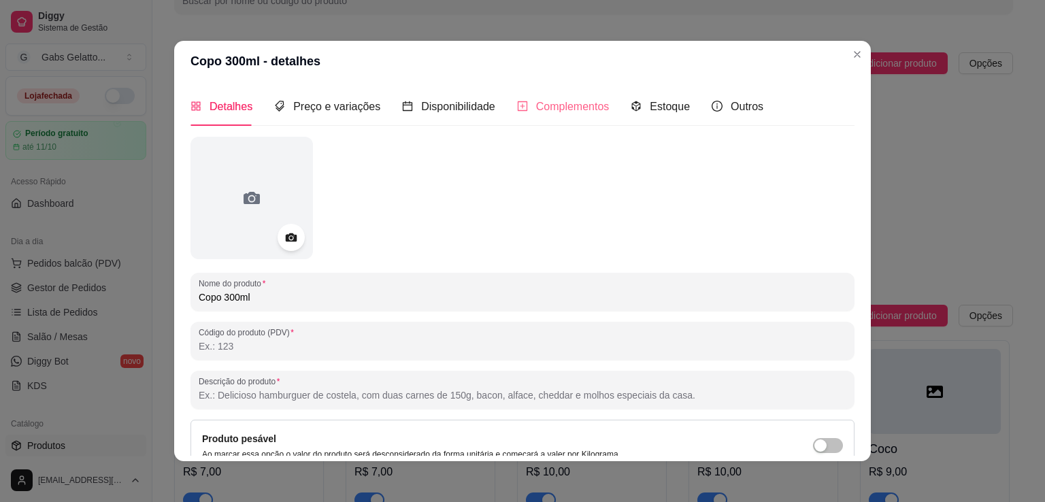
click at [546, 96] on div "Complementos" at bounding box center [563, 106] width 93 height 39
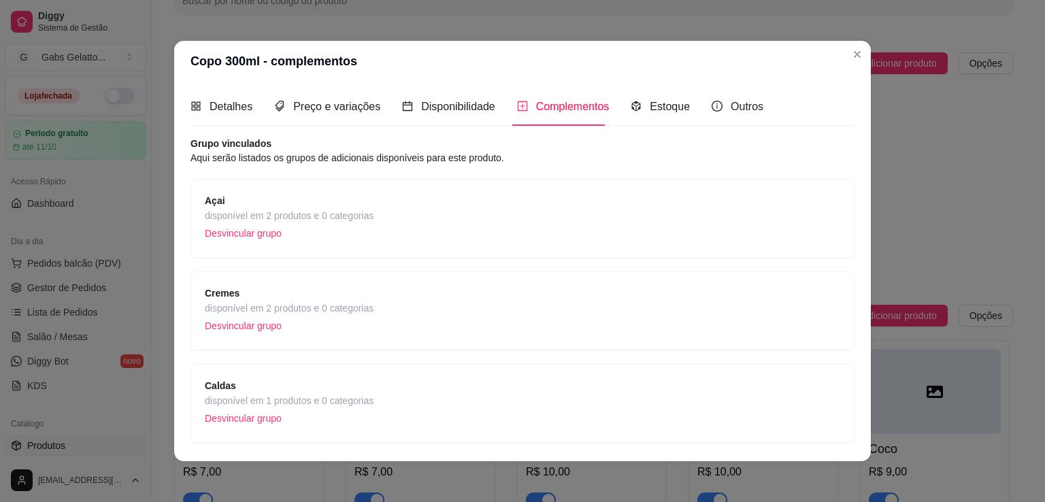
click at [306, 397] on span "disponível em 1 produtos e 0 categorias" at bounding box center [289, 400] width 169 height 15
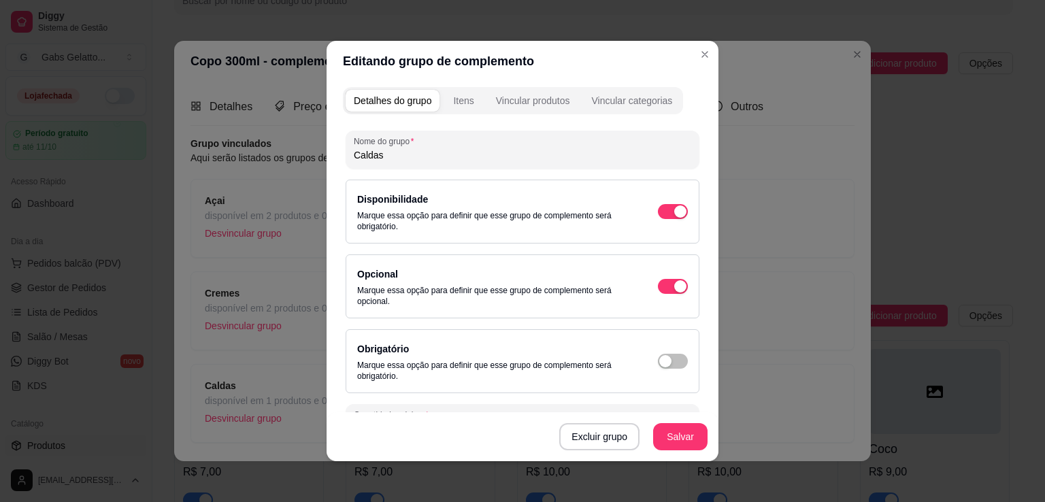
scroll to position [119, 0]
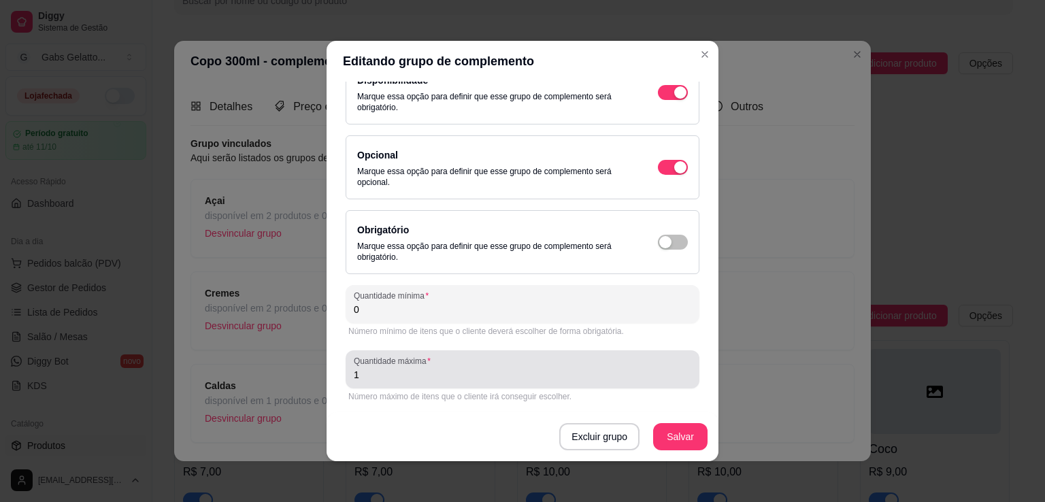
click at [406, 384] on div "Quantidade máxima 1" at bounding box center [523, 369] width 354 height 38
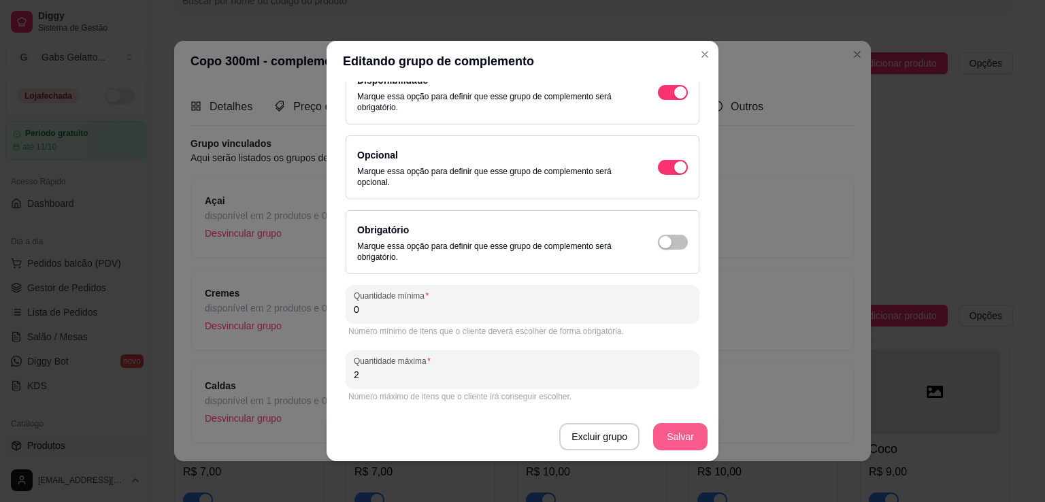
type input "2"
click at [686, 435] on button "Salvar" at bounding box center [680, 436] width 54 height 27
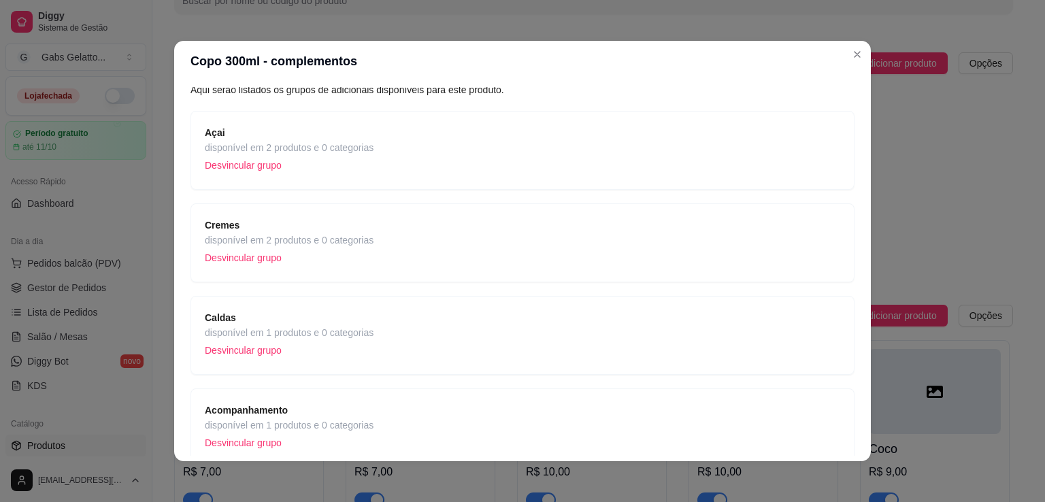
scroll to position [136, 0]
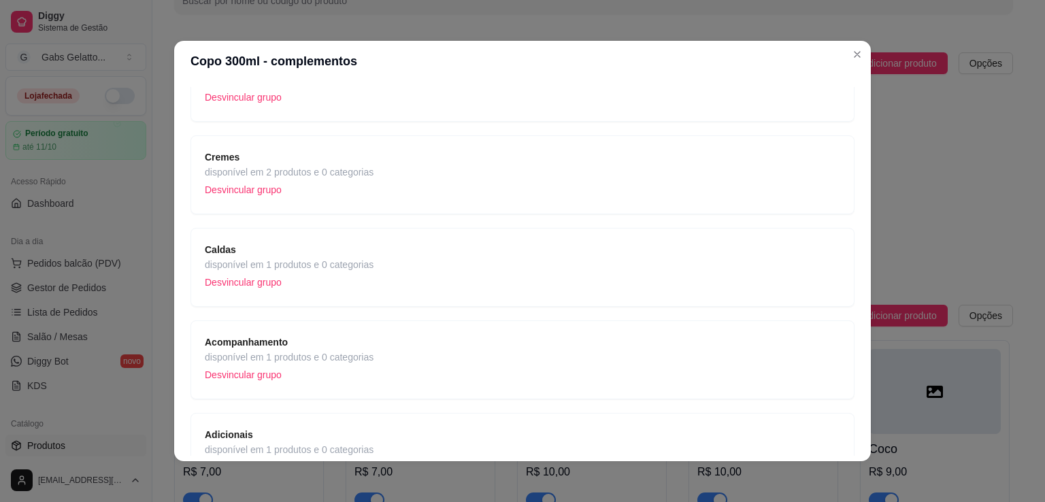
click at [301, 340] on span "Acompanhamento" at bounding box center [289, 342] width 169 height 15
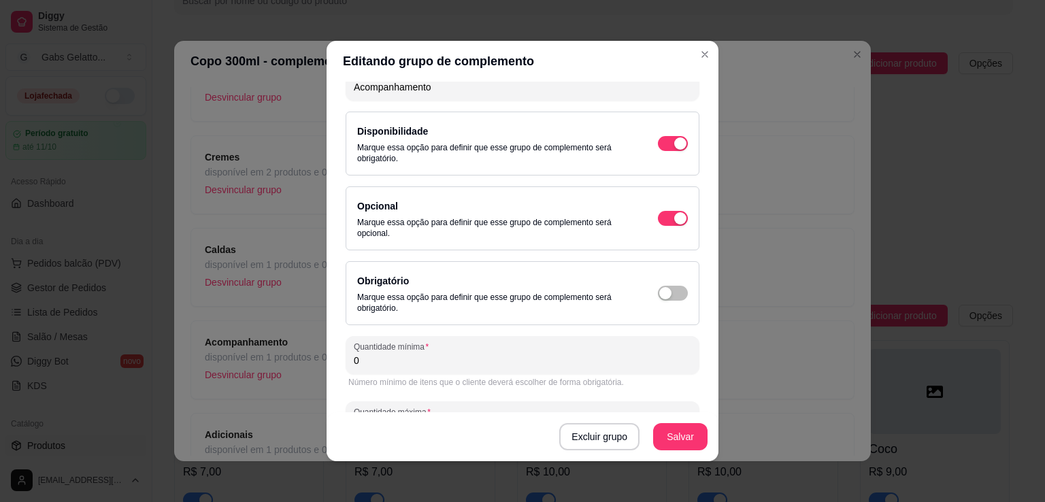
scroll to position [0, 0]
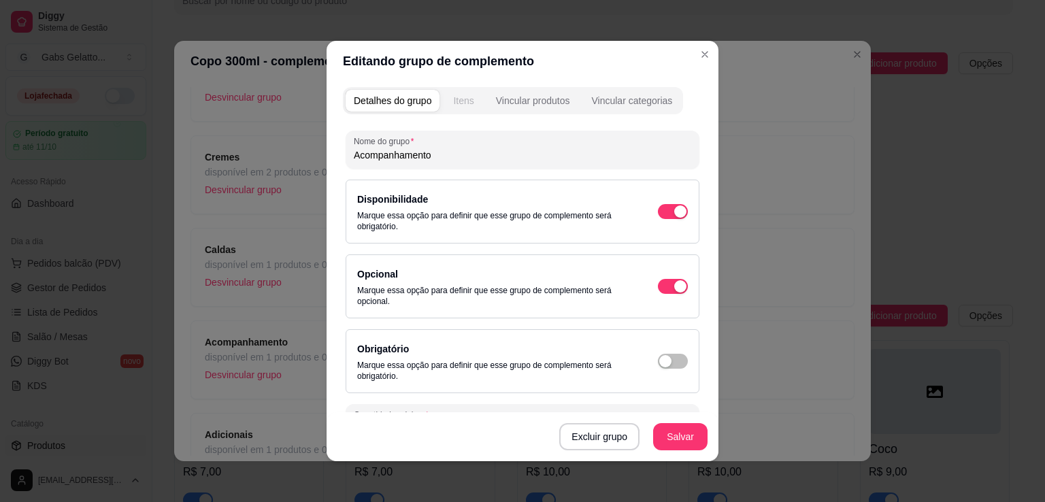
click at [453, 98] on div "Itens" at bounding box center [463, 101] width 20 height 14
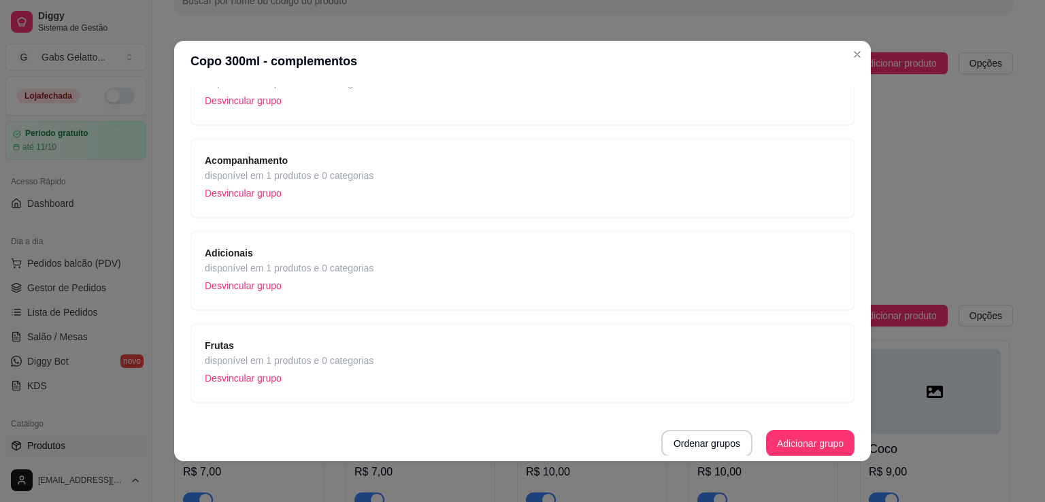
scroll to position [3, 0]
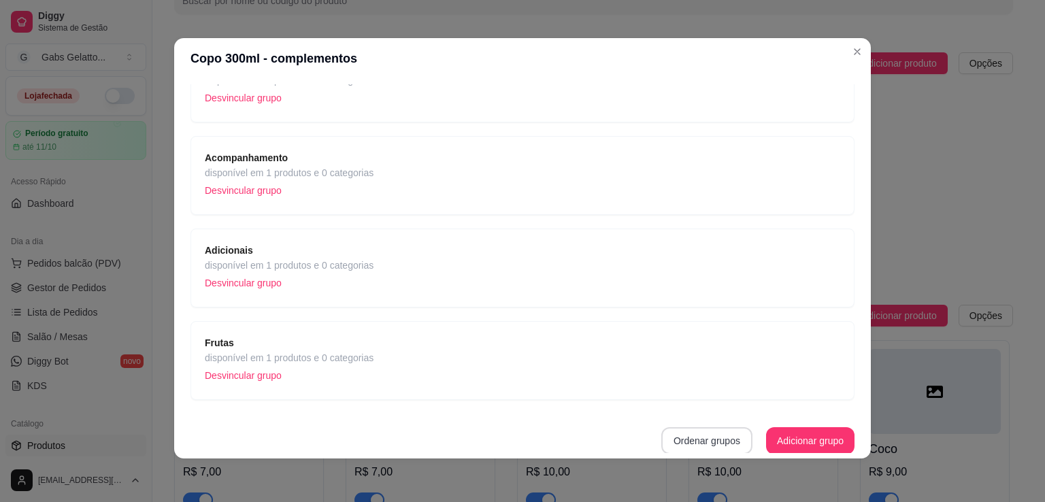
click at [710, 444] on button "Ordenar grupos" at bounding box center [706, 440] width 91 height 27
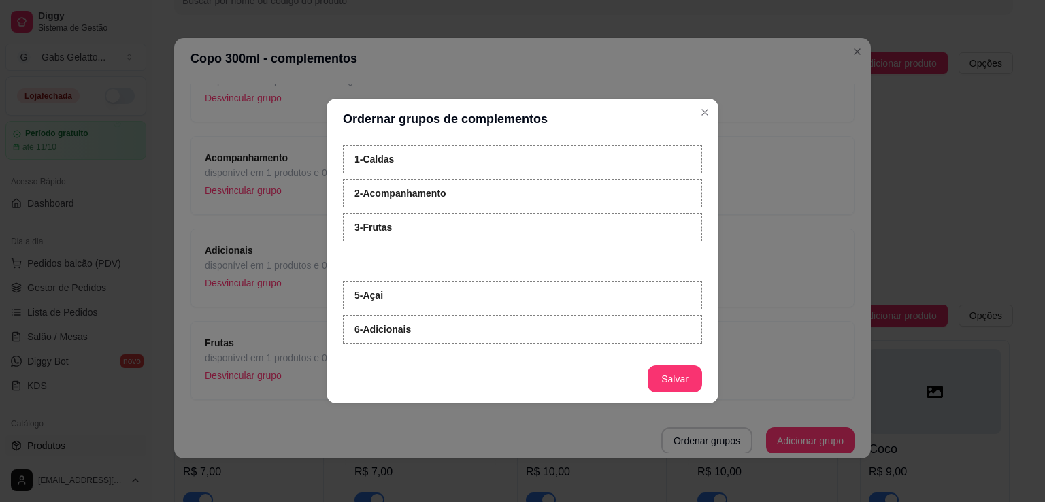
click at [396, 256] on strong "4 - Cremes" at bounding box center [376, 261] width 44 height 11
click at [397, 212] on div "1 - Caldas 2 - Acompanhamento 3 - Cremes 4 - Frutas 5 - Açai 6 - Adicionais" at bounding box center [522, 247] width 359 height 204
click at [677, 376] on button "Salvar" at bounding box center [675, 378] width 54 height 27
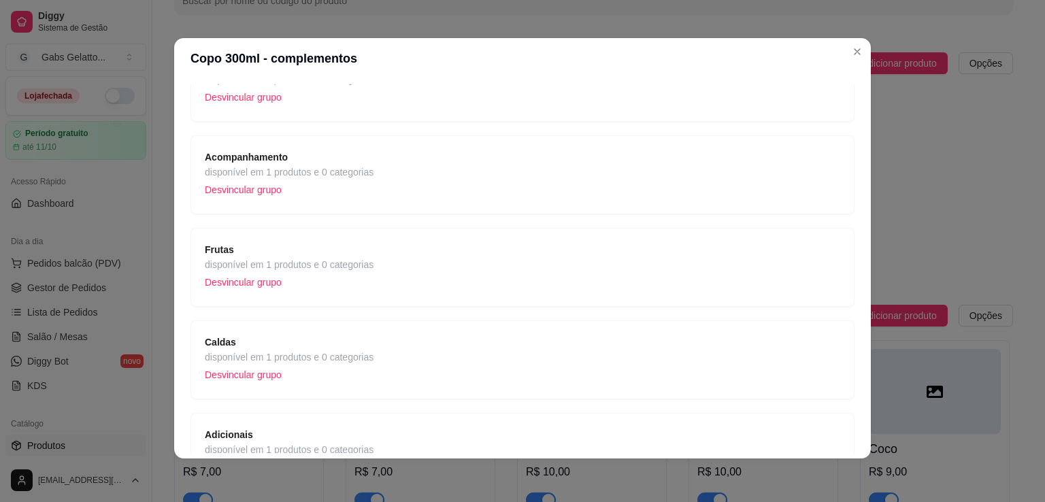
scroll to position [294, 0]
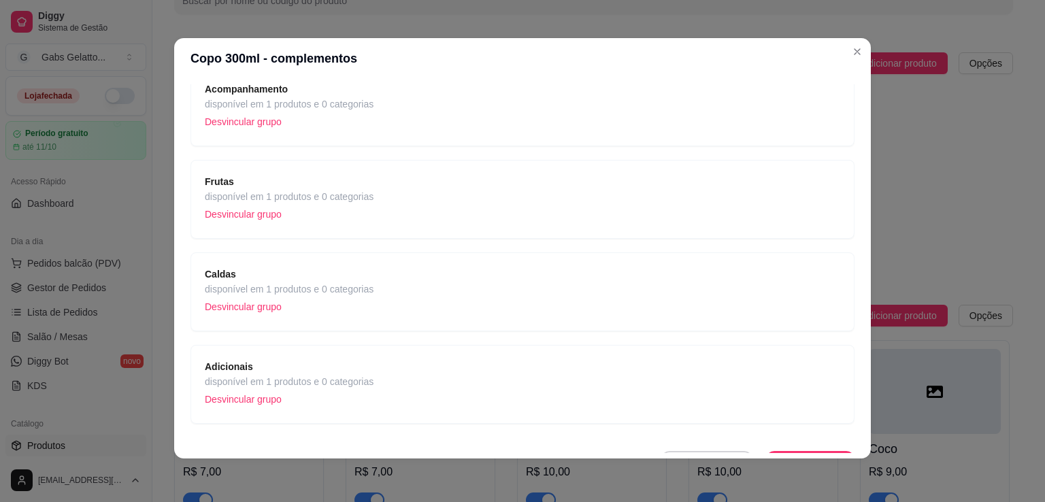
click at [337, 282] on span "disponível em 1 produtos e 0 categorias" at bounding box center [289, 289] width 169 height 15
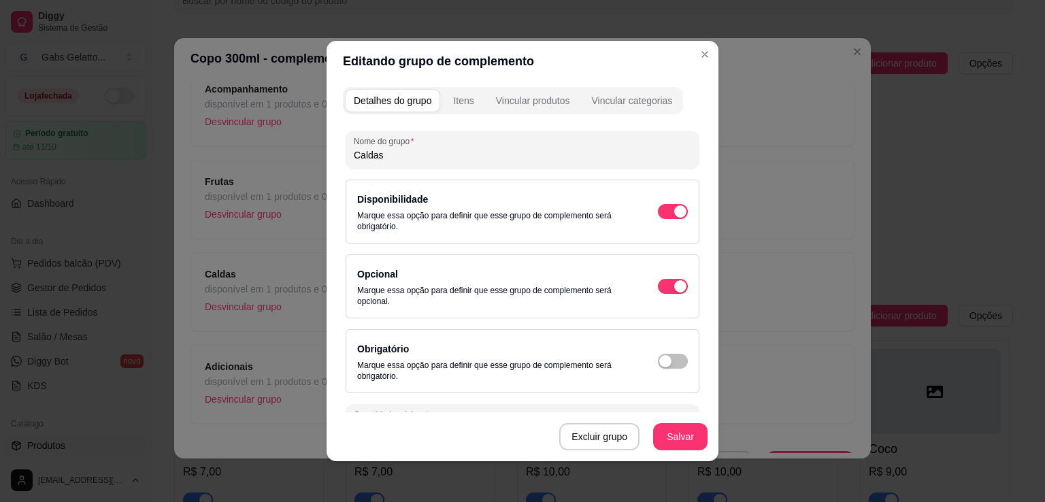
scroll to position [119, 0]
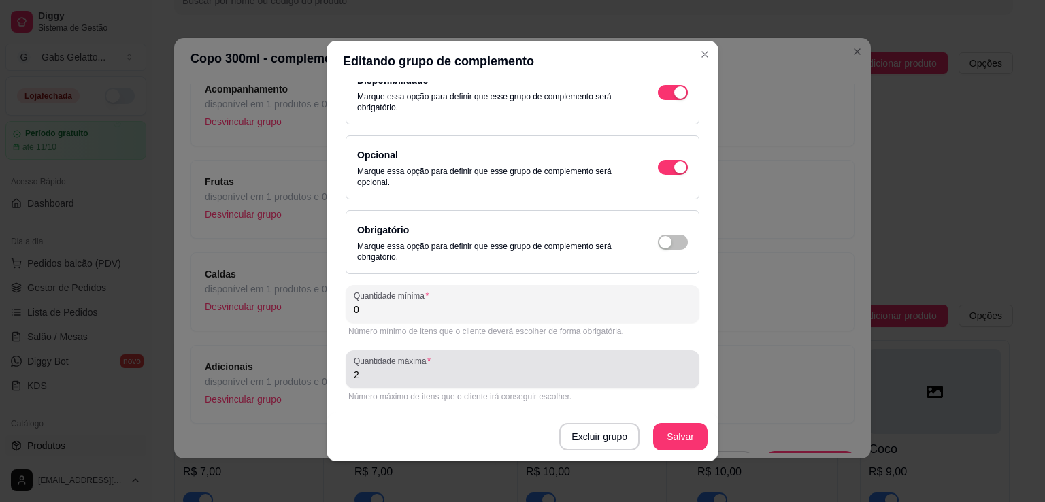
click at [425, 384] on div "Quantidade máxima 2" at bounding box center [523, 369] width 354 height 38
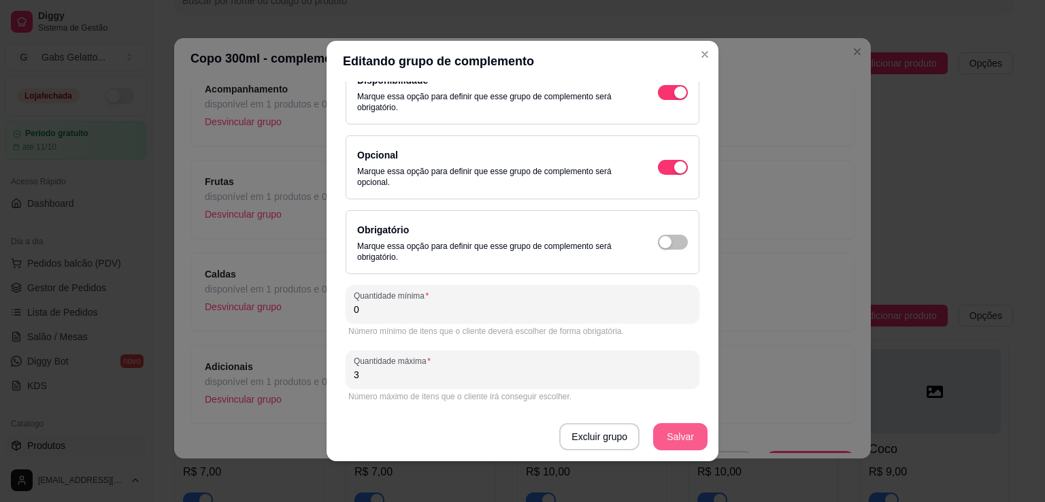
type input "3"
click at [673, 438] on button "Salvar" at bounding box center [680, 437] width 53 height 27
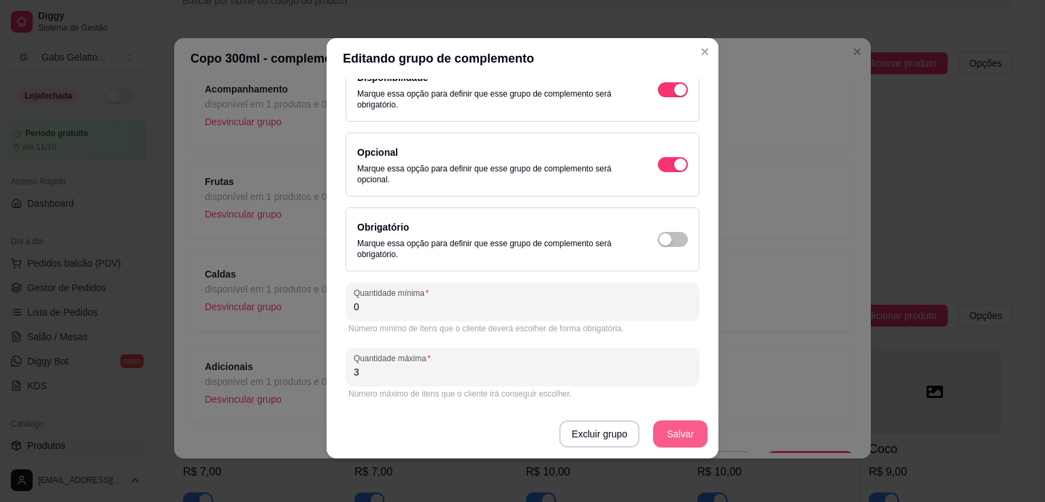
click at [688, 438] on button "Salvar" at bounding box center [680, 433] width 54 height 27
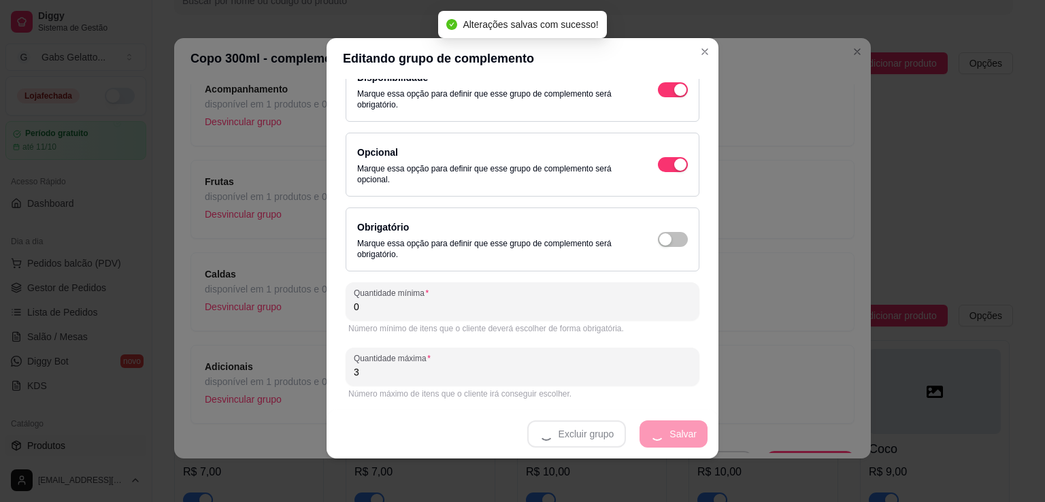
click at [703, 50] on header "Copo 300ml - complementos" at bounding box center [522, 58] width 697 height 41
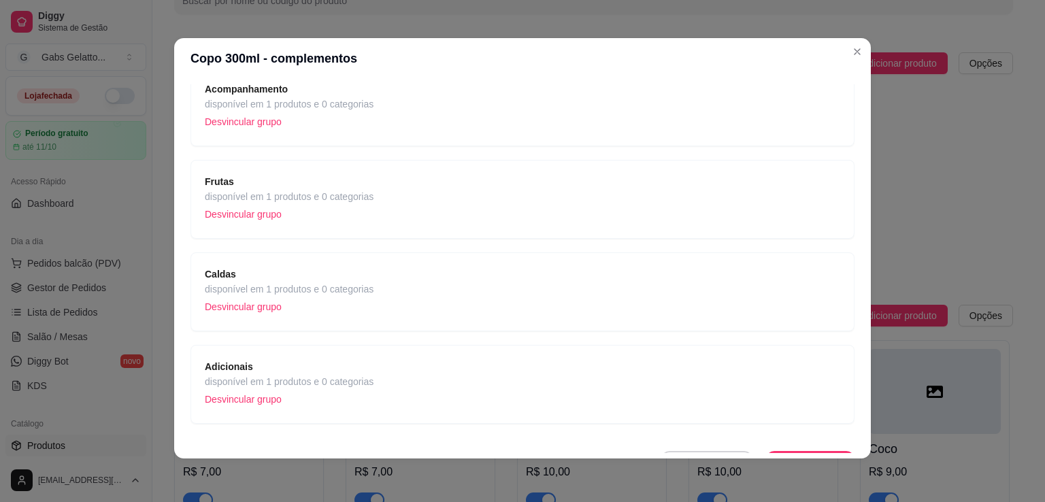
scroll to position [318, 0]
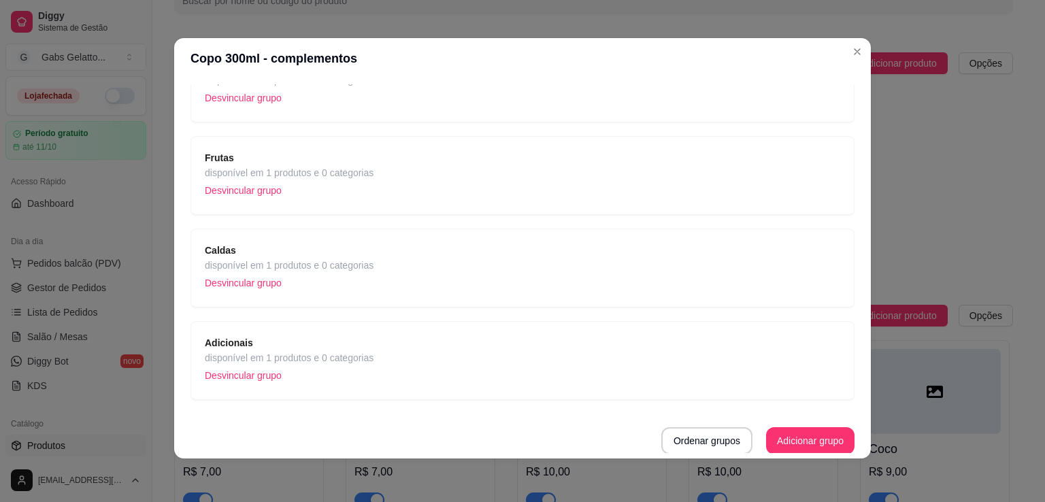
click at [316, 262] on span "disponível em 1 produtos e 0 categorias" at bounding box center [289, 265] width 169 height 15
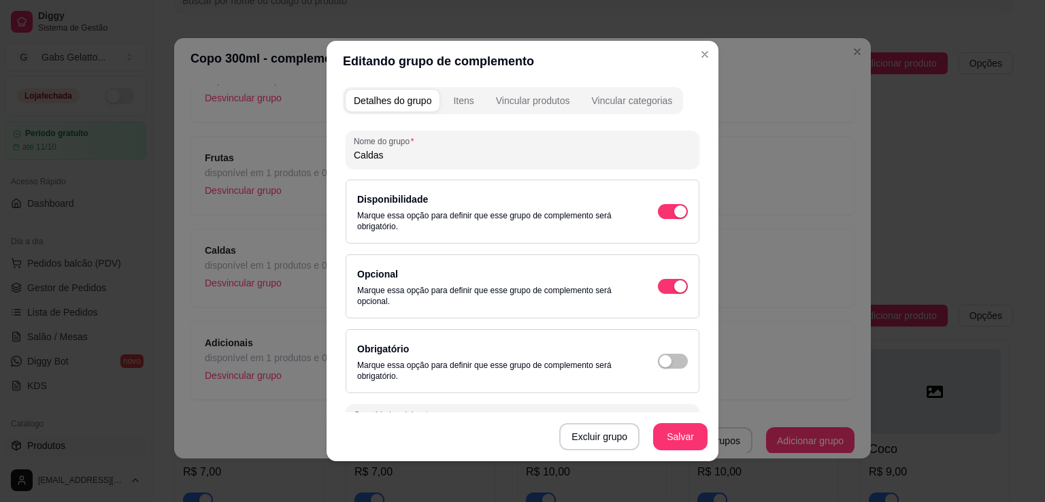
scroll to position [3, 0]
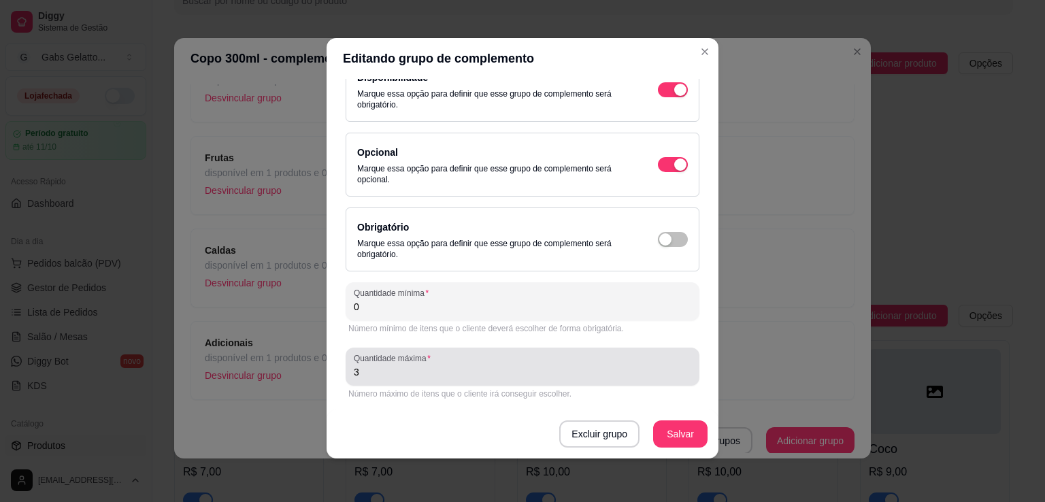
click at [437, 376] on input "3" at bounding box center [522, 372] width 337 height 14
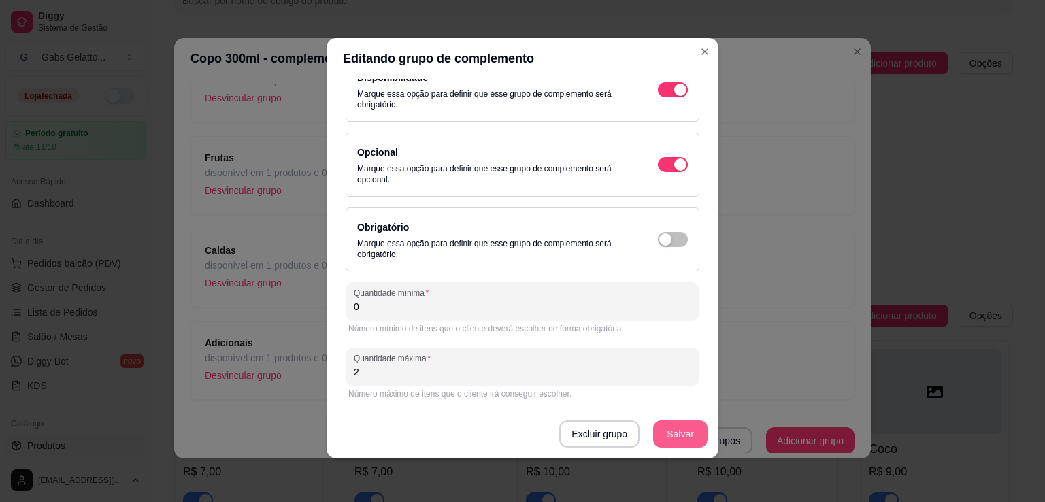
type input "2"
click at [688, 428] on button "Salvar" at bounding box center [680, 433] width 54 height 27
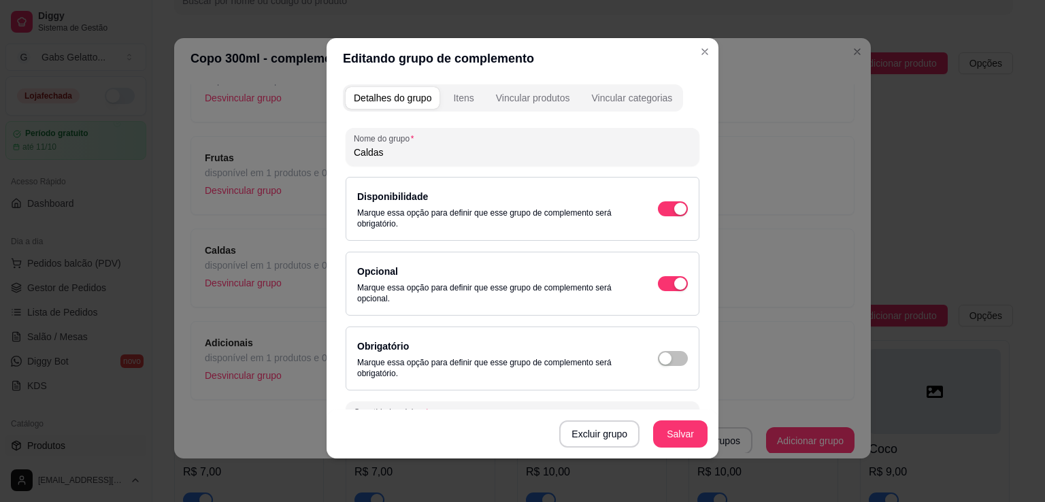
scroll to position [0, 0]
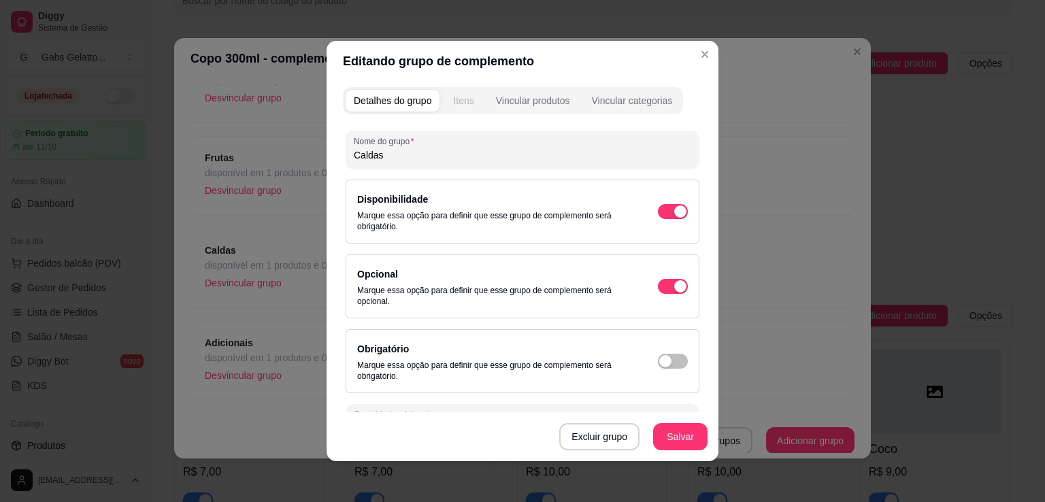
click at [462, 105] on div "Itens" at bounding box center [463, 101] width 20 height 14
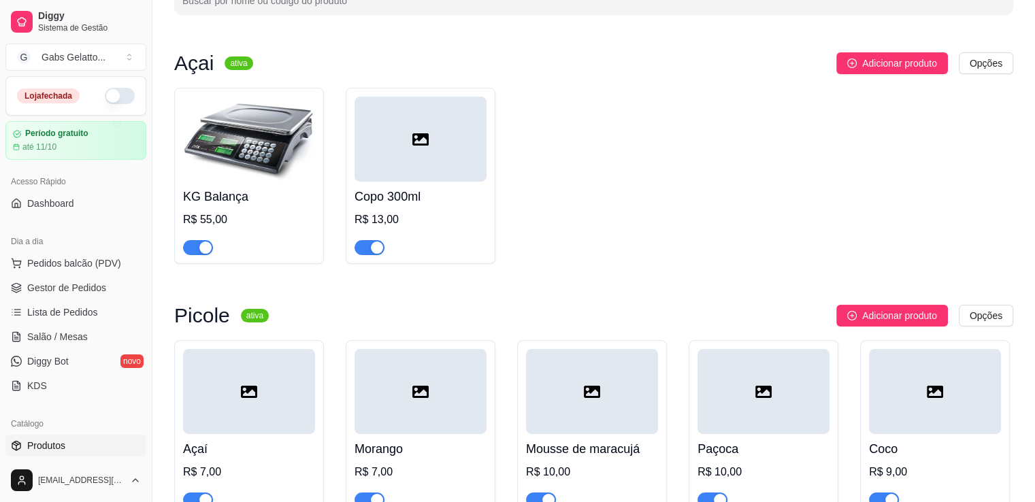
click at [424, 161] on div at bounding box center [420, 139] width 132 height 85
drag, startPoint x: 850, startPoint y: 58, endPoint x: 802, endPoint y: 112, distance: 72.3
click at [734, 152] on div "Açai ativa Adicionar produto Opções KG Balança R$ 55,00 Copo 300ml R$ 13,00" at bounding box center [593, 158] width 839 height 212
click at [869, 66] on span "Adicionar produto" at bounding box center [899, 63] width 75 height 15
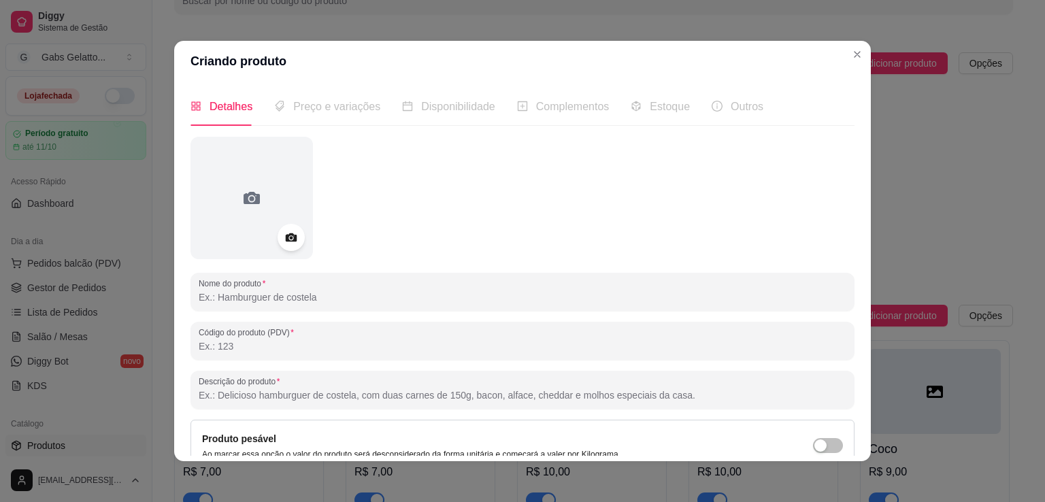
click at [311, 313] on div "Nome do produto Código do produto (PDV) Descrição do produto Produto pesável Ao…" at bounding box center [522, 360] width 664 height 447
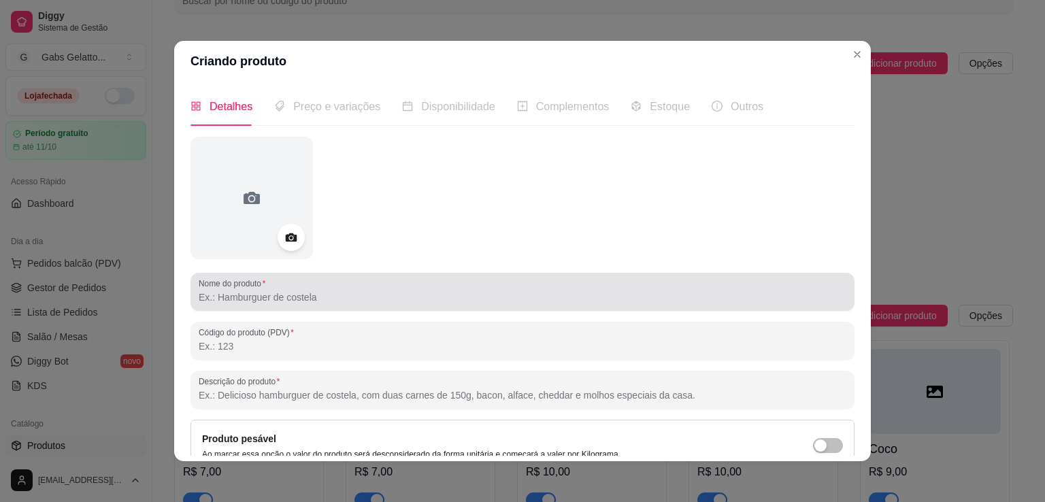
drag, startPoint x: 320, startPoint y: 303, endPoint x: 317, endPoint y: 290, distance: 13.9
click at [320, 303] on input "Nome do produto" at bounding box center [523, 297] width 648 height 14
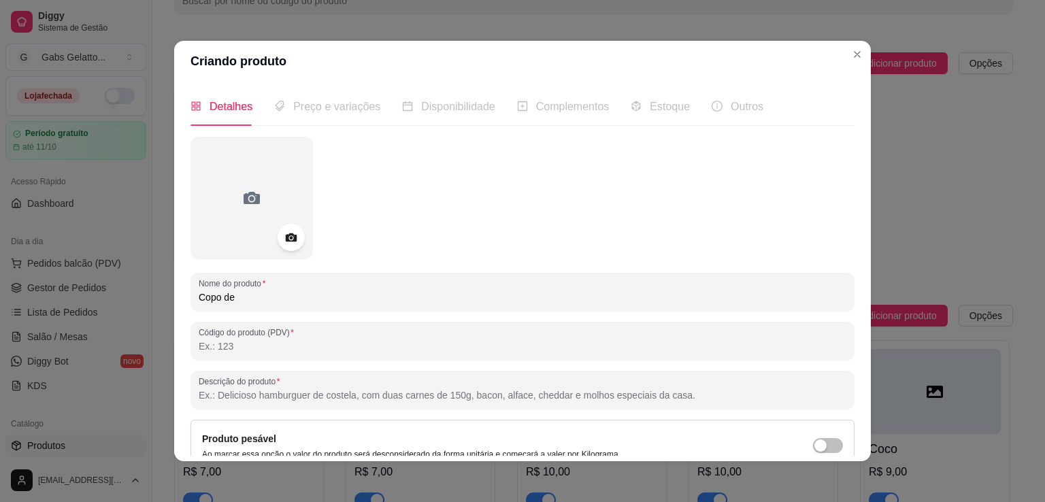
click at [354, 295] on input "Copo de" at bounding box center [523, 297] width 648 height 14
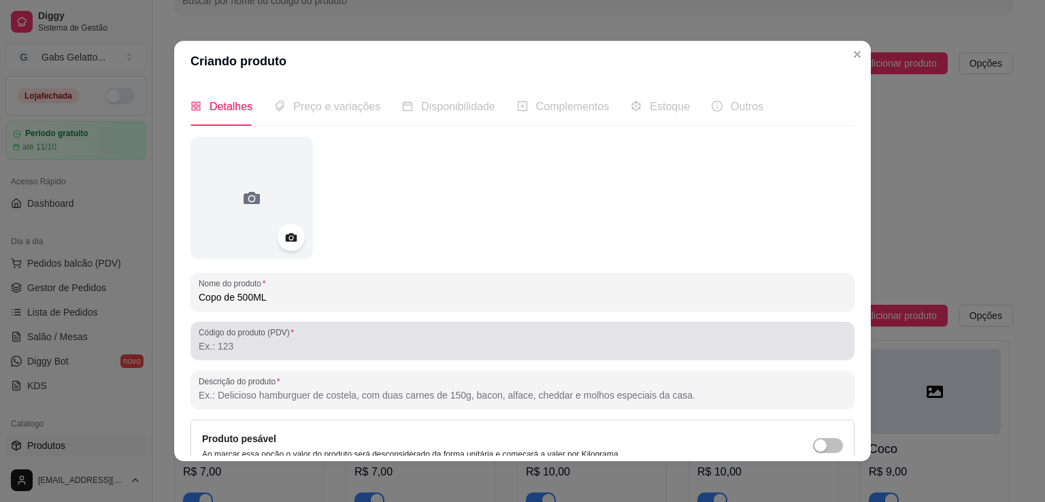
scroll to position [3, 0]
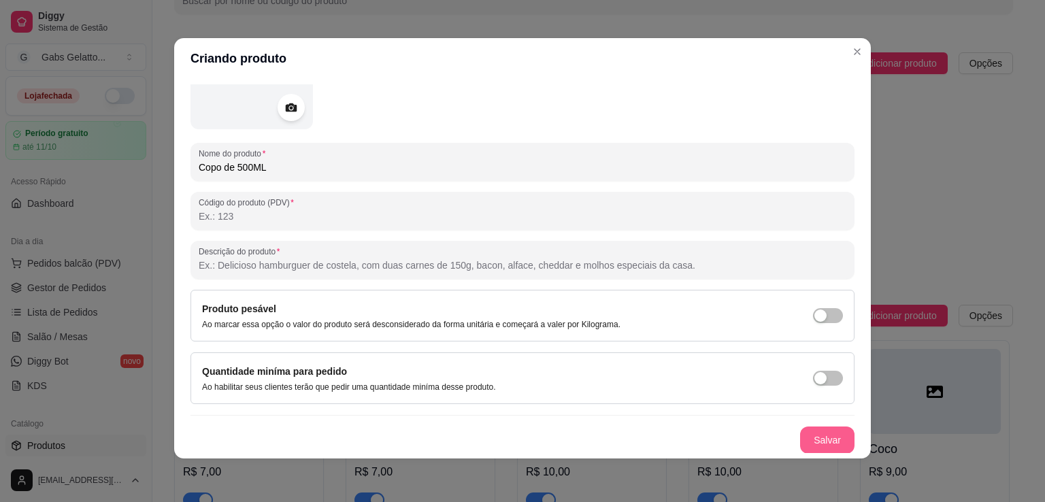
type input "Copo de 500ML"
click at [821, 439] on button "Salvar" at bounding box center [827, 440] width 54 height 27
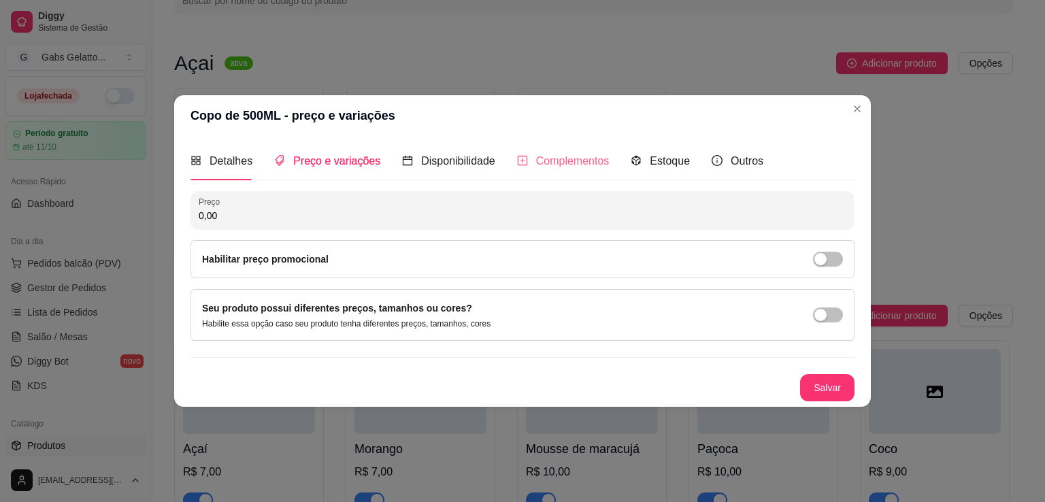
scroll to position [0, 0]
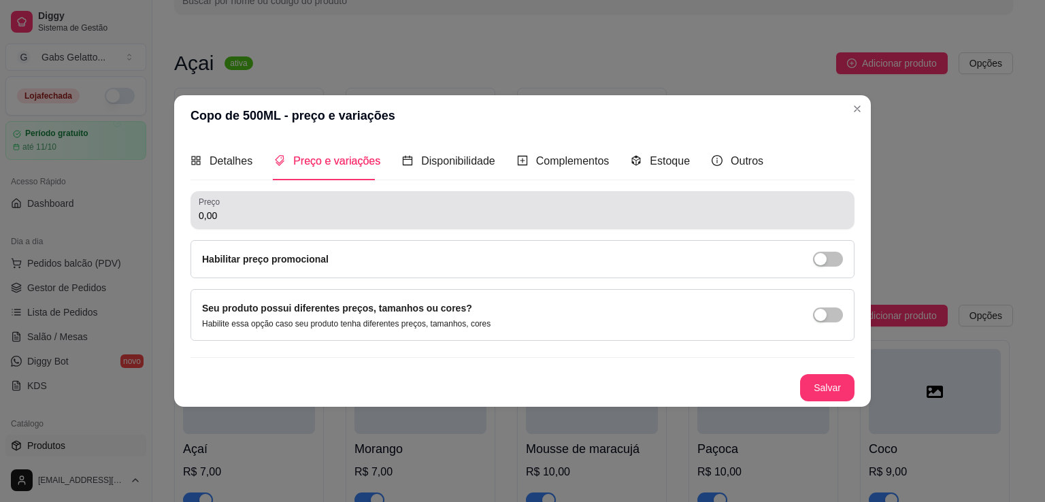
click at [621, 224] on div "Preço 0,00" at bounding box center [522, 210] width 664 height 38
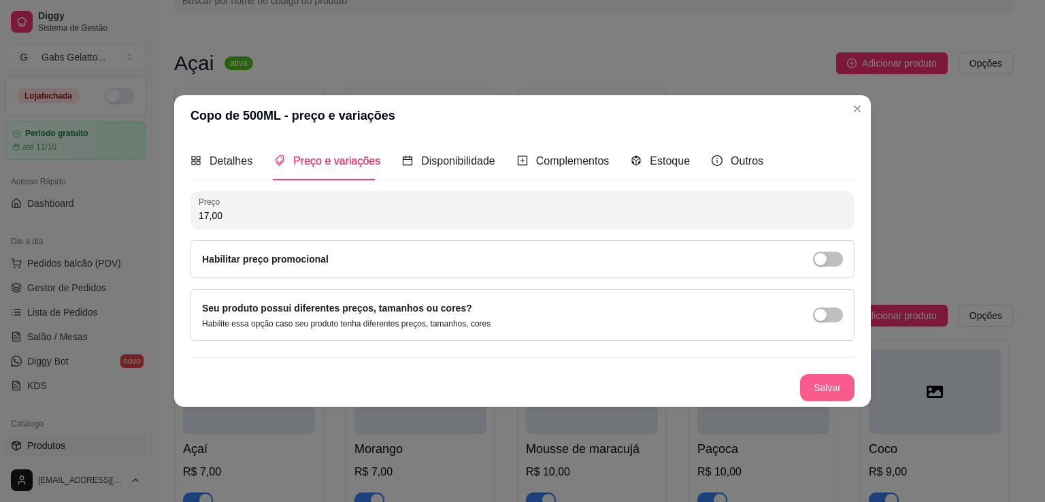
type input "17,00"
click at [817, 393] on button "Salvar" at bounding box center [827, 387] width 54 height 27
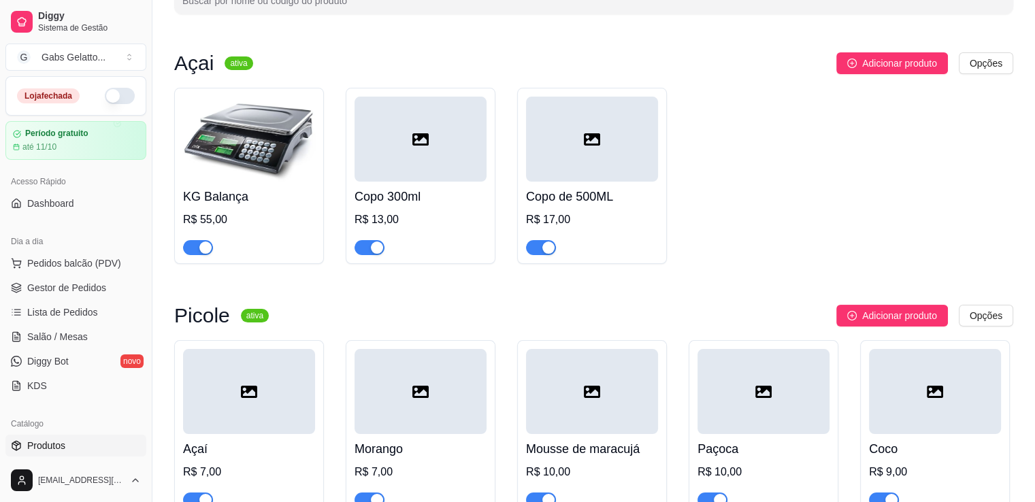
click at [605, 152] on div at bounding box center [592, 139] width 132 height 85
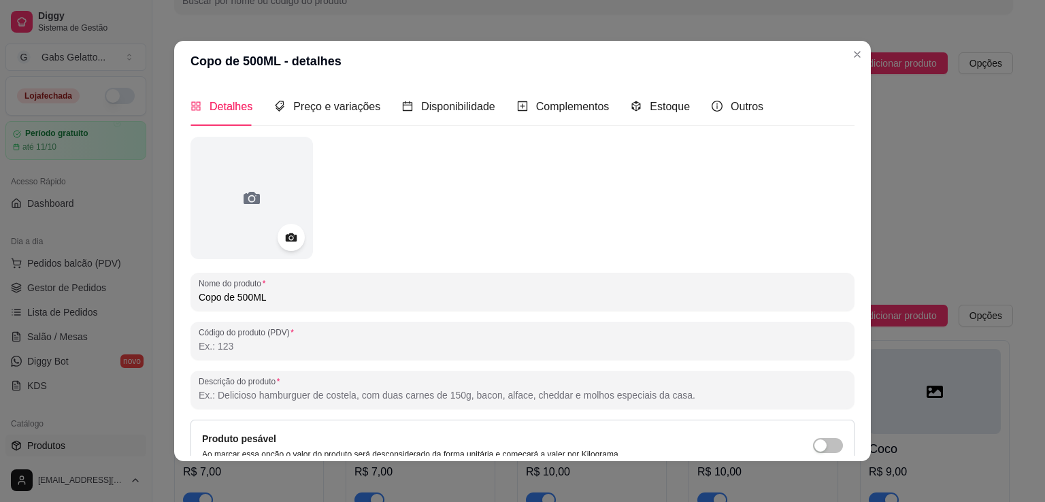
click at [235, 297] on input "Copo de 500ML" at bounding box center [523, 297] width 648 height 14
click at [269, 300] on input "Copo 500ML" at bounding box center [523, 297] width 648 height 14
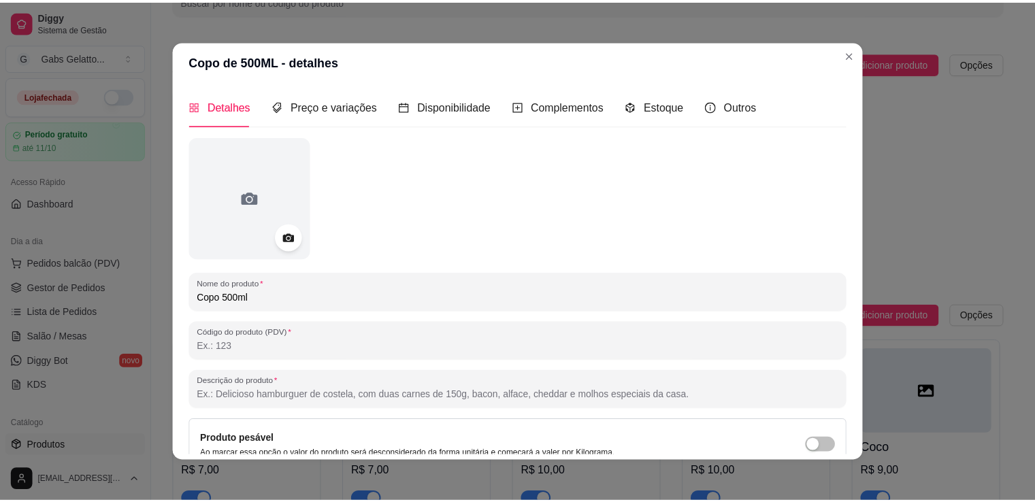
scroll to position [3, 0]
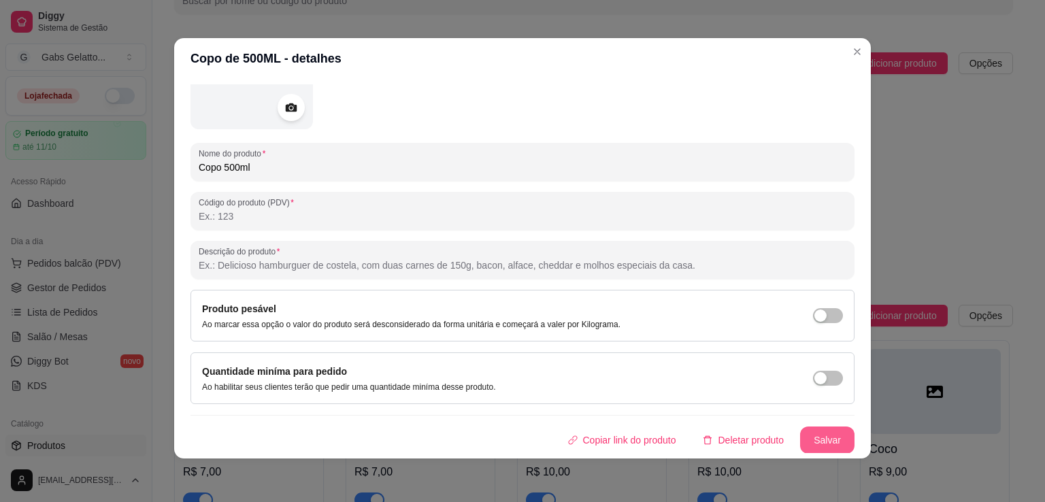
type input "Copo 500ml"
click at [813, 434] on button "Salvar" at bounding box center [827, 440] width 54 height 27
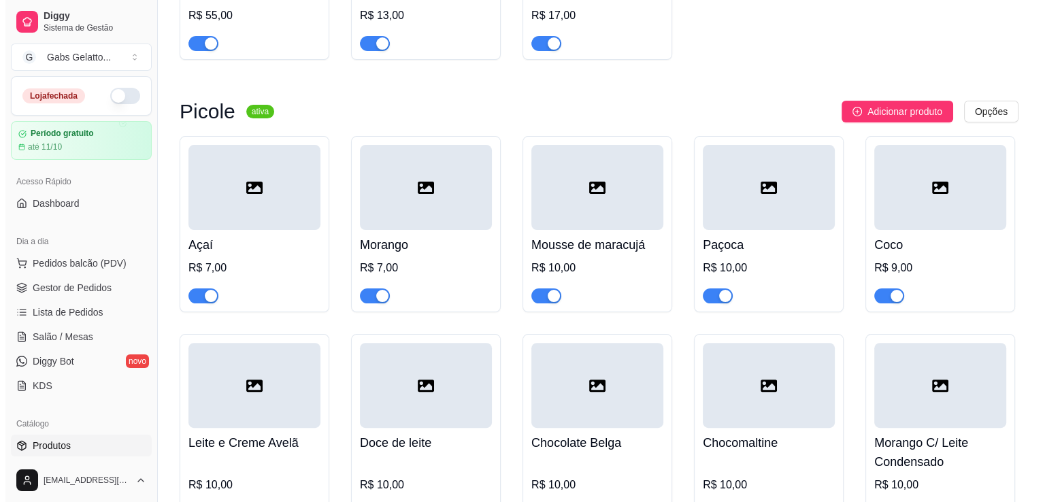
scroll to position [0, 0]
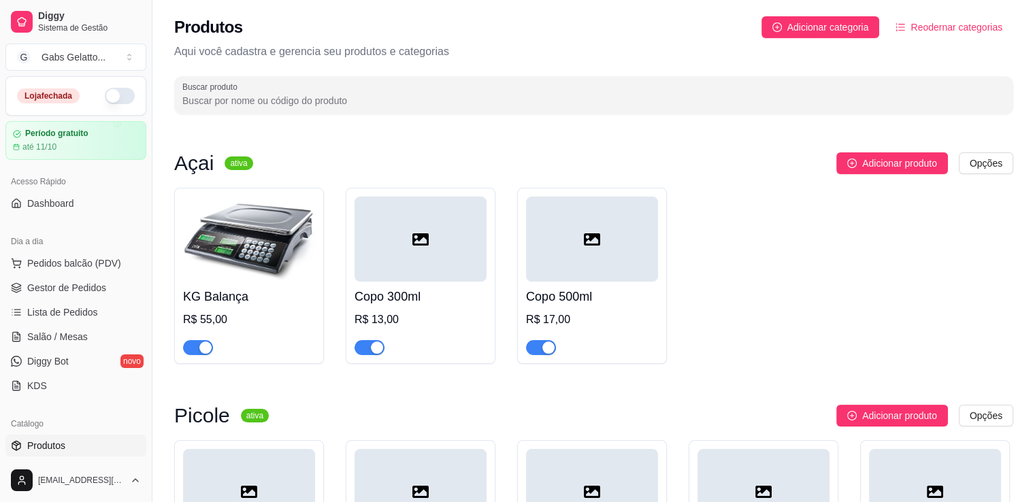
click at [726, 253] on div "KG Balança R$ 55,00 Copo 300ml R$ 13,00 Copo 500ml R$ 17,00" at bounding box center [593, 276] width 839 height 176
click at [395, 246] on div at bounding box center [420, 239] width 132 height 85
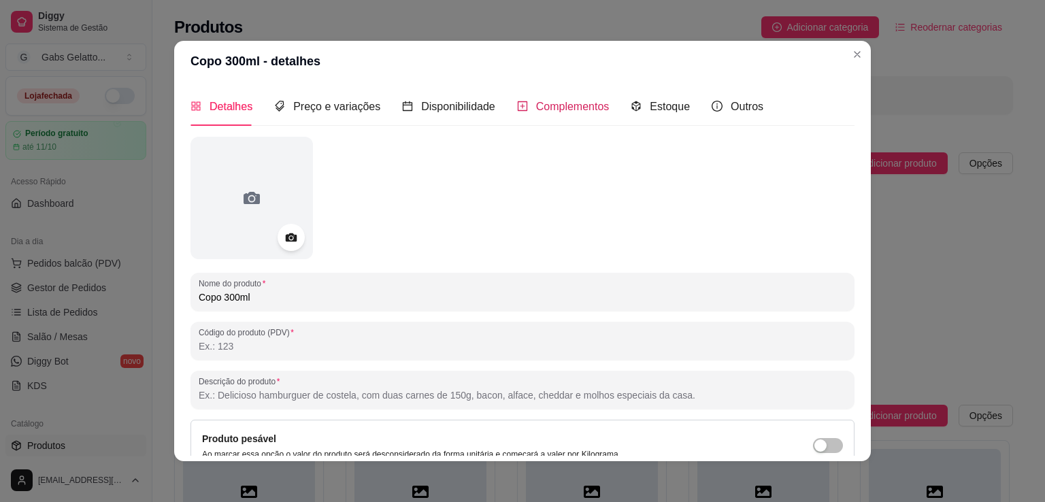
click at [564, 101] on span "Complementos" at bounding box center [572, 107] width 73 height 12
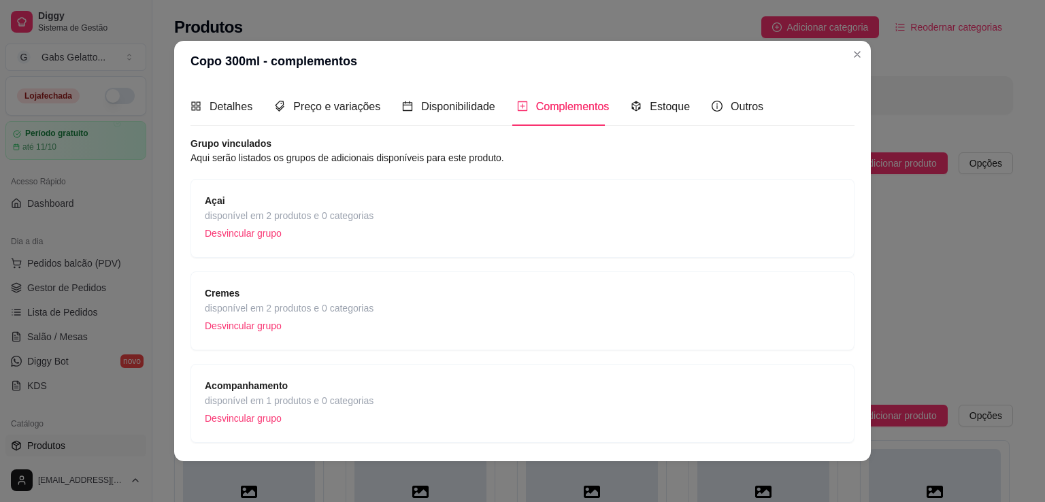
click at [288, 379] on span "Acompanhamento" at bounding box center [289, 385] width 169 height 15
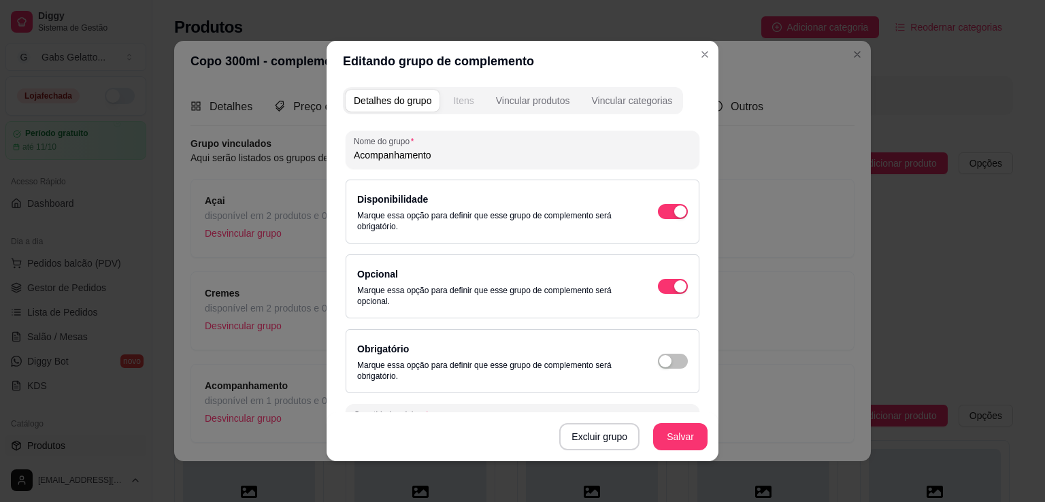
click at [467, 108] on button "Itens" at bounding box center [463, 101] width 37 height 22
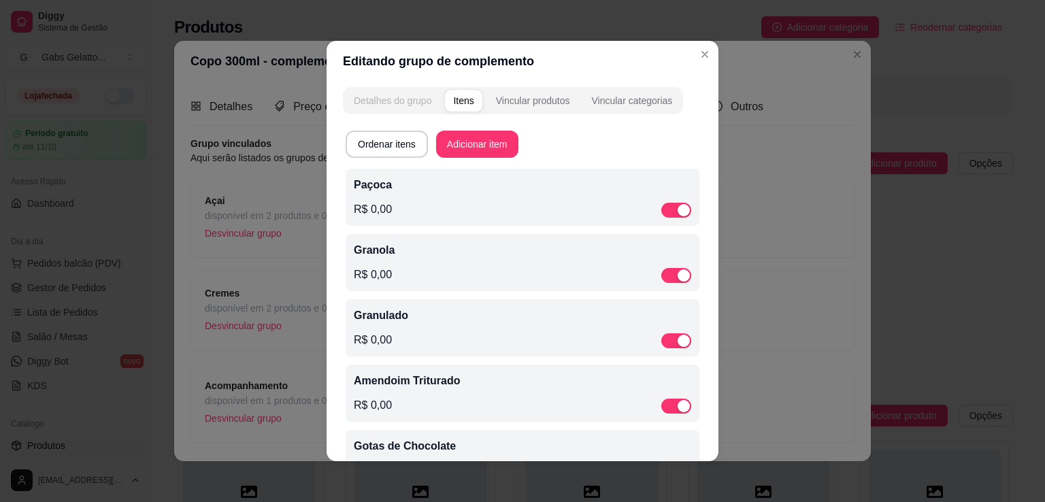
click at [399, 98] on div "Detalhes do grupo" at bounding box center [393, 101] width 78 height 14
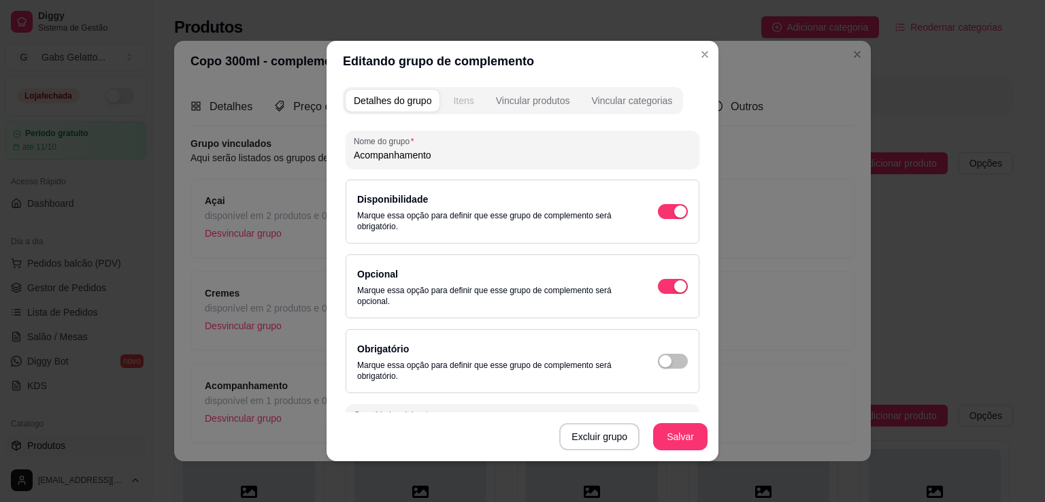
click at [464, 105] on div "Itens" at bounding box center [463, 101] width 20 height 14
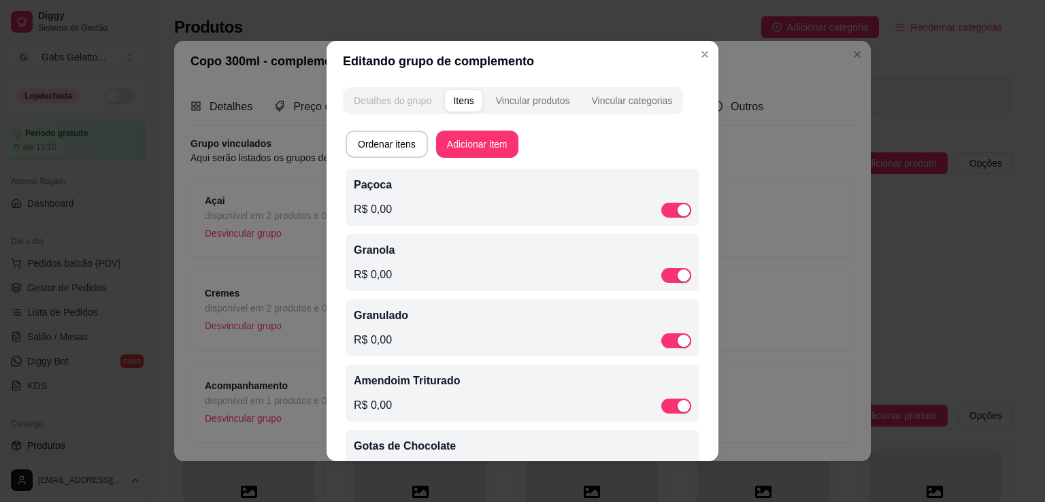
click at [410, 107] on button "Detalhes do grupo" at bounding box center [393, 101] width 94 height 22
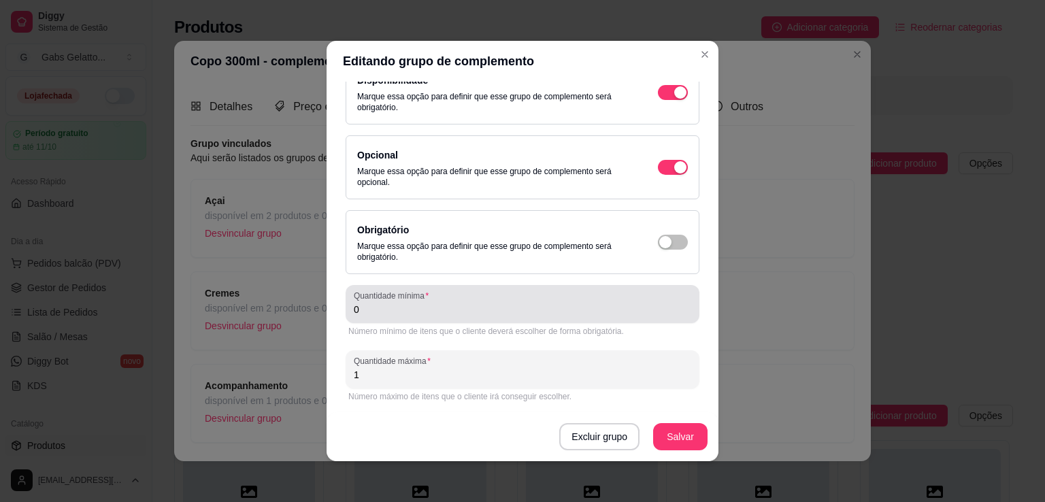
scroll to position [3, 0]
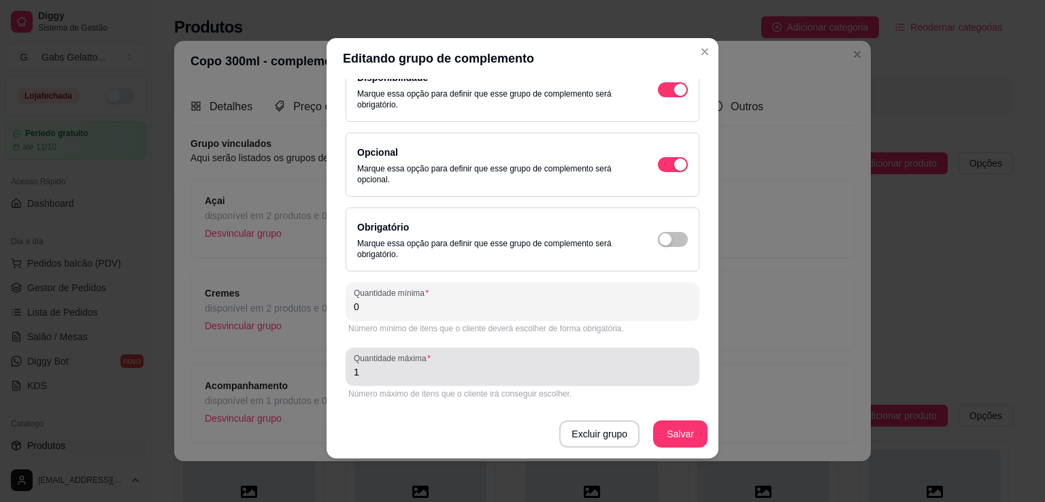
click at [434, 361] on div "1" at bounding box center [522, 366] width 337 height 27
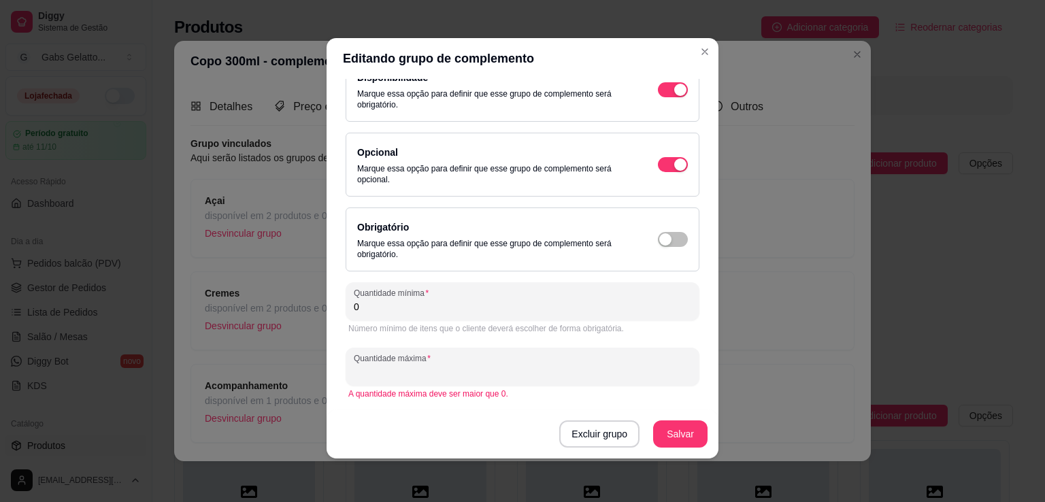
type input "4"
type input "3"
click at [664, 446] on button "Salvar" at bounding box center [680, 434] width 53 height 27
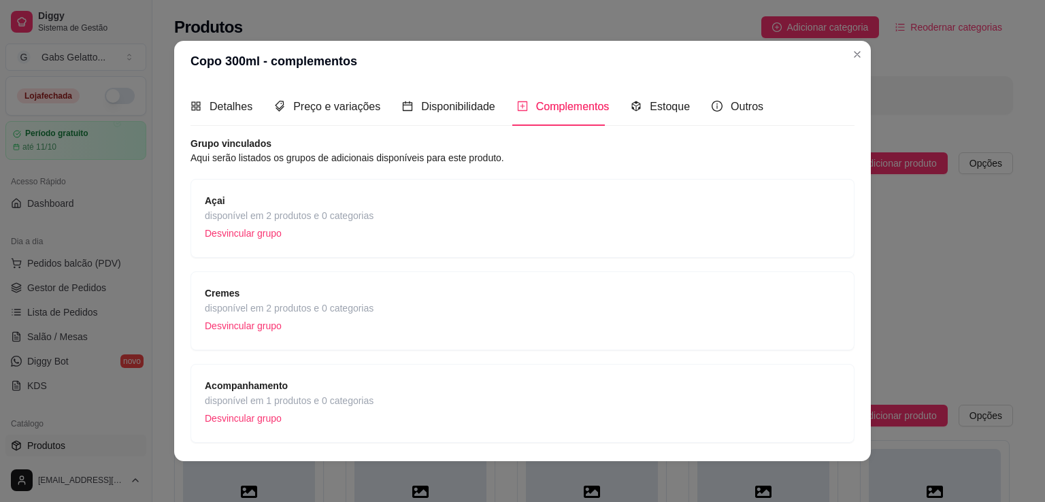
scroll to position [136, 0]
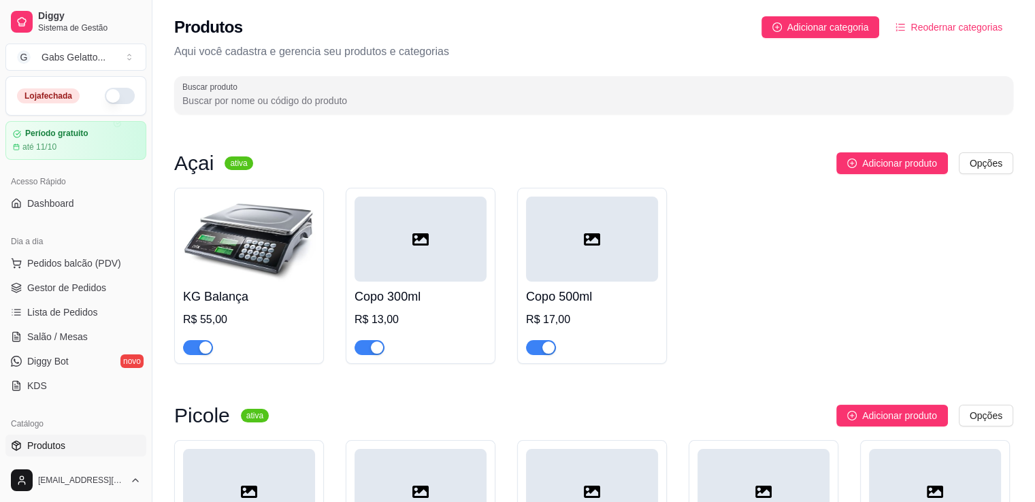
click at [422, 248] on div at bounding box center [420, 239] width 132 height 85
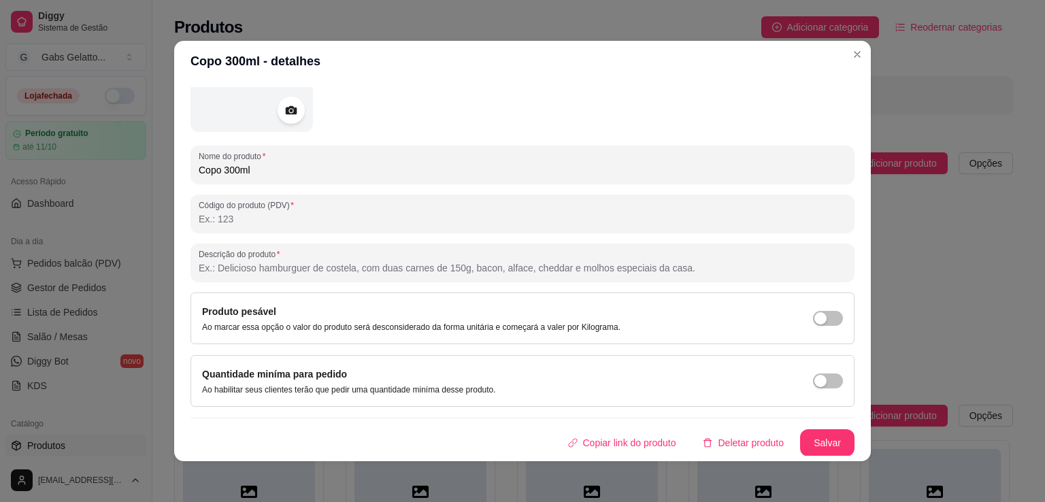
scroll to position [0, 0]
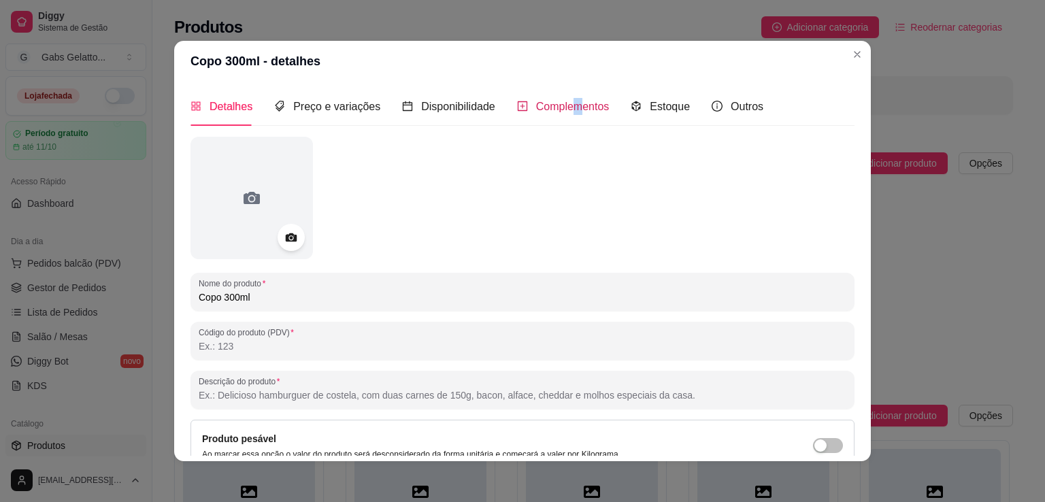
click at [569, 98] on div "Complementos" at bounding box center [563, 106] width 93 height 17
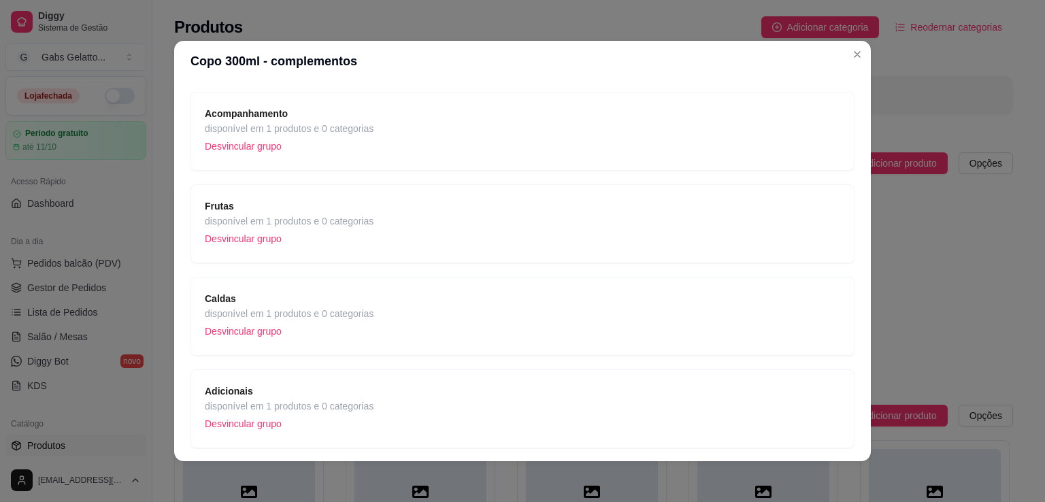
scroll to position [204, 0]
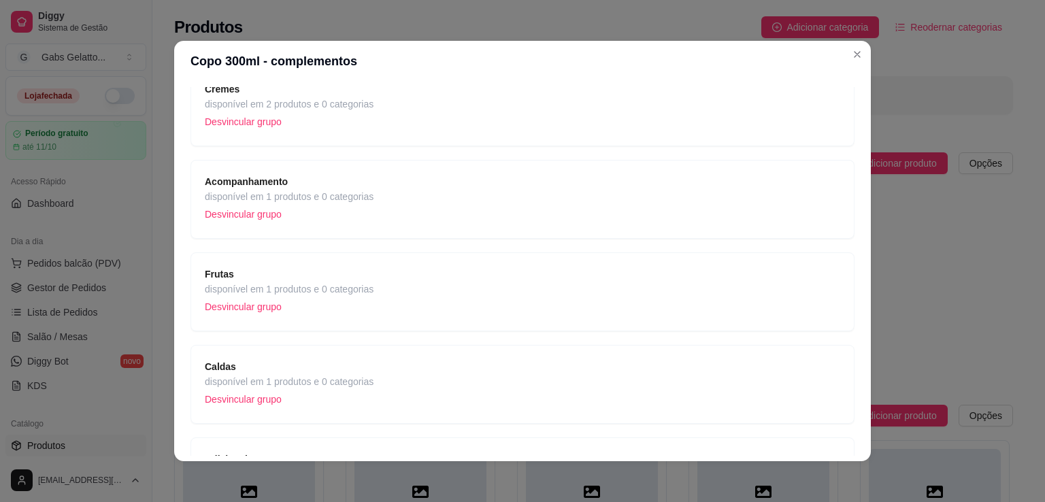
click at [330, 193] on span "disponível em 1 produtos e 0 categorias" at bounding box center [289, 196] width 169 height 15
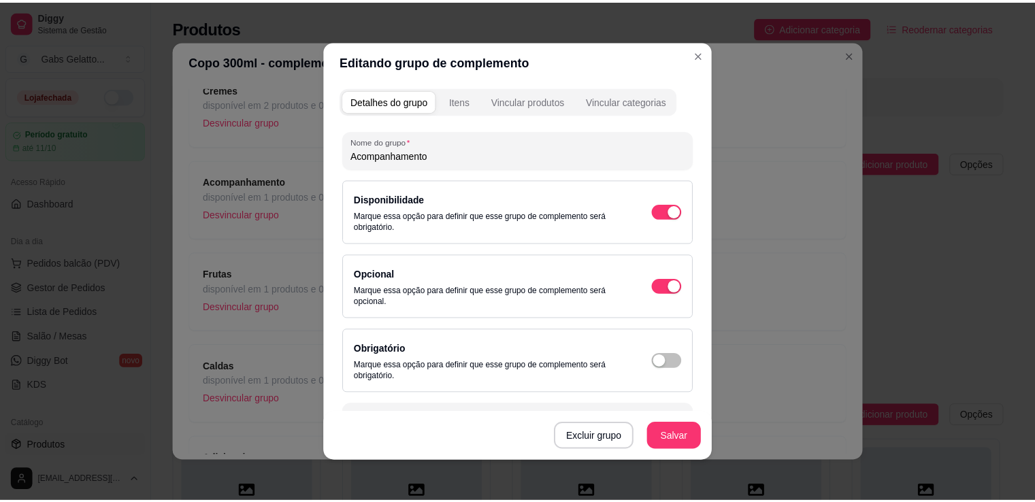
scroll to position [119, 0]
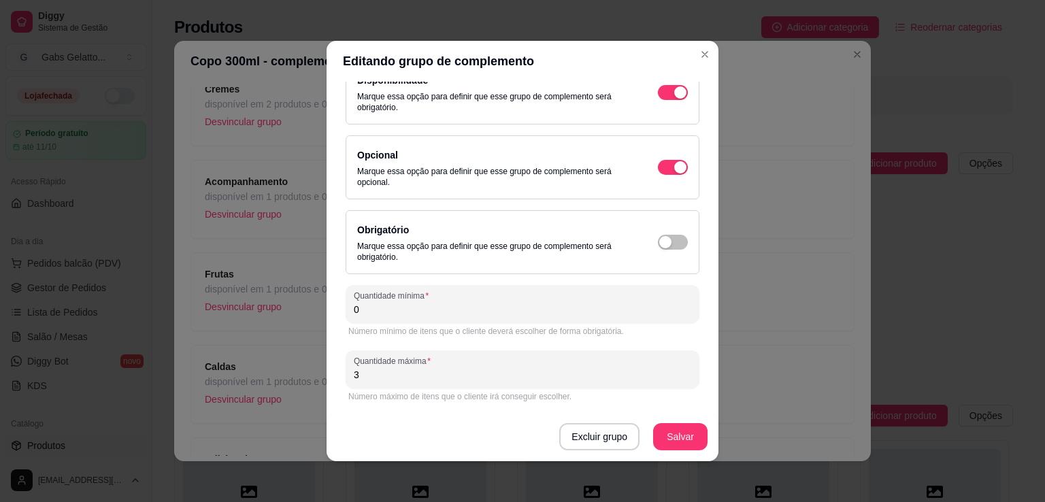
click at [410, 371] on input "3" at bounding box center [522, 375] width 337 height 14
type input "2"
click at [670, 441] on button "Salvar" at bounding box center [680, 436] width 54 height 27
